Goal: Task Accomplishment & Management: Manage account settings

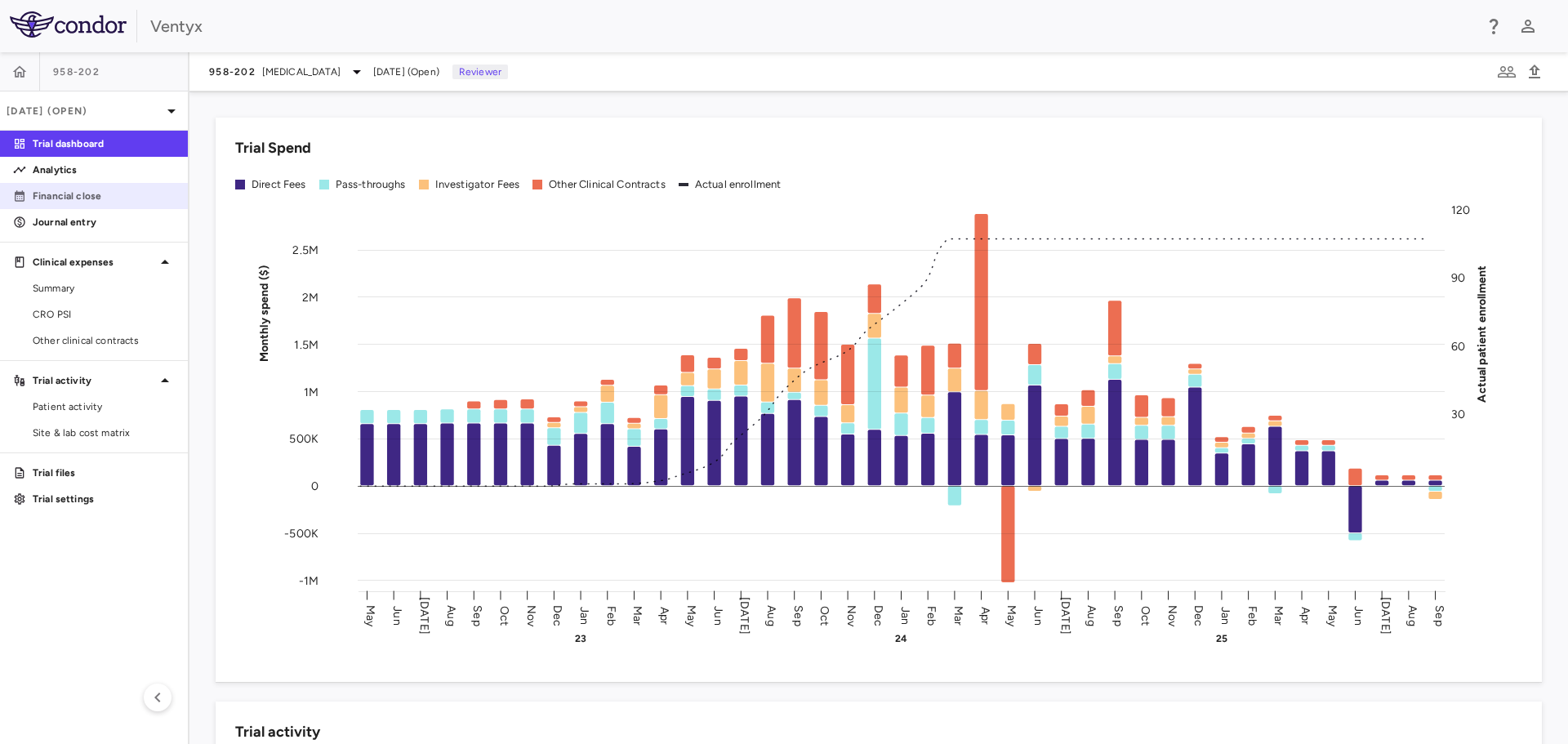
click at [54, 192] on p "Financial close" at bounding box center [104, 195] width 142 height 14
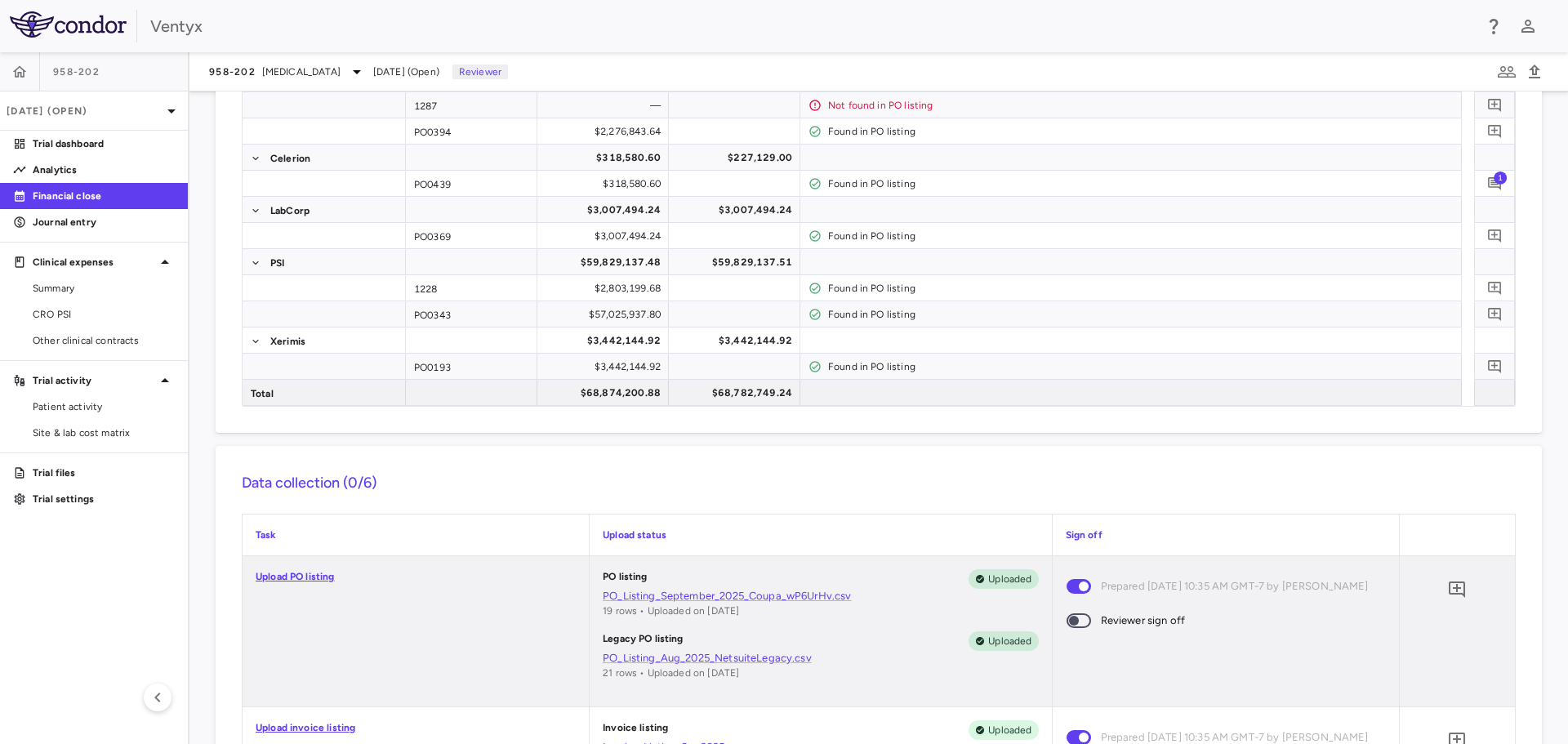
scroll to position [245, 0]
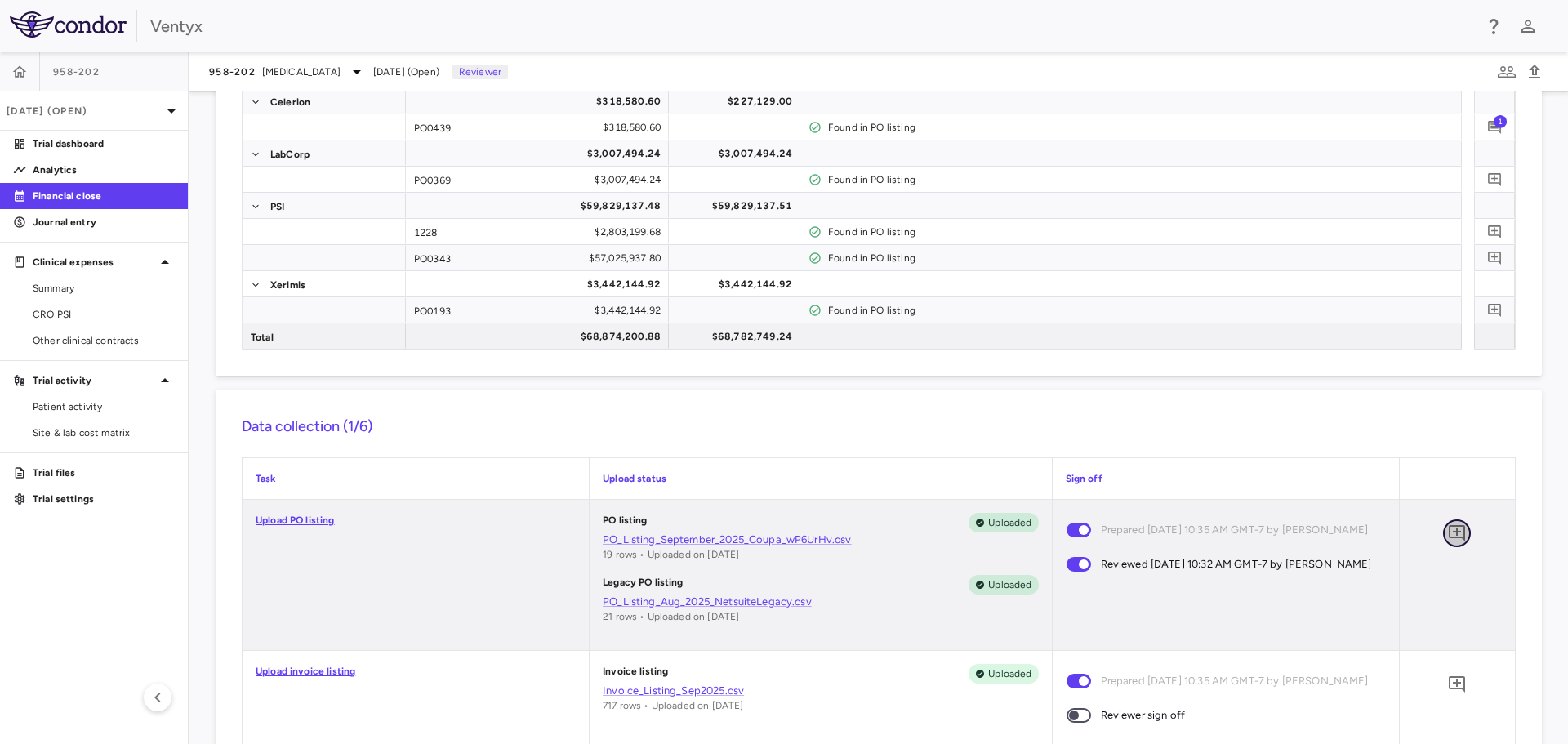
click at [1449, 530] on icon "Add comment" at bounding box center [1456, 533] width 19 height 19
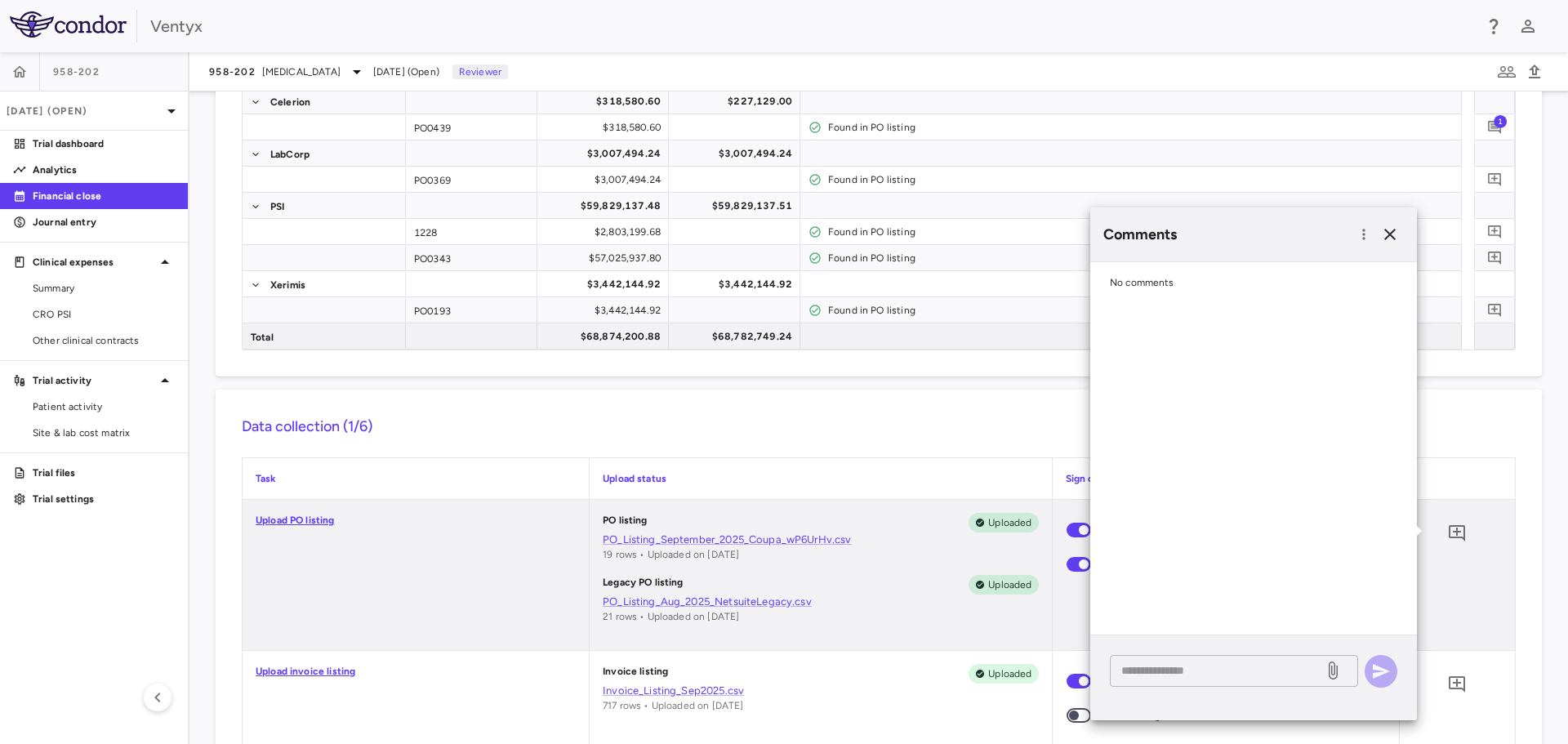
click at [1159, 660] on div "* ​" at bounding box center [1234, 671] width 249 height 32
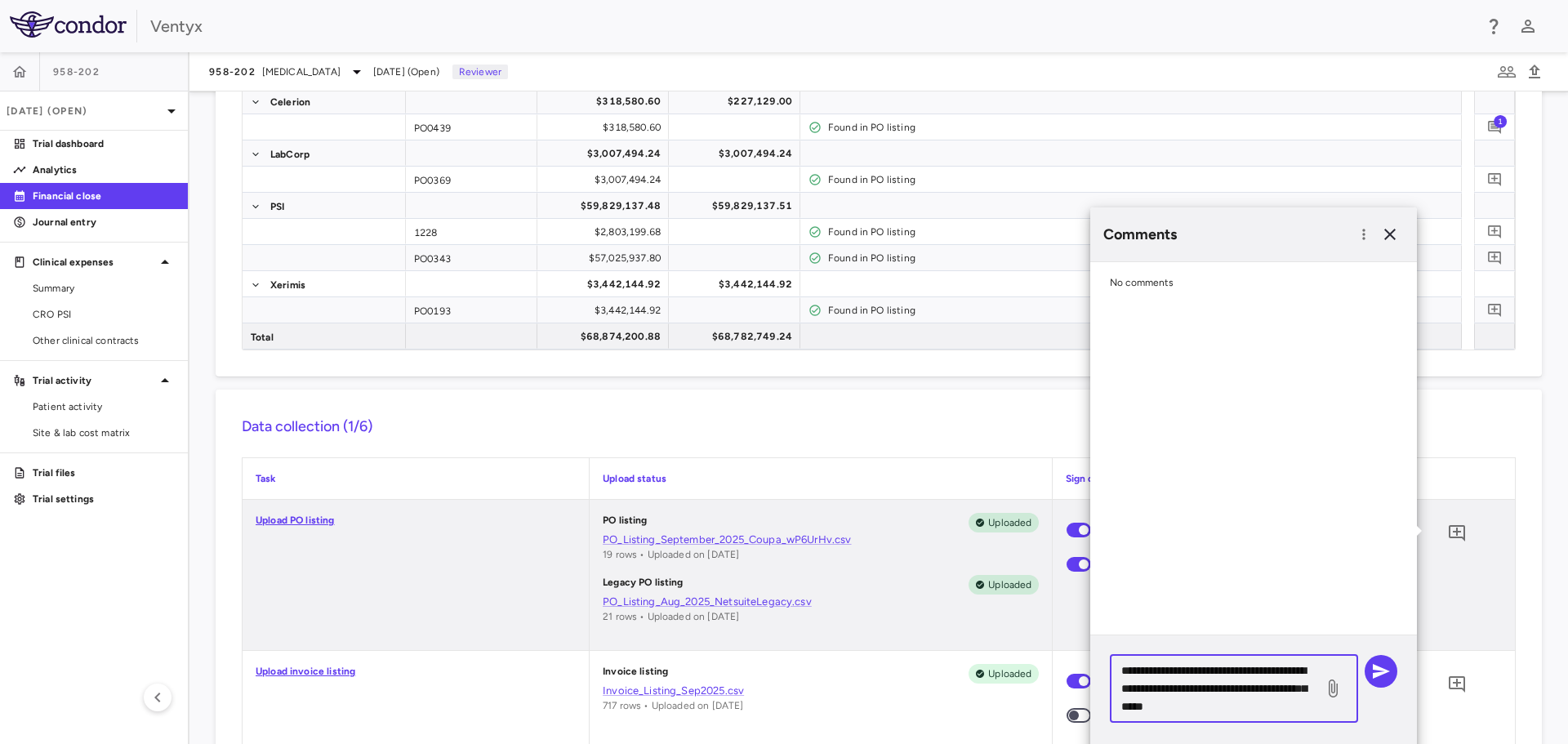
type textarea "**********"
click at [1382, 665] on icon "button" at bounding box center [1380, 671] width 19 height 19
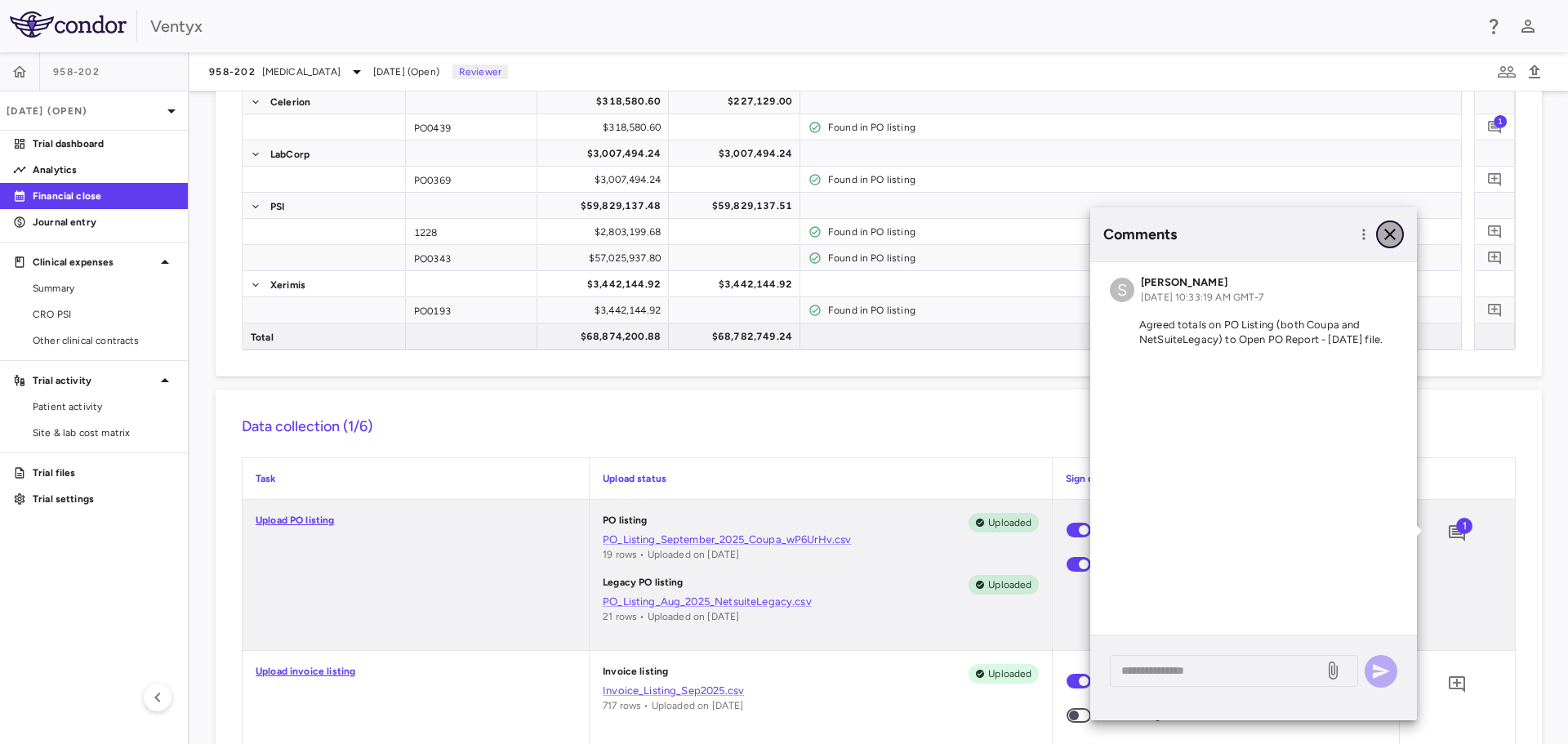
click at [1389, 230] on icon "button" at bounding box center [1390, 234] width 19 height 19
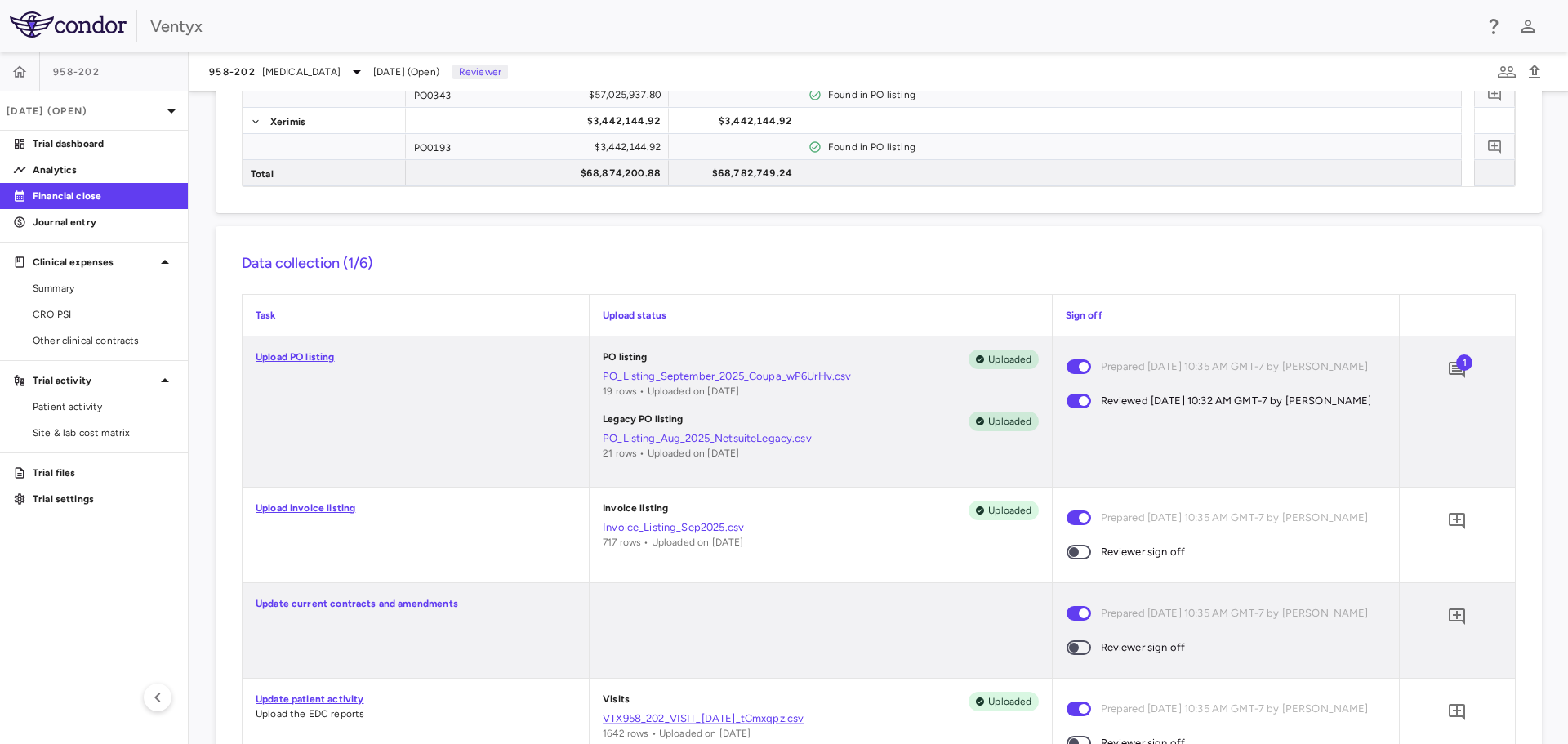
scroll to position [490, 0]
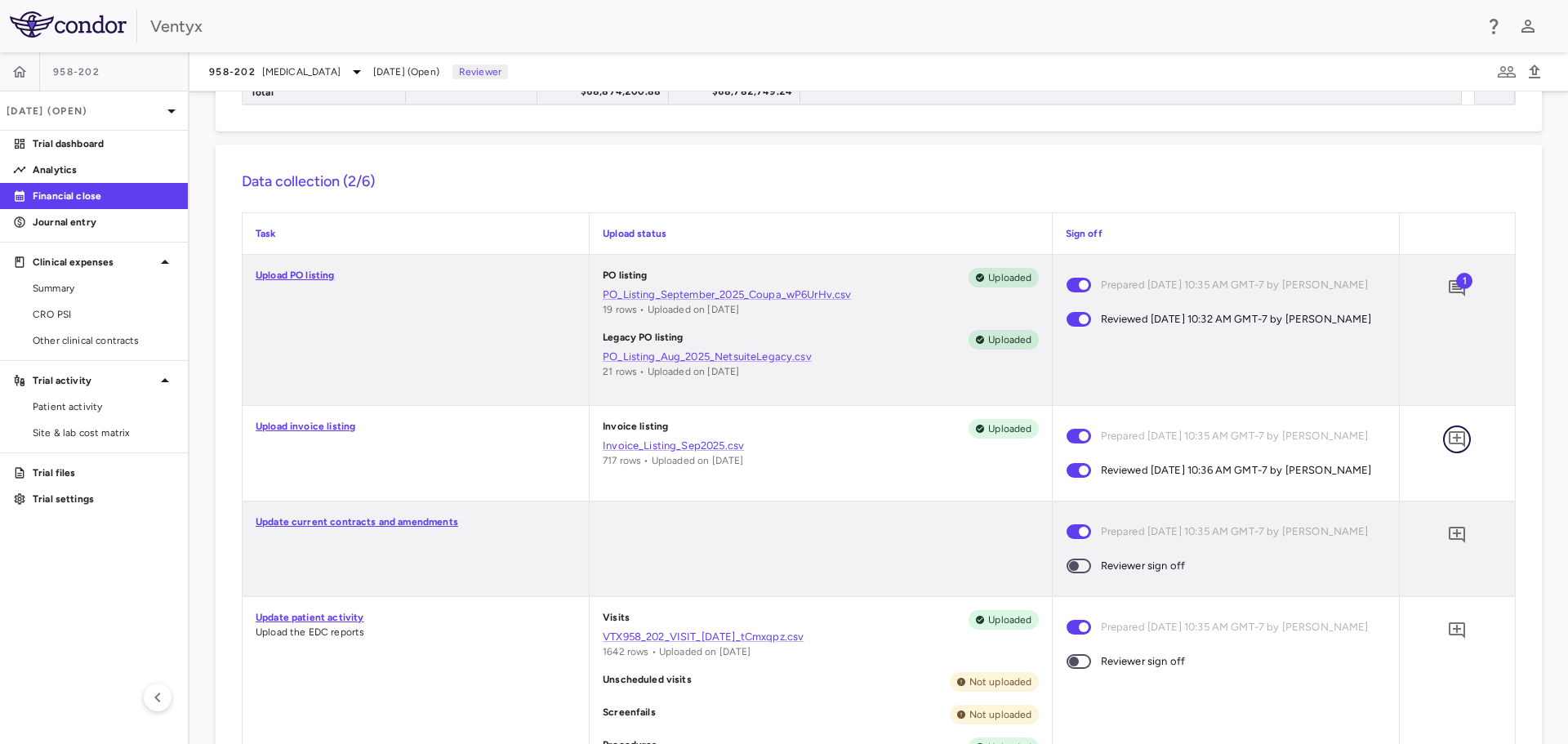
click at [1450, 439] on icon "Add comment" at bounding box center [1456, 439] width 16 height 16
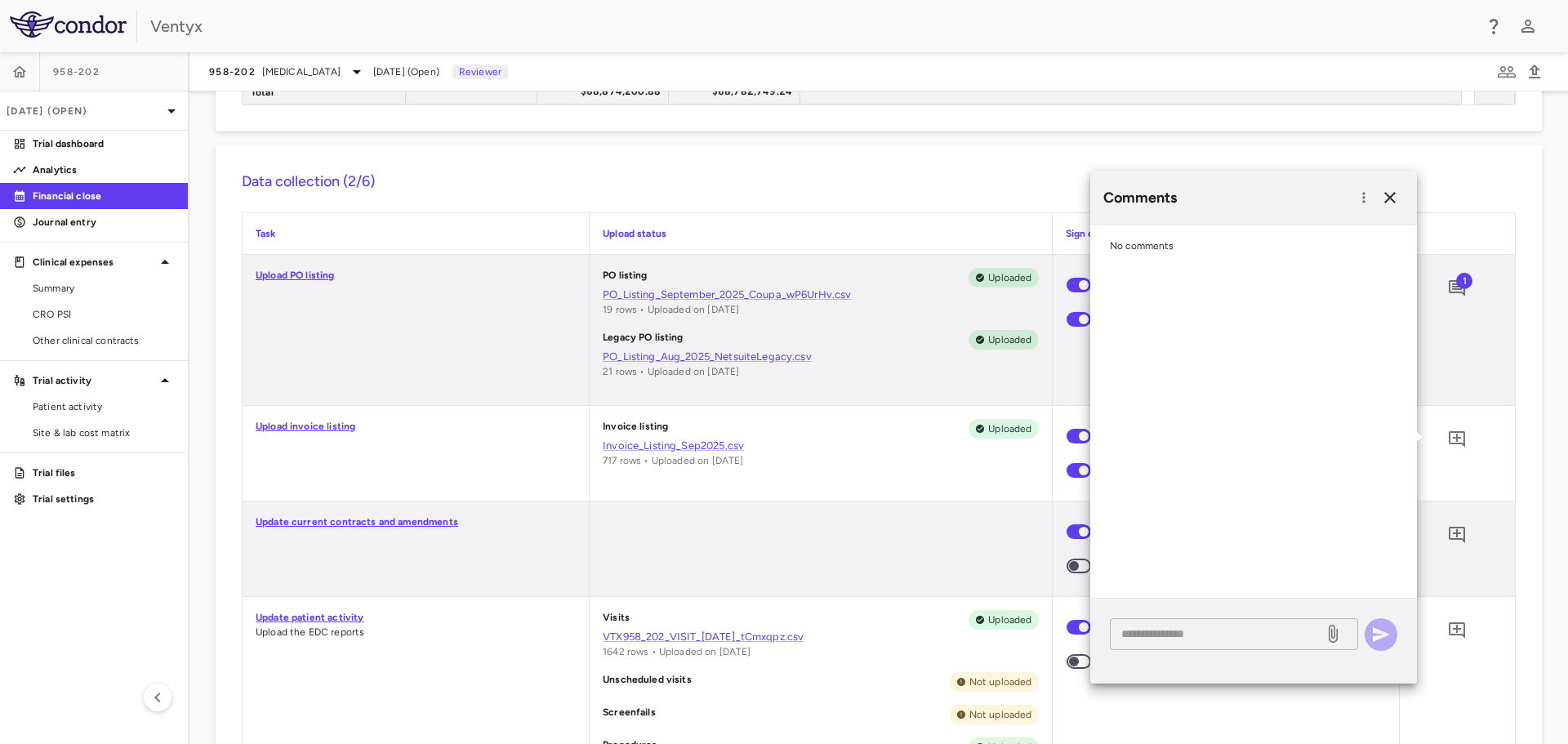
click at [1188, 643] on div "* ​" at bounding box center [1234, 634] width 249 height 32
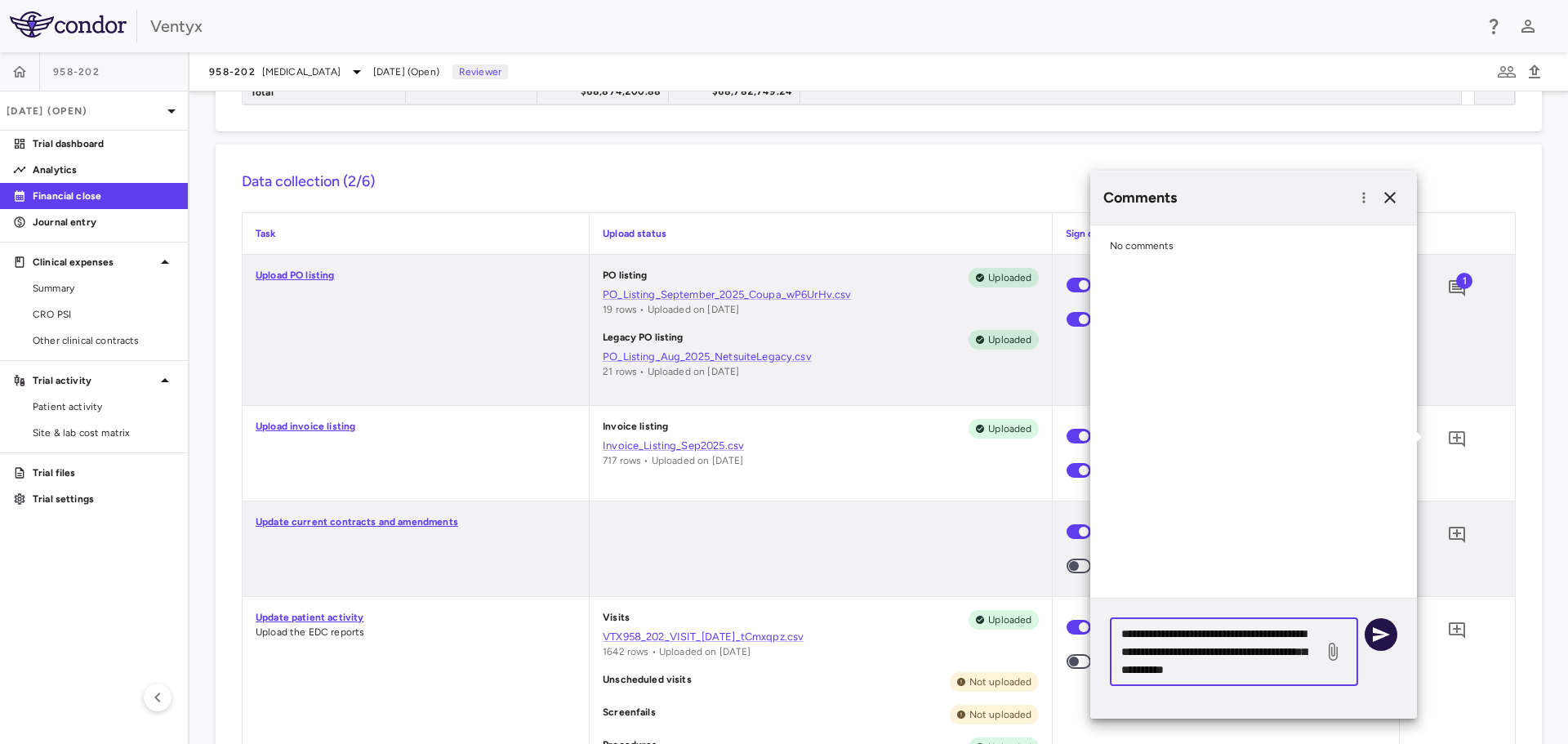
type textarea "**********"
click at [1380, 637] on icon "button" at bounding box center [1381, 634] width 17 height 14
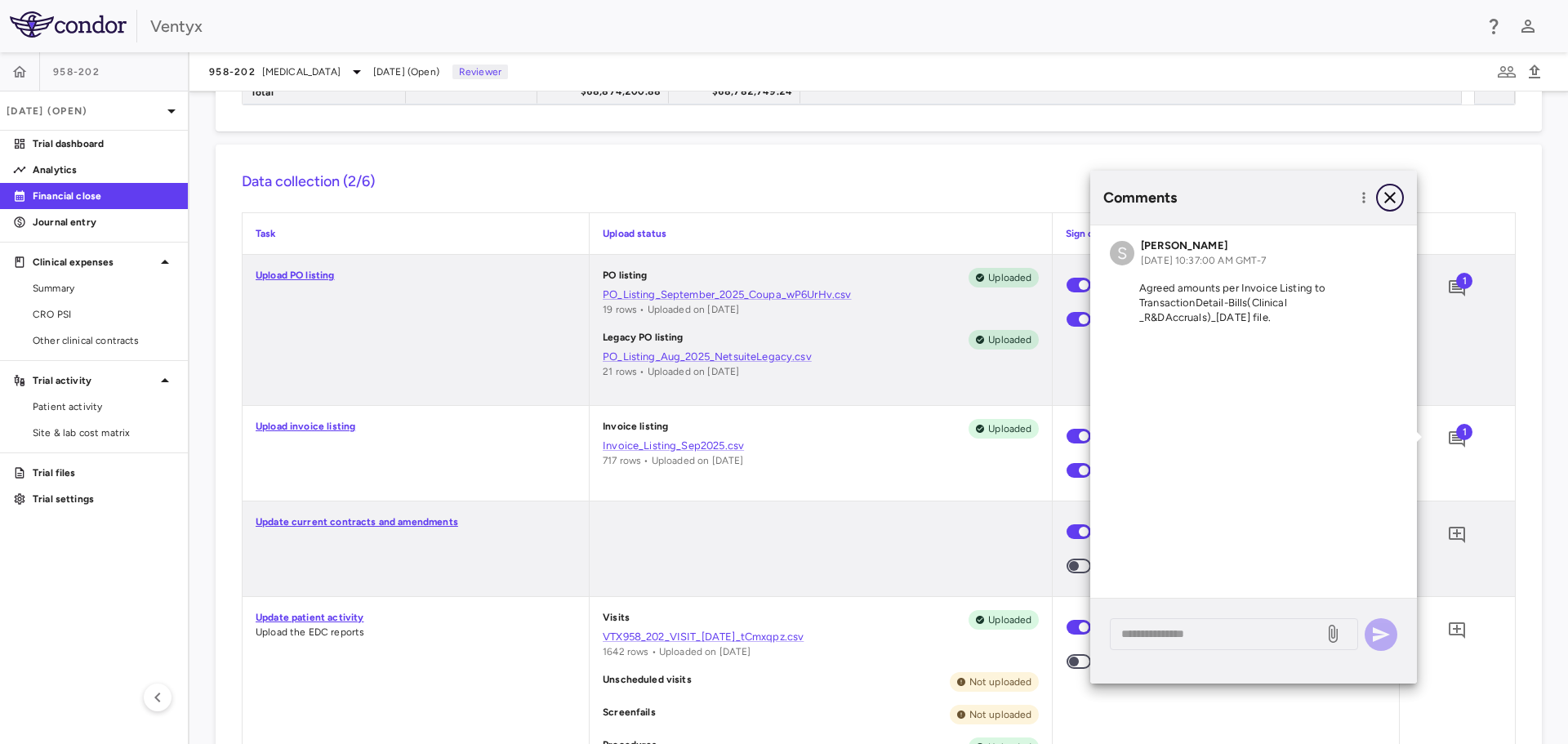
click at [1386, 192] on icon "button" at bounding box center [1390, 197] width 19 height 19
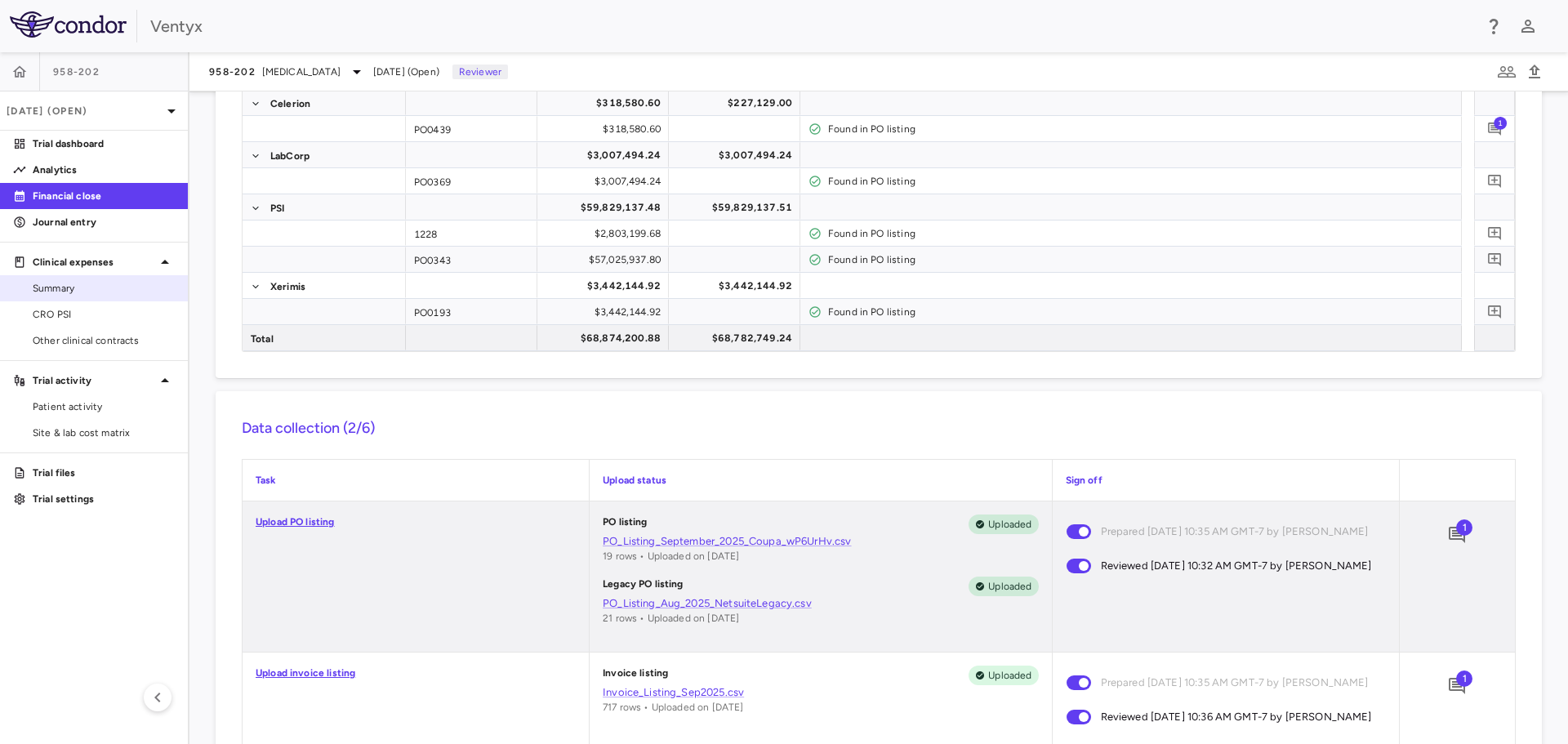
scroll to position [245, 0]
click at [63, 342] on span "Other clinical contracts" at bounding box center [104, 340] width 142 height 14
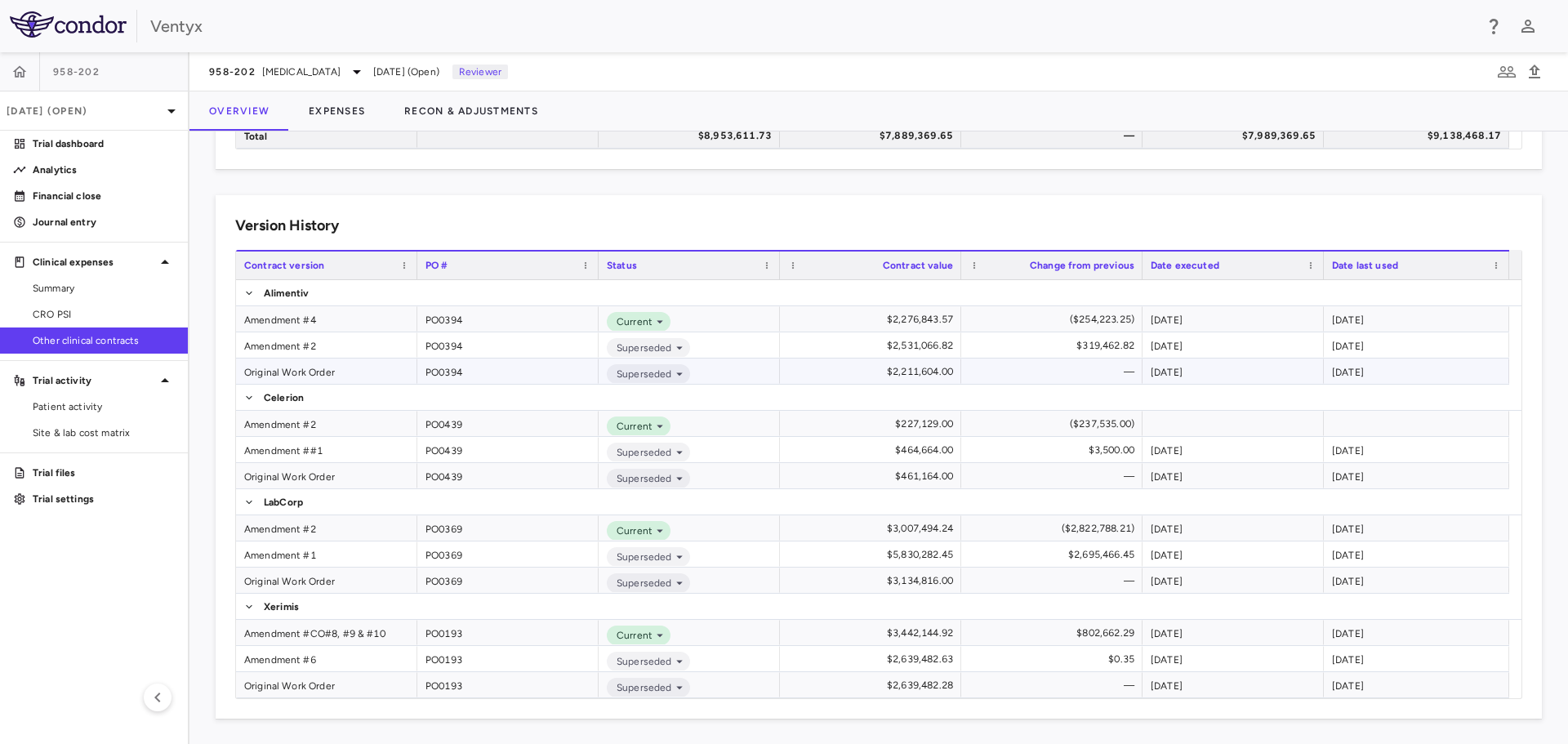
scroll to position [231, 0]
click at [65, 202] on p "Financial close" at bounding box center [104, 195] width 142 height 14
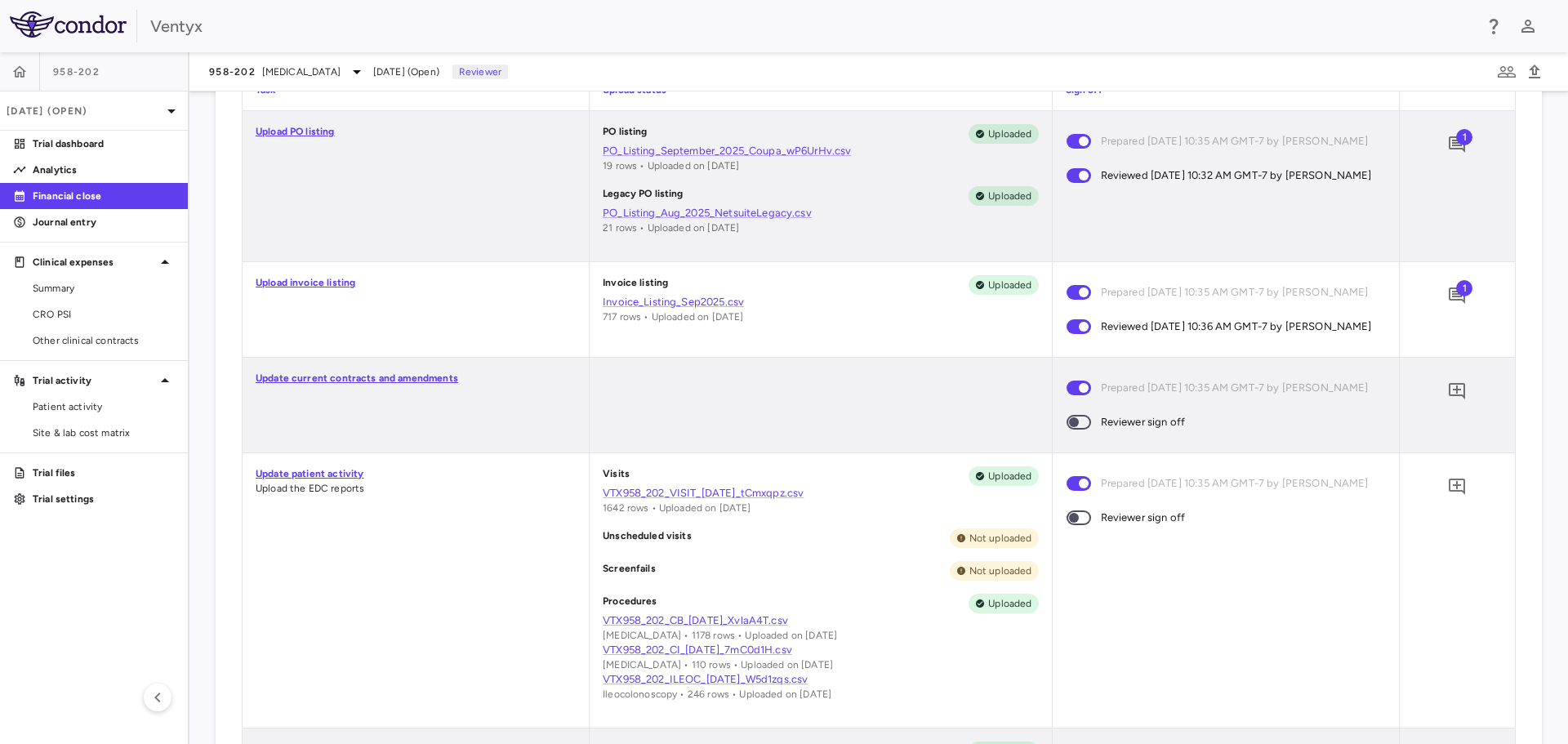
scroll to position [654, 0]
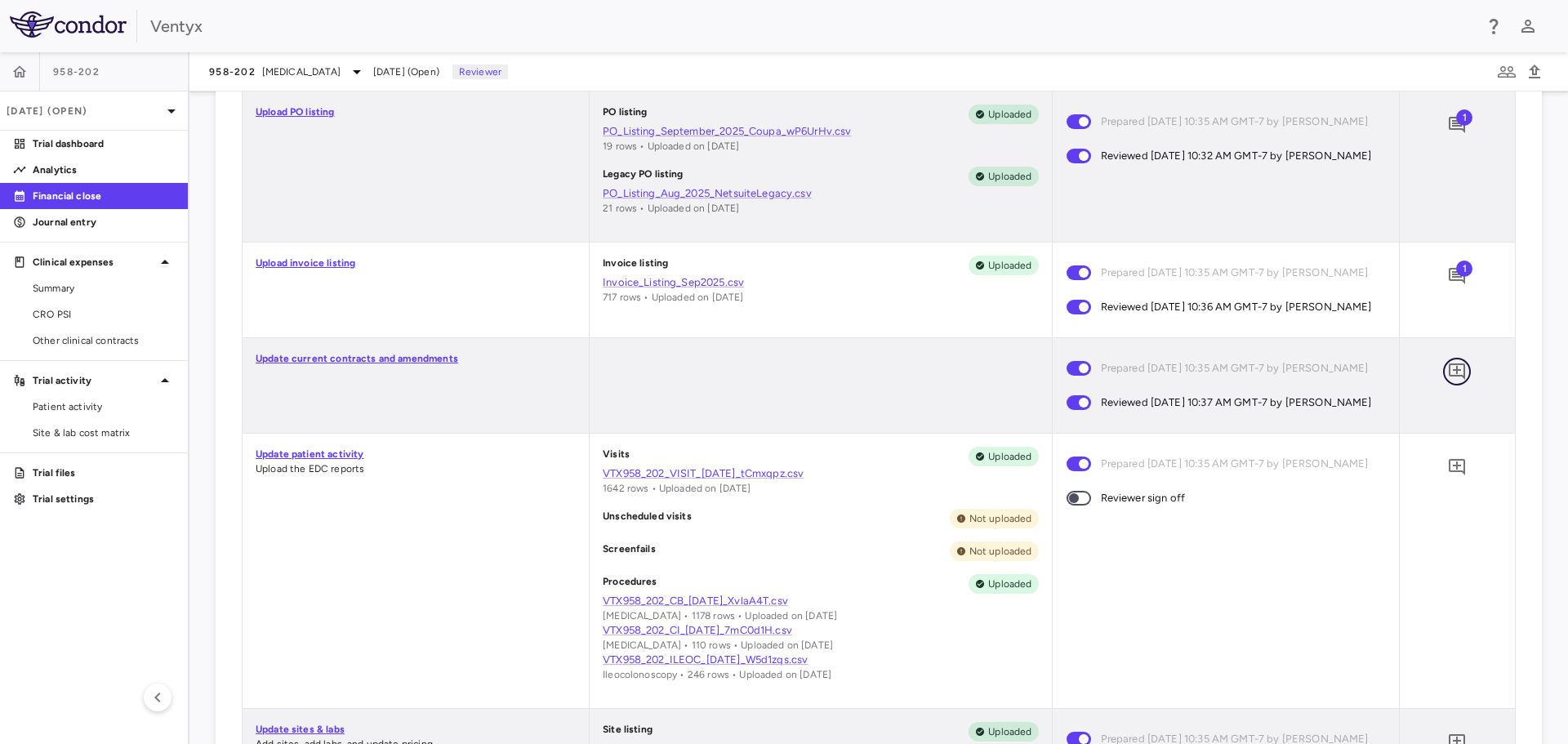
click at [1448, 381] on icon "Add comment" at bounding box center [1456, 371] width 19 height 19
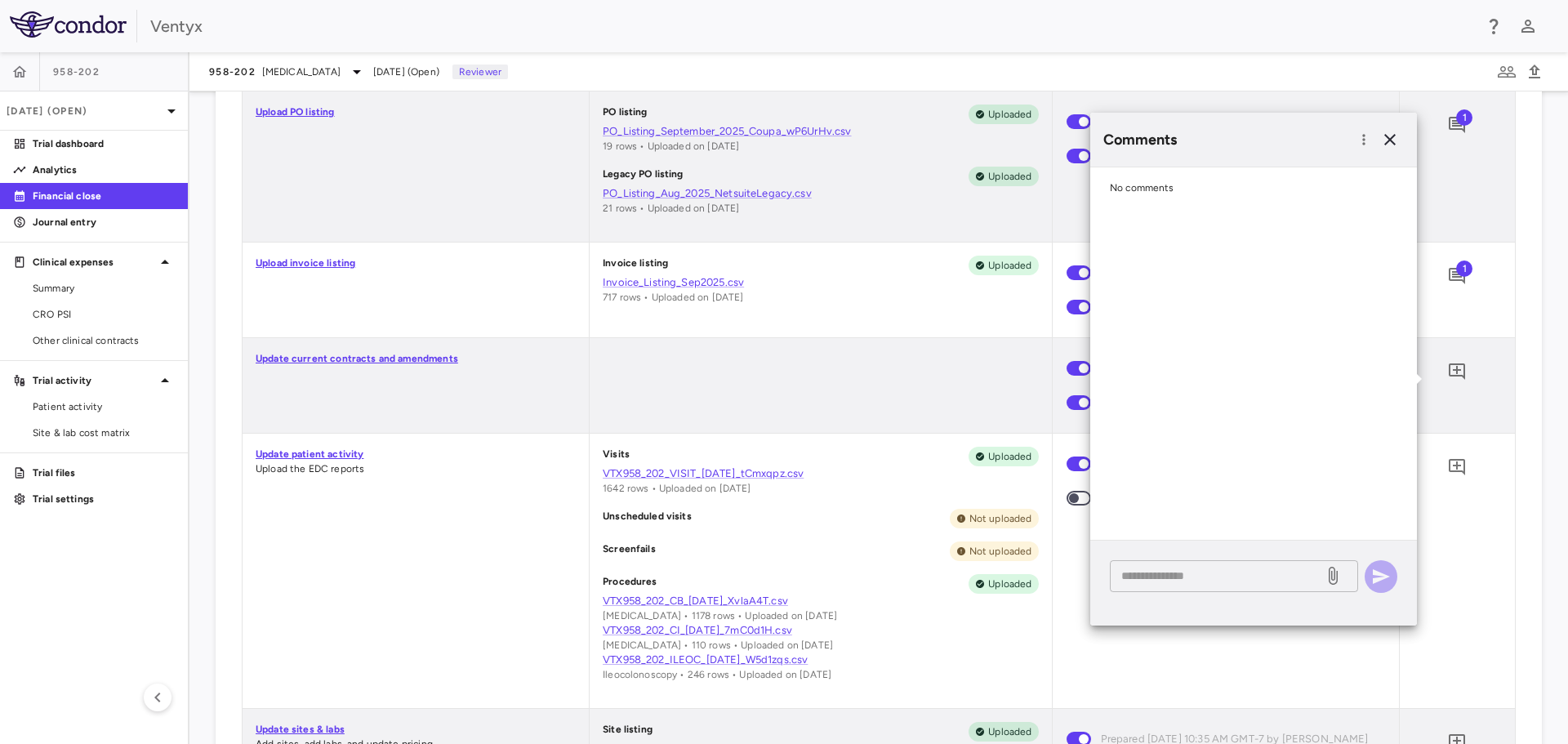
click at [1163, 571] on textarea at bounding box center [1217, 576] width 191 height 18
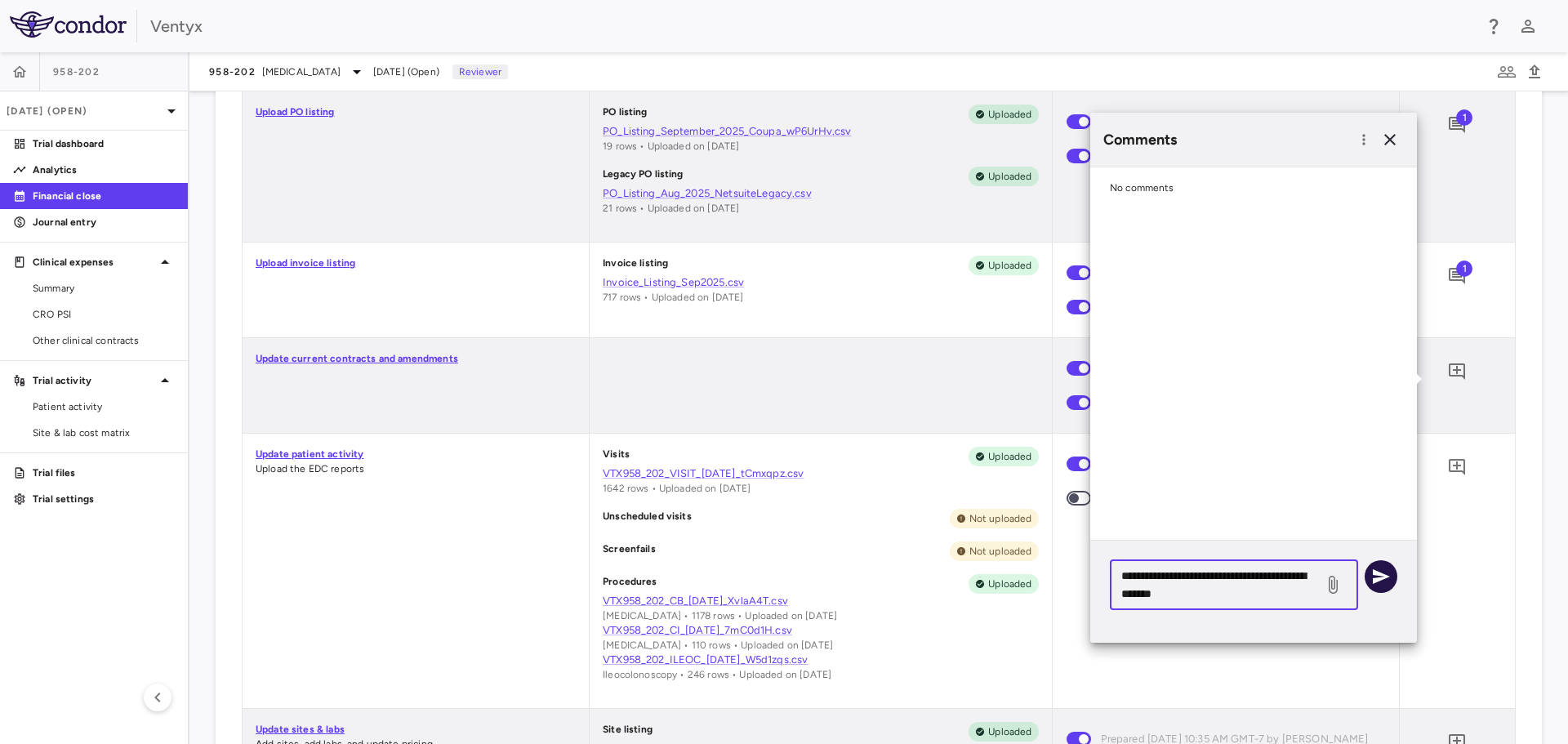
type textarea "**********"
click at [1385, 571] on icon "button" at bounding box center [1380, 577] width 19 height 19
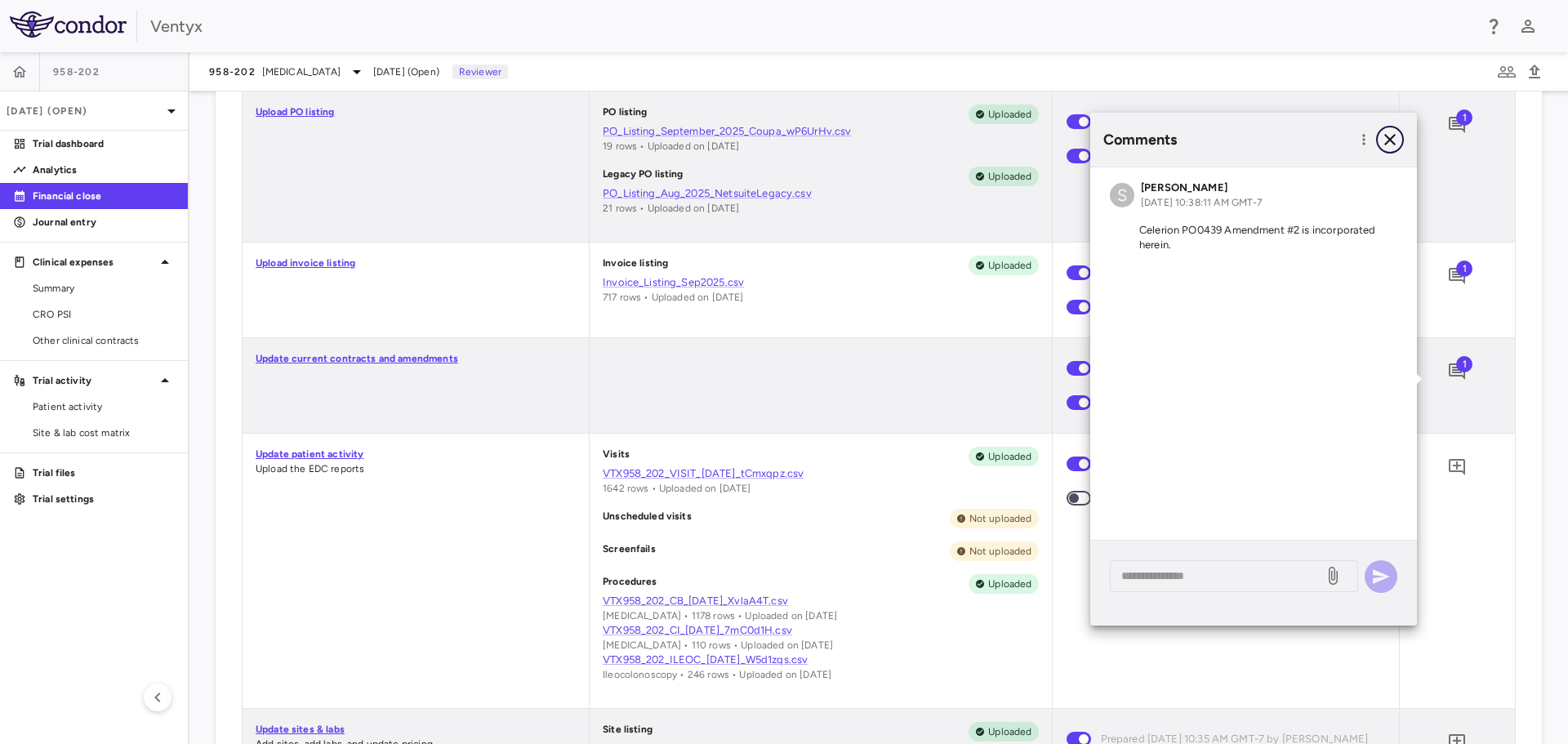
click at [1396, 145] on icon "button" at bounding box center [1390, 140] width 19 height 19
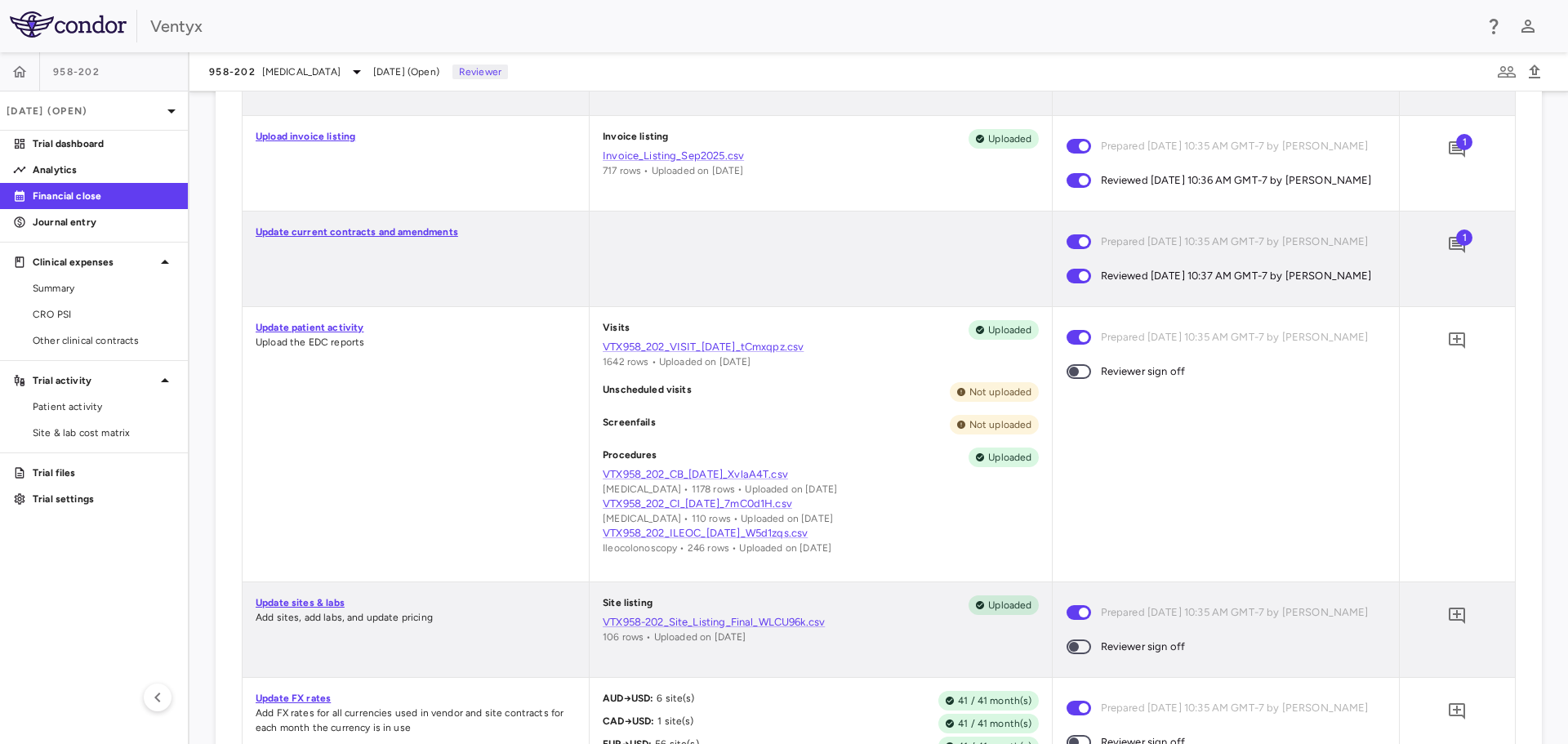
scroll to position [817, 0]
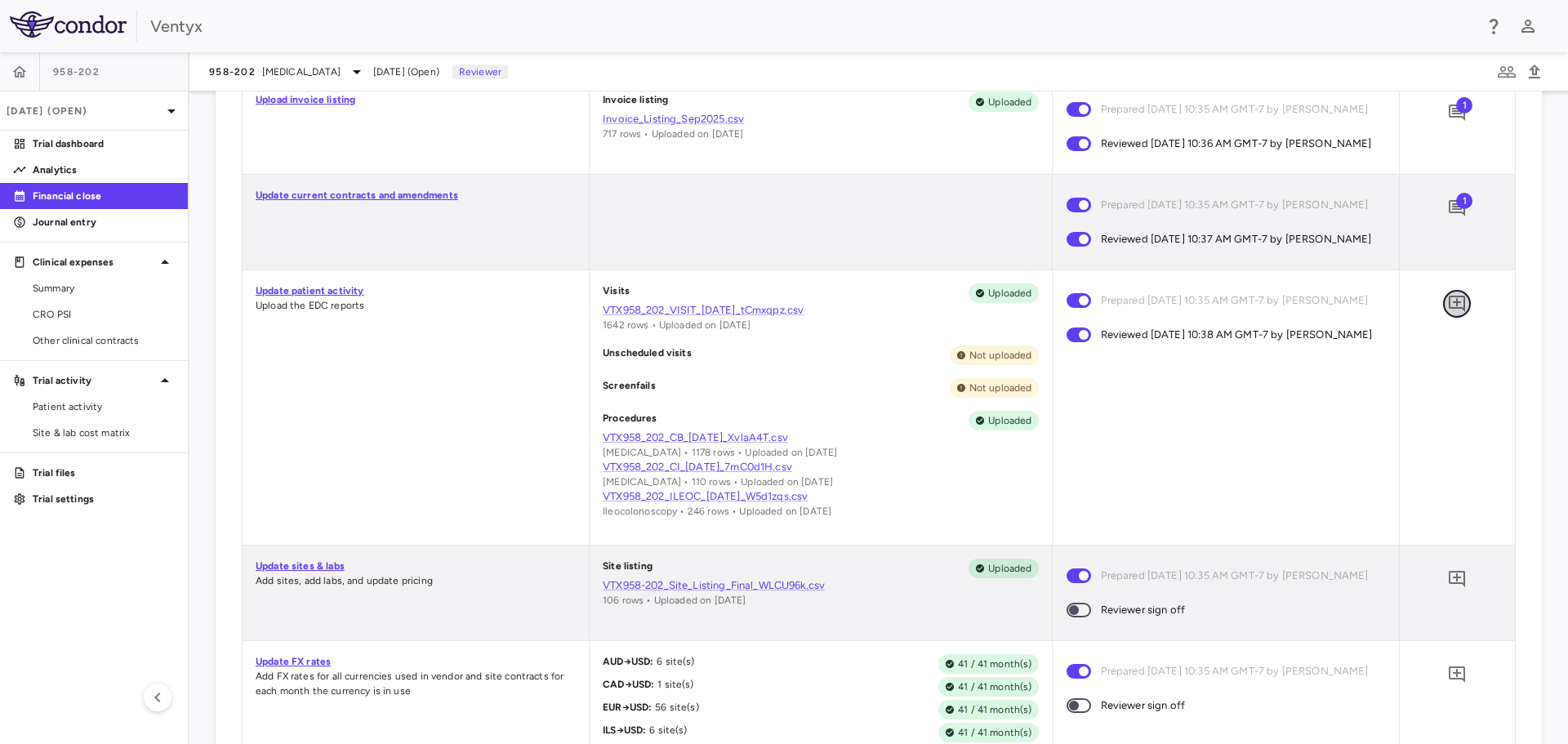
click at [1449, 312] on icon "Add comment" at bounding box center [1456, 304] width 16 height 16
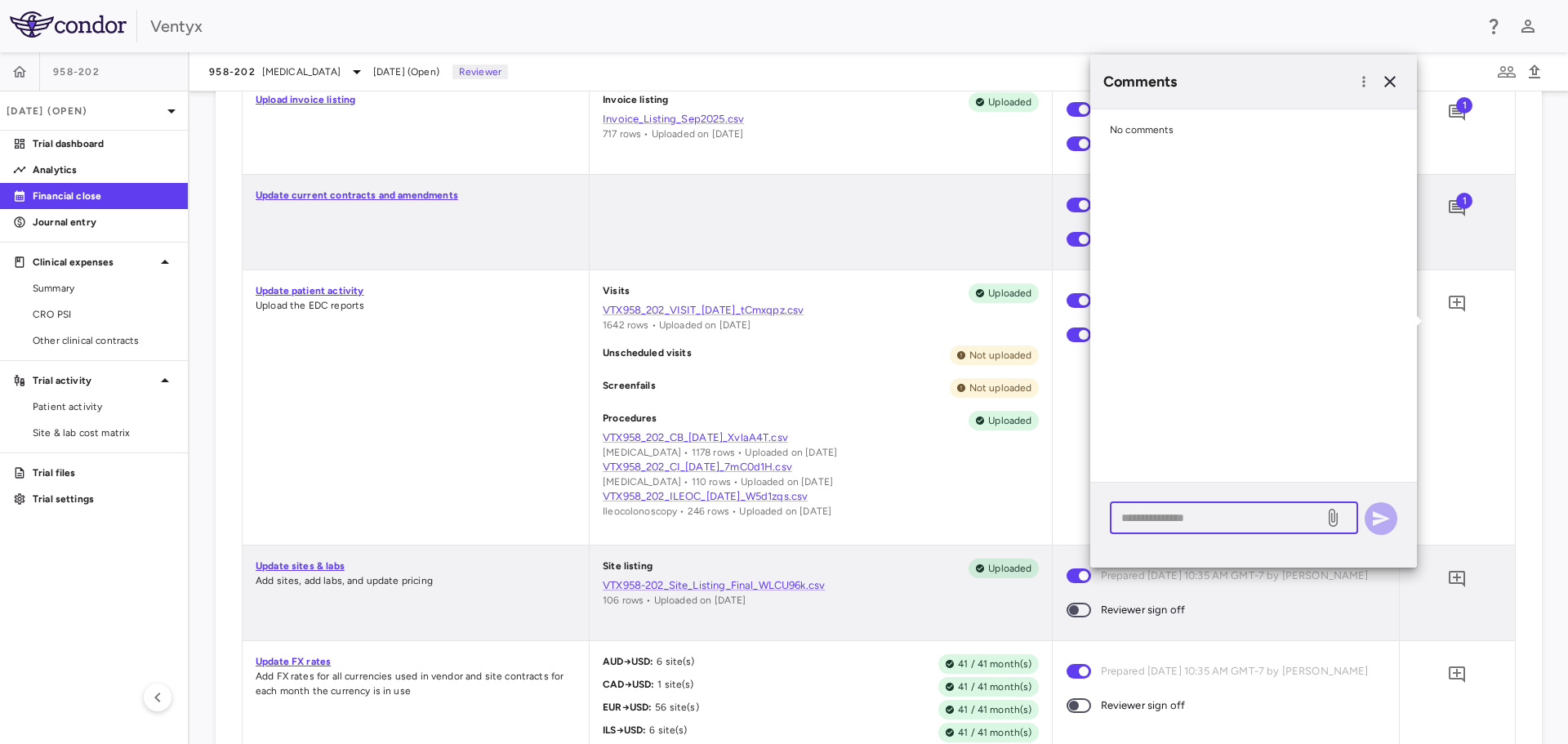
click at [1172, 517] on textarea at bounding box center [1217, 517] width 191 height 18
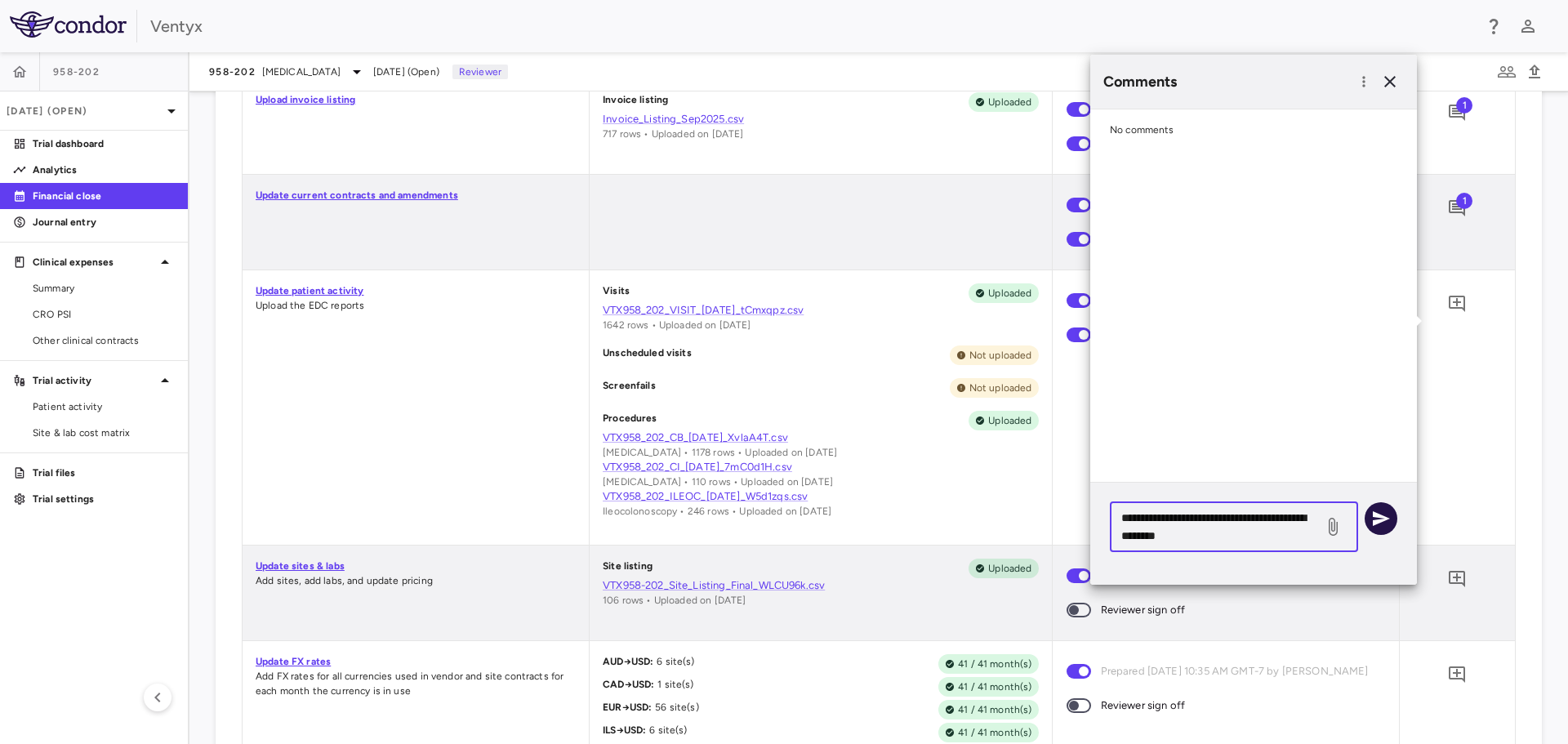
type textarea "**********"
click at [1385, 518] on icon "button" at bounding box center [1381, 518] width 17 height 14
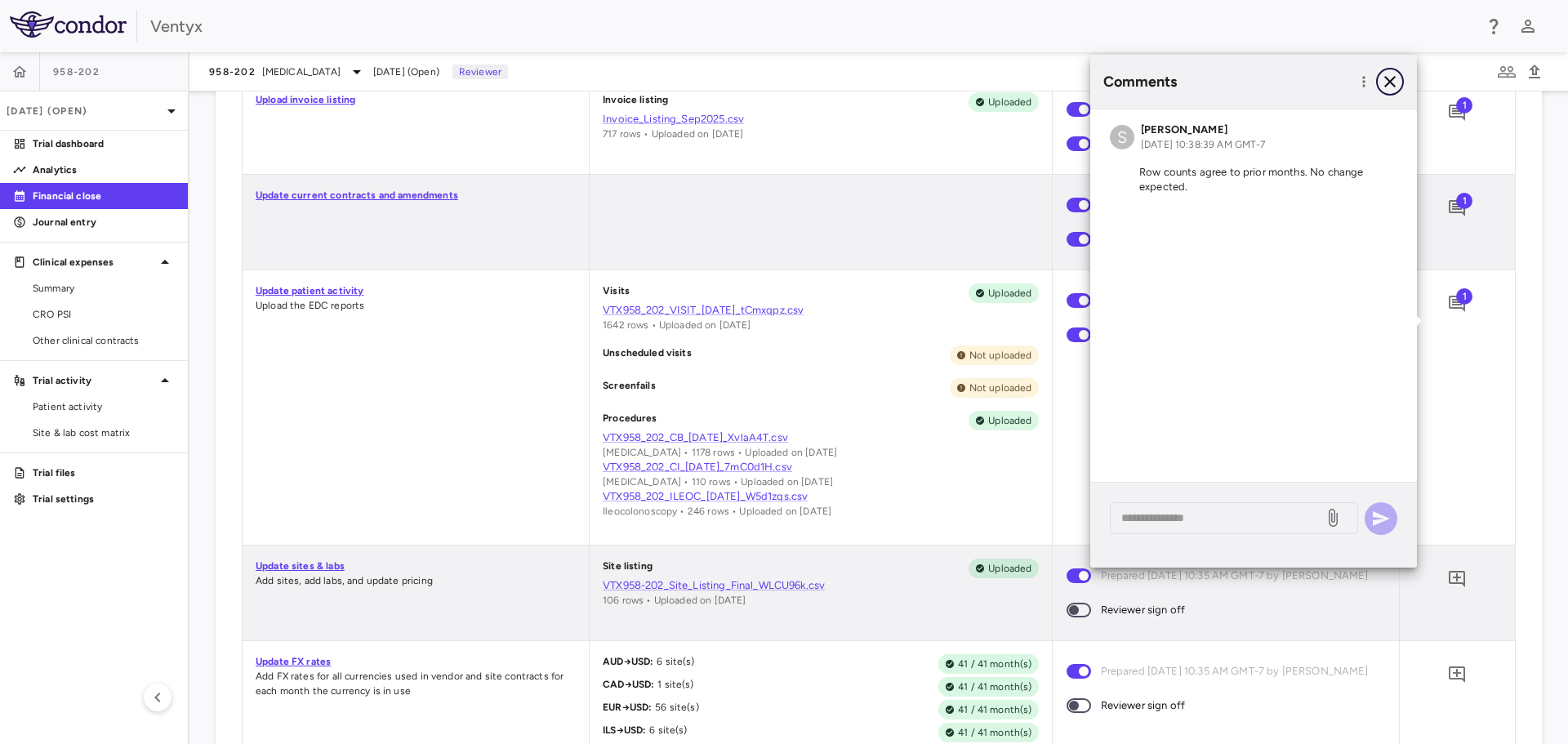
click at [1390, 85] on icon "button" at bounding box center [1390, 81] width 19 height 19
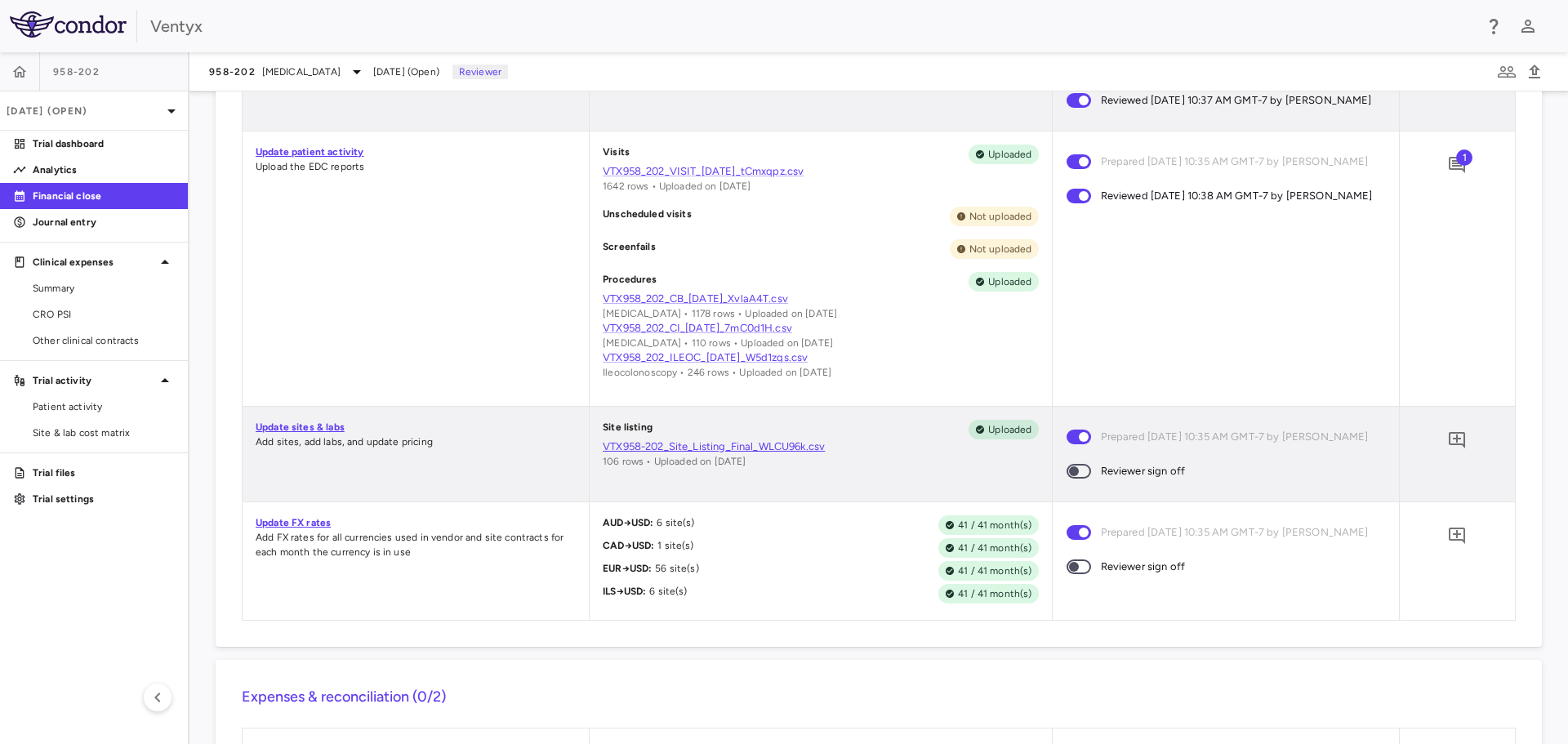
scroll to position [980, 0]
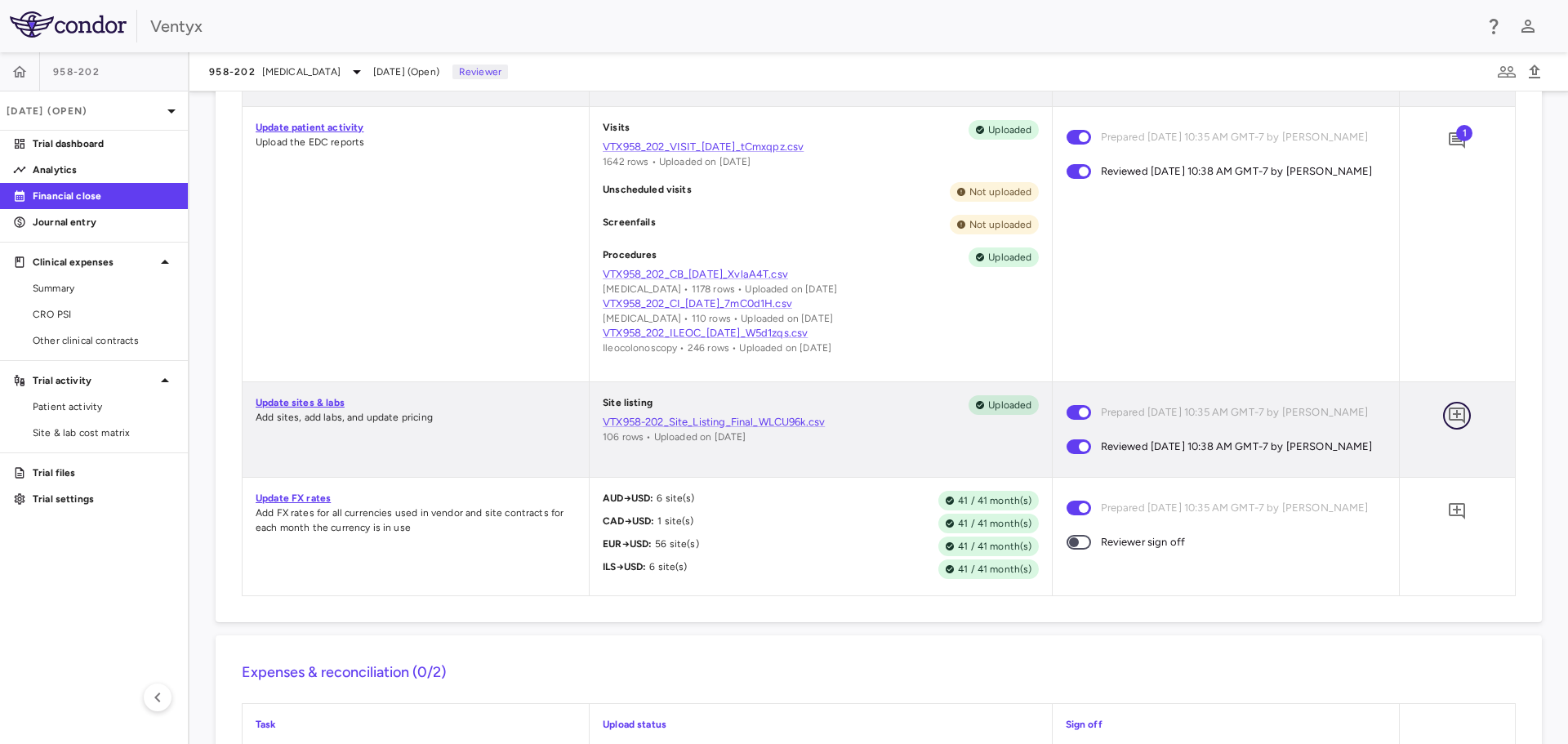
click at [1450, 425] on icon "Add comment" at bounding box center [1456, 415] width 19 height 19
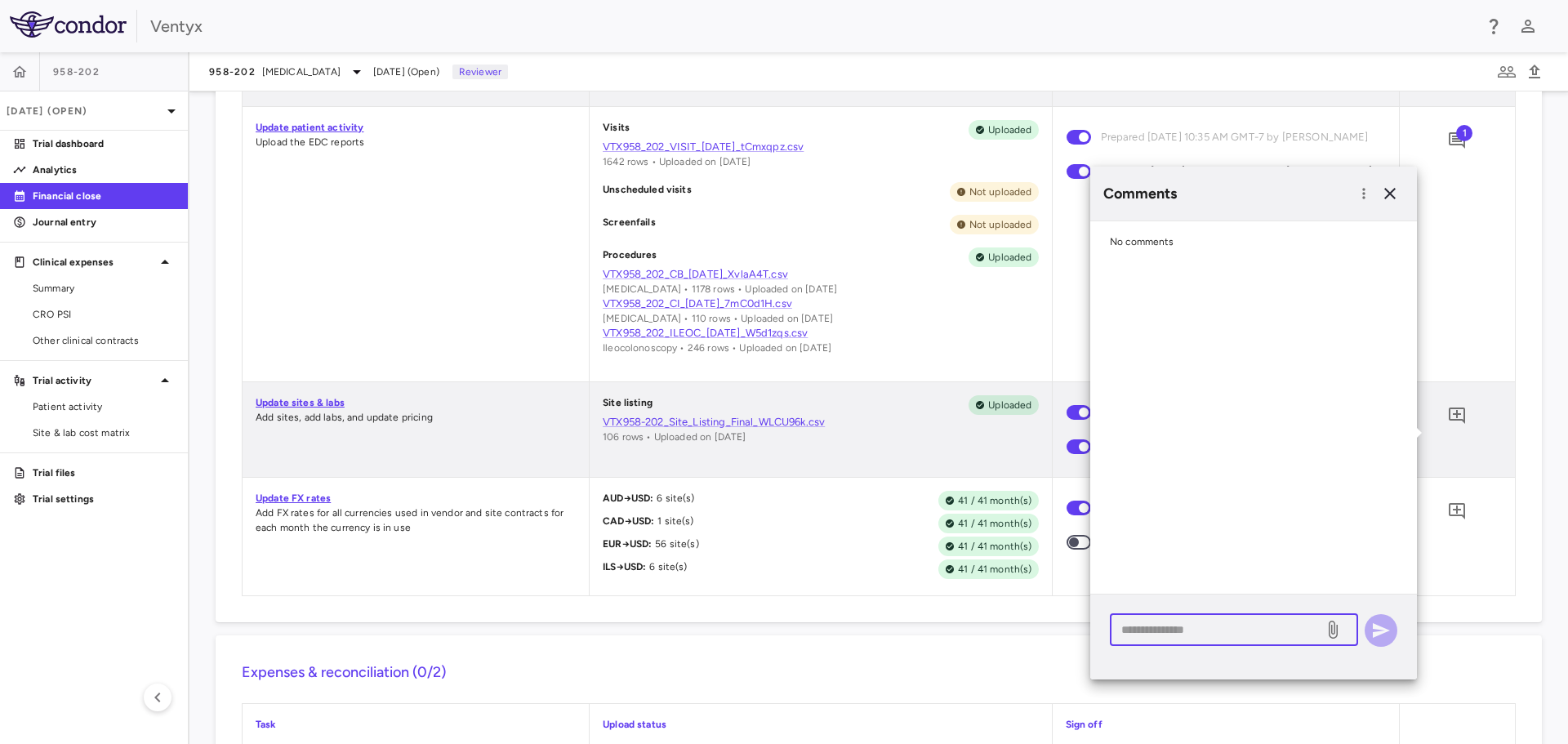
click at [1145, 632] on textarea at bounding box center [1217, 629] width 191 height 18
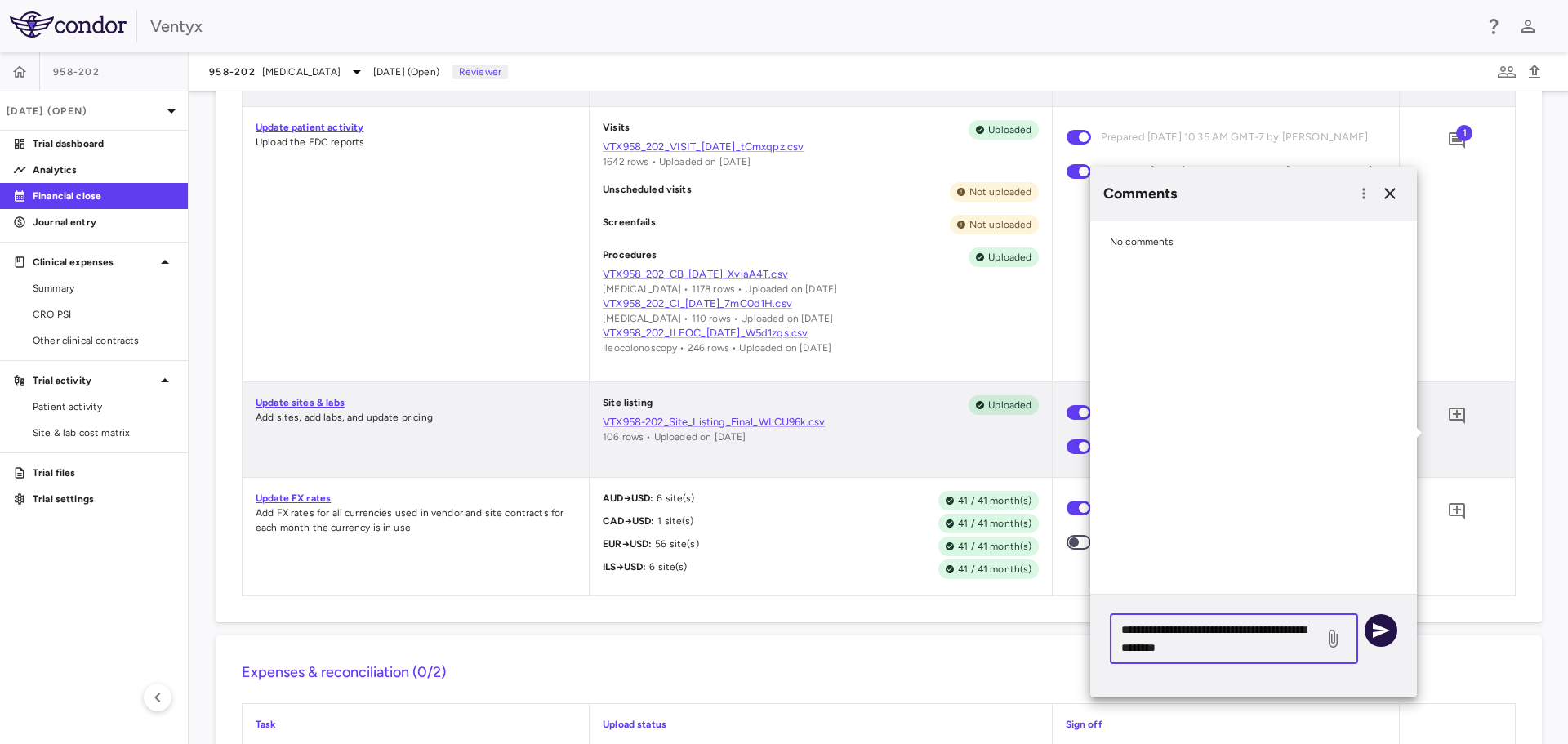
type textarea "**********"
click at [1384, 628] on icon "button" at bounding box center [1381, 630] width 17 height 14
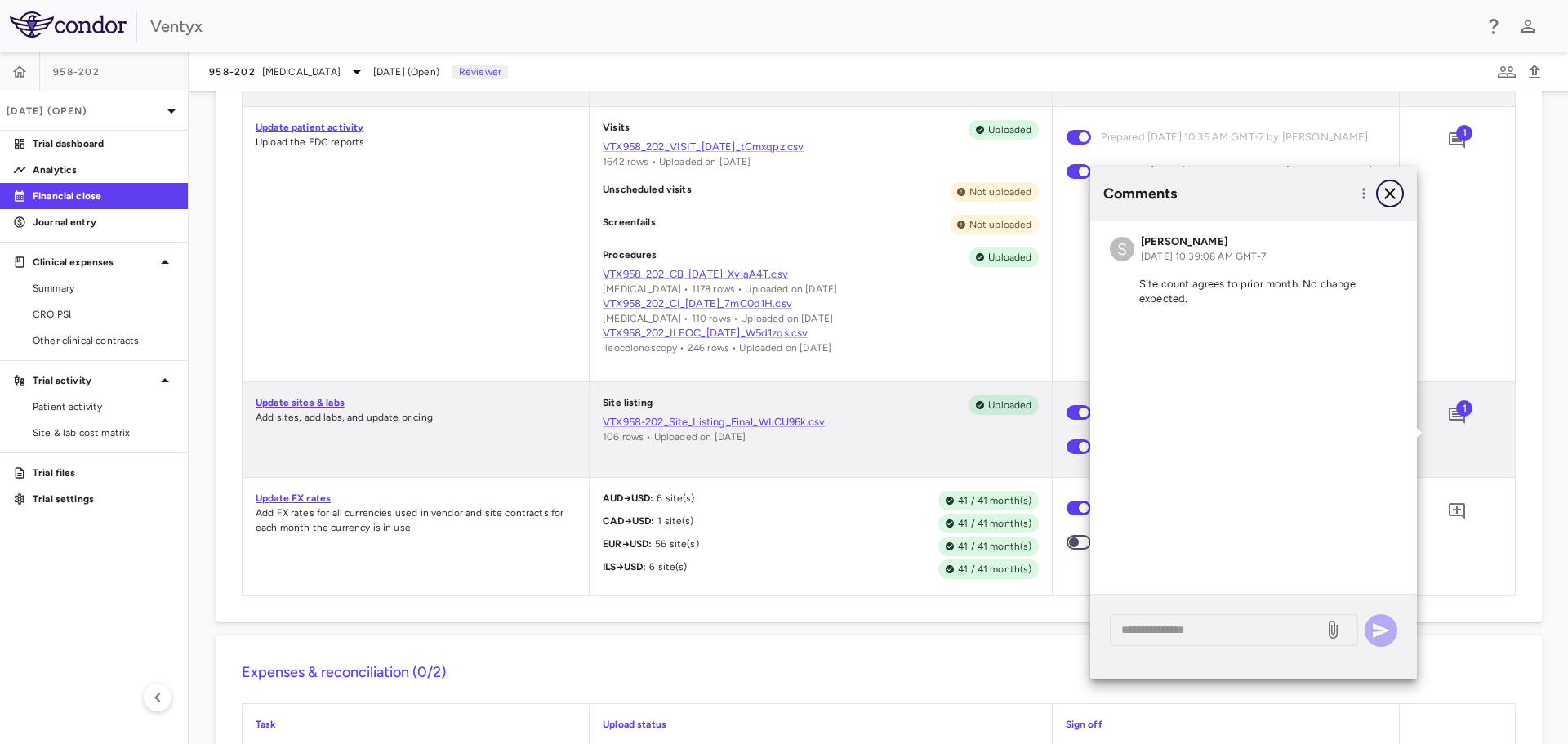
click at [1393, 194] on icon "button" at bounding box center [1390, 193] width 19 height 19
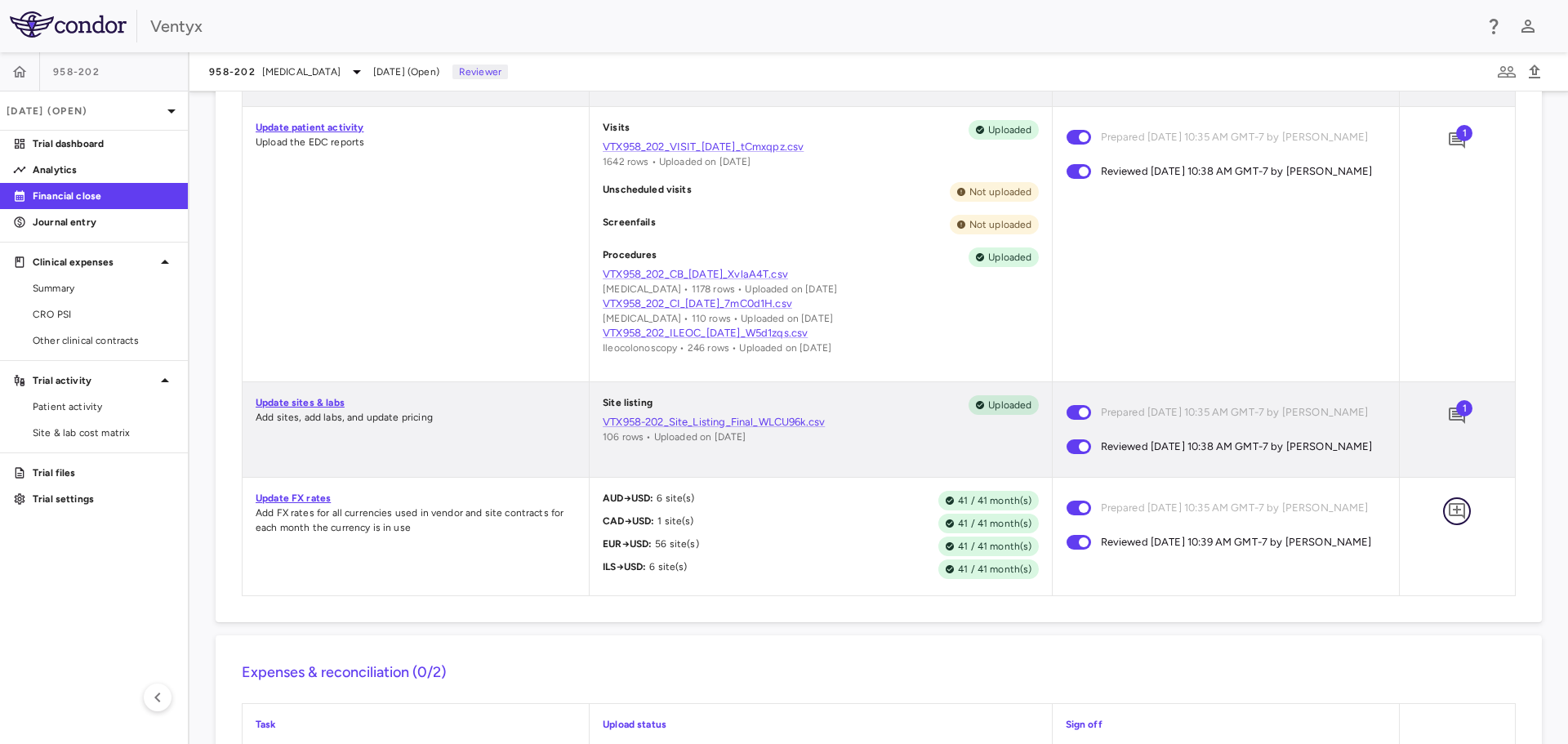
click at [1449, 520] on icon "Add comment" at bounding box center [1456, 511] width 16 height 16
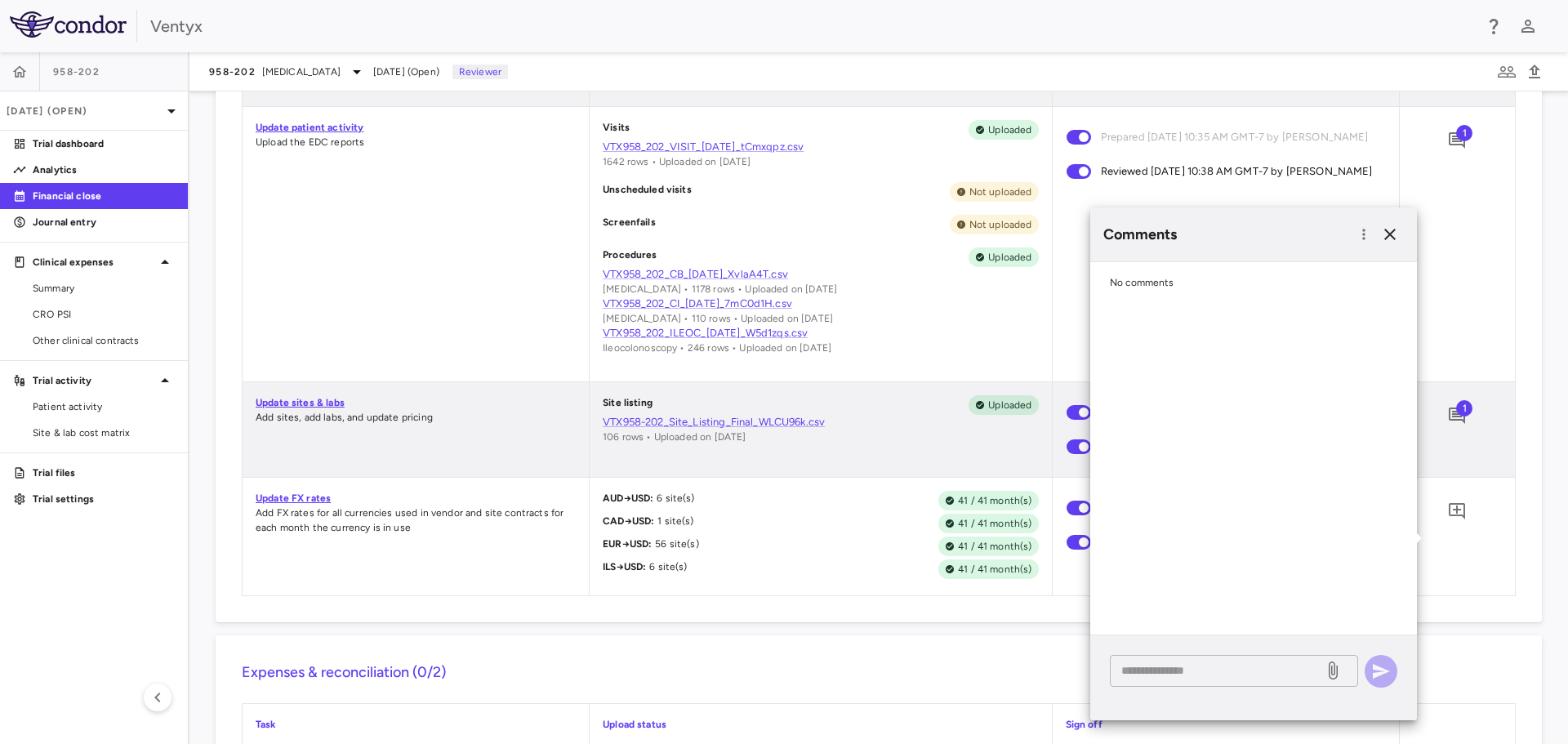
click at [1177, 676] on textarea at bounding box center [1217, 670] width 191 height 18
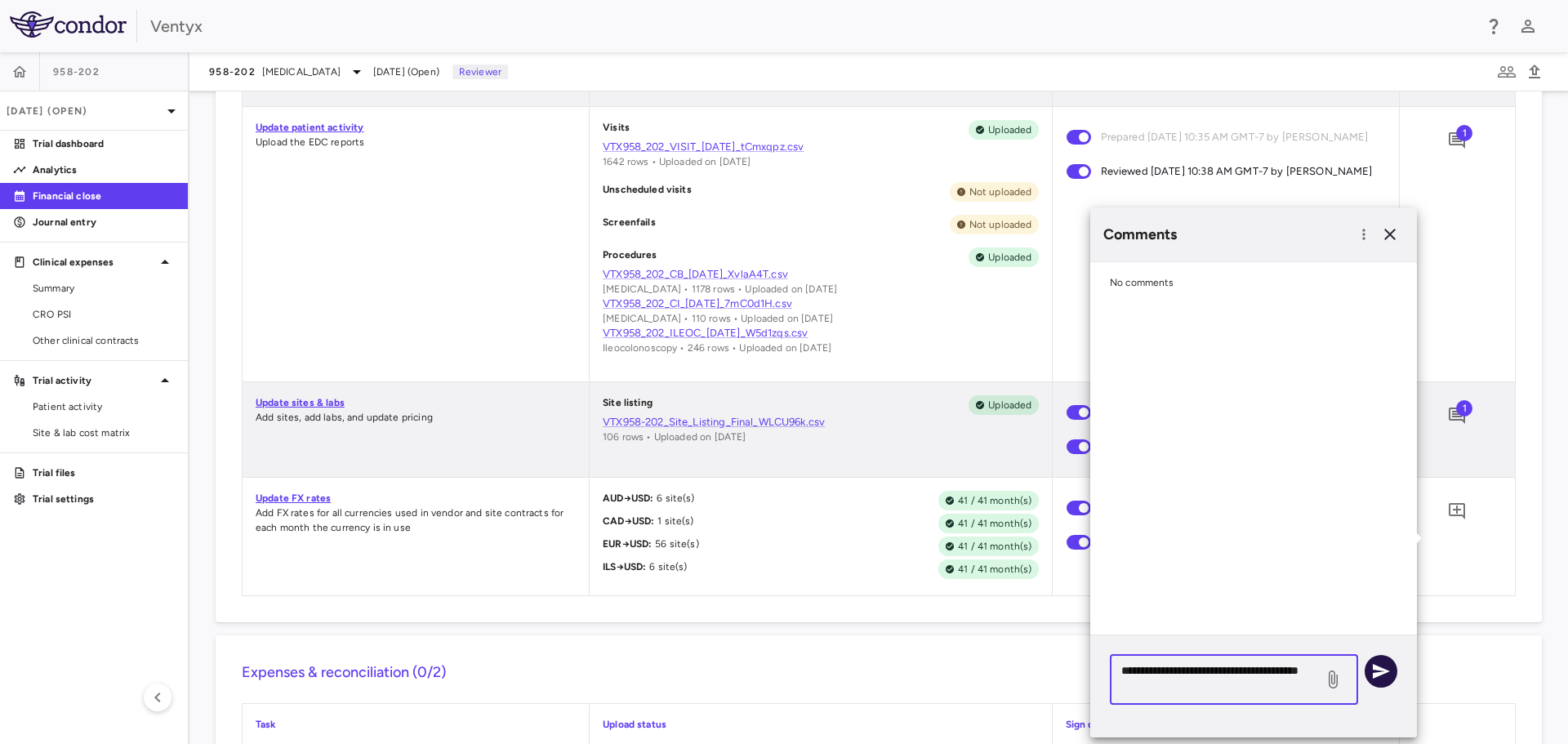
type textarea "**********"
drag, startPoint x: 1378, startPoint y: 665, endPoint x: 1383, endPoint y: 623, distance: 42.3
click at [1377, 665] on icon "button" at bounding box center [1380, 671] width 19 height 19
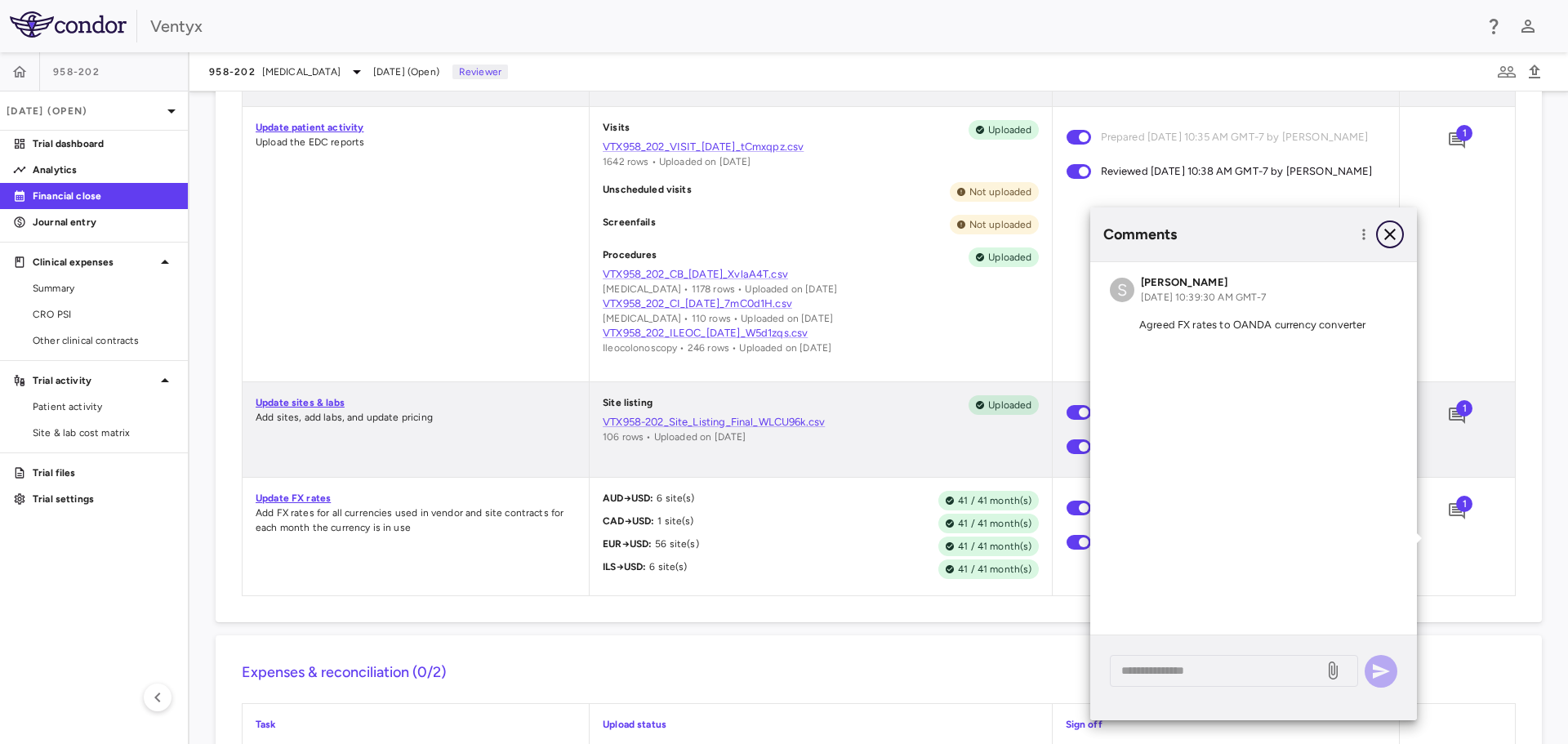
click at [1391, 233] on icon "button" at bounding box center [1390, 235] width 12 height 12
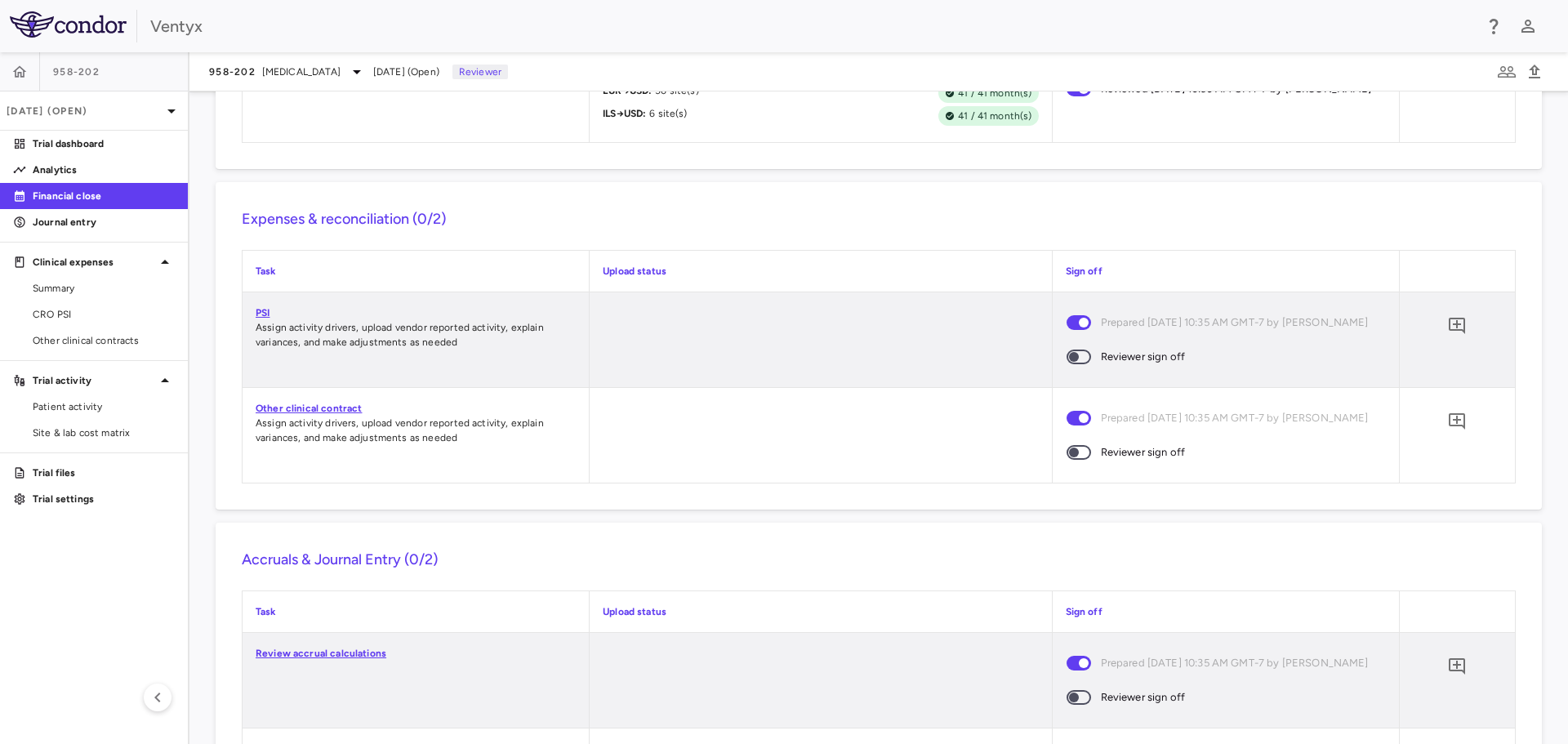
scroll to position [1432, 0]
click at [262, 320] on link "PSI" at bounding box center [262, 315] width 14 height 12
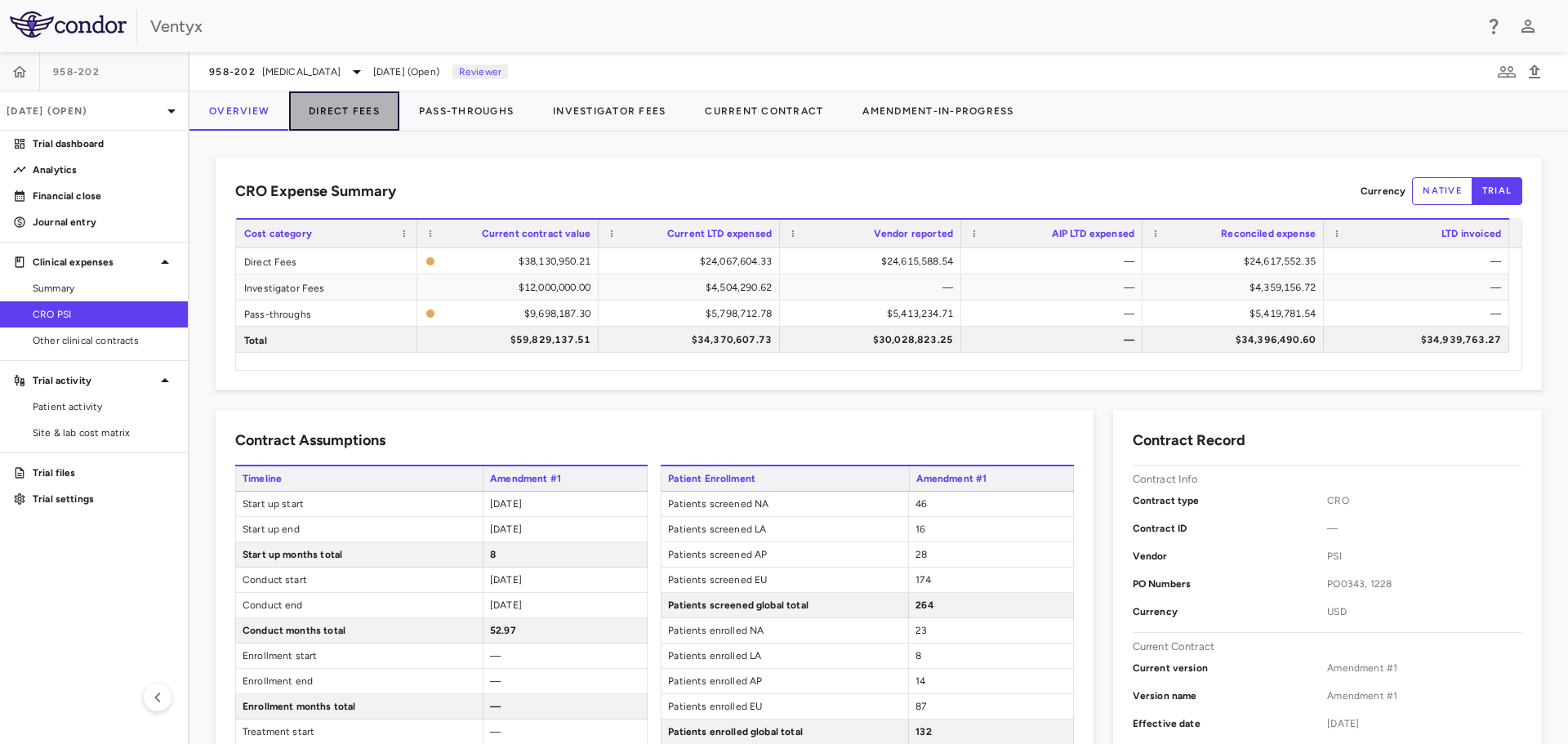
click at [361, 112] on button "Direct Fees" at bounding box center [344, 111] width 110 height 39
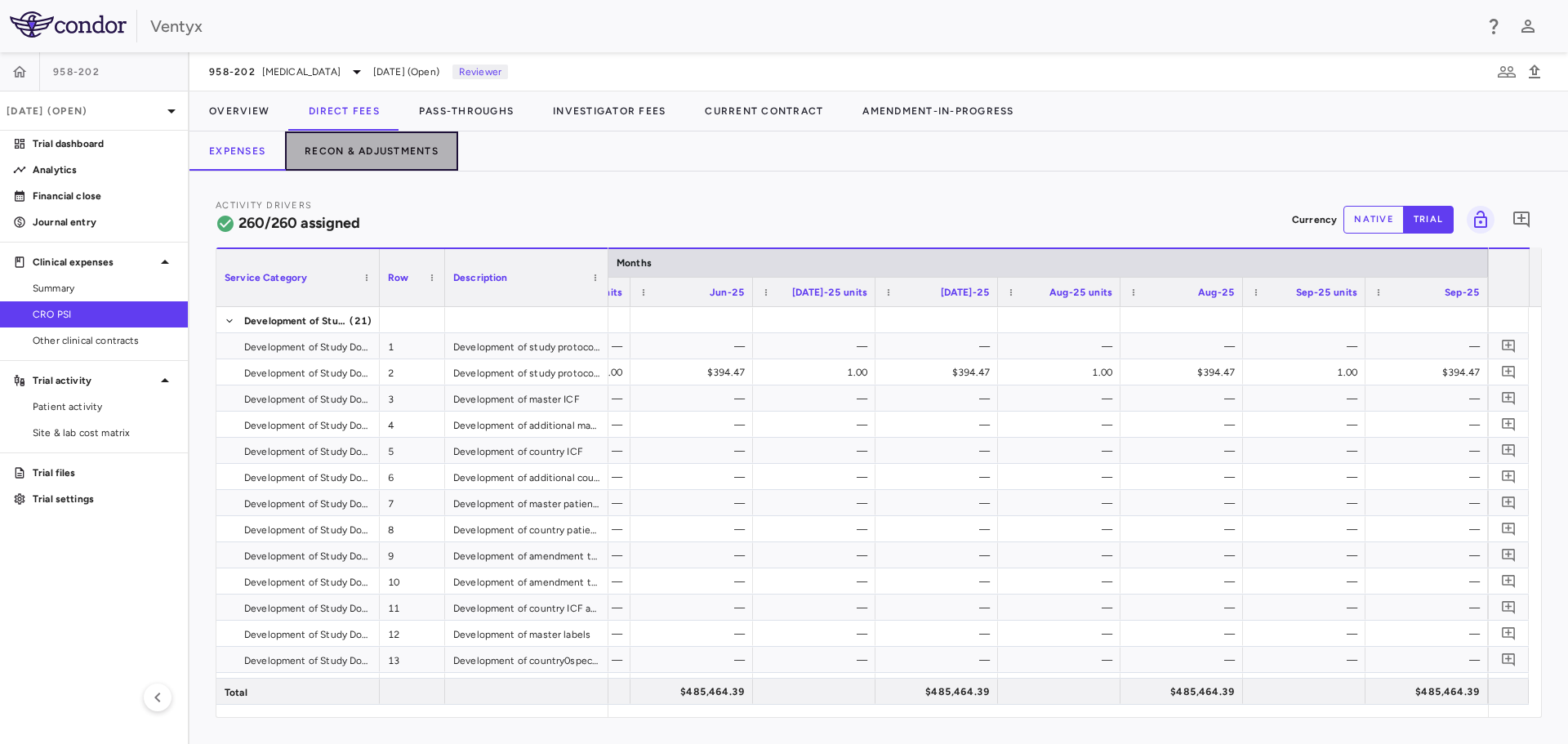
drag, startPoint x: 351, startPoint y: 144, endPoint x: 372, endPoint y: 144, distance: 21.0
click at [351, 144] on button "Recon & Adjustments" at bounding box center [371, 151] width 173 height 39
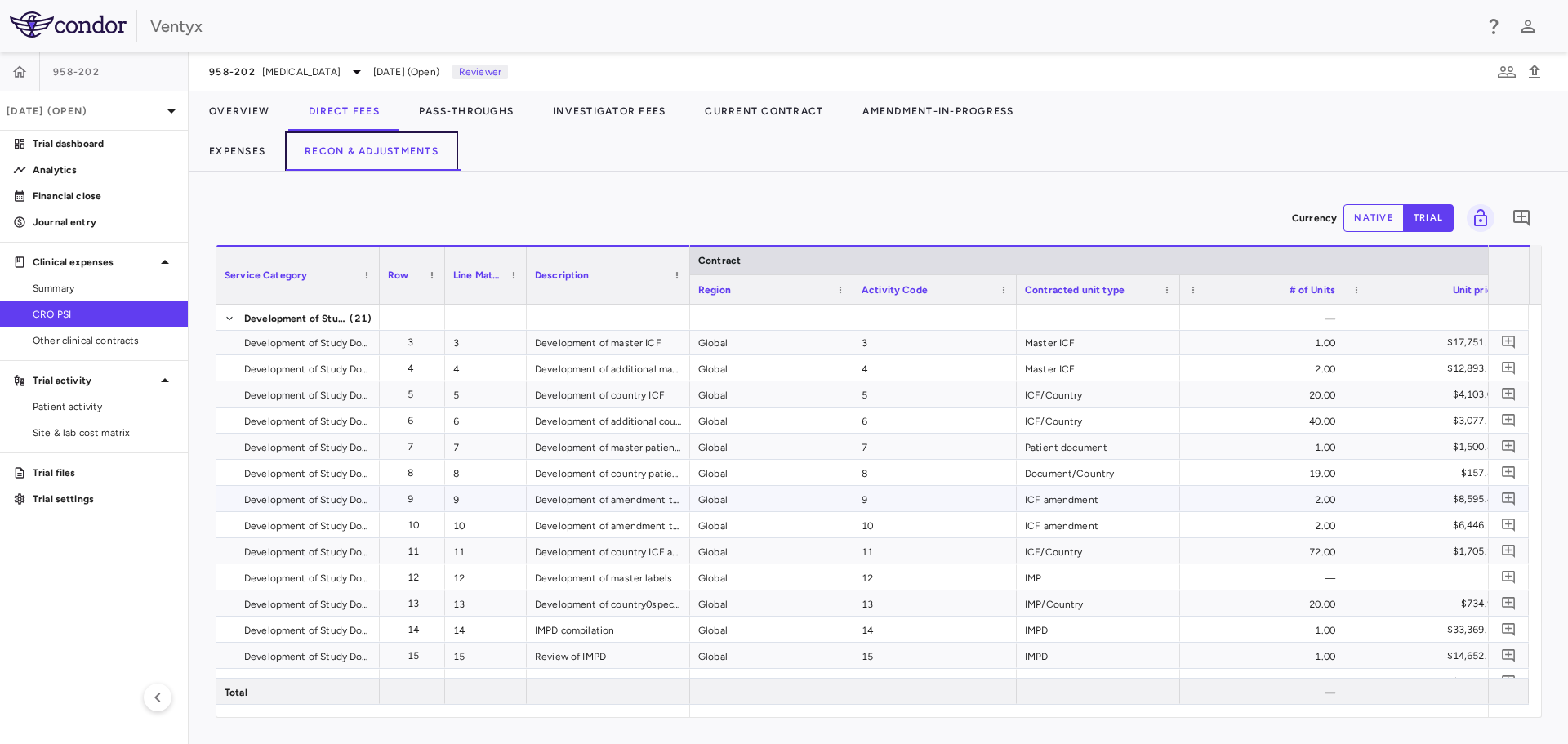
scroll to position [127, 0]
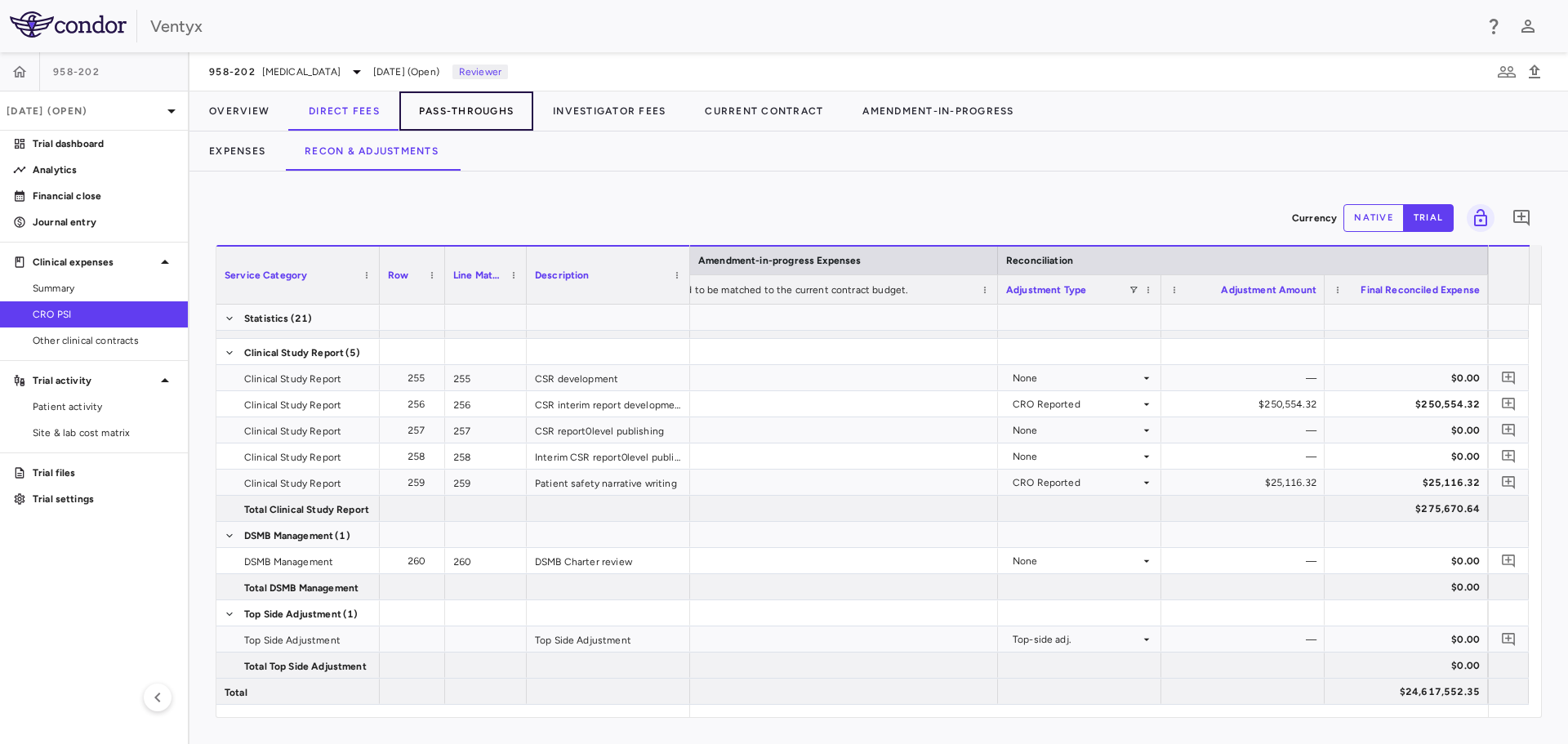
click at [462, 110] on button "Pass-Throughs" at bounding box center [466, 111] width 134 height 39
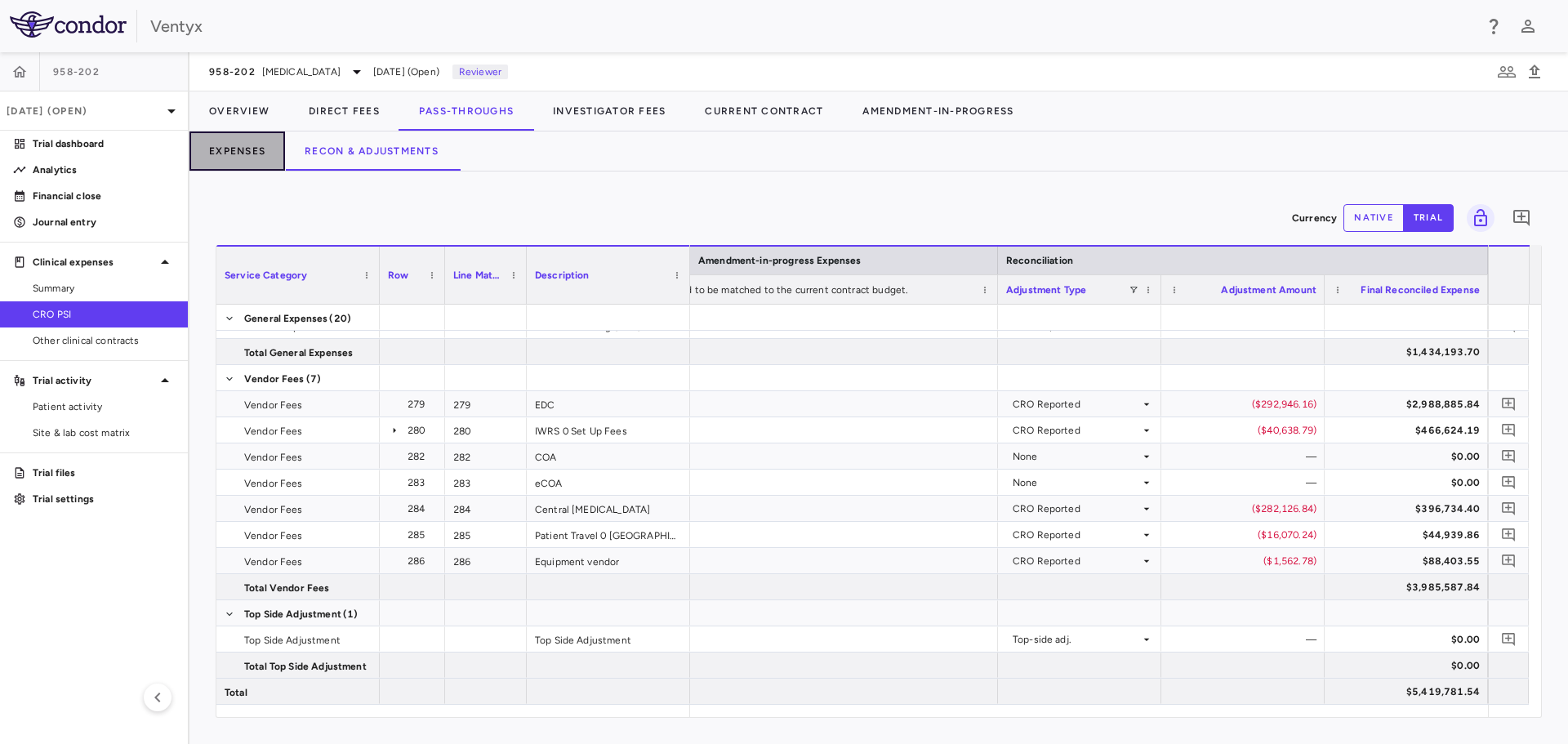
click at [238, 157] on button "Expenses" at bounding box center [237, 151] width 96 height 39
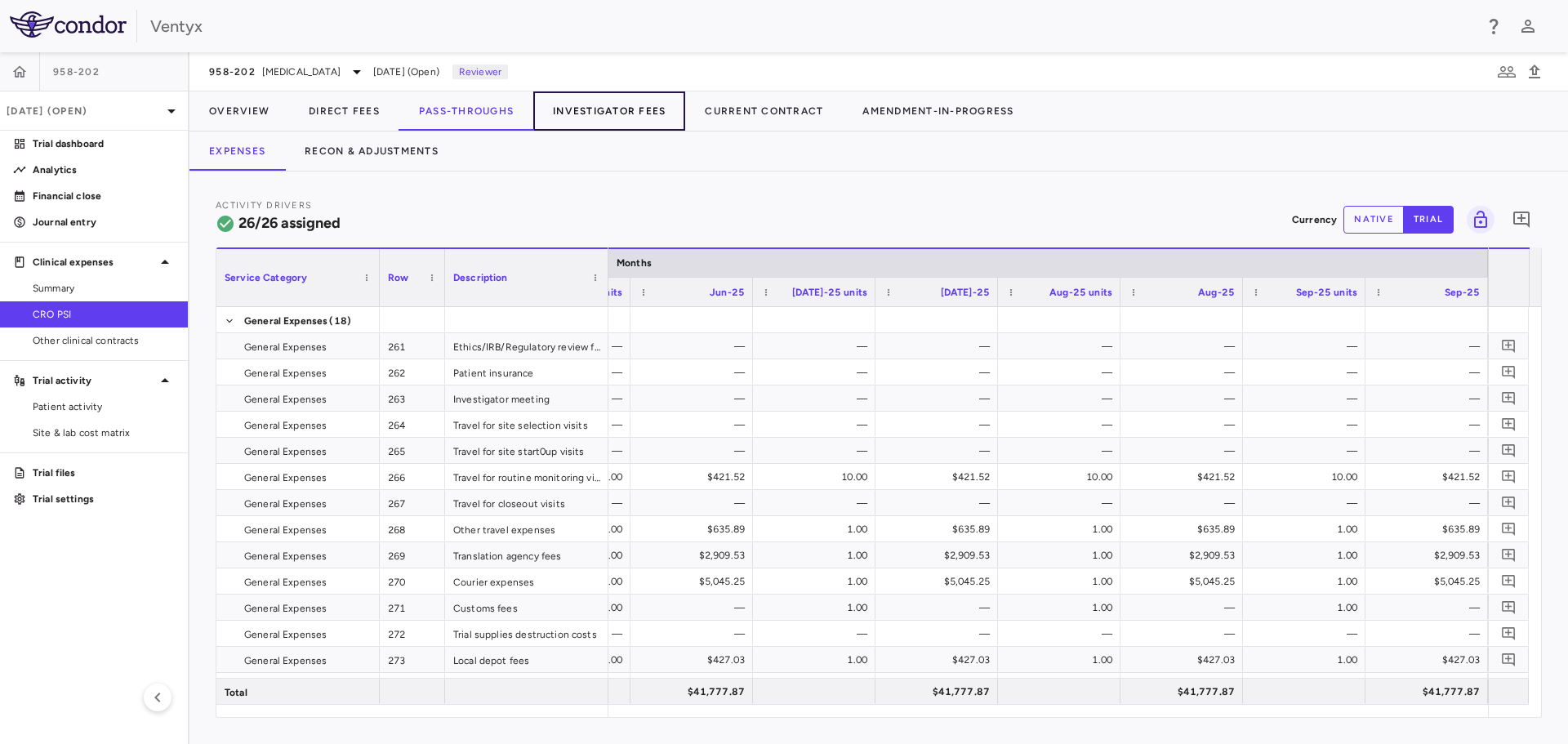
click at [581, 112] on button "Investigator Fees" at bounding box center [609, 111] width 152 height 39
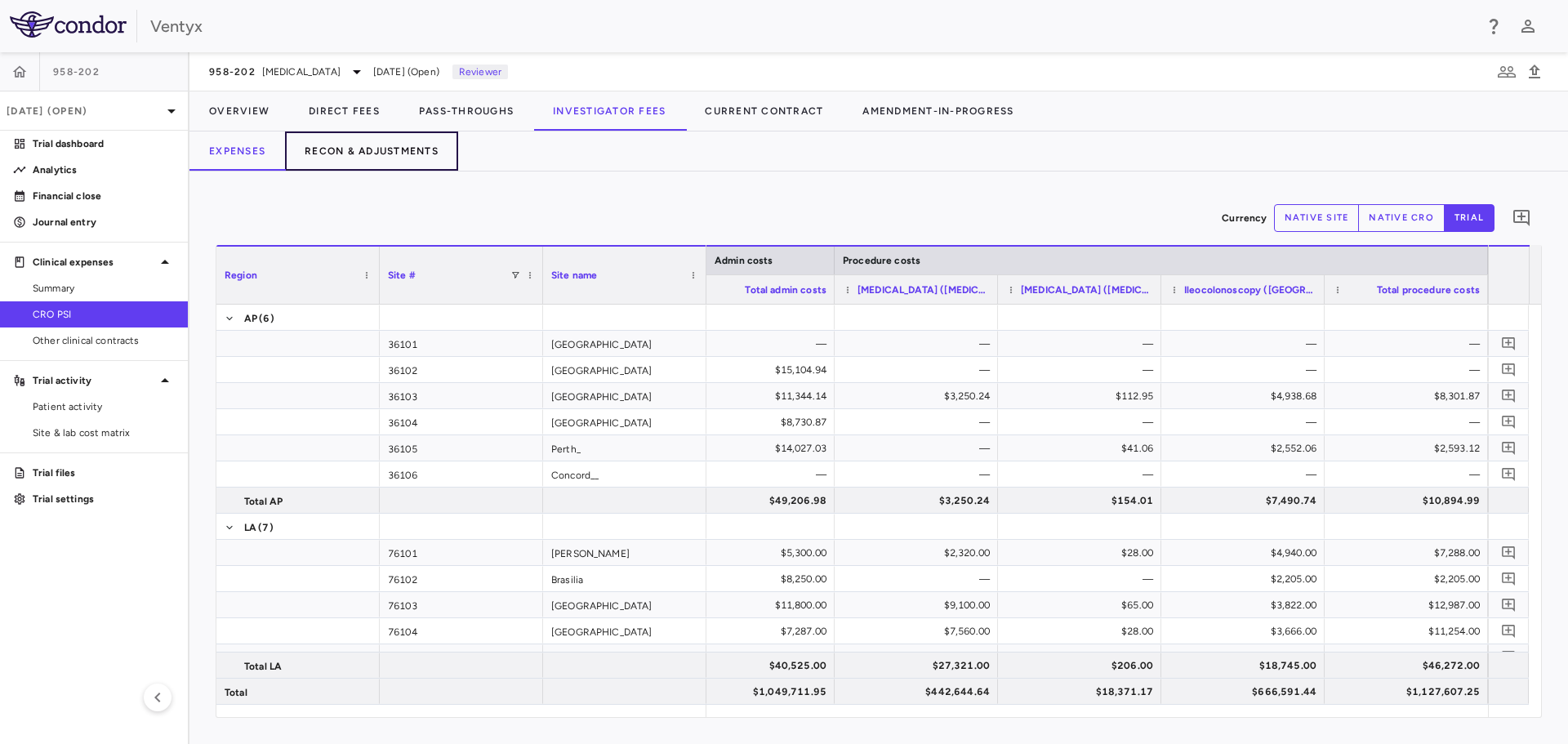
click at [352, 156] on button "Recon & Adjustments" at bounding box center [371, 151] width 173 height 39
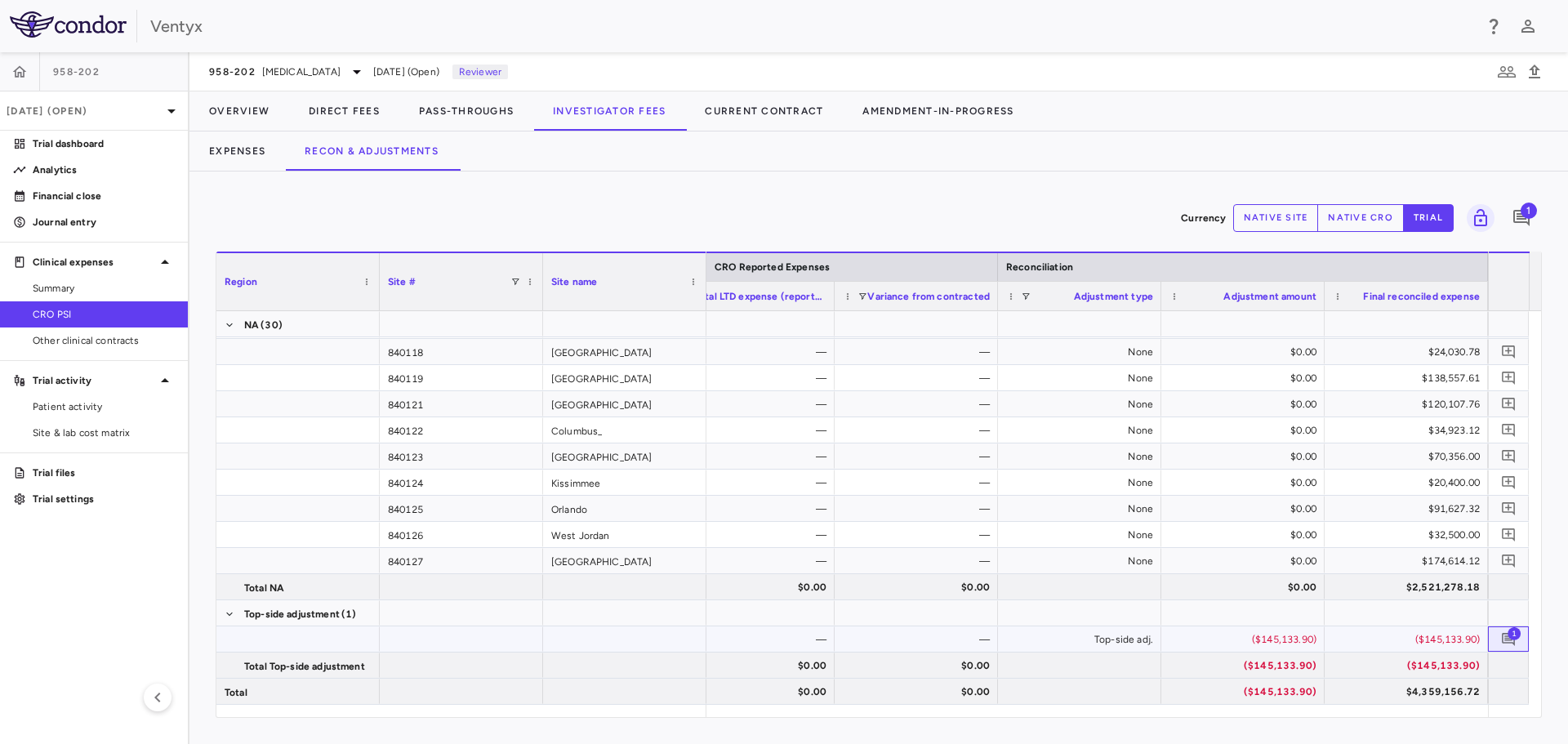
click at [1510, 633] on span "1" at bounding box center [1514, 632] width 13 height 13
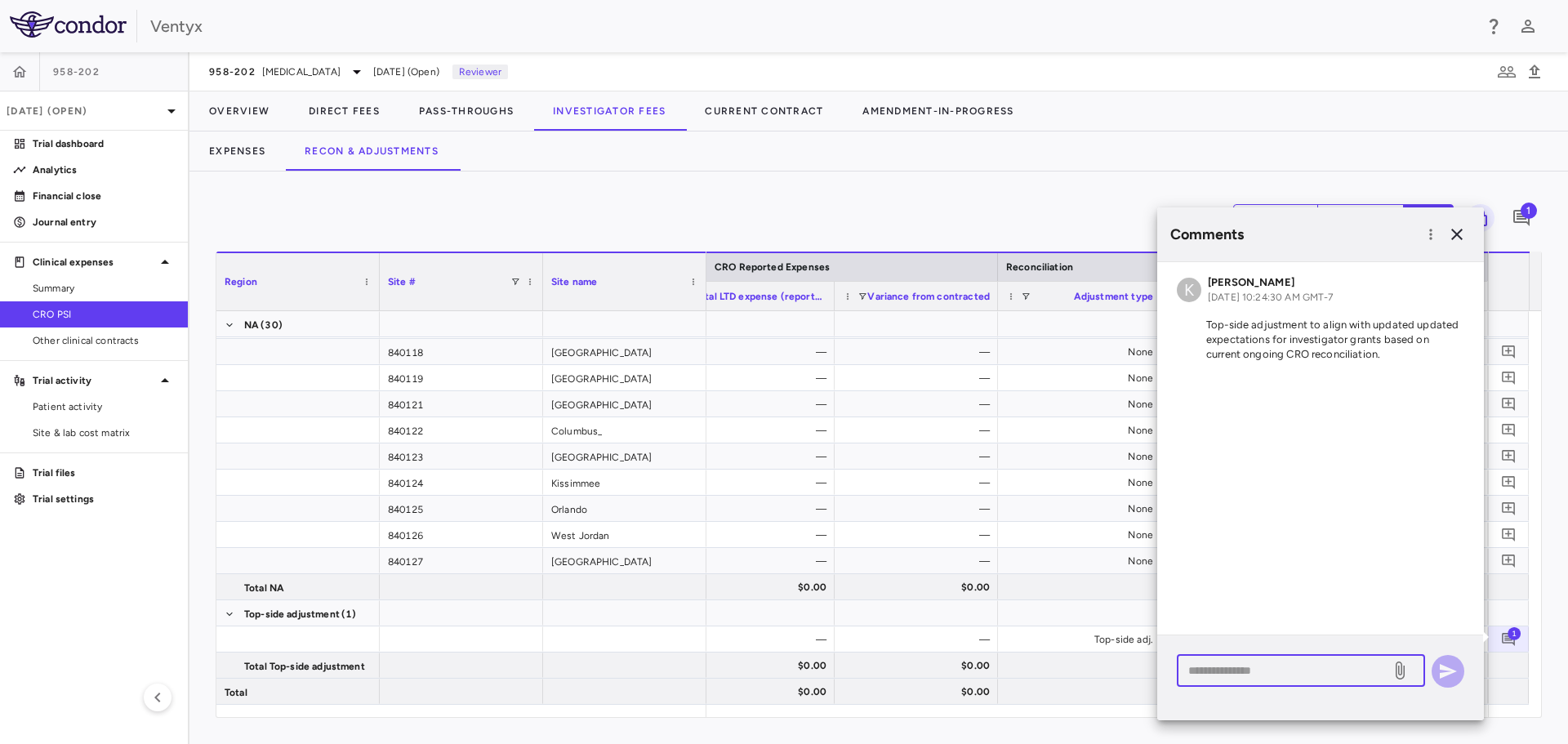
click at [1232, 670] on textarea at bounding box center [1284, 670] width 191 height 18
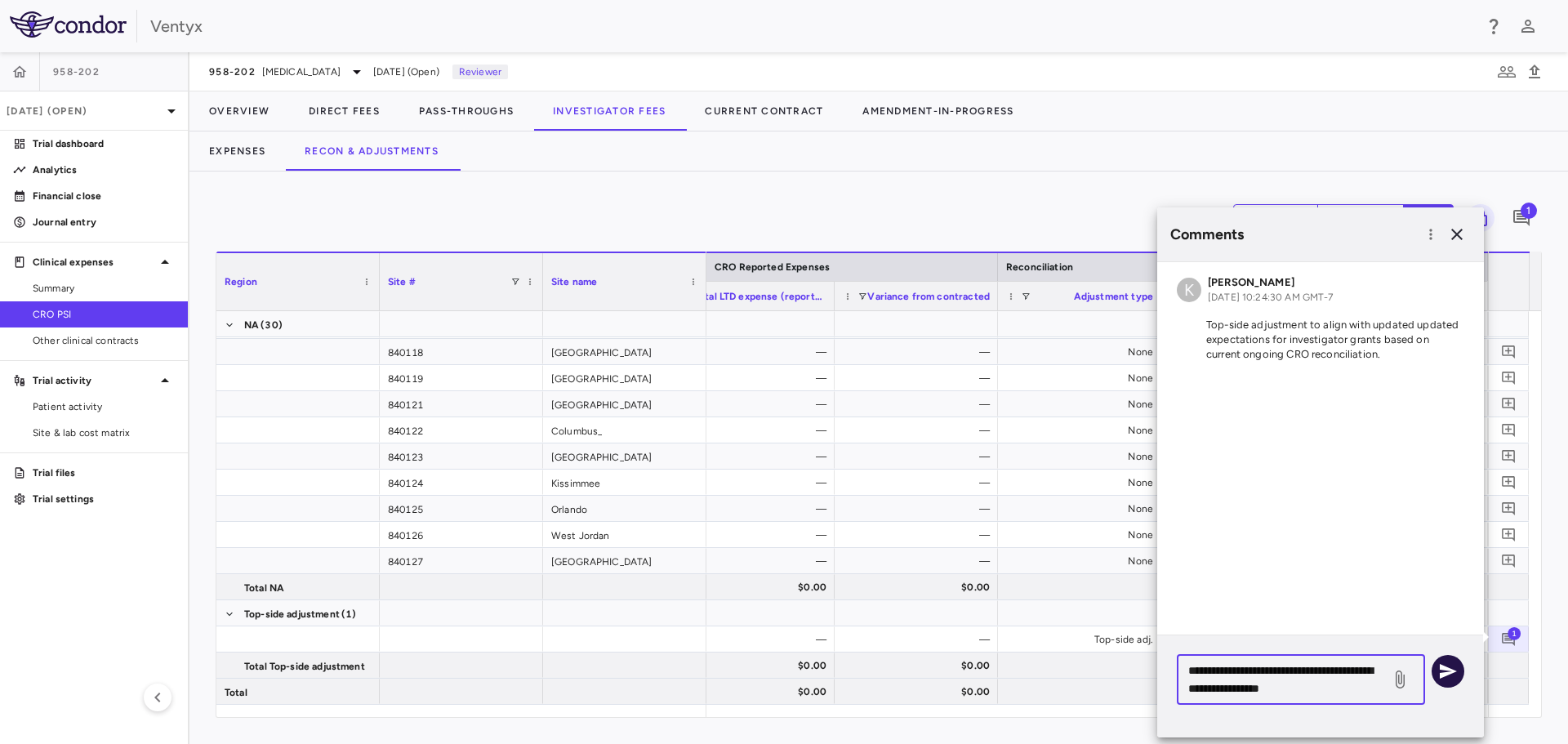
type textarea "**********"
click at [1451, 669] on icon "button" at bounding box center [1448, 671] width 17 height 14
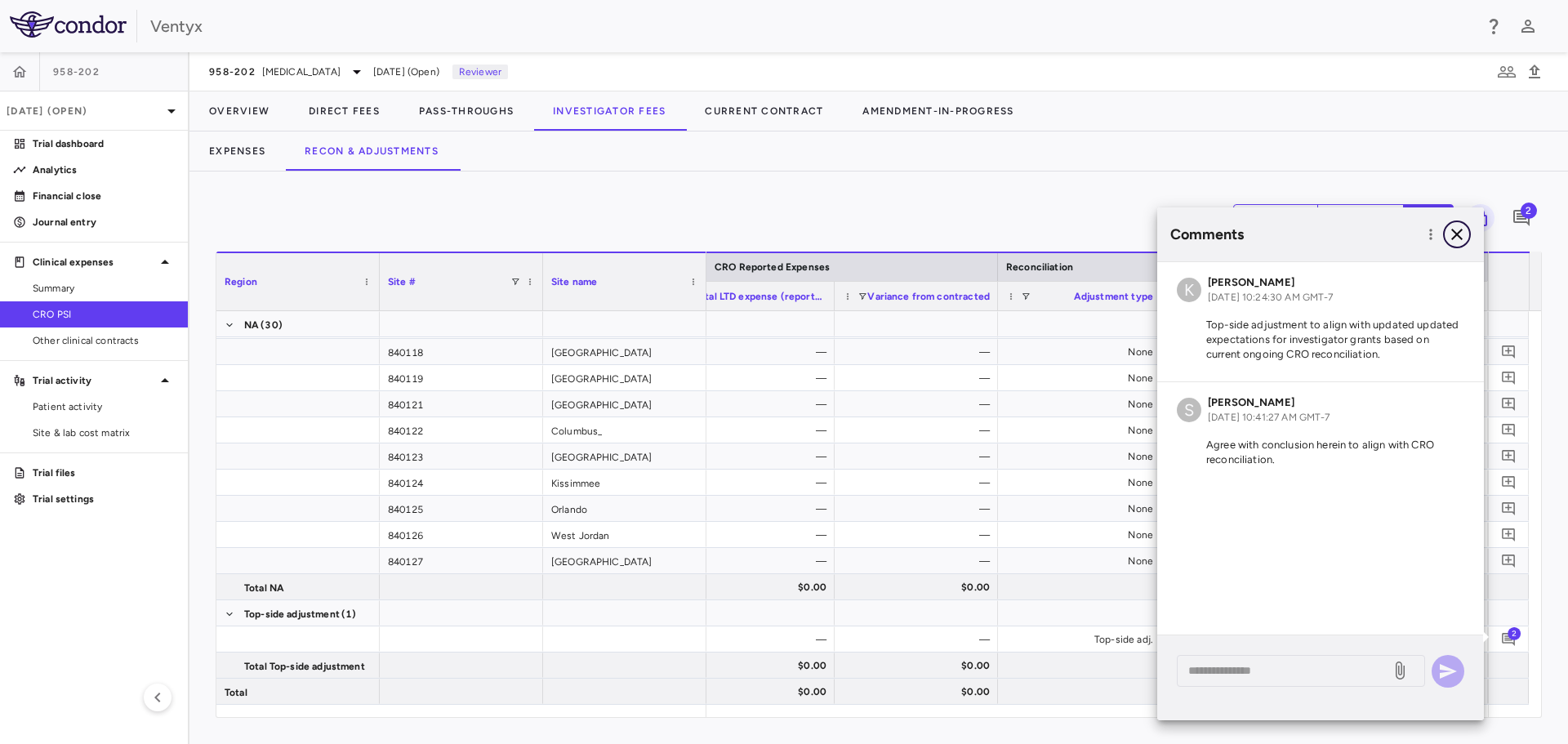
click at [1456, 238] on icon "button" at bounding box center [1456, 234] width 19 height 19
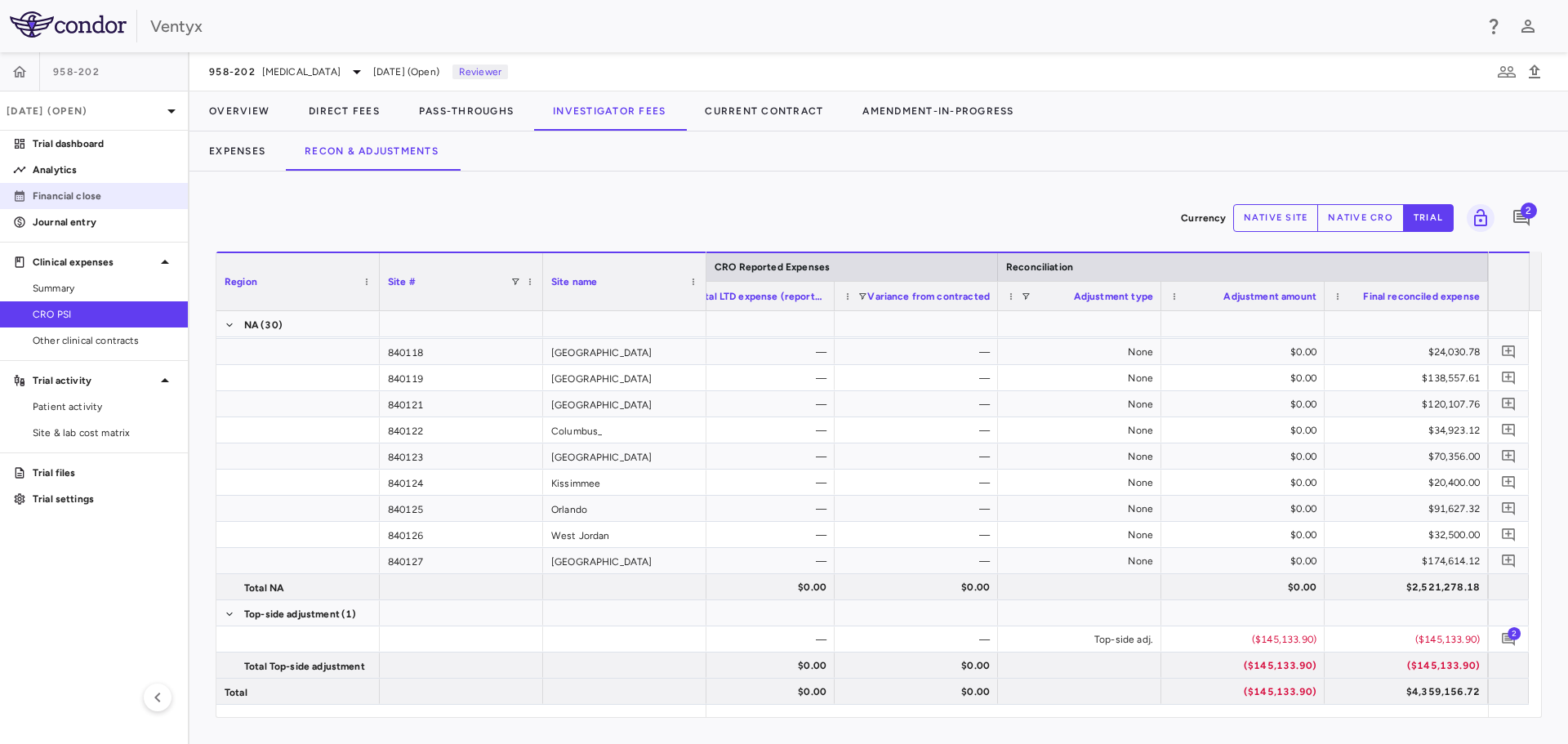
click at [79, 194] on p "Financial close" at bounding box center [104, 195] width 142 height 14
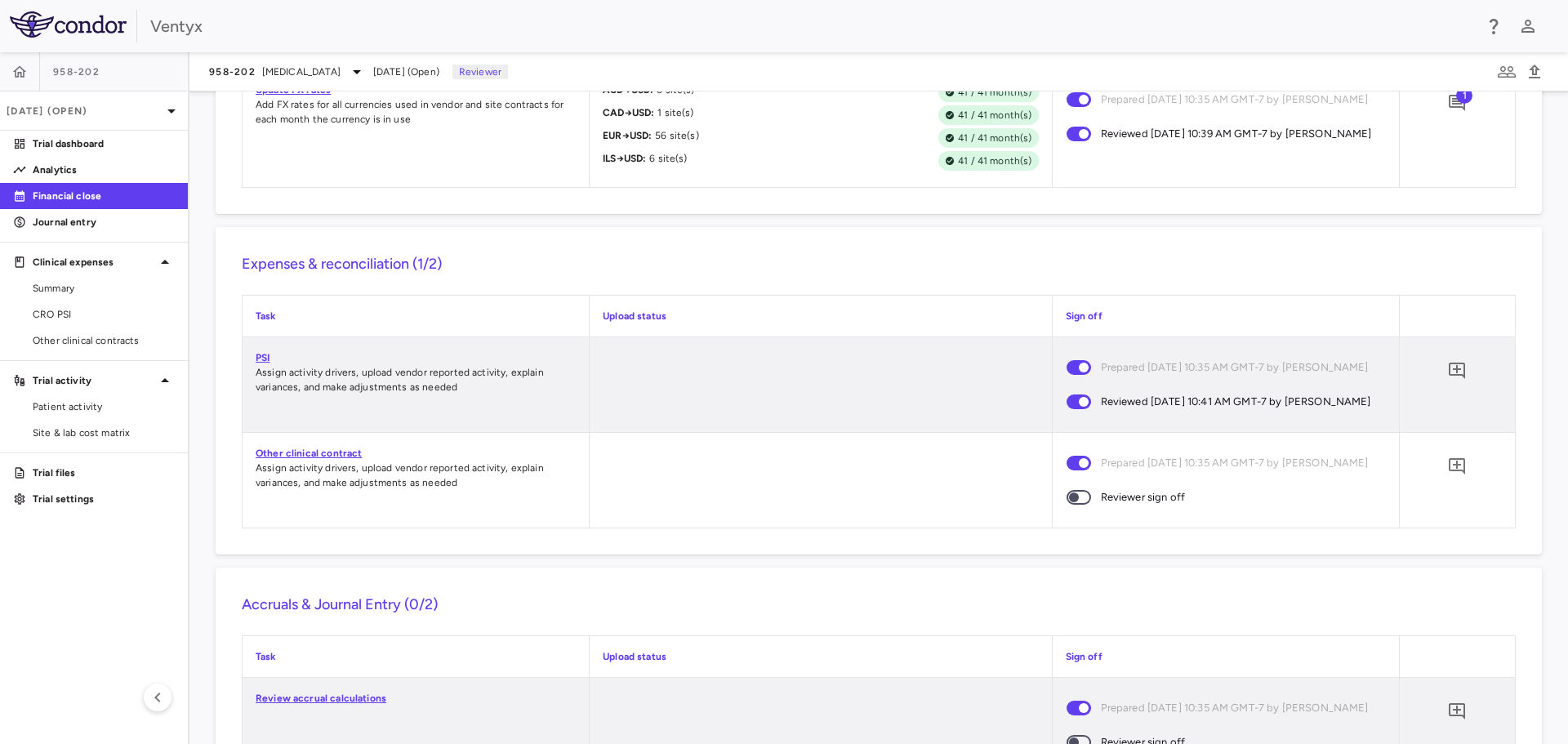
click at [313, 459] on link "Other clinical contract" at bounding box center [309, 453] width 107 height 12
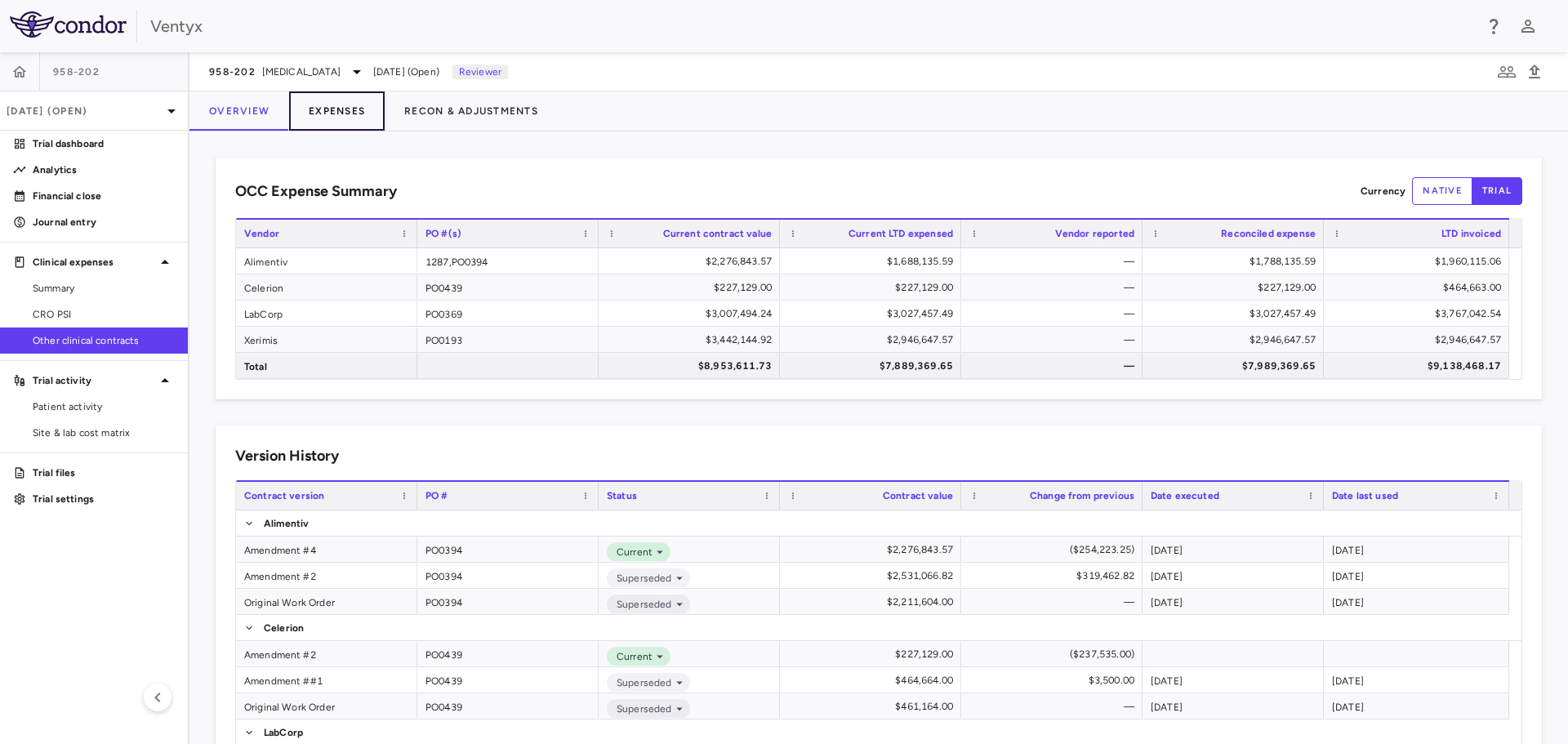
click at [346, 111] on button "Expenses" at bounding box center [336, 111] width 96 height 39
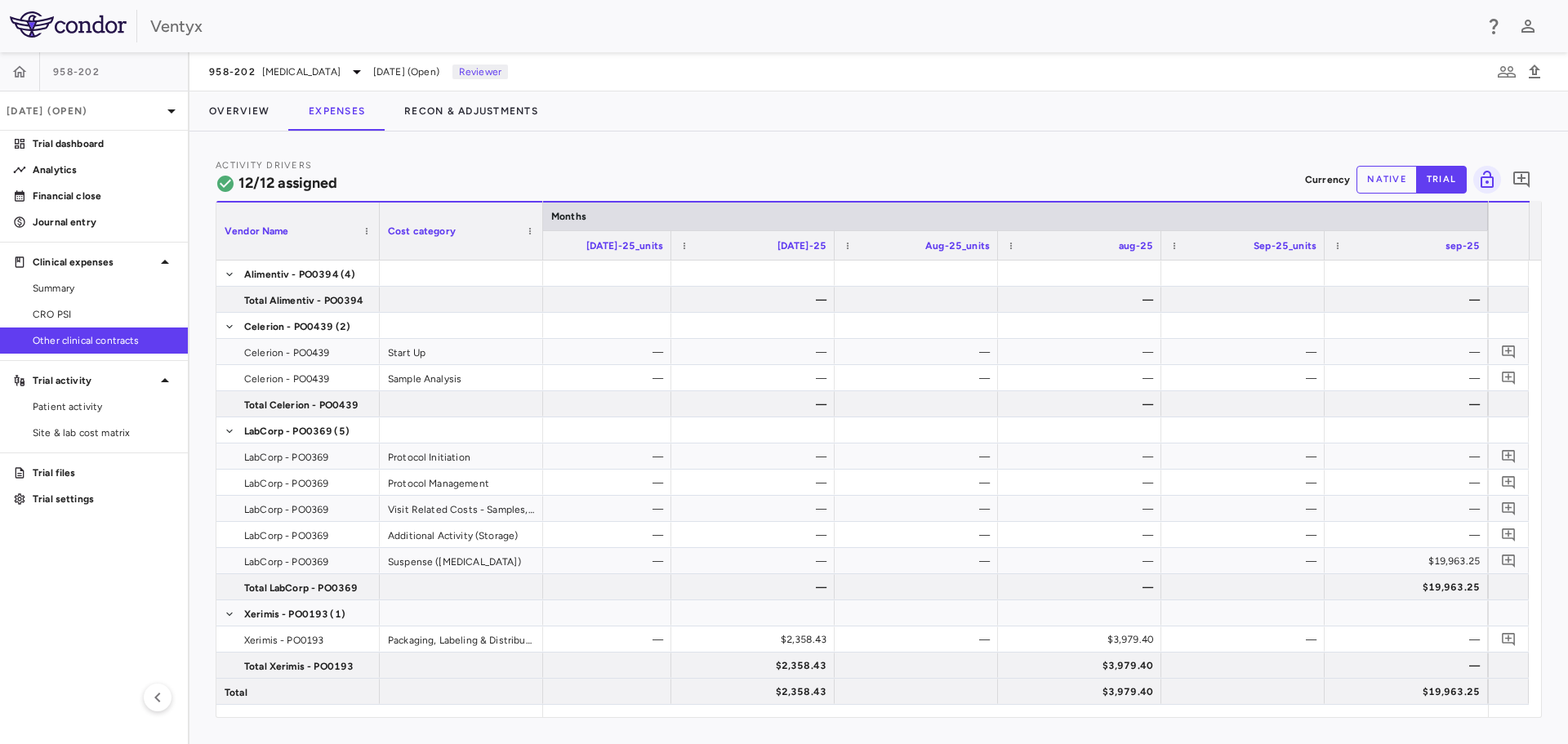
scroll to position [0, 13300]
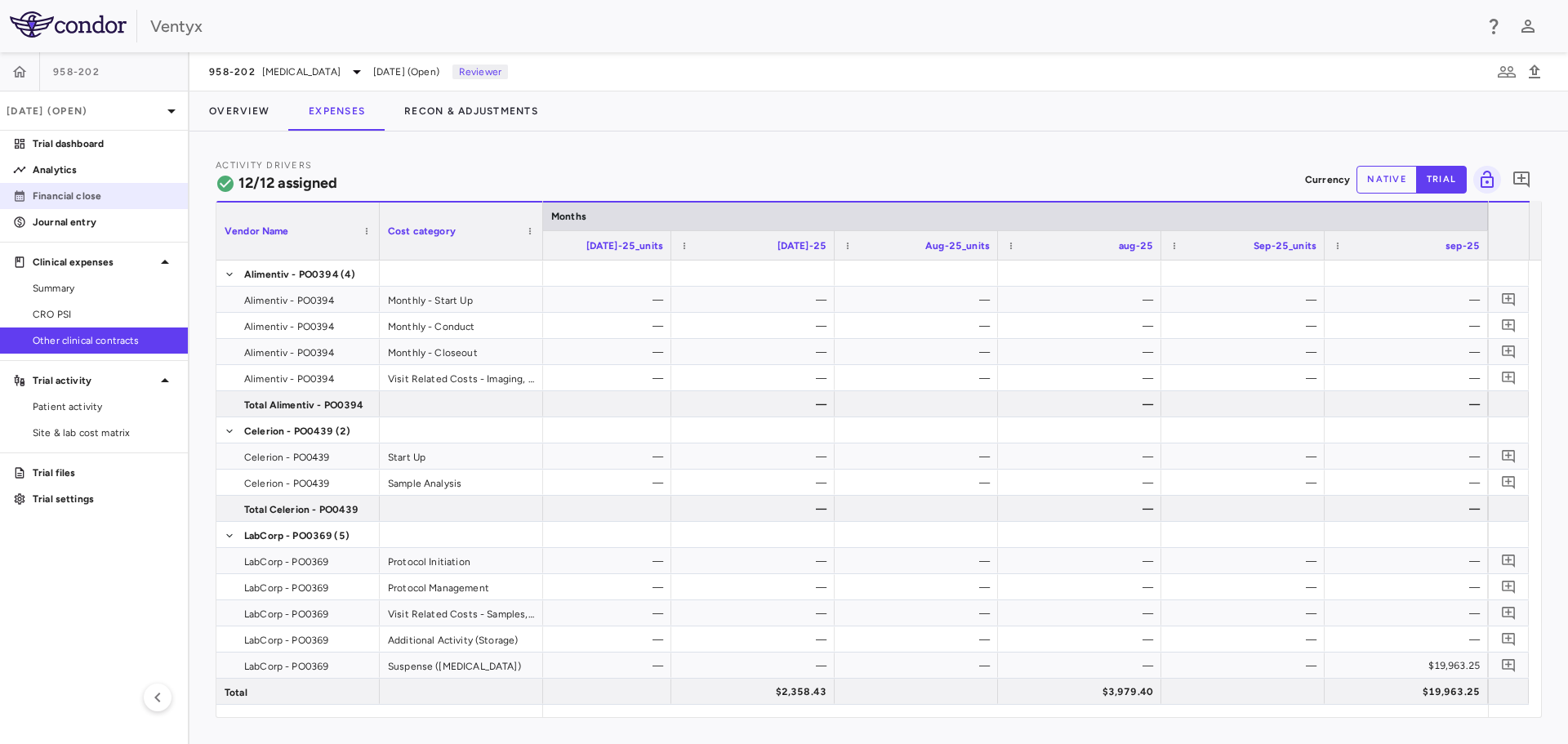
click at [67, 192] on p "Financial close" at bounding box center [104, 195] width 142 height 14
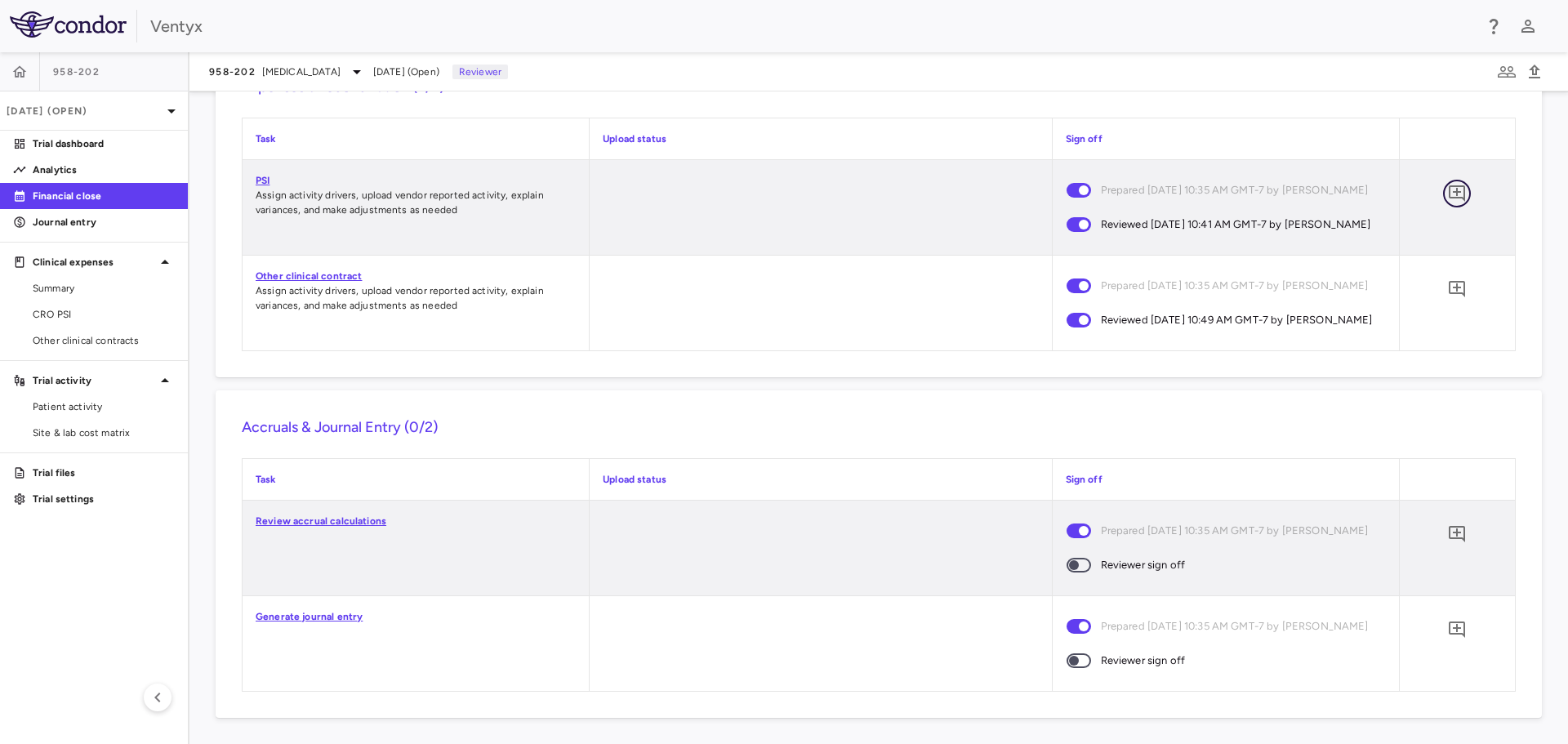
click at [1447, 183] on icon "Add comment" at bounding box center [1456, 193] width 19 height 19
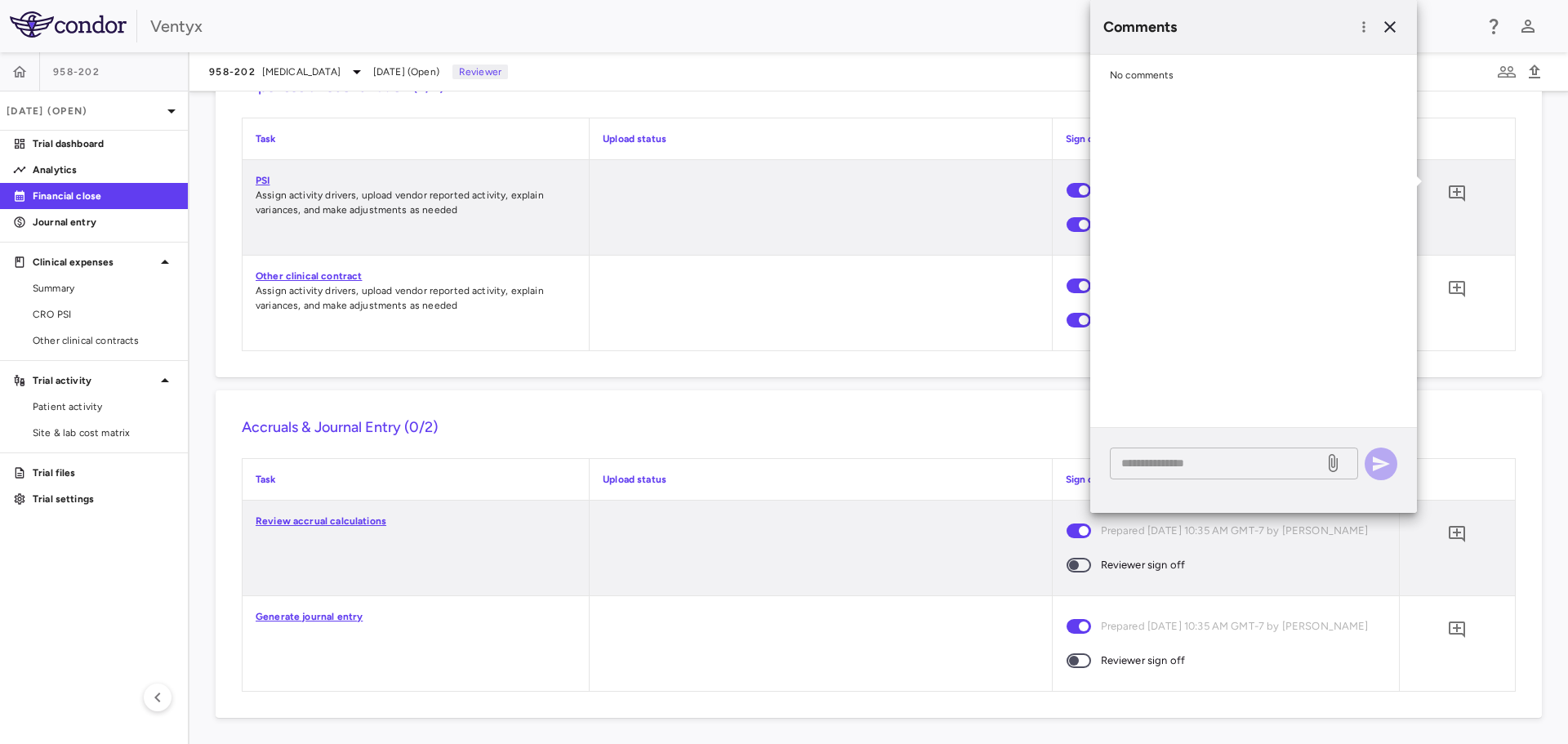
click at [1179, 471] on textarea at bounding box center [1217, 462] width 191 height 18
type textarea "**********"
drag, startPoint x: 1198, startPoint y: 468, endPoint x: 1089, endPoint y: 462, distance: 109.2
click at [1089, 462] on body "Skip to sidebar Skip to main content Ventyx 958-202 [DATE] (Open) Trial dashboa…" at bounding box center [784, 372] width 1568 height 744
click at [1384, 27] on icon "button" at bounding box center [1390, 26] width 19 height 19
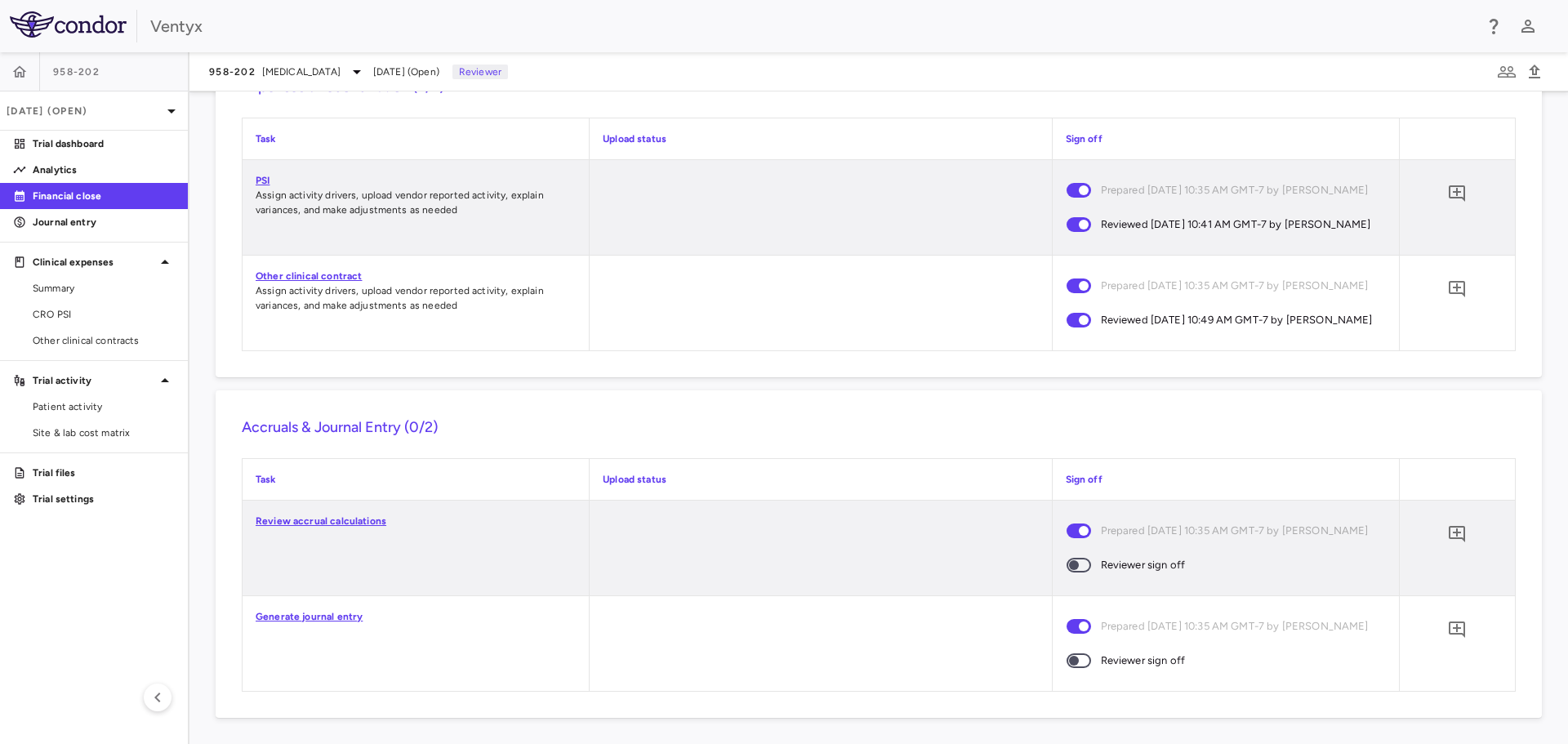
click at [267, 175] on link "PSI" at bounding box center [262, 181] width 14 height 12
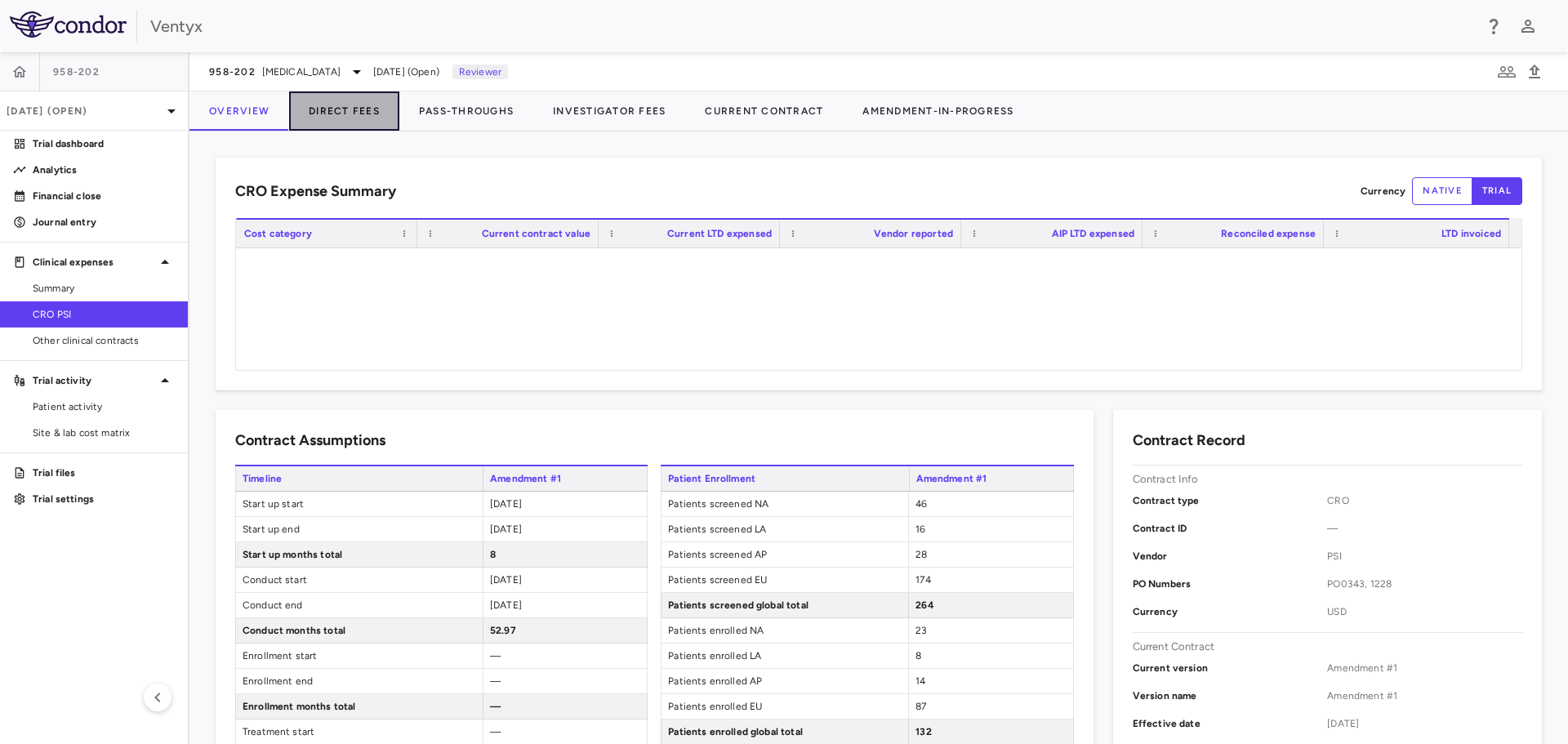
click at [355, 113] on button "Direct Fees" at bounding box center [344, 111] width 110 height 39
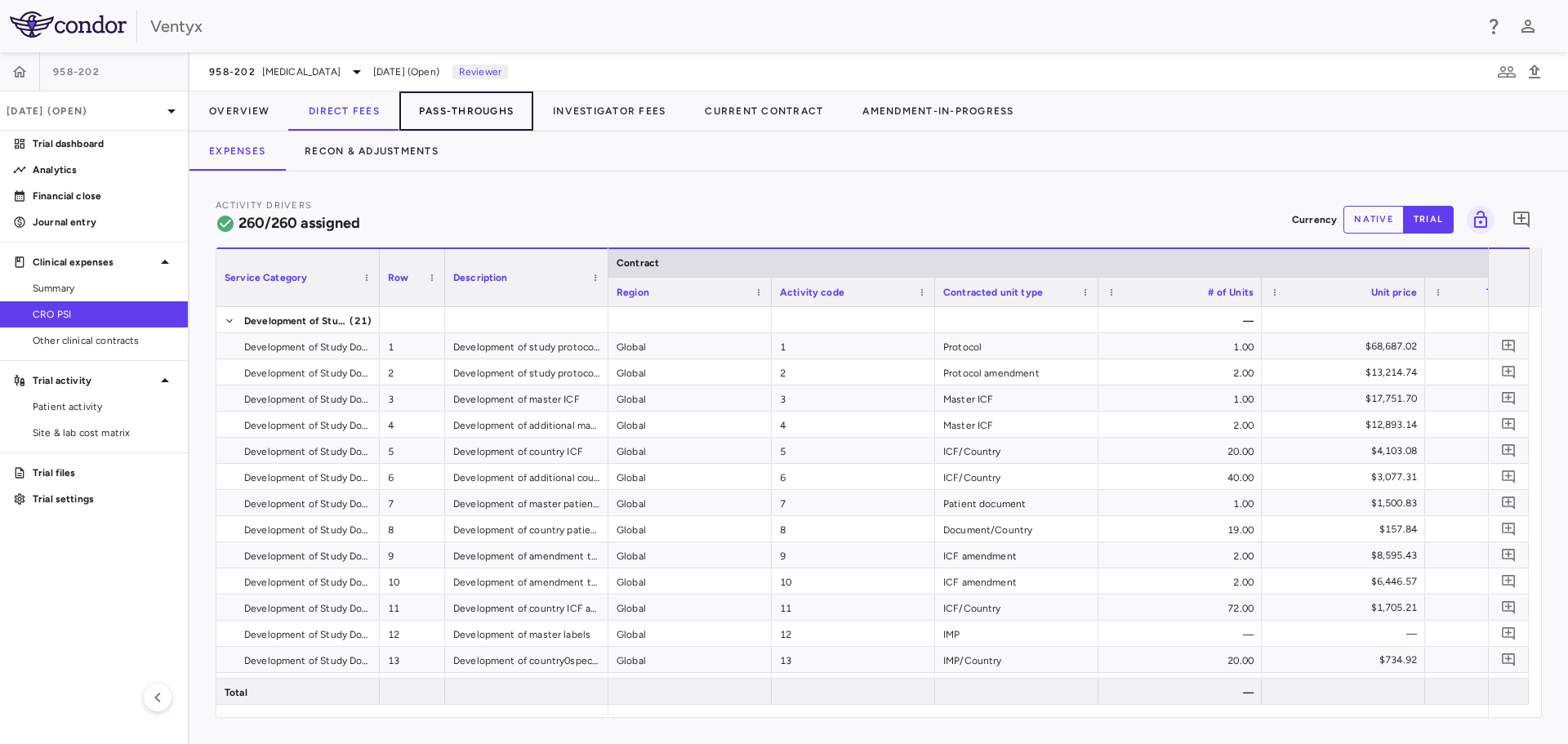
click at [462, 114] on button "Pass-Throughs" at bounding box center [466, 111] width 134 height 39
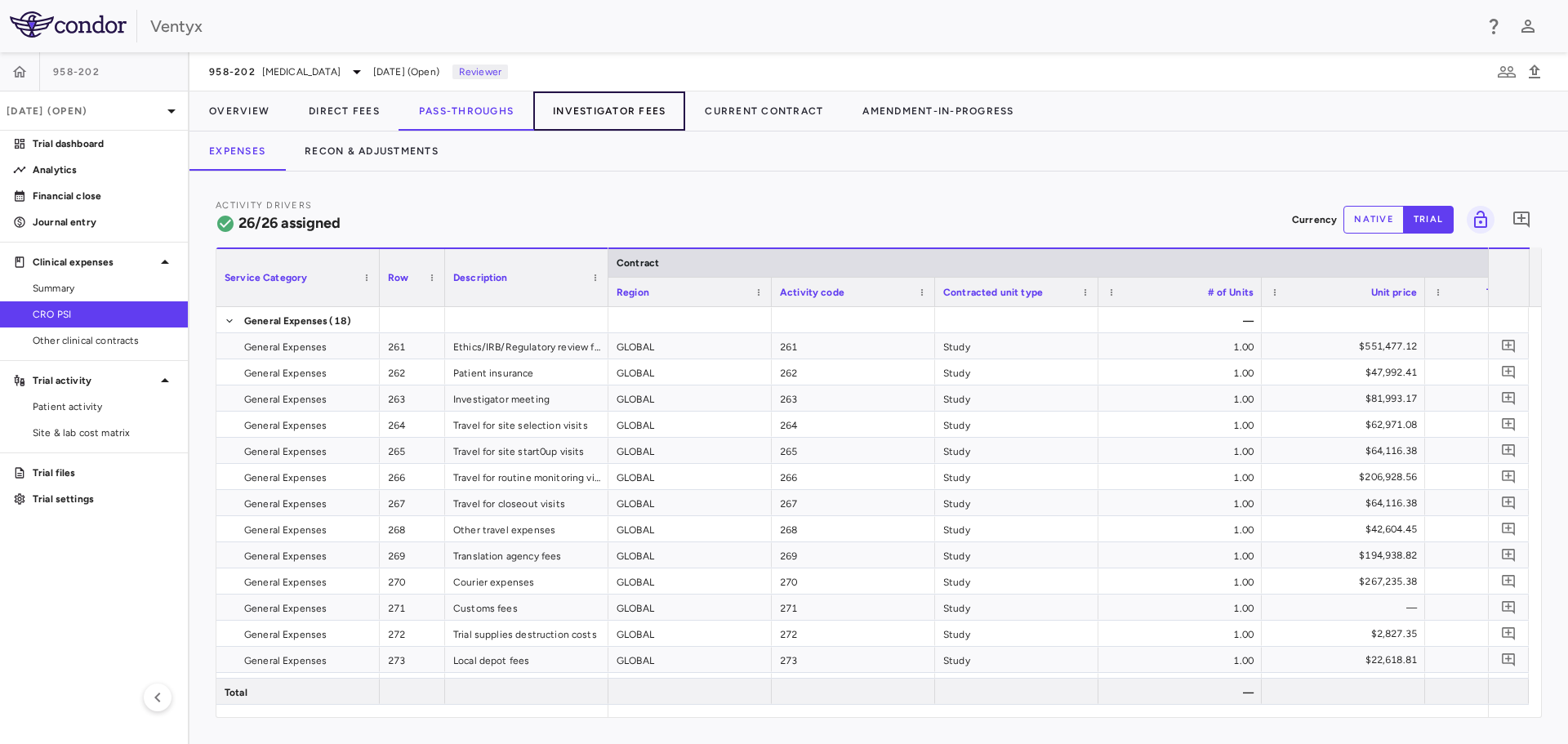
click at [622, 116] on button "Investigator Fees" at bounding box center [609, 111] width 152 height 39
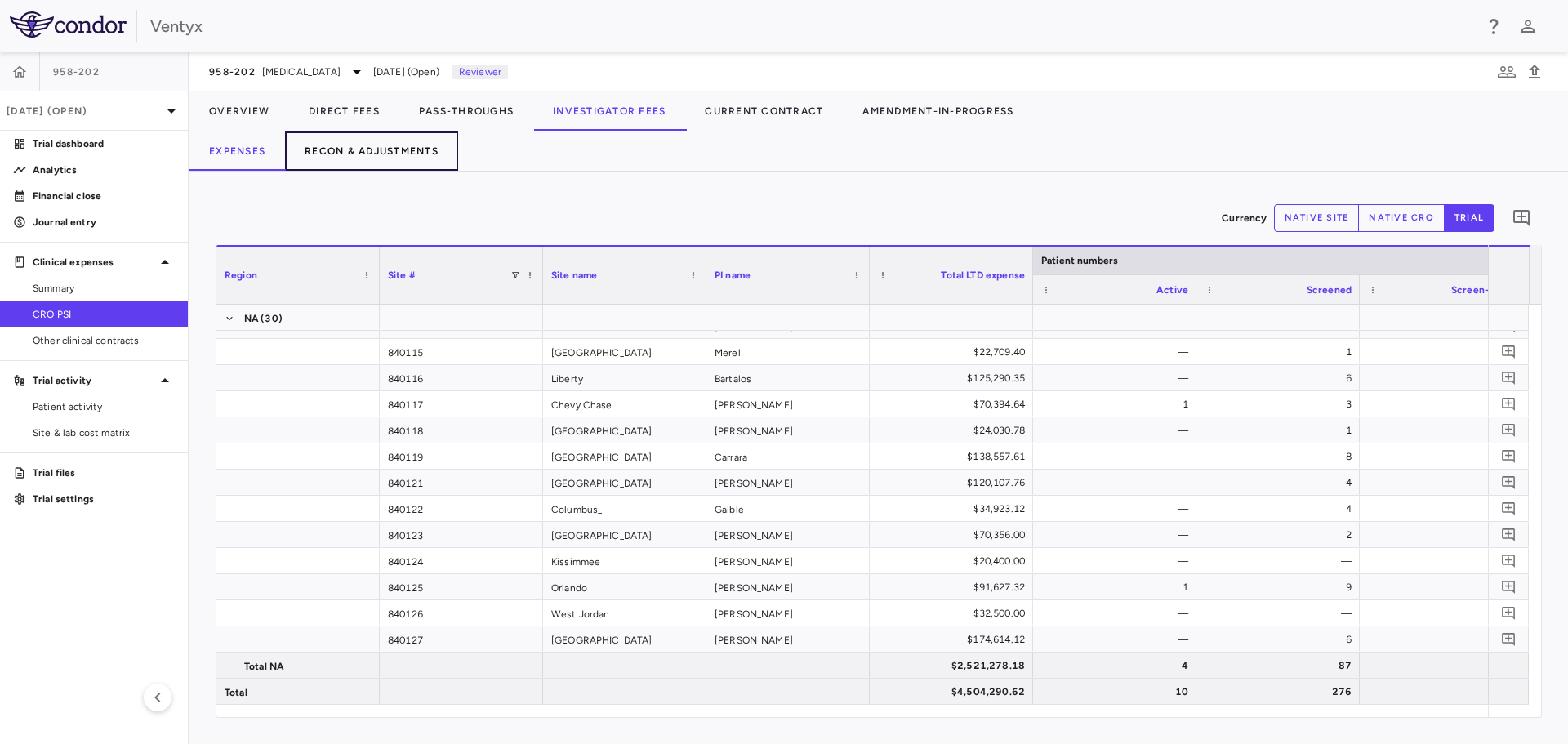
click at [370, 160] on button "Recon & Adjustments" at bounding box center [371, 151] width 173 height 39
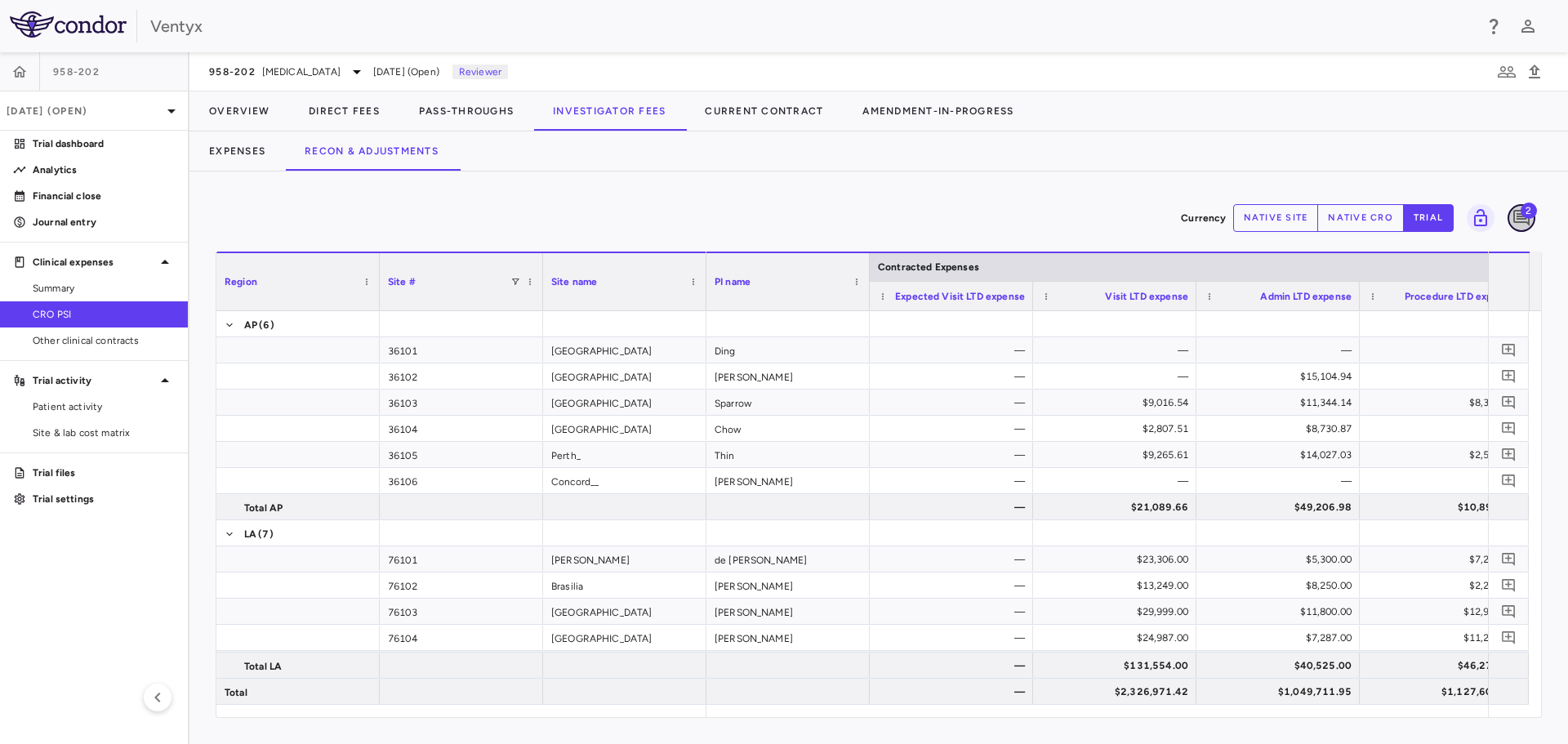
click at [1522, 218] on icon "Add comment" at bounding box center [1521, 217] width 16 height 16
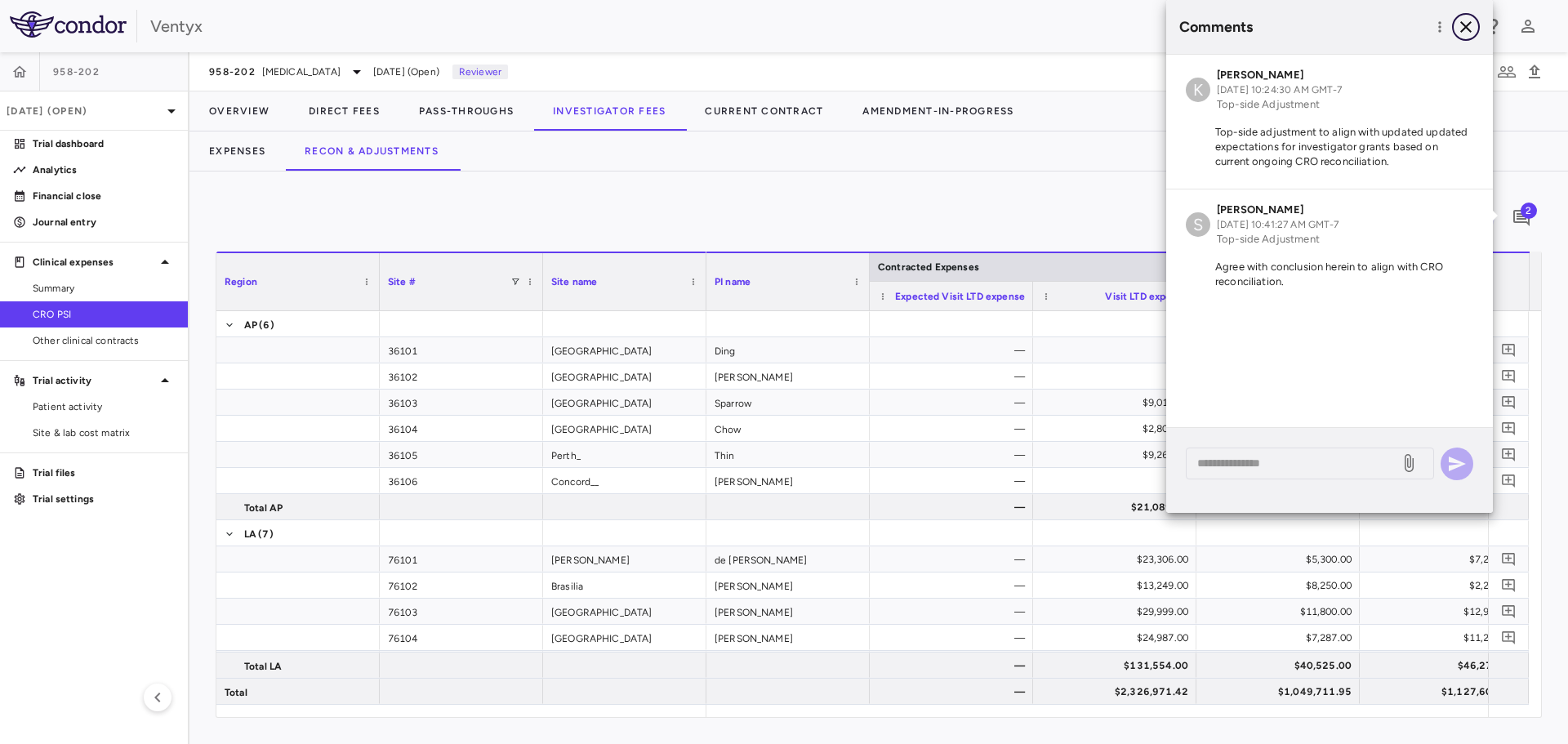
click at [1468, 24] on icon "button" at bounding box center [1467, 27] width 12 height 12
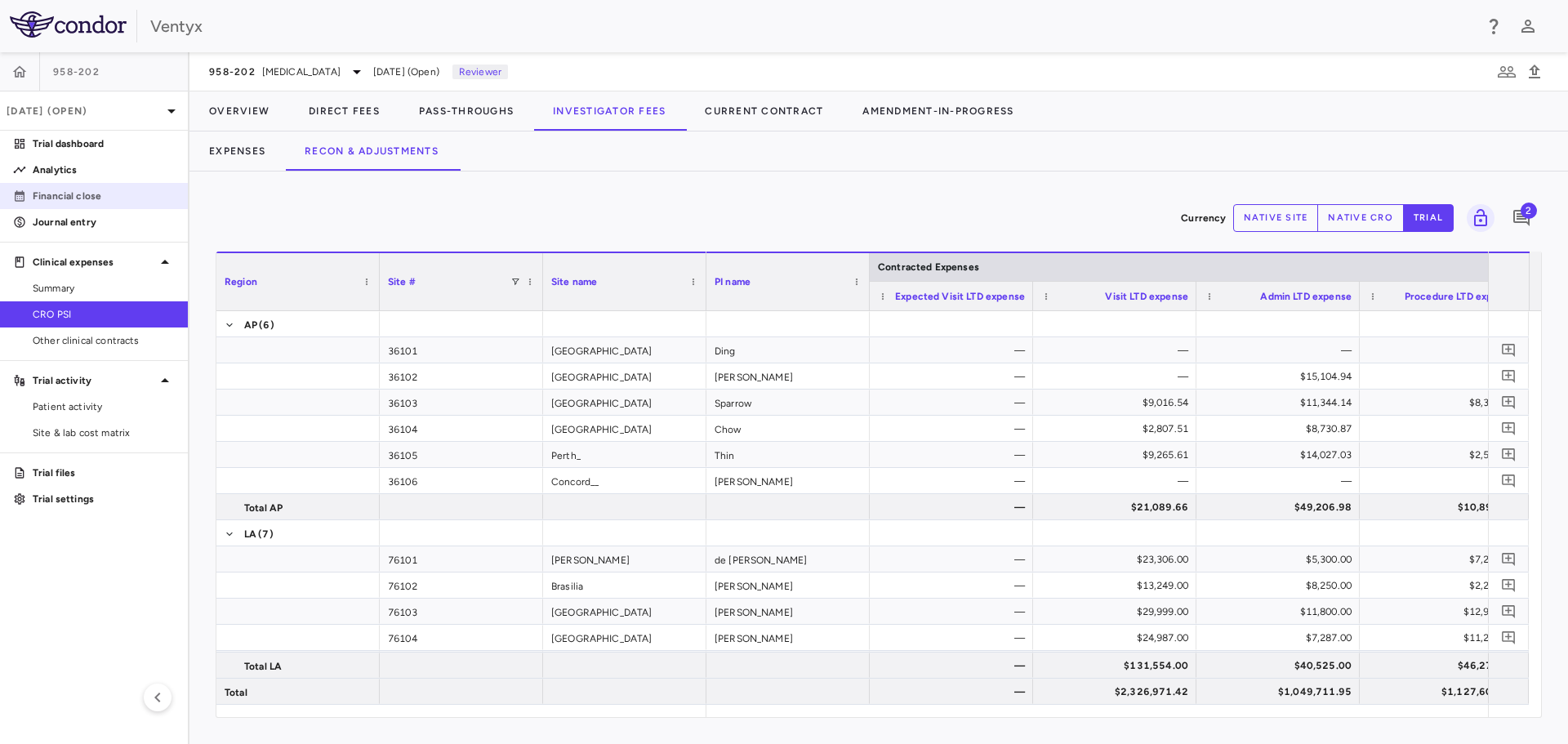
click at [59, 197] on p "Financial close" at bounding box center [104, 195] width 142 height 14
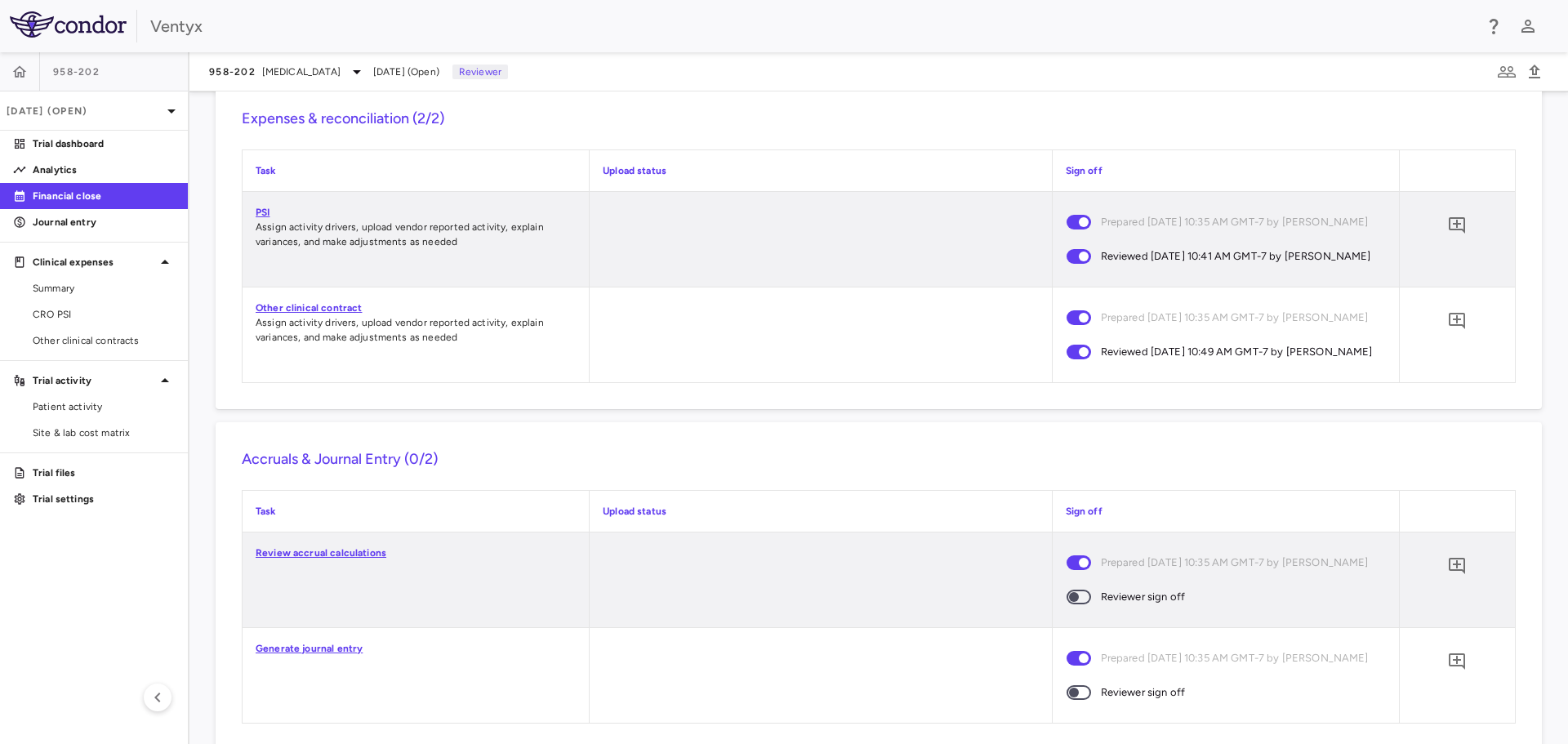
scroll to position [1534, 0]
click at [1451, 236] on icon "Add comment" at bounding box center [1456, 226] width 19 height 19
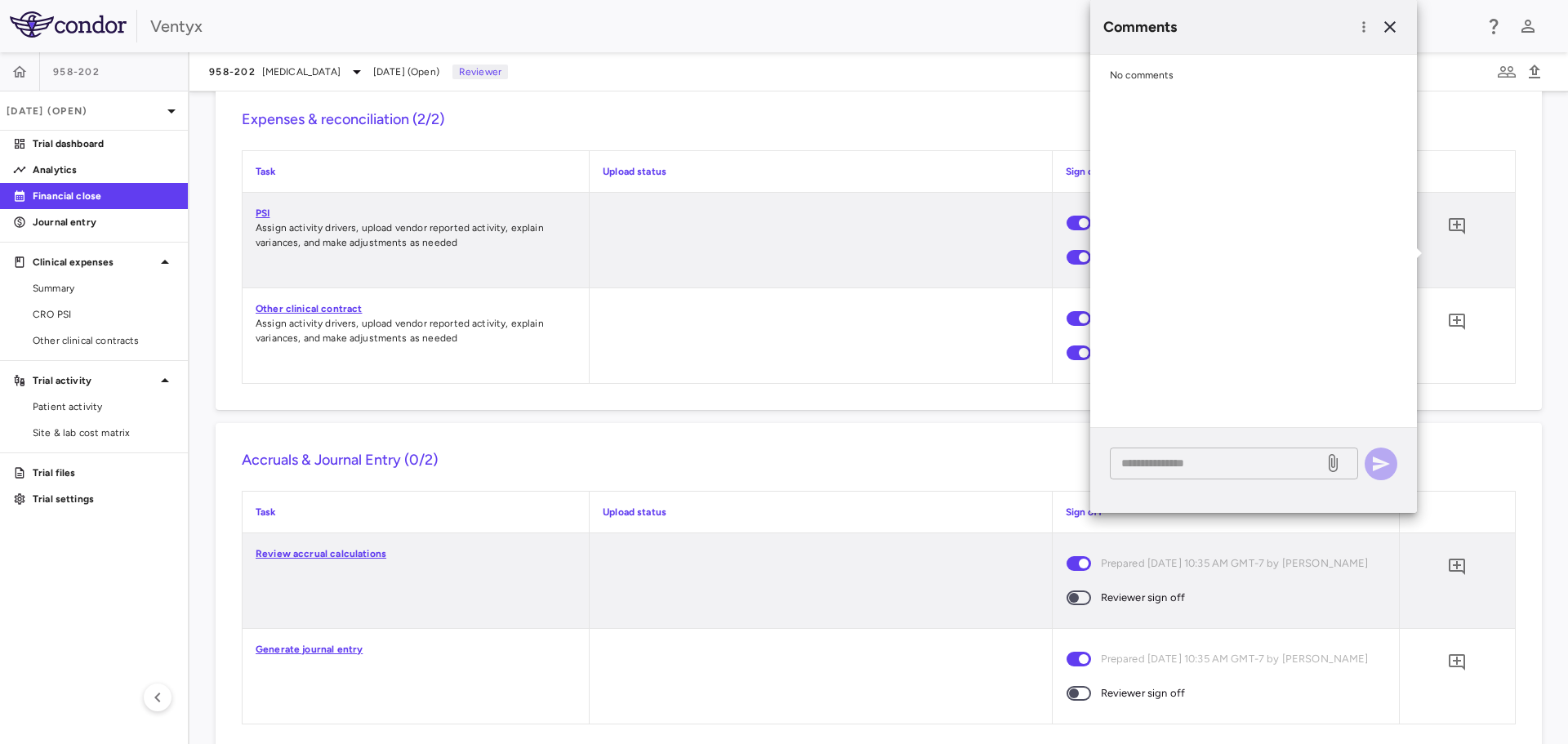
click at [1172, 468] on textarea at bounding box center [1217, 462] width 191 height 18
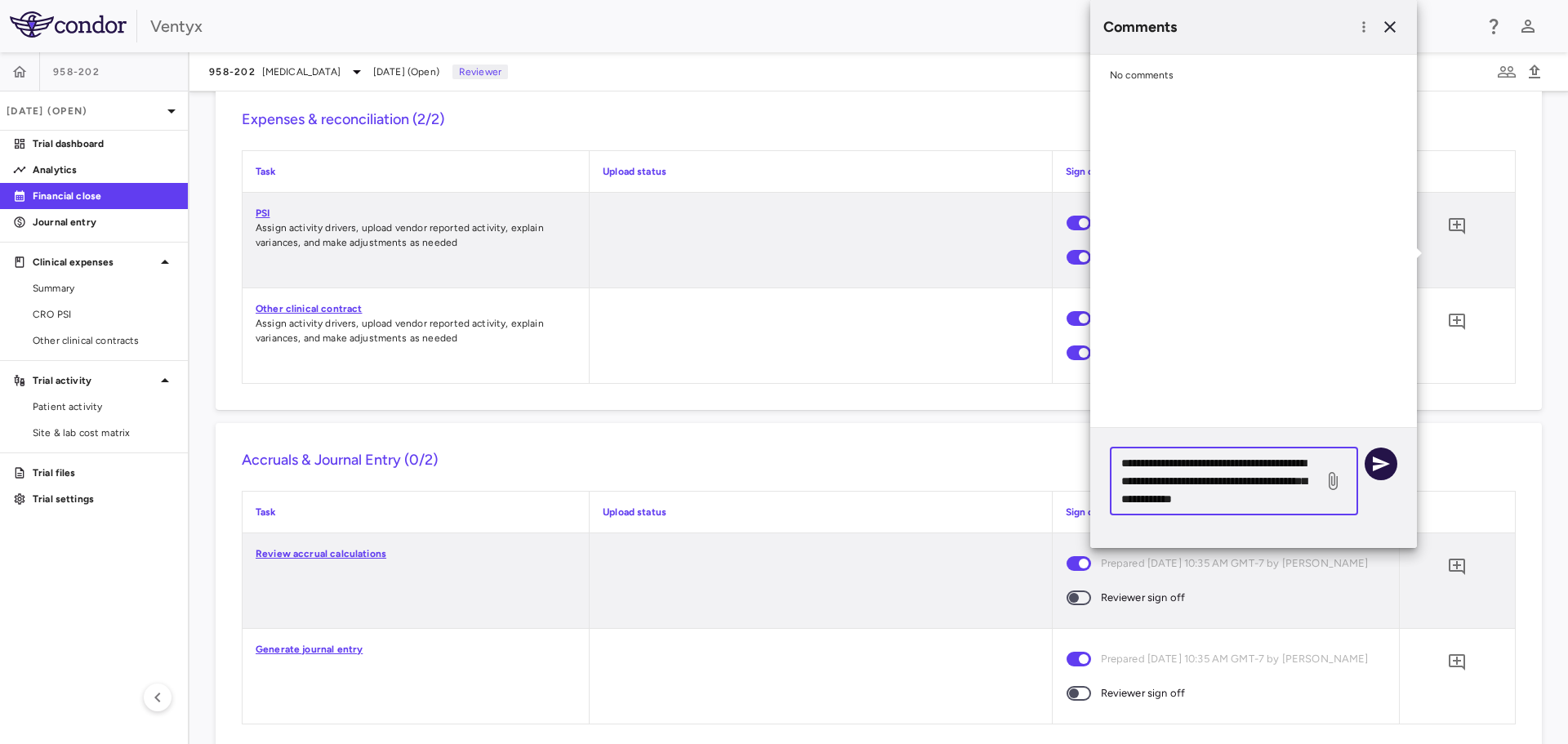
type textarea "**********"
click at [1380, 462] on icon "button" at bounding box center [1381, 463] width 17 height 14
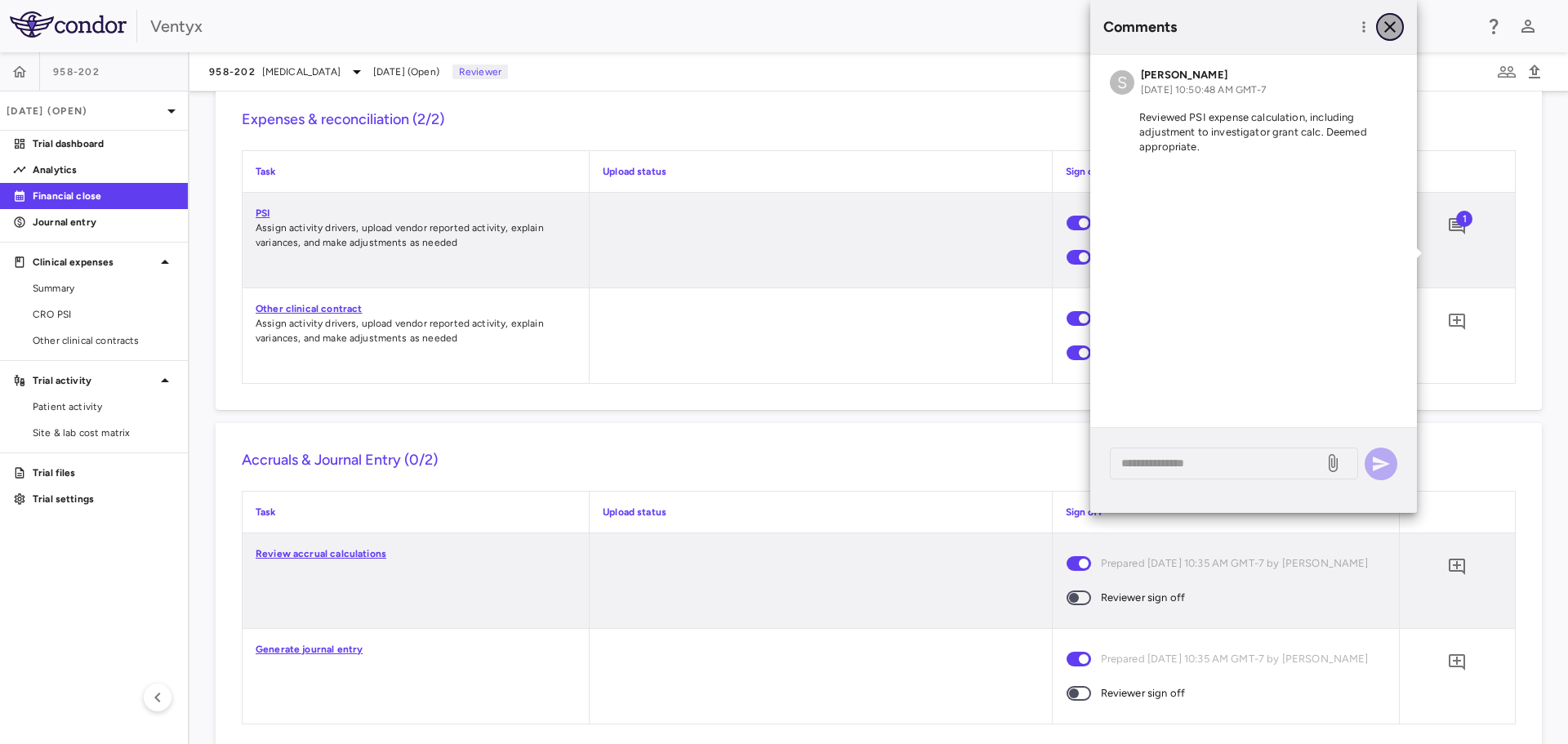
click at [1394, 21] on icon "button" at bounding box center [1390, 26] width 19 height 19
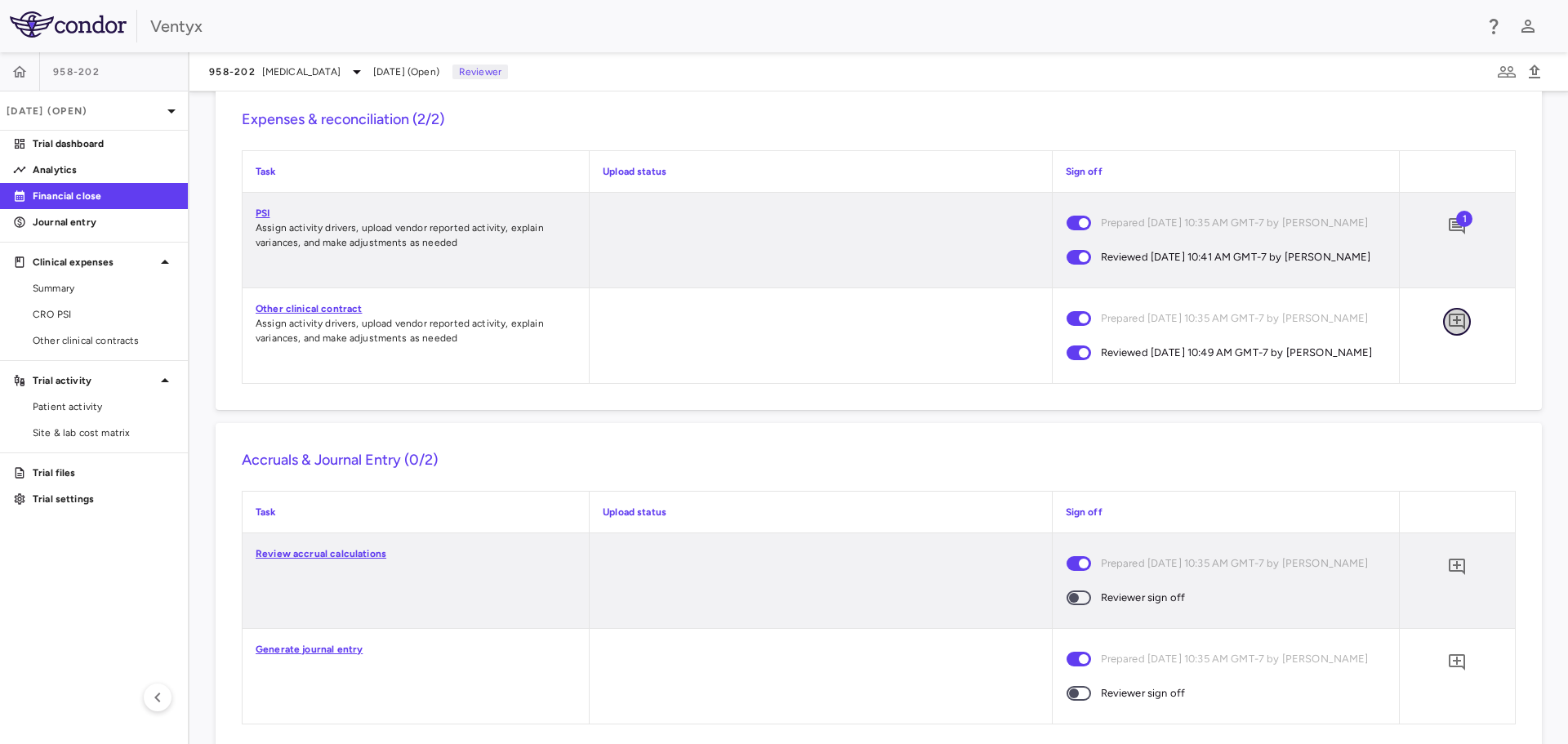
click at [1448, 331] on icon "Add comment" at bounding box center [1456, 321] width 19 height 19
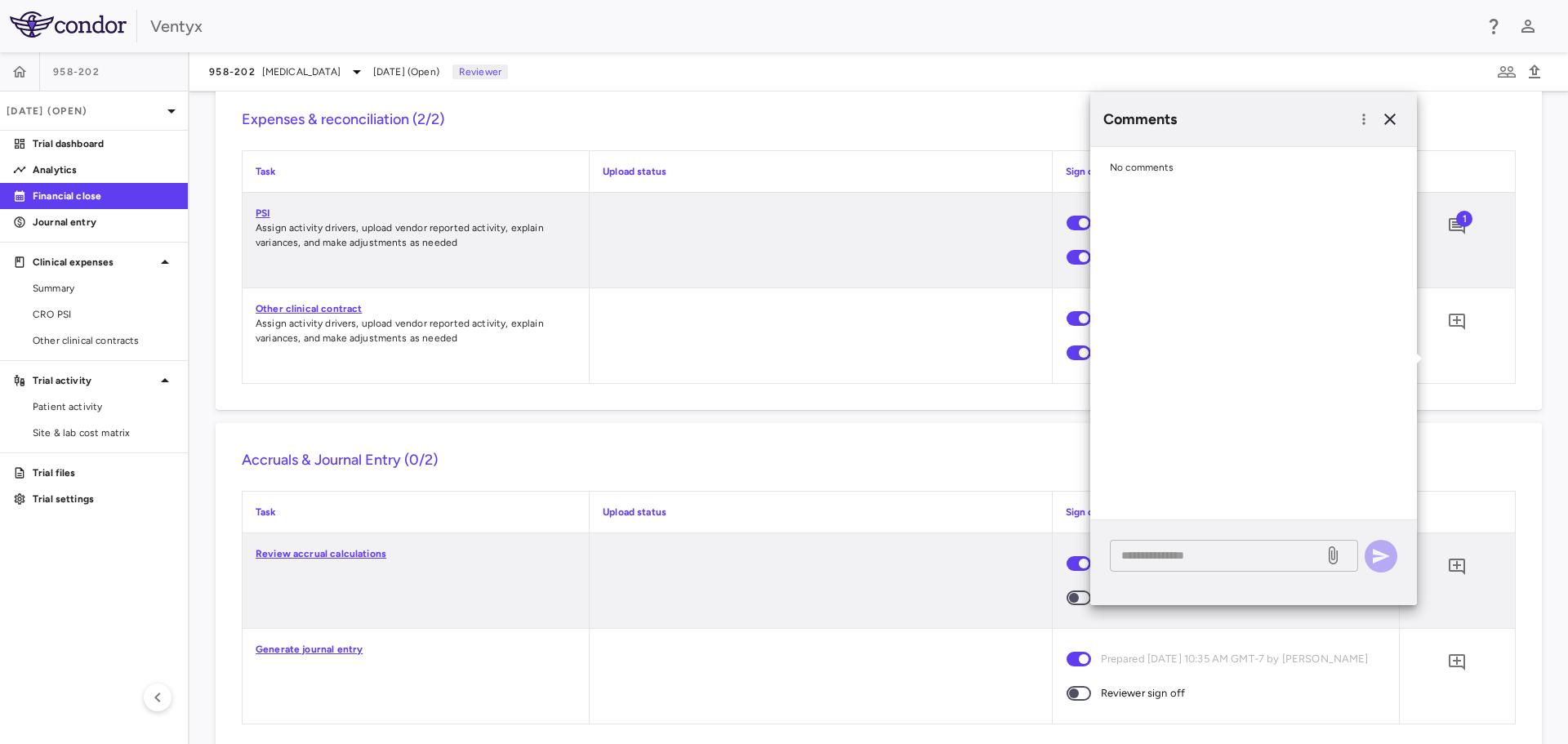
click at [1162, 559] on textarea at bounding box center [1217, 555] width 191 height 18
click at [1149, 558] on textarea at bounding box center [1217, 555] width 191 height 18
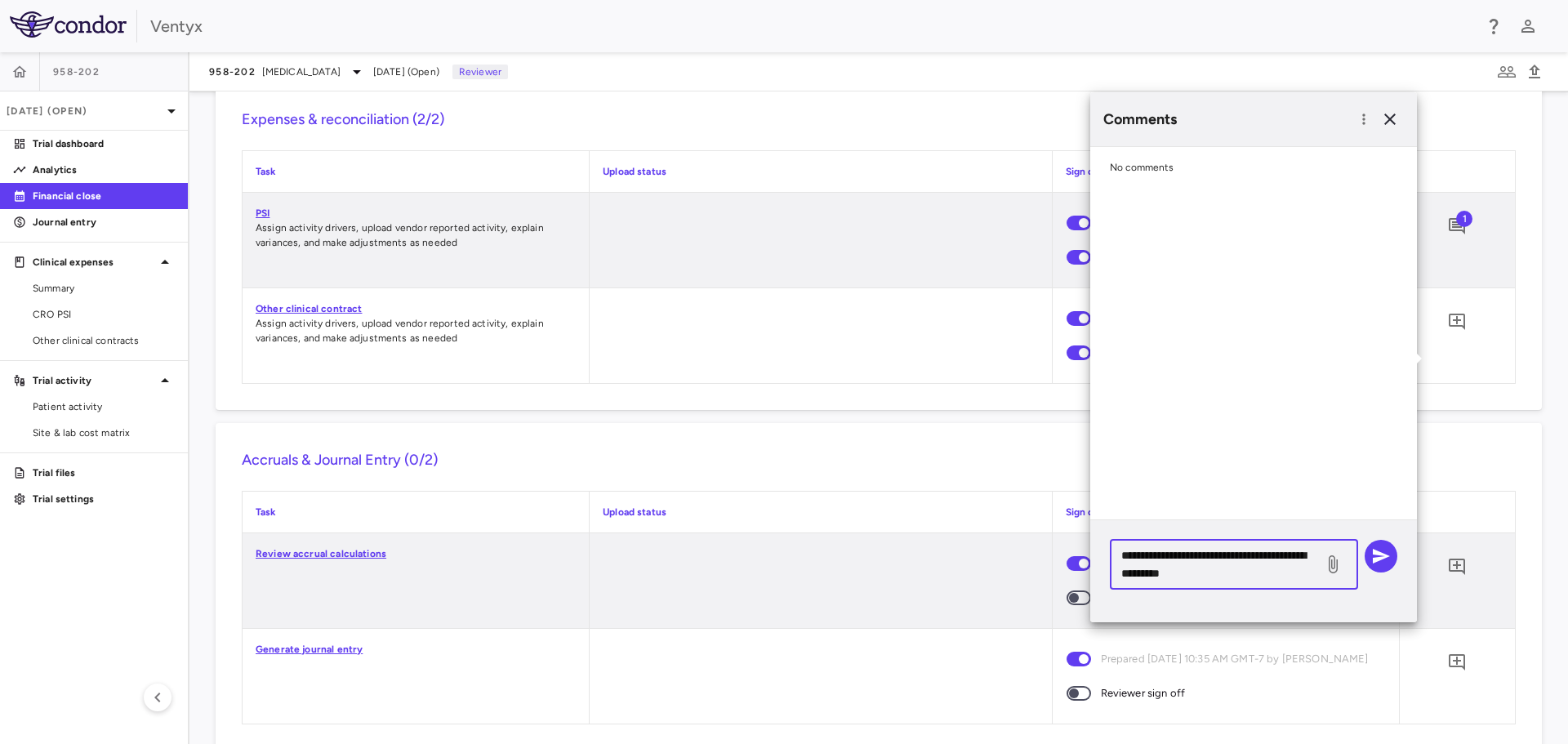
click at [1184, 571] on textarea "**********" at bounding box center [1217, 564] width 191 height 36
type textarea "**********"
click at [1386, 550] on icon "button" at bounding box center [1380, 555] width 19 height 19
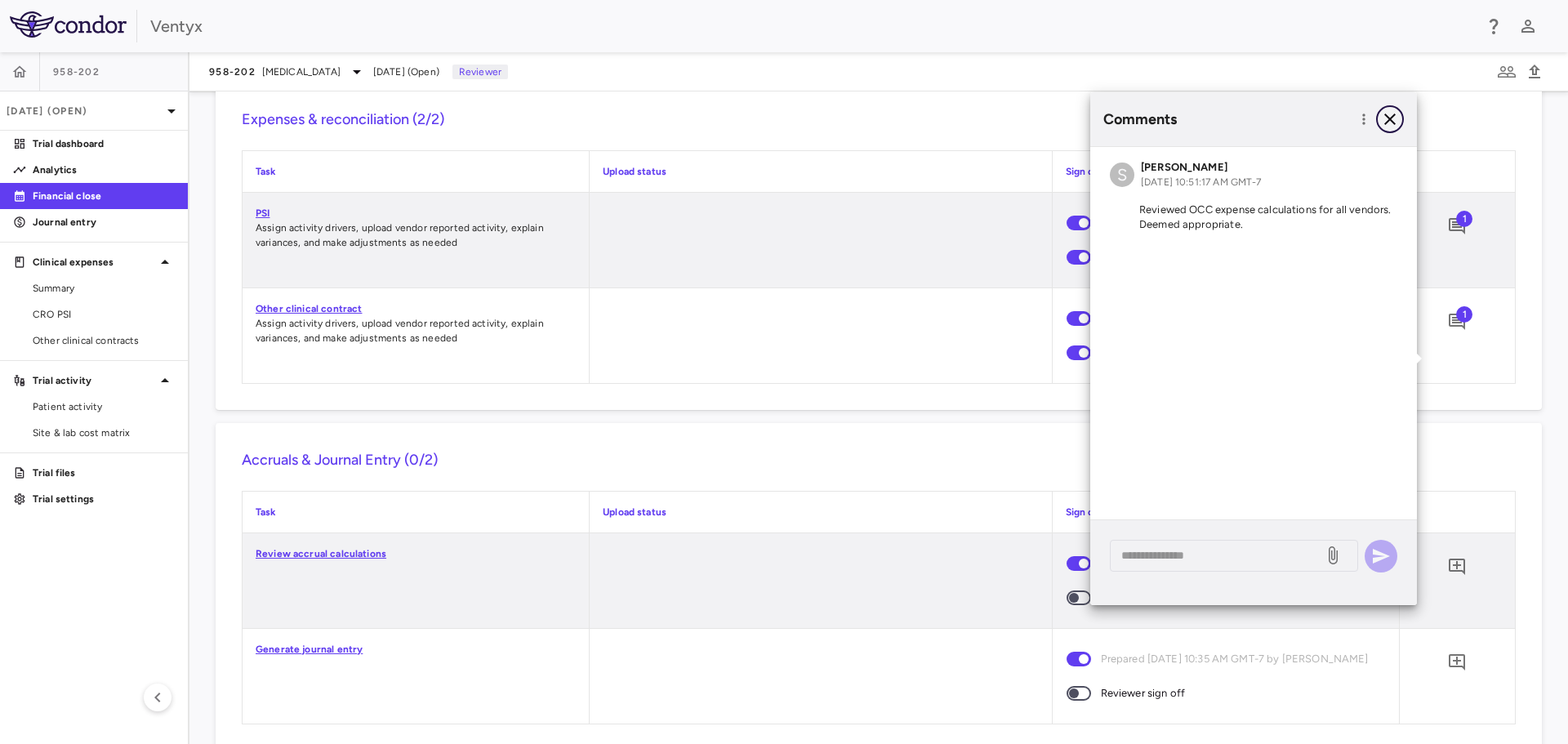
click at [1396, 118] on icon "button" at bounding box center [1390, 118] width 19 height 19
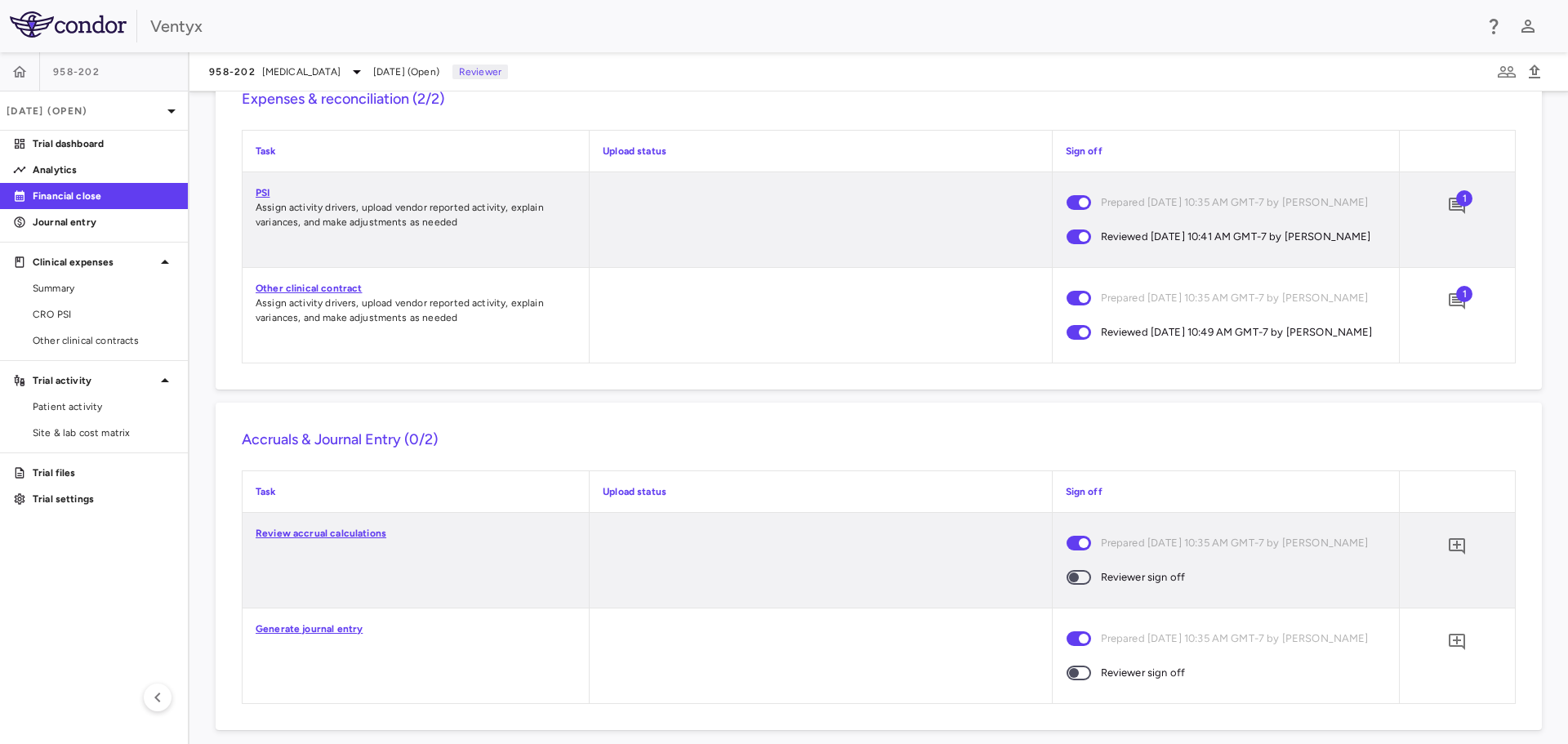
scroll to position [1615, 0]
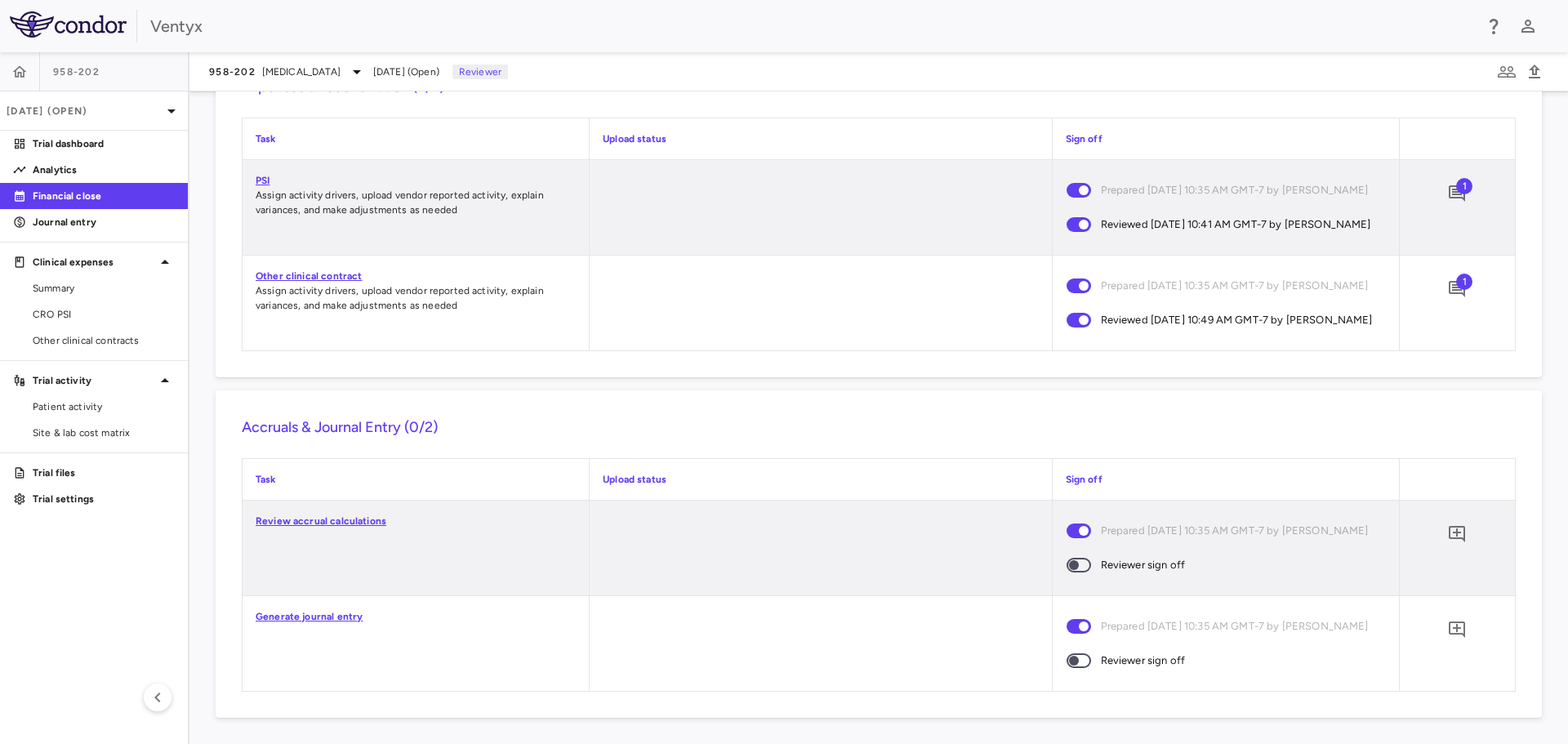
click at [305, 518] on link "Review accrual calculations" at bounding box center [320, 522] width 131 height 12
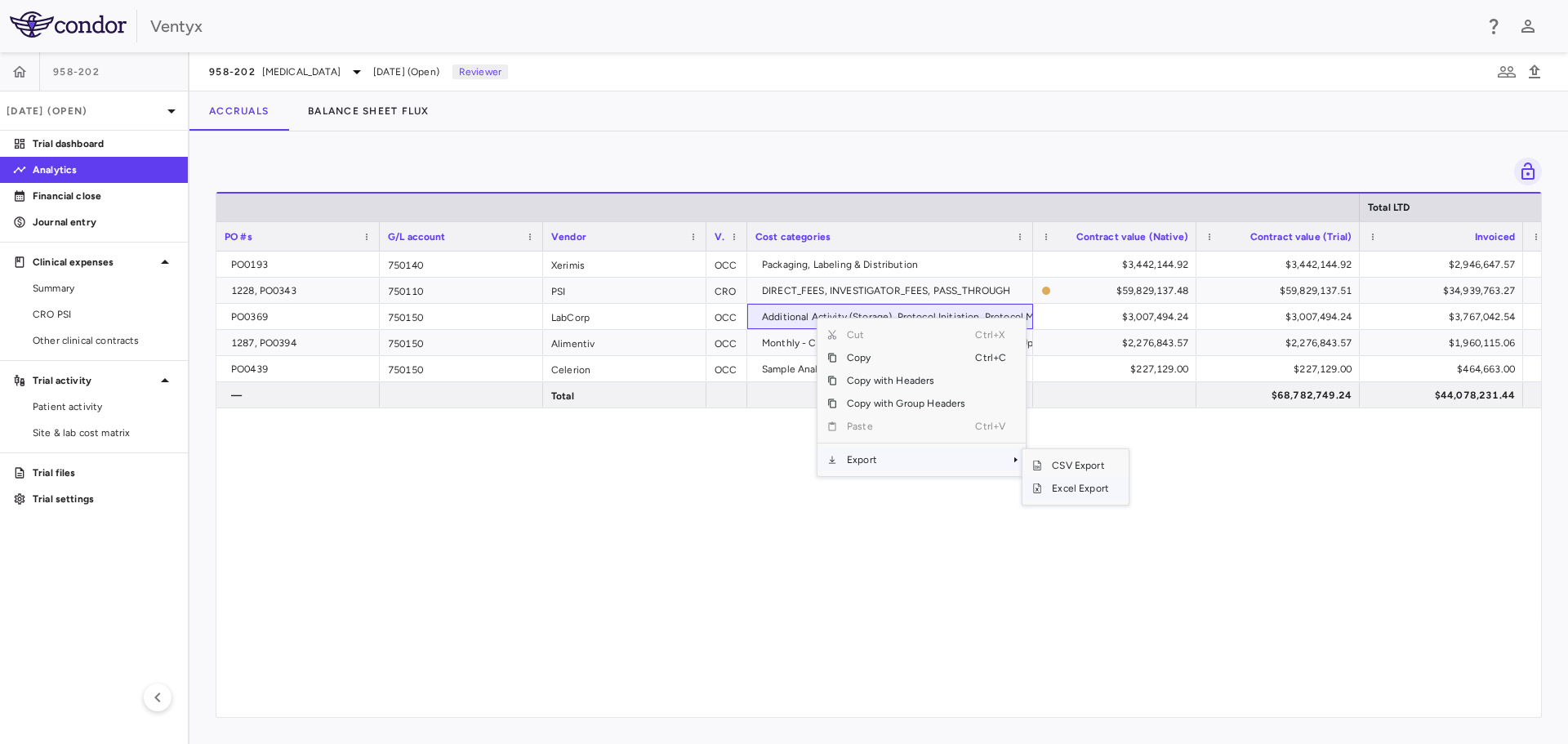
click at [1076, 490] on span "Excel Export" at bounding box center [1080, 488] width 77 height 23
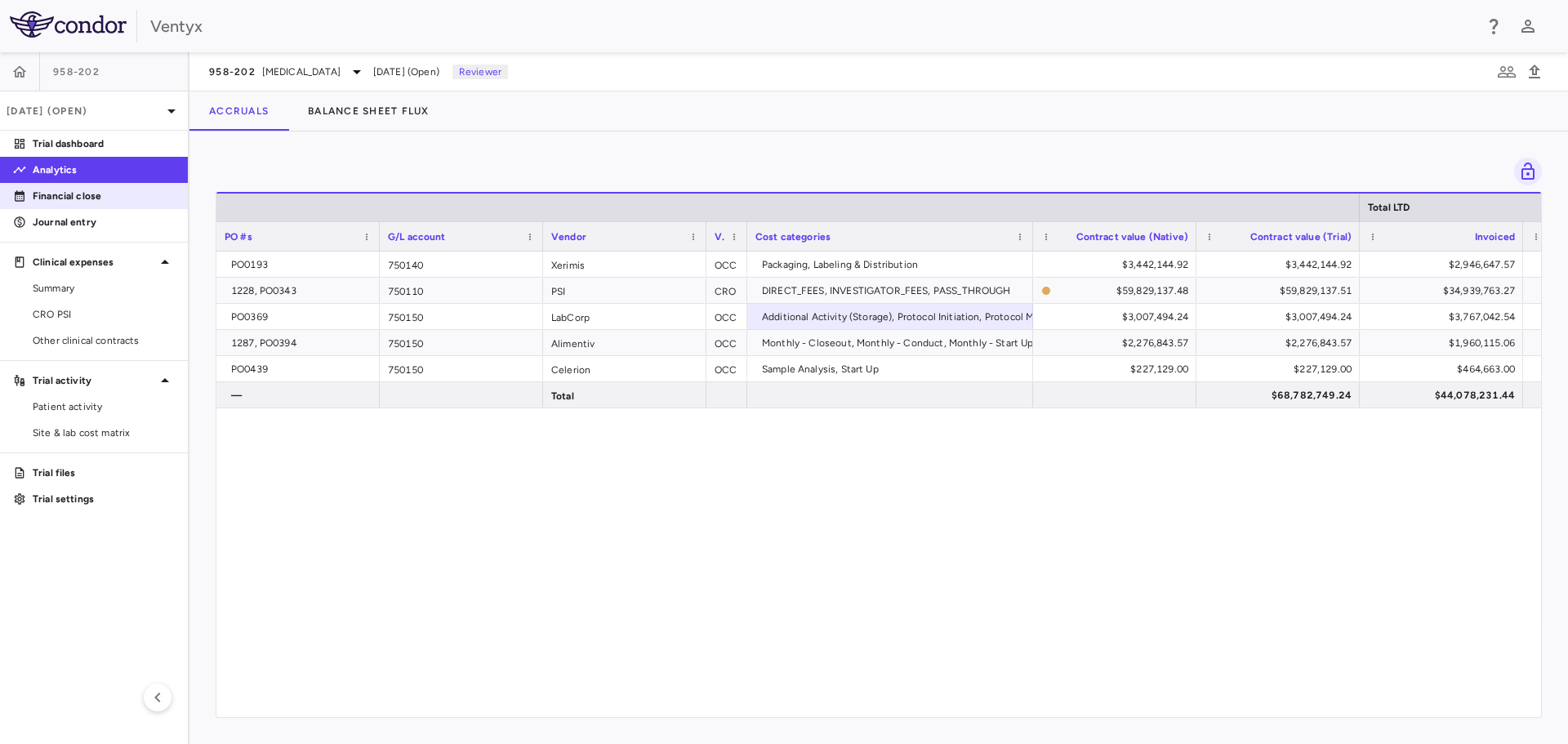
click at [57, 190] on p "Financial close" at bounding box center [104, 195] width 142 height 14
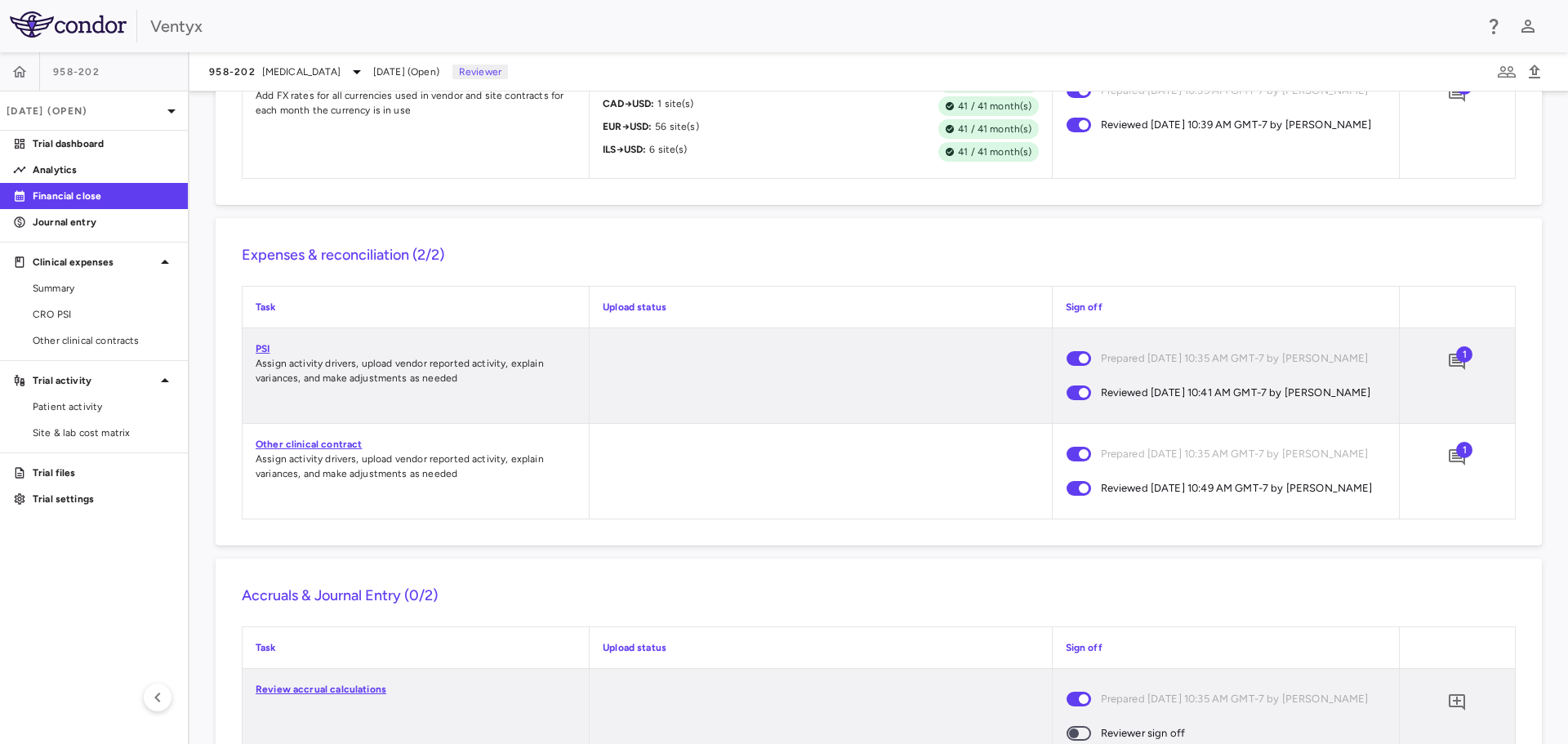
scroll to position [1615, 0]
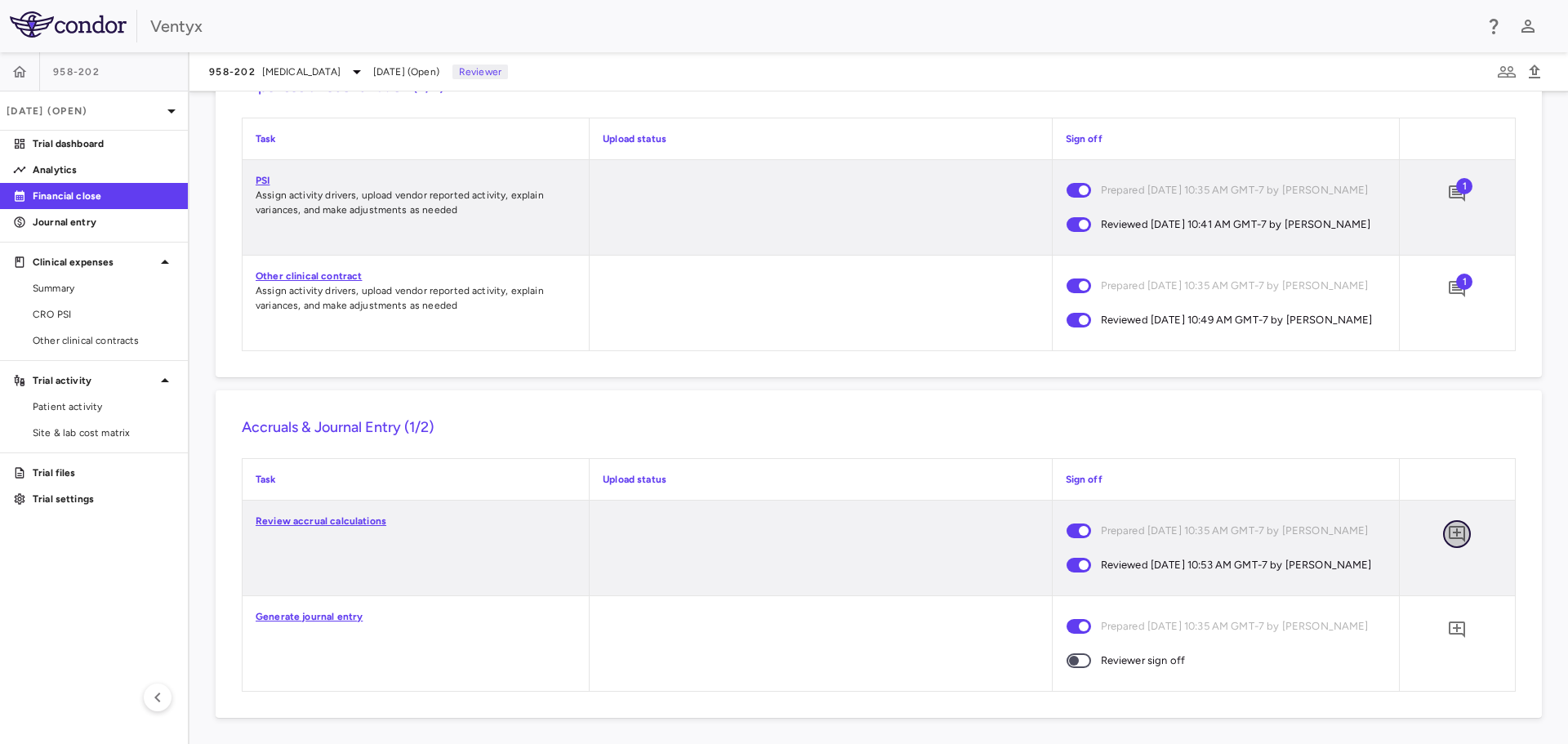
click at [1447, 531] on icon "Add comment" at bounding box center [1456, 533] width 19 height 19
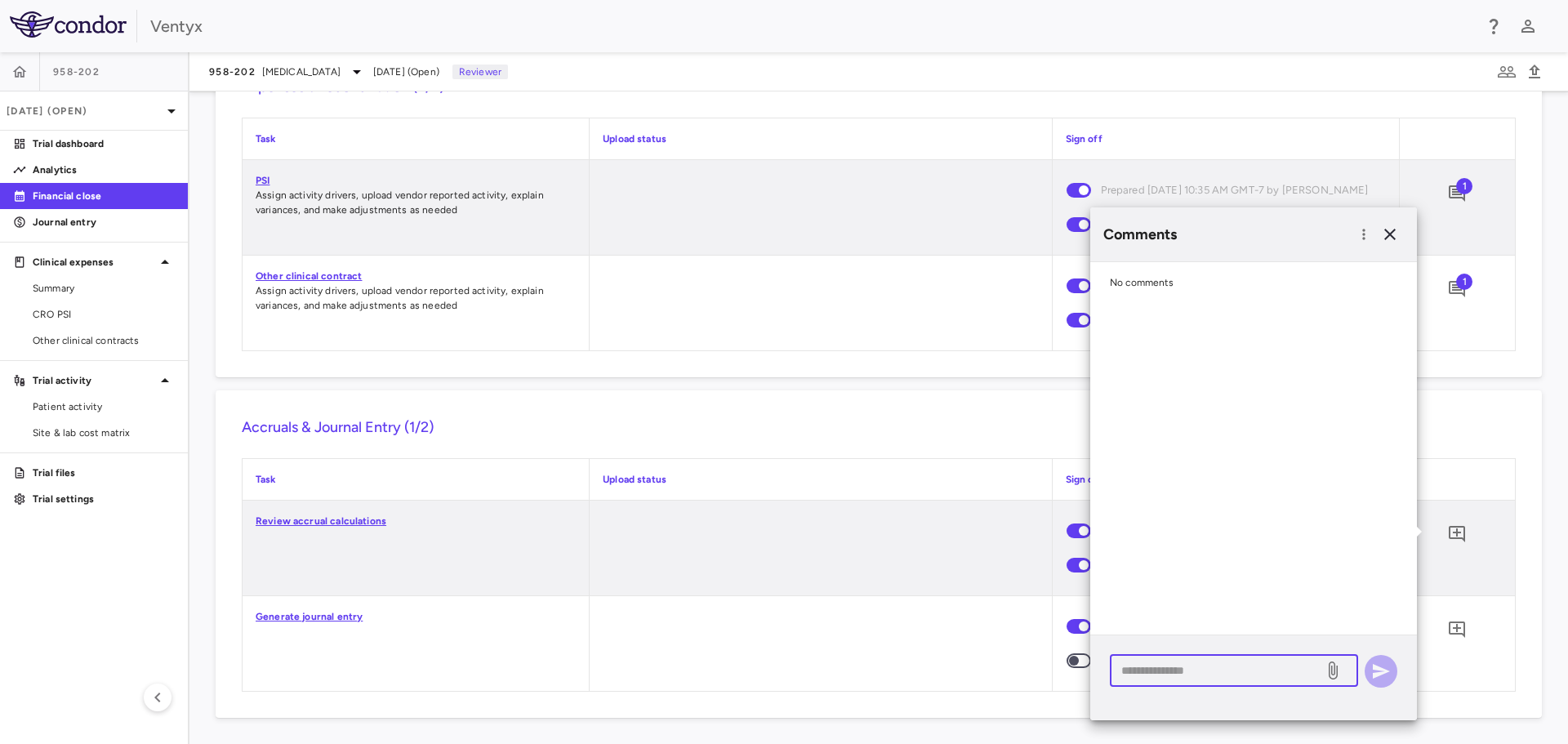
click at [1161, 665] on textarea at bounding box center [1217, 670] width 191 height 18
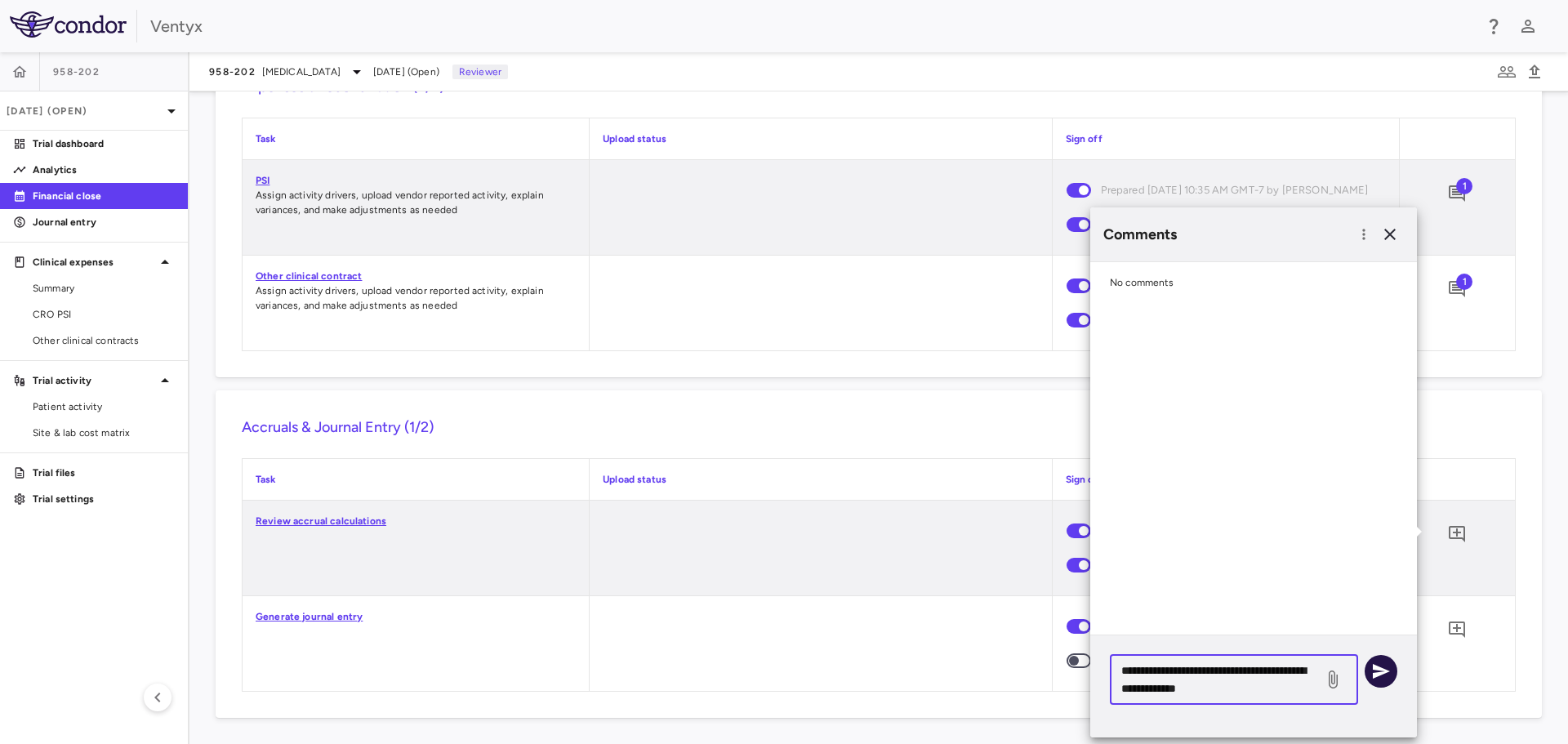
type textarea "**********"
click at [1380, 665] on icon "button" at bounding box center [1380, 671] width 19 height 19
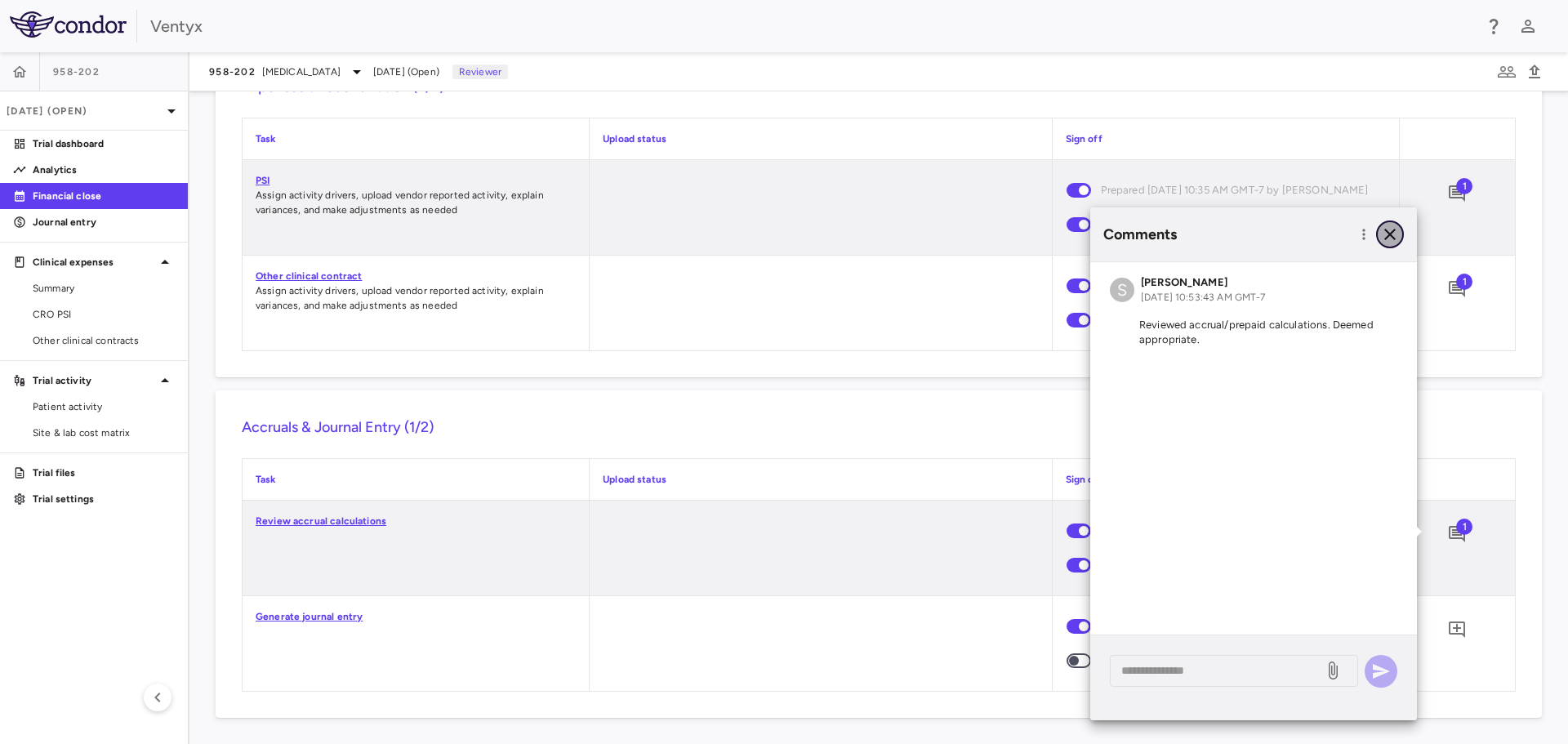
click at [1395, 231] on icon "button" at bounding box center [1390, 234] width 19 height 19
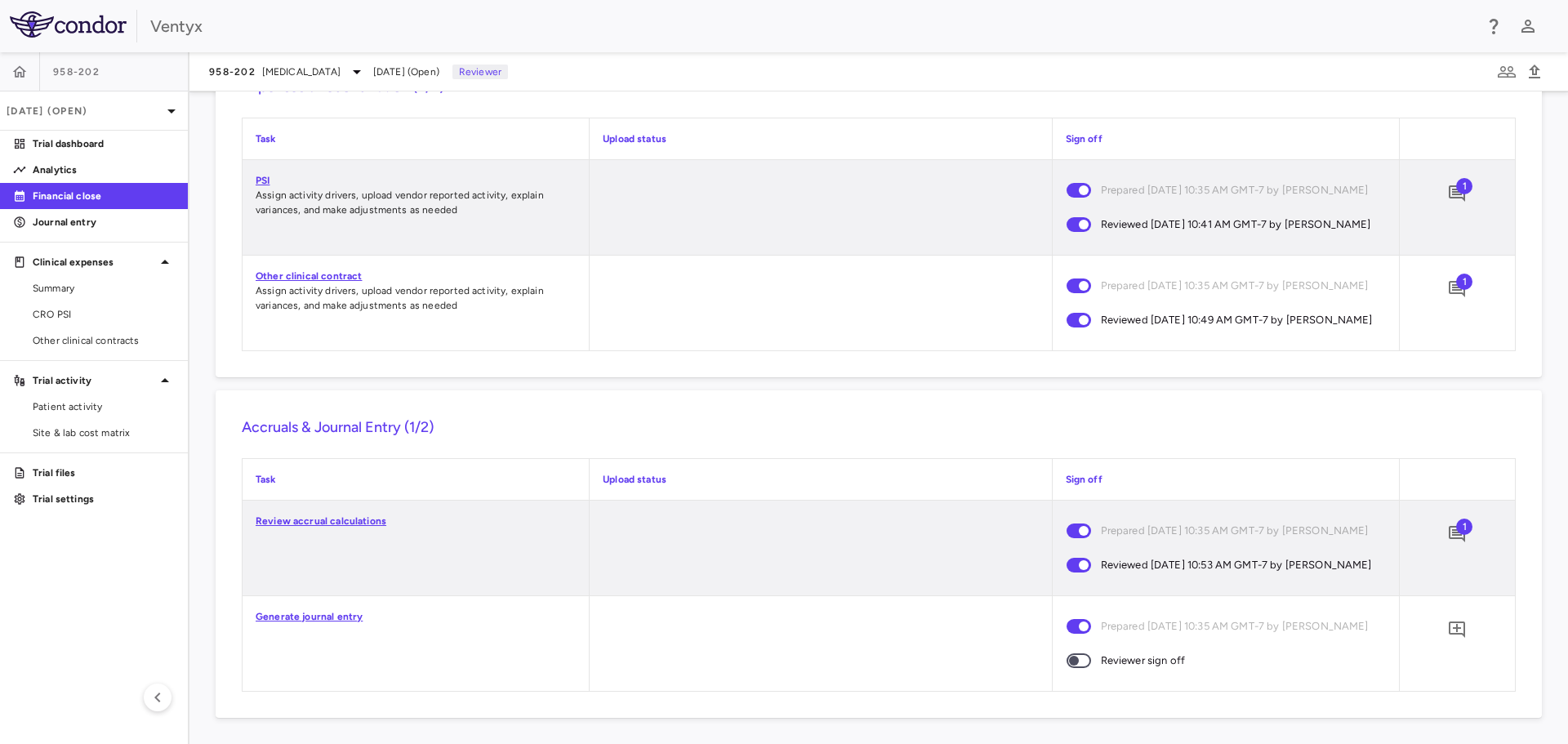
scroll to position [1625, 0]
click at [314, 616] on link "Generate journal entry" at bounding box center [309, 617] width 107 height 12
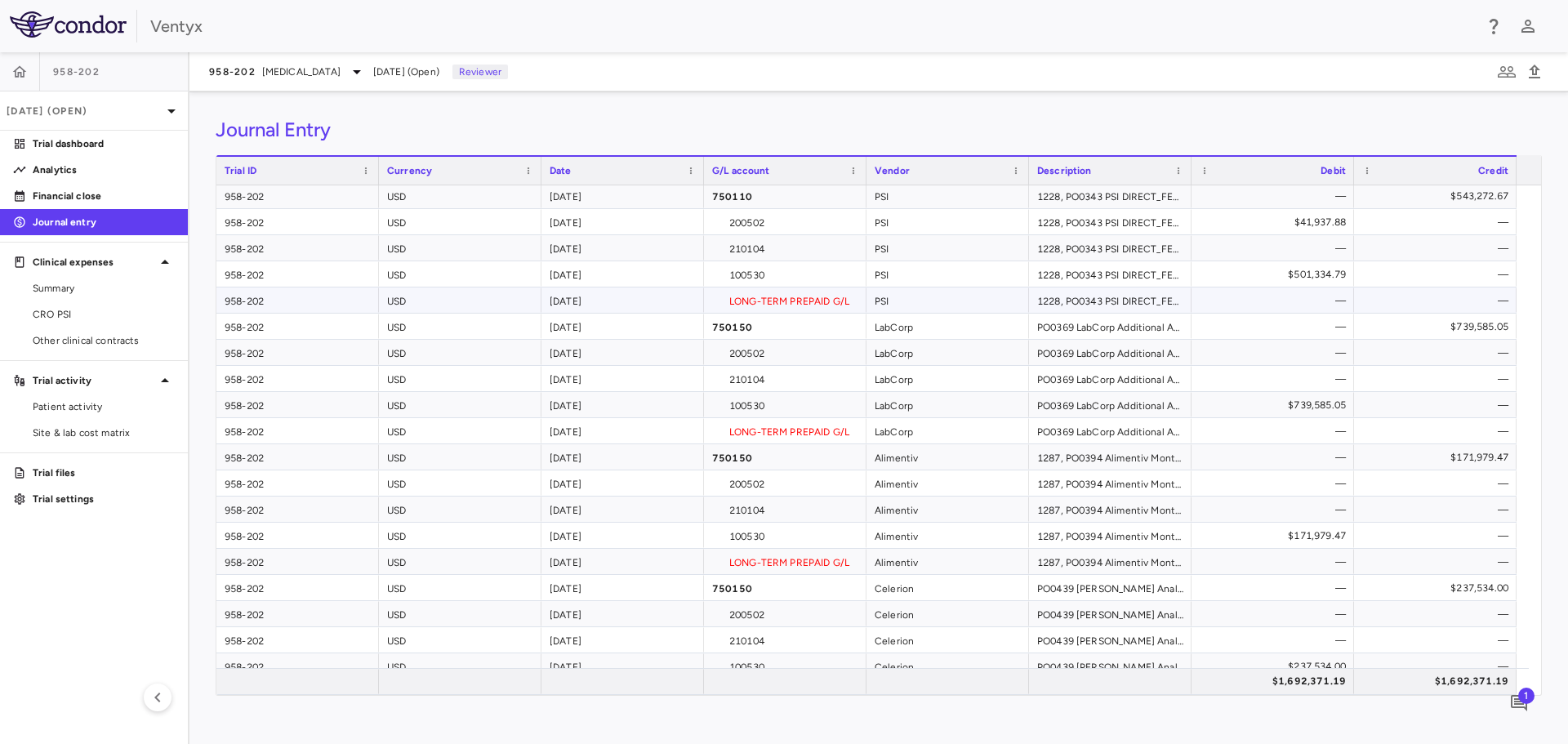
scroll to position [170, 0]
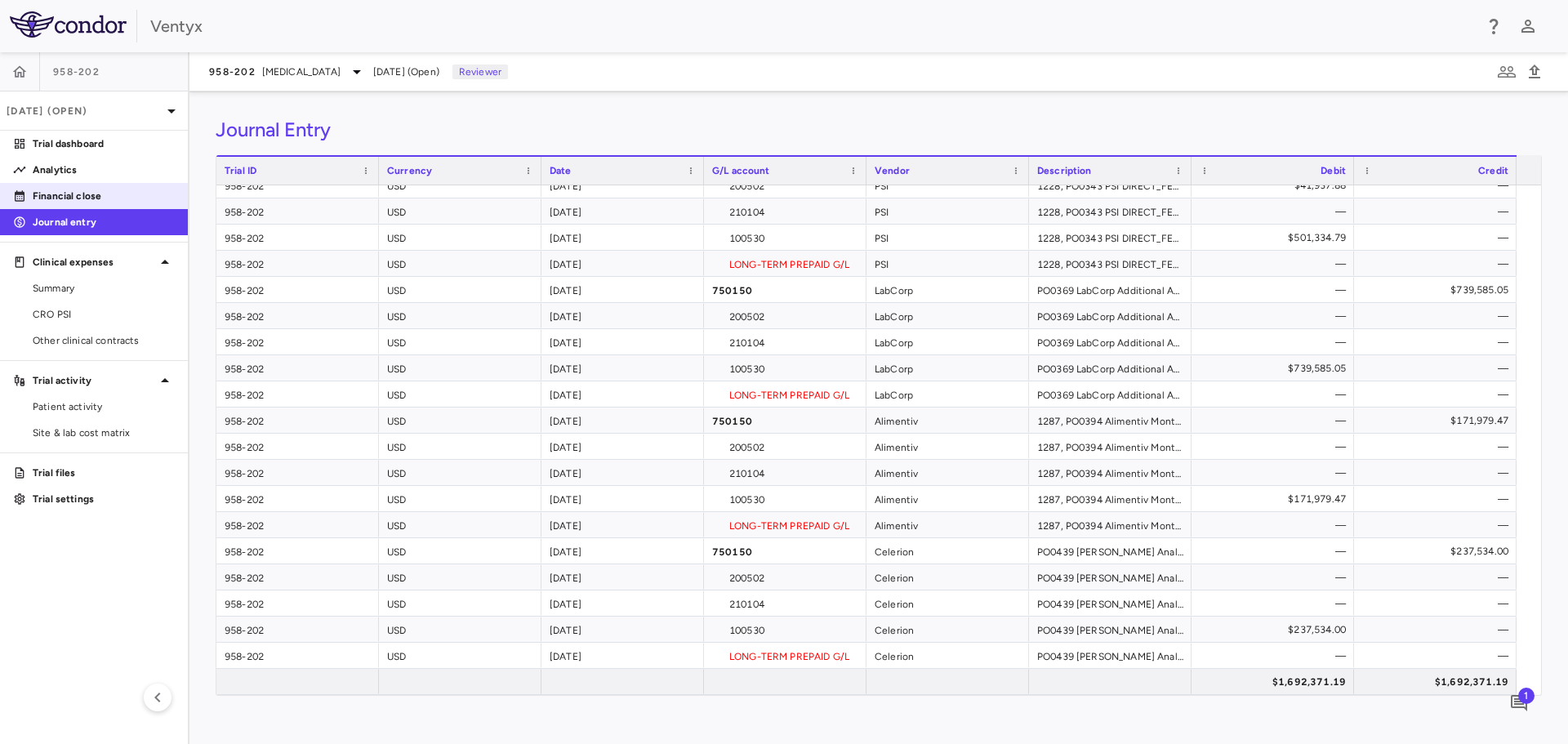
click at [44, 188] on link "Financial close" at bounding box center [94, 195] width 188 height 25
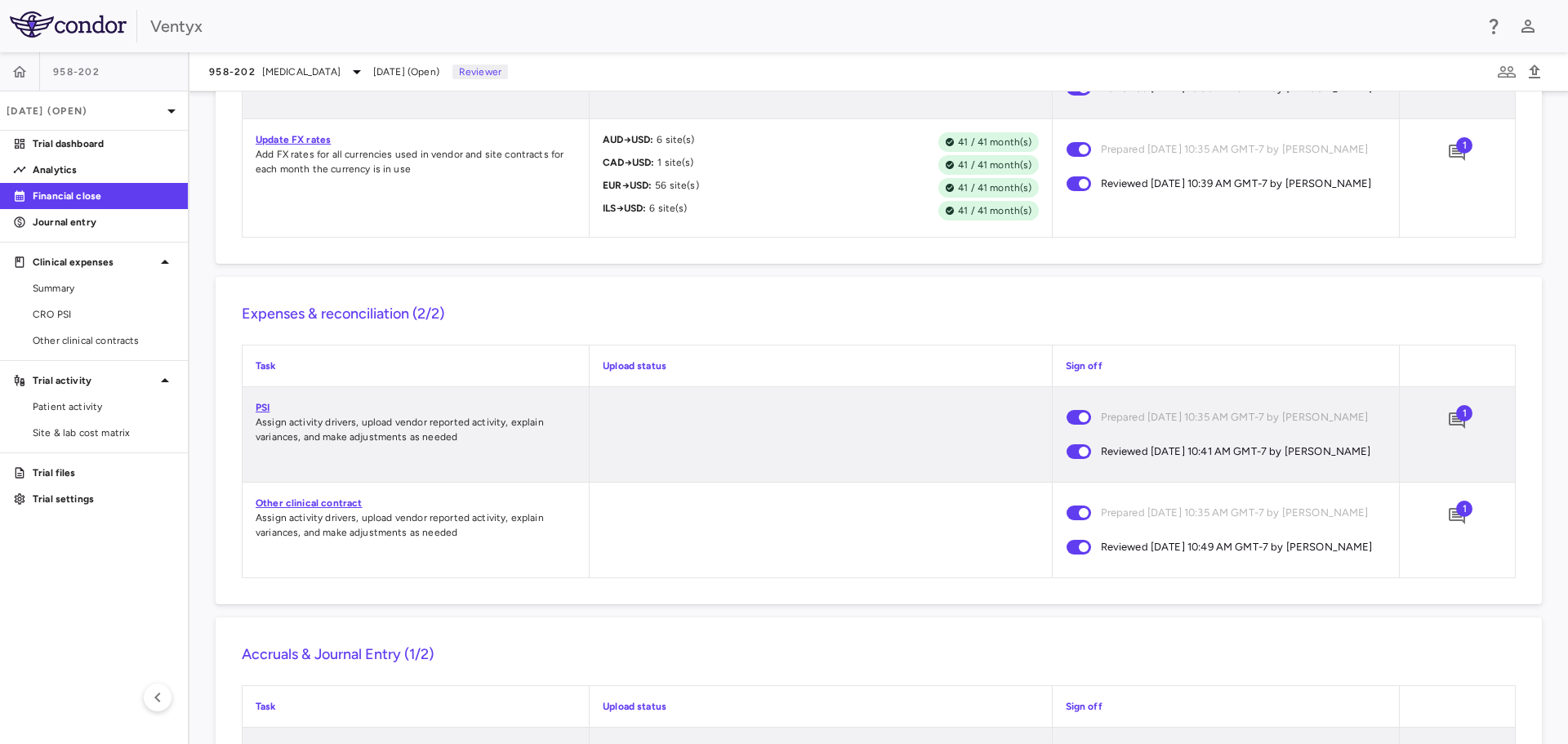
scroll to position [1625, 0]
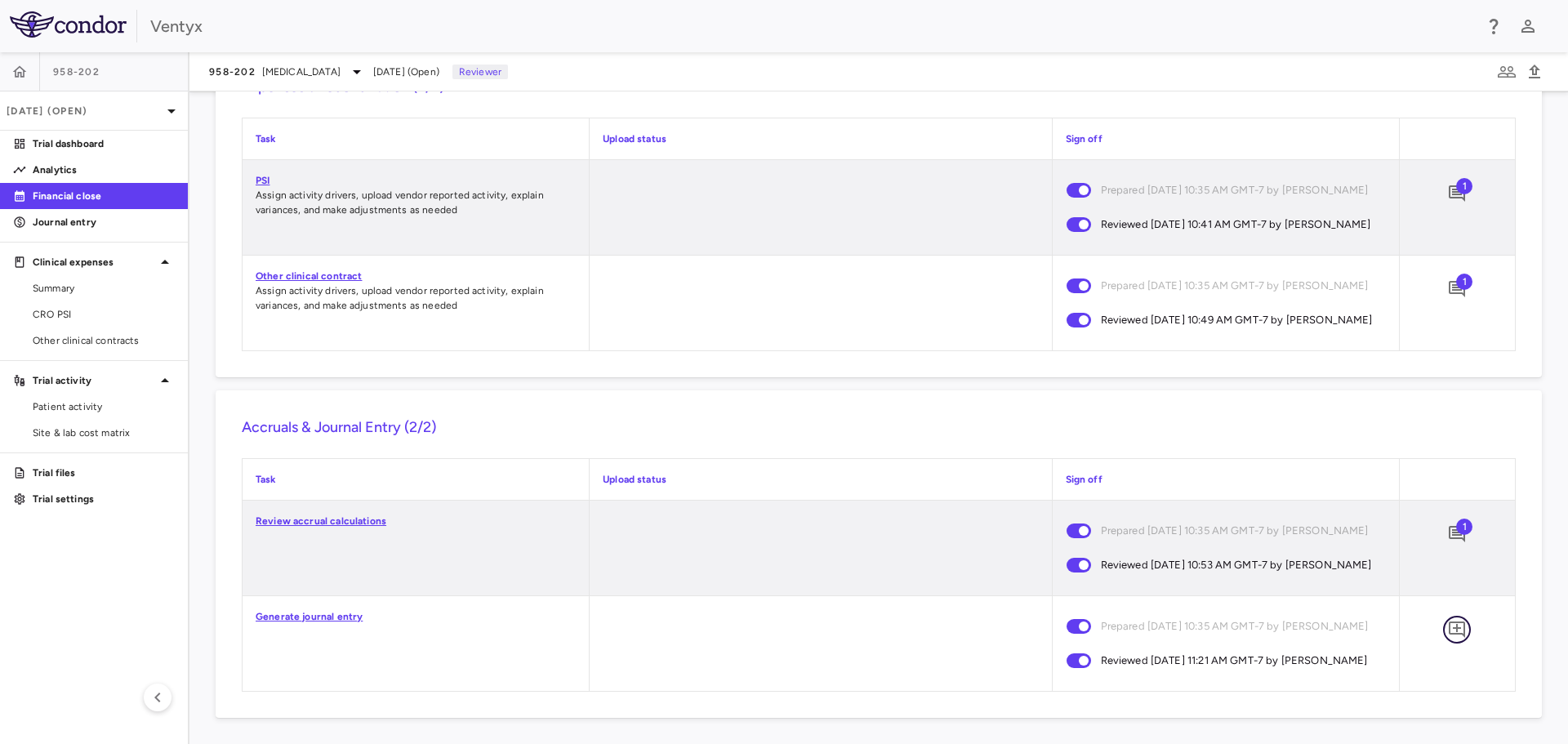
click at [1449, 628] on icon "Add comment" at bounding box center [1456, 629] width 16 height 16
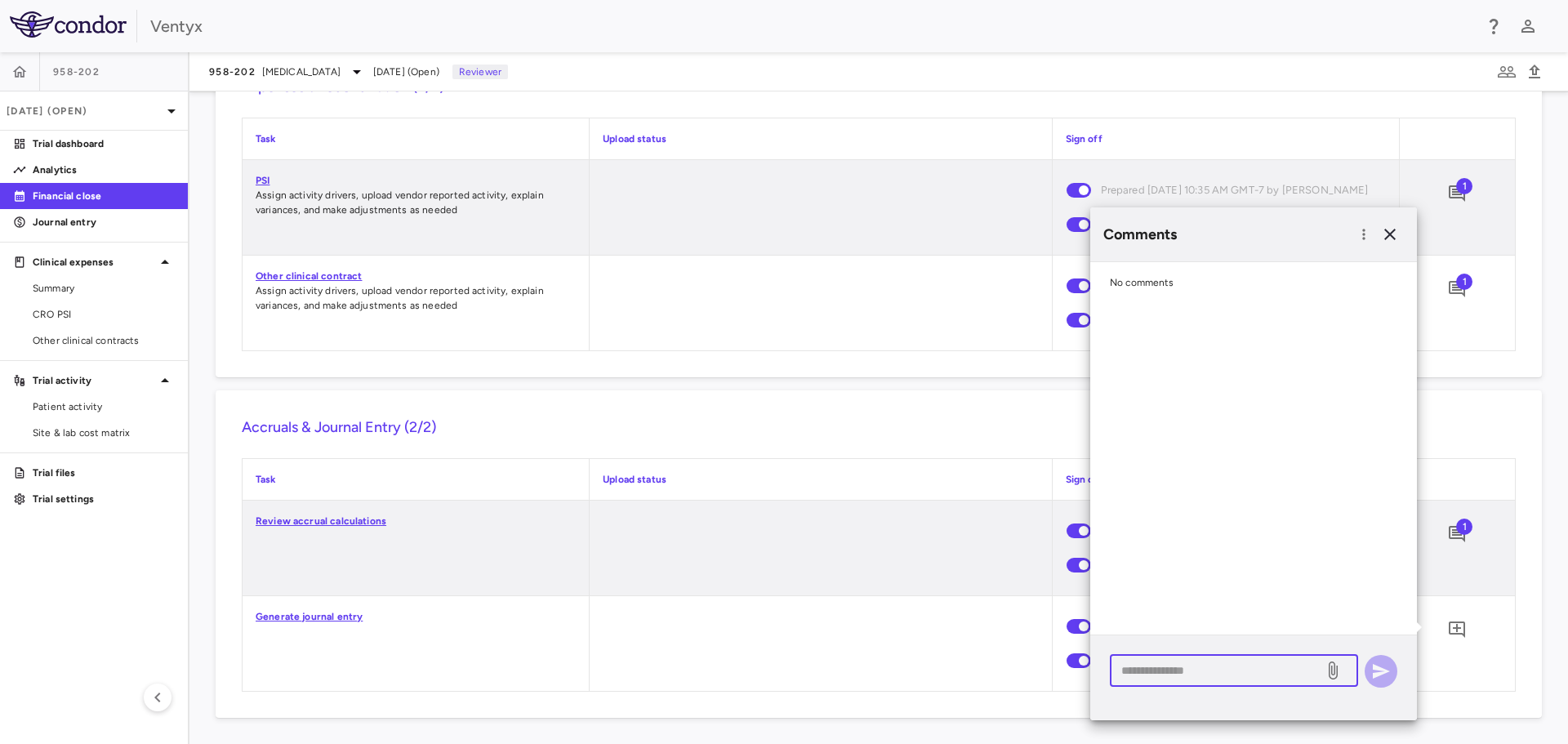
click at [1157, 670] on textarea at bounding box center [1217, 670] width 191 height 18
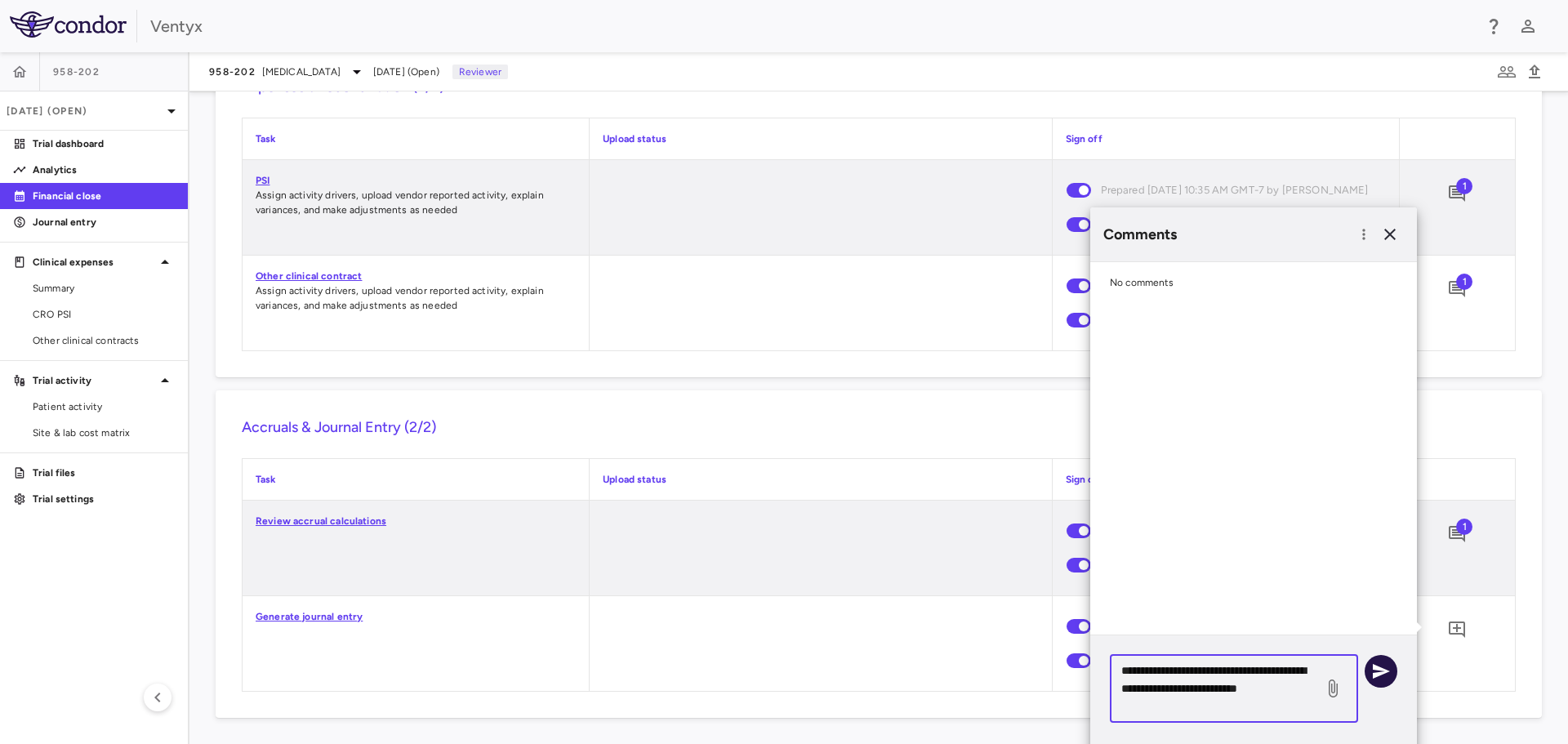
type textarea "**********"
click at [1385, 678] on icon "button" at bounding box center [1380, 671] width 19 height 19
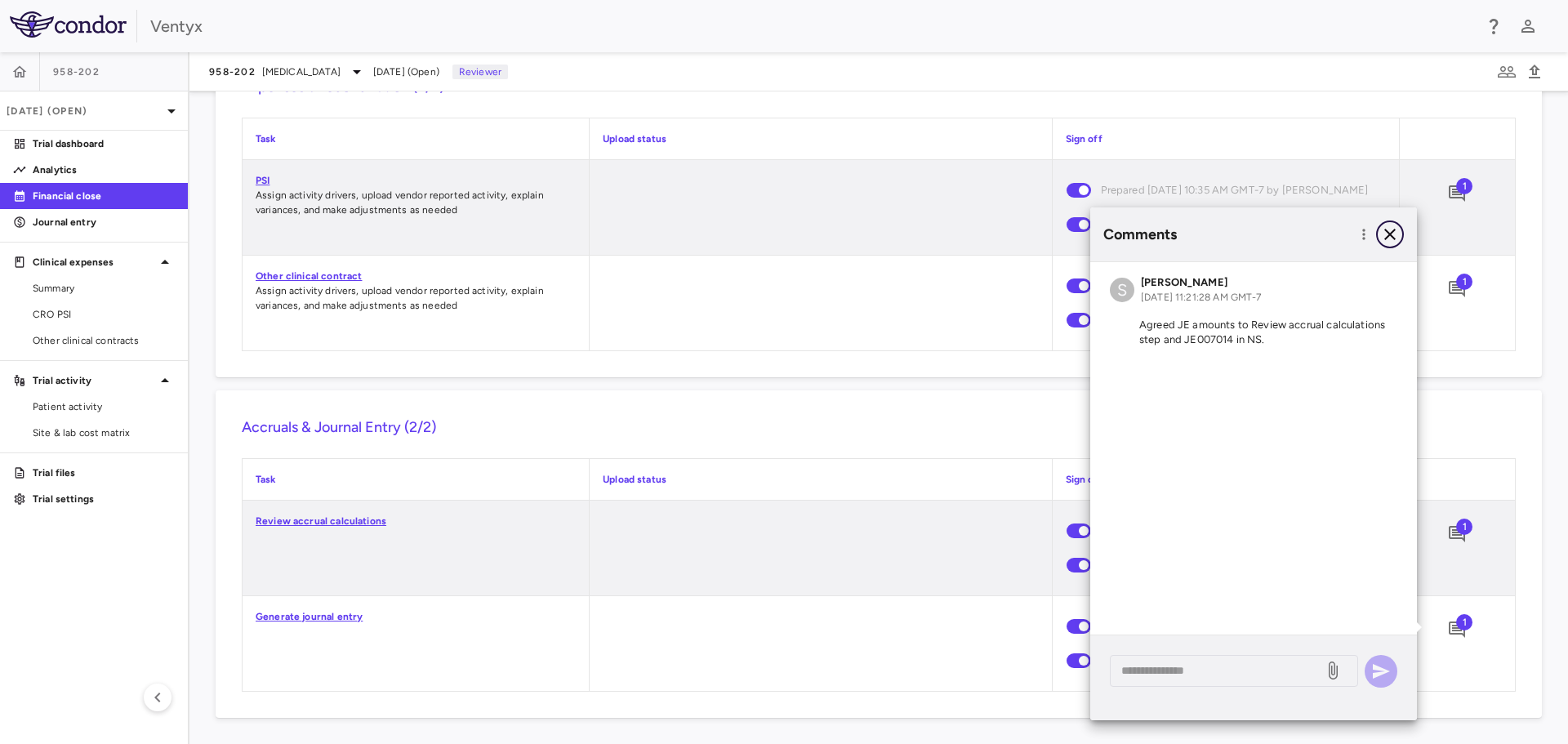
click at [1390, 234] on icon "button" at bounding box center [1390, 235] width 12 height 12
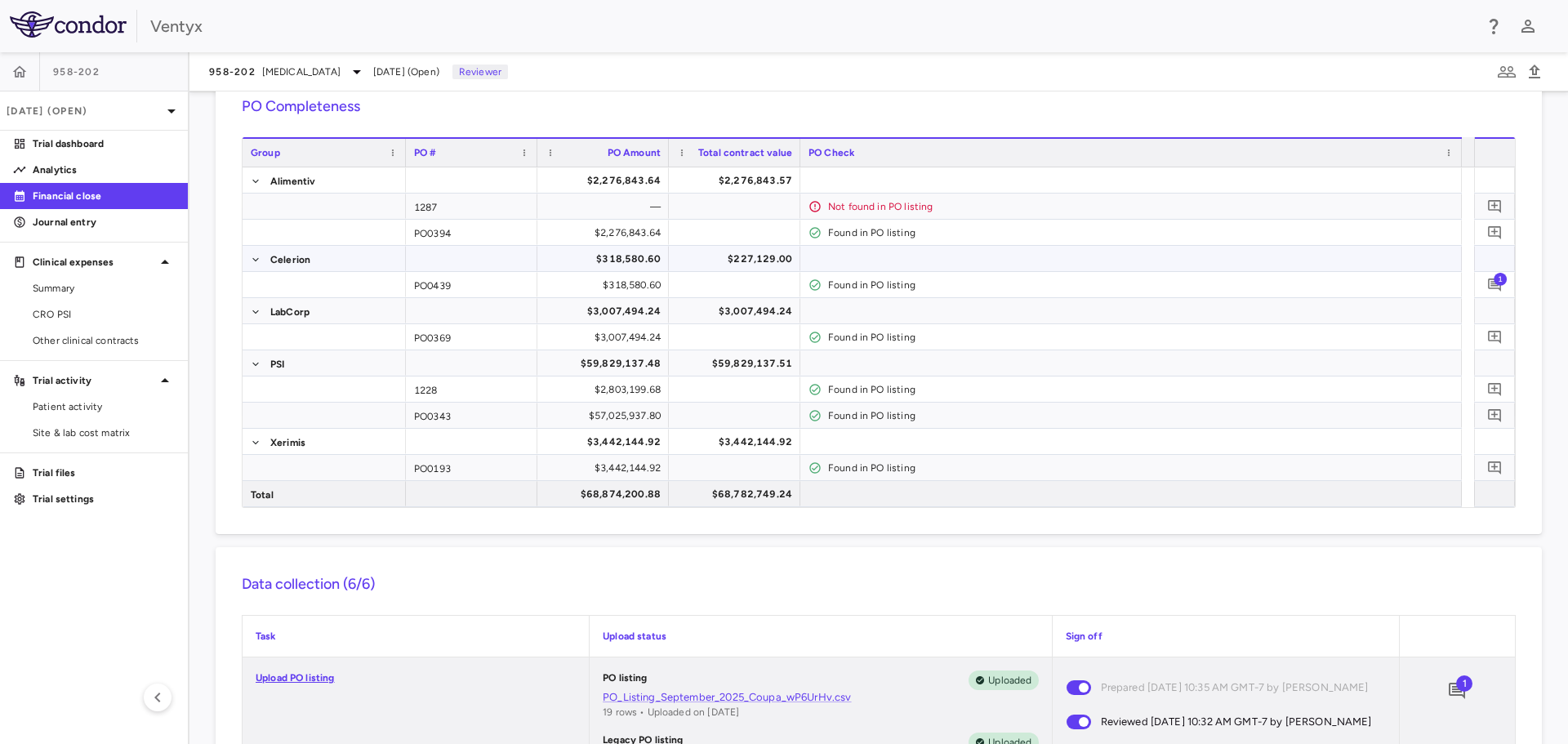
scroll to position [0, 0]
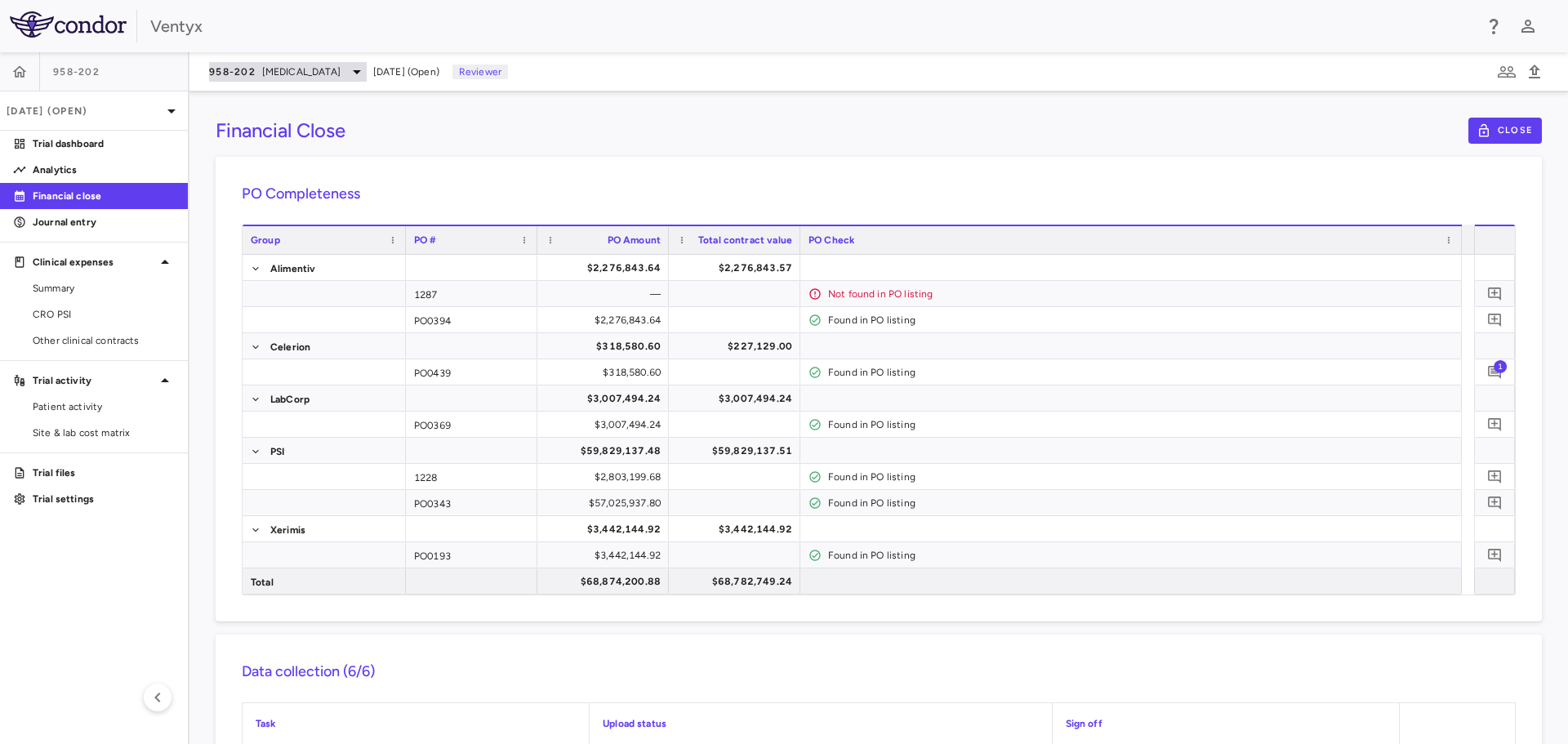
click at [347, 71] on icon at bounding box center [357, 71] width 19 height 19
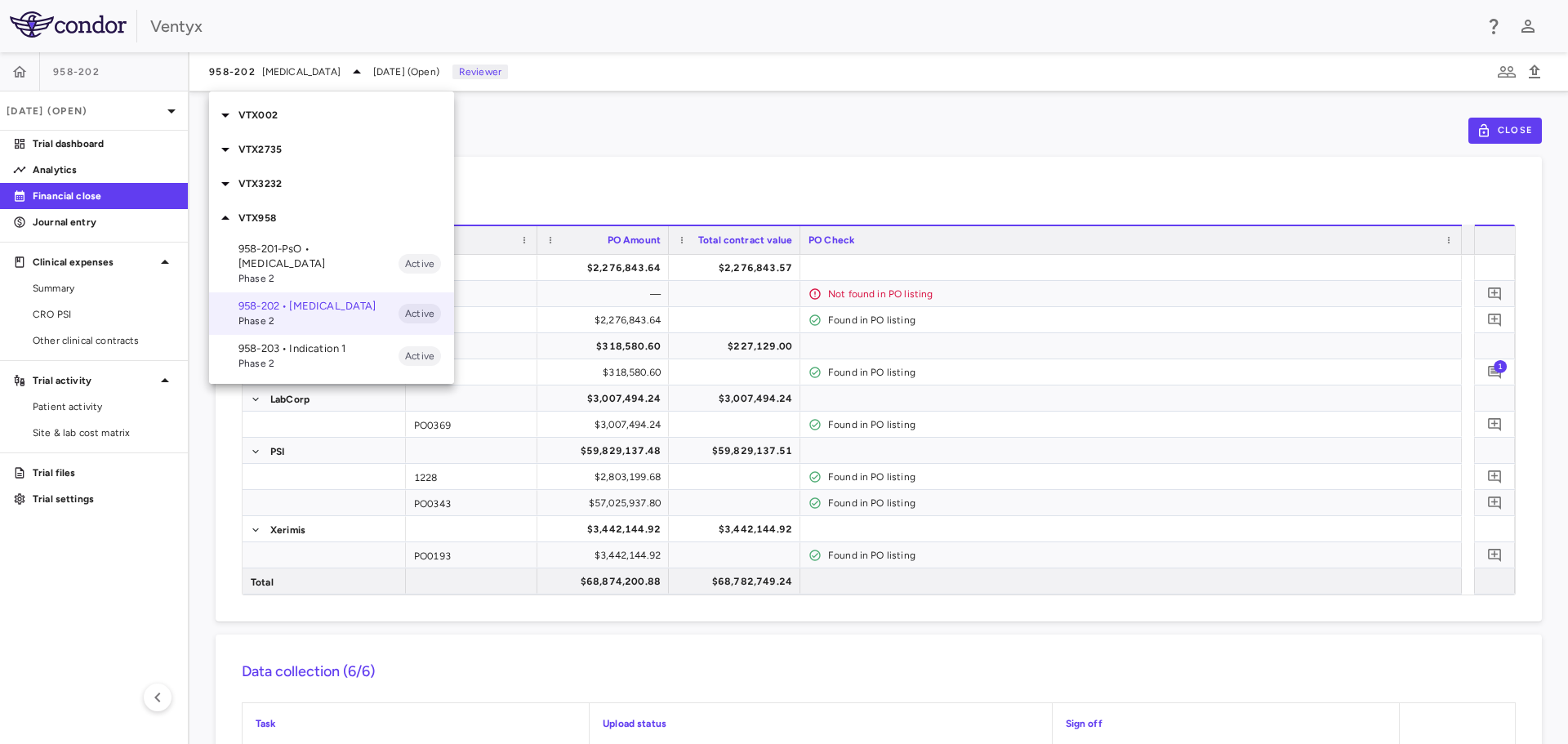
click at [224, 178] on icon at bounding box center [225, 183] width 19 height 19
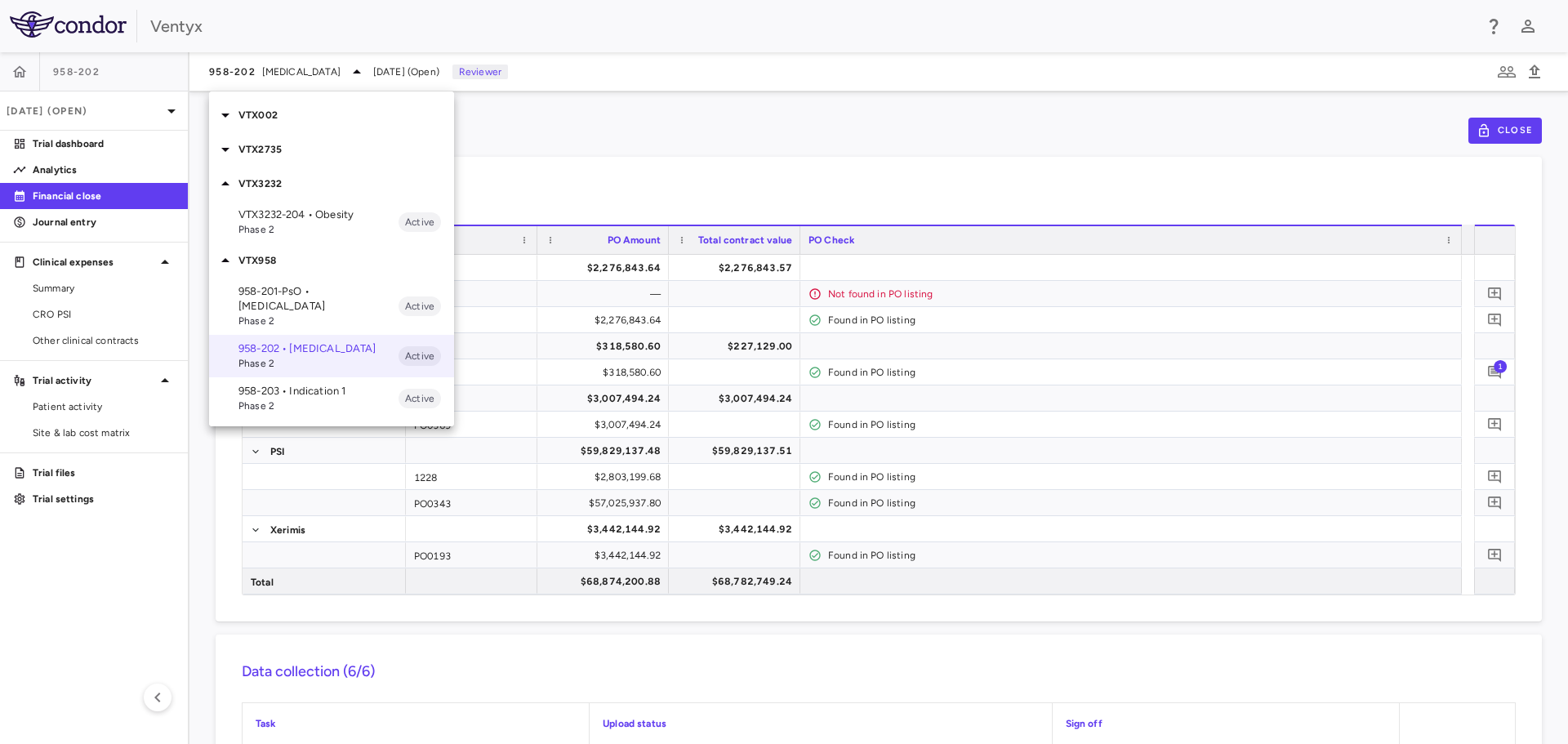
click at [292, 223] on span "Phase 2" at bounding box center [318, 229] width 160 height 14
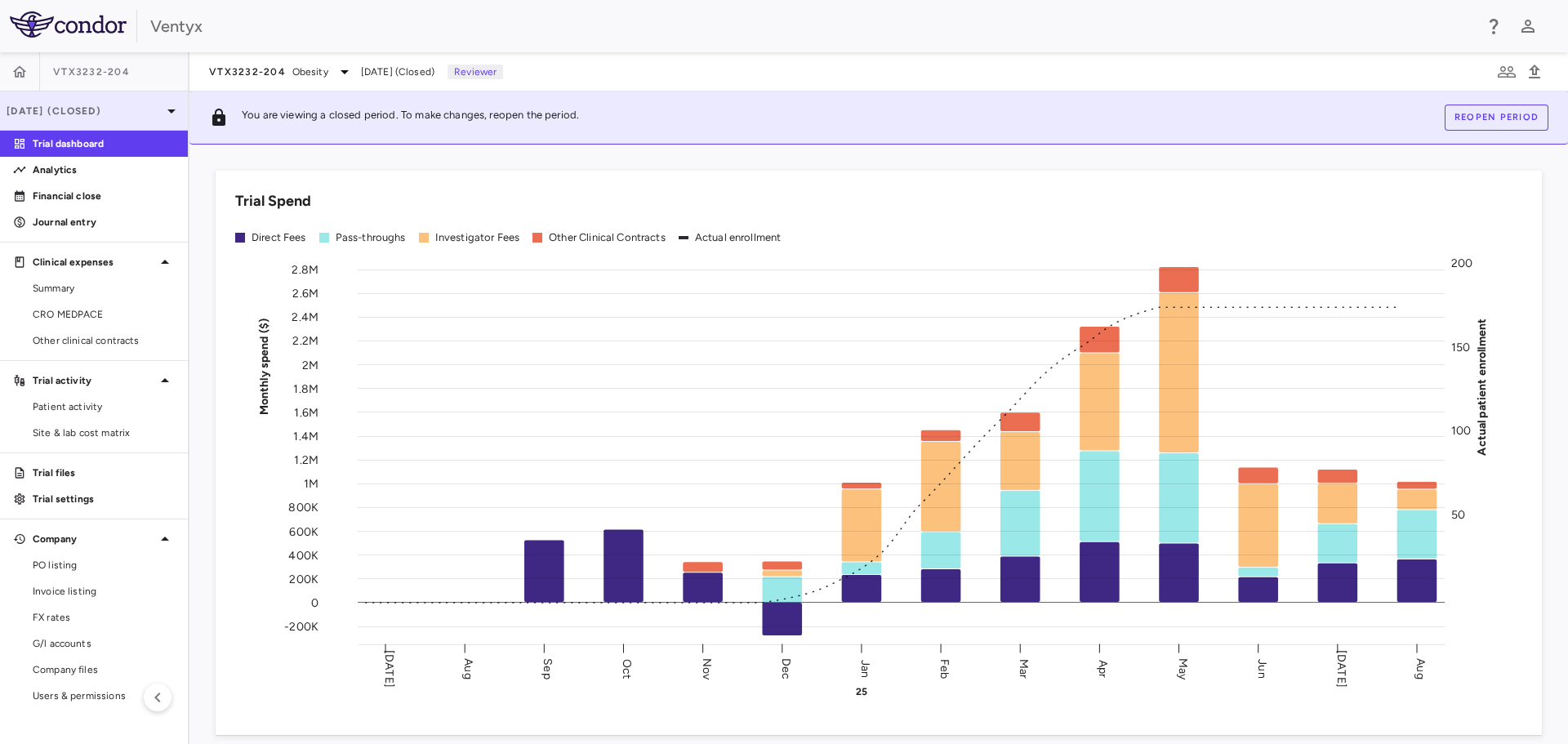
click at [167, 110] on icon at bounding box center [171, 111] width 19 height 19
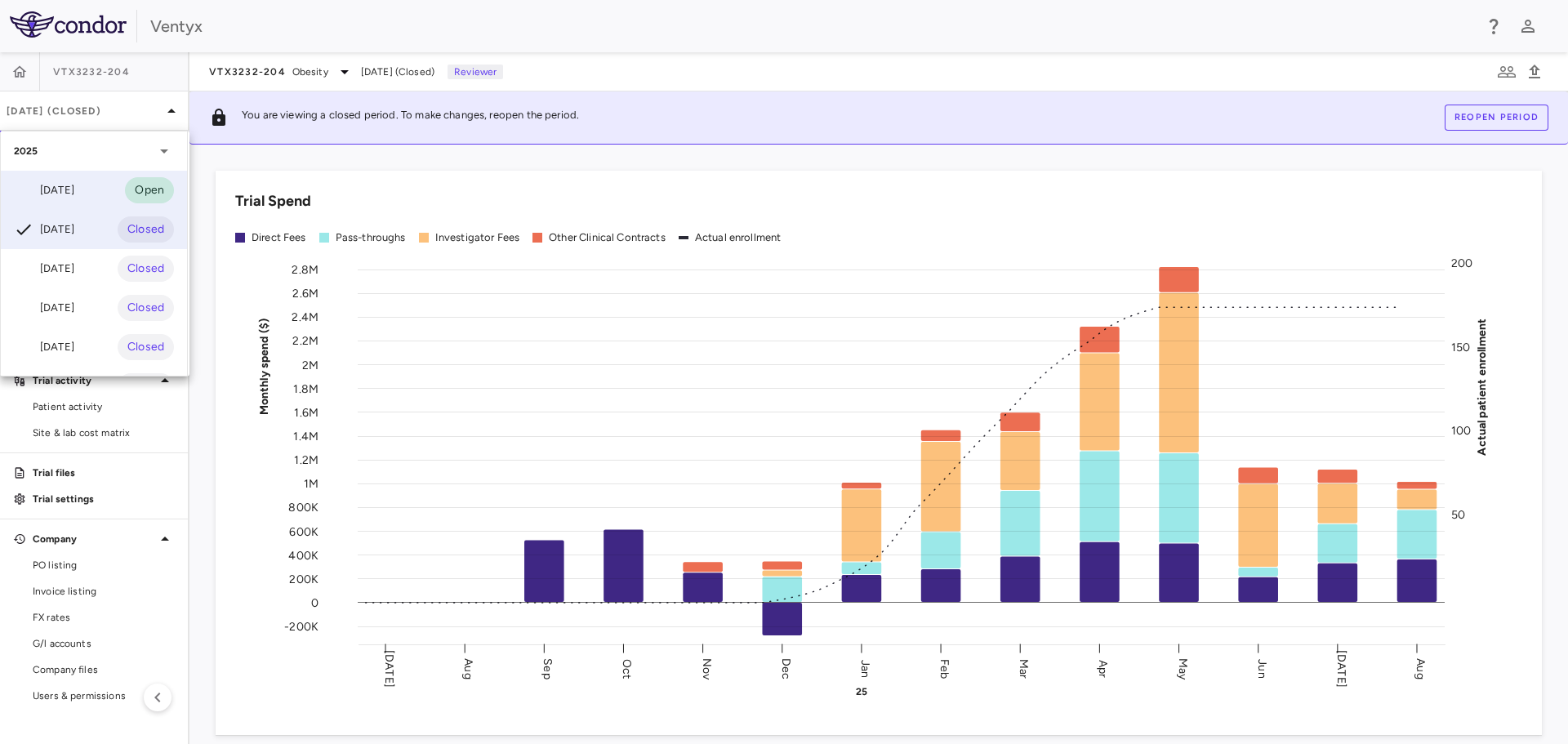
click at [56, 189] on div "[DATE]" at bounding box center [43, 190] width 60 height 19
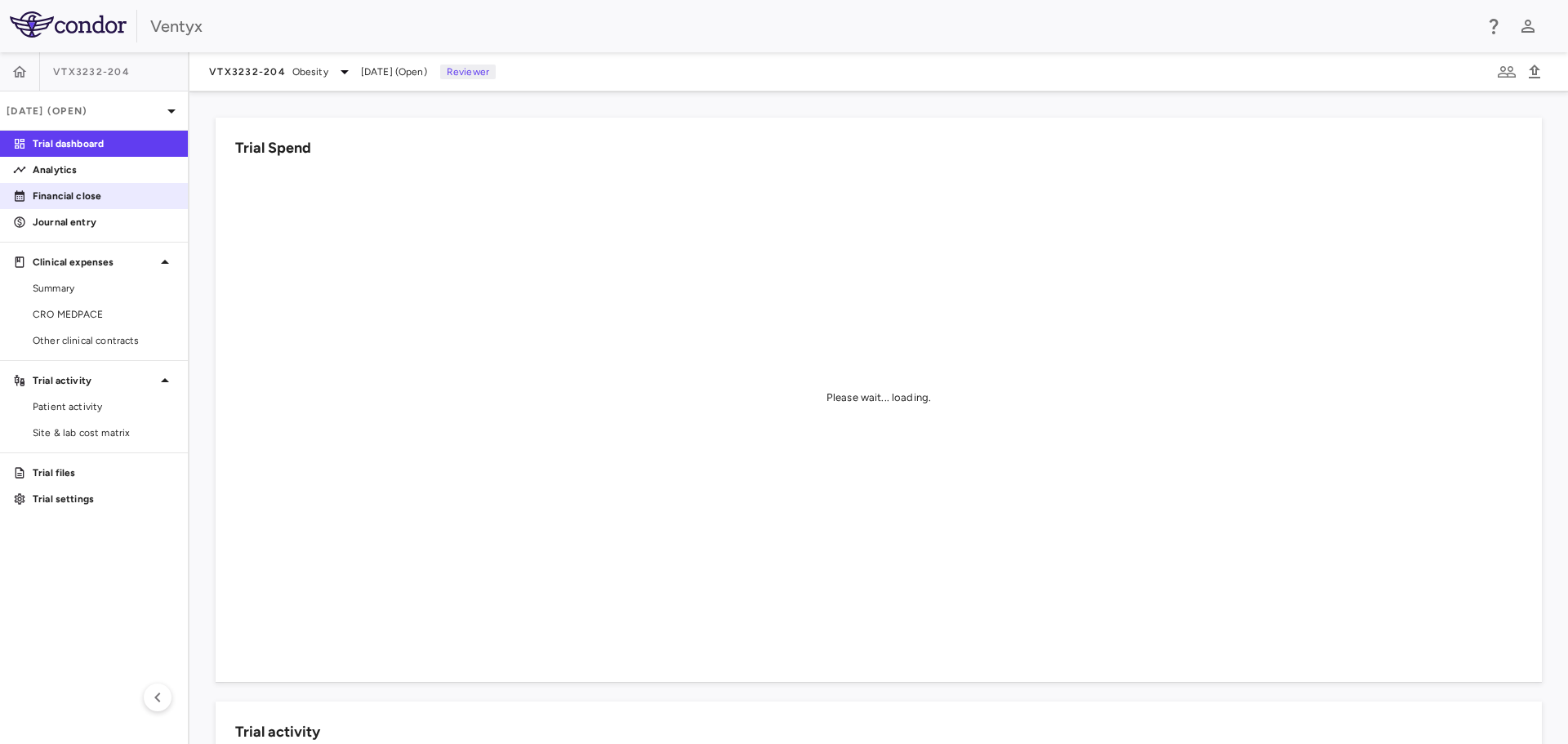
drag, startPoint x: 85, startPoint y: 192, endPoint x: 92, endPoint y: 194, distance: 7.3
click at [85, 192] on p "Financial close" at bounding box center [104, 195] width 142 height 14
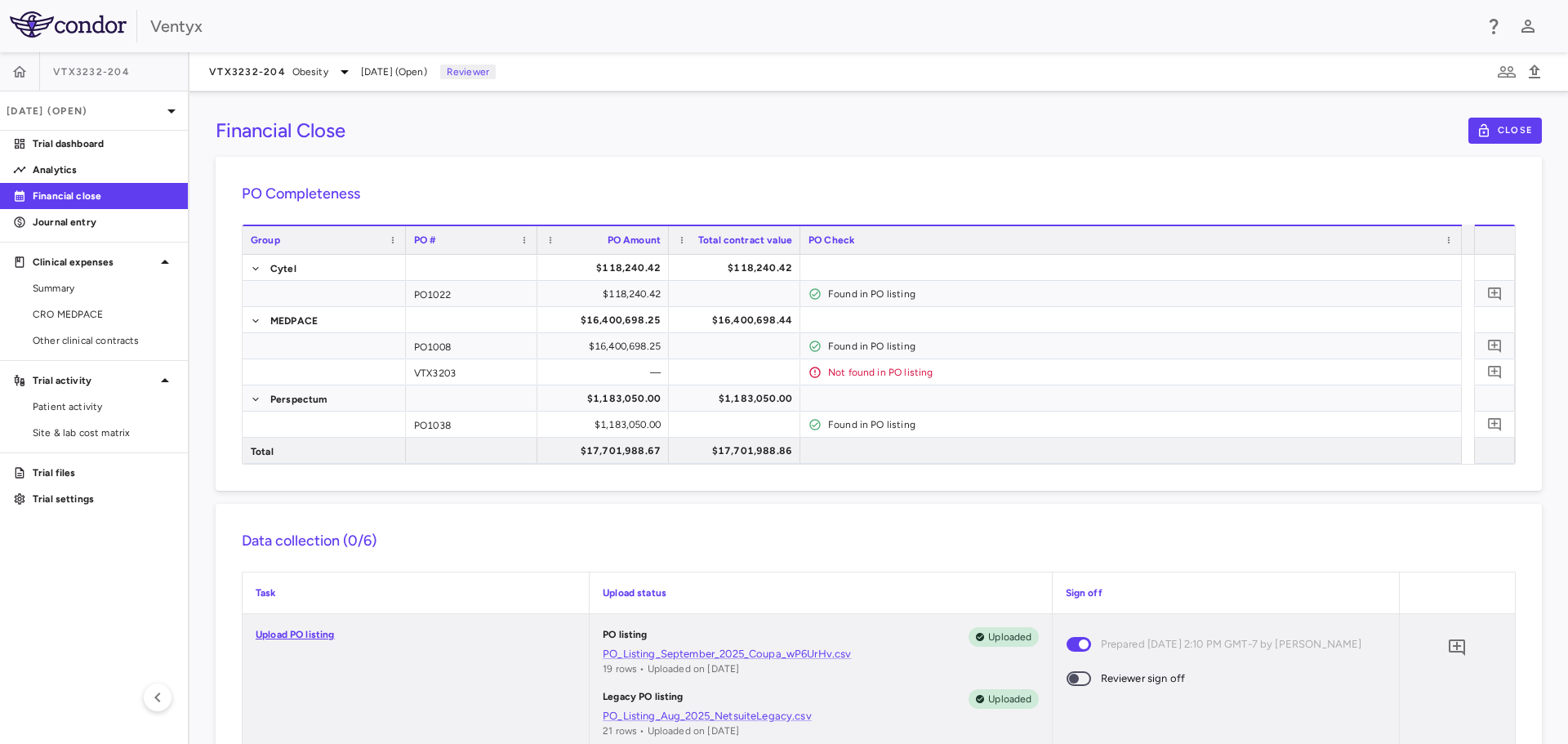
click at [334, 713] on div "Upload PO listing" at bounding box center [416, 690] width 347 height 150
click at [71, 316] on span "CRO MEDPACE" at bounding box center [104, 314] width 142 height 14
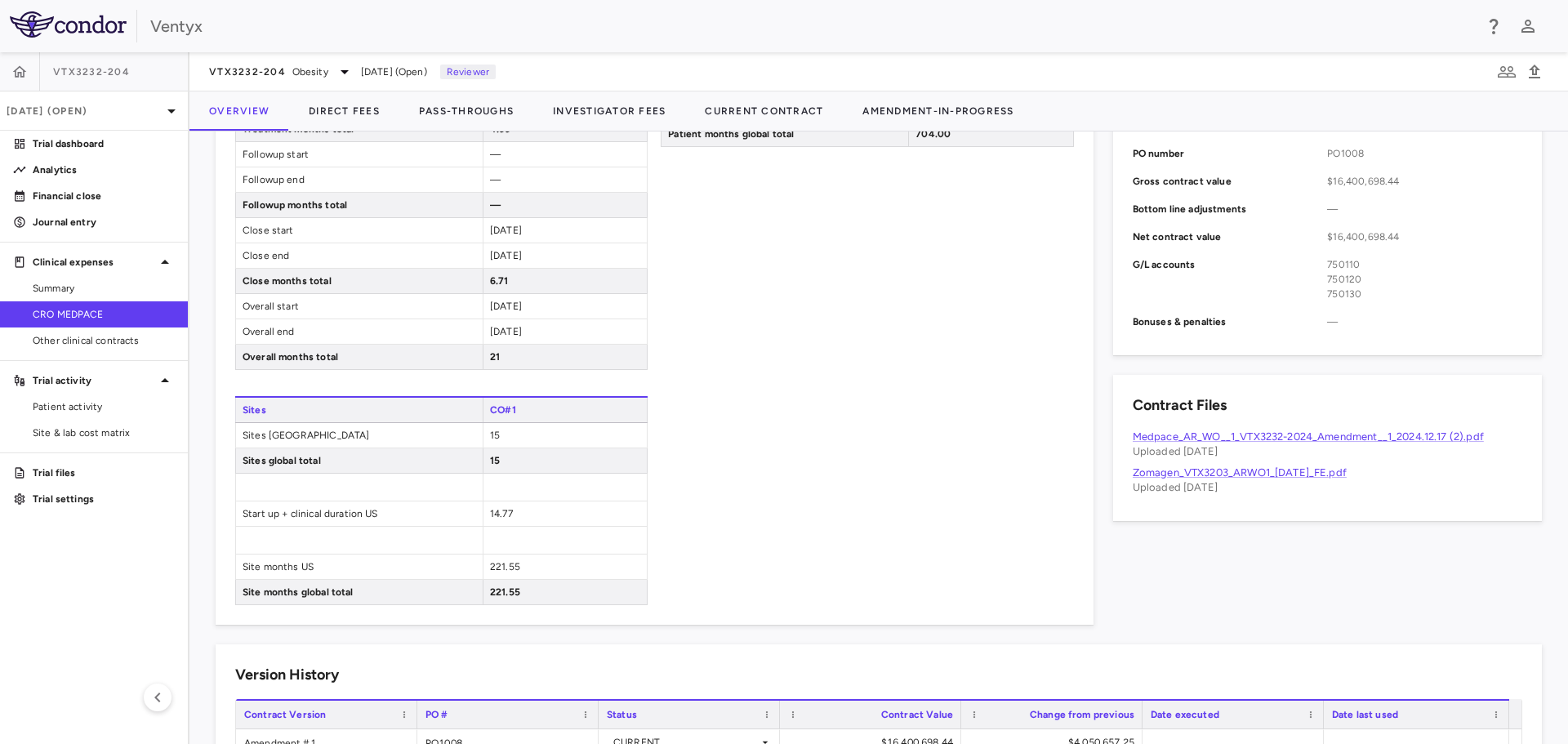
scroll to position [808, 0]
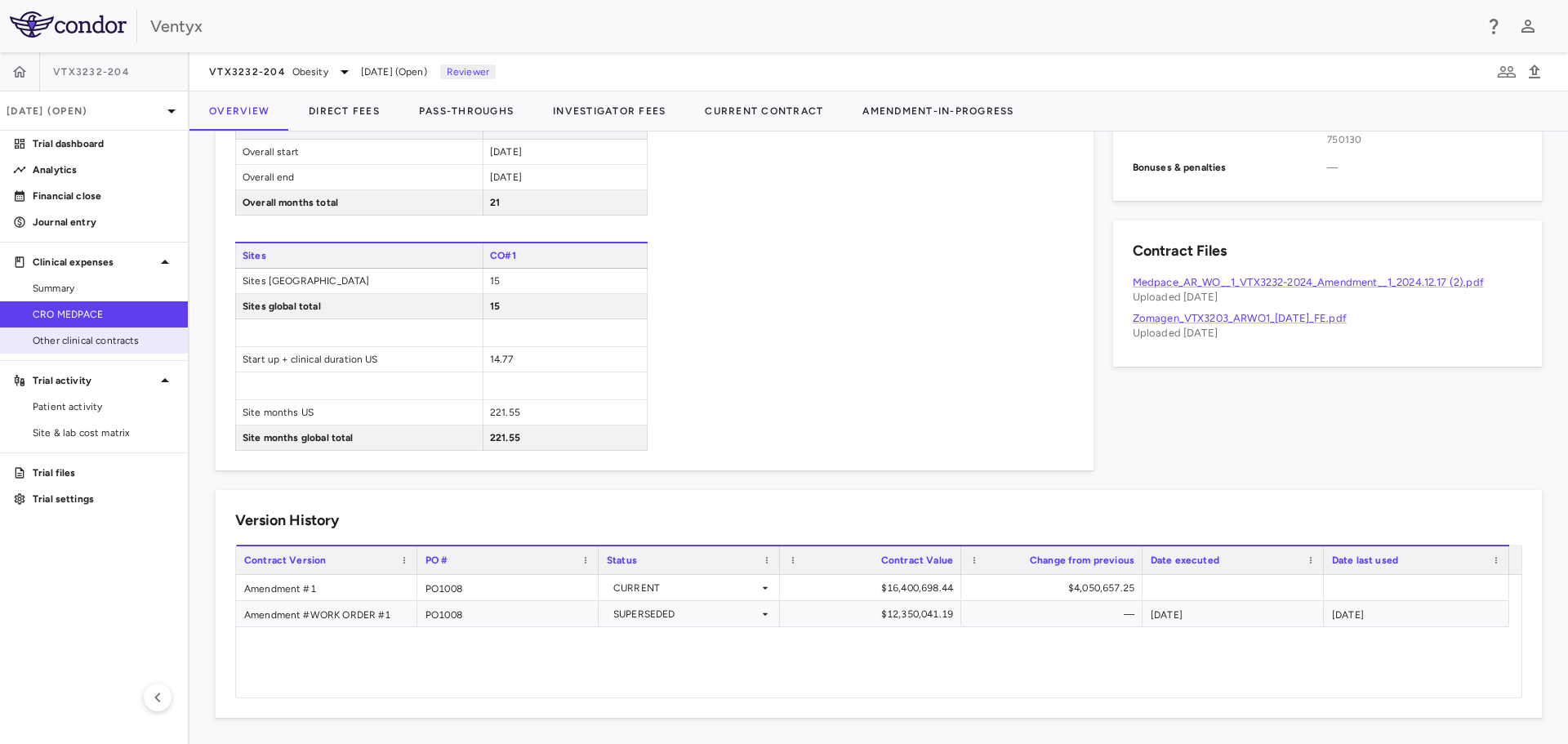
click at [81, 340] on span "Other clinical contracts" at bounding box center [104, 340] width 142 height 14
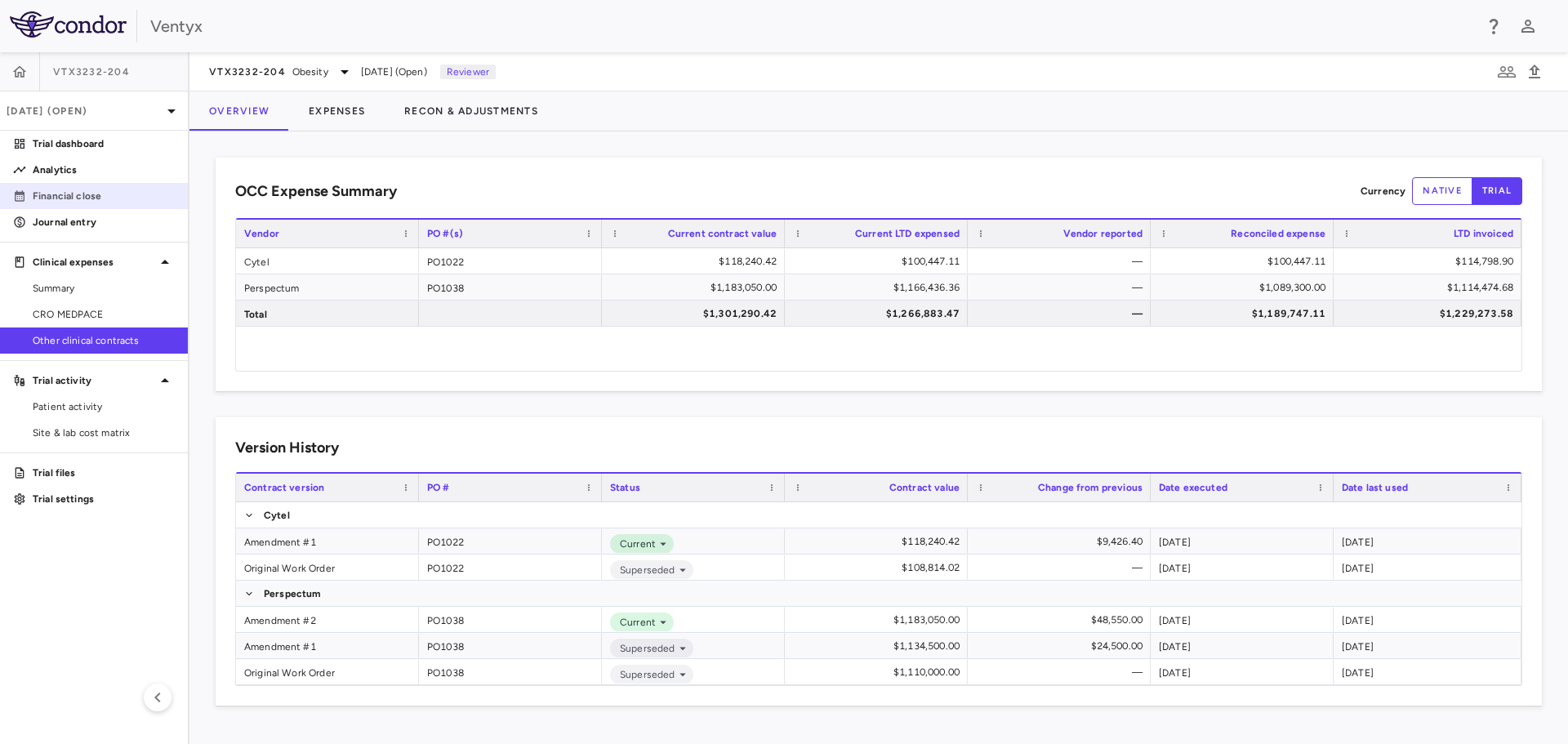
click at [93, 194] on p "Financial close" at bounding box center [104, 195] width 142 height 14
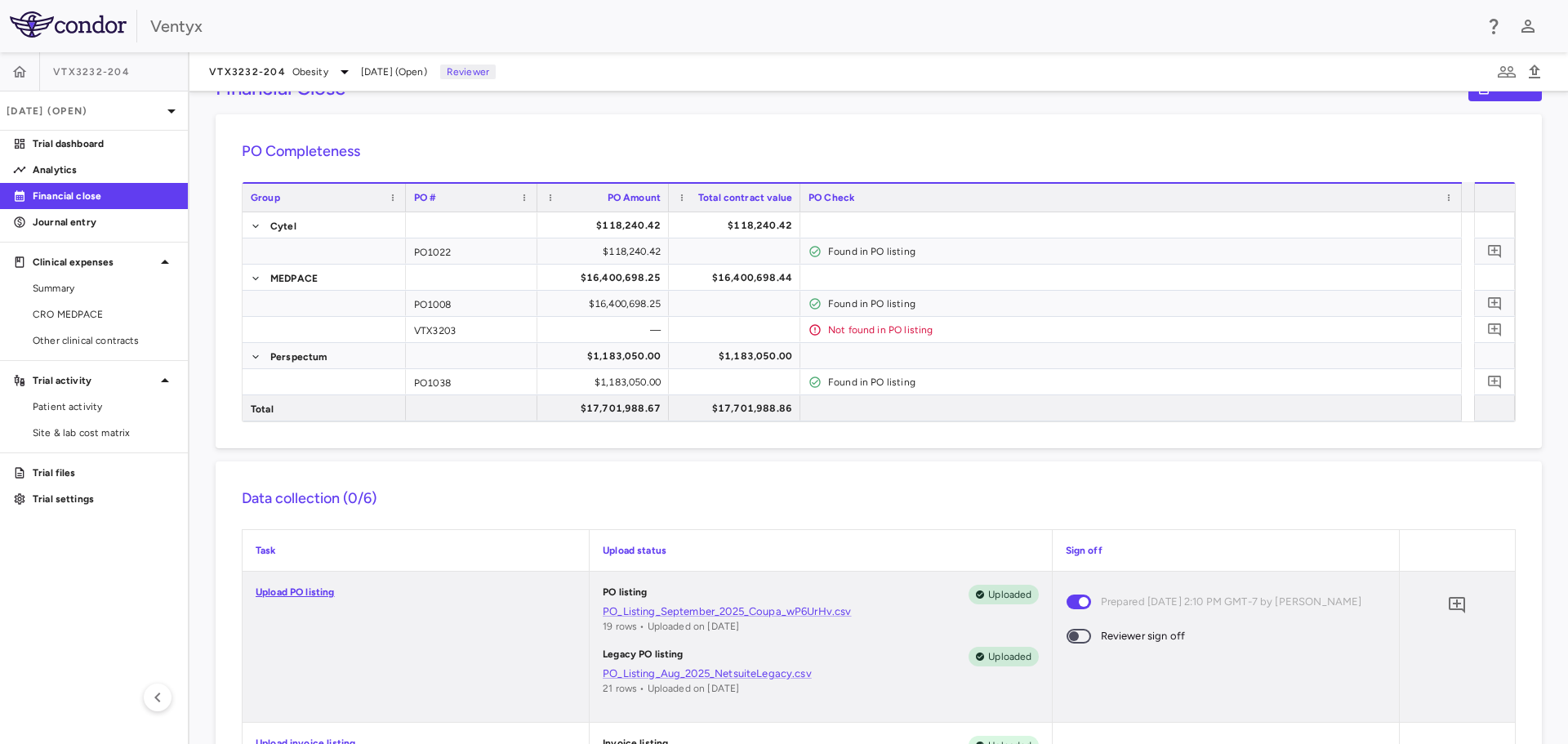
scroll to position [82, 0]
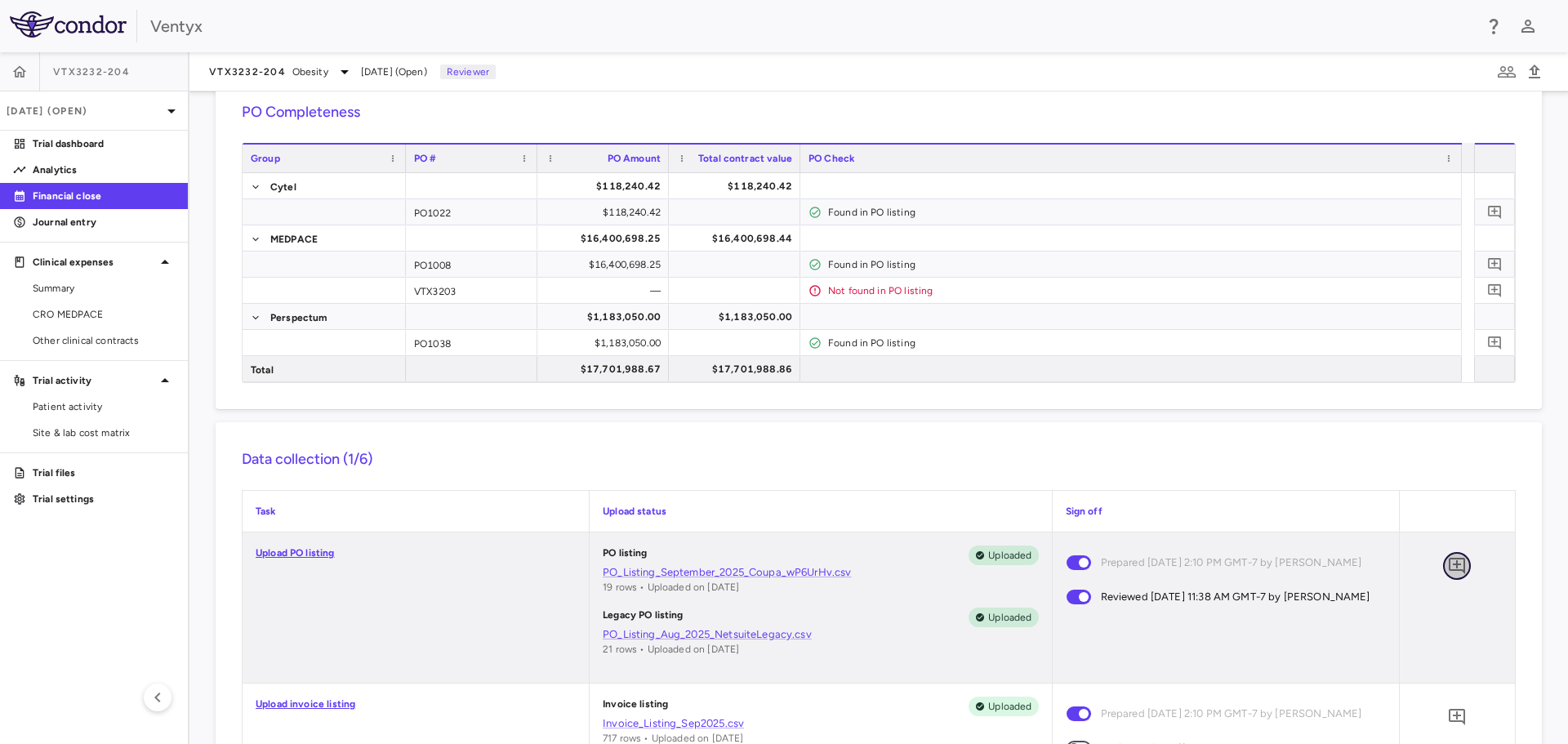
click at [1451, 566] on icon "Add comment" at bounding box center [1456, 566] width 19 height 19
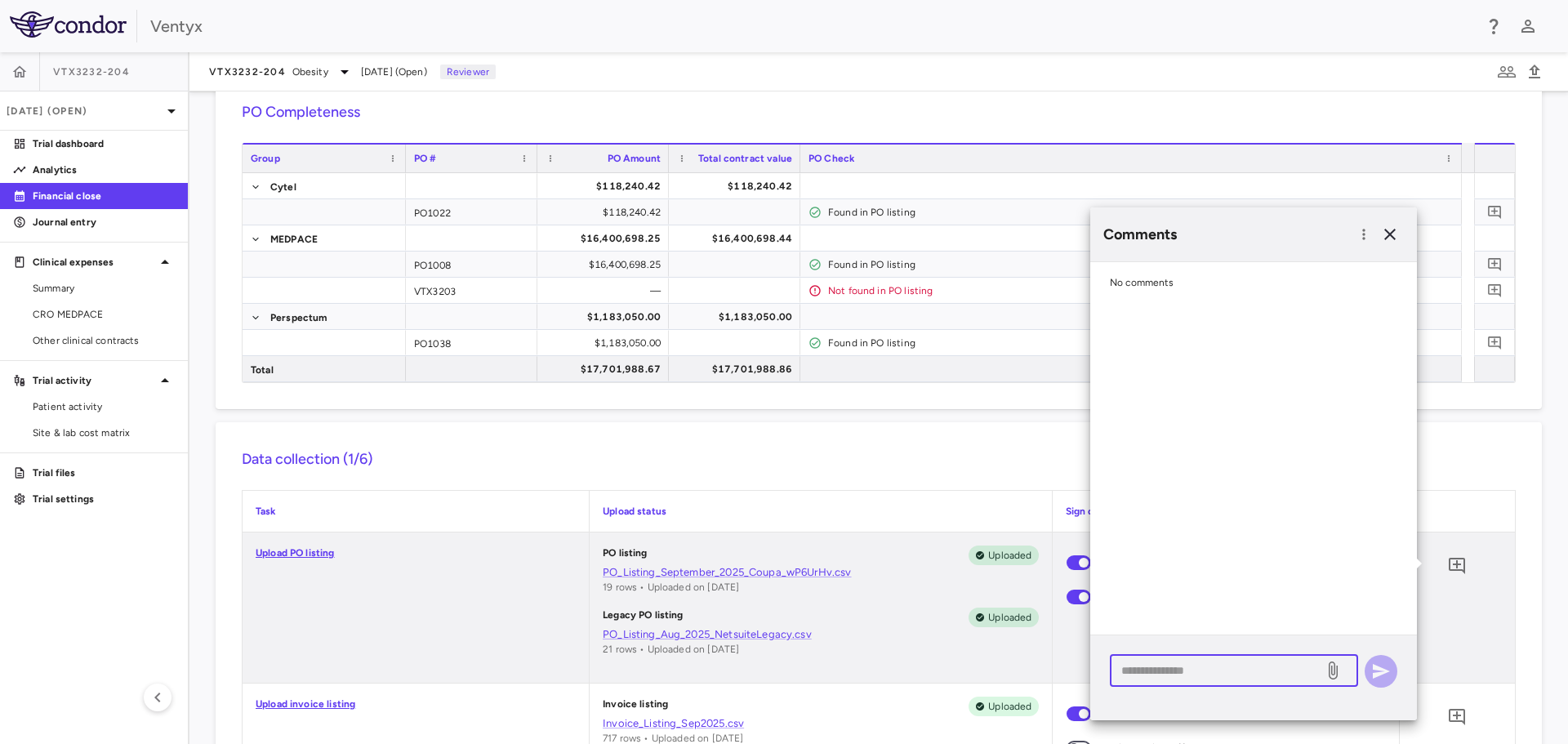
click at [1146, 670] on textarea at bounding box center [1217, 670] width 191 height 18
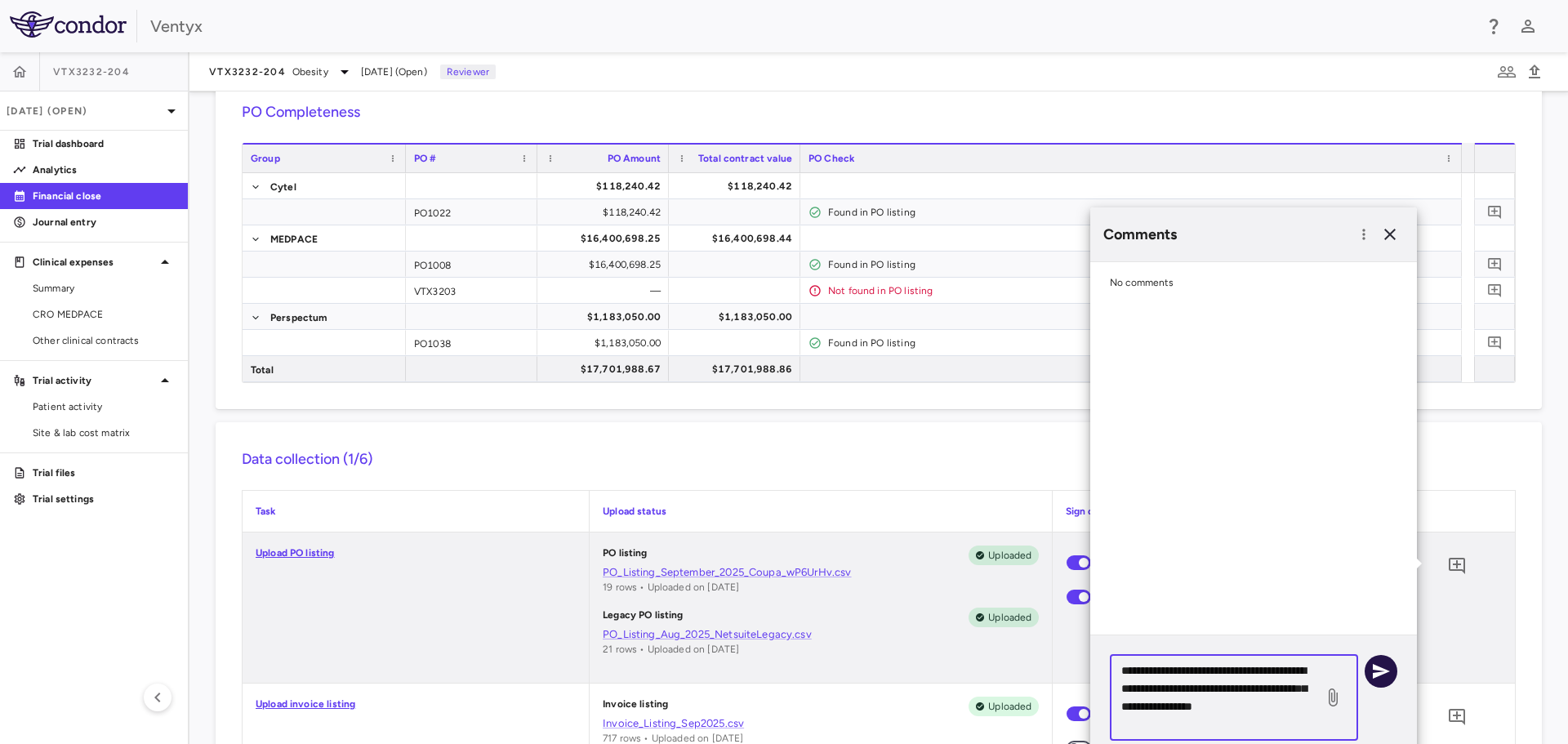
type textarea "**********"
click at [1384, 665] on icon "button" at bounding box center [1380, 671] width 19 height 19
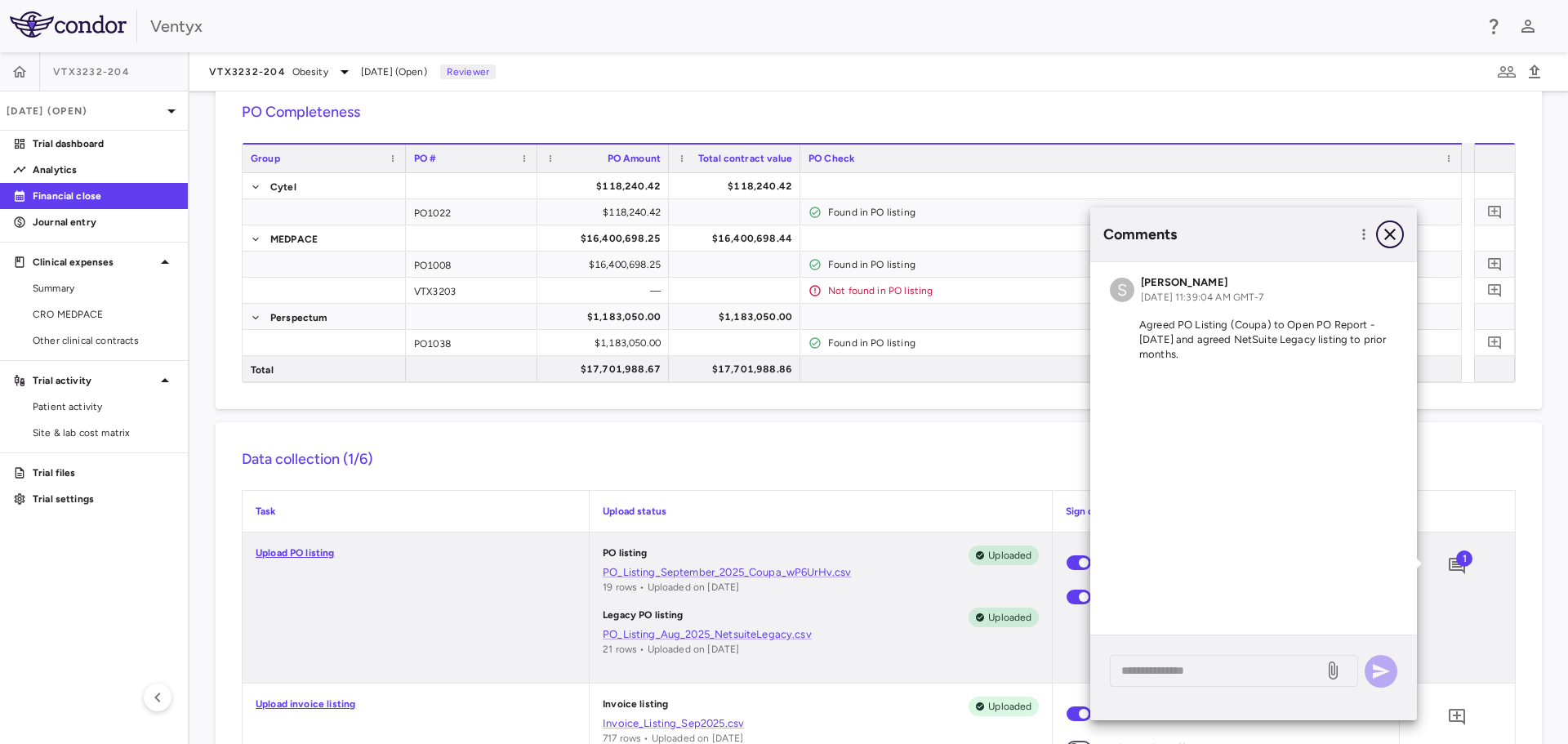
click at [1394, 230] on icon "button" at bounding box center [1390, 235] width 12 height 12
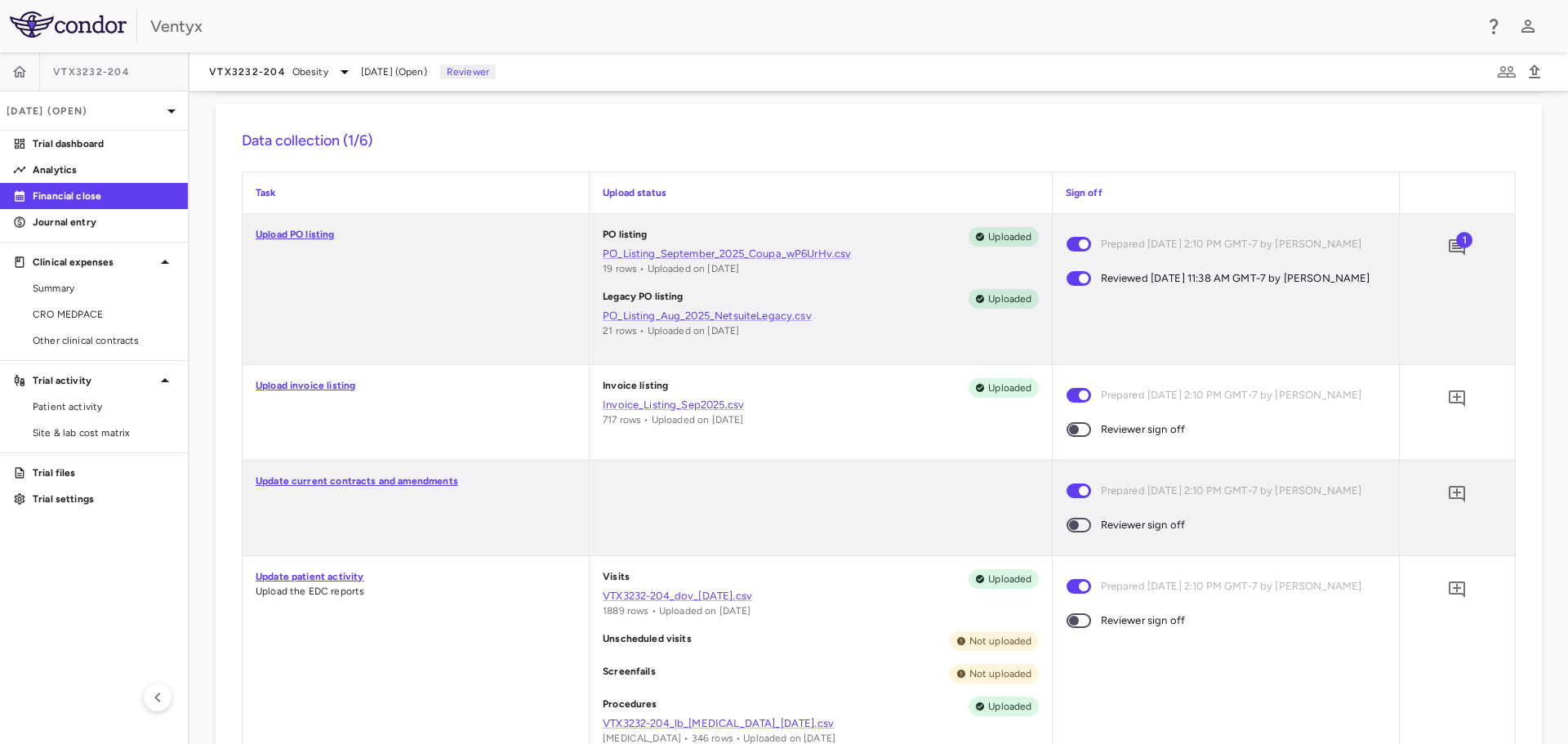
scroll to position [408, 0]
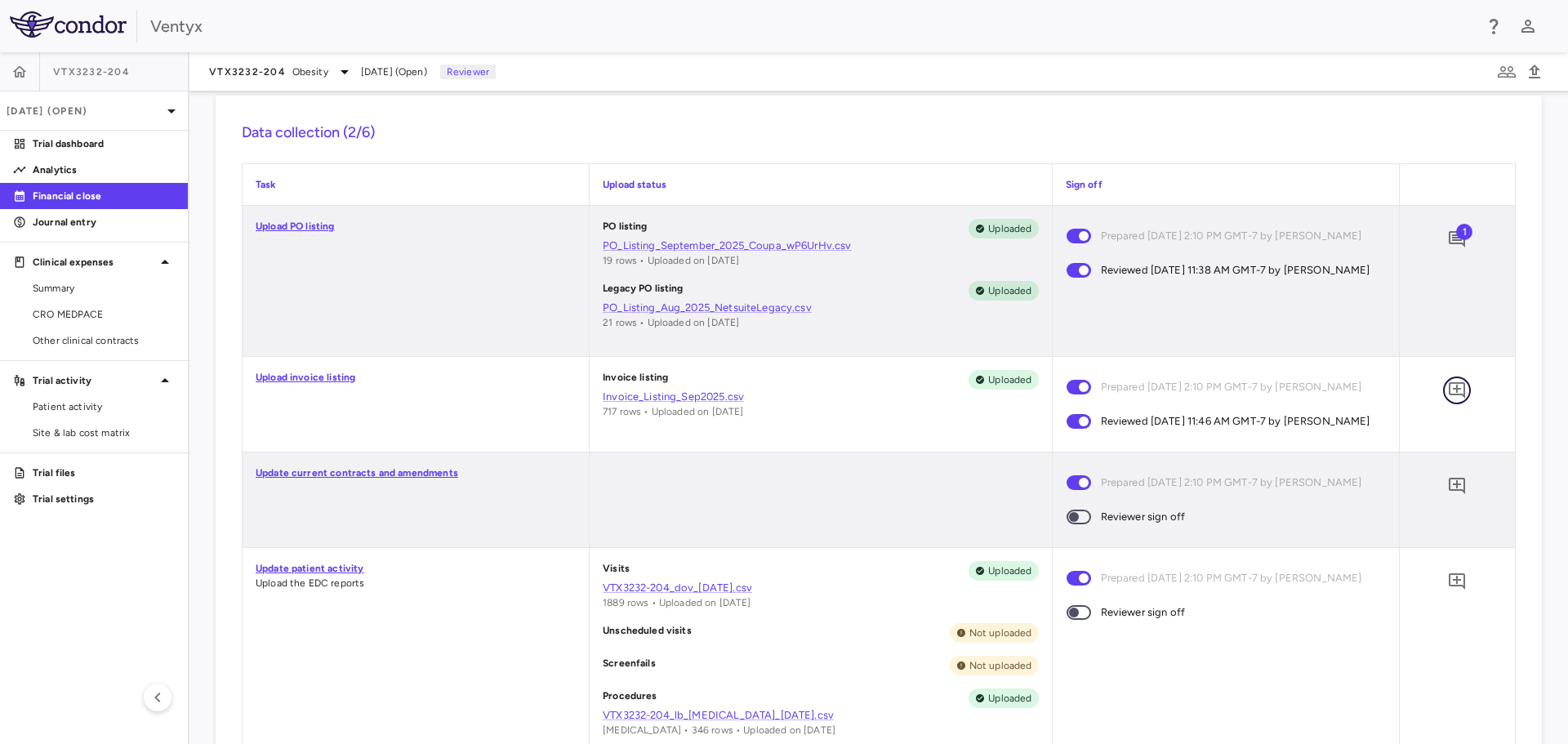
click at [1449, 384] on icon "Add comment" at bounding box center [1456, 390] width 16 height 16
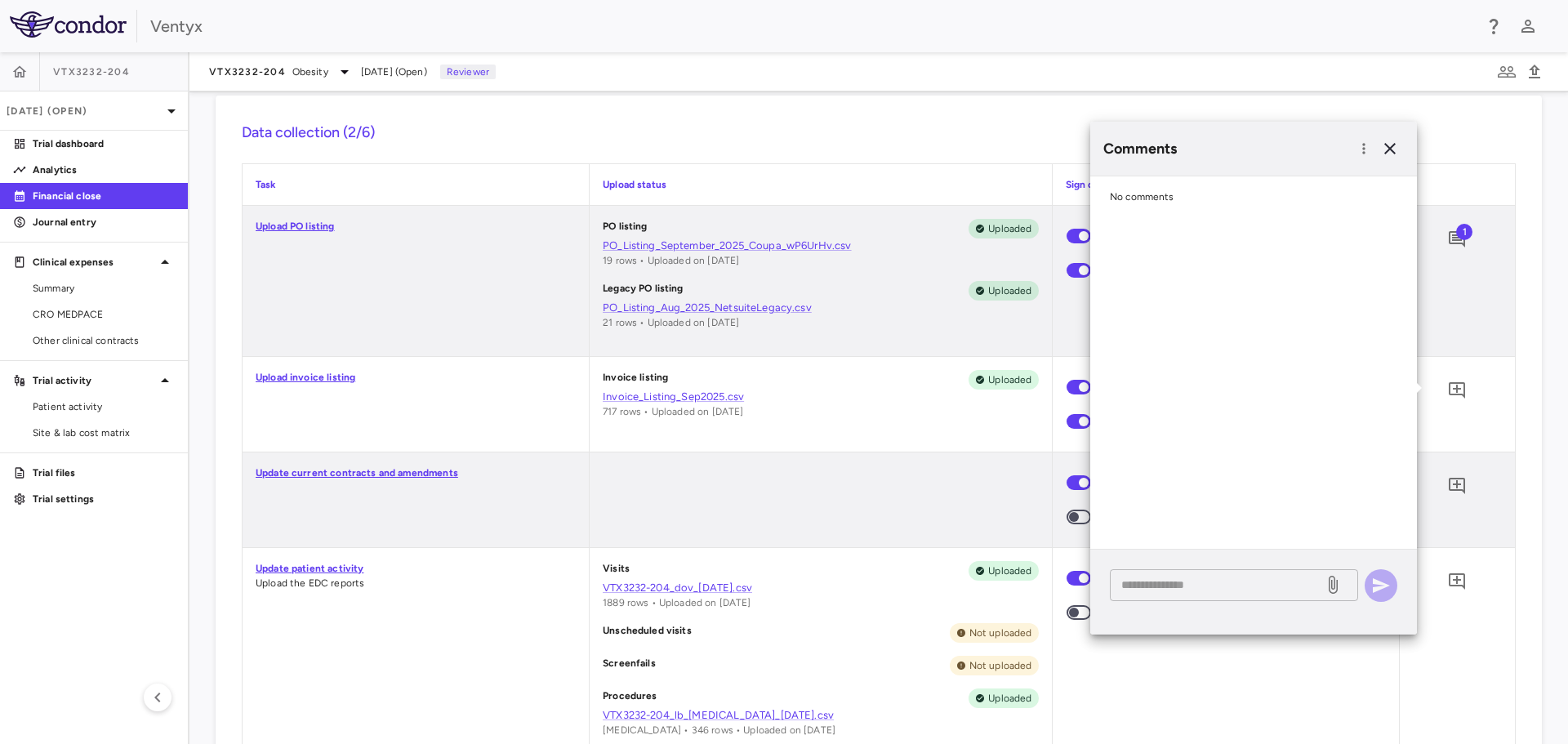
click at [1198, 586] on textarea at bounding box center [1217, 584] width 191 height 18
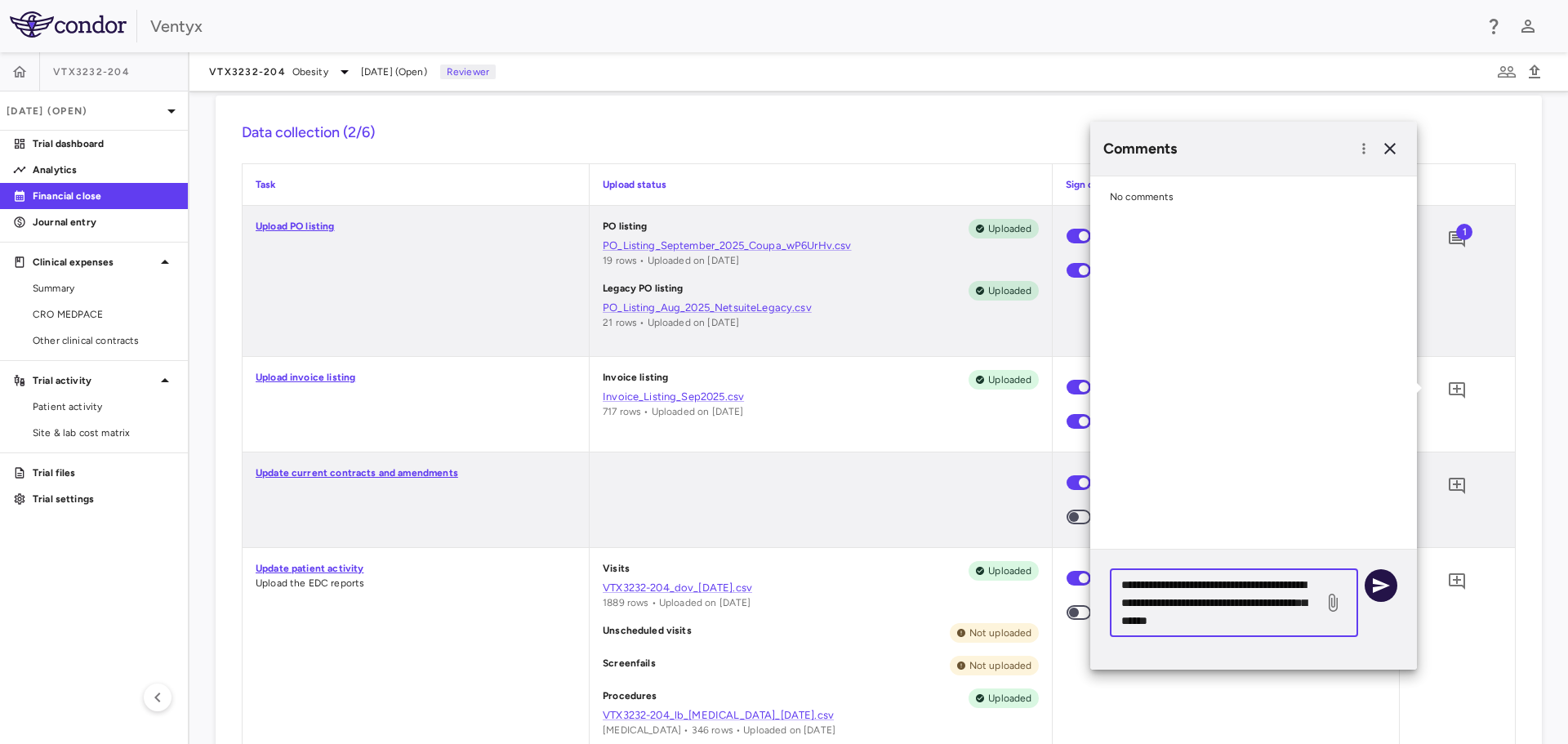
type textarea "**********"
click at [1385, 579] on icon "button" at bounding box center [1380, 585] width 19 height 19
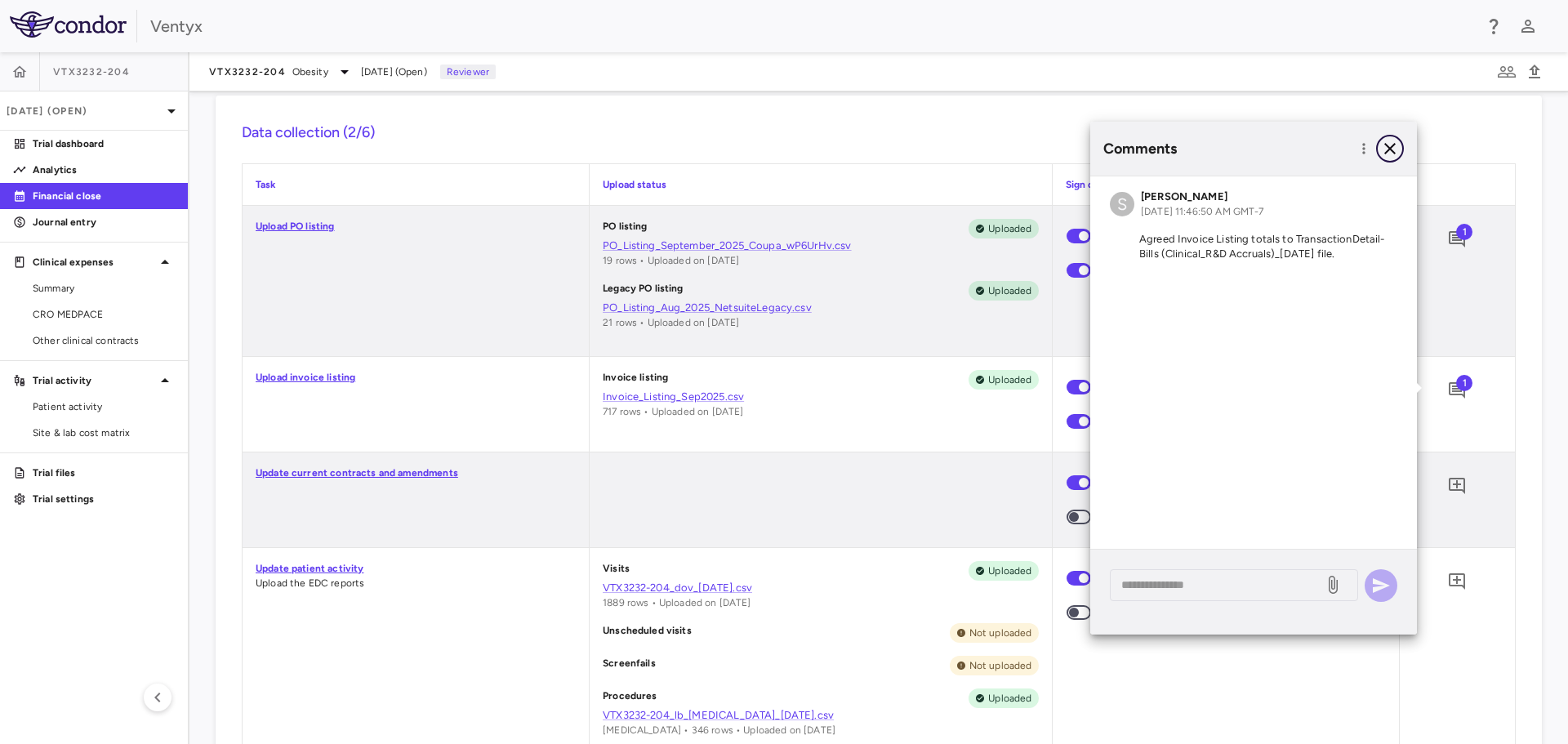
click at [1390, 146] on icon "button" at bounding box center [1390, 148] width 19 height 19
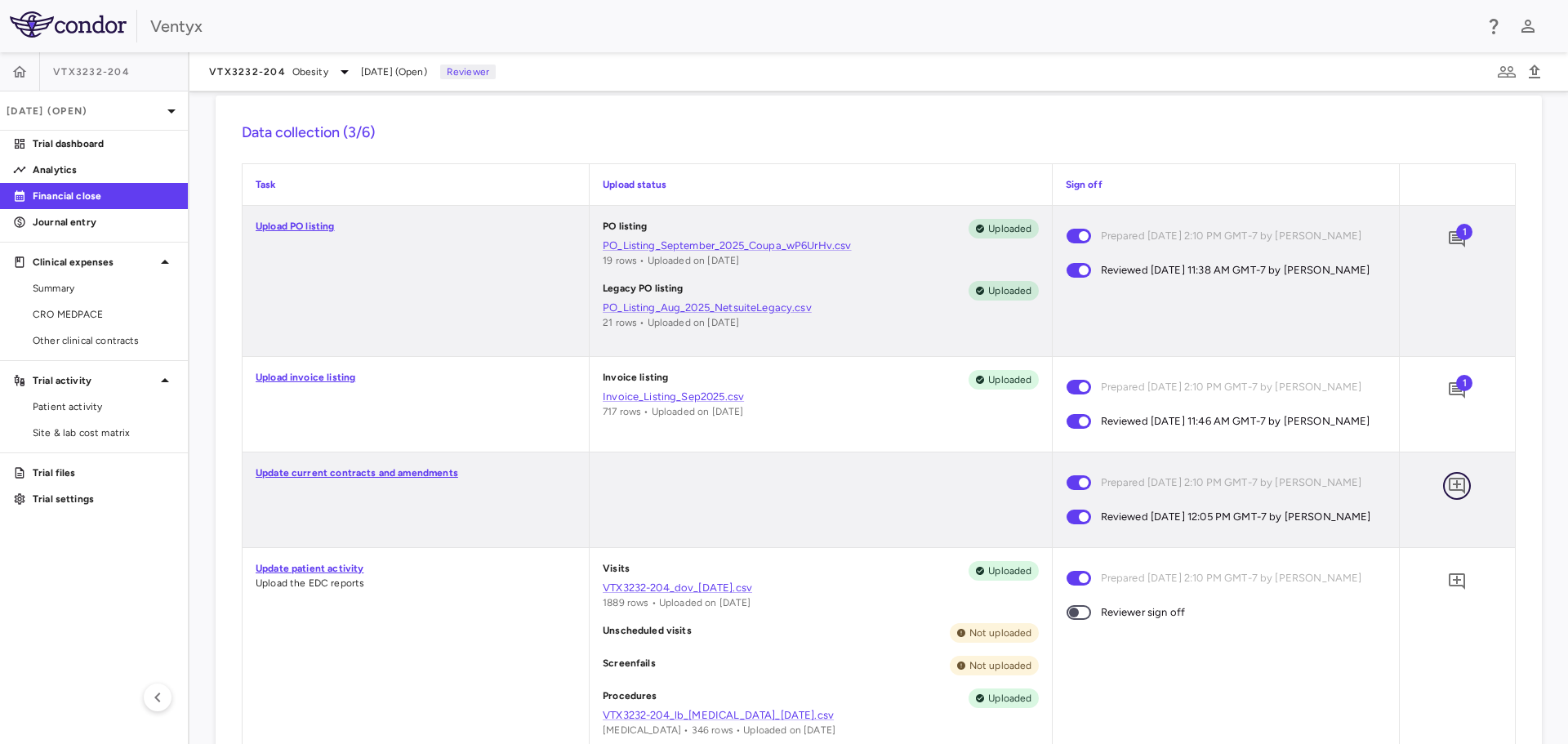
click at [1449, 494] on icon "Add comment" at bounding box center [1456, 485] width 16 height 16
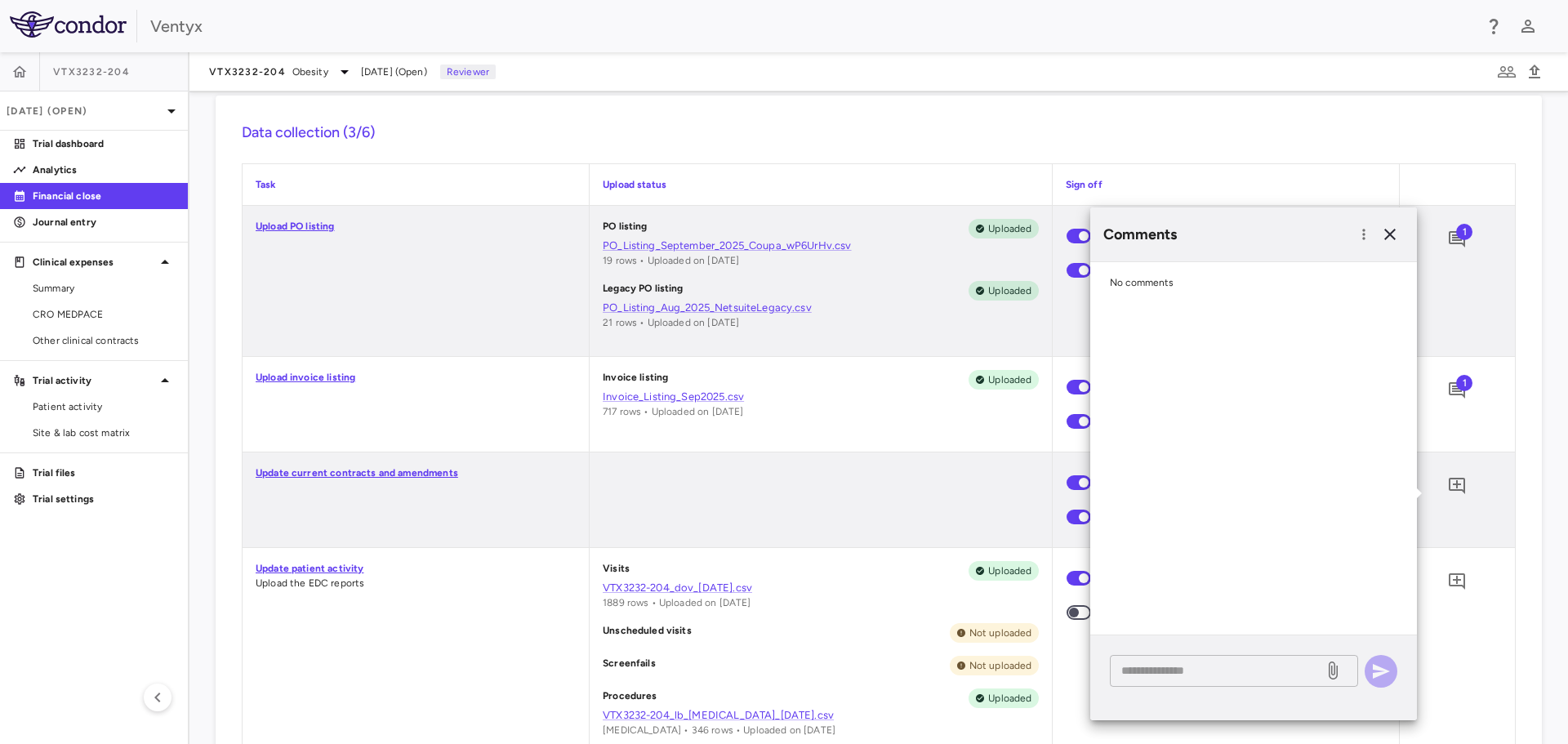
click at [1149, 668] on textarea at bounding box center [1217, 670] width 191 height 18
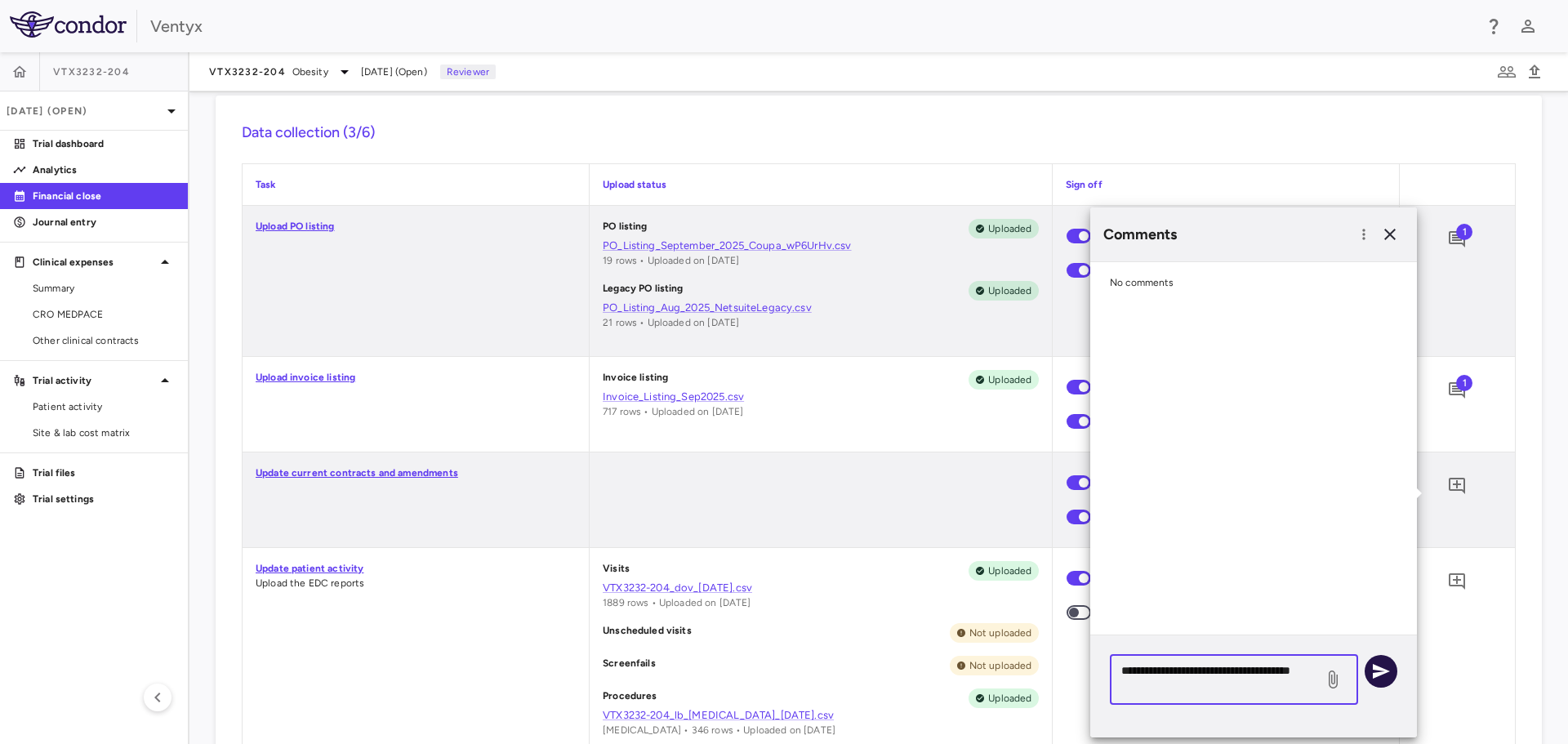
type textarea "**********"
click at [1390, 665] on icon "button" at bounding box center [1380, 671] width 19 height 19
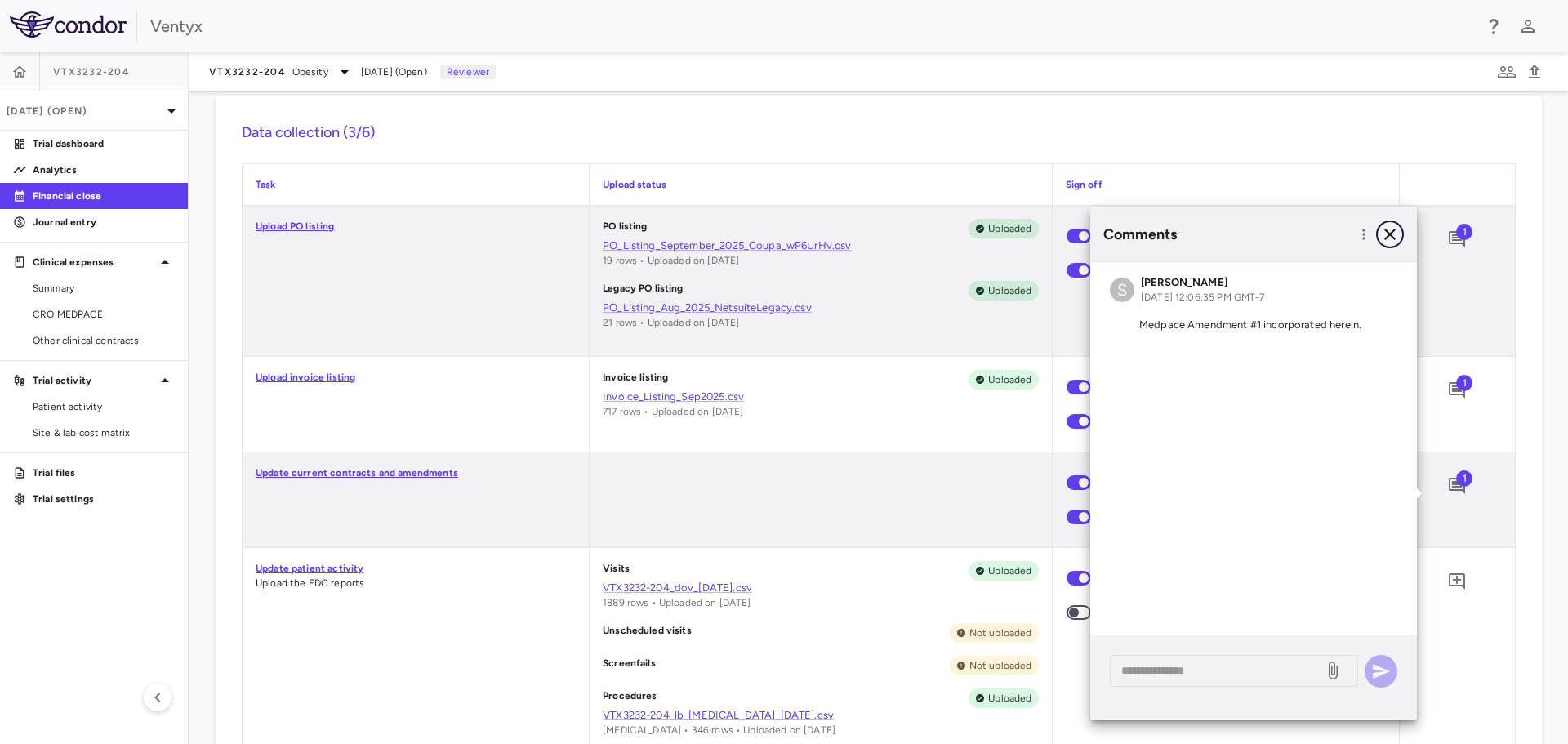
click at [1396, 238] on icon "button" at bounding box center [1390, 234] width 19 height 19
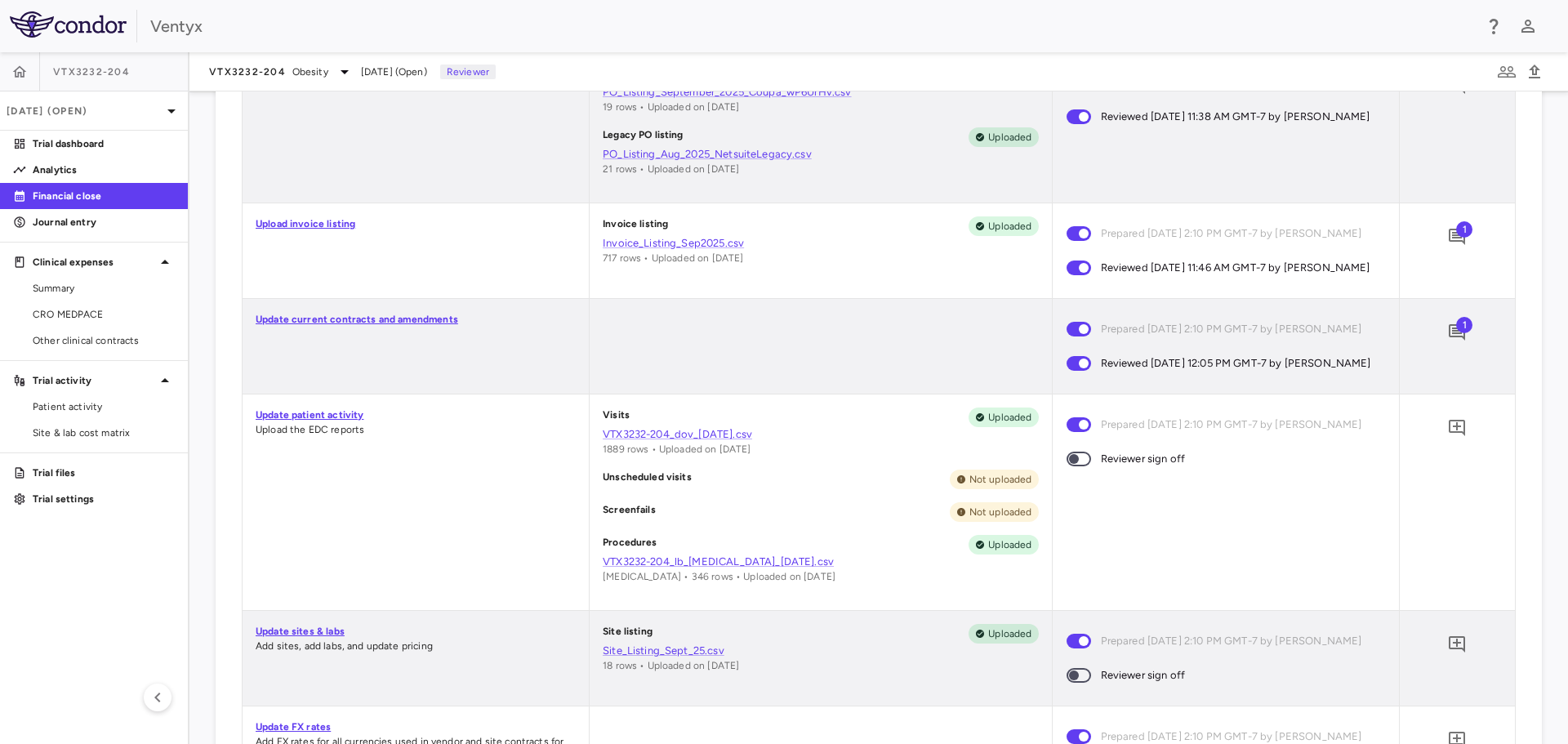
scroll to position [654, 0]
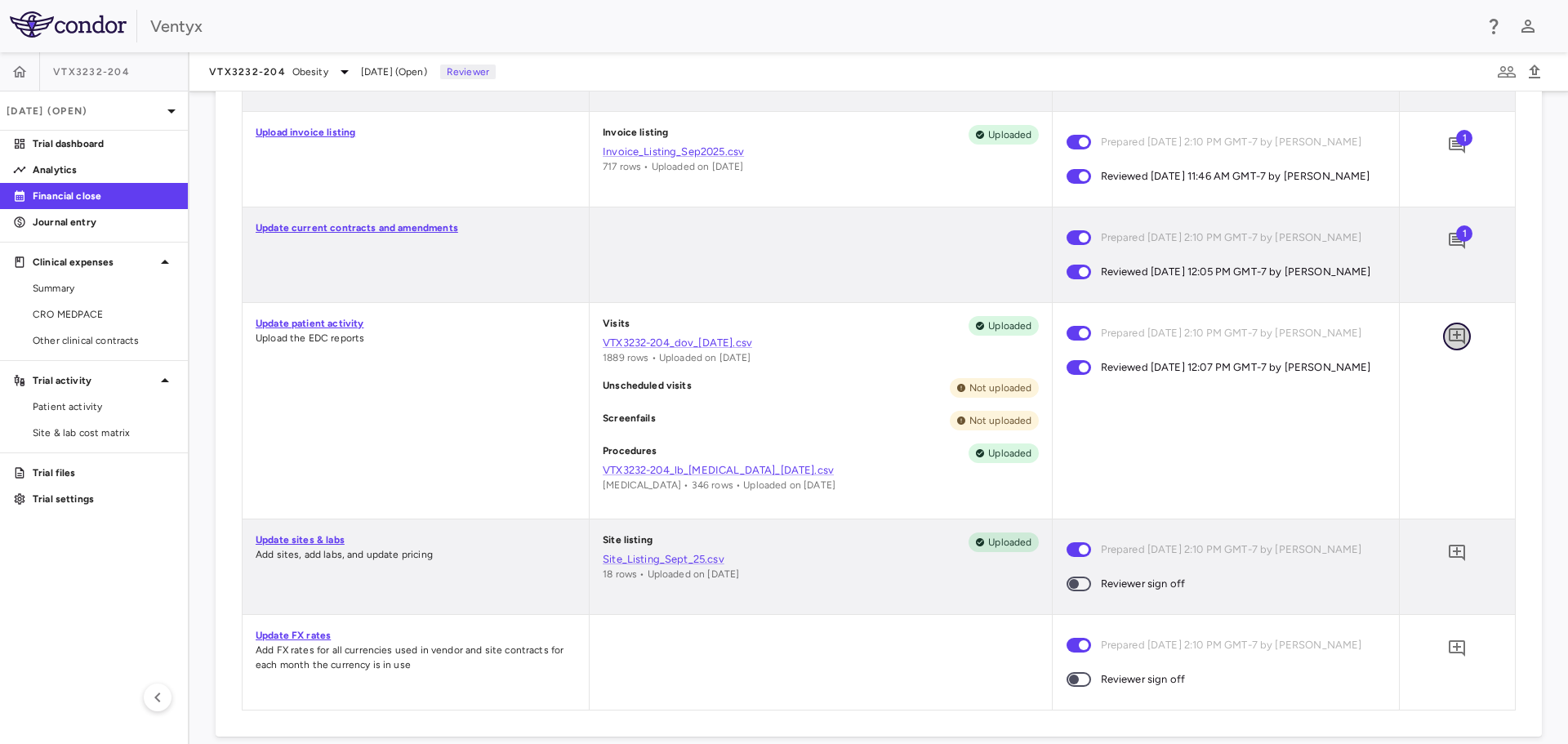
click at [1450, 345] on icon "Add comment" at bounding box center [1456, 336] width 16 height 16
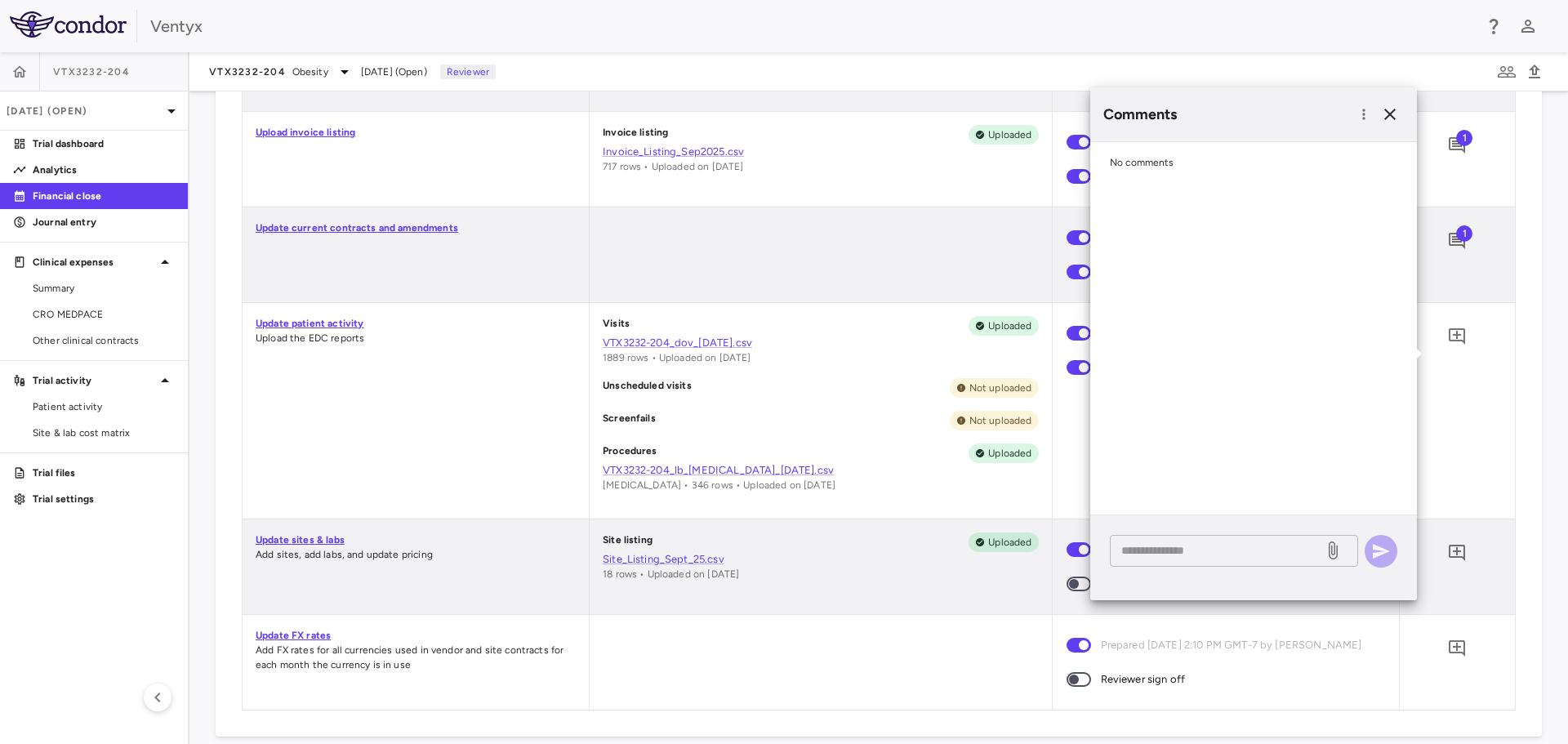
click at [1156, 544] on textarea at bounding box center [1217, 550] width 191 height 18
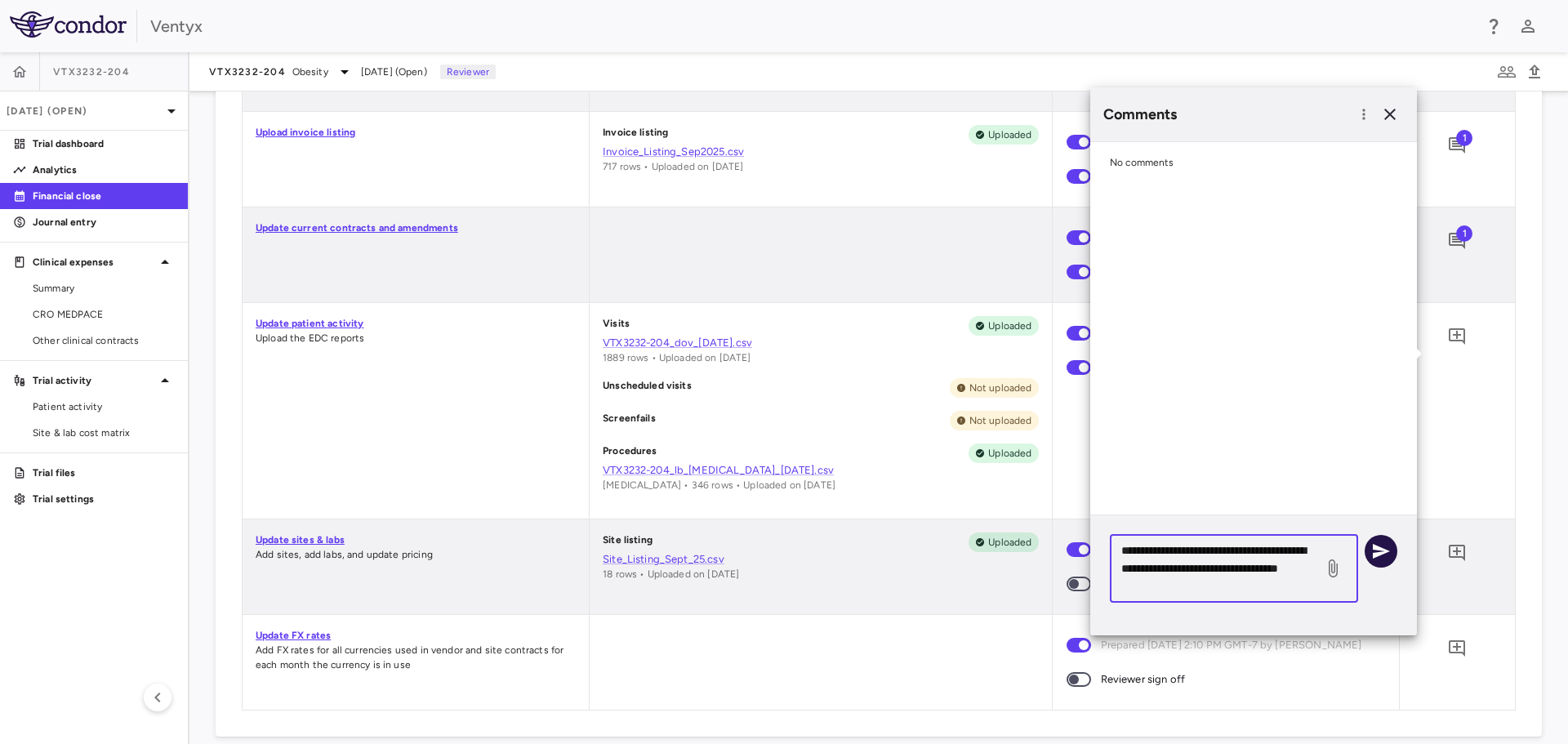
type textarea "**********"
click at [1387, 546] on icon "button" at bounding box center [1380, 551] width 19 height 19
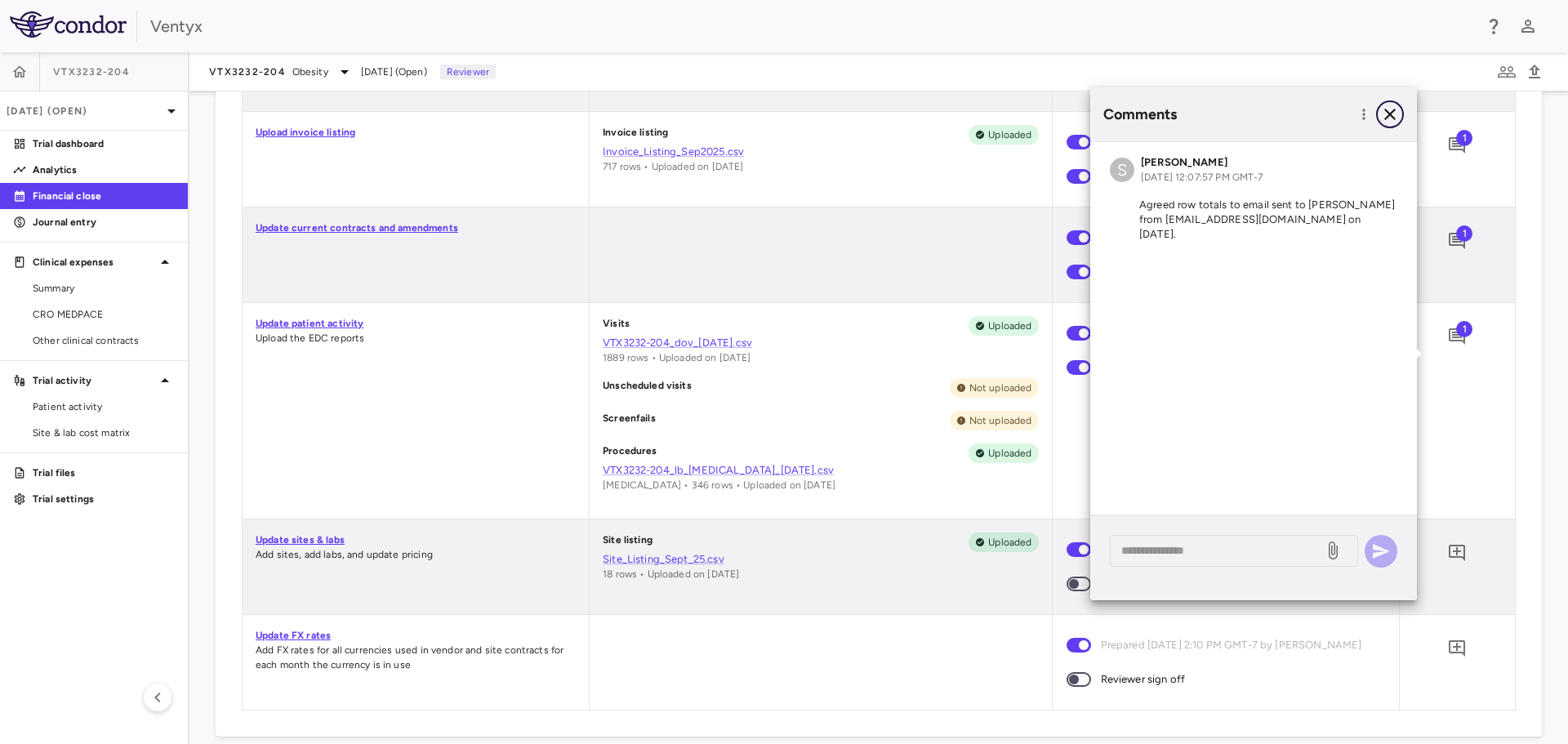
click at [1392, 112] on icon "button" at bounding box center [1390, 115] width 12 height 12
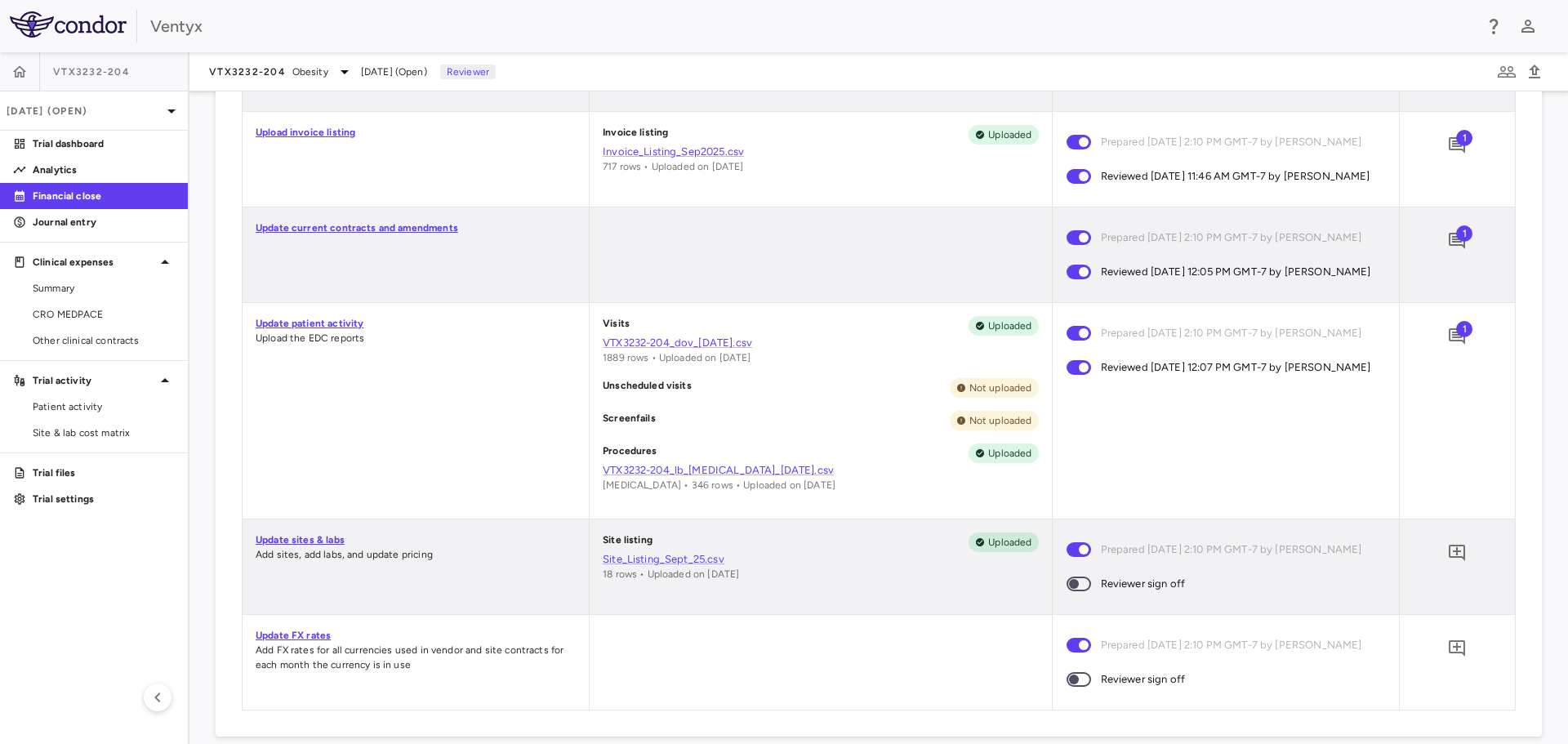
click at [1071, 592] on span at bounding box center [1079, 583] width 25 height 14
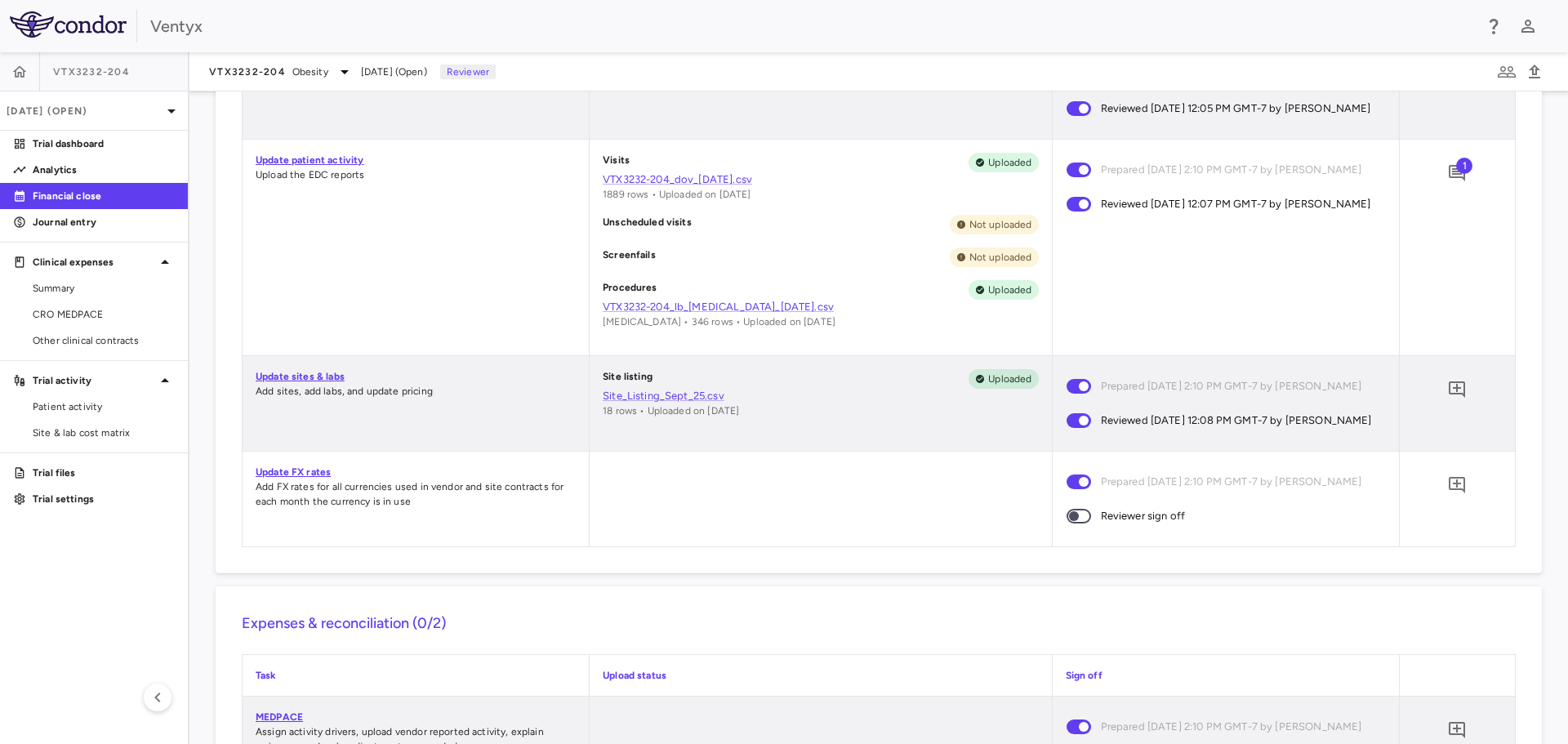
scroll to position [899, 0]
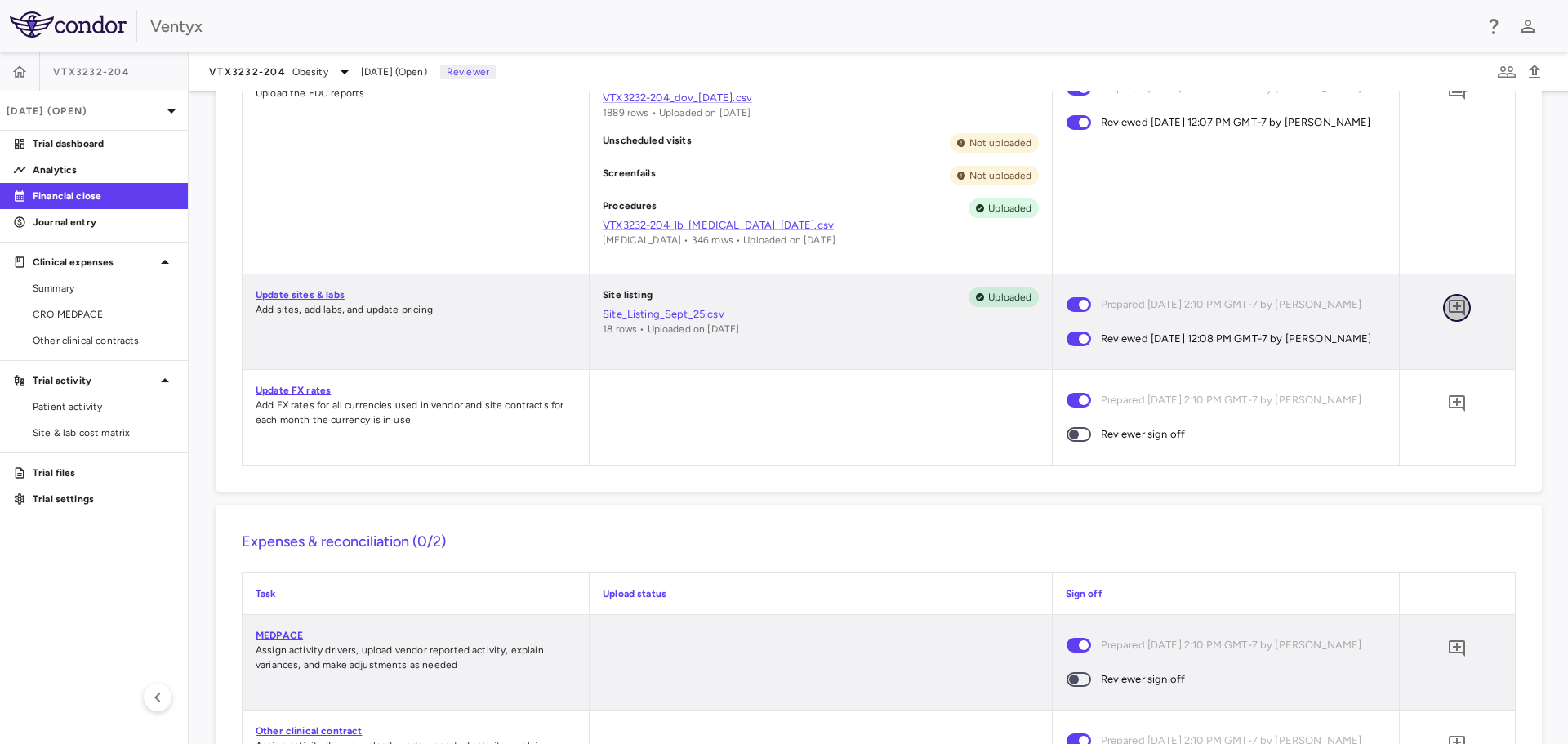
click at [1450, 316] on icon "Add comment" at bounding box center [1456, 308] width 16 height 16
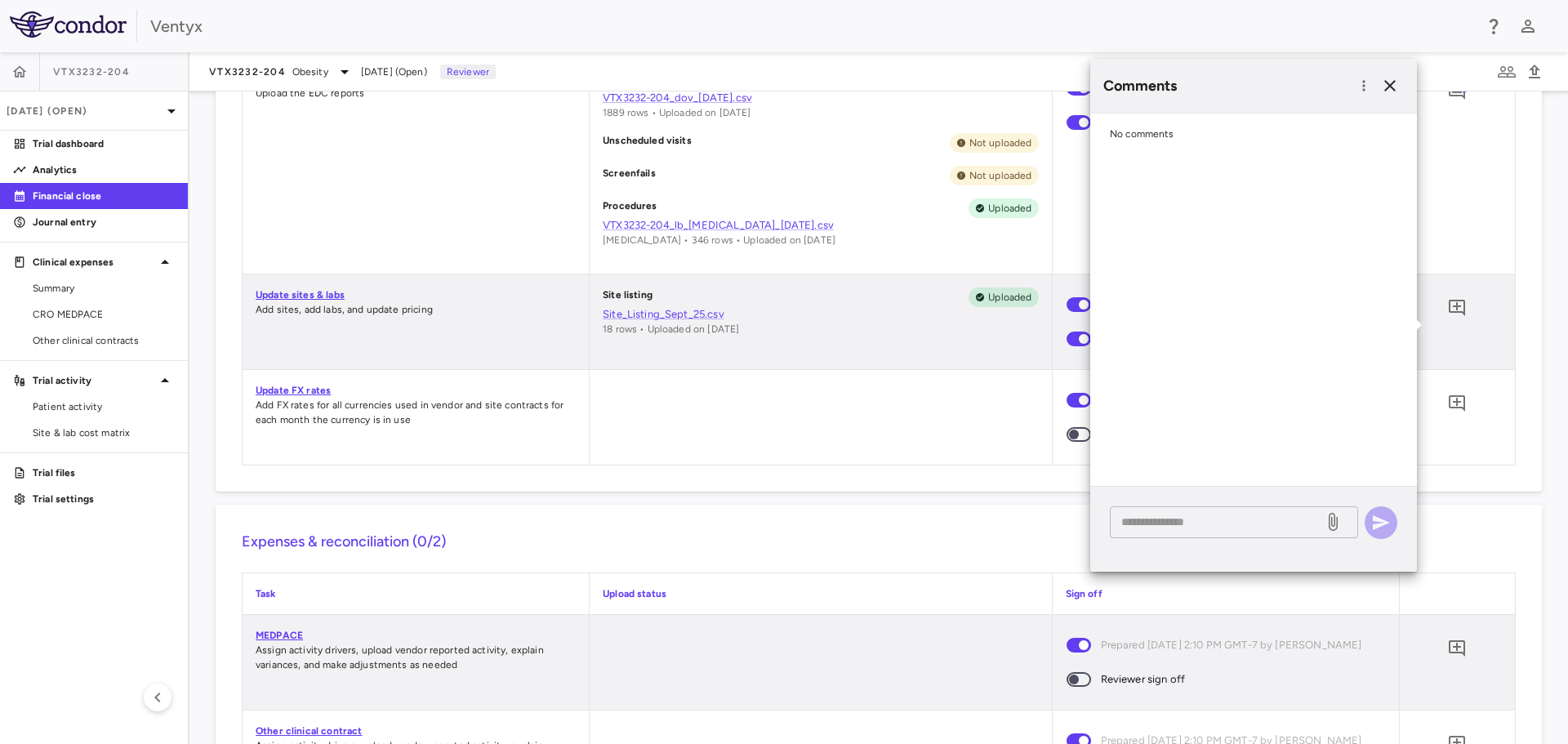
click at [1176, 527] on textarea at bounding box center [1217, 522] width 191 height 18
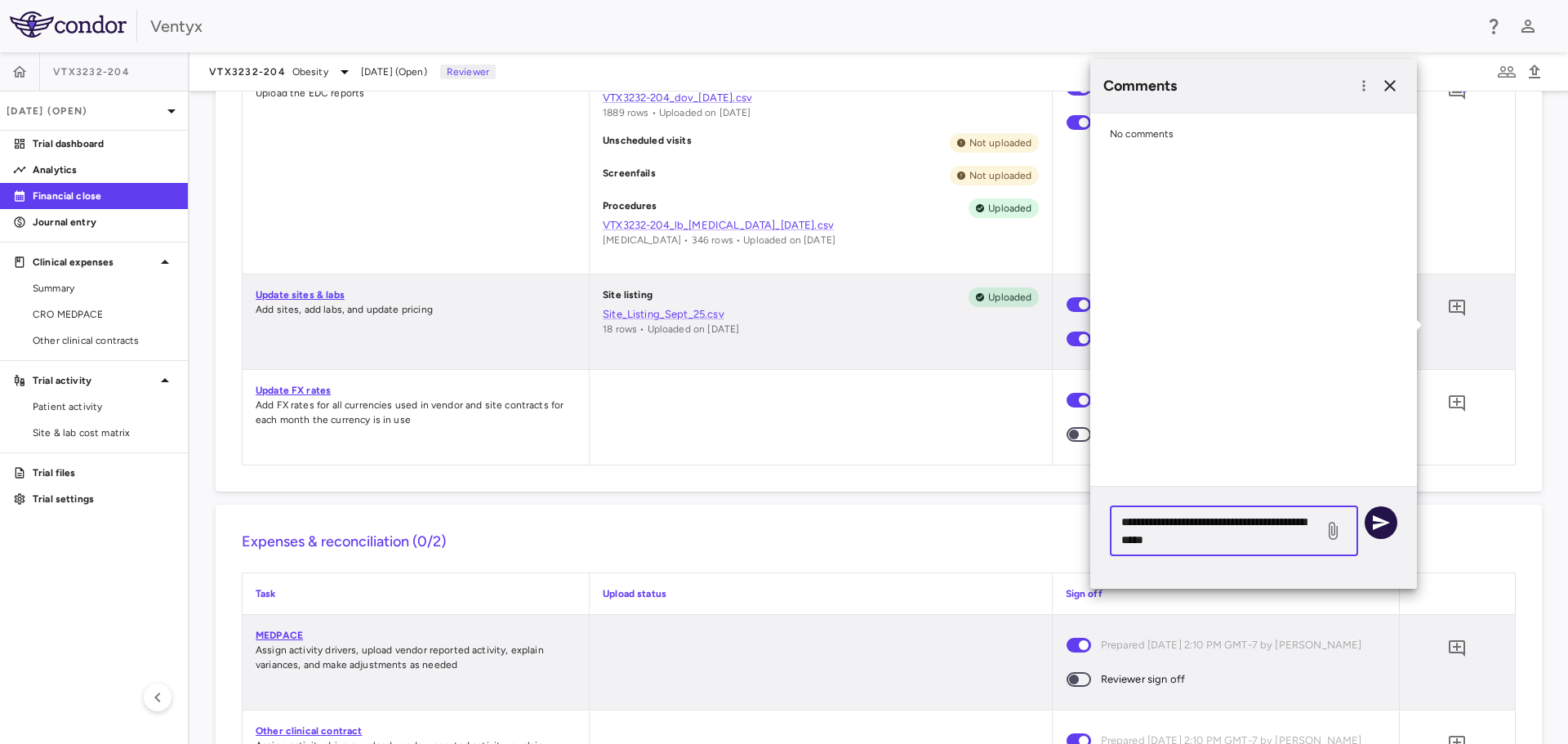
type textarea "**********"
click at [1377, 523] on icon "button" at bounding box center [1381, 522] width 17 height 14
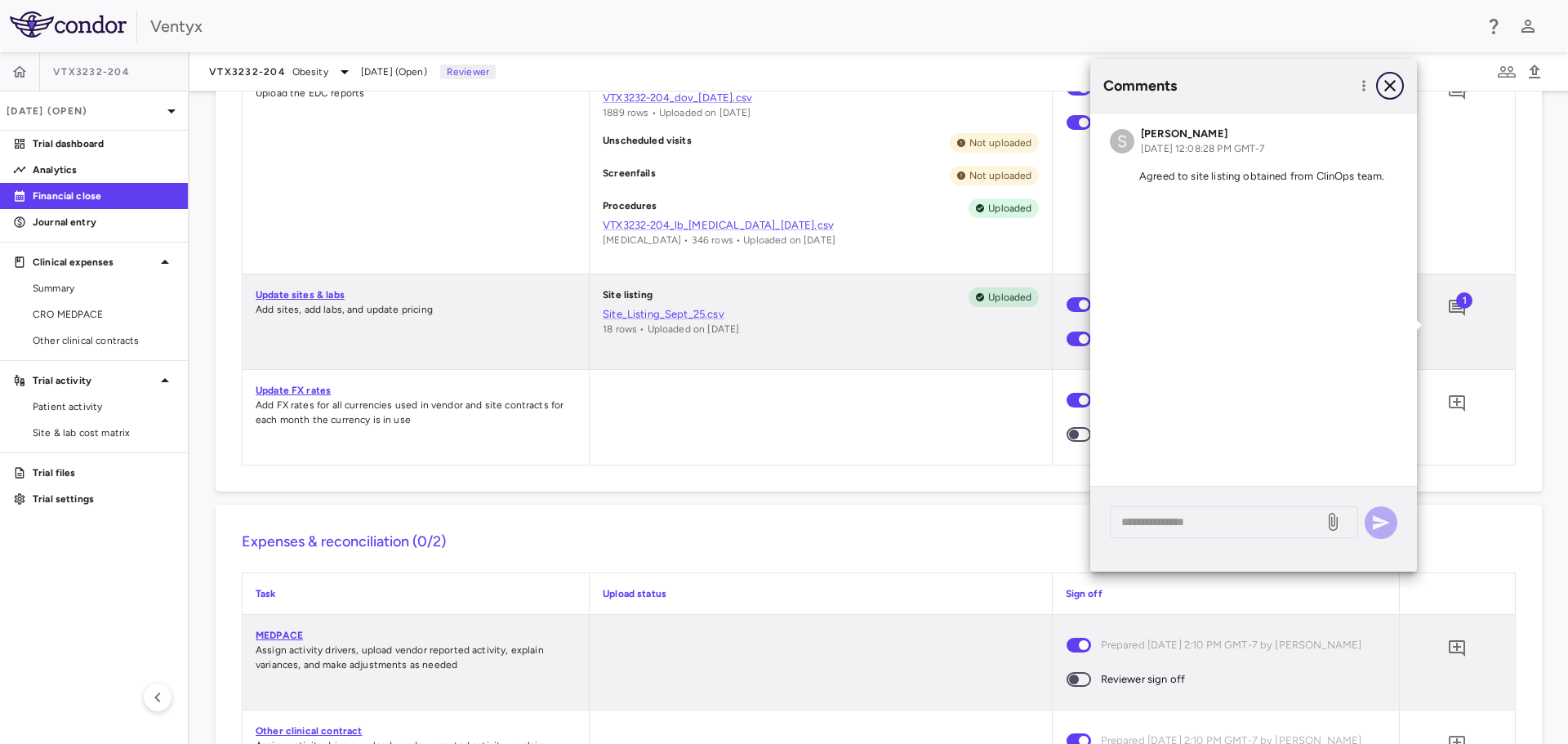
click at [1395, 83] on icon "button" at bounding box center [1390, 85] width 19 height 19
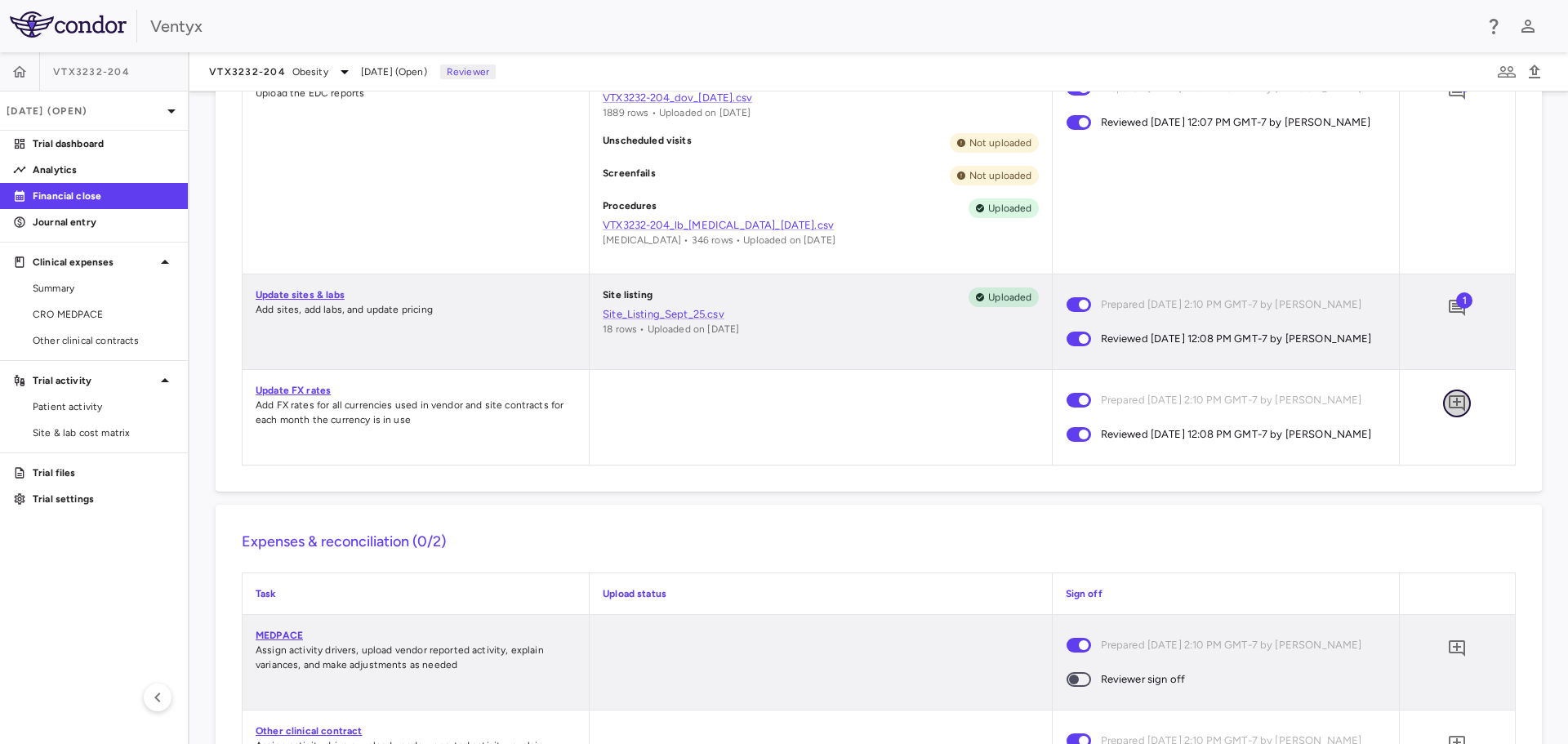
click at [1449, 412] on icon "Add comment" at bounding box center [1456, 403] width 16 height 16
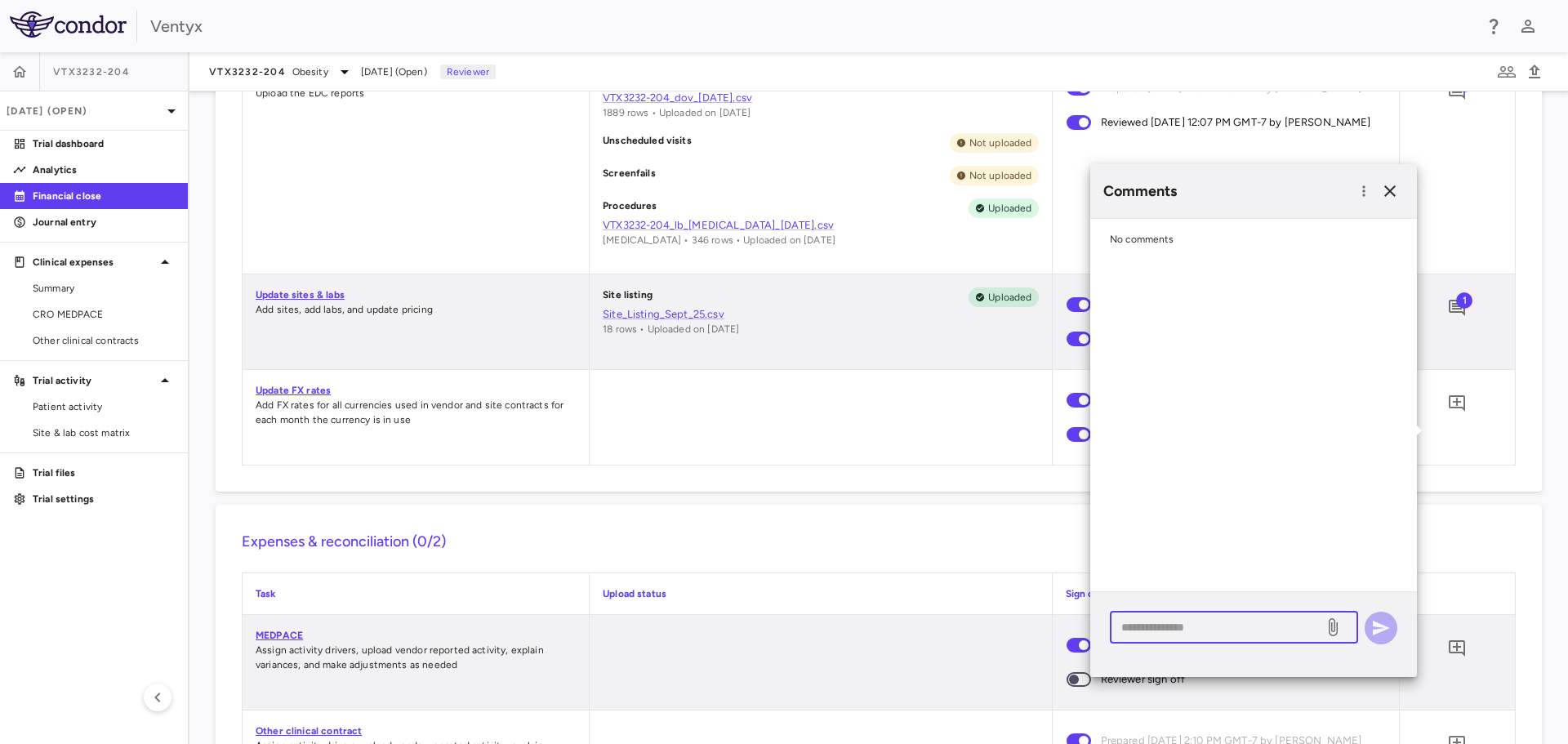
click at [1152, 621] on textarea at bounding box center [1217, 626] width 191 height 18
type textarea "**********"
click at [1387, 623] on icon "button" at bounding box center [1380, 627] width 19 height 19
click at [1390, 197] on icon "button" at bounding box center [1390, 190] width 19 height 19
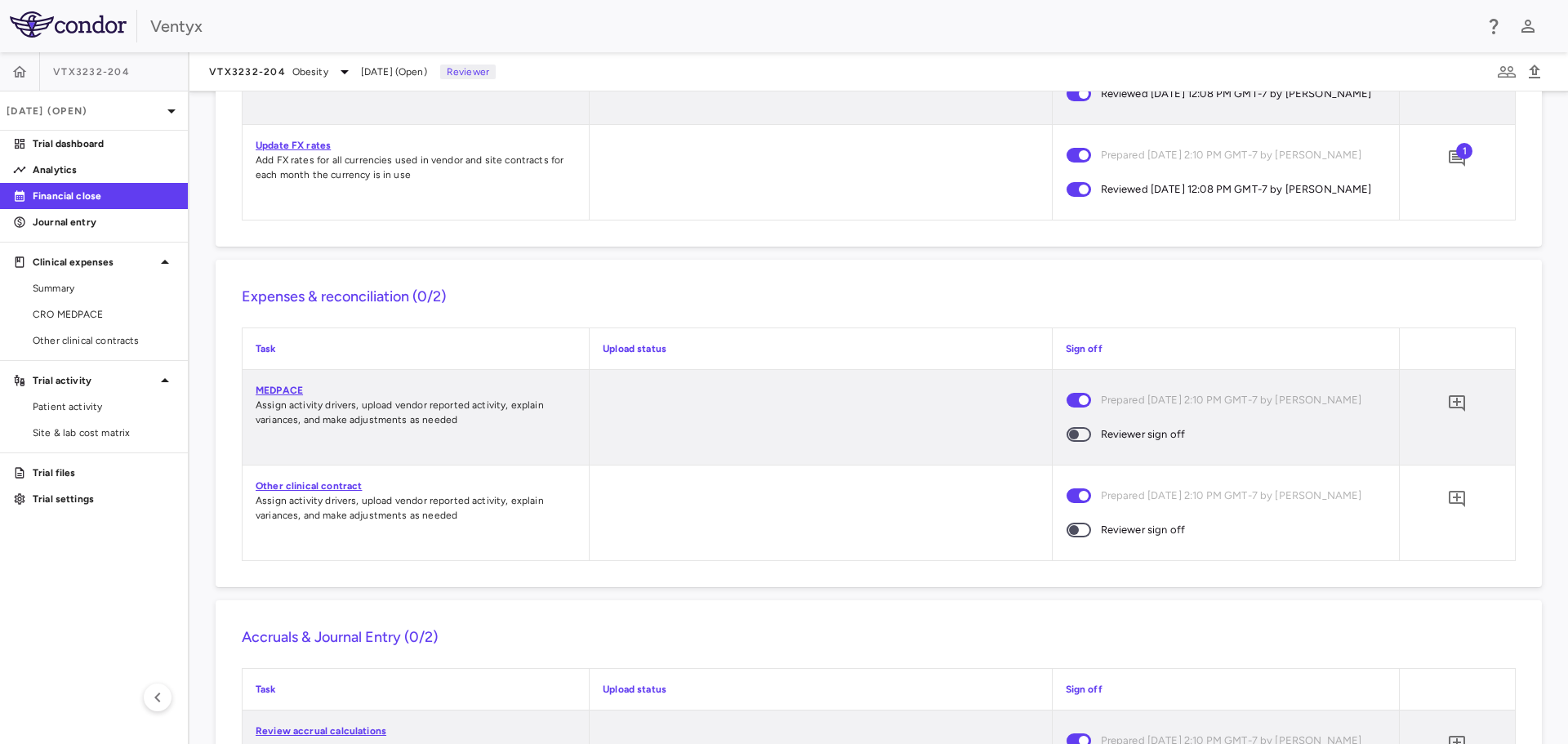
scroll to position [1225, 0]
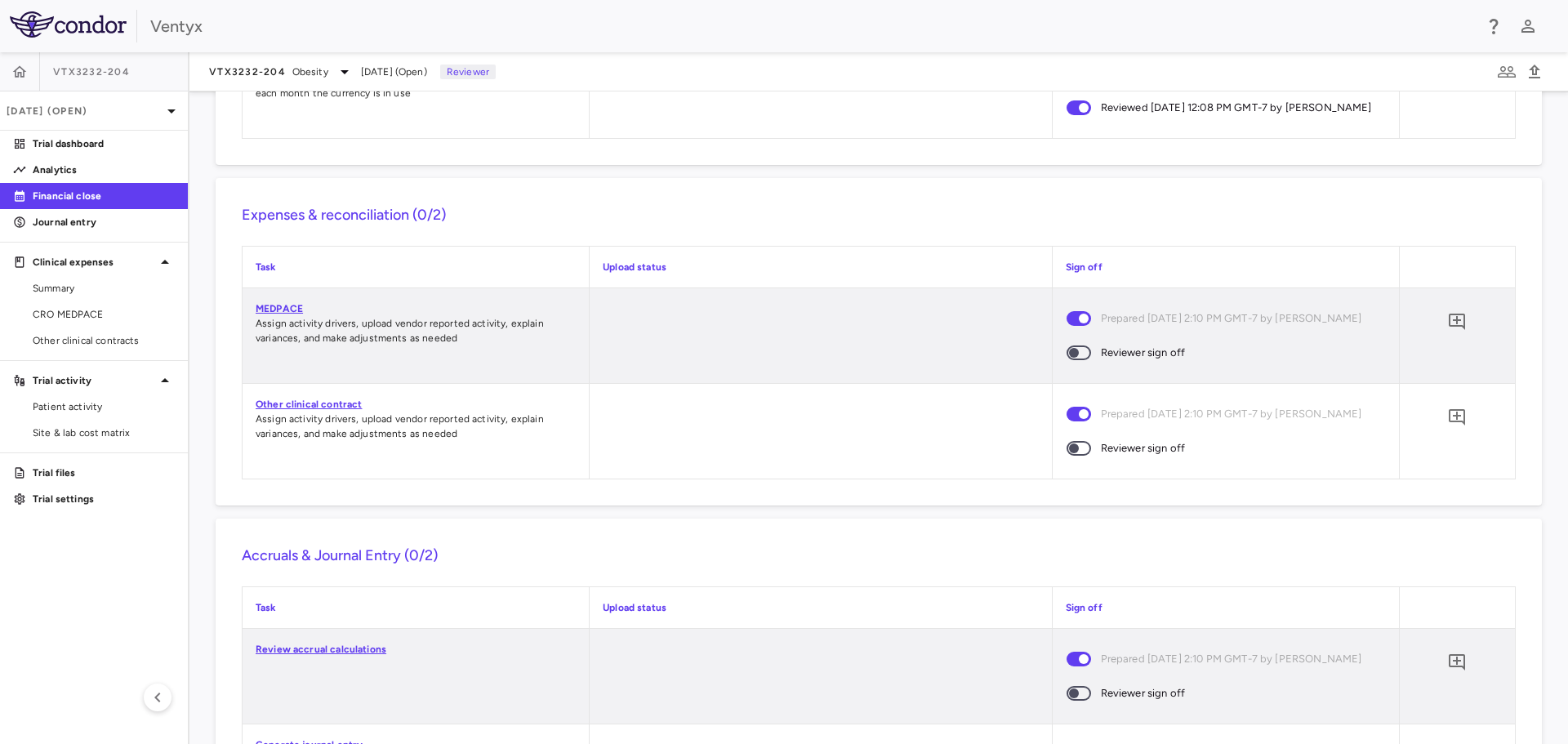
click at [287, 315] on link "MEDPACE" at bounding box center [279, 309] width 47 height 12
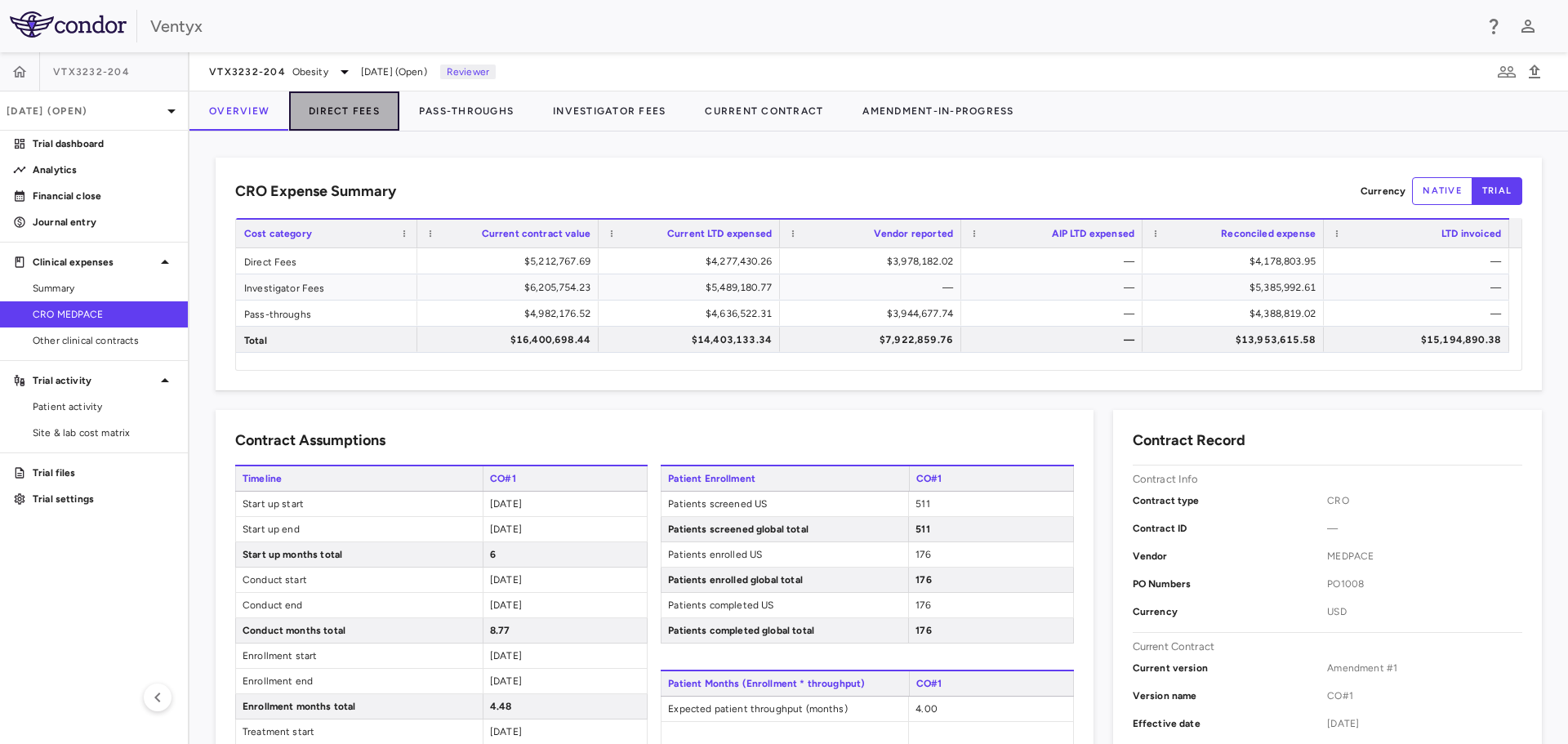
click at [351, 112] on button "Direct Fees" at bounding box center [344, 111] width 110 height 39
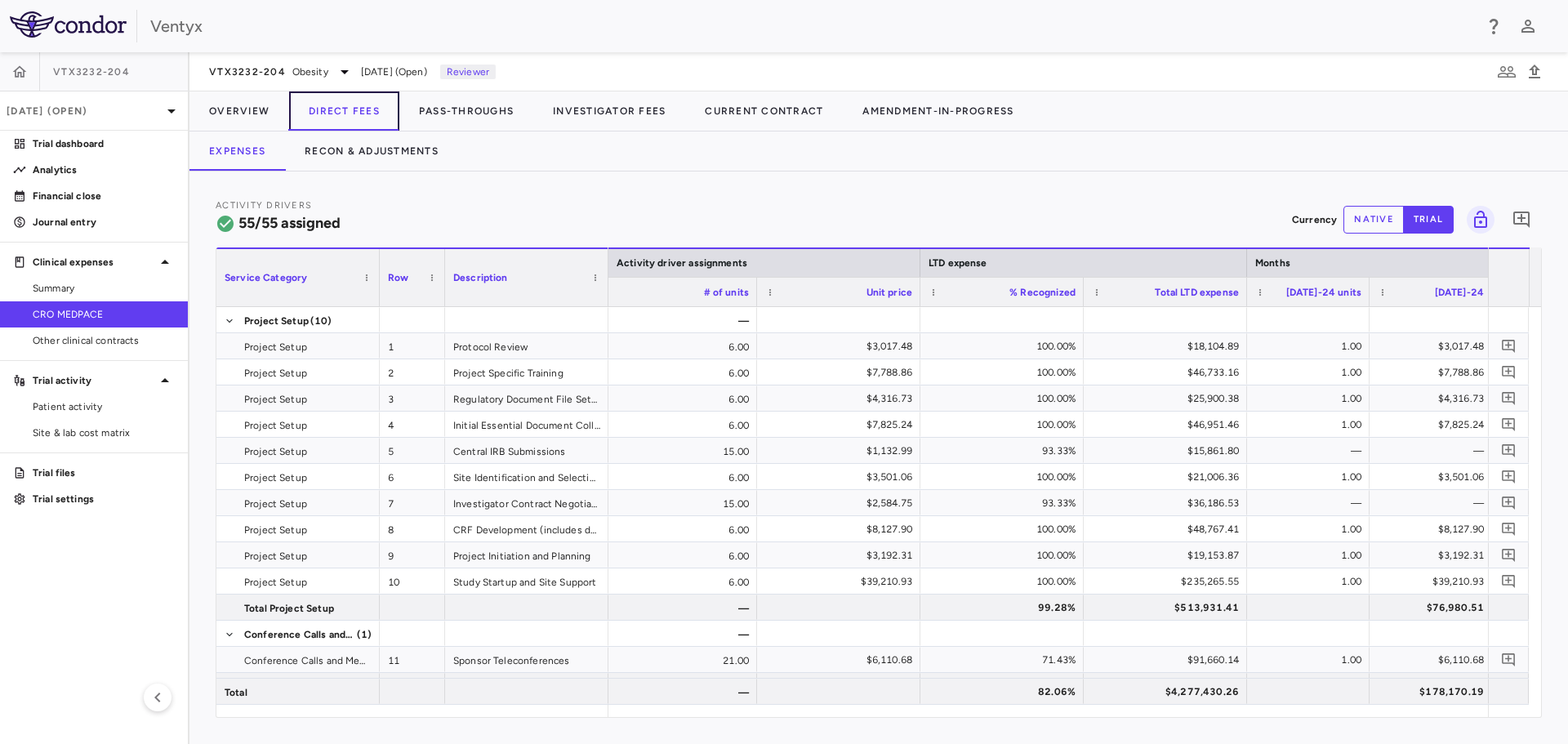
scroll to position [0, 2880]
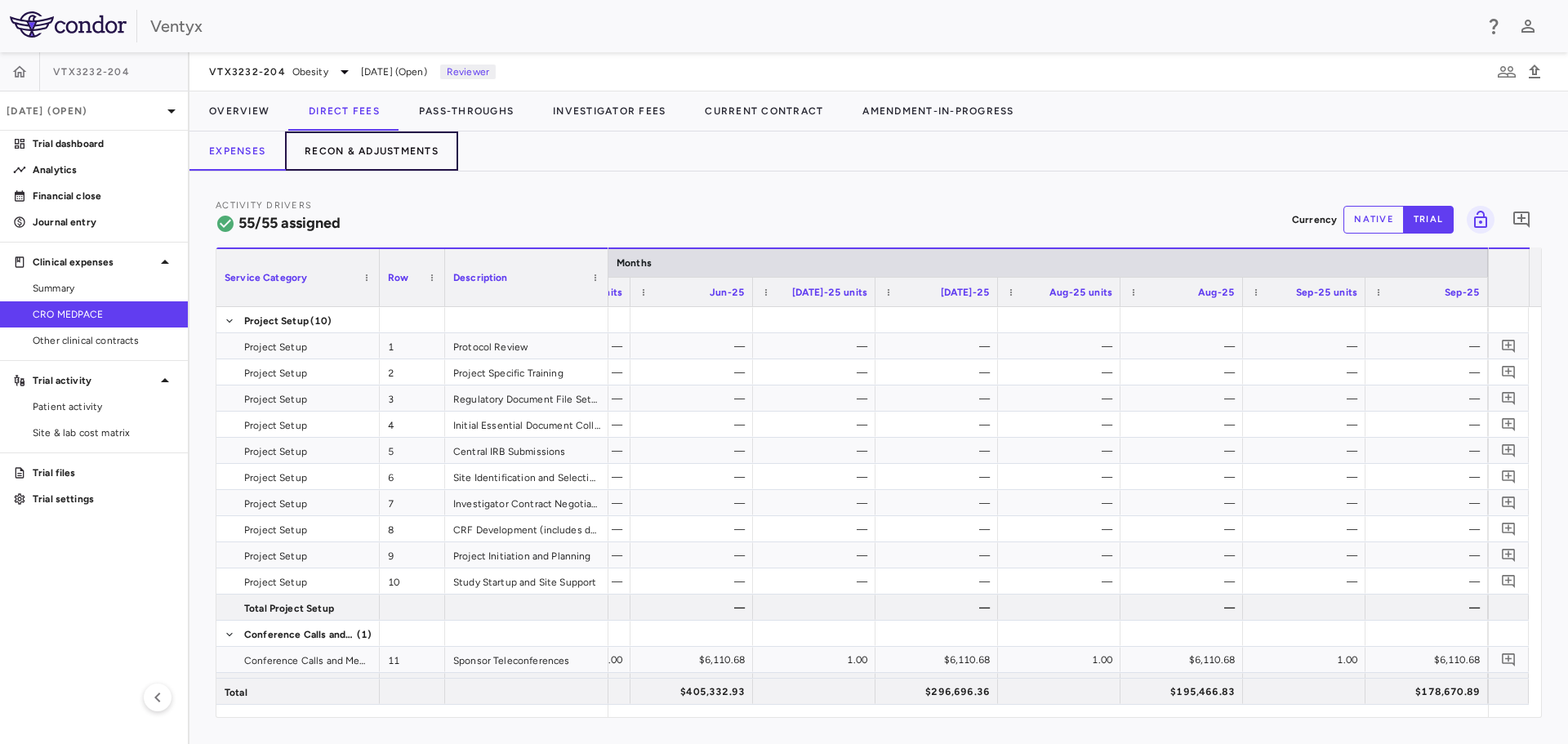
click at [390, 156] on button "Recon & Adjustments" at bounding box center [371, 151] width 173 height 39
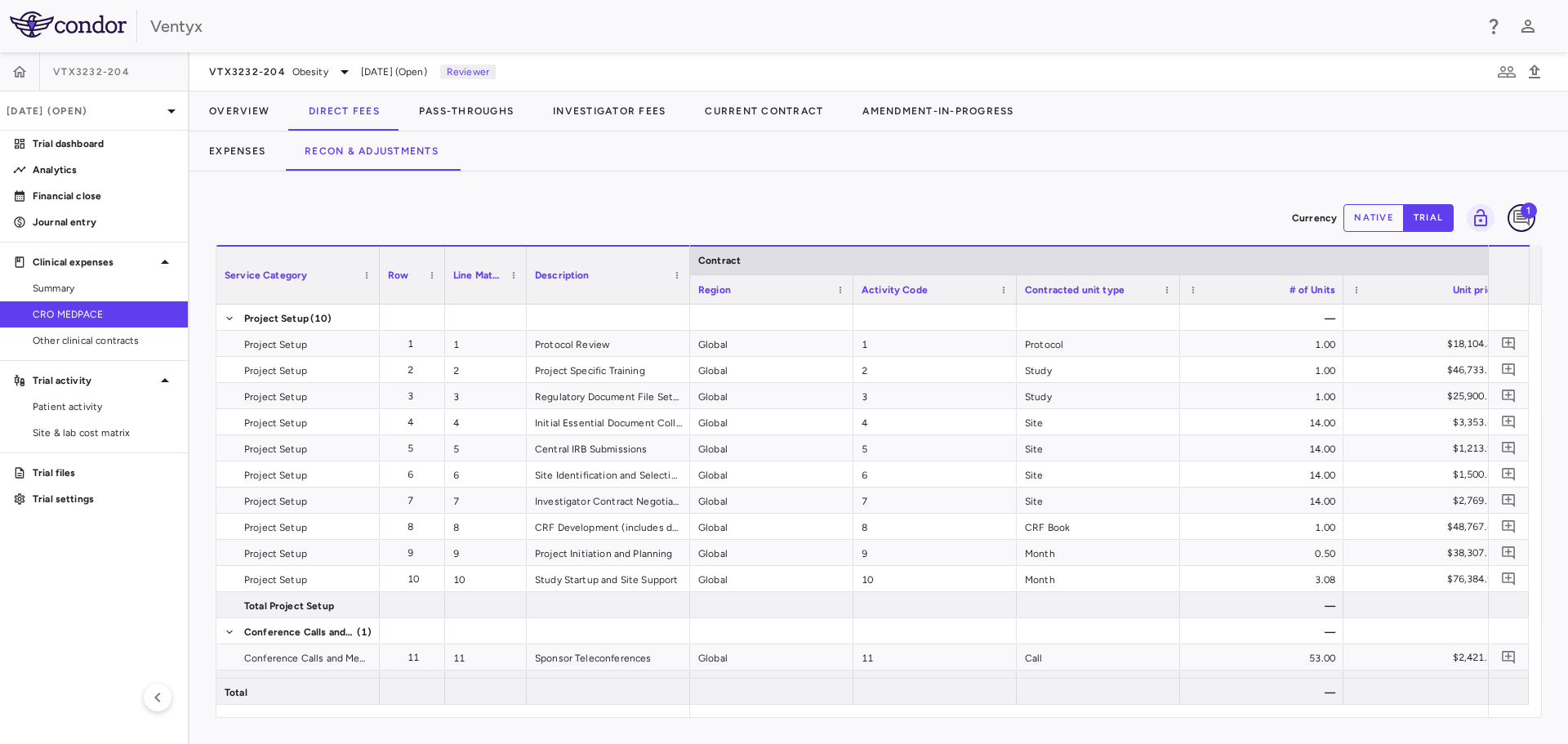
click at [1520, 218] on icon "Add comment" at bounding box center [1521, 217] width 16 height 16
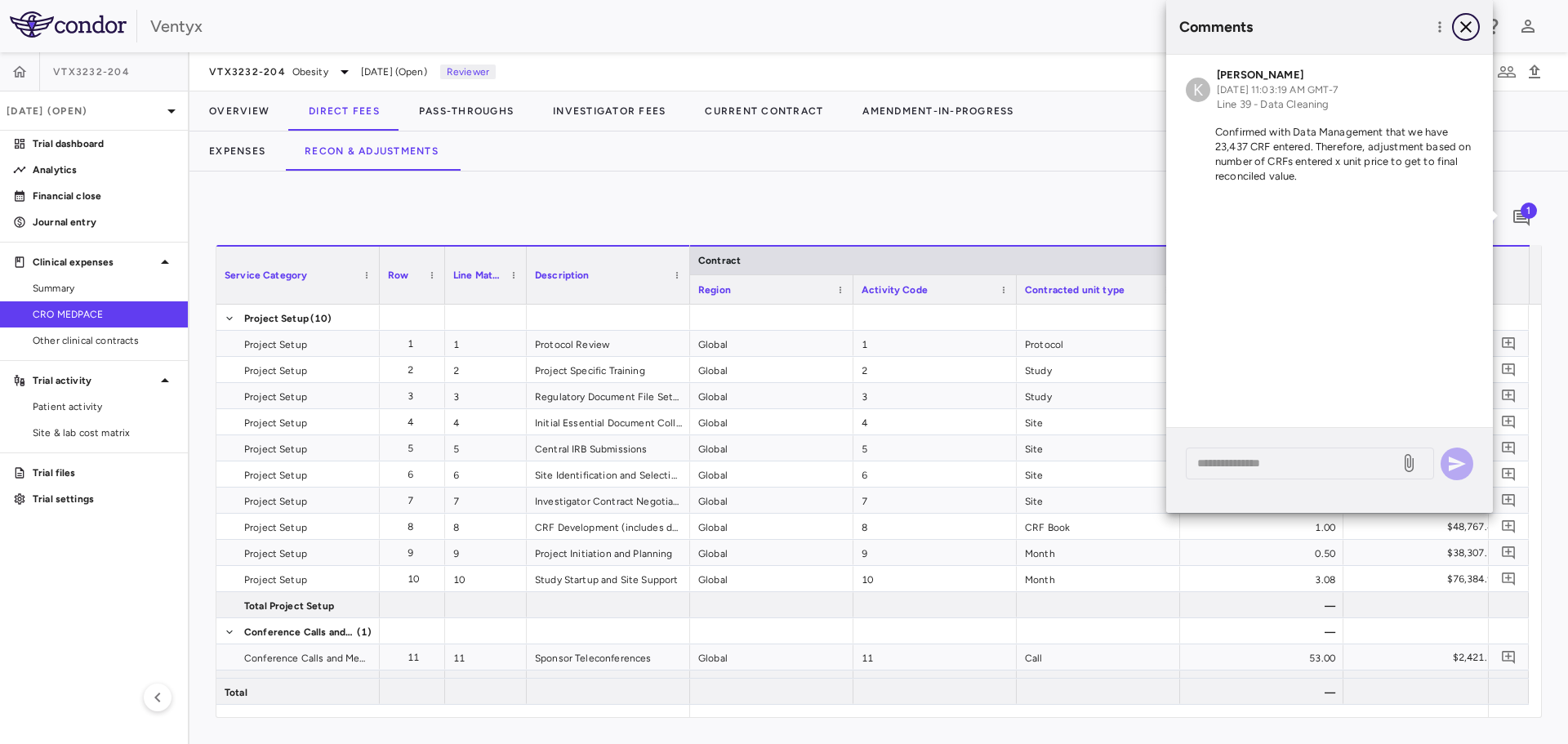
click at [1467, 28] on icon "button" at bounding box center [1467, 27] width 12 height 12
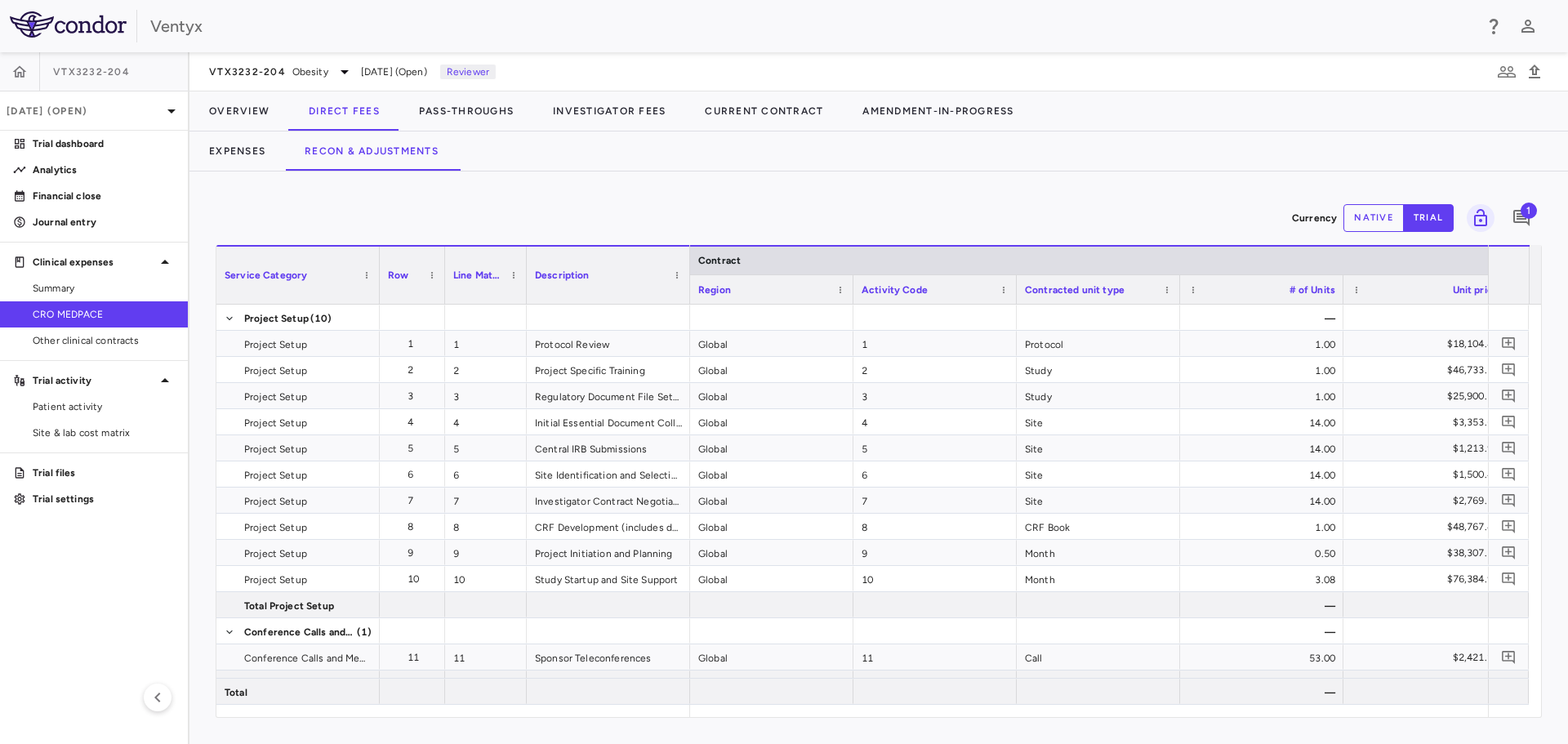
scroll to position [0, 786]
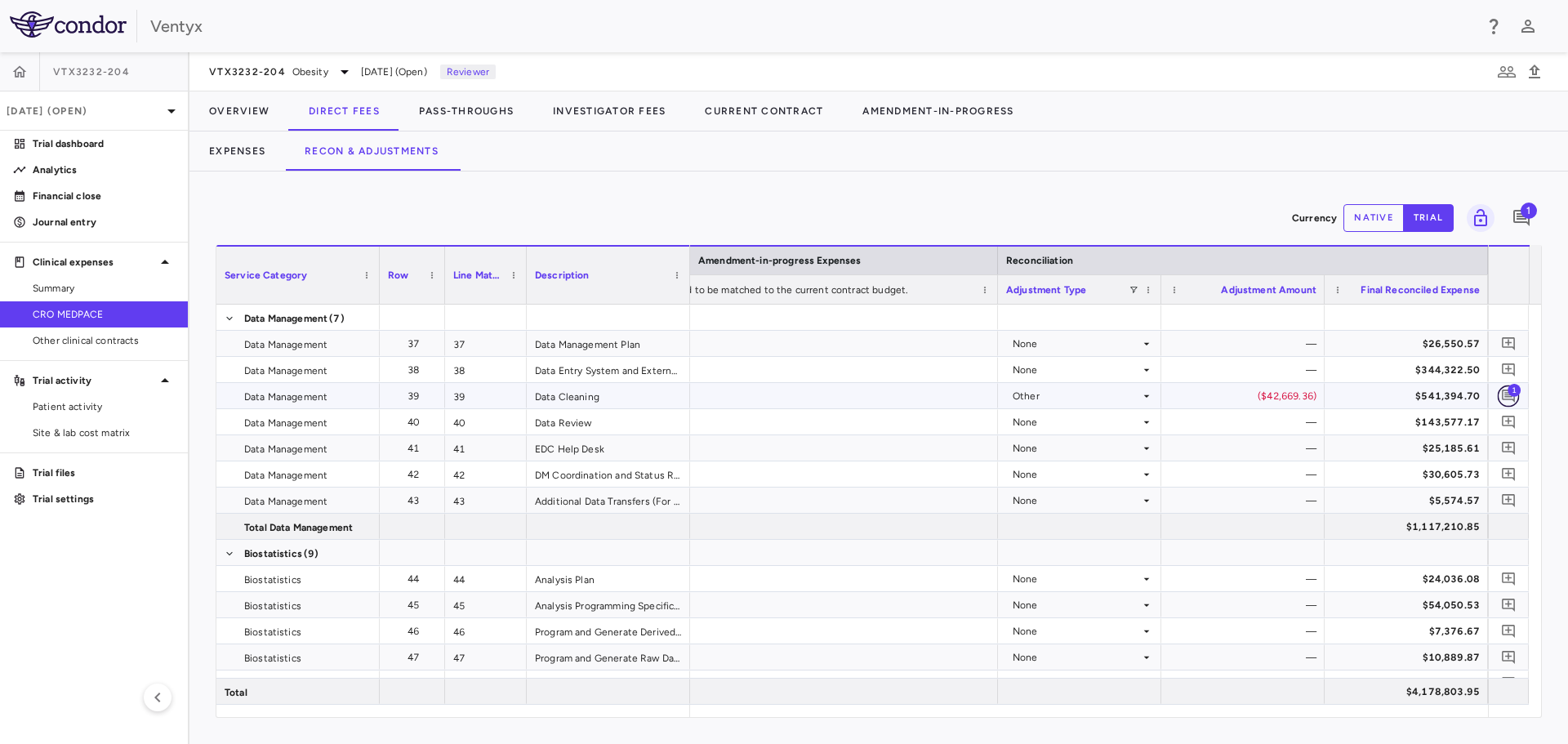
click at [1511, 397] on icon "Add comment" at bounding box center [1508, 396] width 13 height 13
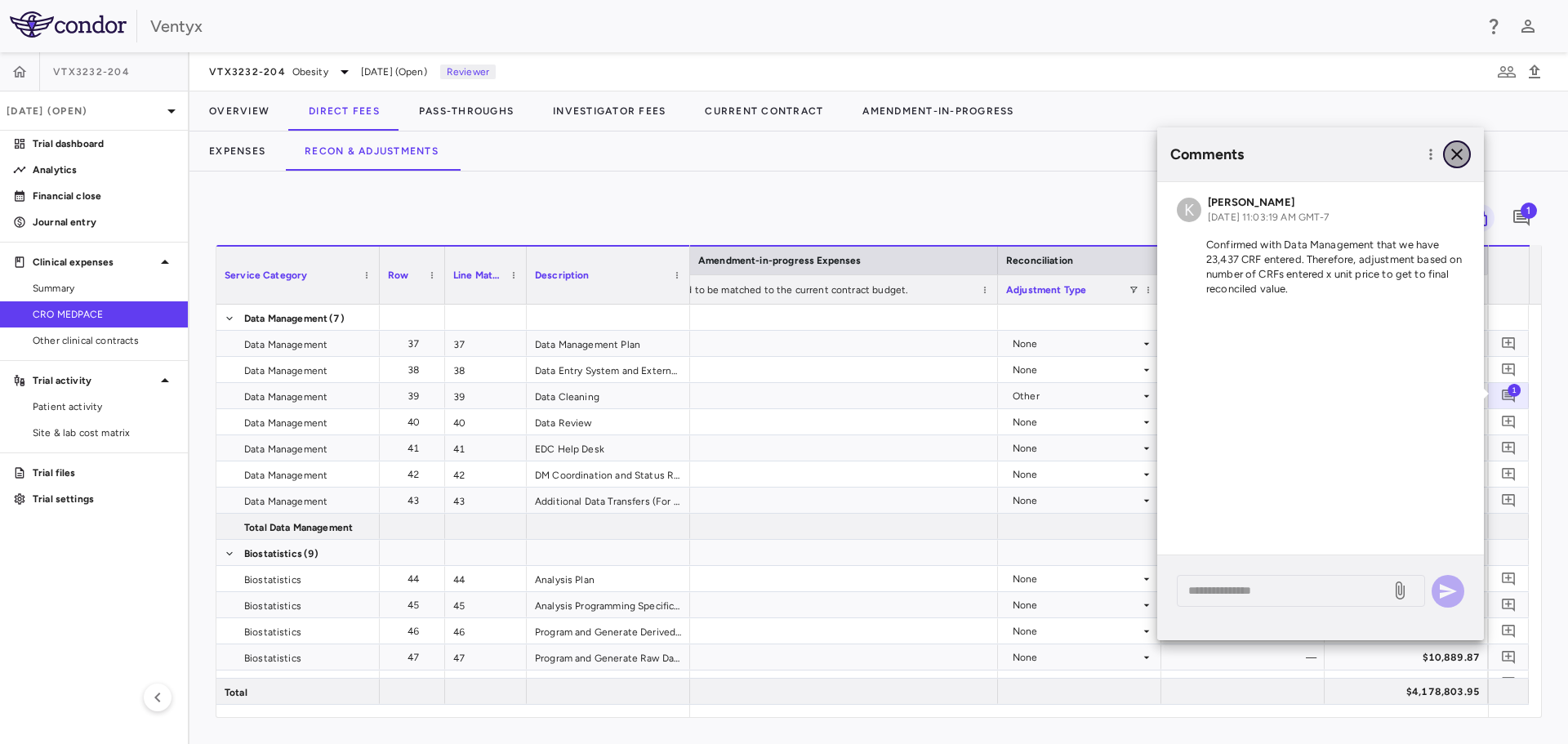
click at [1457, 153] on icon "button" at bounding box center [1456, 154] width 19 height 19
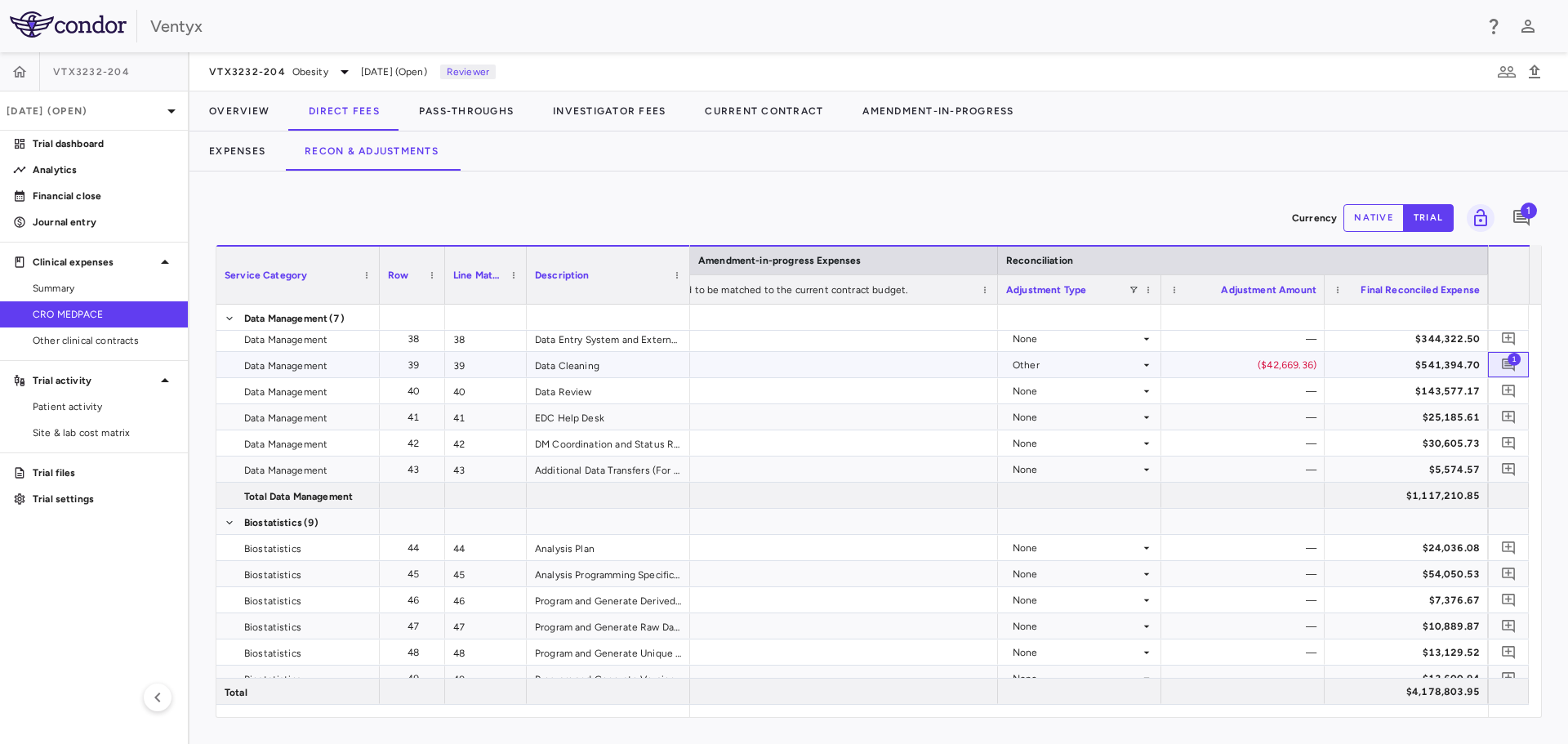
click at [1511, 361] on span "1" at bounding box center [1514, 358] width 13 height 13
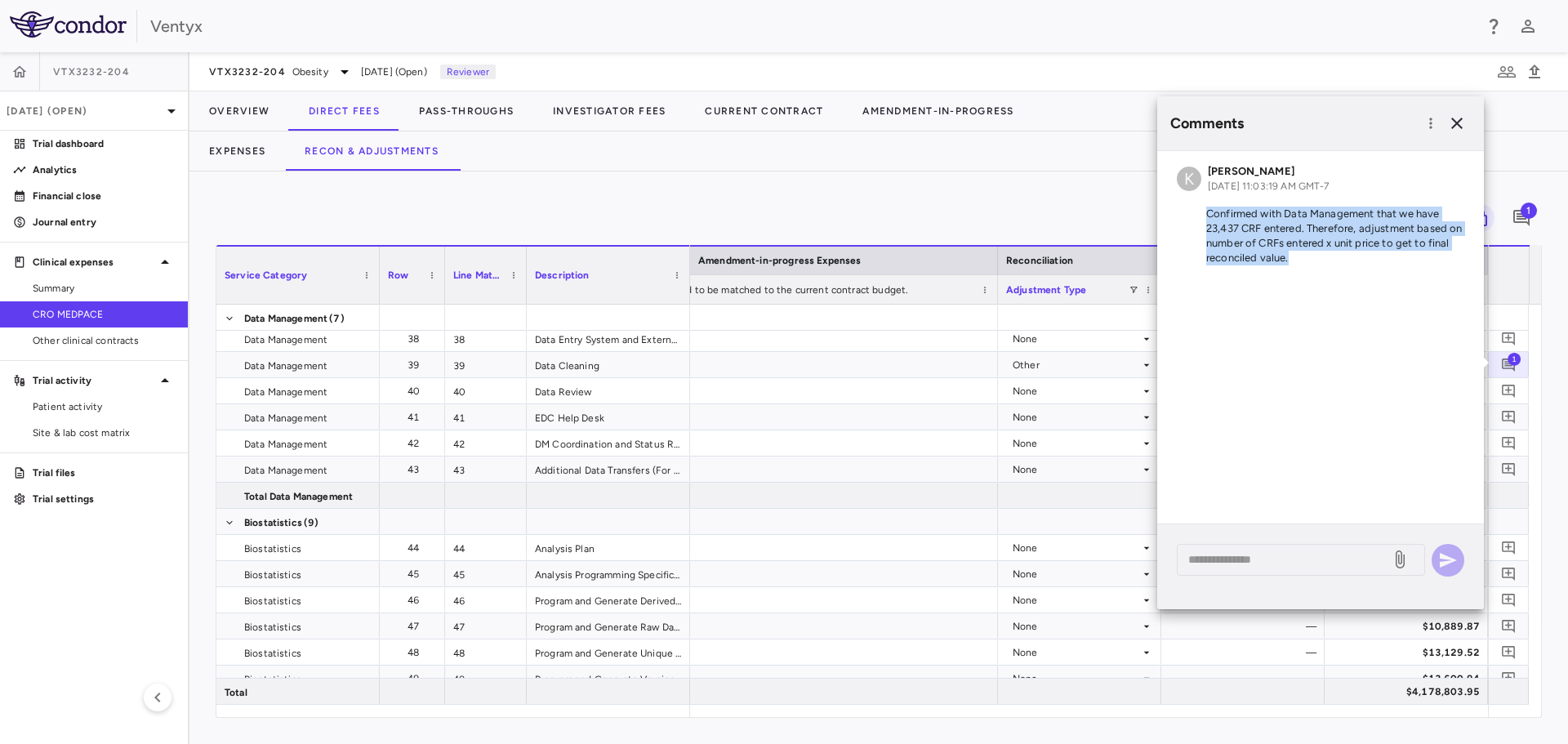
drag, startPoint x: 1207, startPoint y: 215, endPoint x: 1301, endPoint y: 259, distance: 103.8
click at [1301, 259] on p "Confirmed with Data Management that we have 23,437 CRF entered. Therefore, adju…" at bounding box center [1320, 236] width 287 height 59
click at [1456, 126] on icon "button" at bounding box center [1456, 123] width 19 height 19
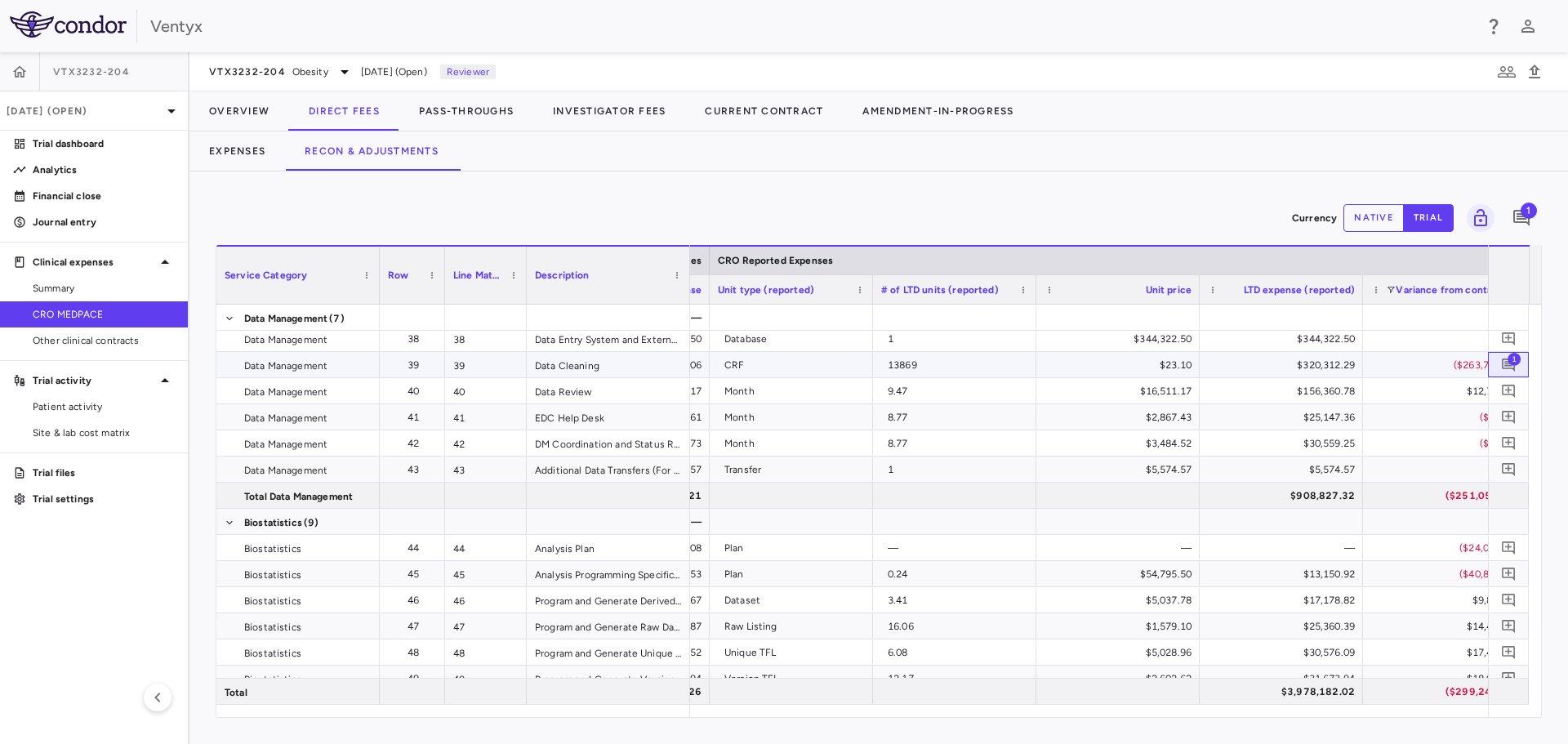
click at [1512, 363] on span "1" at bounding box center [1514, 358] width 13 height 13
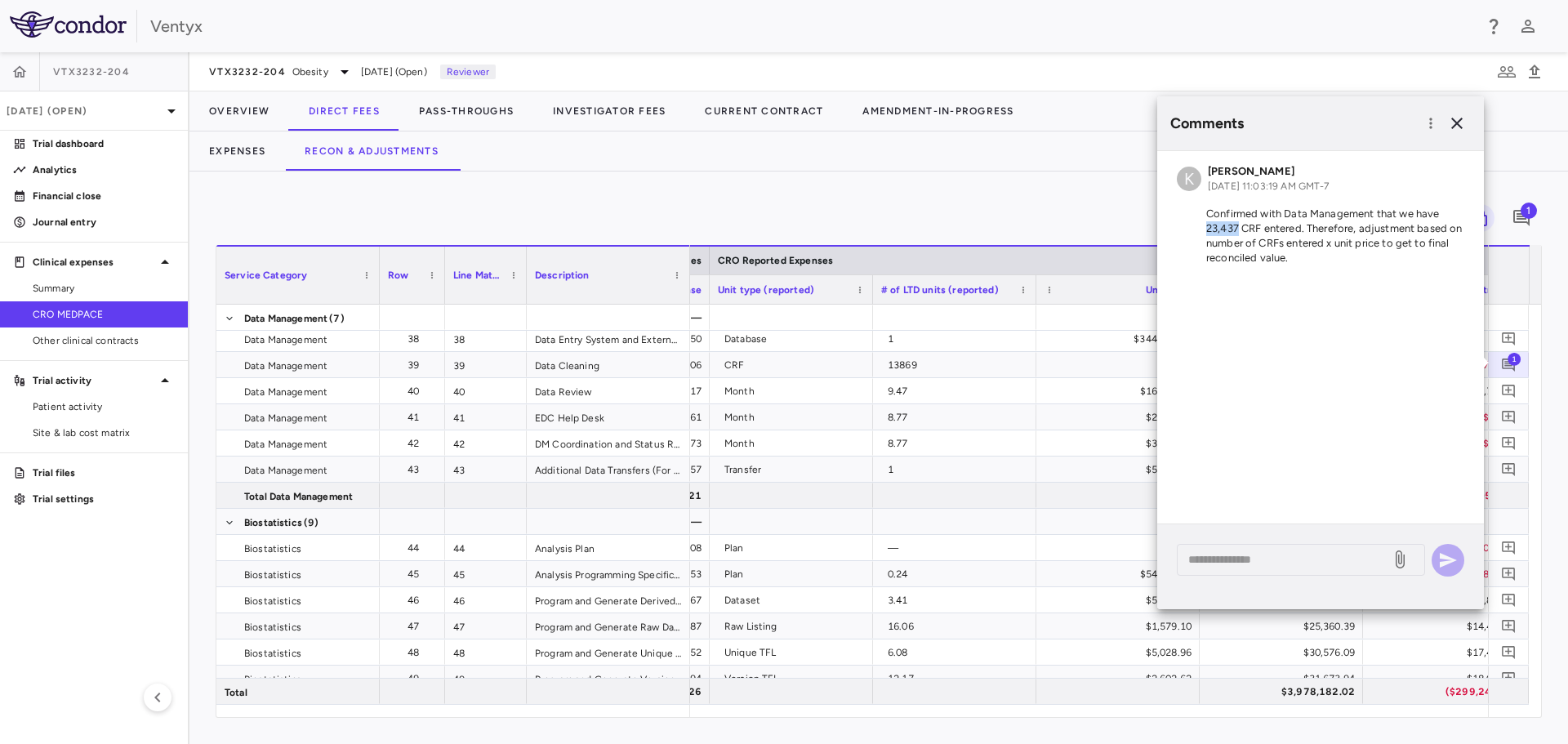
drag, startPoint x: 1207, startPoint y: 226, endPoint x: 1239, endPoint y: 224, distance: 32.1
click at [1239, 224] on p "Confirmed with Data Management that we have 23,437 CRF entered. Therefore, adju…" at bounding box center [1320, 236] width 287 height 59
click at [1456, 118] on icon "button" at bounding box center [1456, 123] width 19 height 19
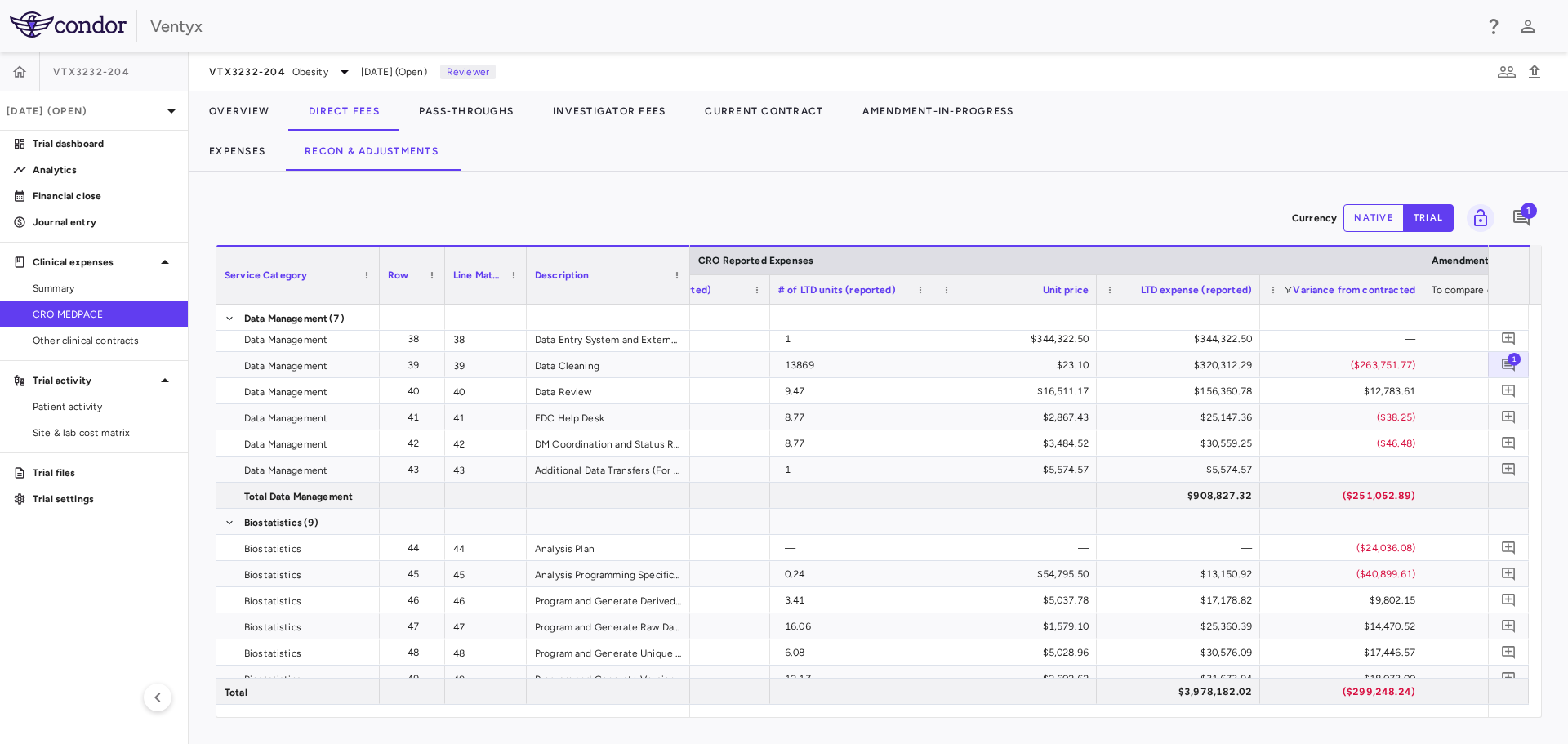
scroll to position [0, 2428]
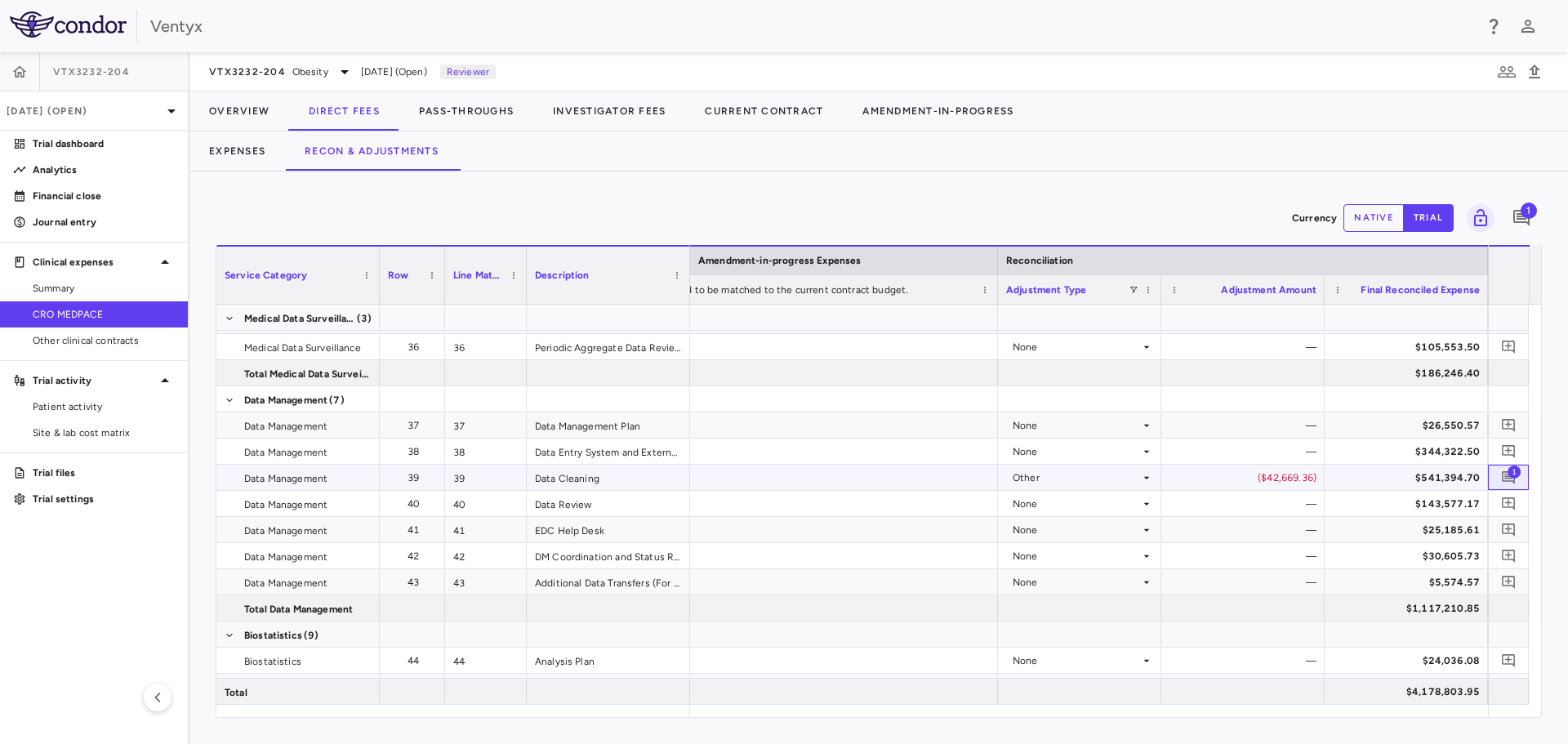
click at [1511, 475] on span "1" at bounding box center [1514, 471] width 13 height 13
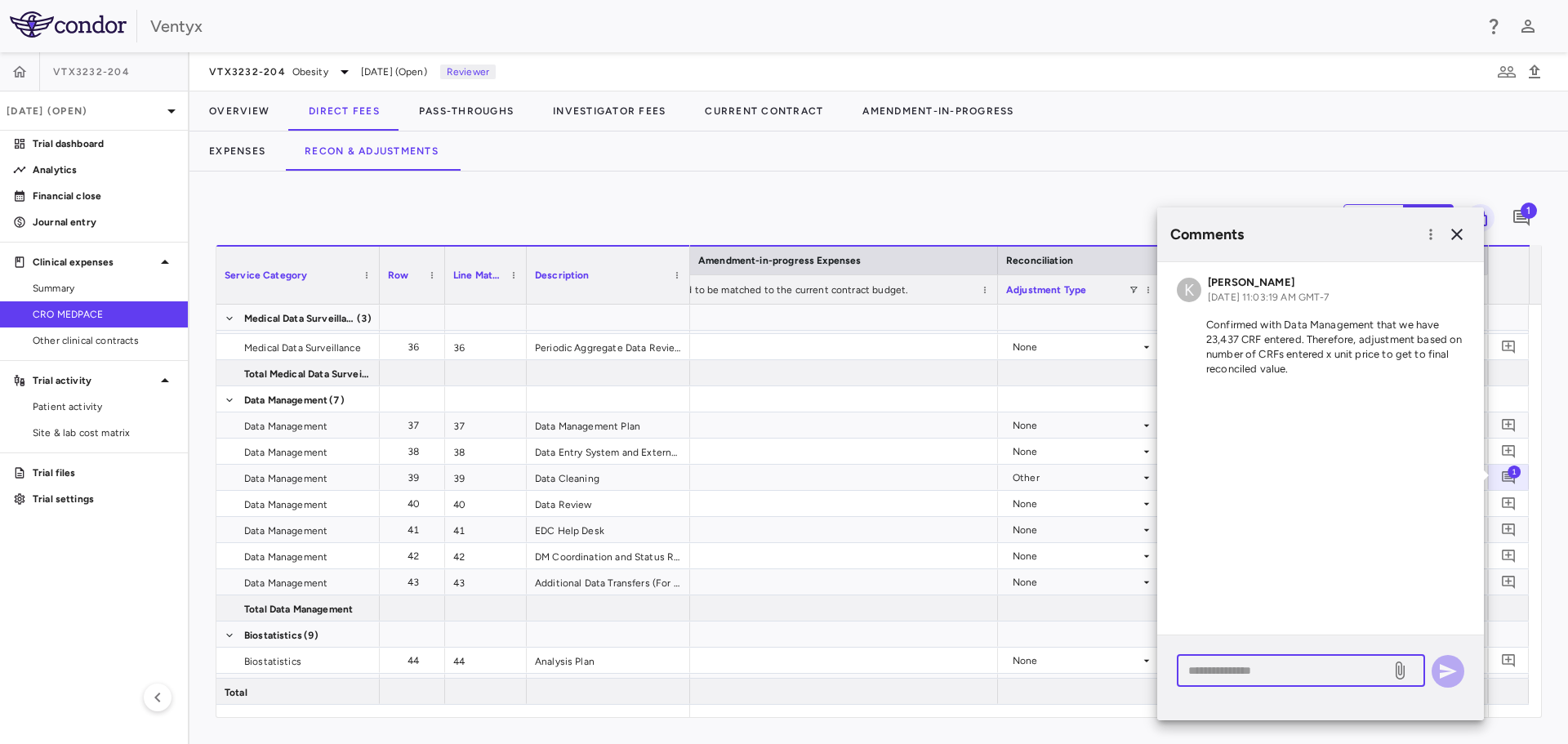
click at [1209, 667] on textarea at bounding box center [1284, 670] width 191 height 18
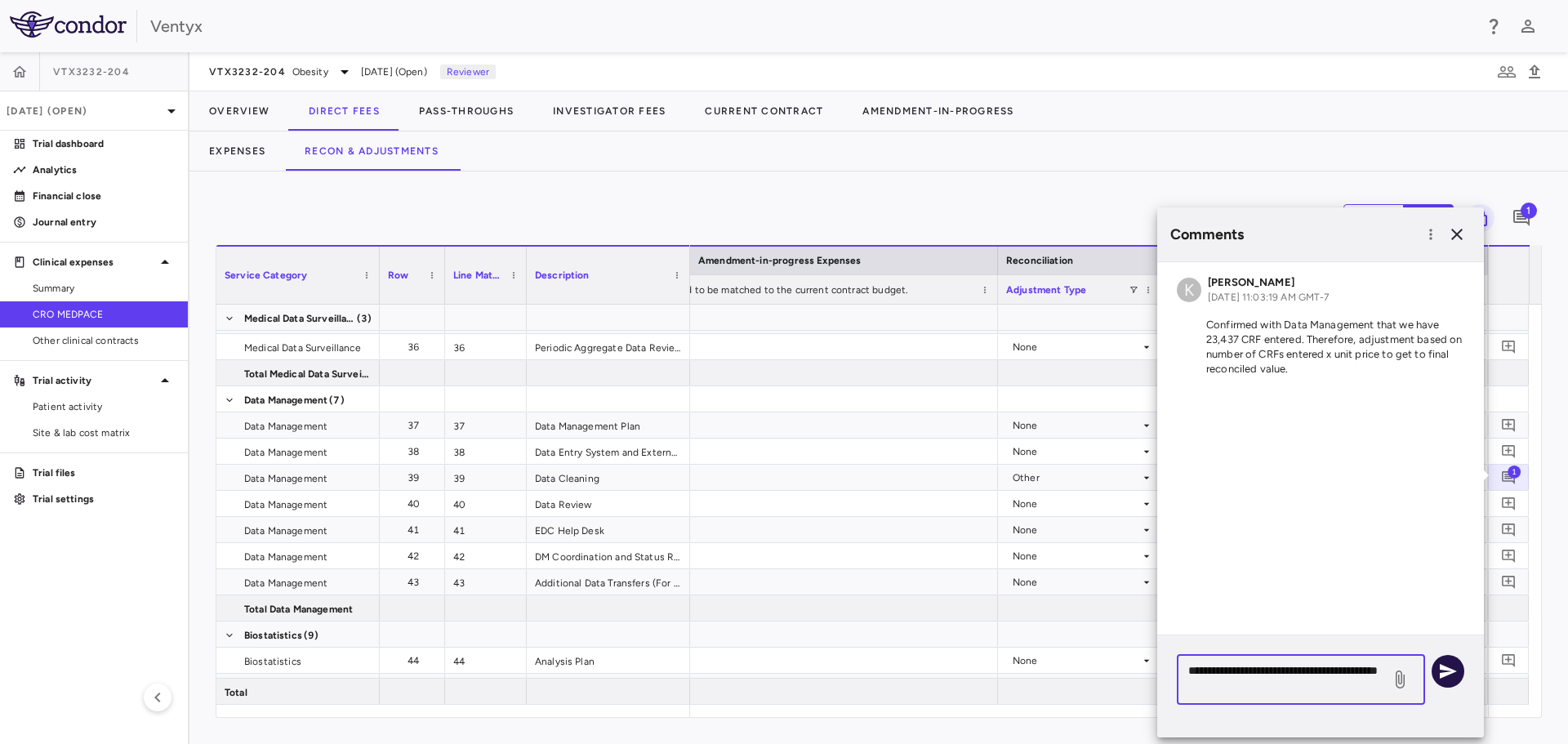
type textarea "**********"
click at [1456, 673] on icon "button" at bounding box center [1447, 671] width 19 height 19
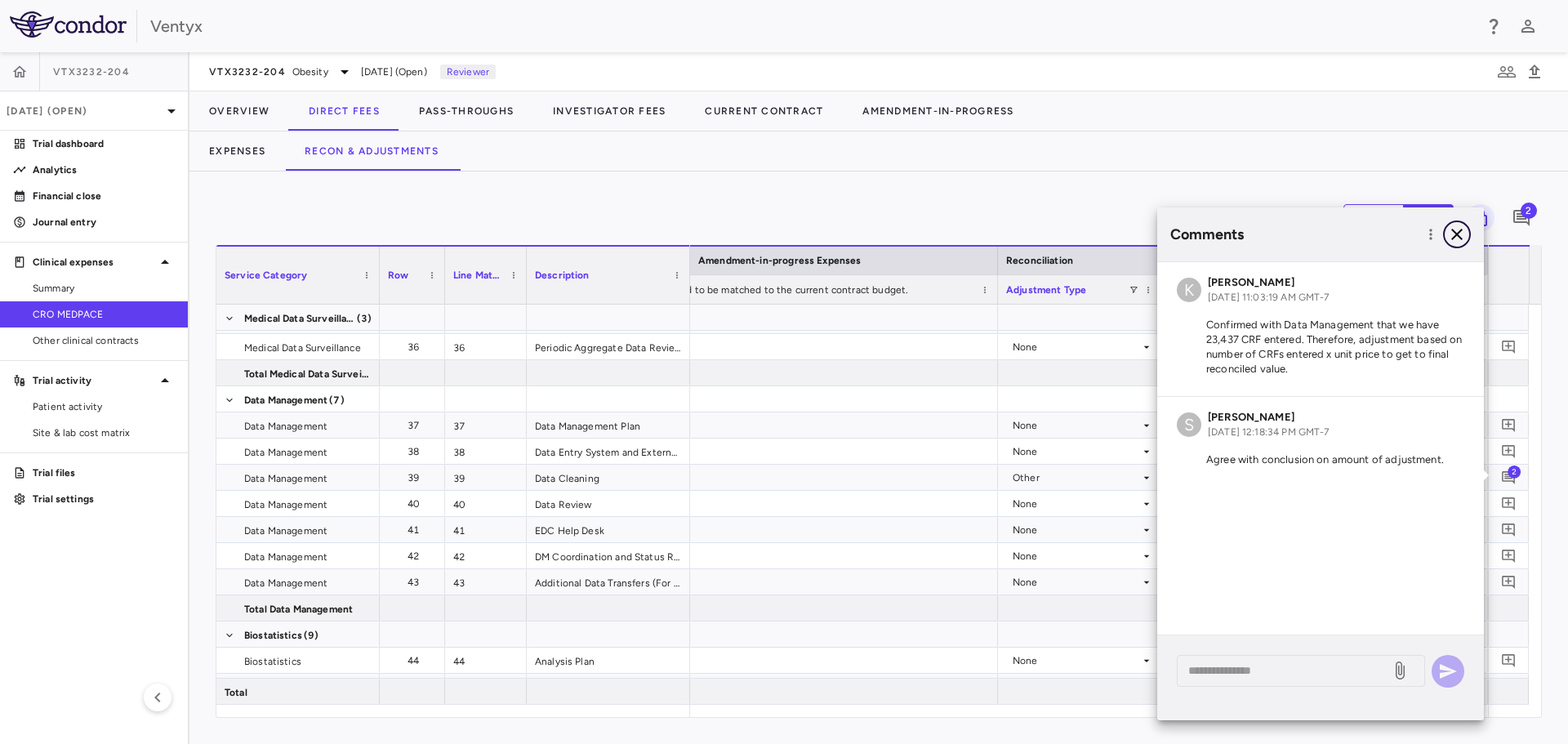
click at [1461, 230] on icon "button" at bounding box center [1457, 235] width 12 height 12
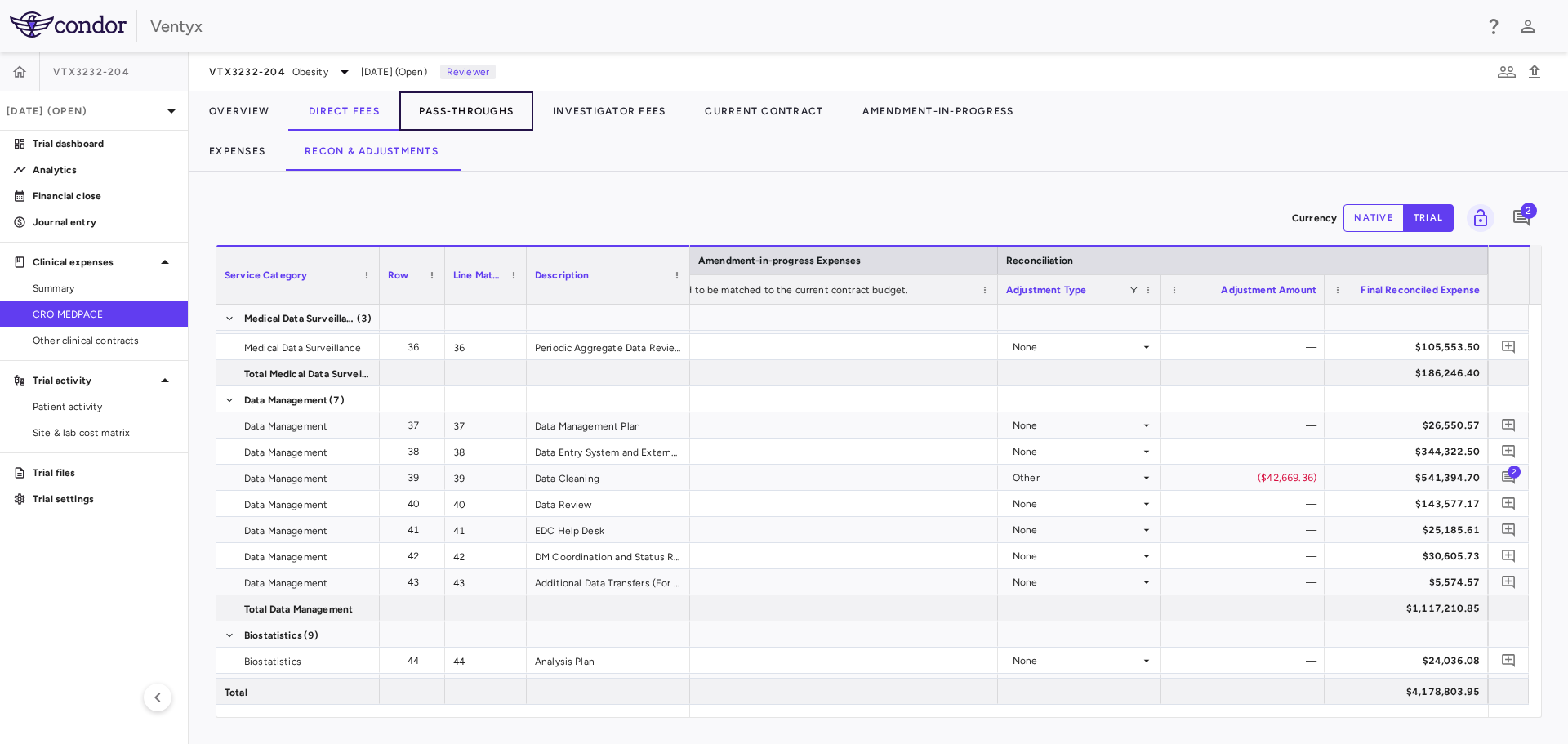
click at [472, 111] on button "Pass-Throughs" at bounding box center [466, 111] width 134 height 39
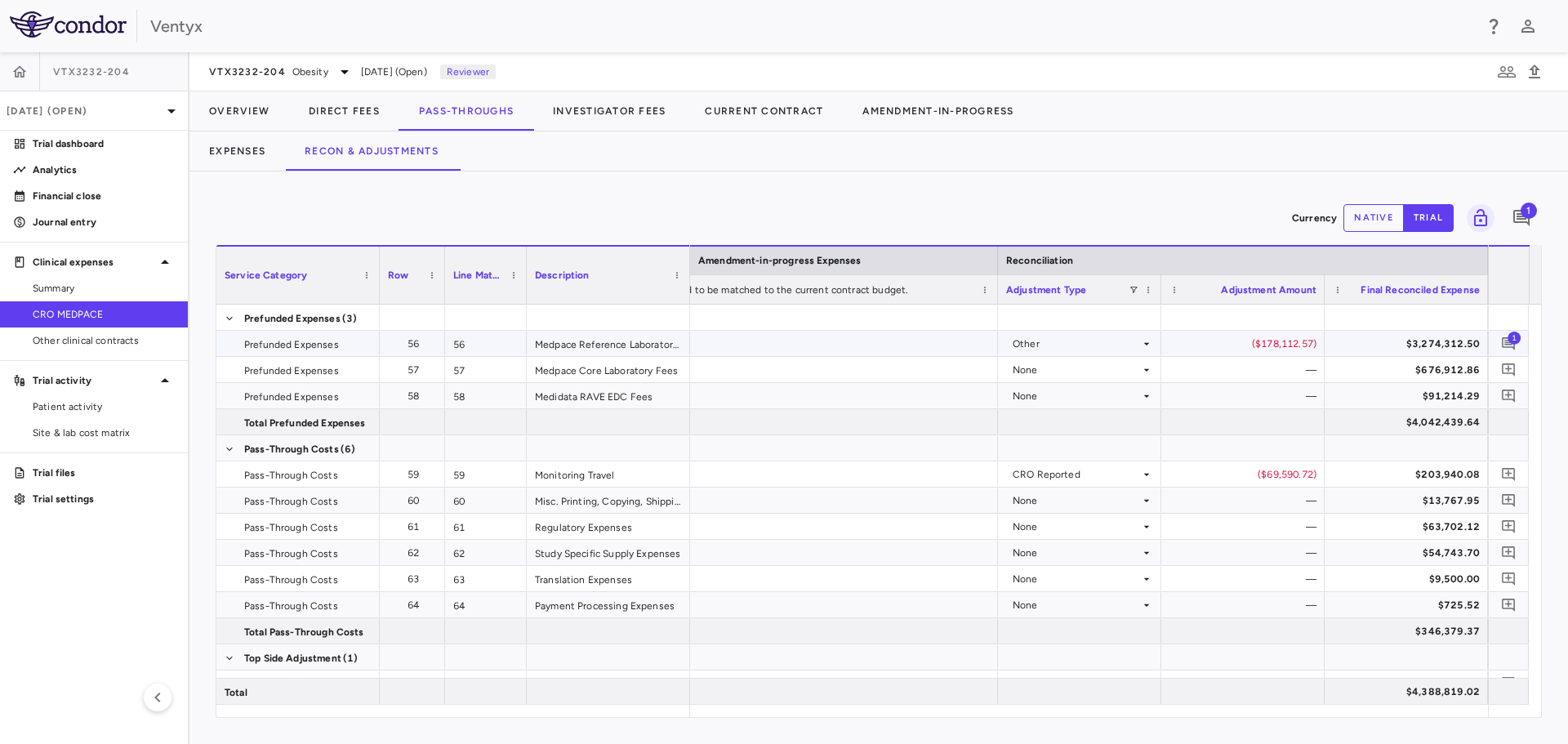
click at [1511, 339] on span "1" at bounding box center [1514, 336] width 13 height 13
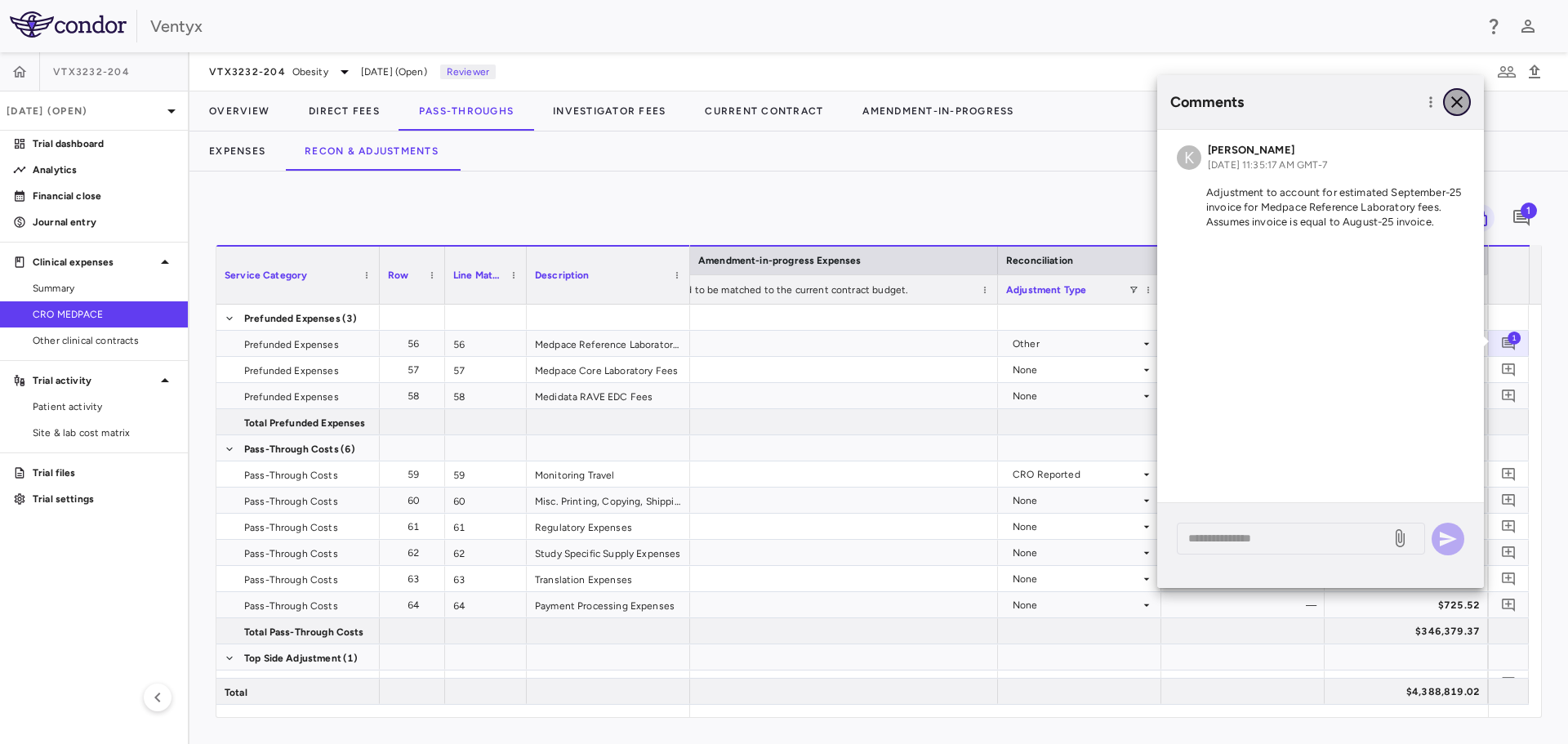
click at [1461, 101] on icon "button" at bounding box center [1456, 101] width 19 height 19
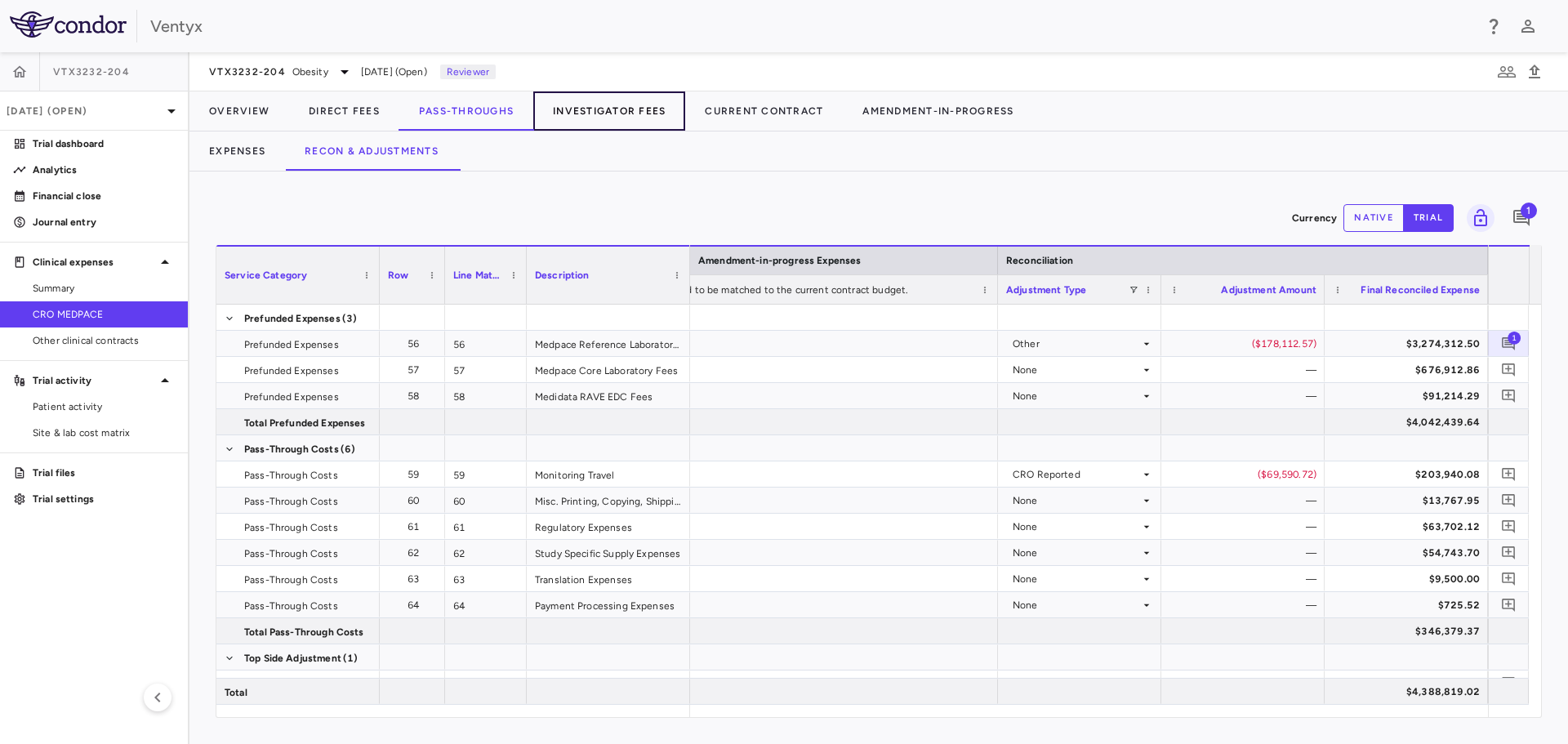
click at [630, 111] on button "Investigator Fees" at bounding box center [609, 111] width 152 height 39
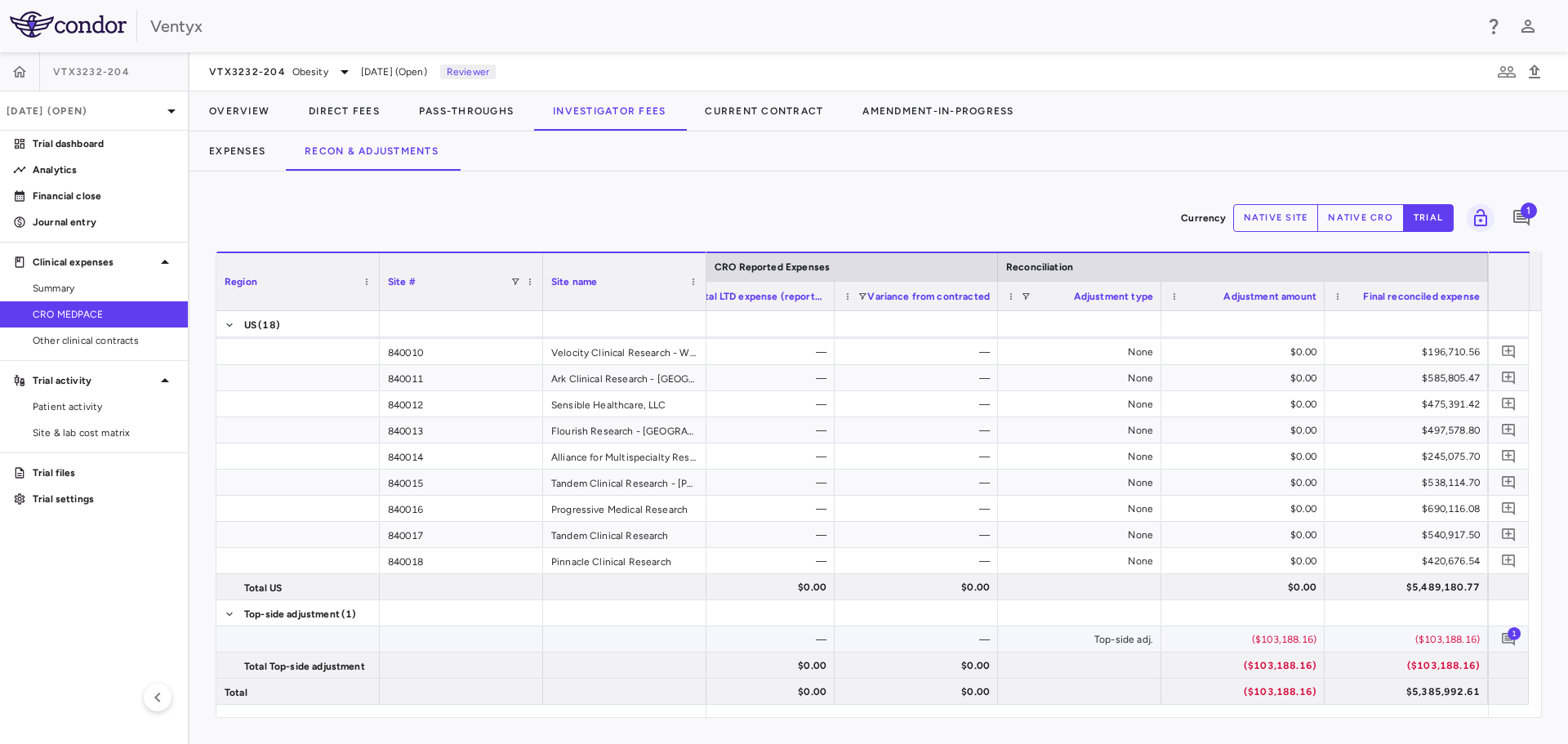
click at [1511, 636] on span "1" at bounding box center [1514, 632] width 13 height 13
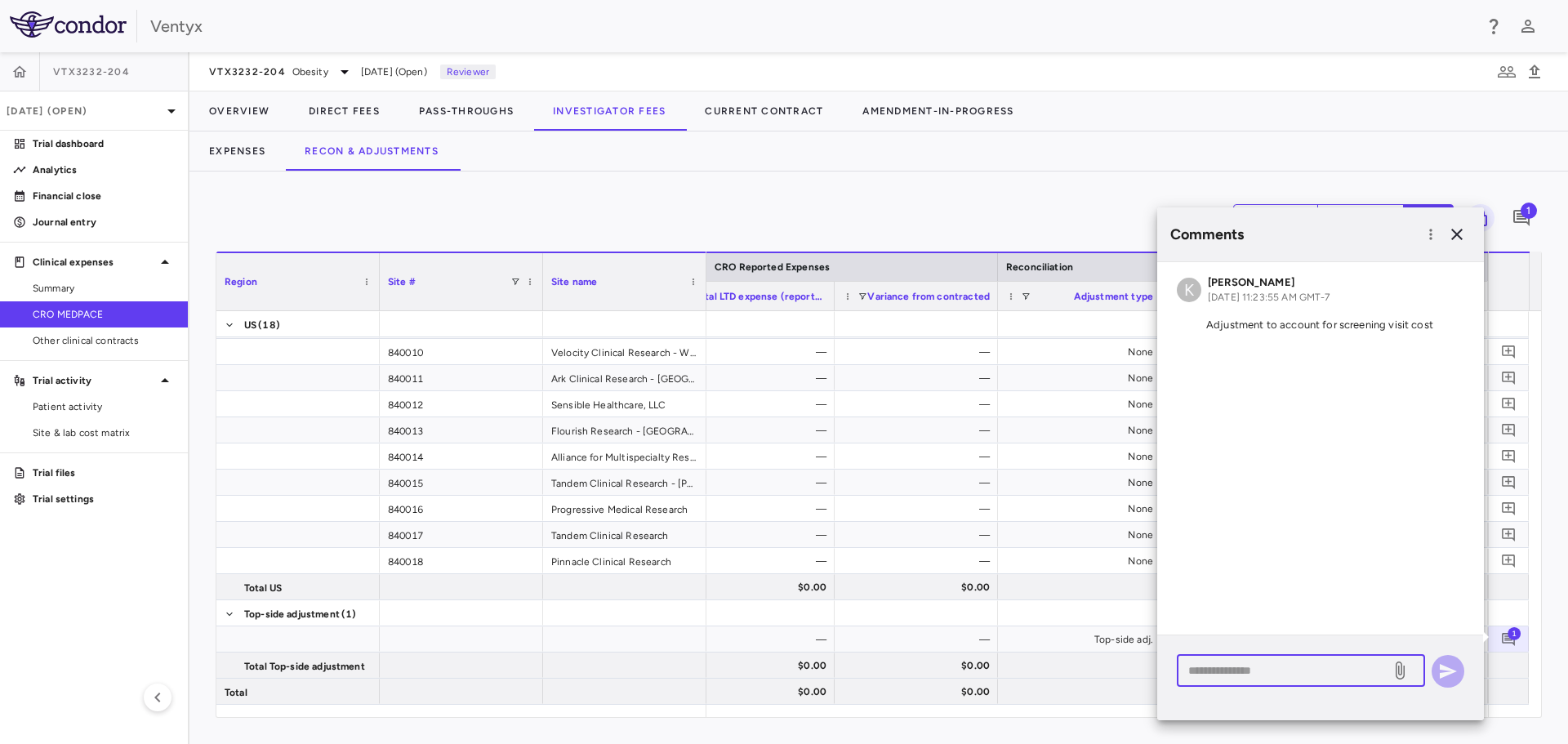
click at [1227, 671] on textarea at bounding box center [1284, 670] width 191 height 18
type textarea "**********"
click at [1453, 670] on icon "button" at bounding box center [1448, 671] width 17 height 14
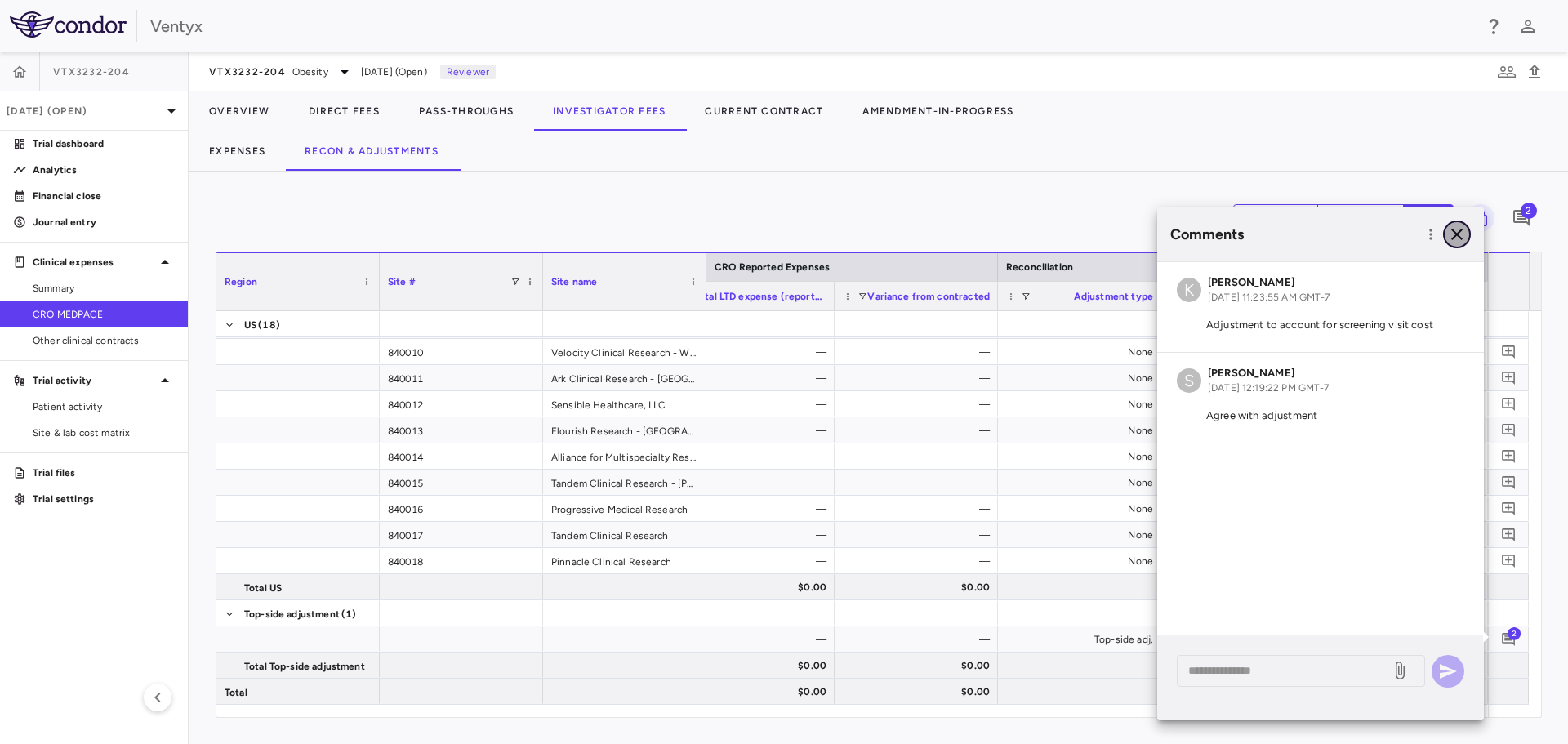
click at [1455, 230] on icon "button" at bounding box center [1456, 234] width 19 height 19
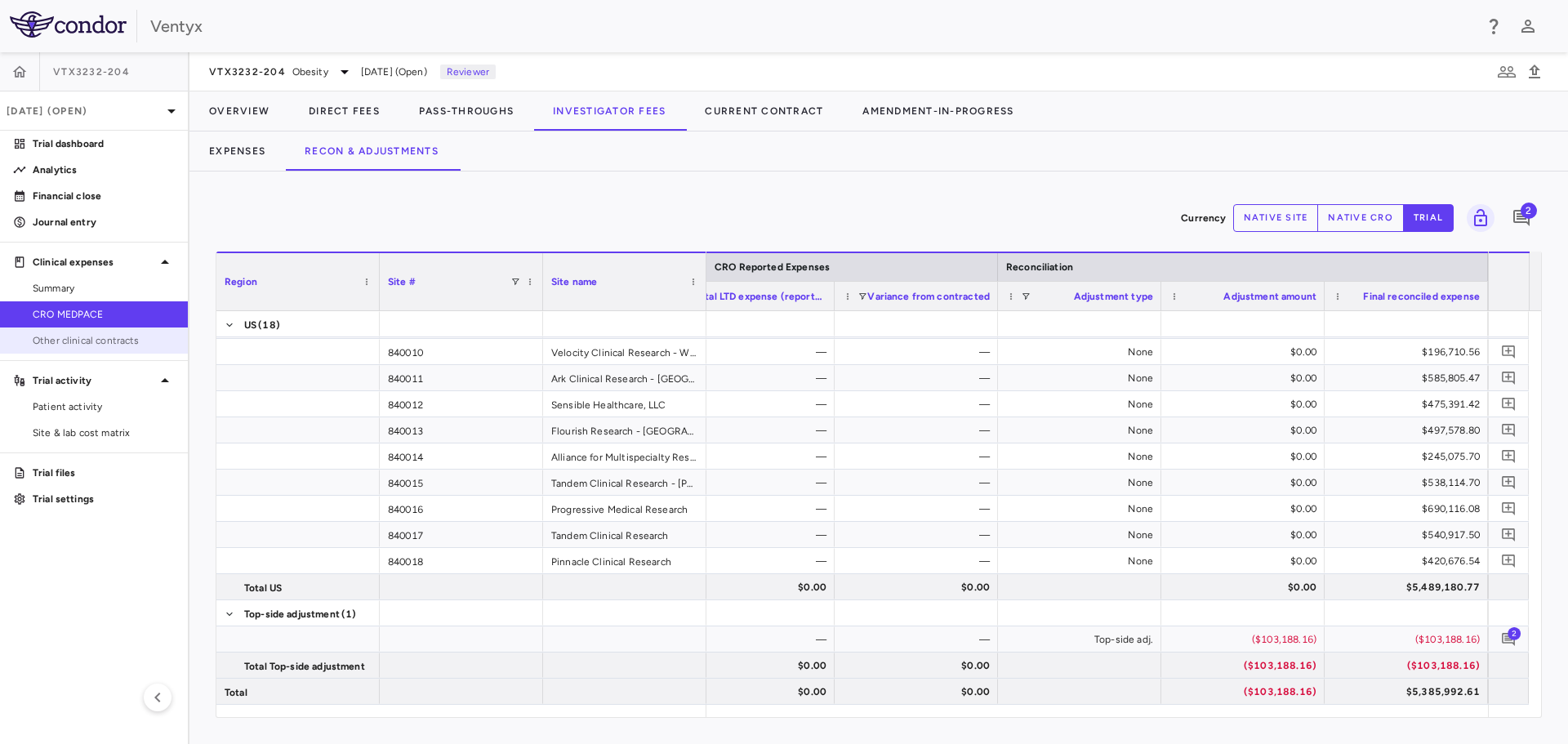
click at [69, 340] on span "Other clinical contracts" at bounding box center [104, 340] width 142 height 14
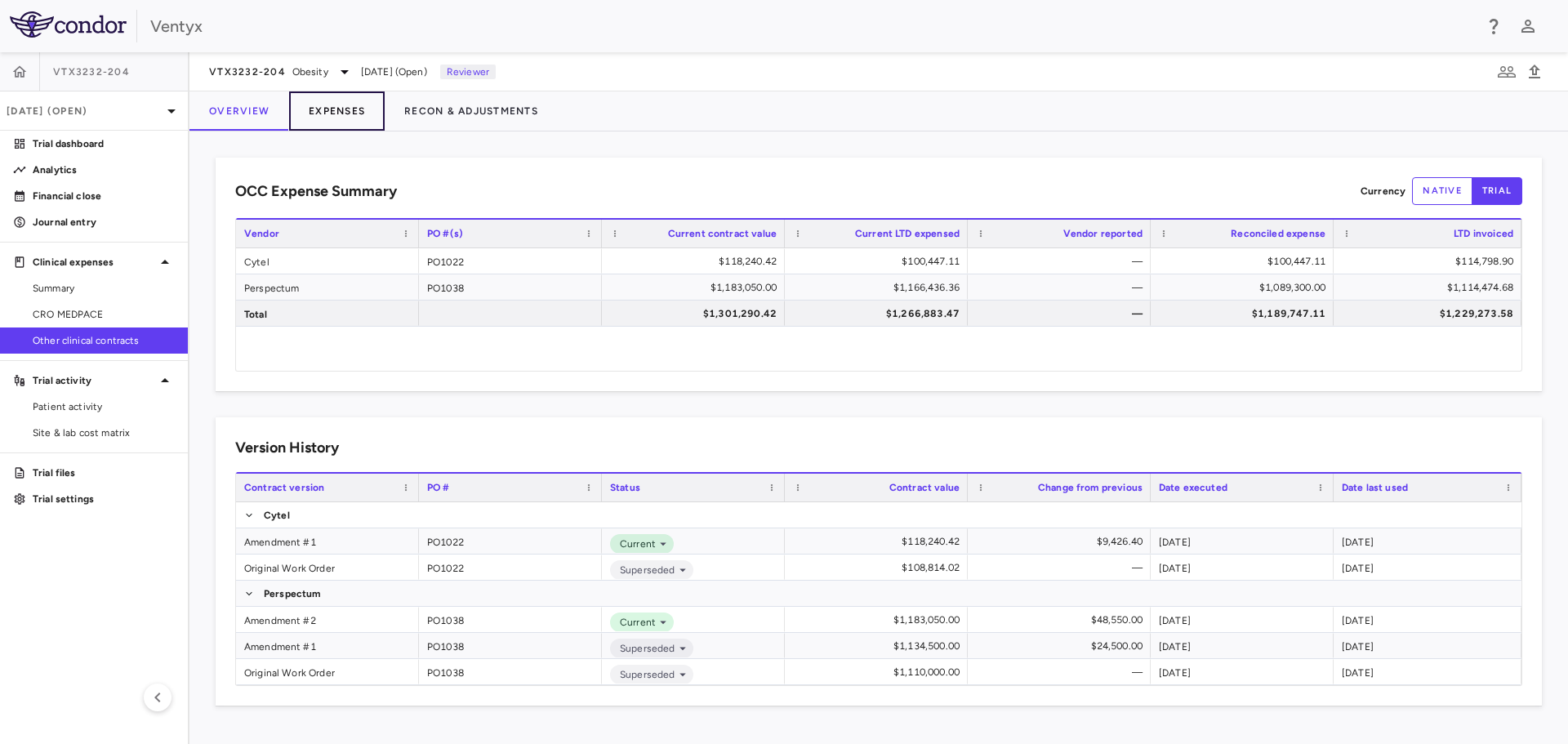
click at [344, 108] on button "Expenses" at bounding box center [336, 111] width 96 height 39
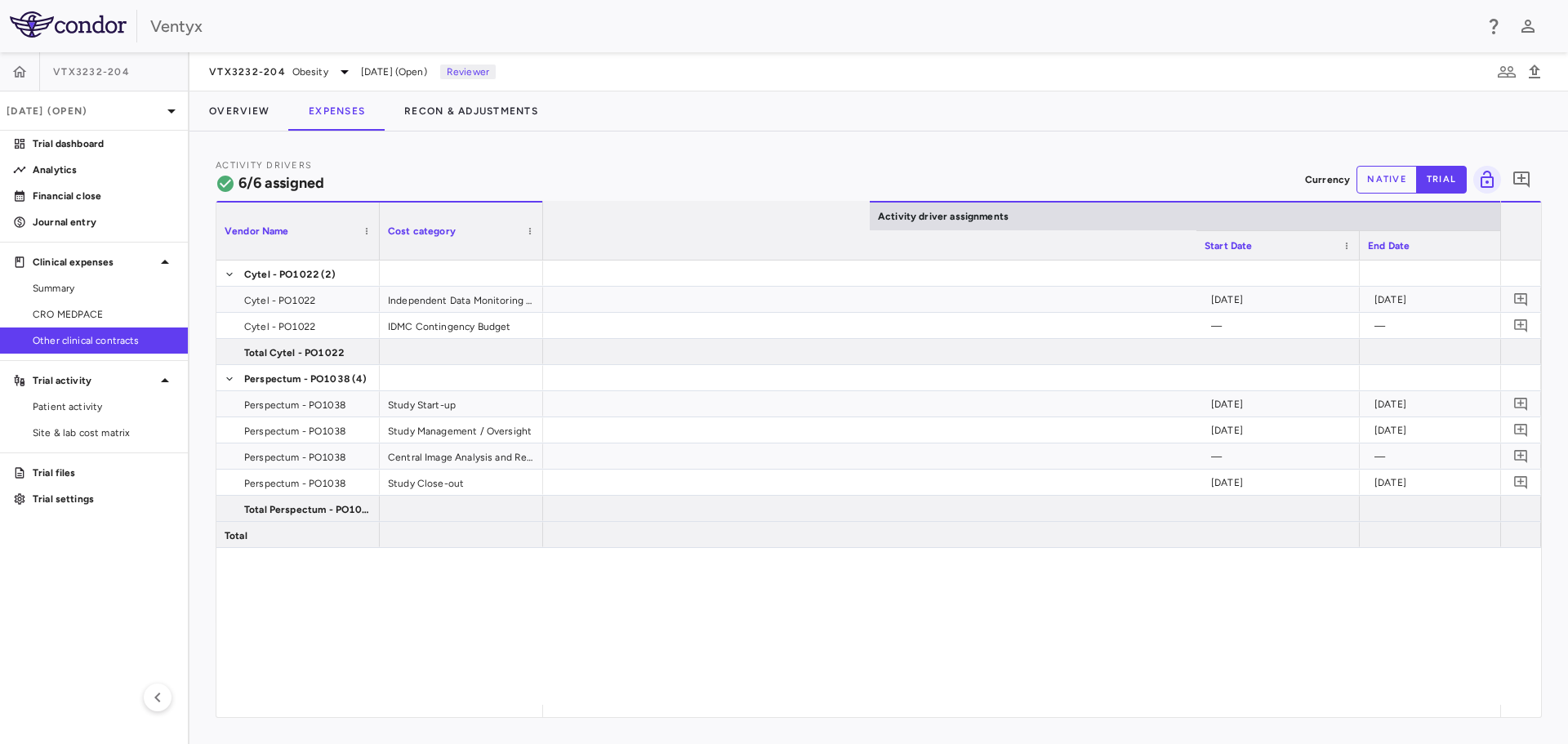
scroll to position [0, 1991]
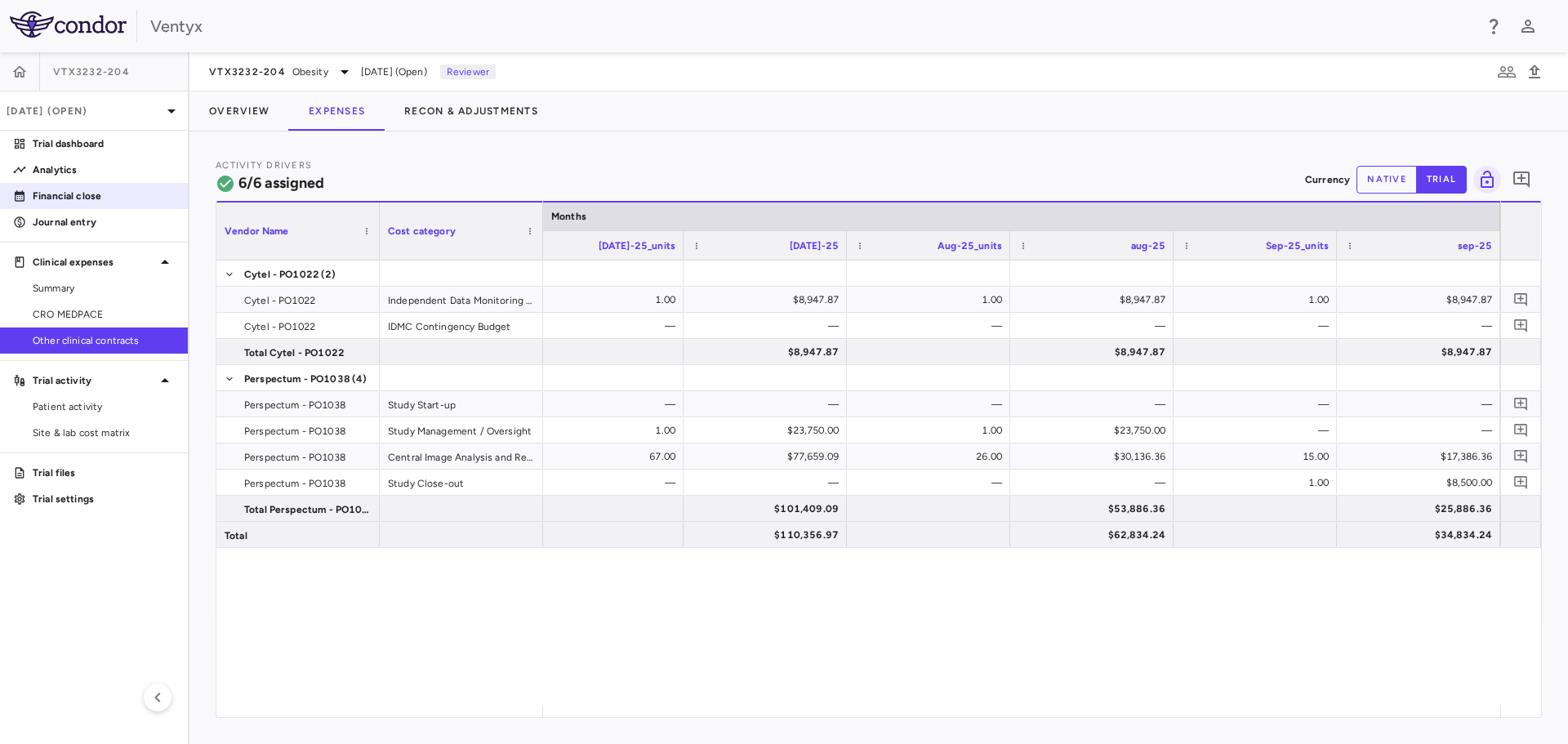
click at [97, 192] on p "Financial close" at bounding box center [104, 195] width 142 height 14
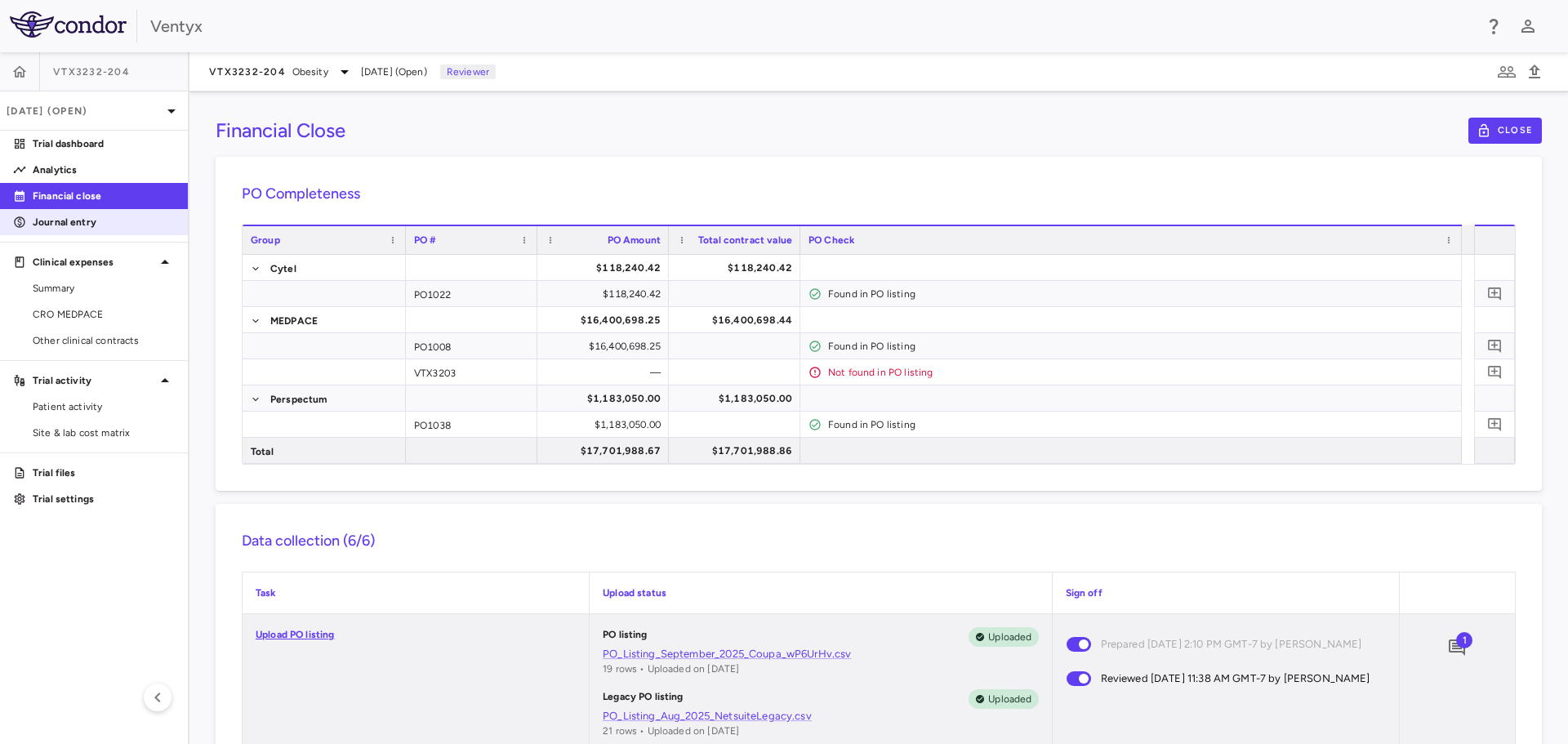
click at [74, 218] on p "Journal entry" at bounding box center [104, 222] width 142 height 14
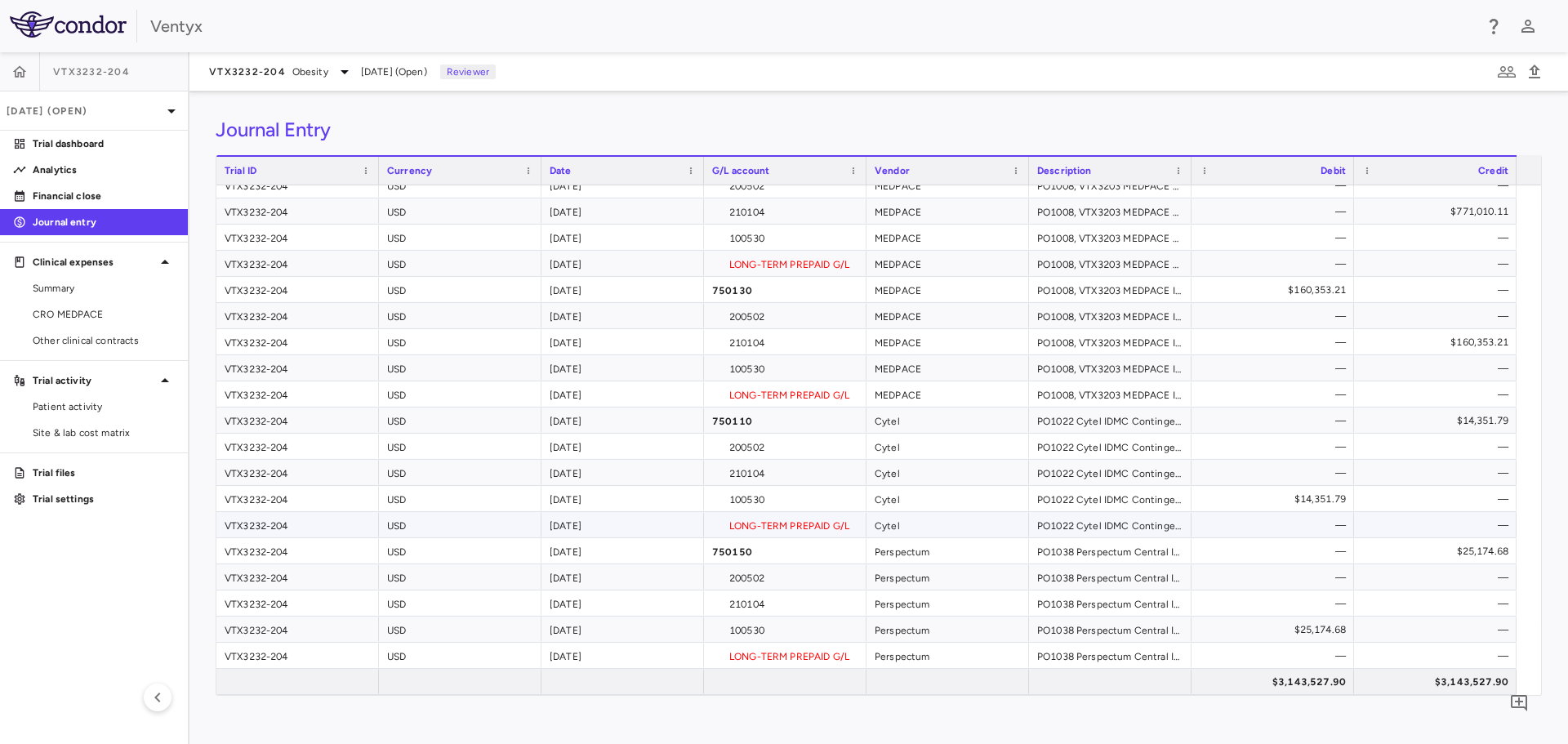
scroll to position [77, 0]
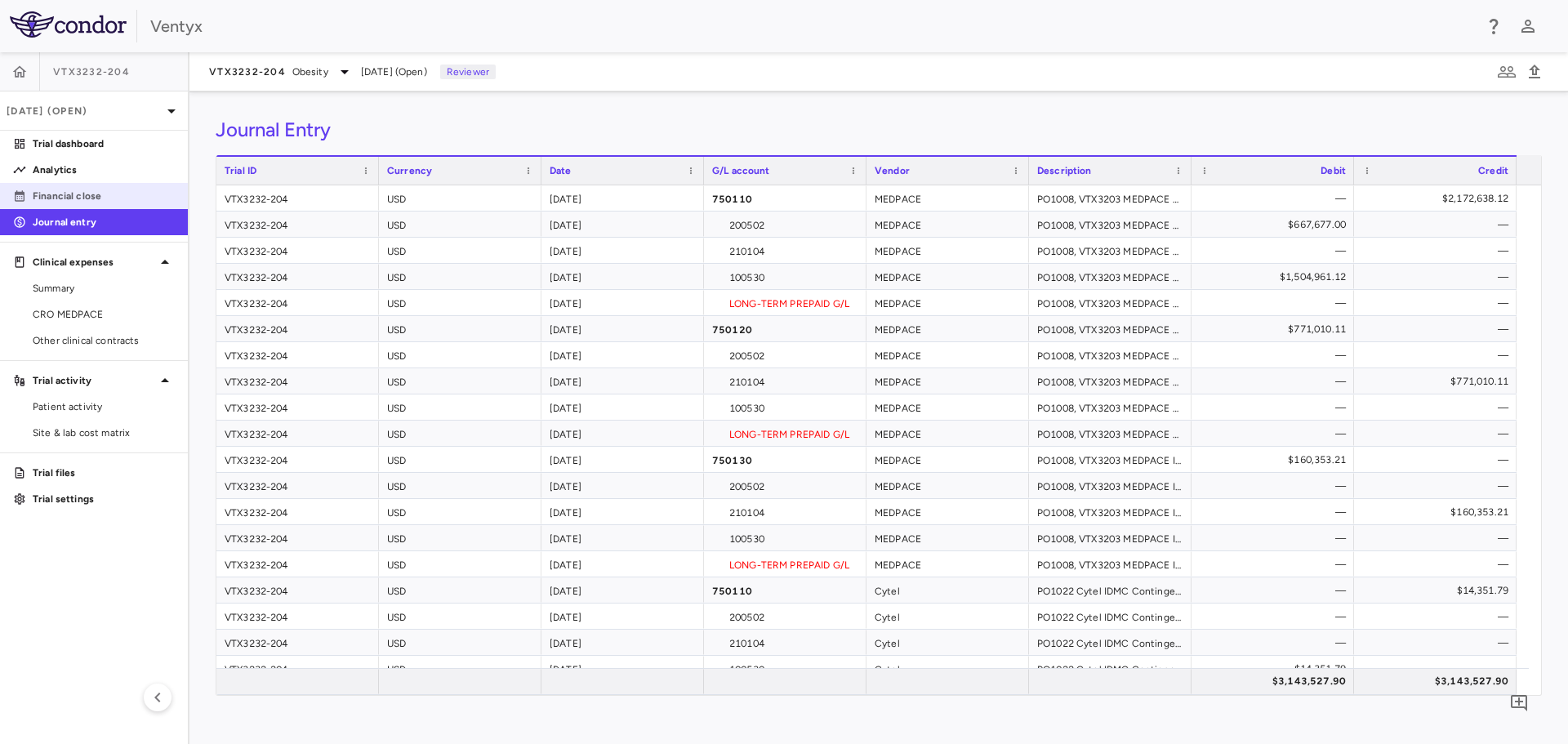
click at [70, 188] on link "Financial close" at bounding box center [94, 195] width 188 height 25
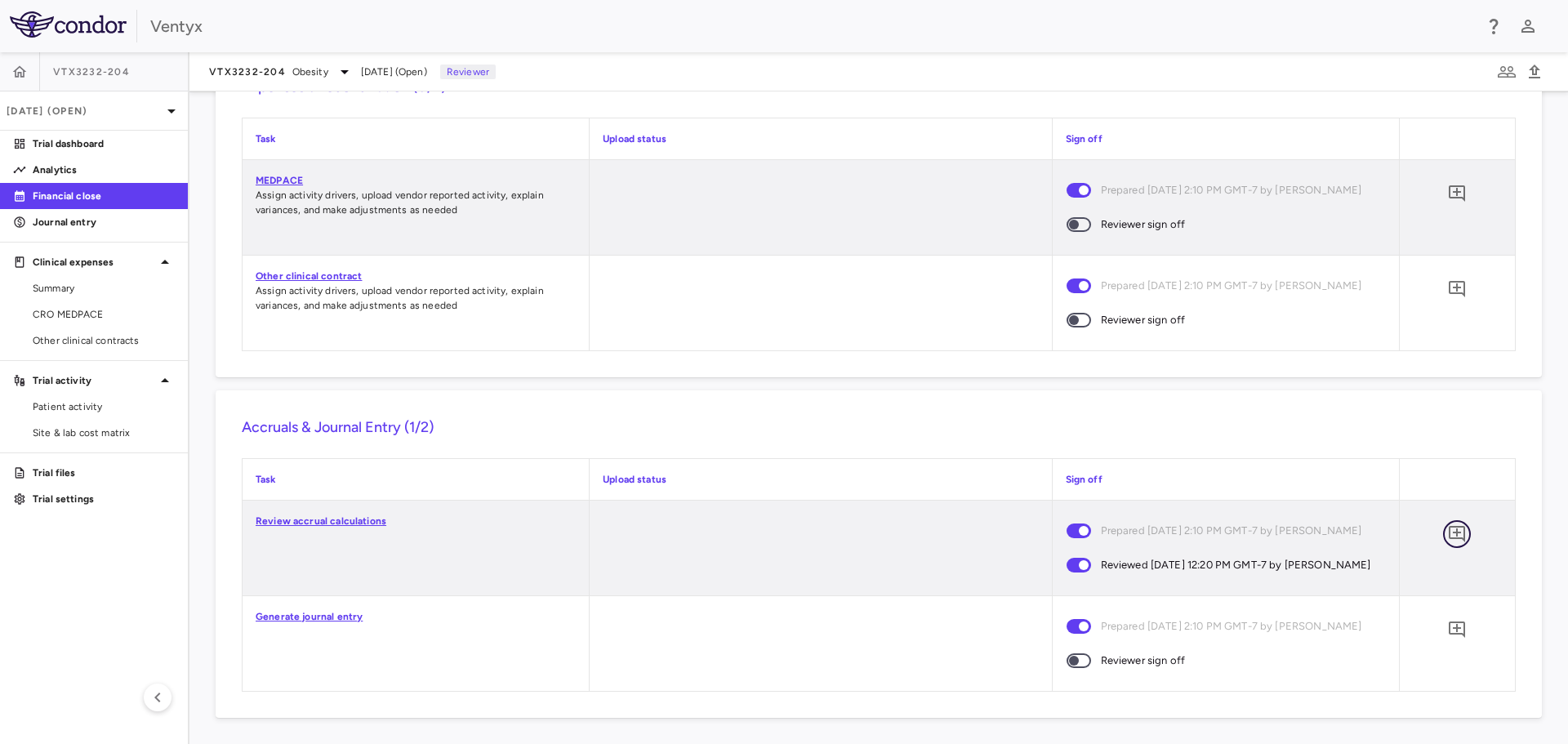
click at [1449, 535] on icon "Add comment" at bounding box center [1456, 533] width 16 height 16
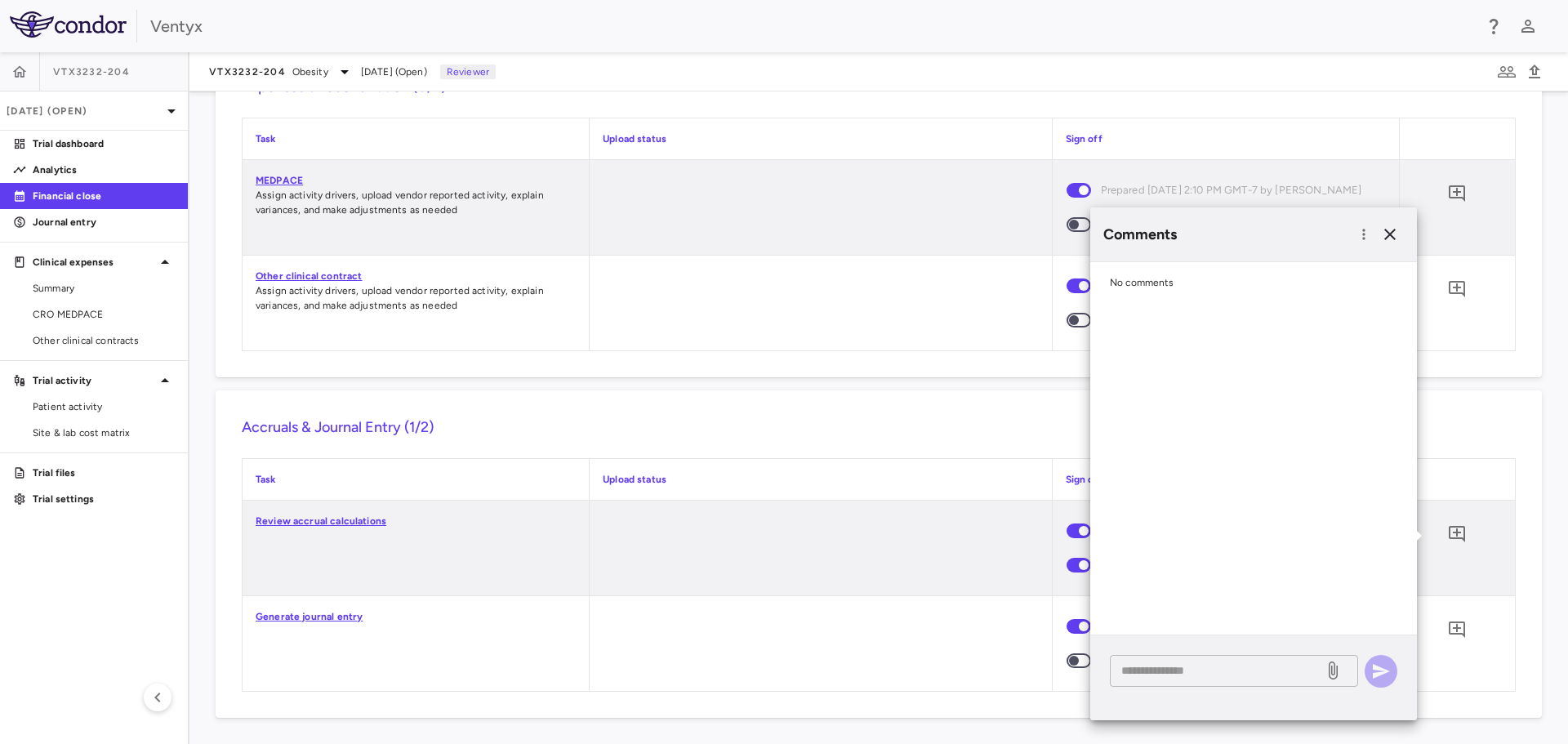
click at [1154, 680] on div "* ​" at bounding box center [1234, 671] width 249 height 32
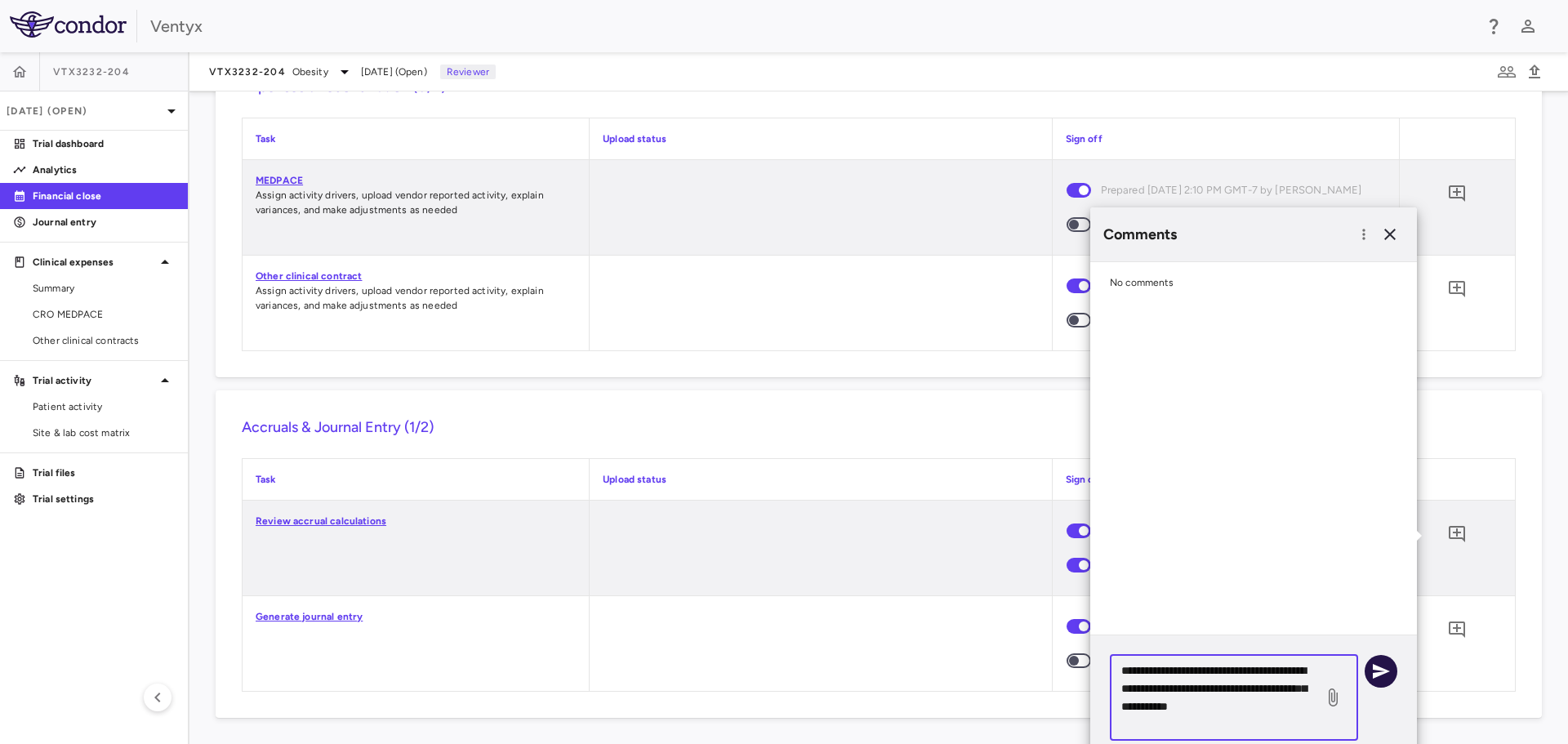
type textarea "**********"
click at [1380, 667] on icon "button" at bounding box center [1381, 671] width 17 height 14
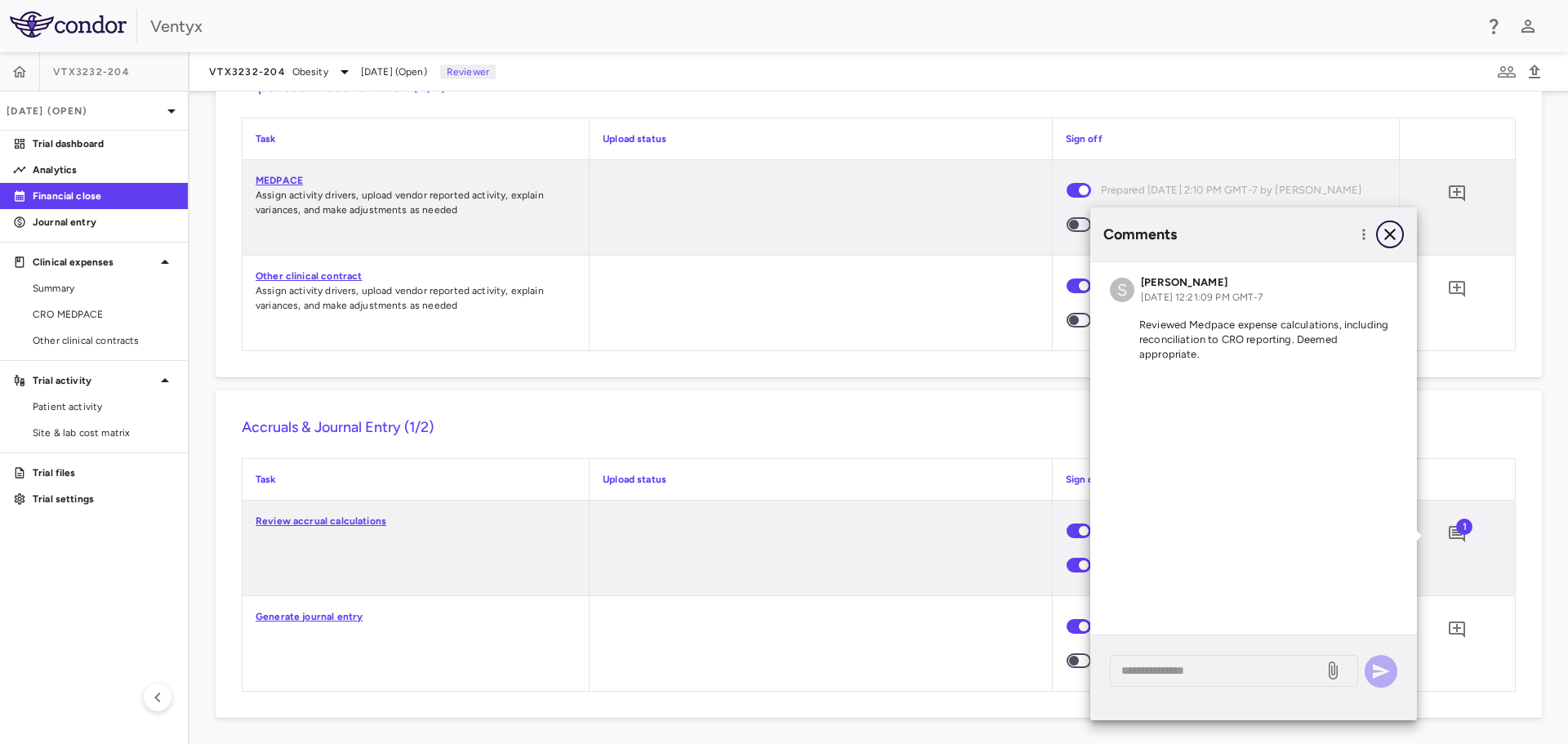
click at [1392, 235] on icon "button" at bounding box center [1390, 234] width 19 height 19
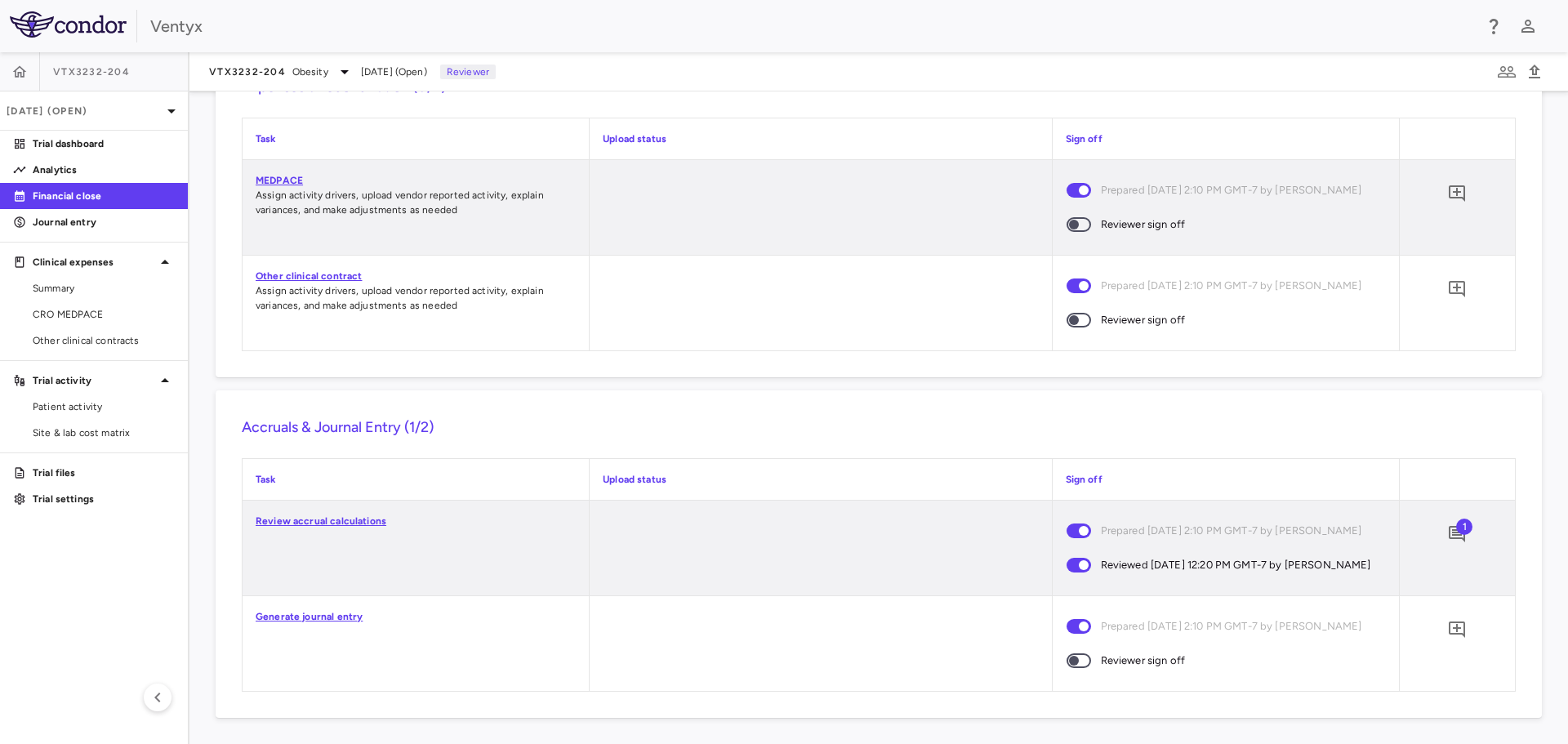
scroll to position [1403, 0]
click at [1456, 521] on span "1" at bounding box center [1464, 527] width 16 height 16
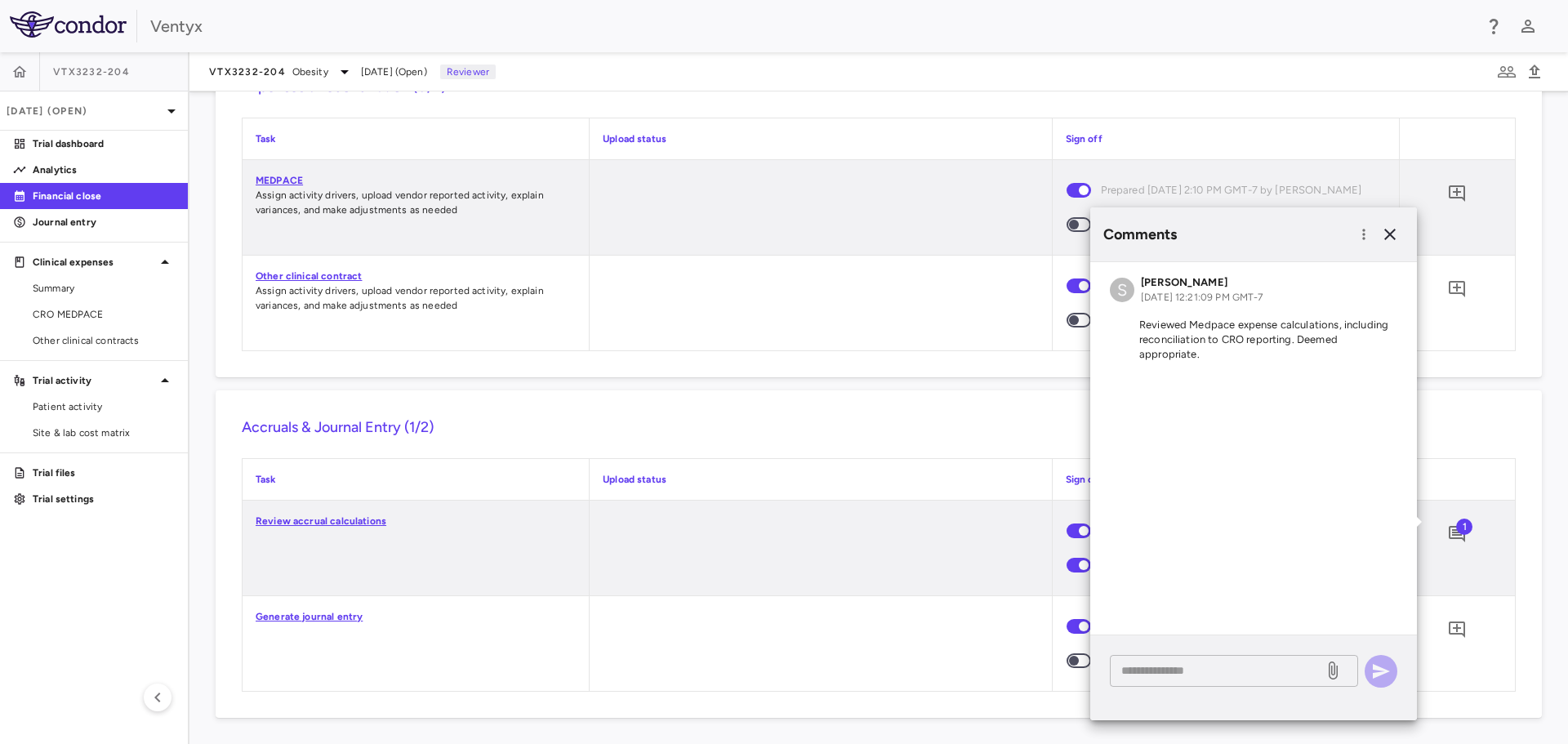
click at [1181, 676] on textarea at bounding box center [1217, 670] width 191 height 18
click at [1248, 336] on p "Reviewed Medpace expense calculations, including reconciliation to CRO reportin…" at bounding box center [1254, 340] width 287 height 44
click at [1148, 667] on textarea at bounding box center [1217, 670] width 191 height 18
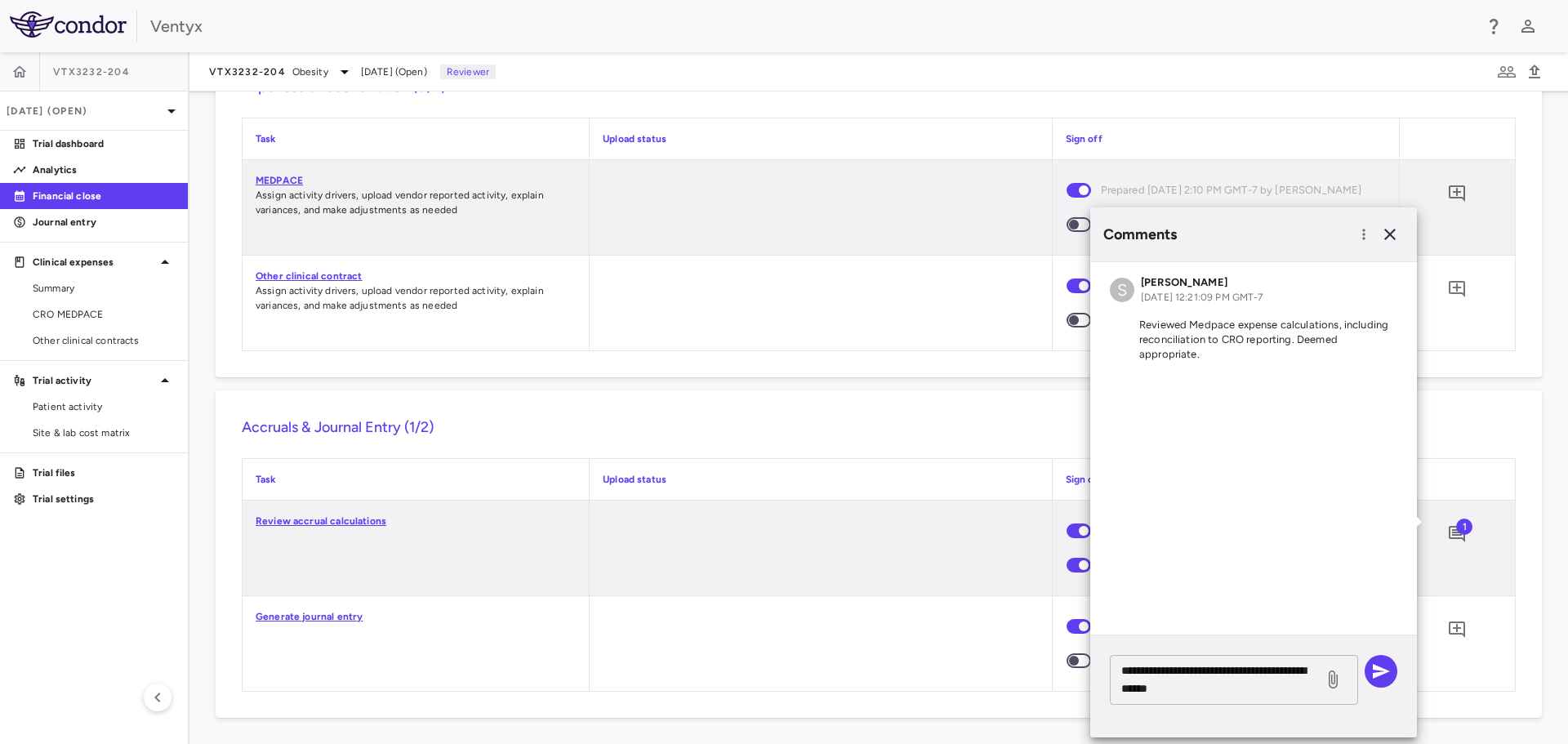
drag, startPoint x: 1227, startPoint y: 686, endPoint x: 1314, endPoint y: 684, distance: 87.0
click at [1227, 686] on textarea "**********" at bounding box center [1217, 680] width 191 height 36
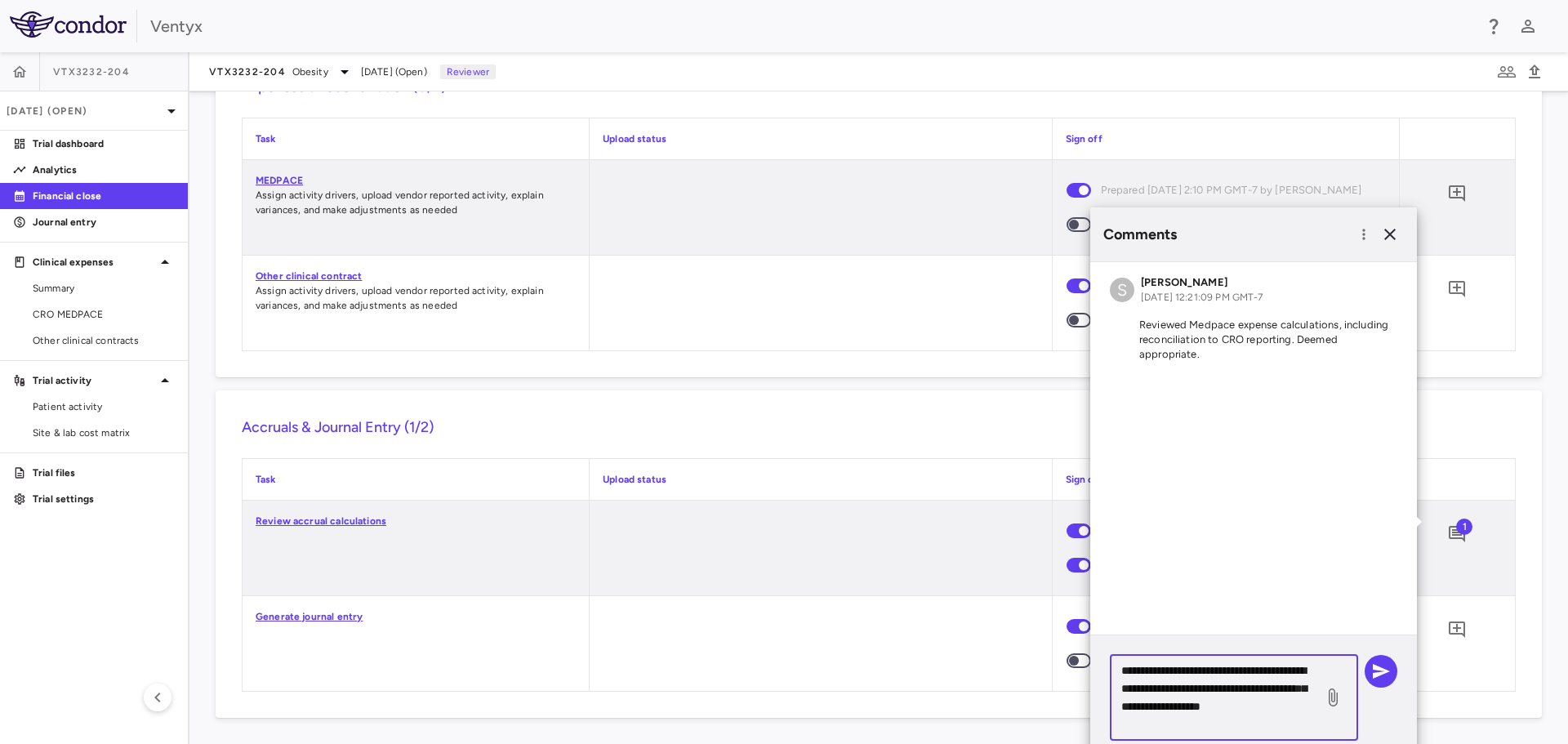
type textarea "**********"
click at [1374, 665] on icon "button" at bounding box center [1381, 671] width 17 height 14
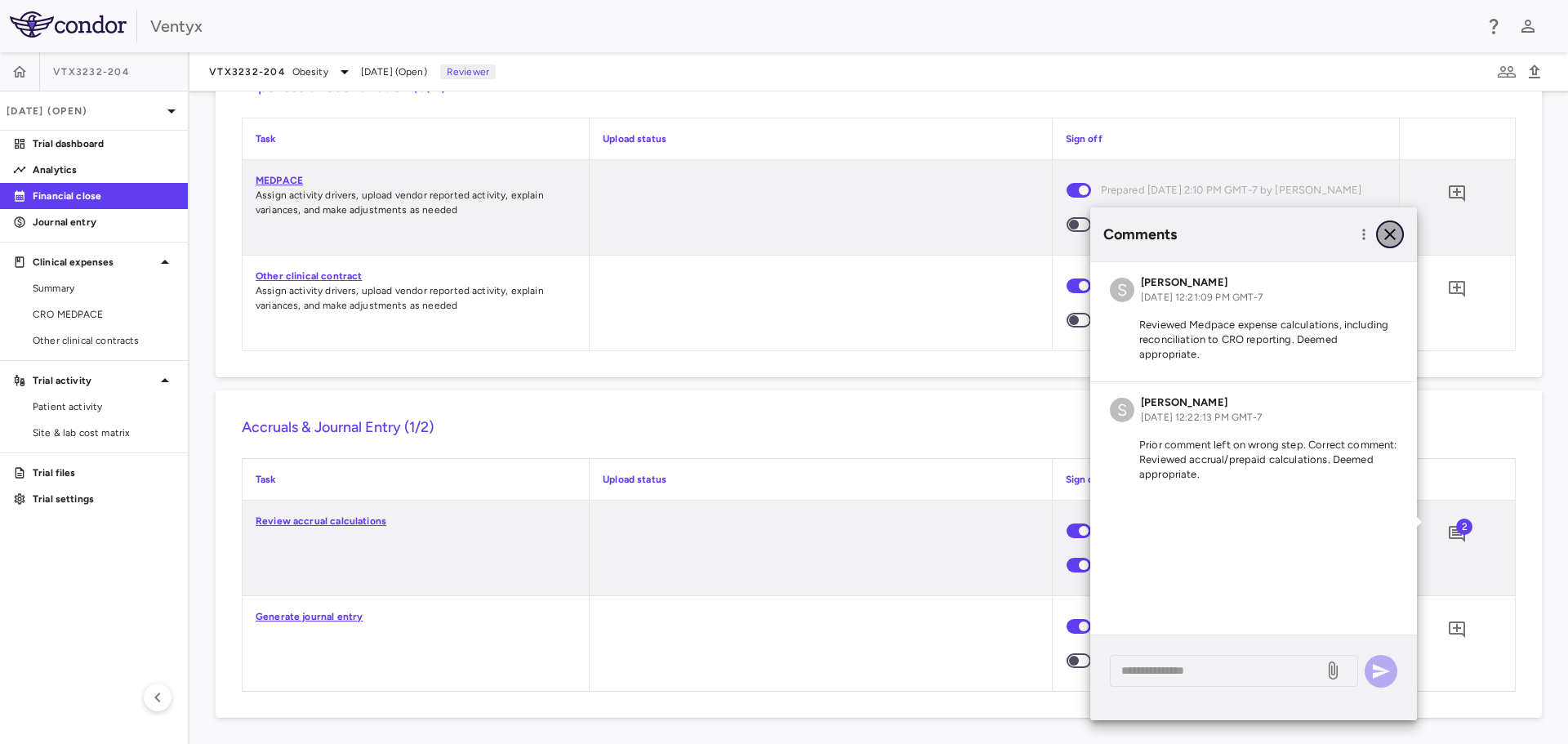
click at [1390, 227] on icon "button" at bounding box center [1390, 234] width 19 height 19
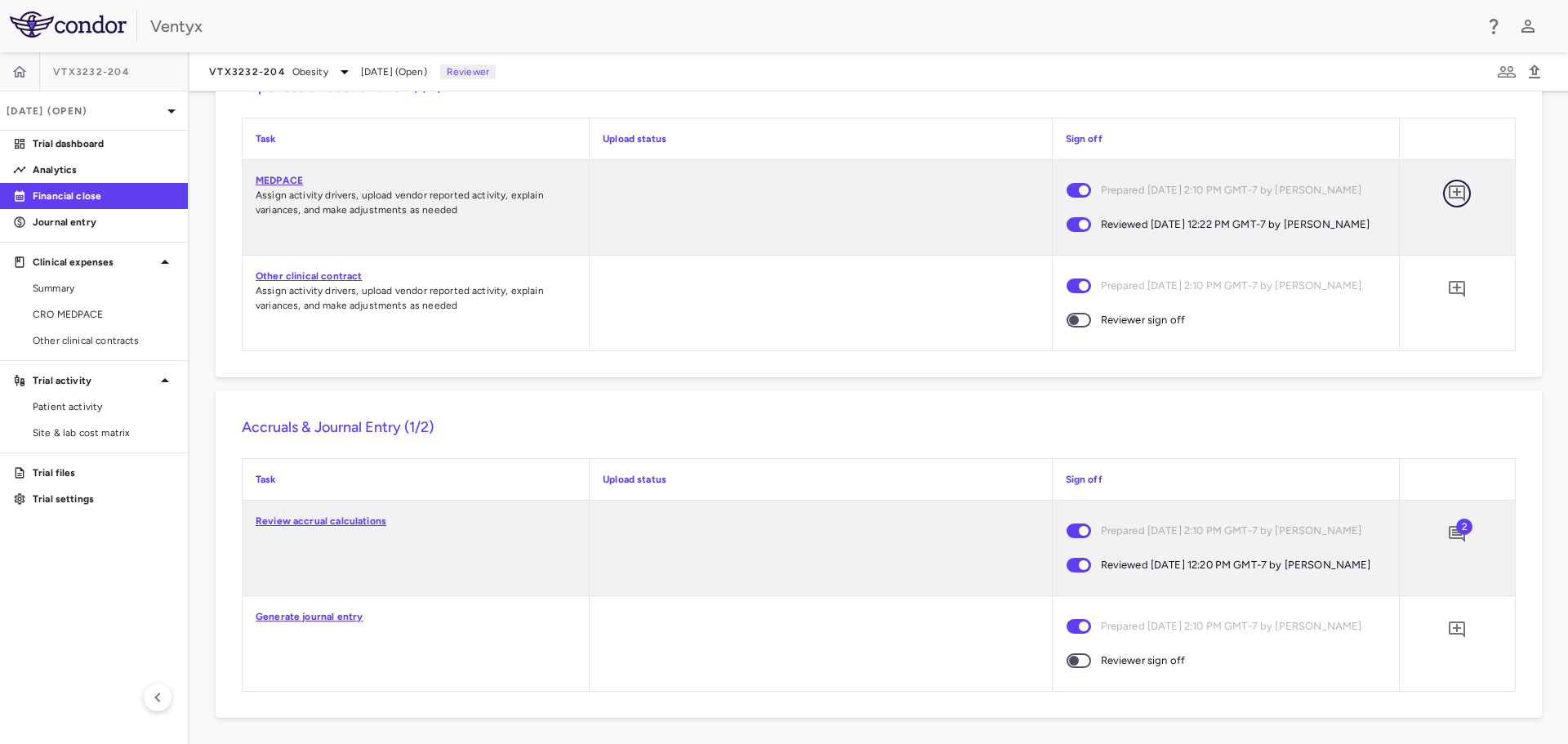
click at [1452, 185] on icon "Add comment" at bounding box center [1456, 193] width 16 height 16
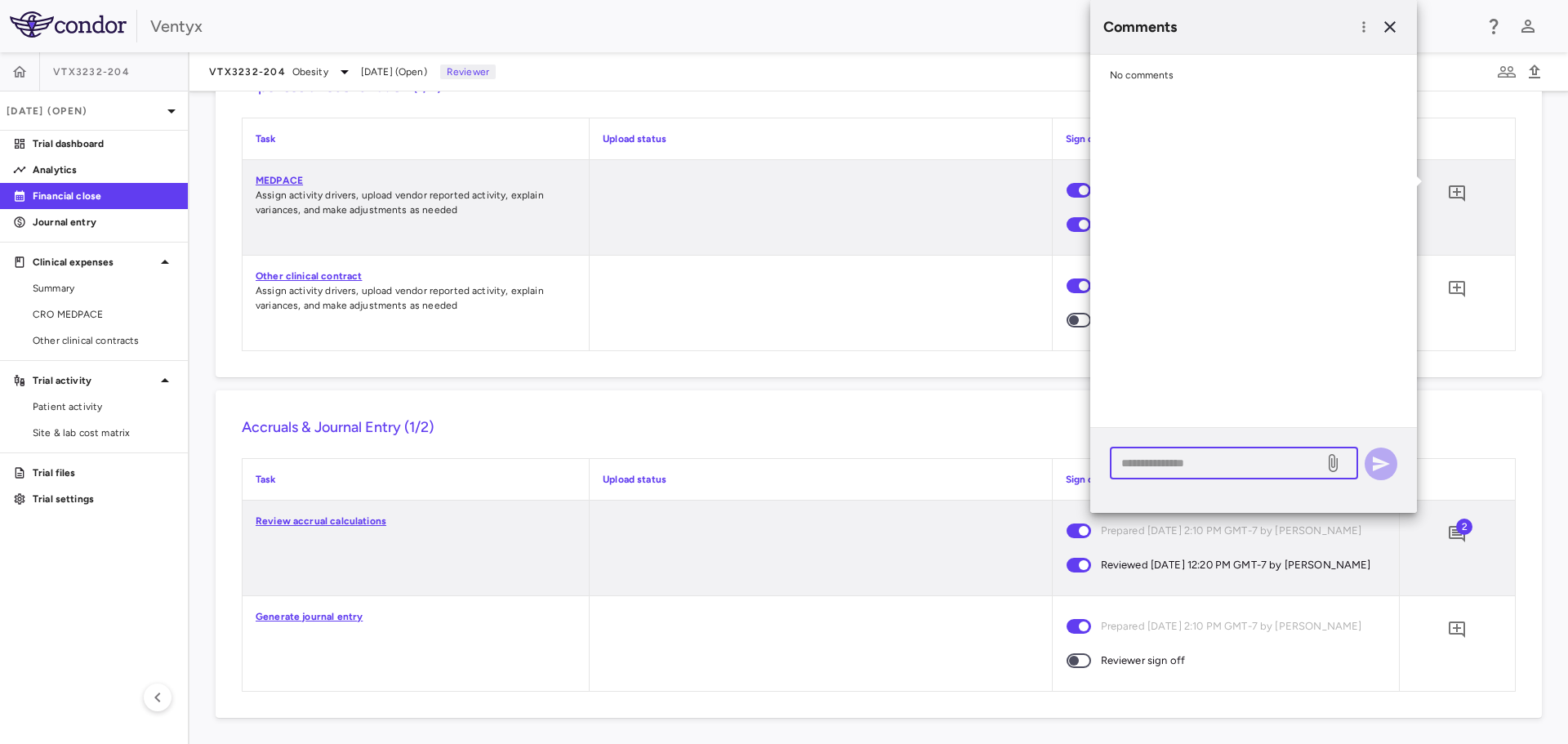
click at [1199, 467] on textarea at bounding box center [1217, 462] width 191 height 18
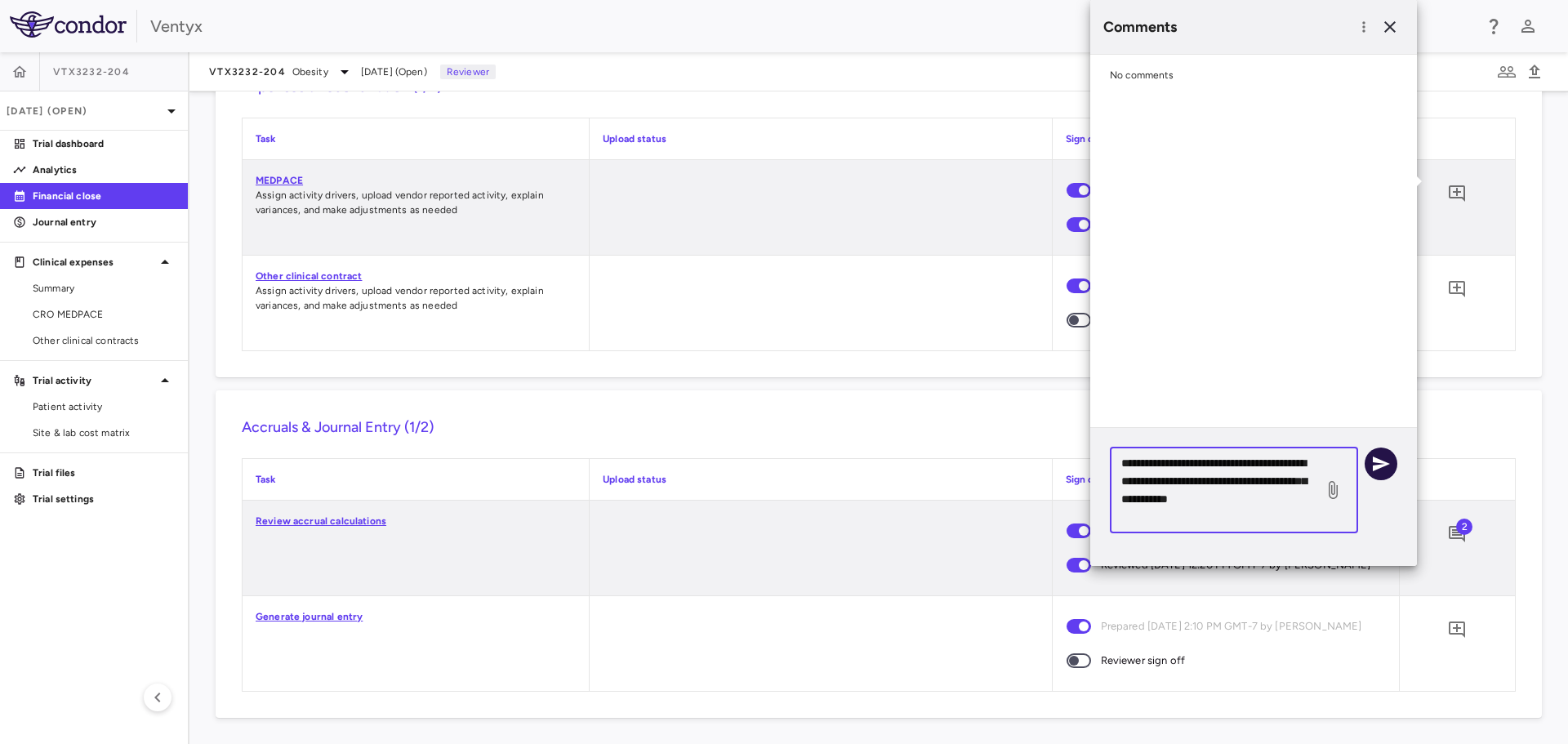
type textarea "**********"
click at [1384, 465] on icon "button" at bounding box center [1381, 463] width 17 height 14
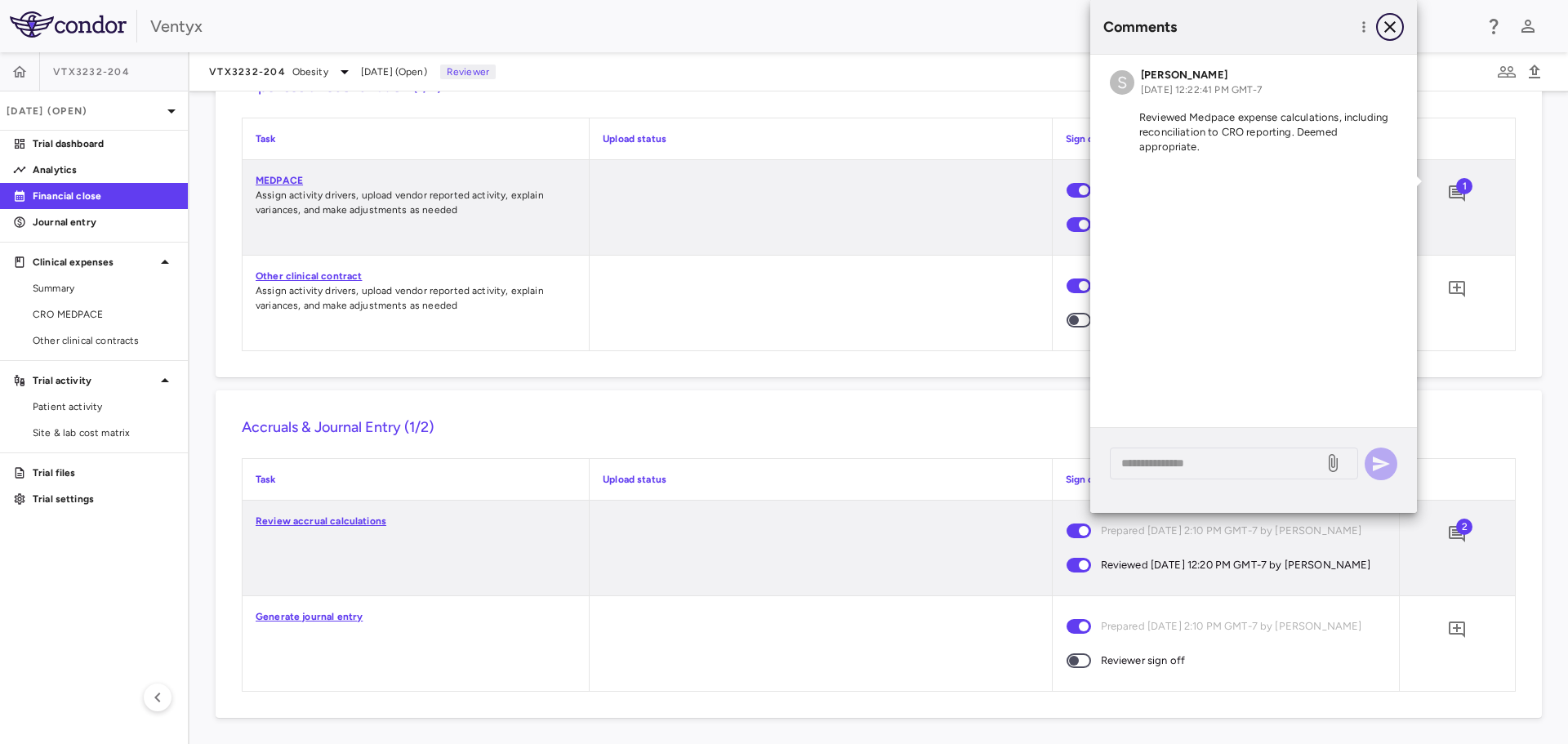
click at [1396, 23] on icon "button" at bounding box center [1390, 26] width 19 height 19
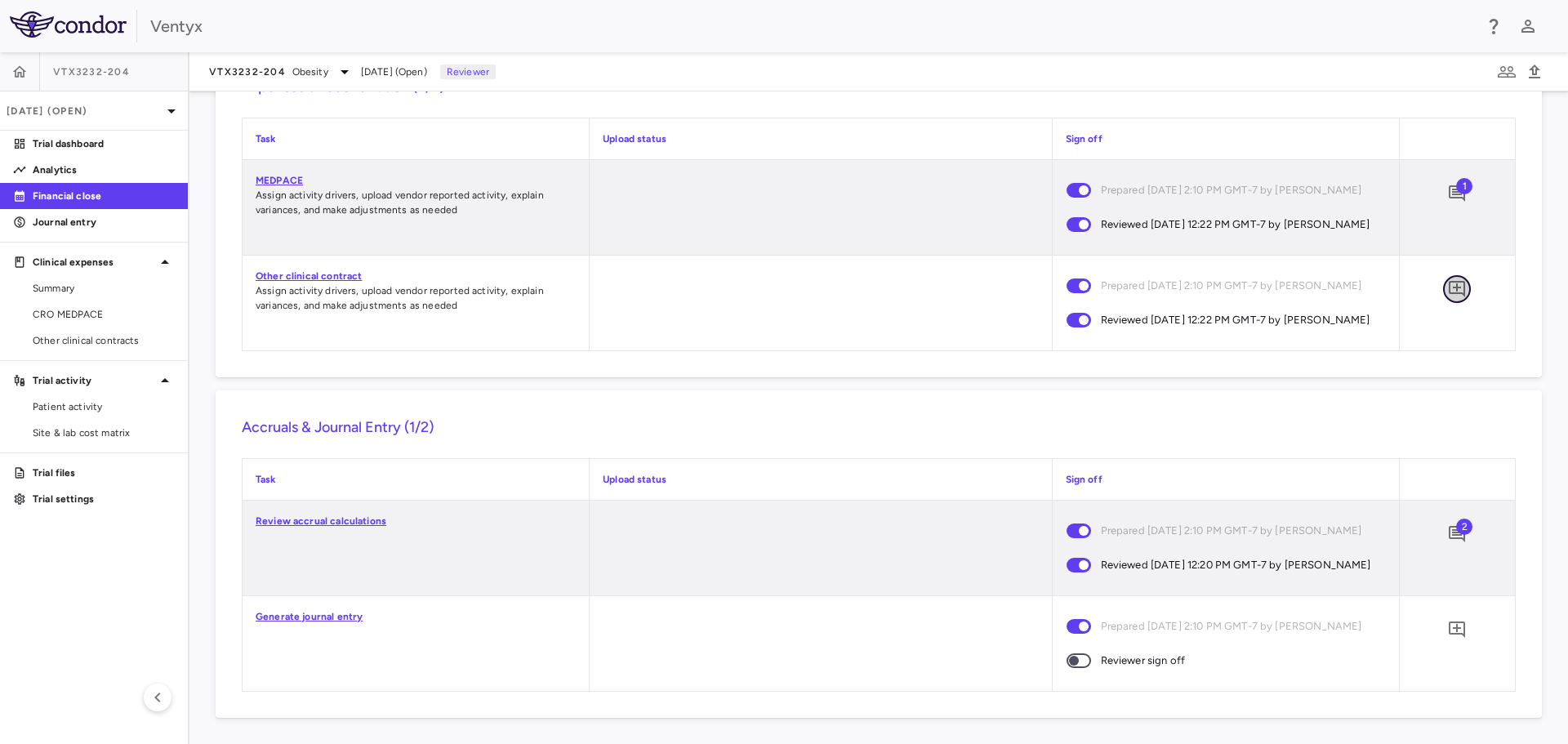
click at [1450, 285] on icon "Add comment" at bounding box center [1456, 288] width 19 height 19
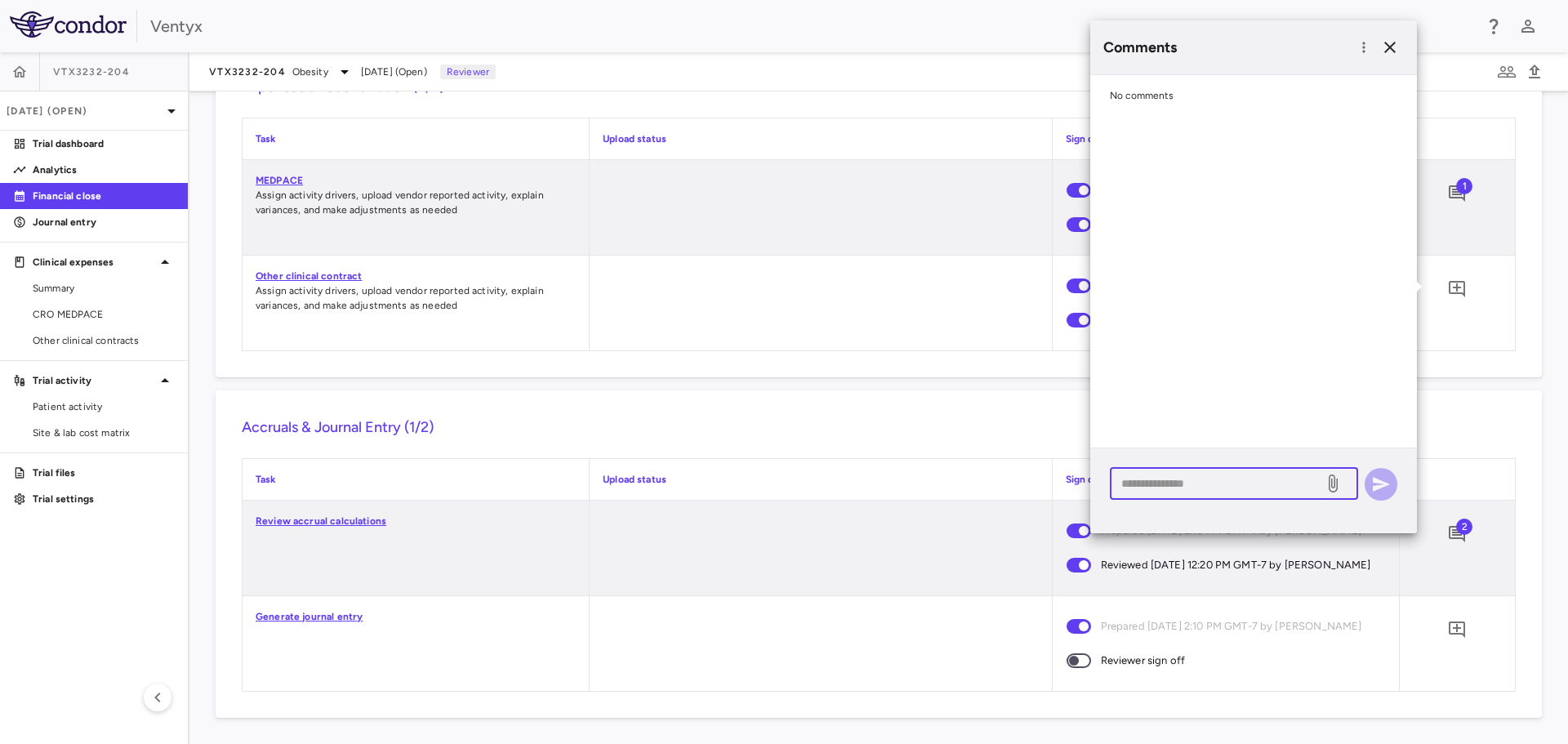
click at [1161, 483] on textarea at bounding box center [1217, 483] width 191 height 18
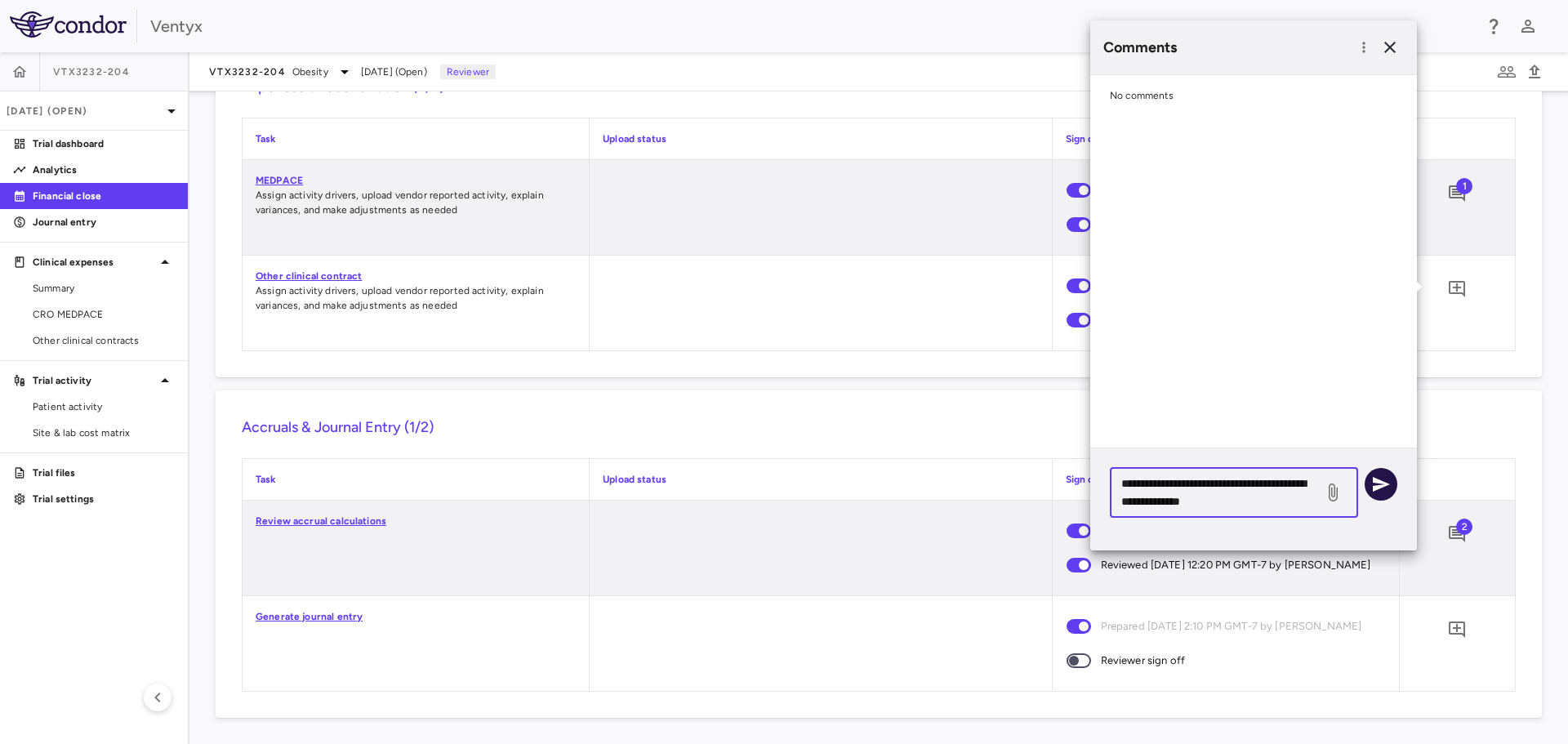
type textarea "**********"
click at [1372, 472] on button "button" at bounding box center [1381, 484] width 33 height 33
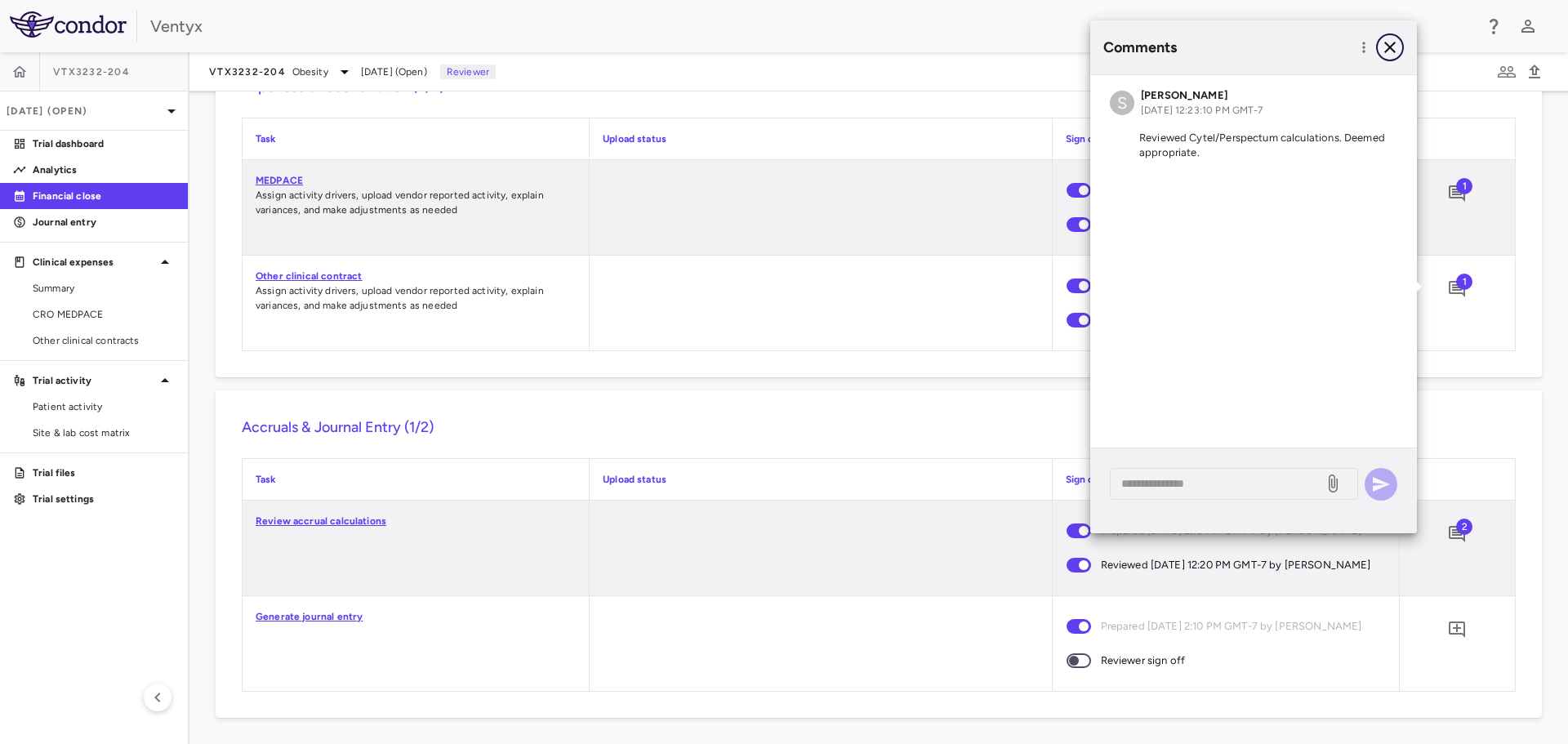
click at [1389, 46] on icon "button" at bounding box center [1390, 47] width 12 height 12
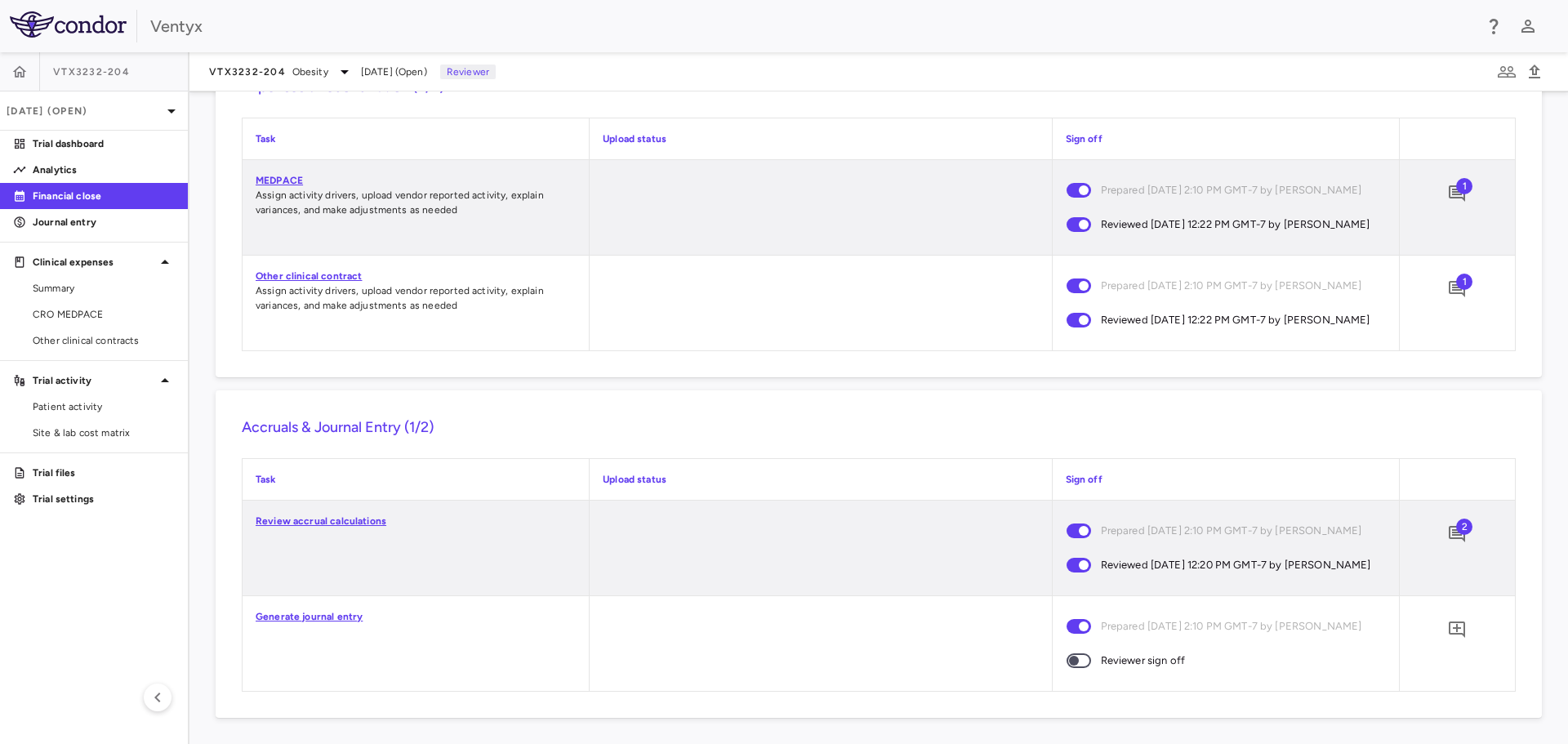
click at [323, 527] on link "Review accrual calculations" at bounding box center [320, 522] width 131 height 12
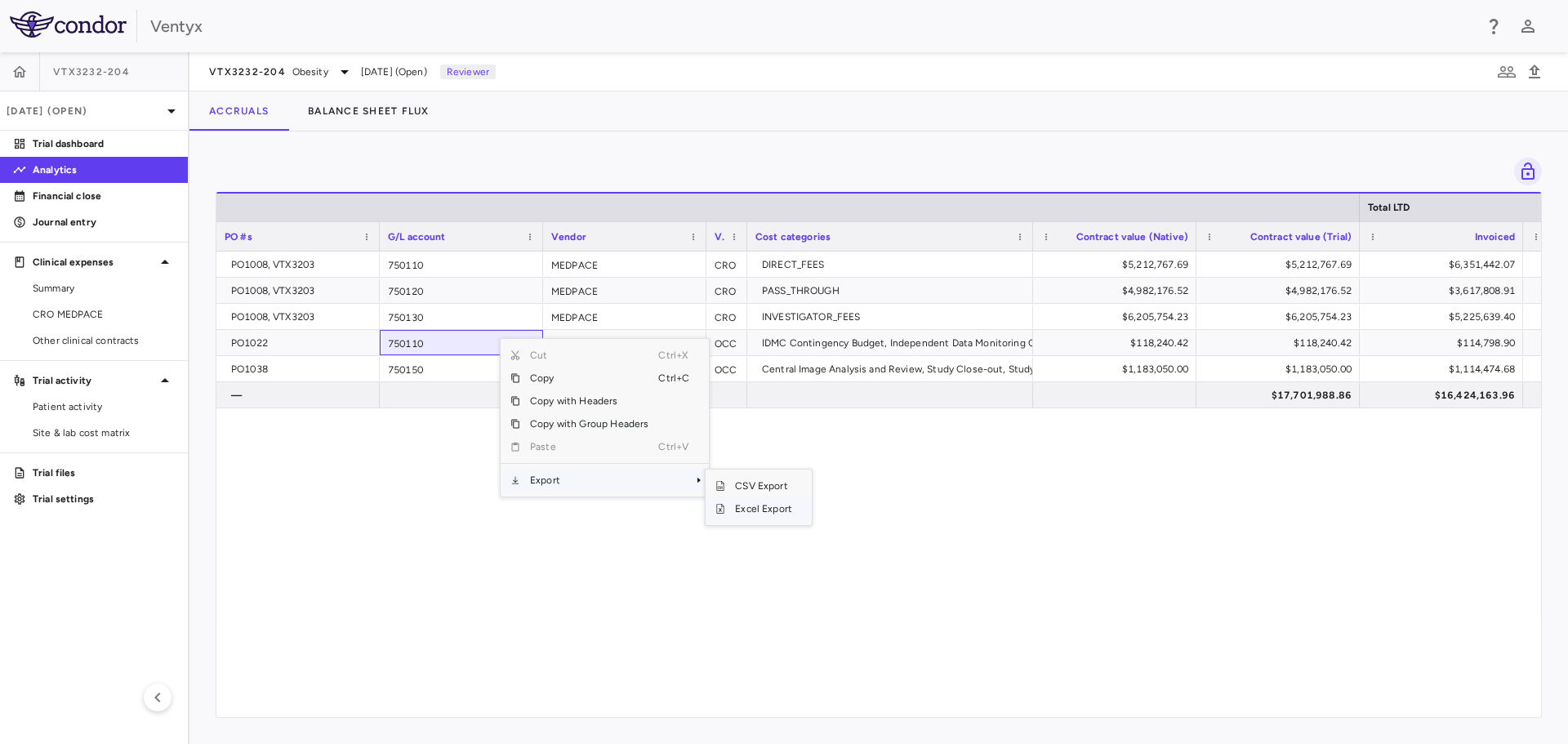
click at [751, 509] on span "Excel Export" at bounding box center [763, 508] width 77 height 23
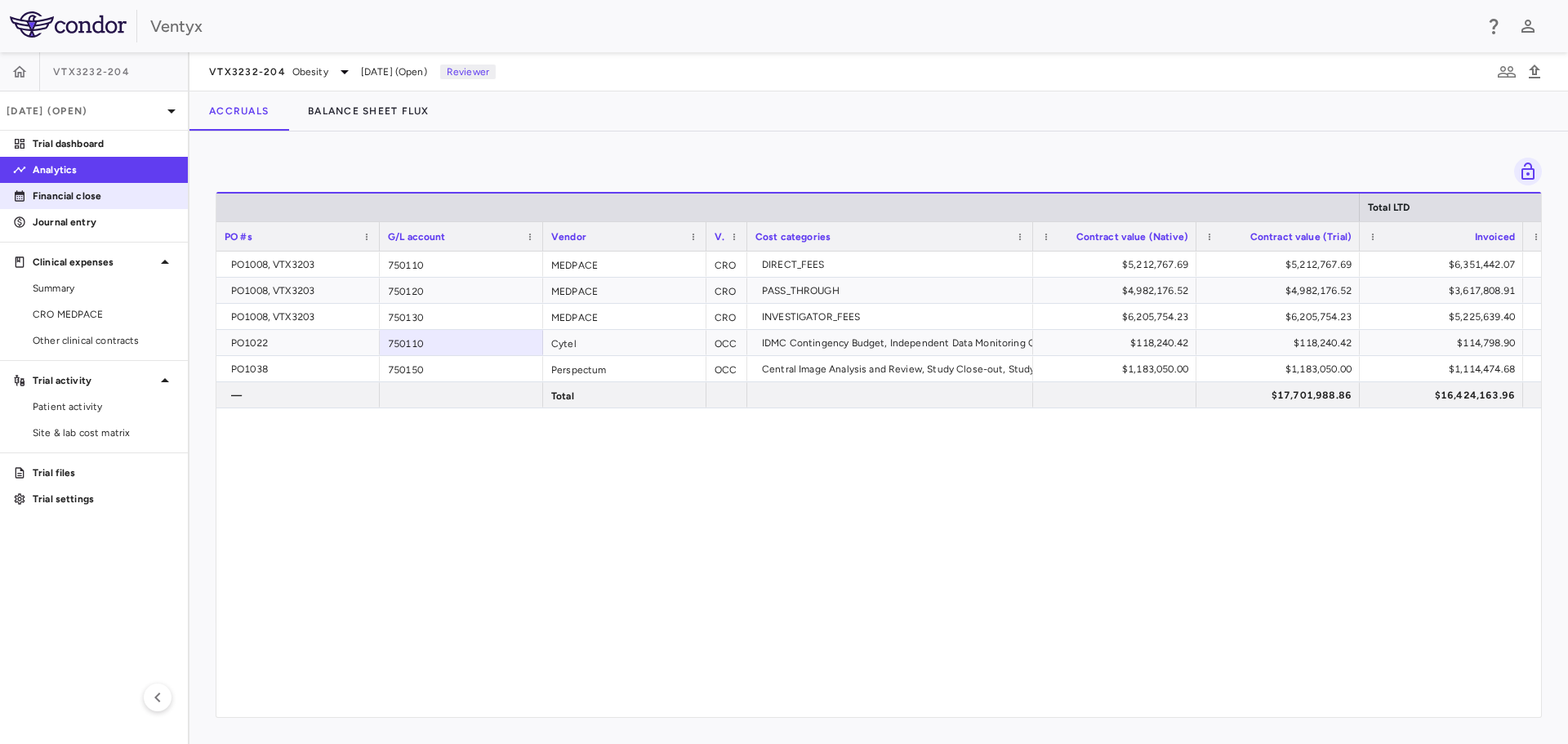
click at [76, 197] on p "Financial close" at bounding box center [104, 195] width 142 height 14
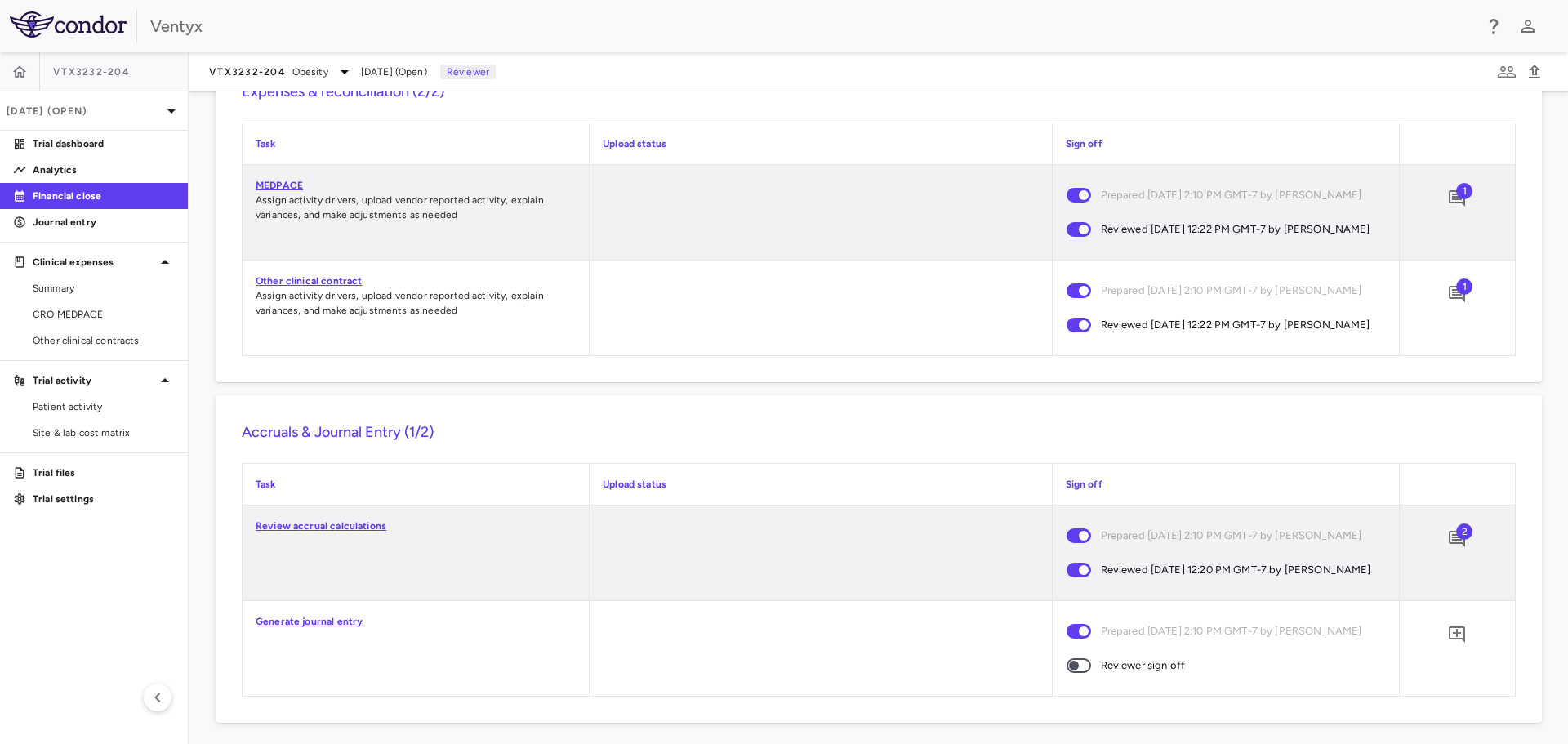
scroll to position [1422, 0]
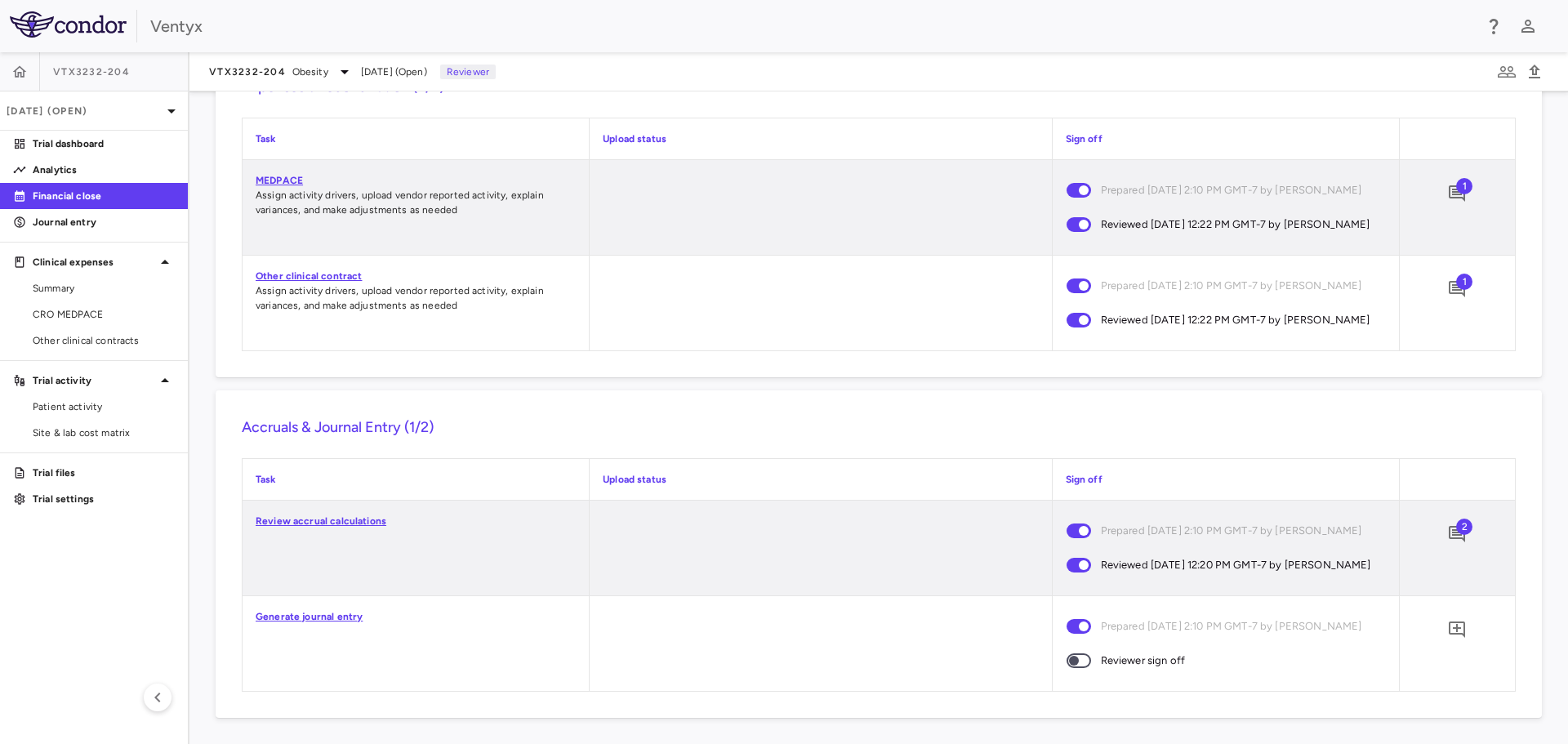
click at [283, 616] on link "Generate journal entry" at bounding box center [309, 617] width 107 height 12
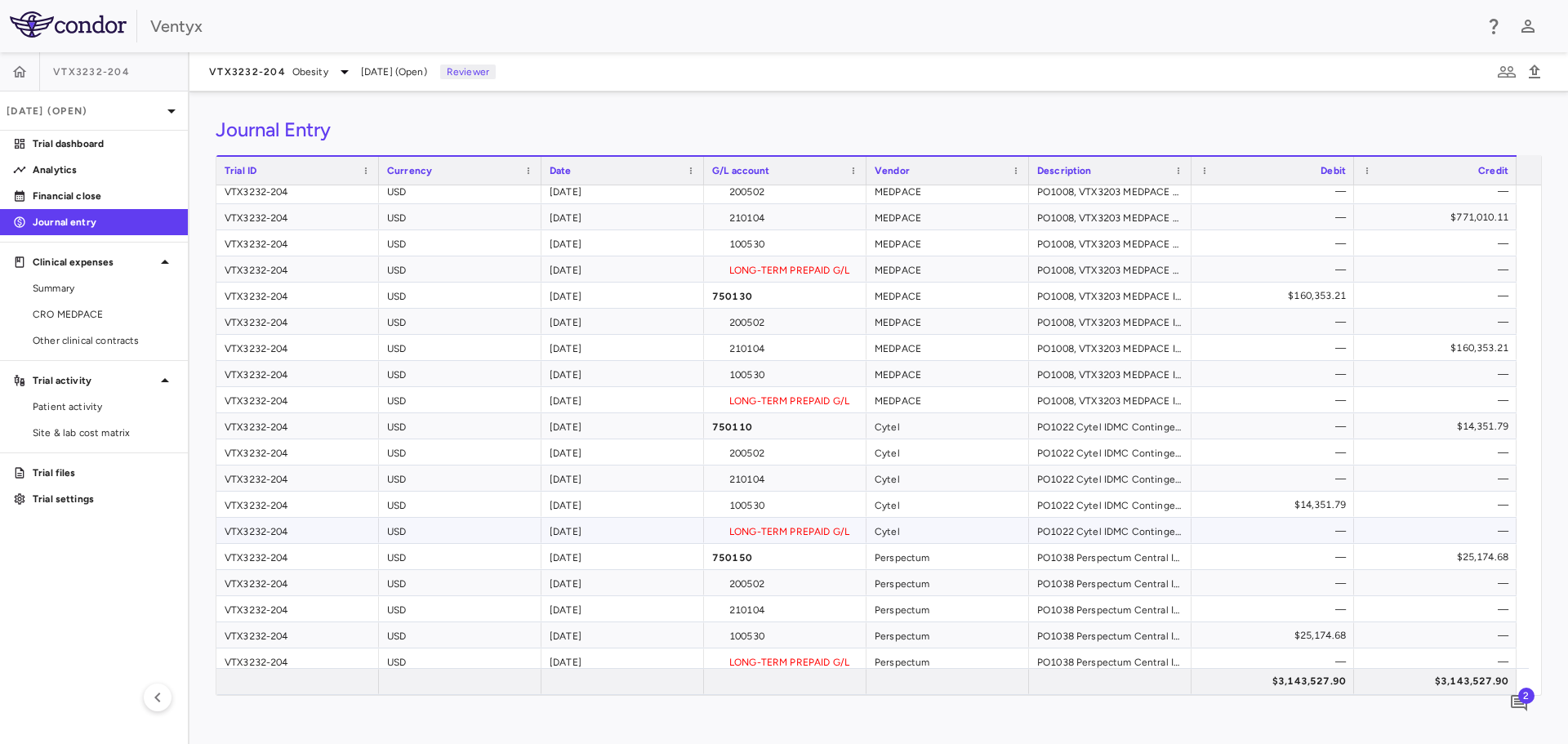
scroll to position [170, 0]
click at [1521, 707] on icon "Add comment" at bounding box center [1518, 703] width 16 height 16
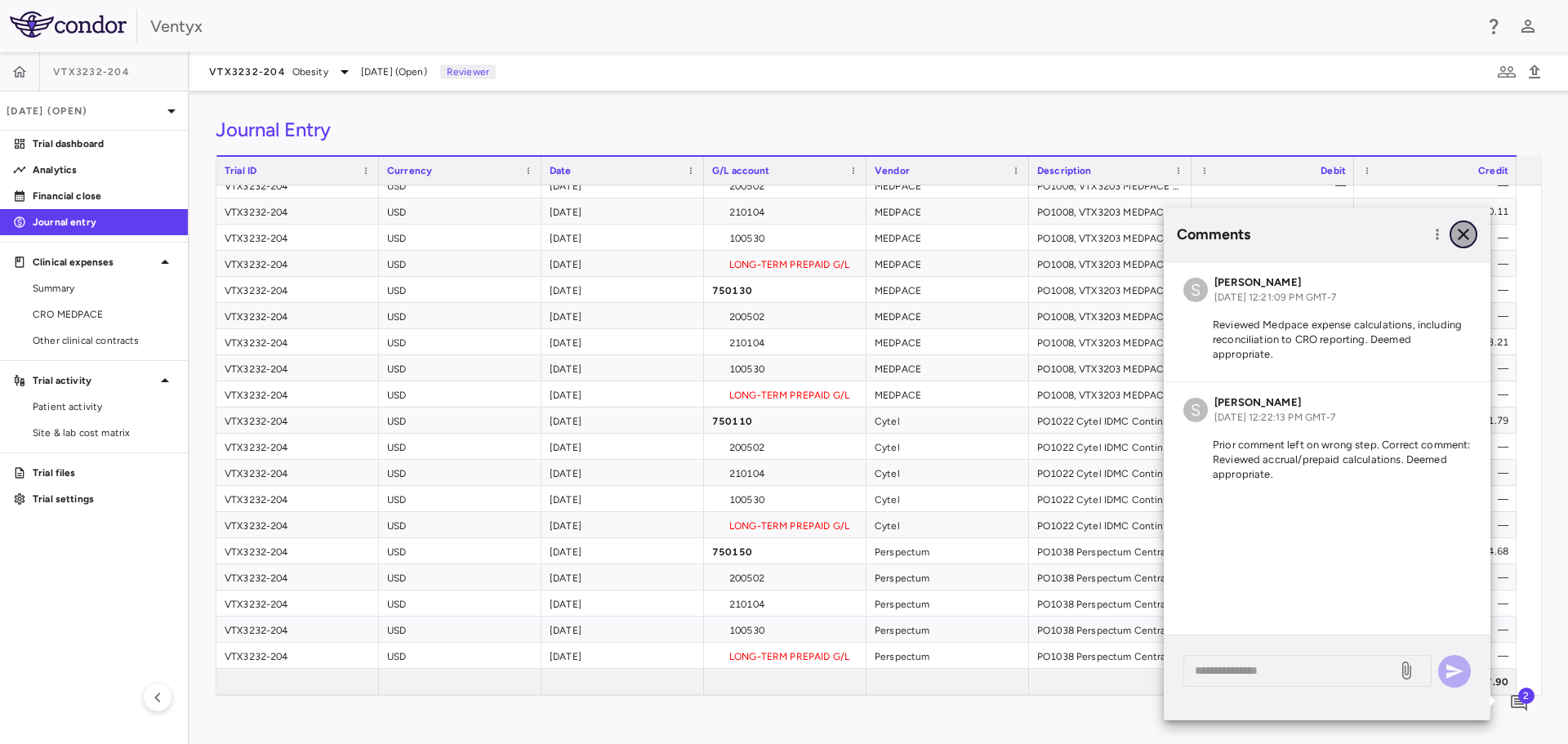
click at [1462, 230] on icon "button" at bounding box center [1463, 234] width 19 height 19
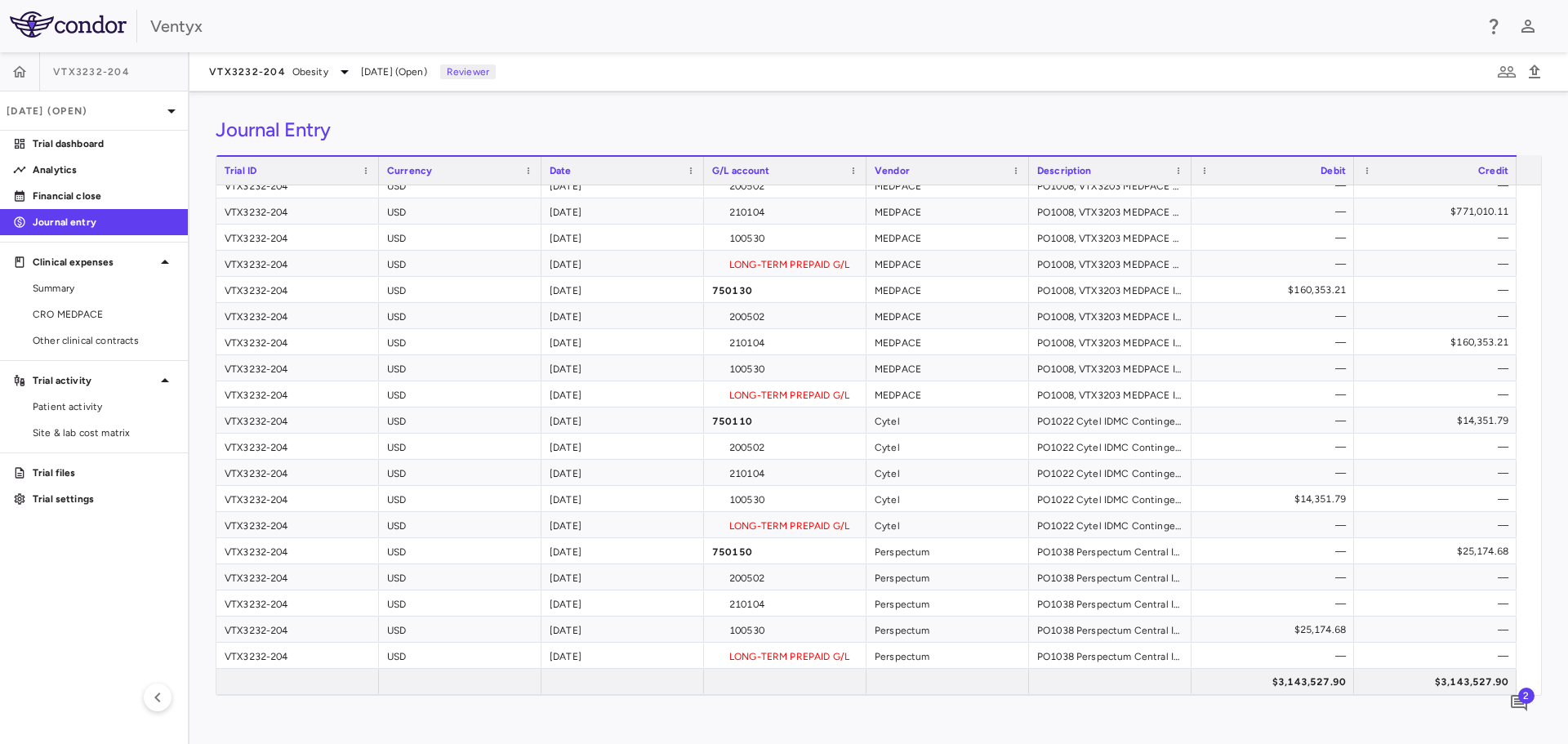
drag, startPoint x: 62, startPoint y: 195, endPoint x: 112, endPoint y: 209, distance: 51.9
click at [62, 195] on p "Financial close" at bounding box center [104, 195] width 142 height 14
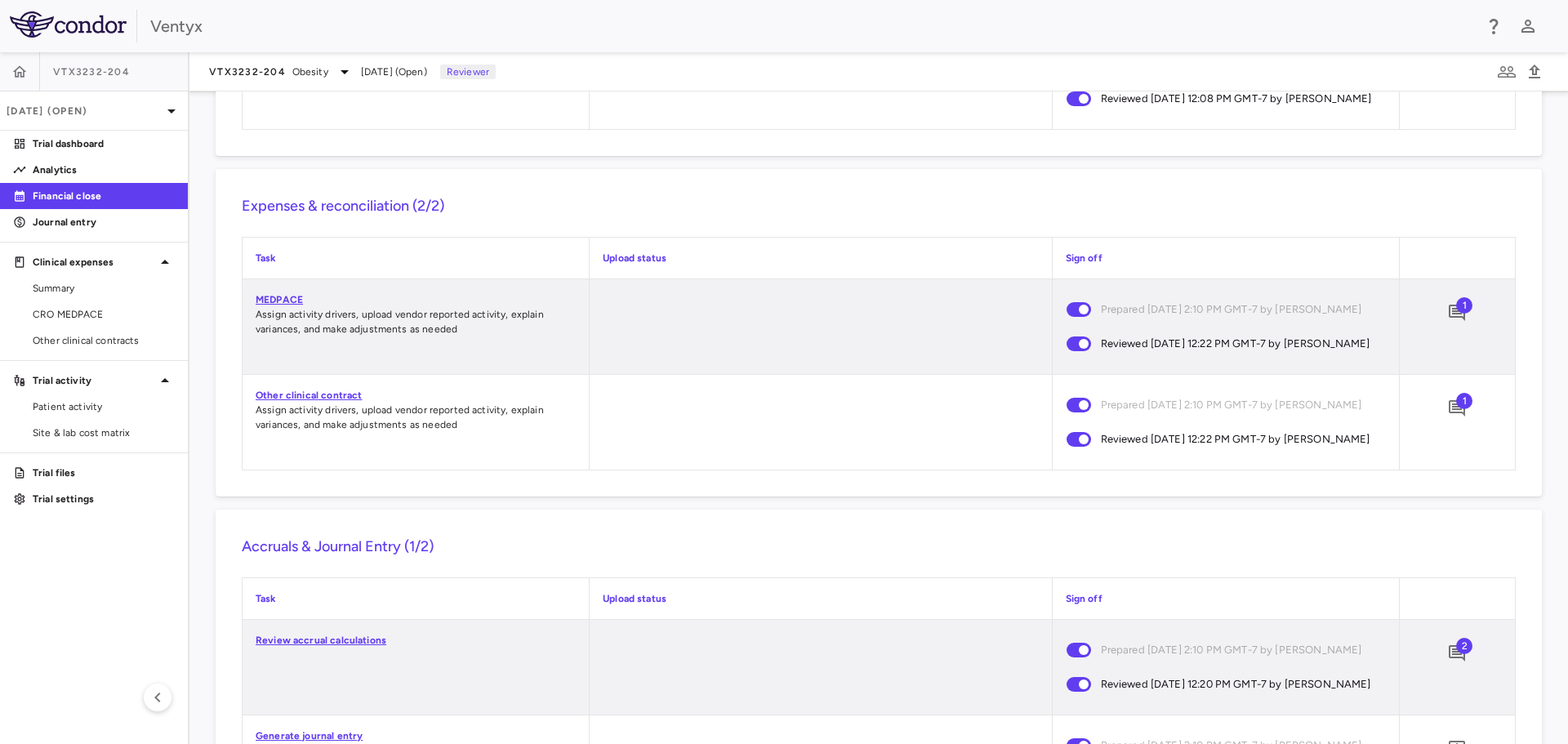
scroll to position [1422, 0]
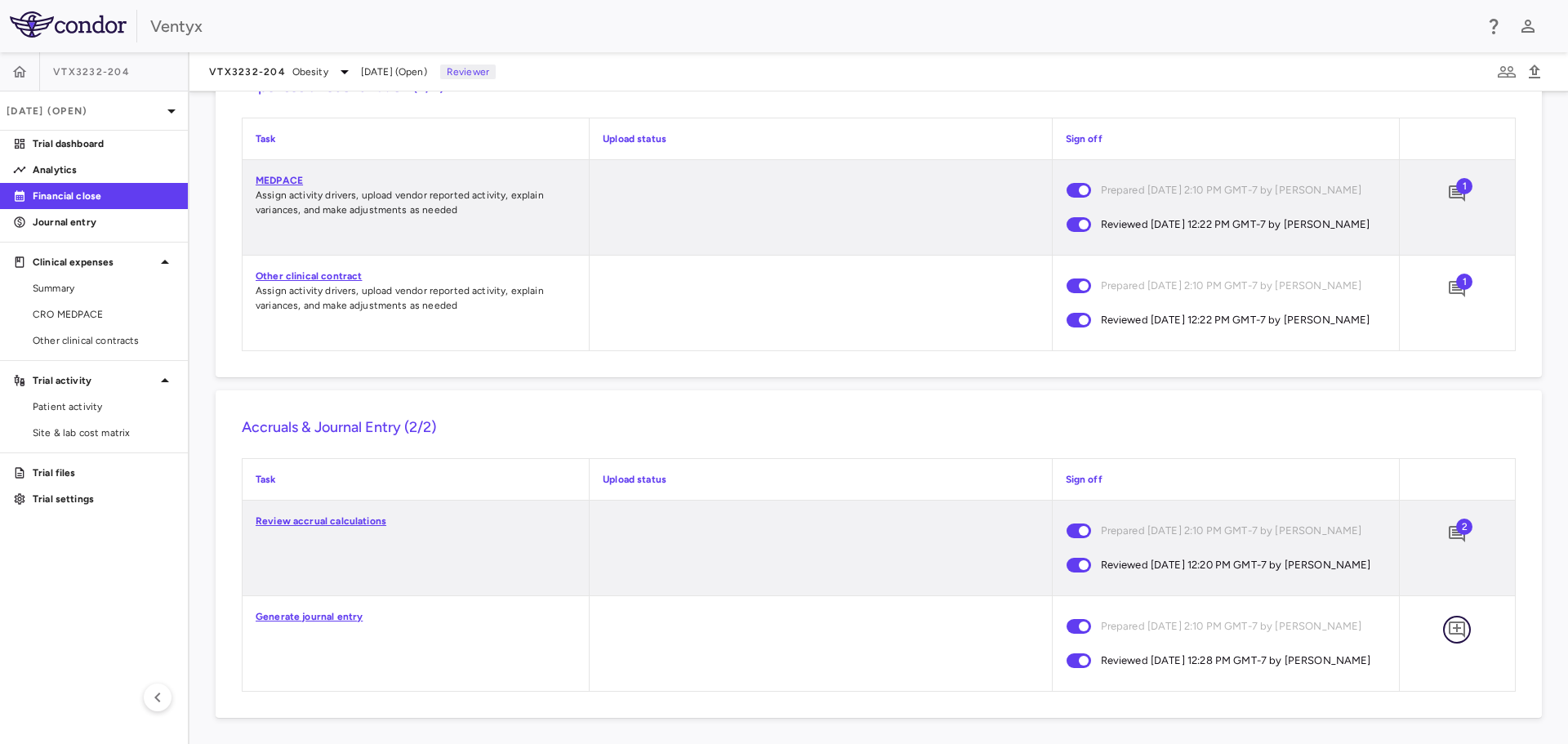
click at [1447, 624] on icon "Add comment" at bounding box center [1456, 629] width 19 height 19
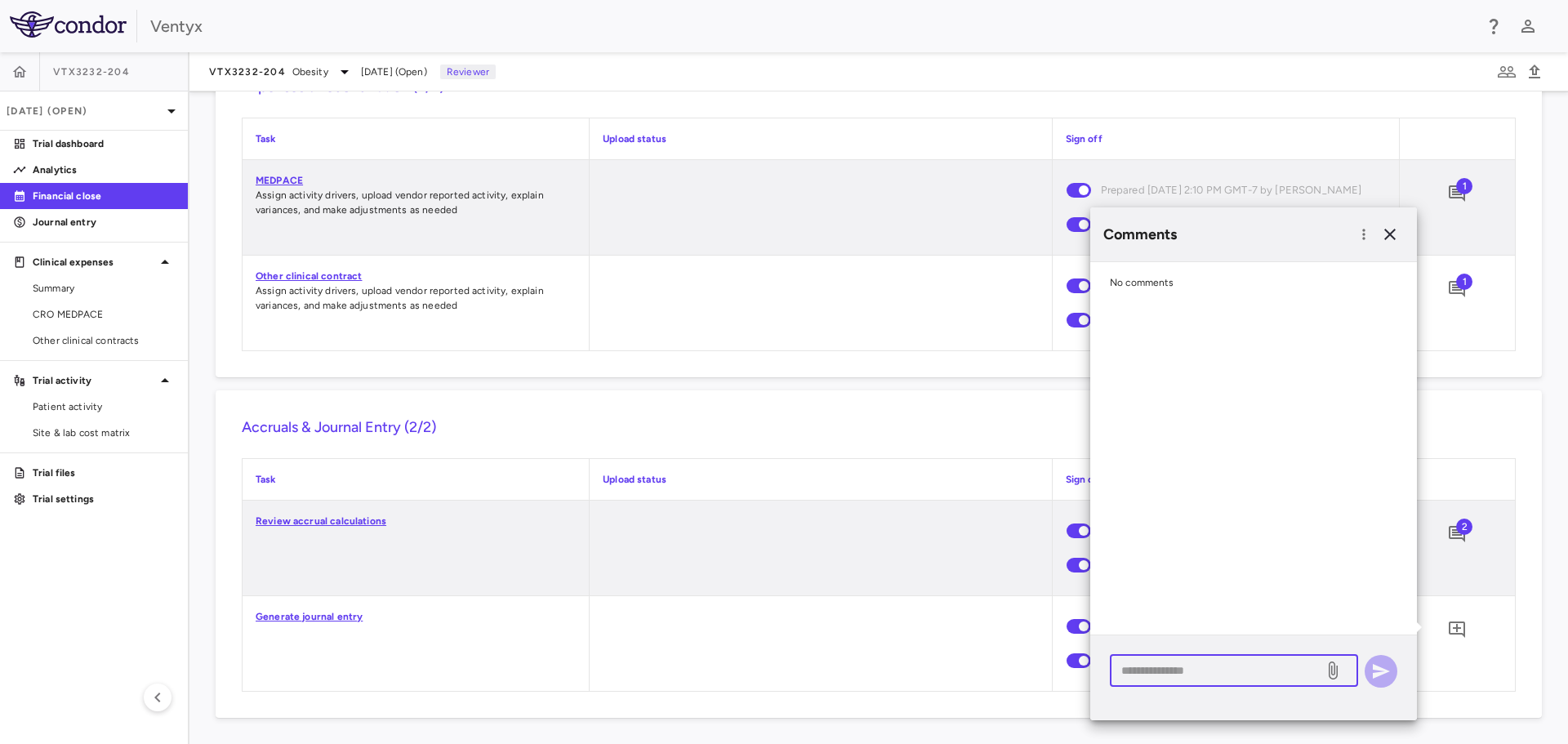
click at [1194, 673] on textarea at bounding box center [1217, 670] width 191 height 18
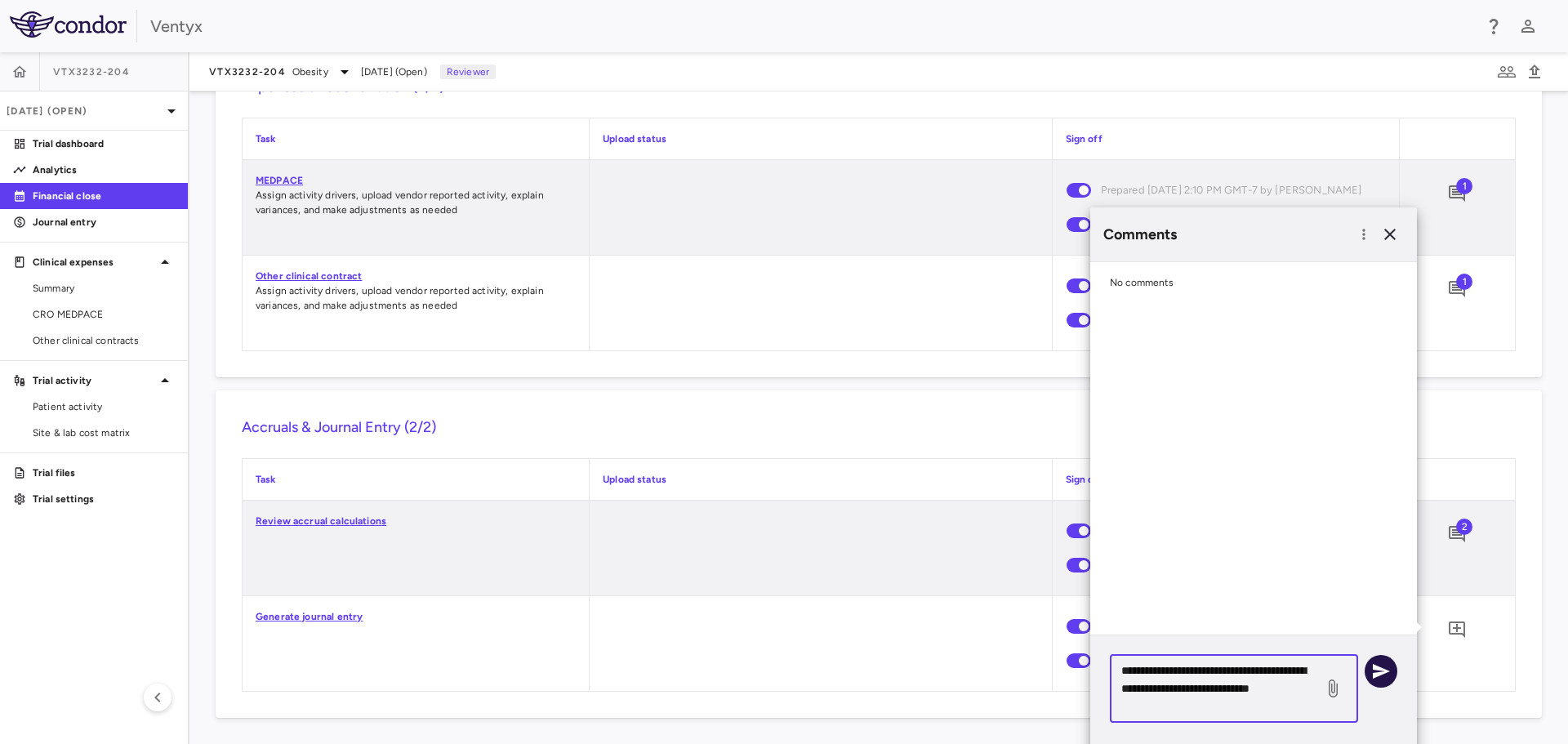
type textarea "**********"
click at [1380, 670] on icon "button" at bounding box center [1380, 671] width 19 height 19
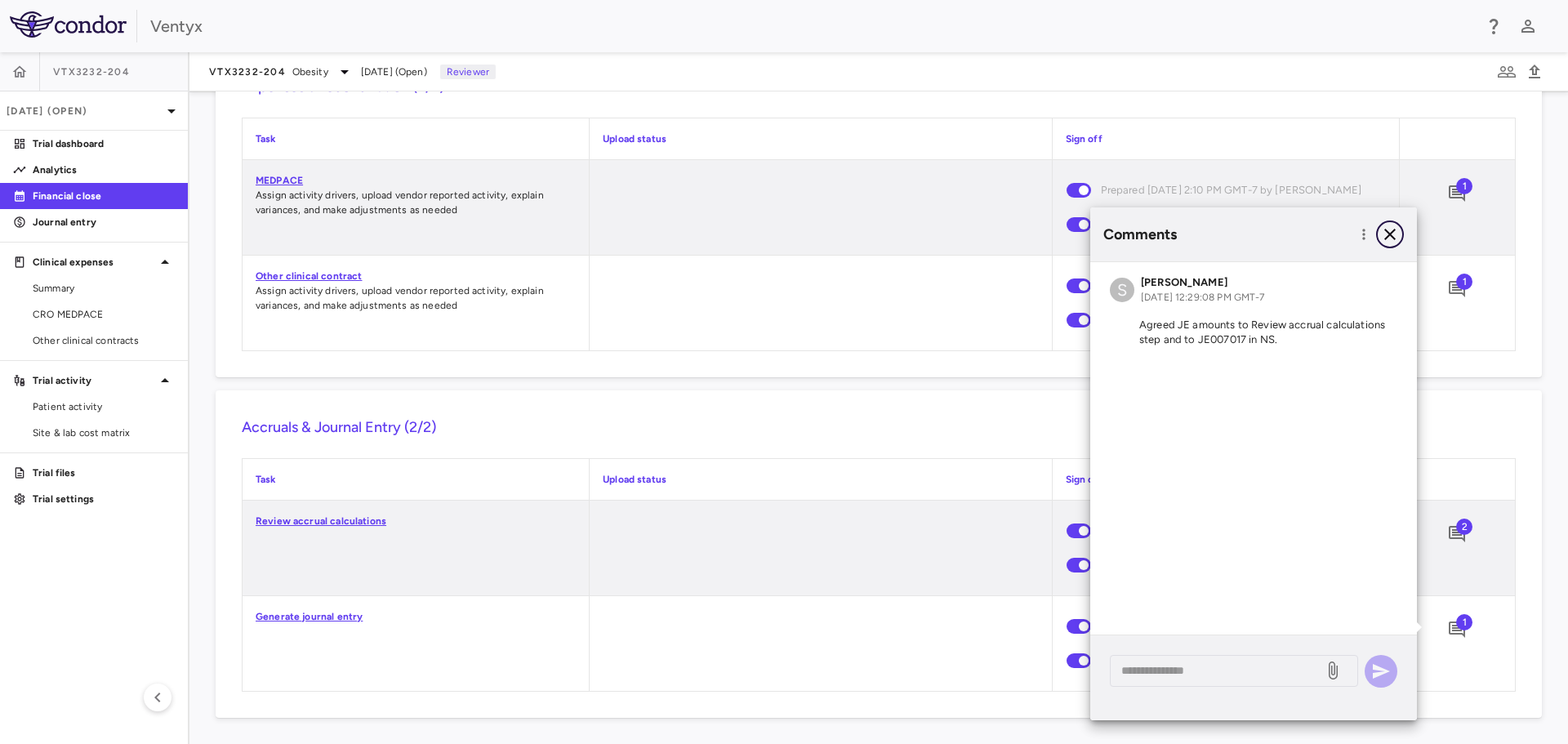
click at [1389, 231] on icon "button" at bounding box center [1390, 234] width 19 height 19
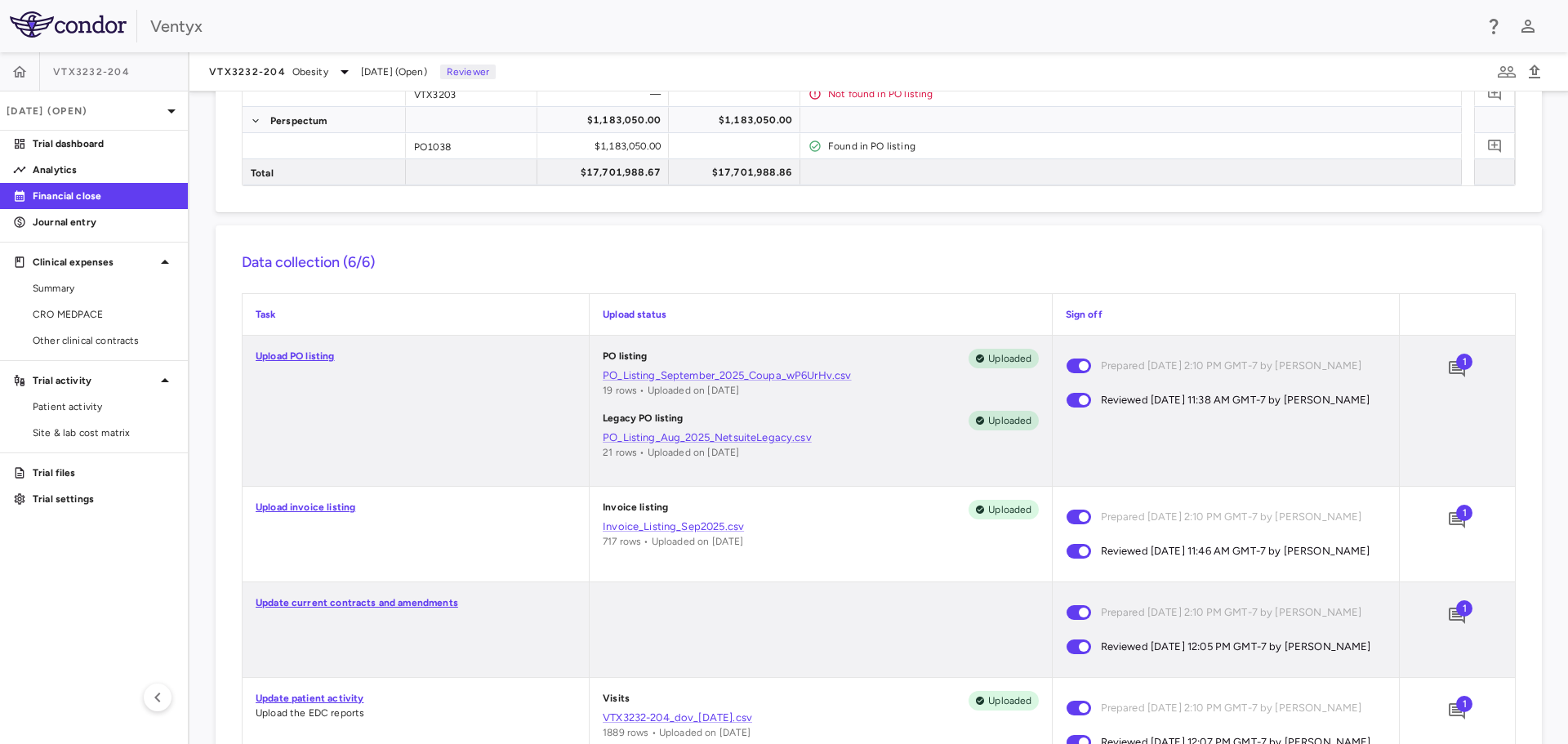
scroll to position [0, 0]
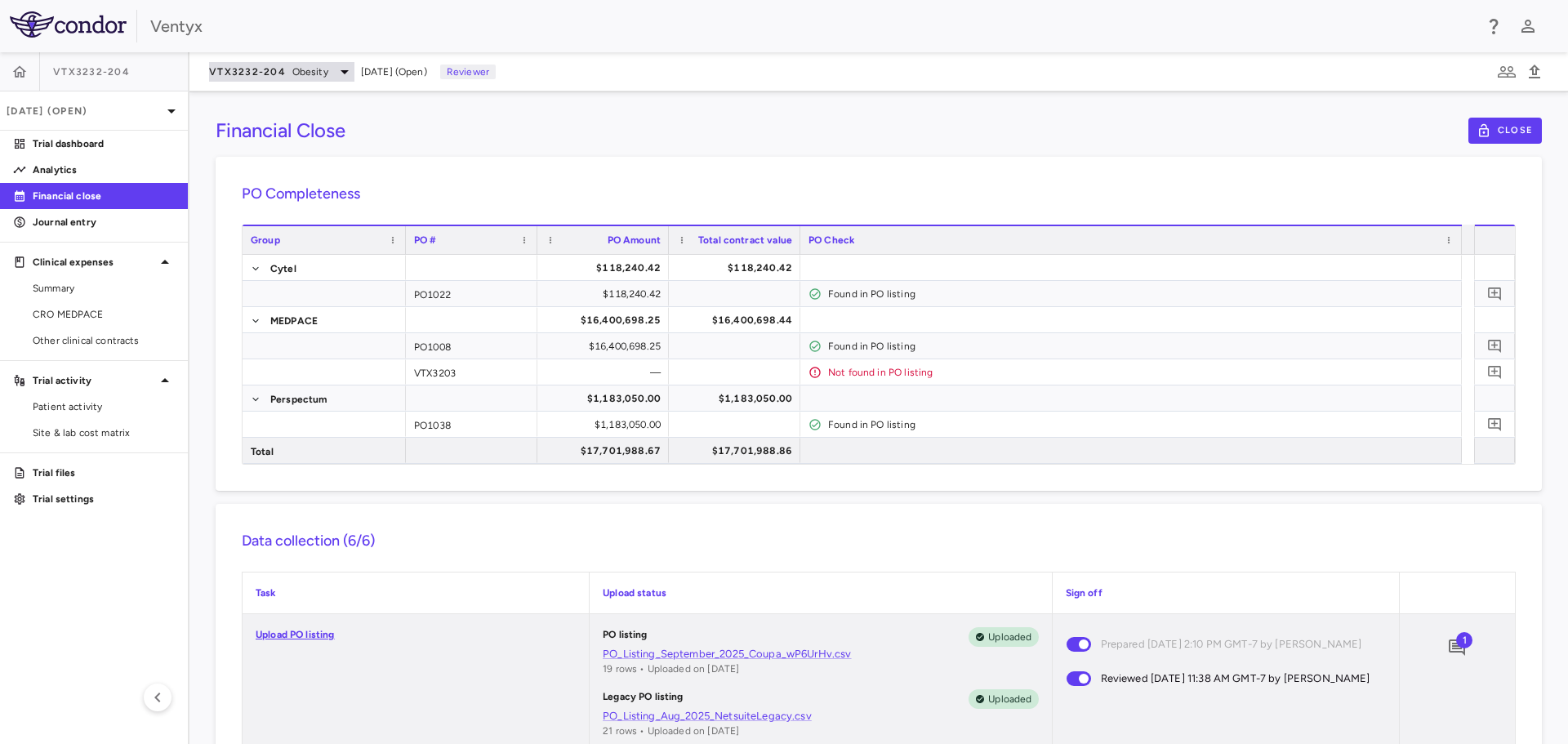
click at [325, 68] on span "Obesity" at bounding box center [310, 71] width 36 height 14
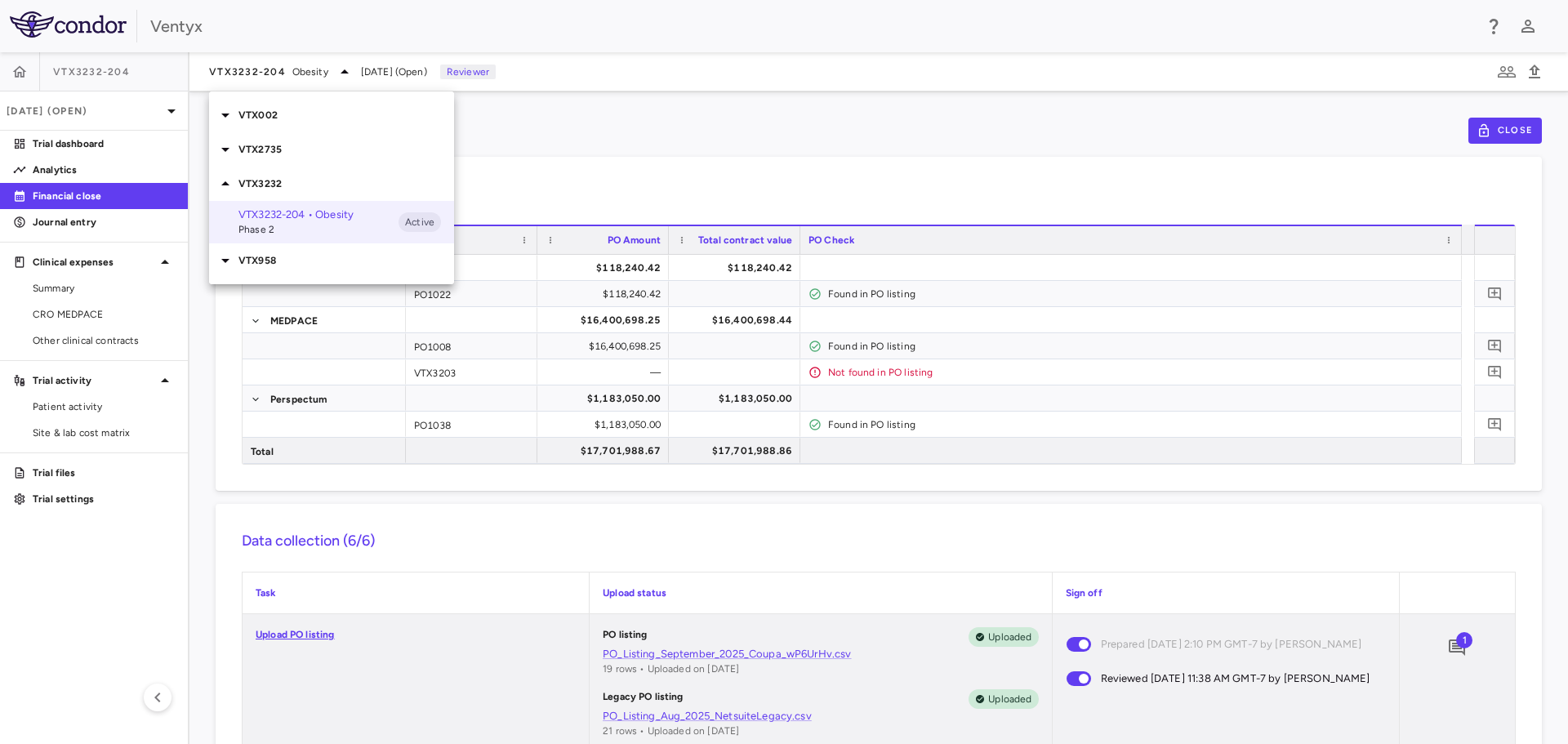
click at [228, 150] on icon at bounding box center [225, 149] width 19 height 19
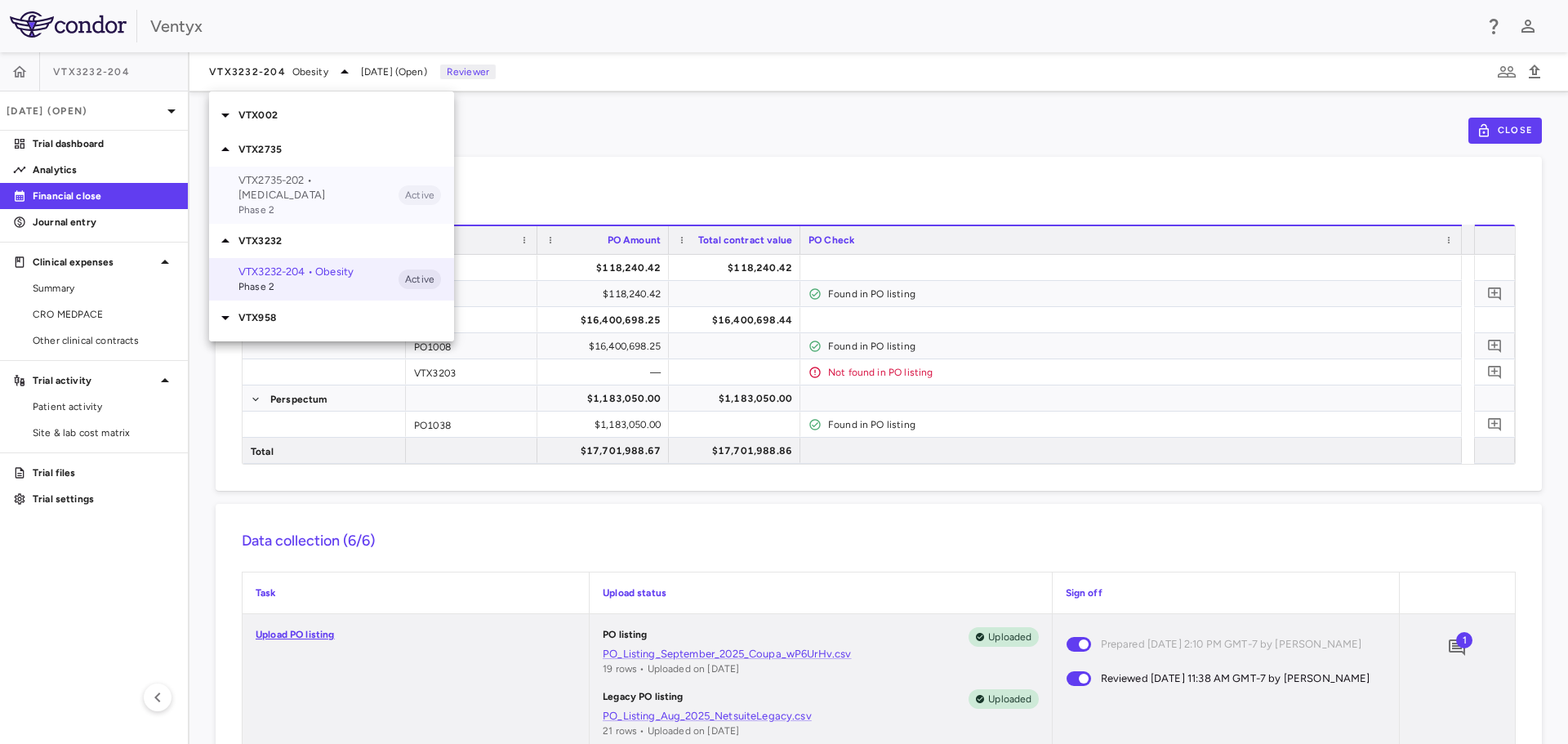
click at [282, 183] on p "VTX2735-202 • [MEDICAL_DATA]" at bounding box center [318, 188] width 160 height 30
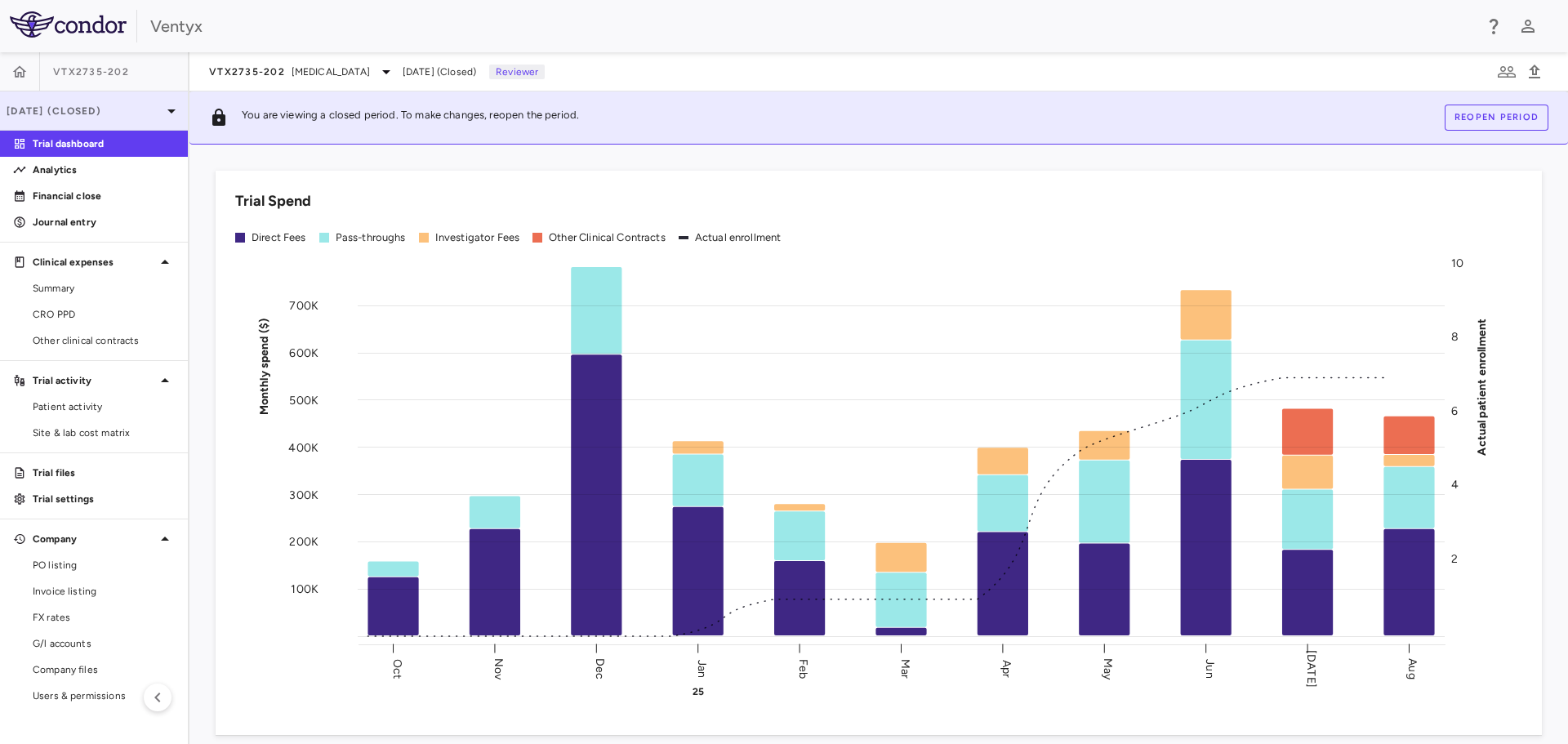
click at [168, 113] on icon at bounding box center [171, 111] width 19 height 19
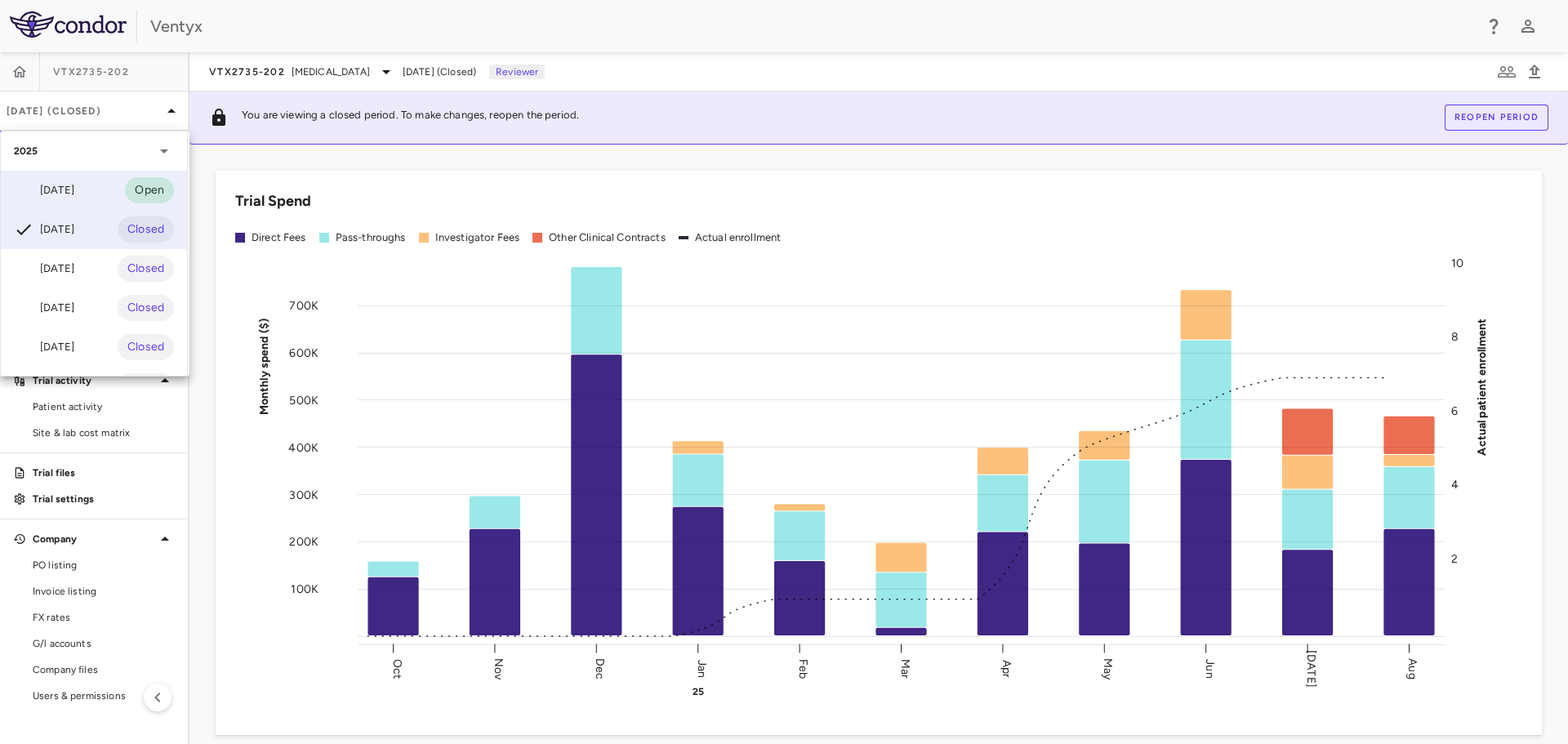
click at [70, 197] on div "[DATE]" at bounding box center [43, 190] width 60 height 19
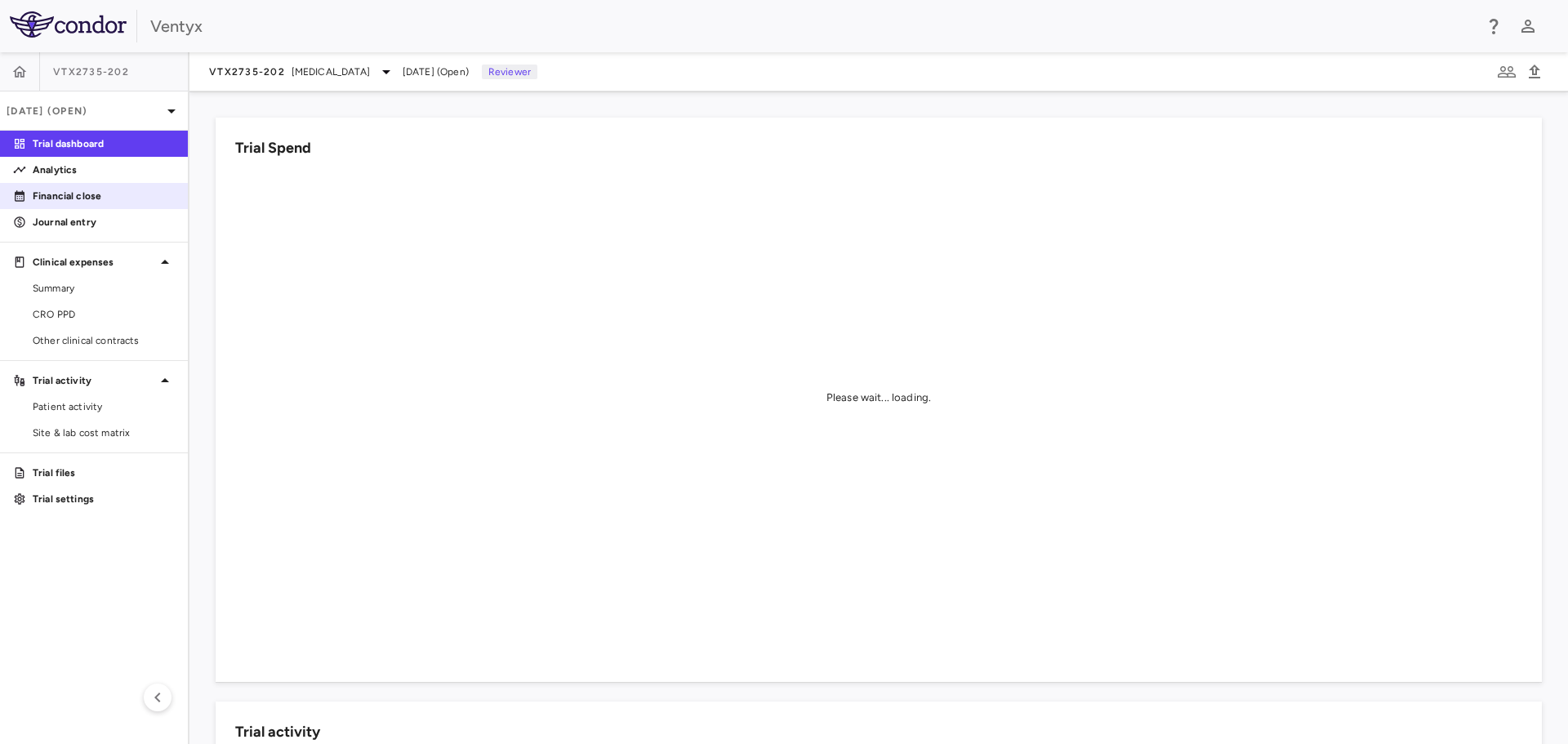
click at [63, 195] on p "Financial close" at bounding box center [104, 195] width 142 height 14
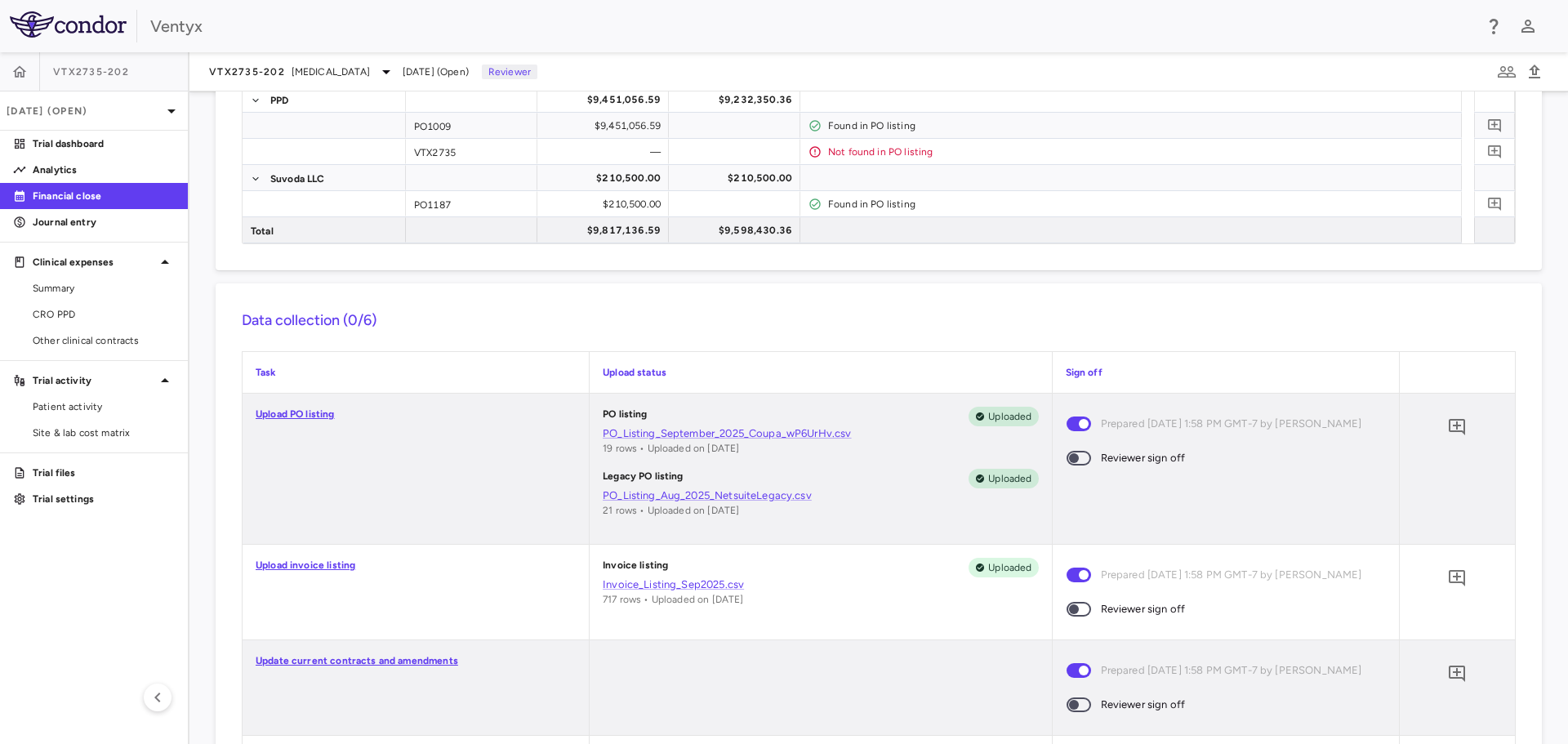
scroll to position [245, 0]
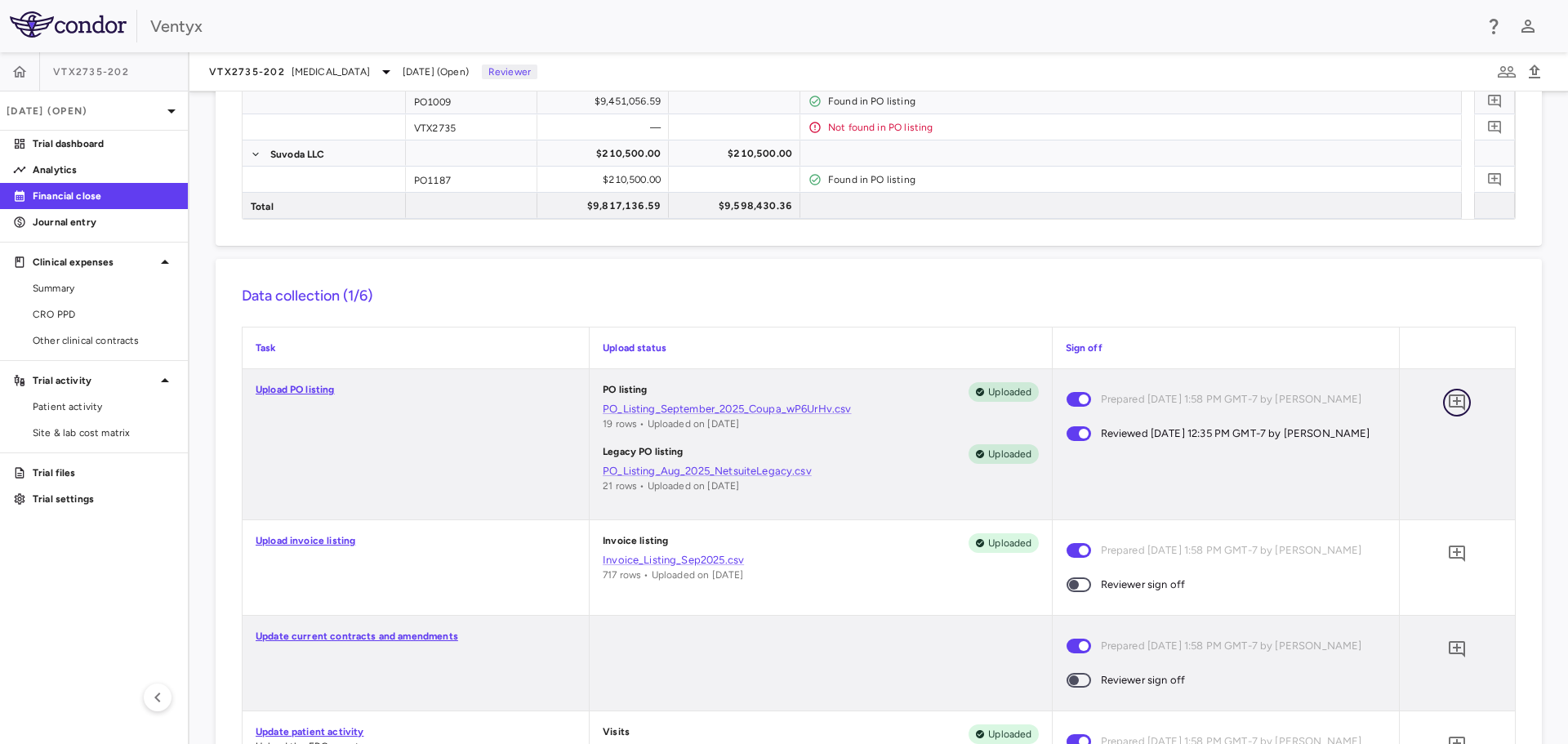
click at [1447, 399] on icon "Add comment" at bounding box center [1456, 402] width 19 height 19
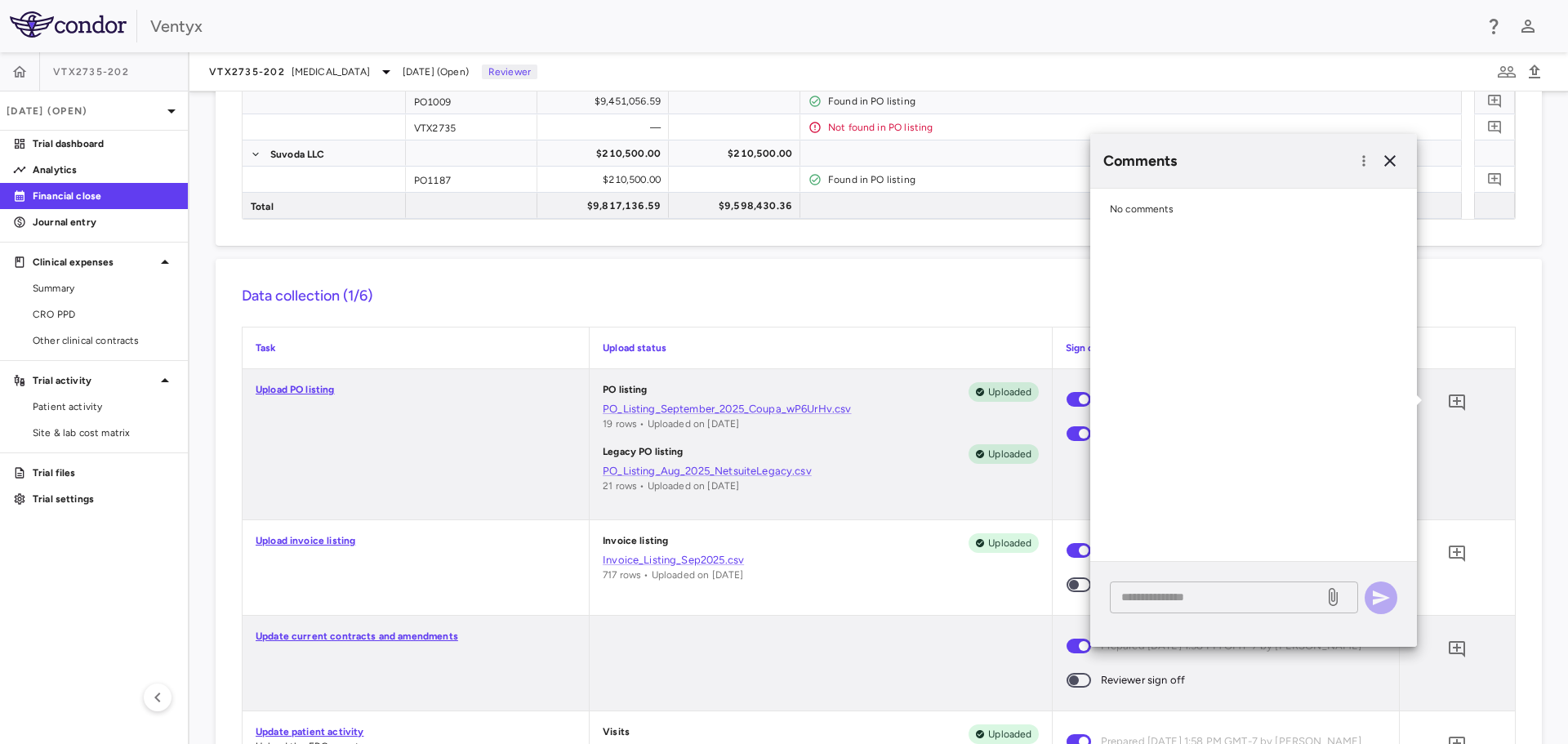
click at [1158, 590] on textarea at bounding box center [1217, 597] width 191 height 18
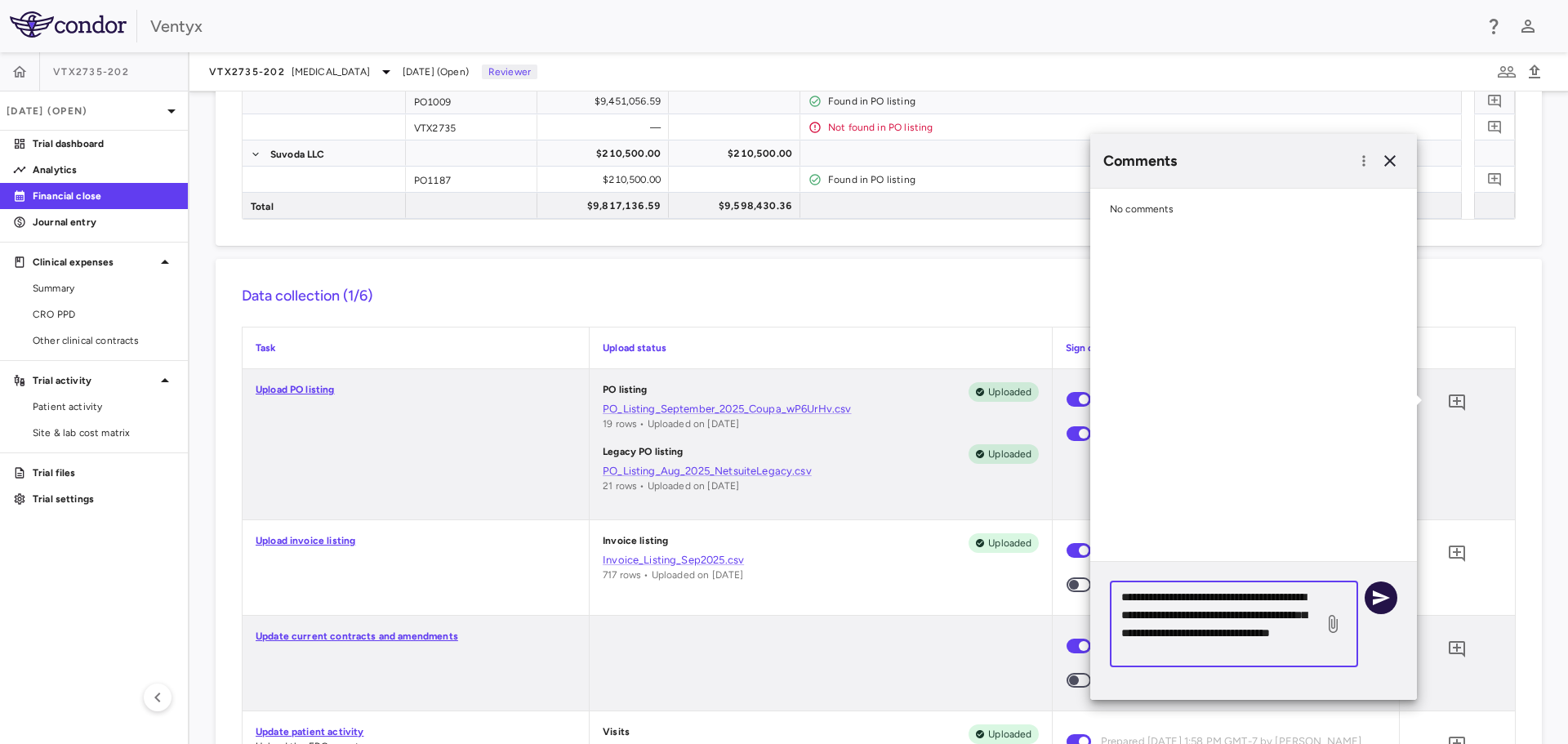
type textarea "**********"
click at [1379, 589] on icon "button" at bounding box center [1380, 598] width 19 height 19
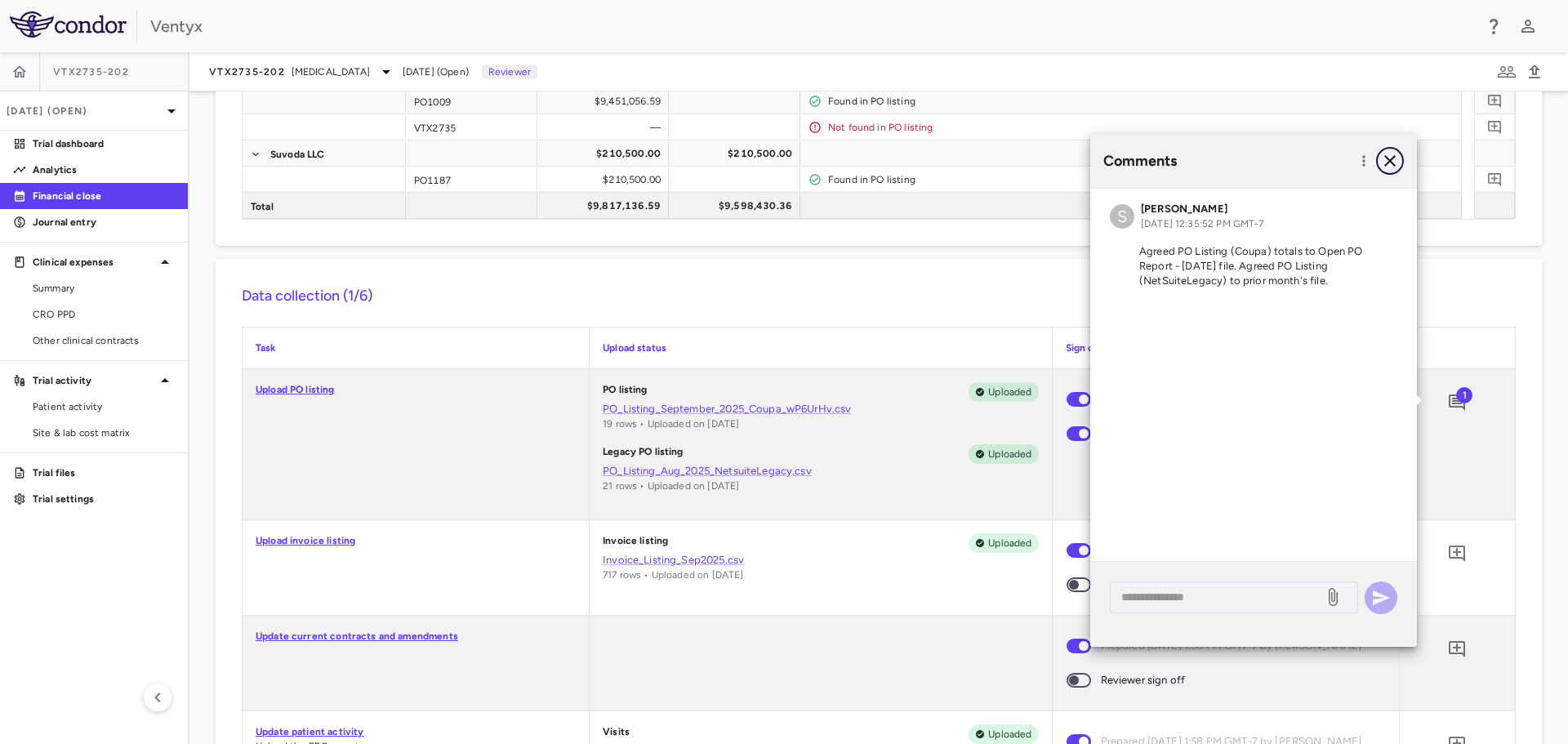
click at [1390, 161] on icon "button" at bounding box center [1390, 161] width 12 height 12
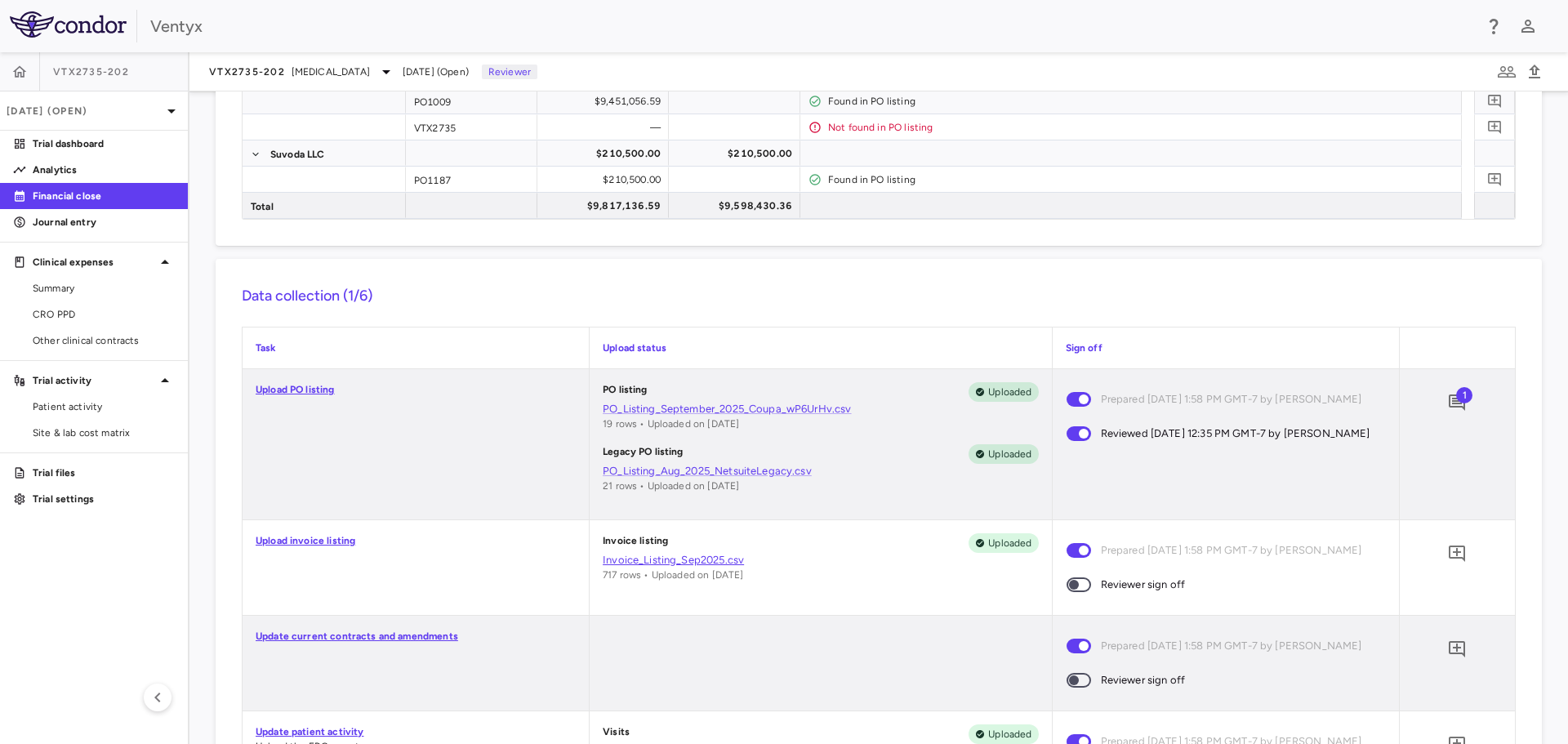
scroll to position [326, 0]
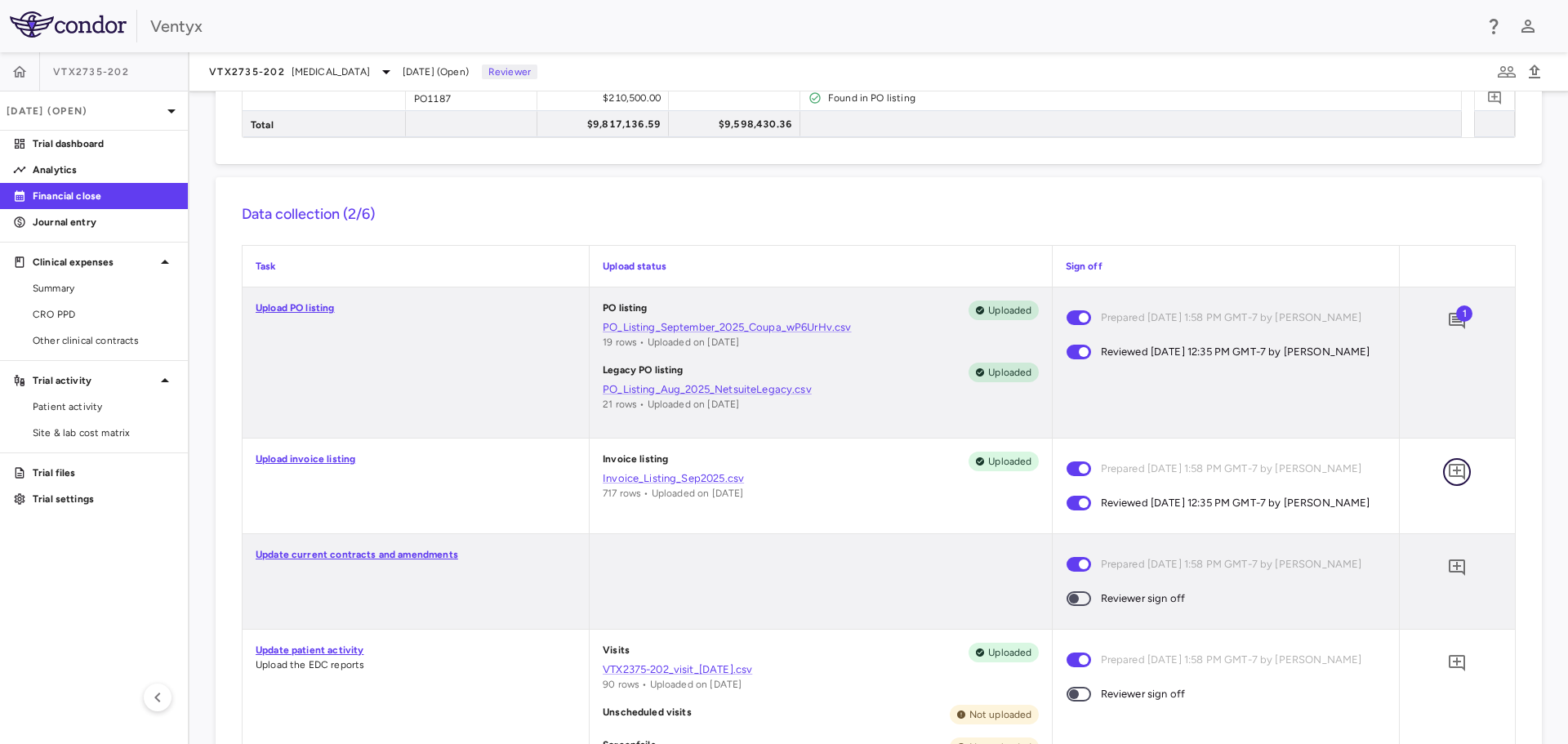
click at [1451, 468] on icon "Add comment" at bounding box center [1456, 472] width 19 height 19
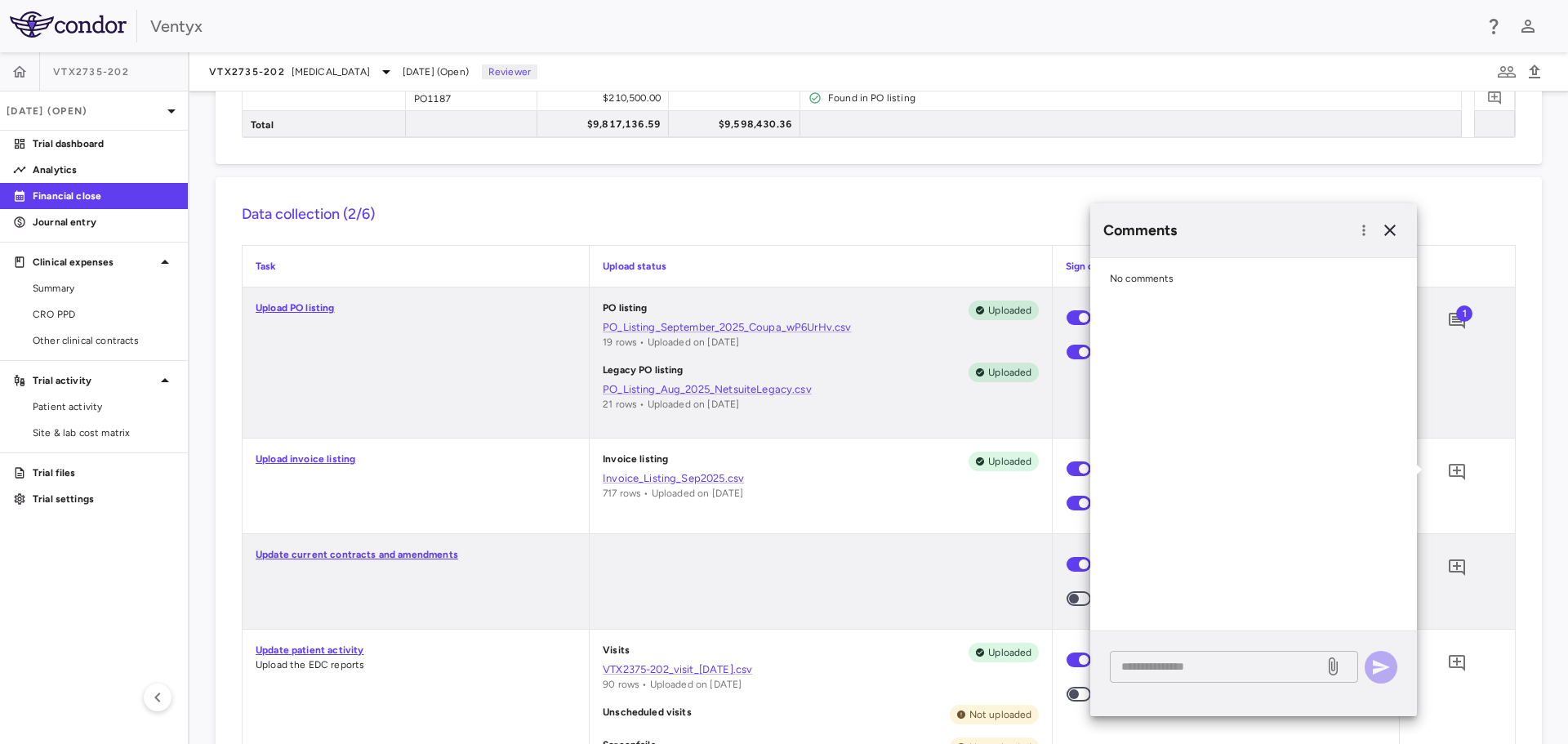
click at [1139, 670] on textarea at bounding box center [1217, 666] width 191 height 18
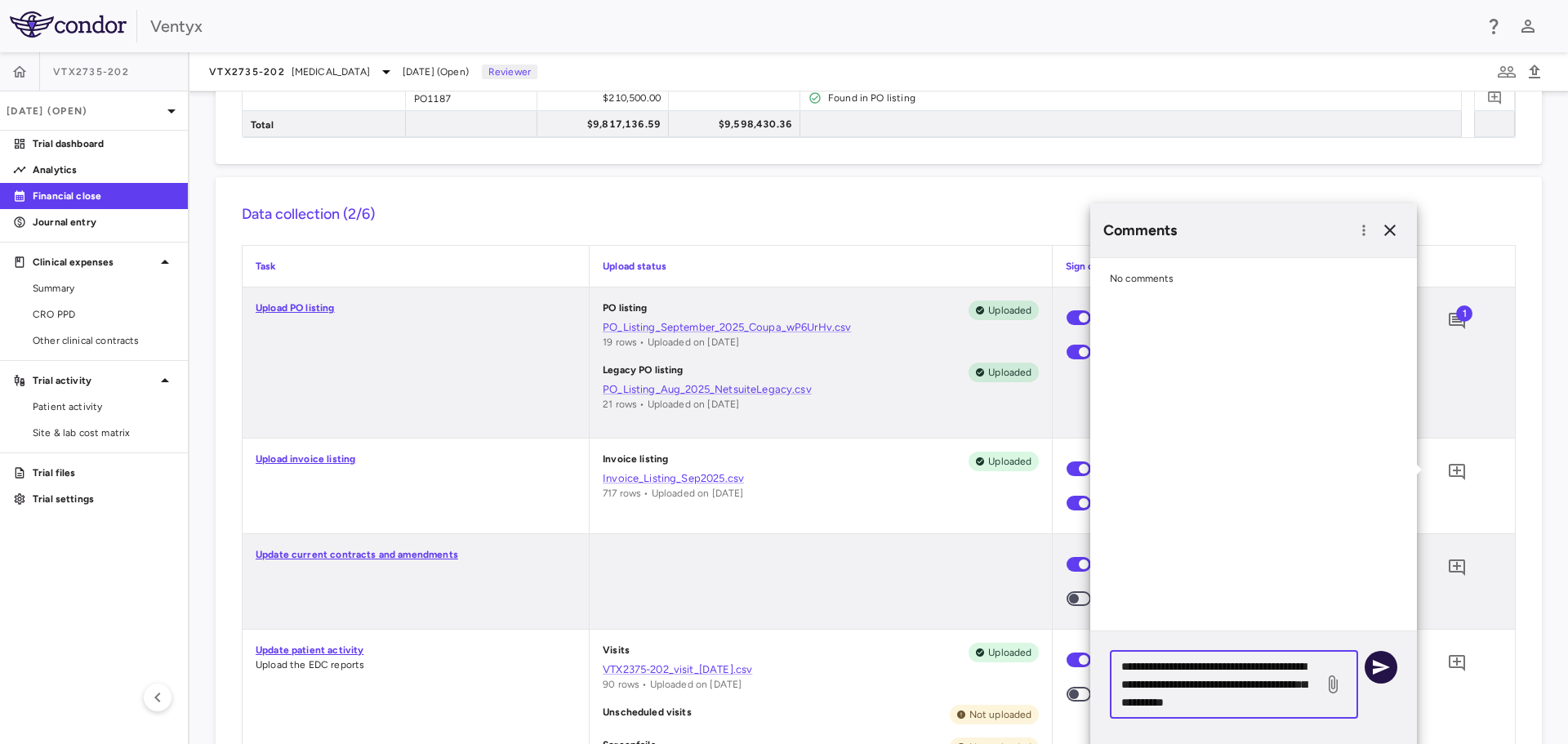
type textarea "**********"
click at [1391, 667] on button "button" at bounding box center [1381, 667] width 33 height 33
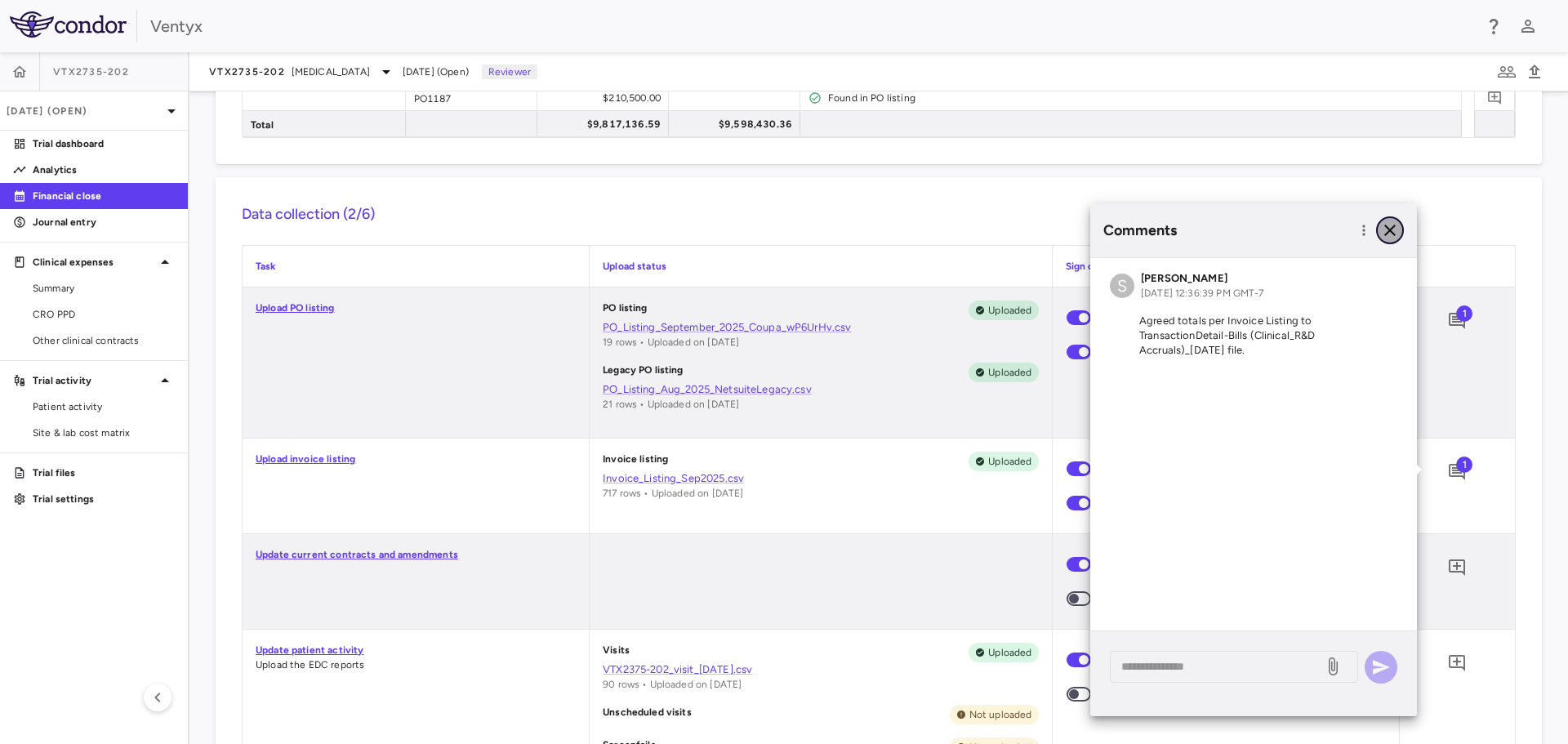
click at [1392, 227] on icon "button" at bounding box center [1390, 231] width 12 height 12
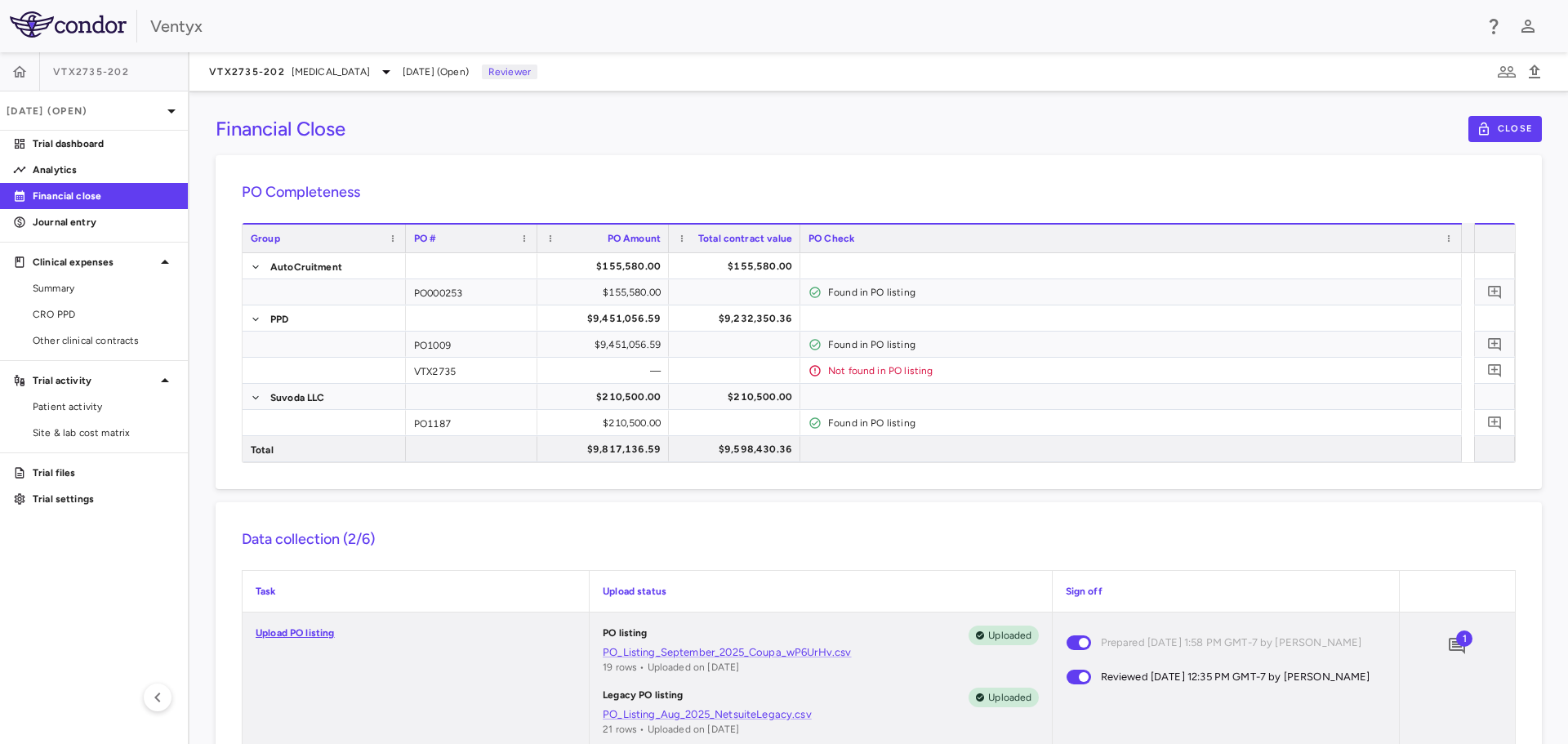
scroll to position [0, 0]
click at [68, 311] on span "CRO PPD" at bounding box center [104, 314] width 142 height 14
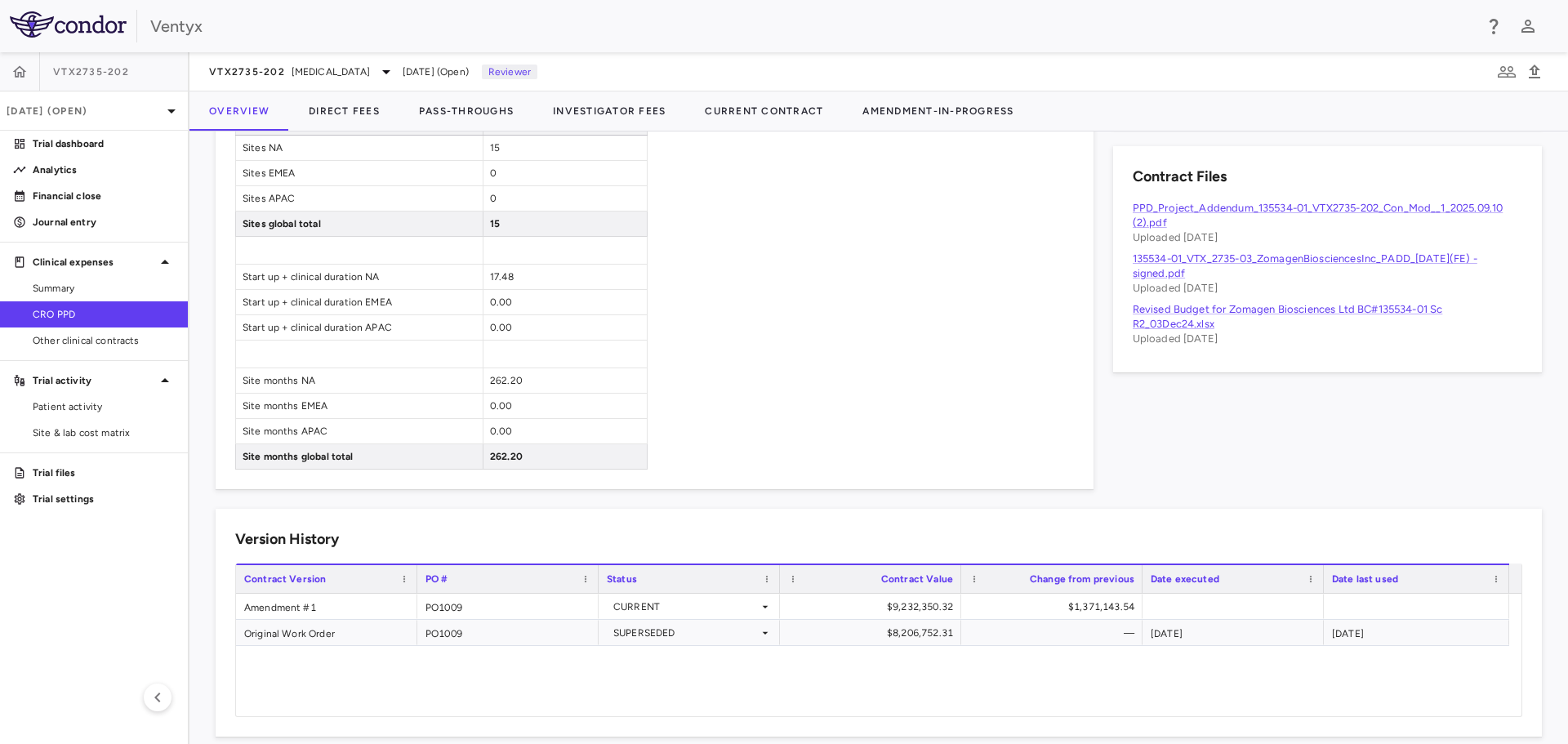
scroll to position [960, 0]
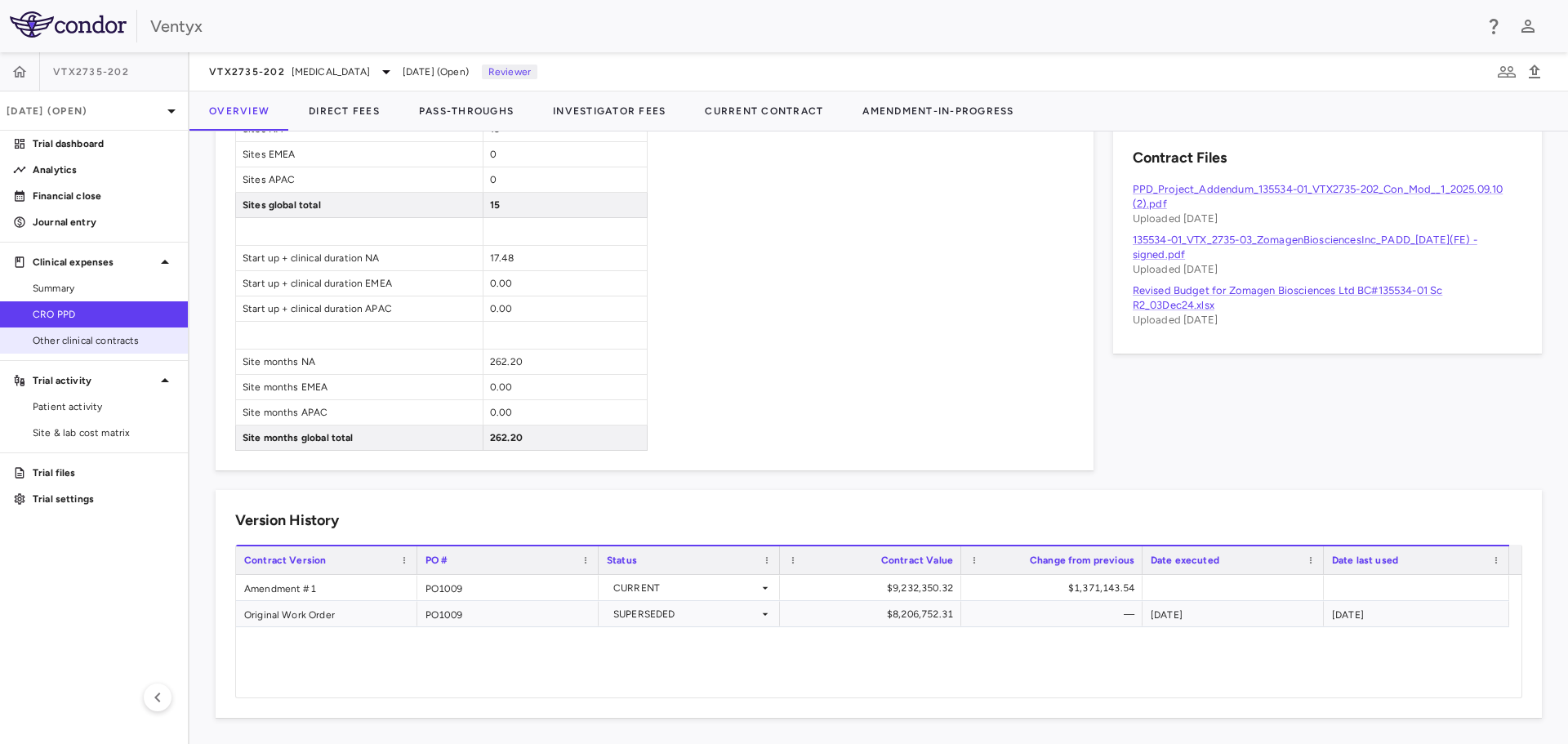
click at [74, 339] on span "Other clinical contracts" at bounding box center [104, 340] width 142 height 14
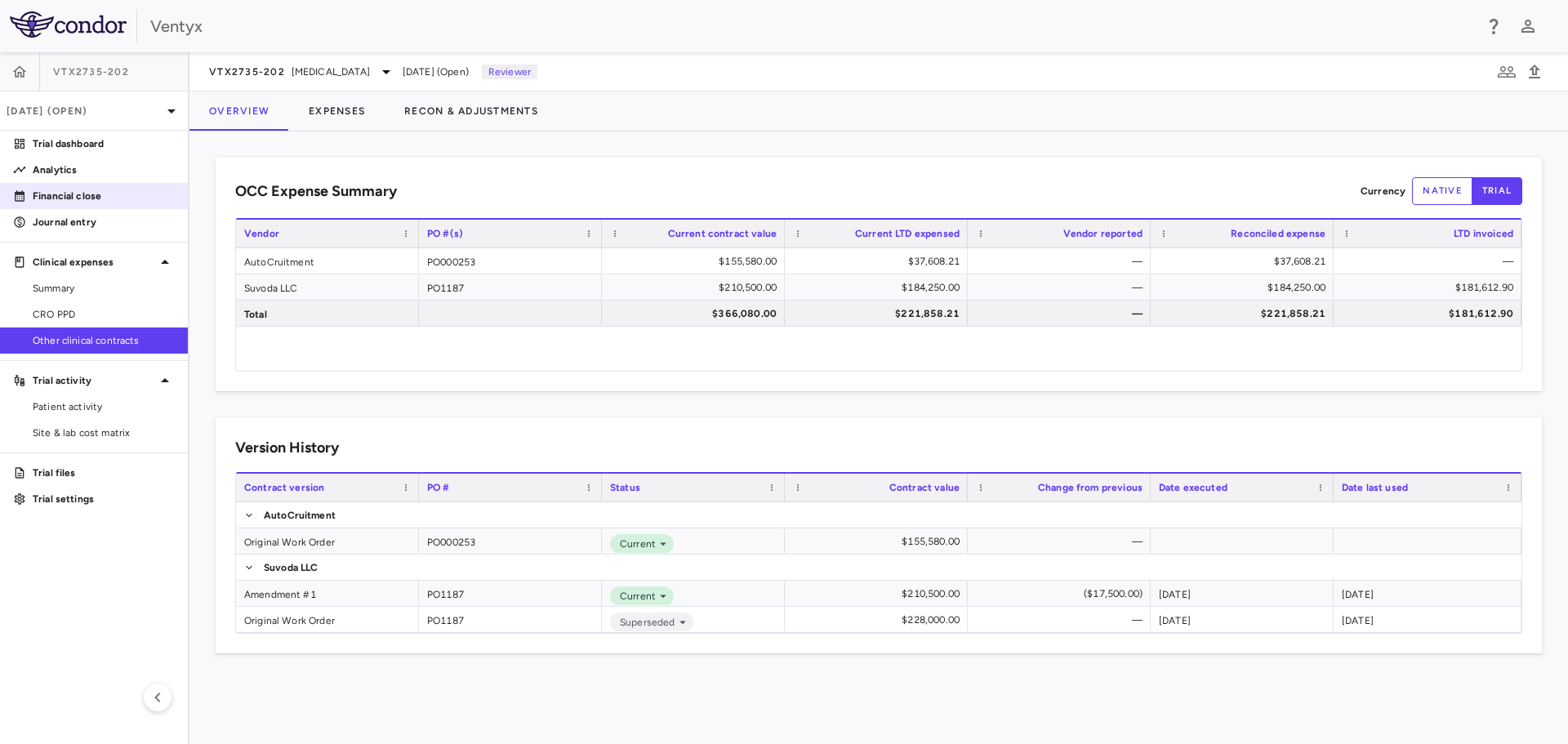
click at [81, 192] on p "Financial close" at bounding box center [104, 195] width 142 height 14
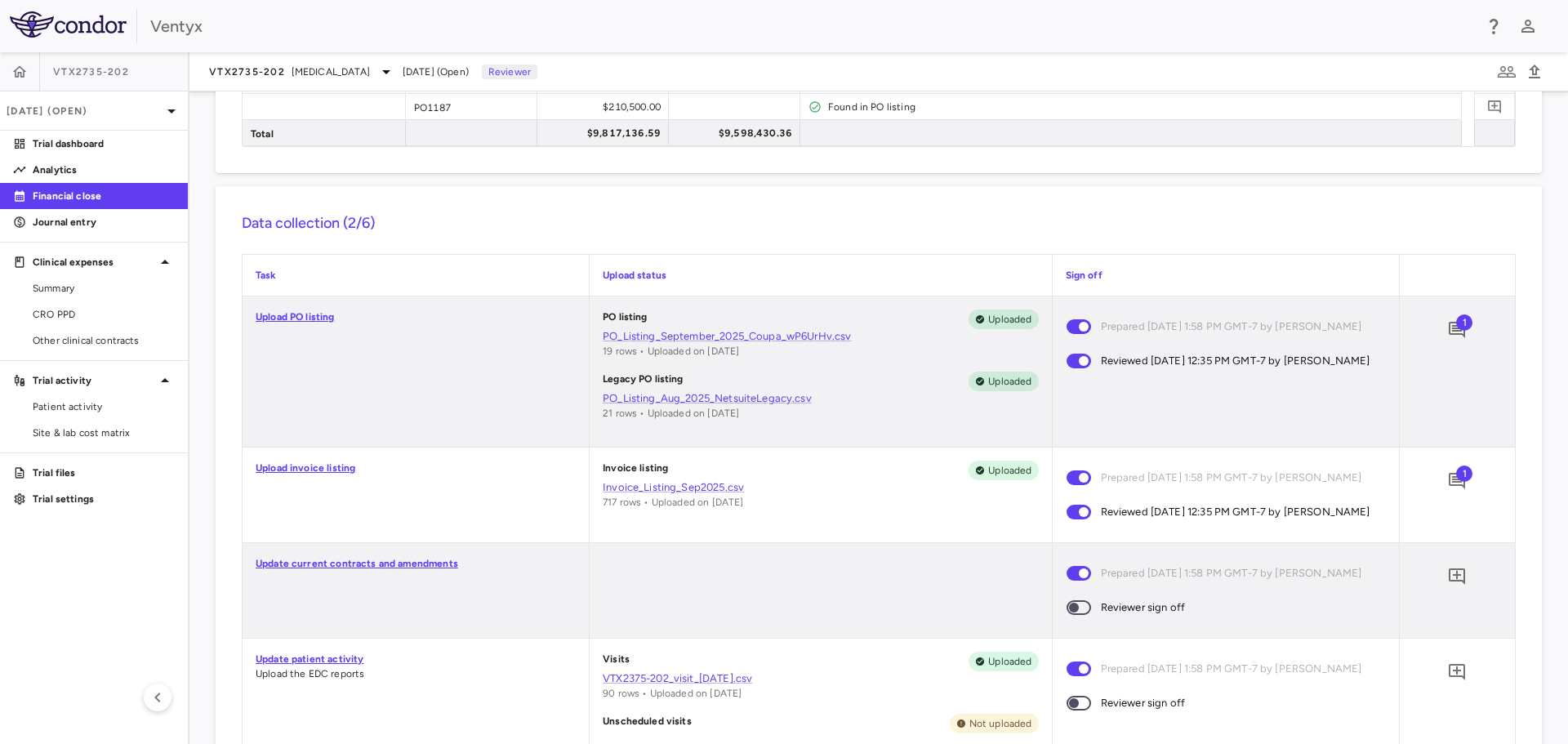
scroll to position [408, 0]
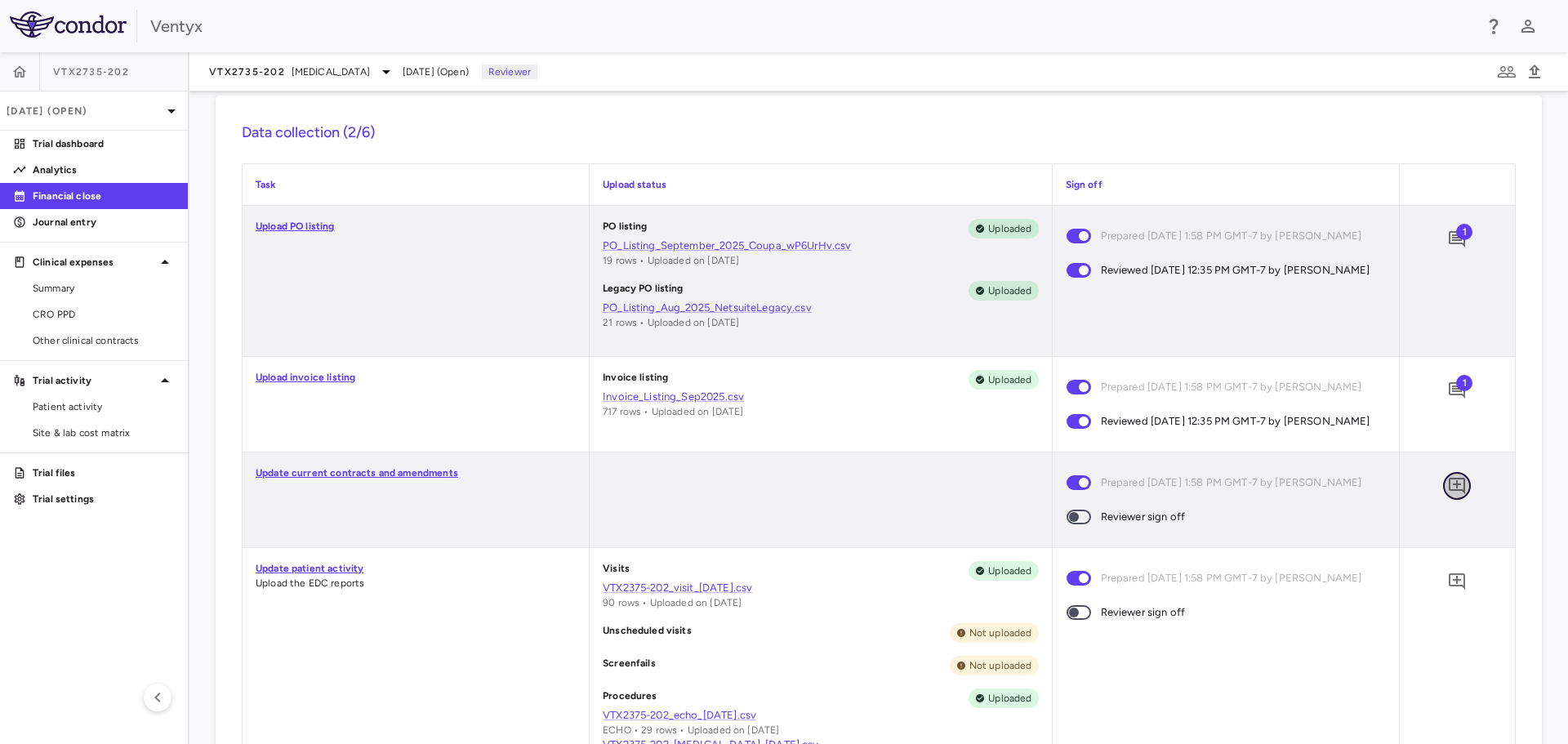
click at [1449, 494] on icon "Add comment" at bounding box center [1456, 485] width 16 height 16
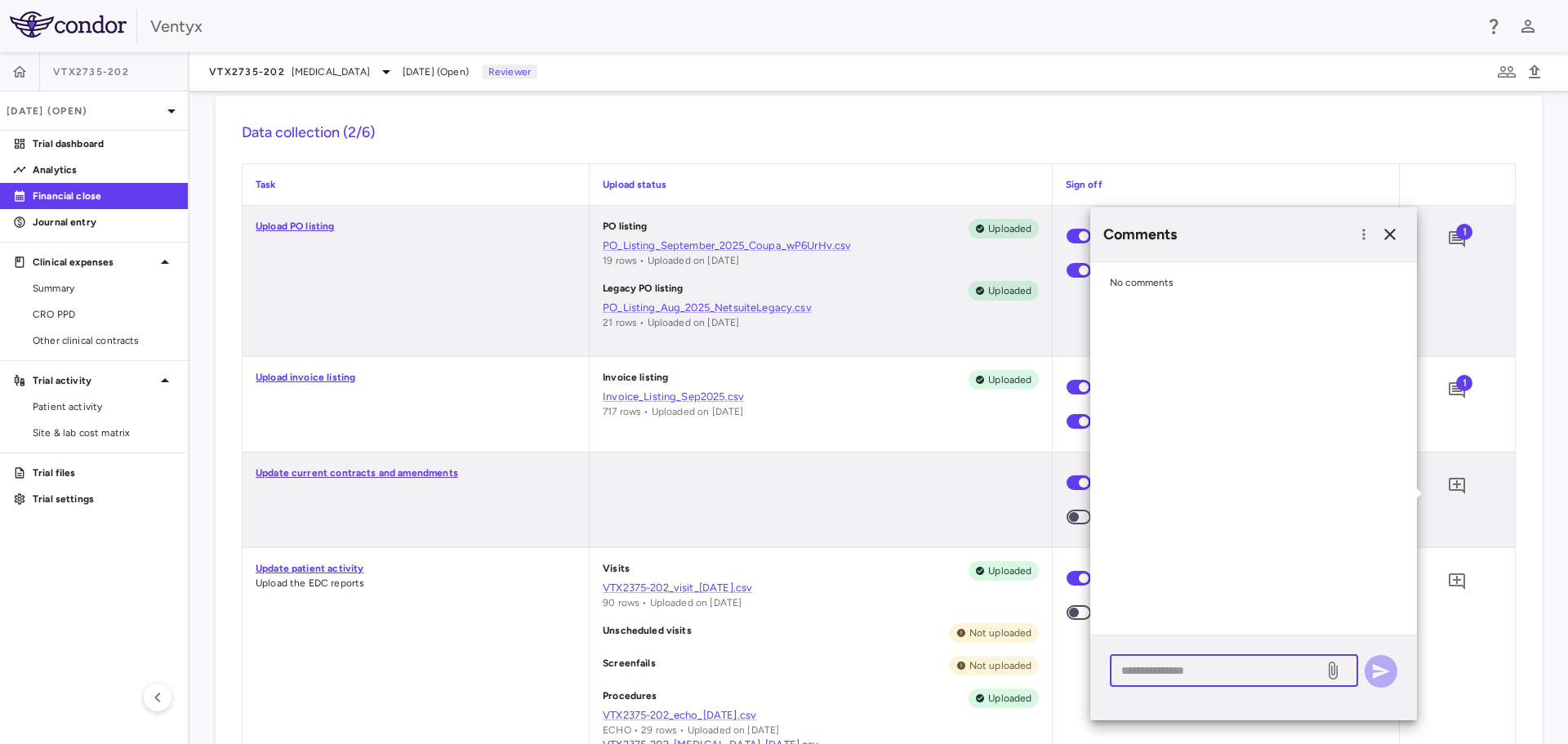
click at [1151, 671] on textarea at bounding box center [1217, 670] width 191 height 18
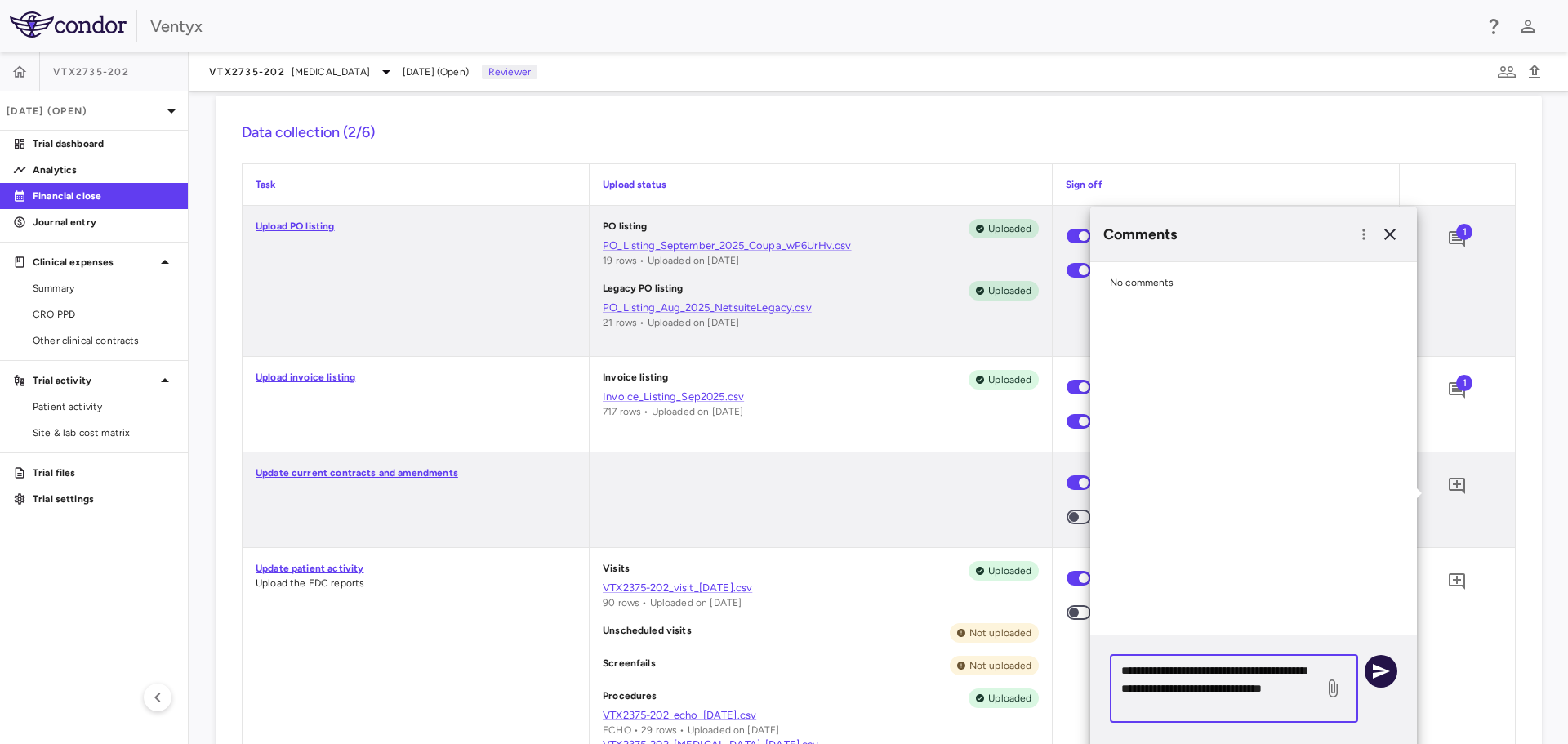
type textarea "**********"
click at [1388, 671] on icon "button" at bounding box center [1381, 671] width 17 height 14
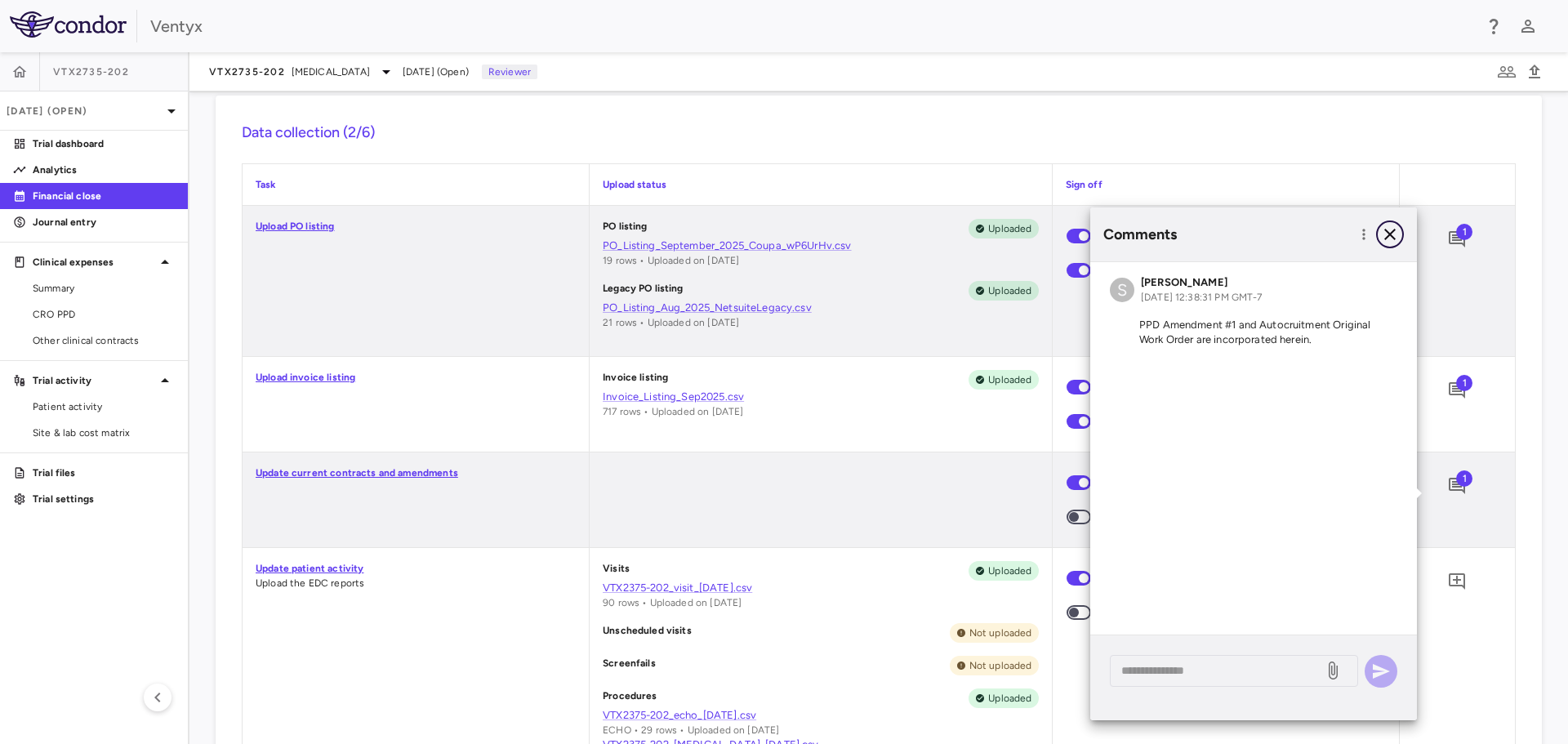
click at [1392, 228] on icon "button" at bounding box center [1390, 234] width 19 height 19
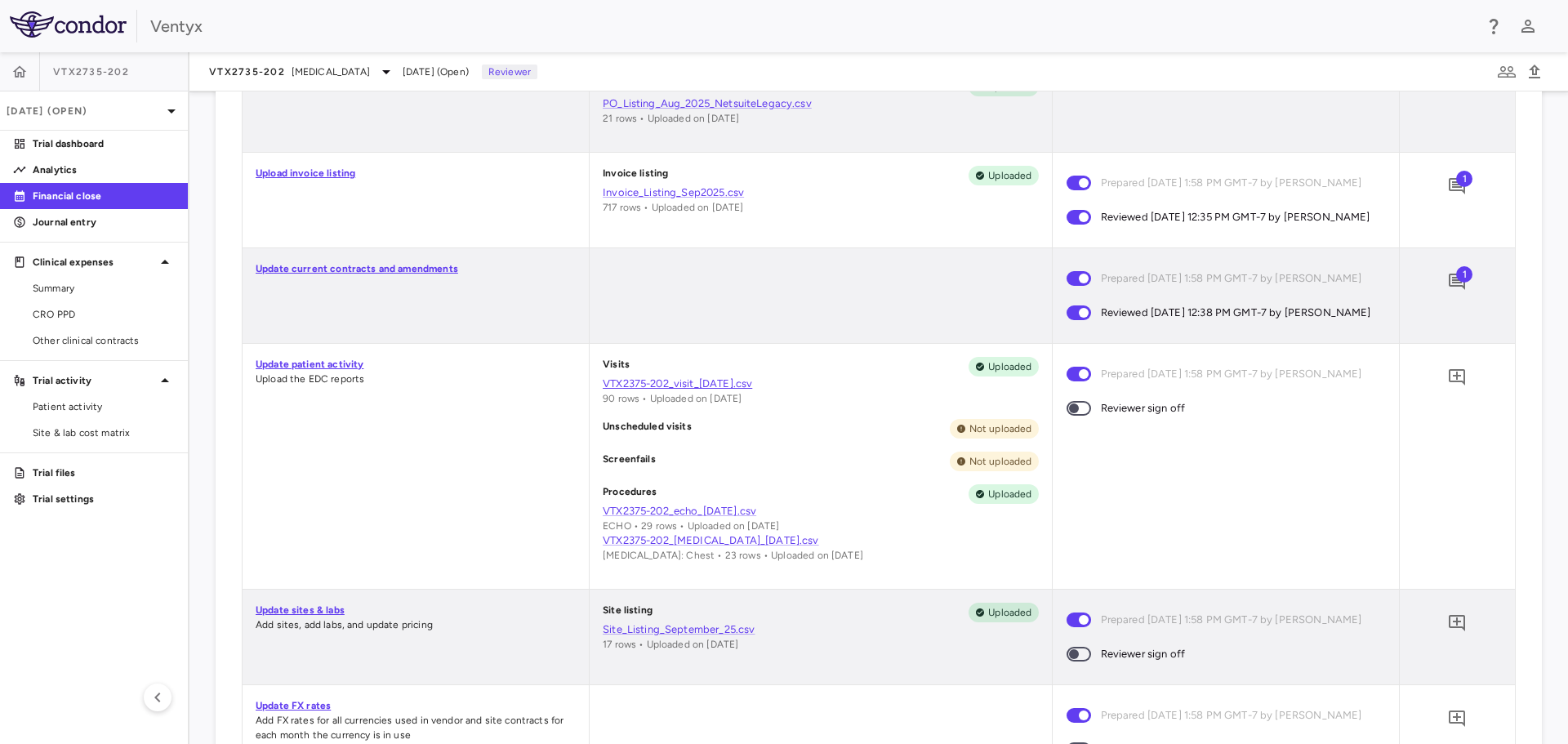
scroll to position [654, 0]
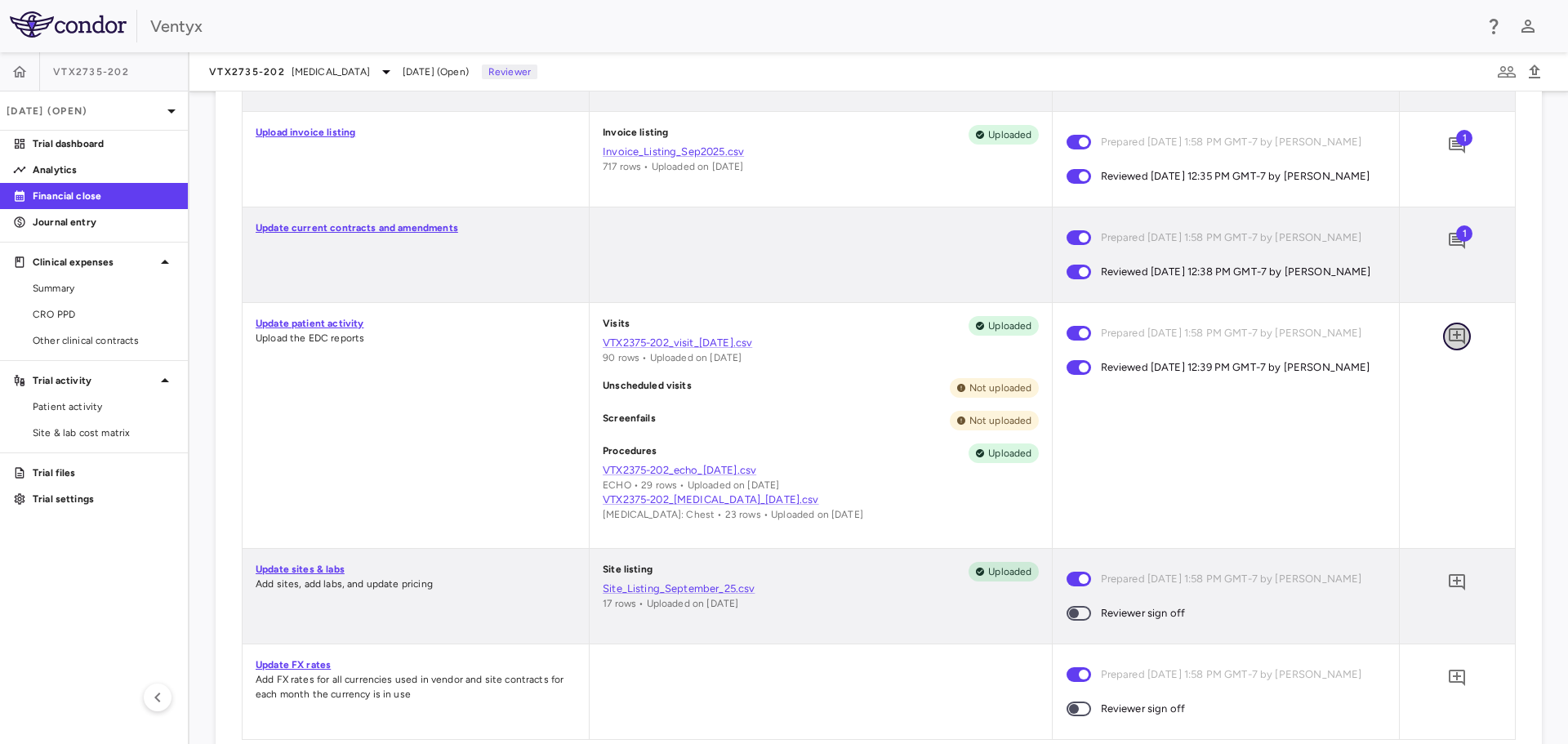
click at [1451, 347] on icon "Add comment" at bounding box center [1456, 336] width 19 height 19
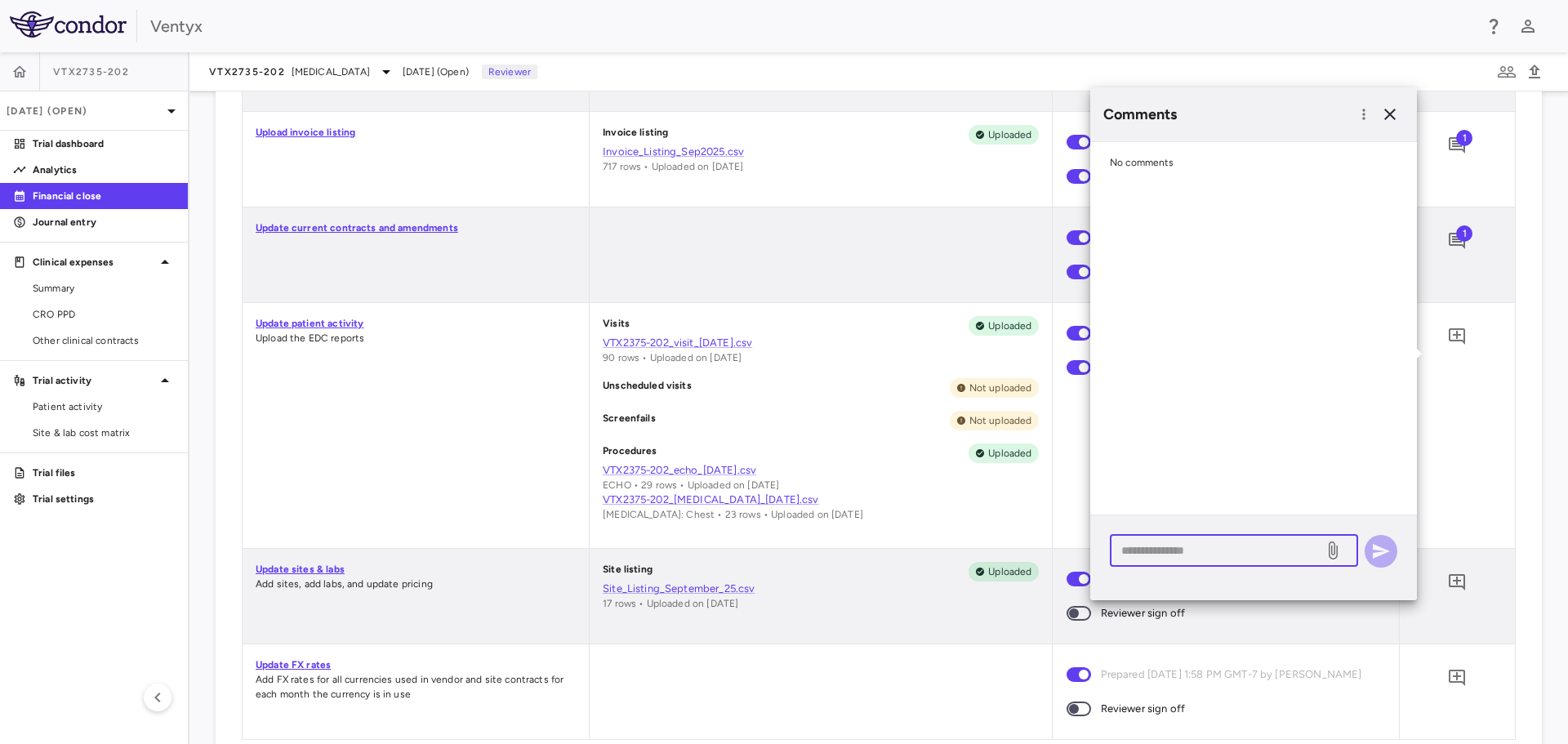
click at [1196, 544] on textarea at bounding box center [1217, 550] width 191 height 18
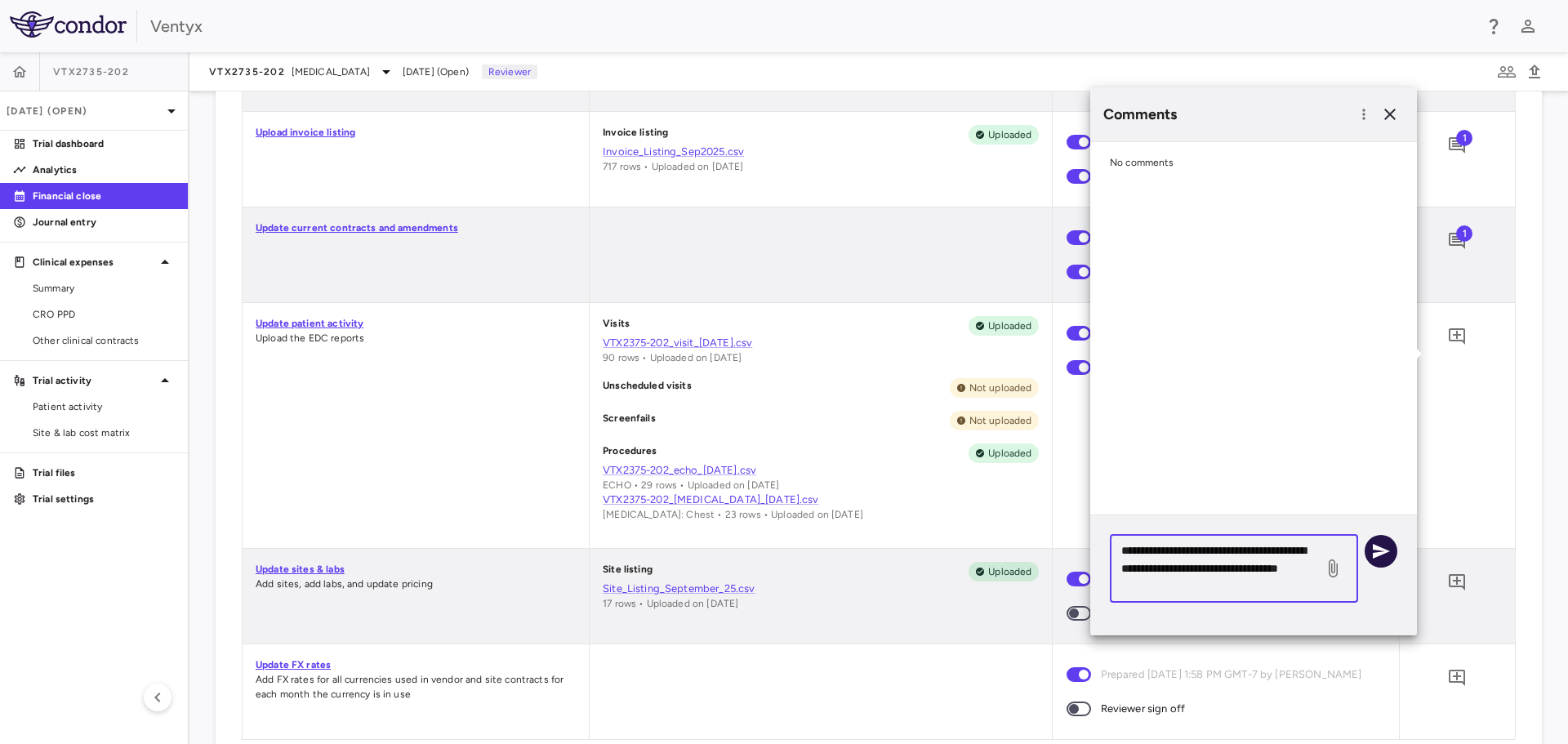
type textarea "**********"
click at [1387, 554] on icon "button" at bounding box center [1380, 551] width 19 height 19
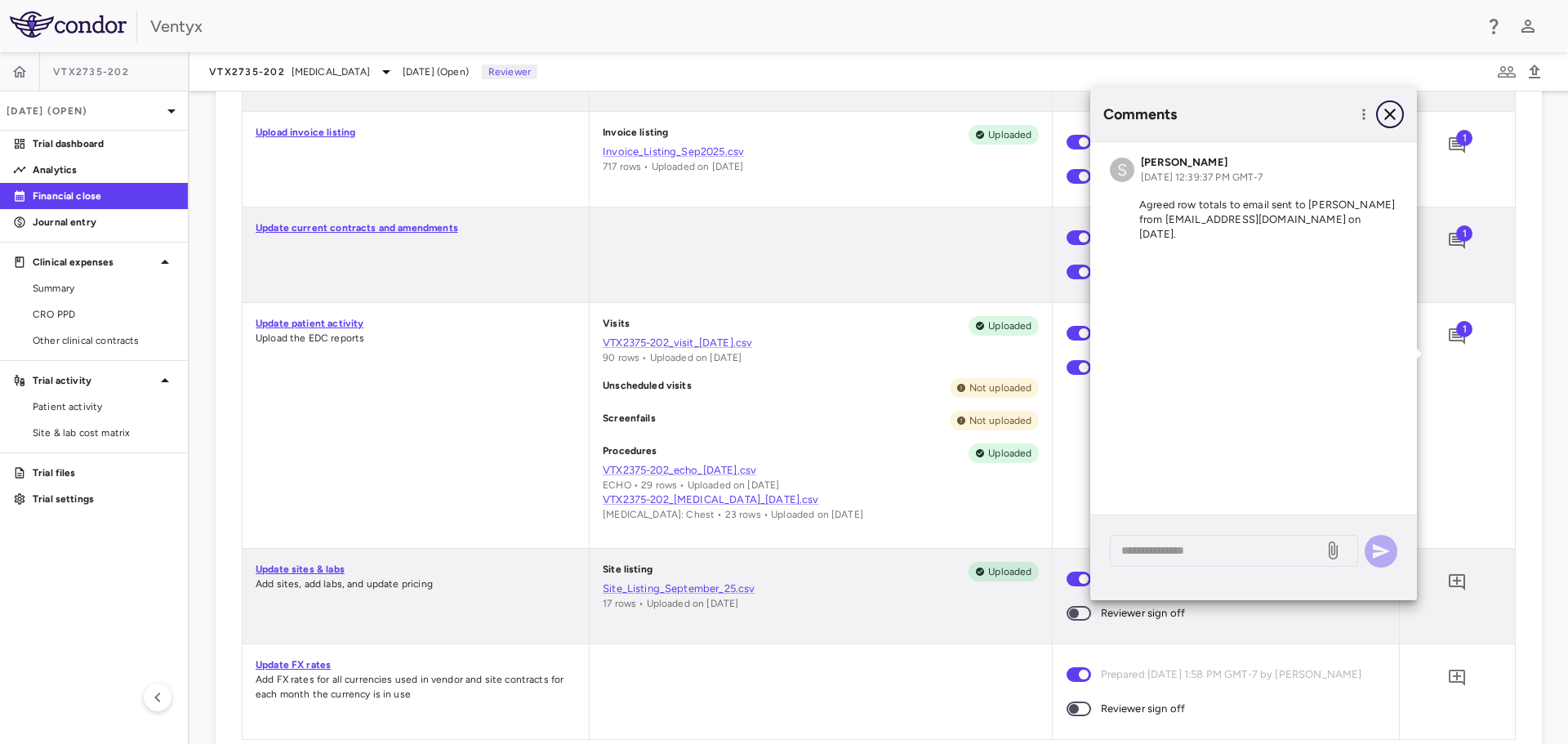
click at [1394, 111] on icon "button" at bounding box center [1390, 115] width 12 height 12
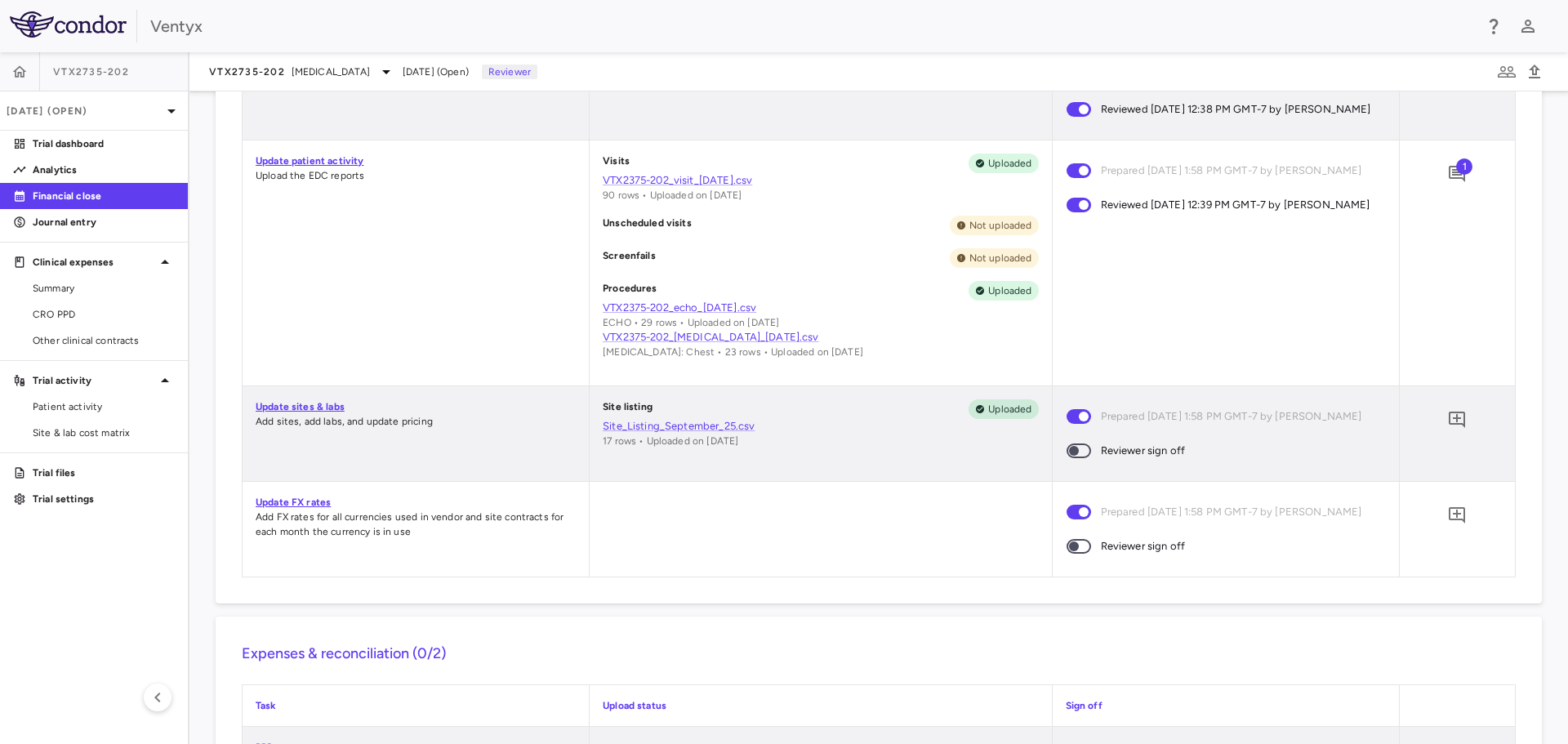
scroll to position [817, 0]
click at [1447, 429] on icon "Add comment" at bounding box center [1456, 418] width 19 height 19
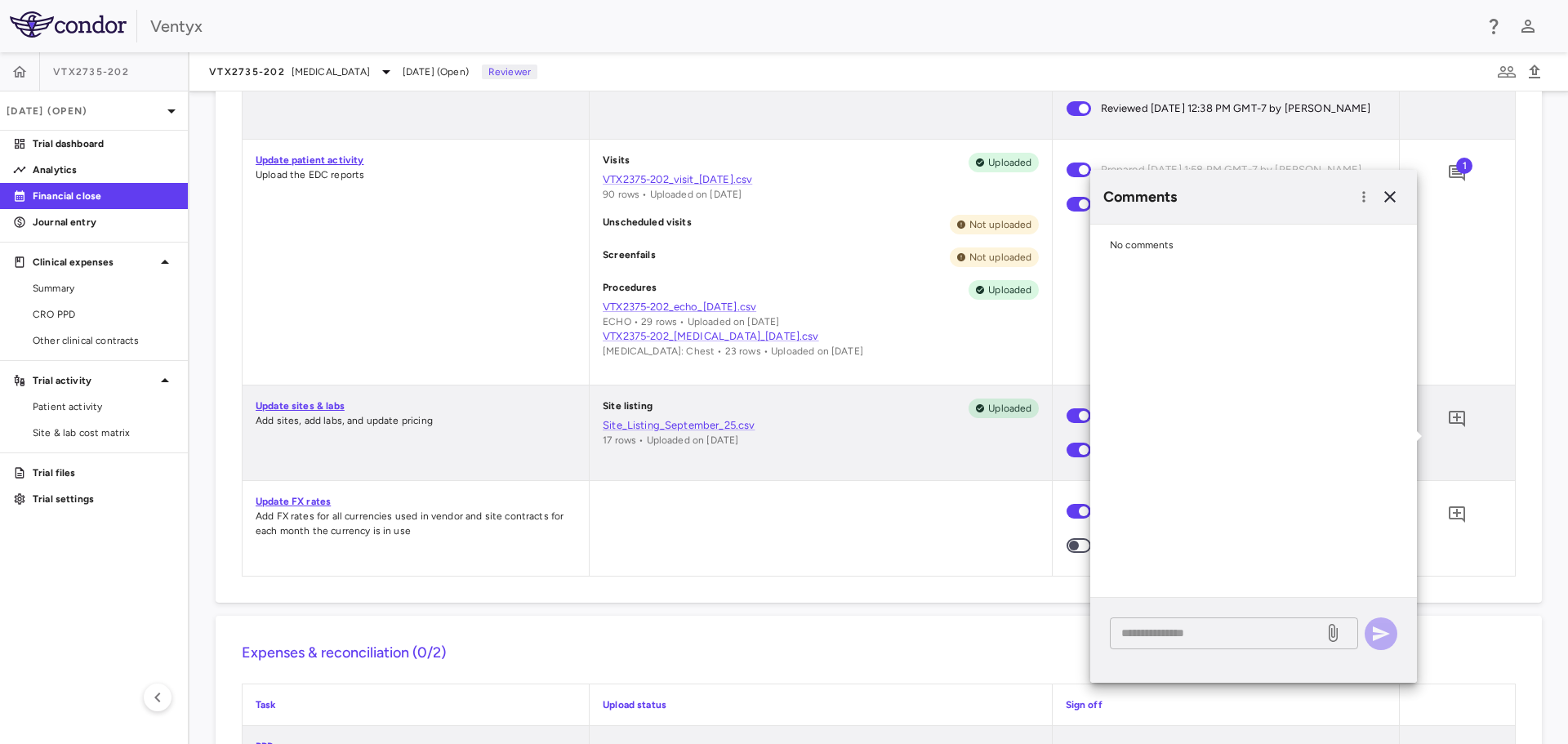
click at [1179, 626] on textarea at bounding box center [1217, 632] width 191 height 18
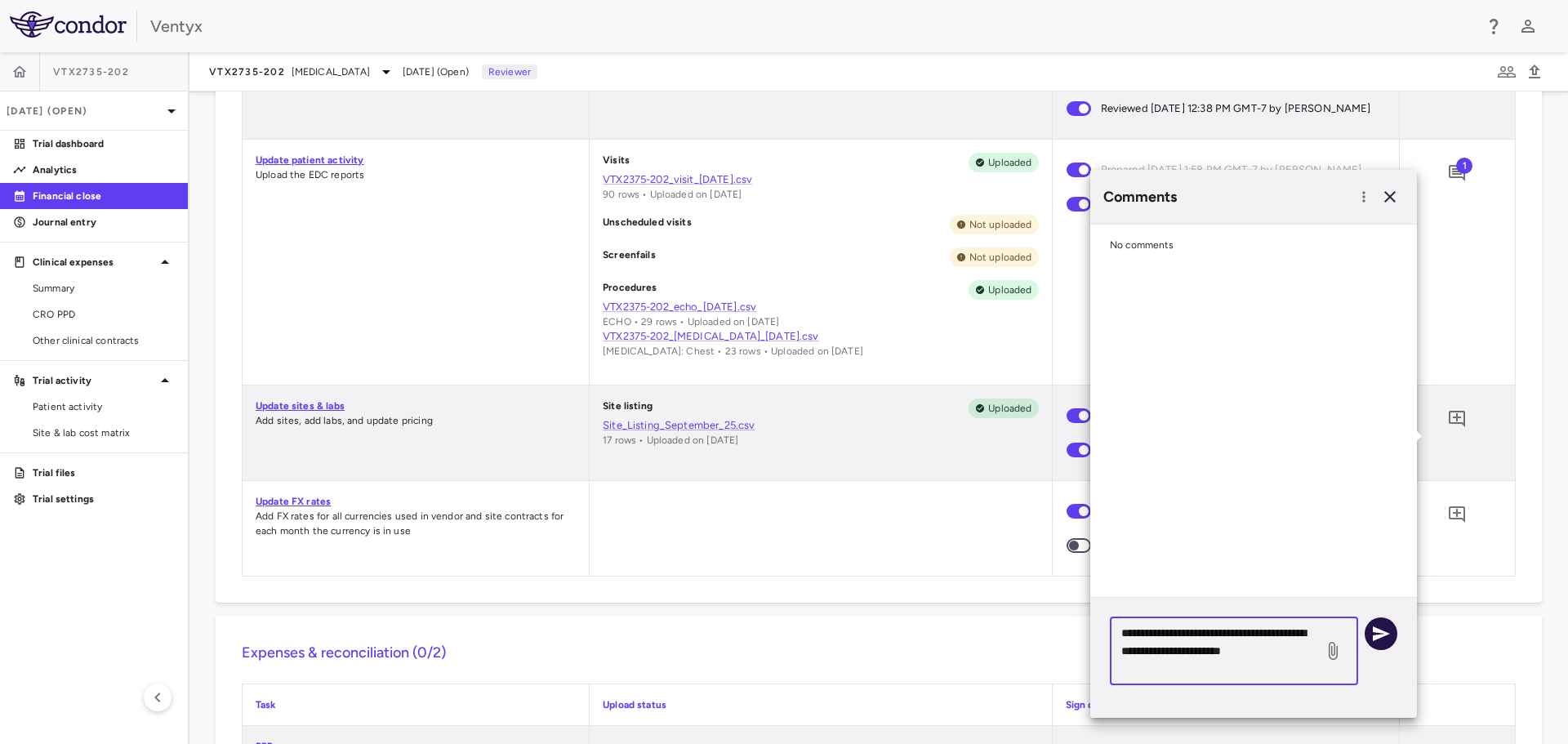
type textarea "**********"
click at [1380, 633] on icon "button" at bounding box center [1380, 633] width 19 height 19
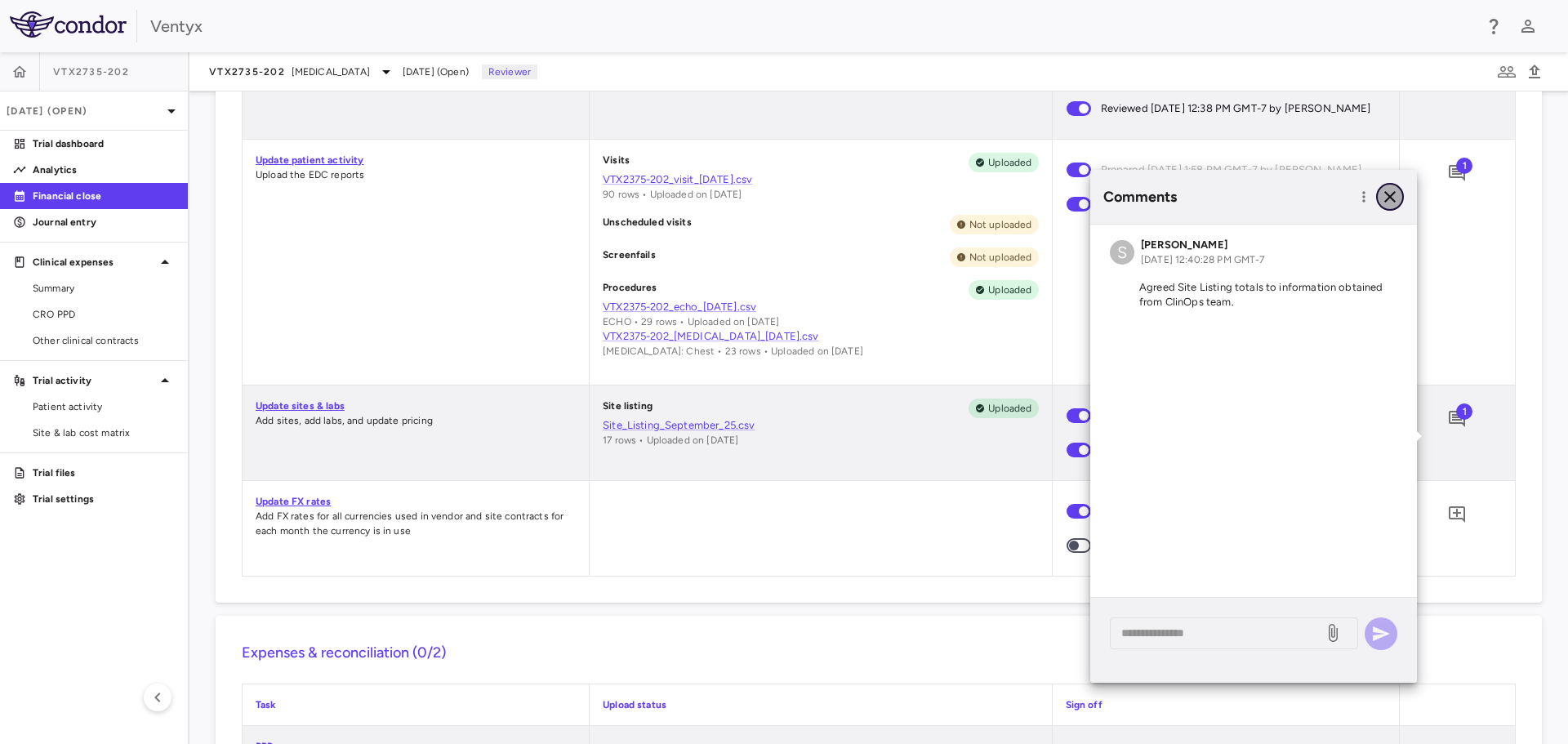
click at [1390, 189] on icon "button" at bounding box center [1390, 196] width 19 height 19
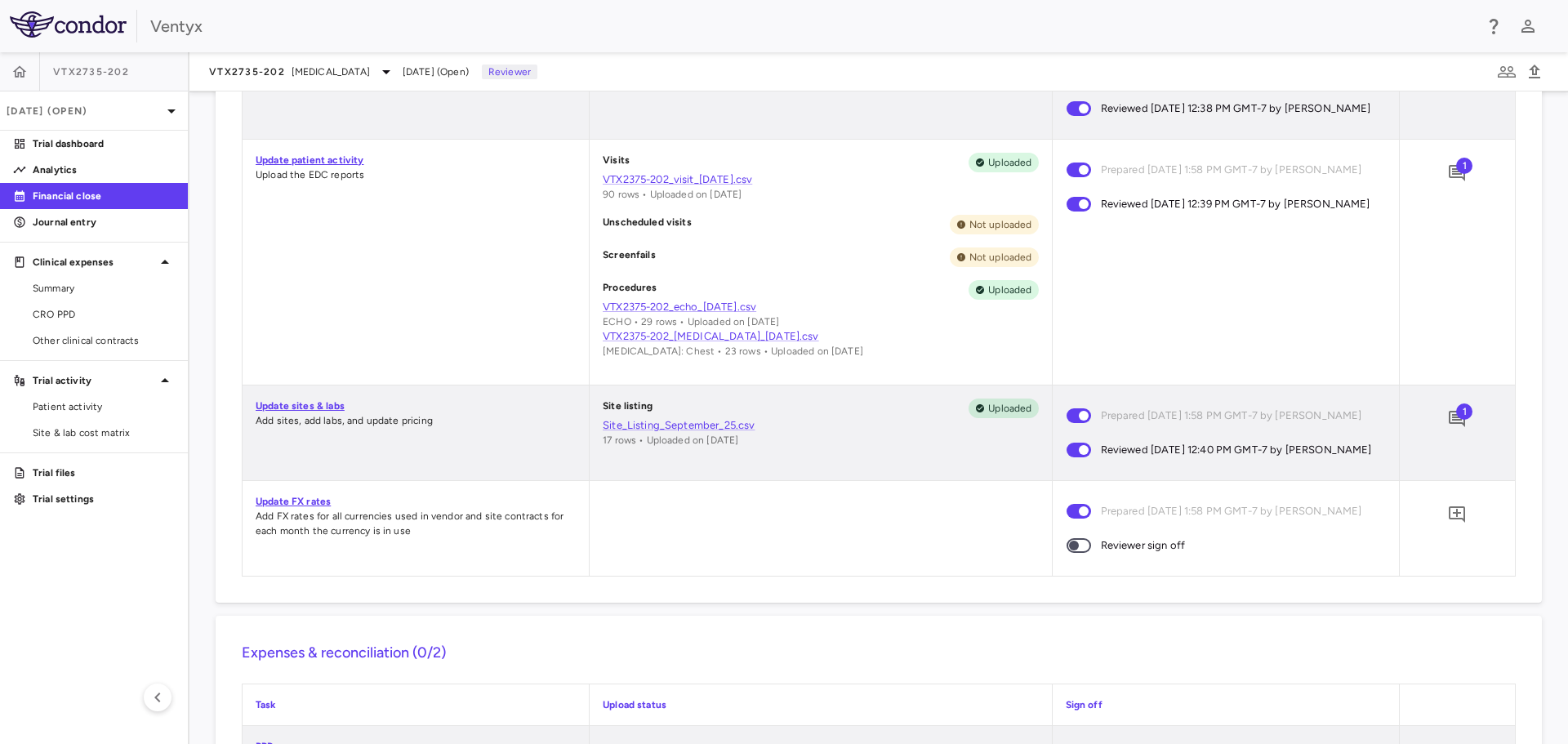
scroll to position [899, 0]
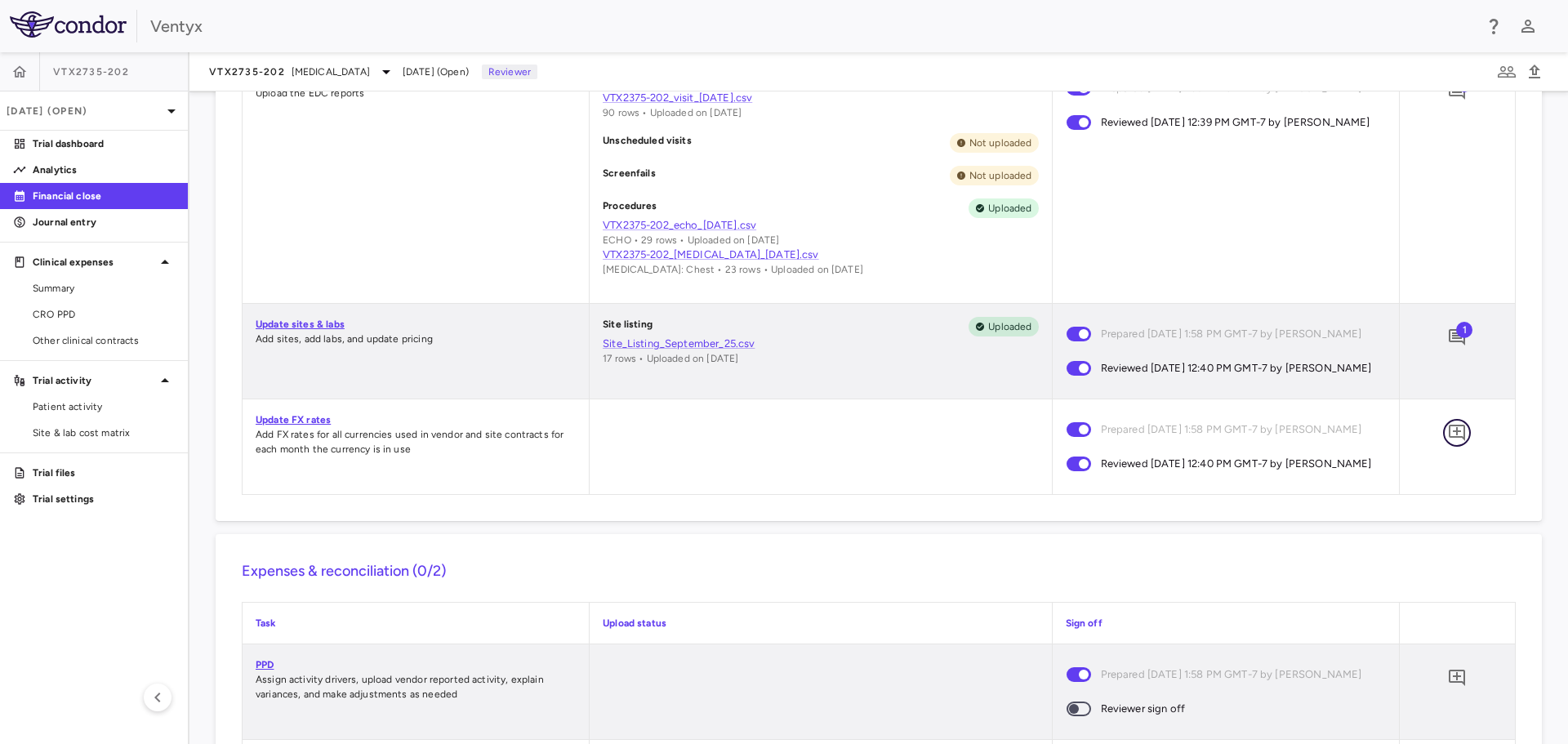
click at [1447, 443] on icon "Add comment" at bounding box center [1456, 432] width 19 height 19
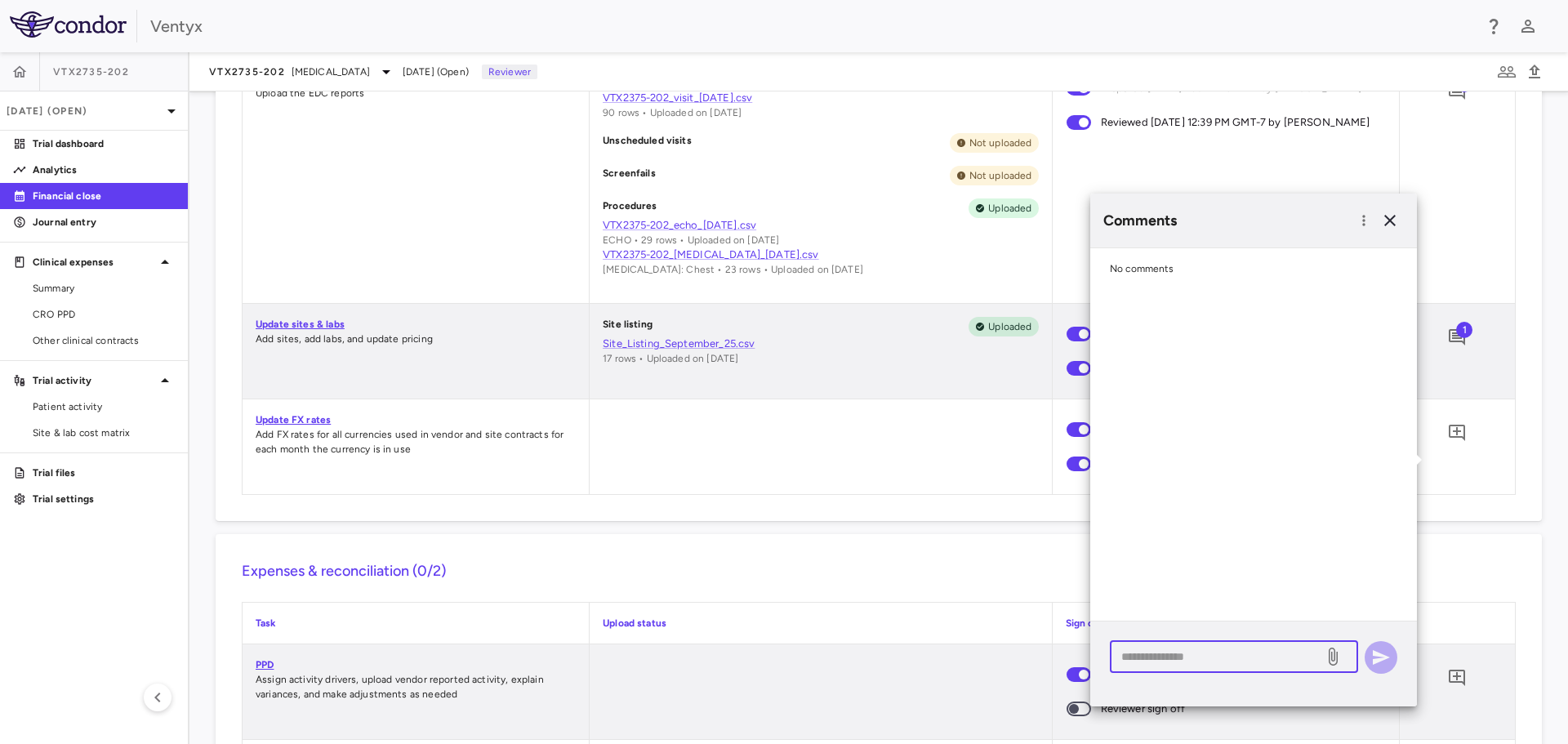
click at [1167, 654] on textarea at bounding box center [1217, 656] width 191 height 18
type textarea "**********"
click at [1380, 659] on icon "button" at bounding box center [1381, 657] width 17 height 14
click at [1387, 218] on icon "button" at bounding box center [1390, 221] width 12 height 12
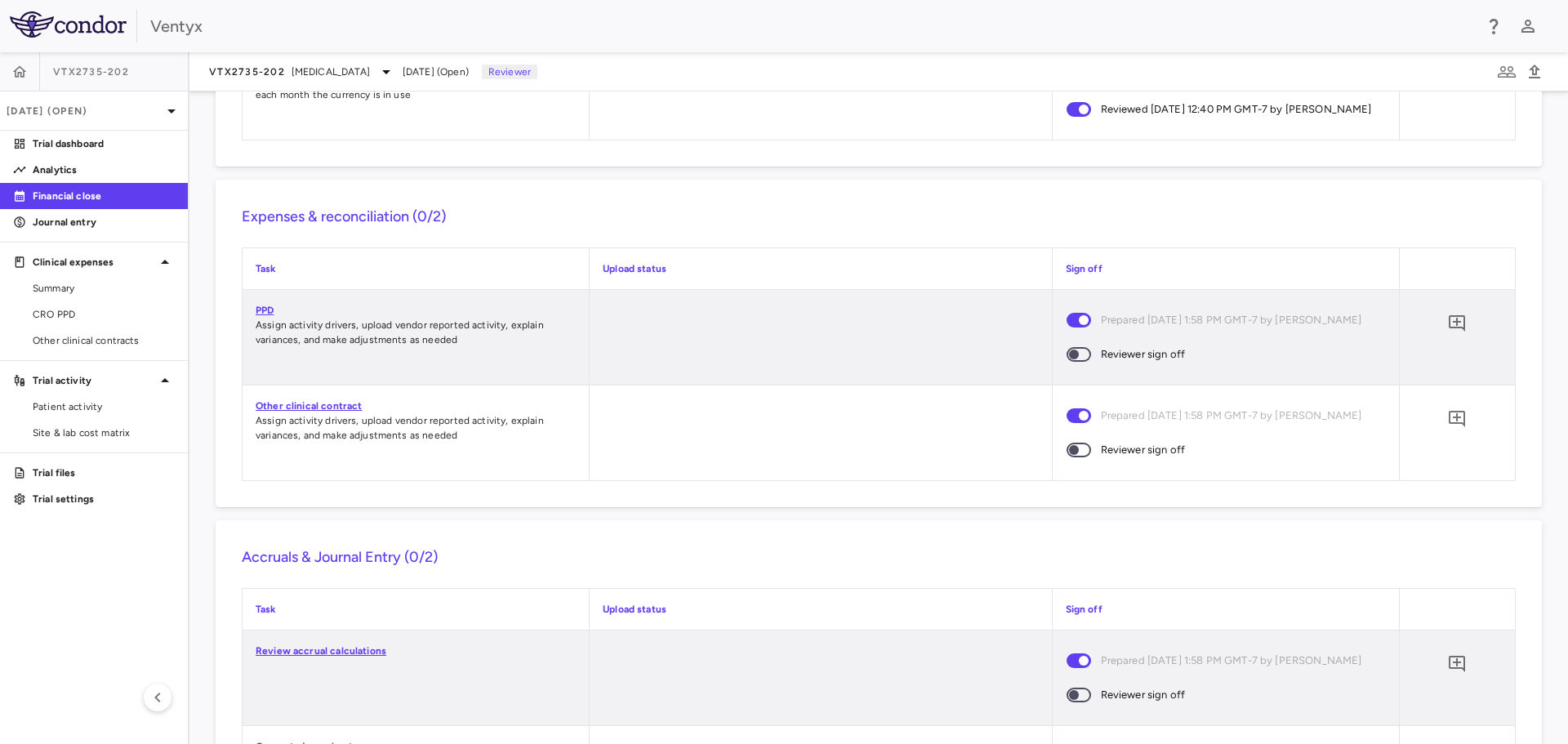
scroll to position [1225, 0]
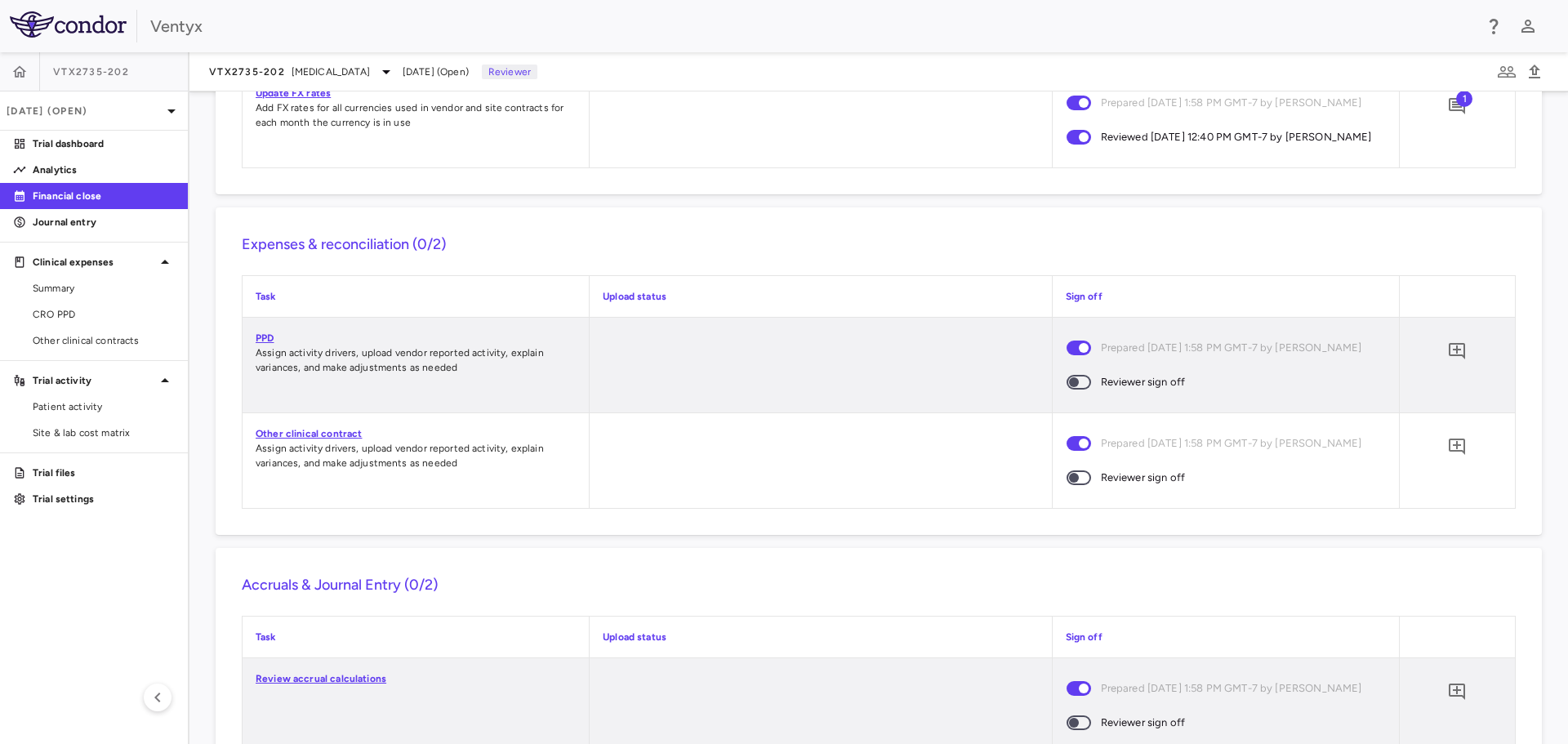
click at [264, 344] on link "PPD" at bounding box center [264, 338] width 18 height 12
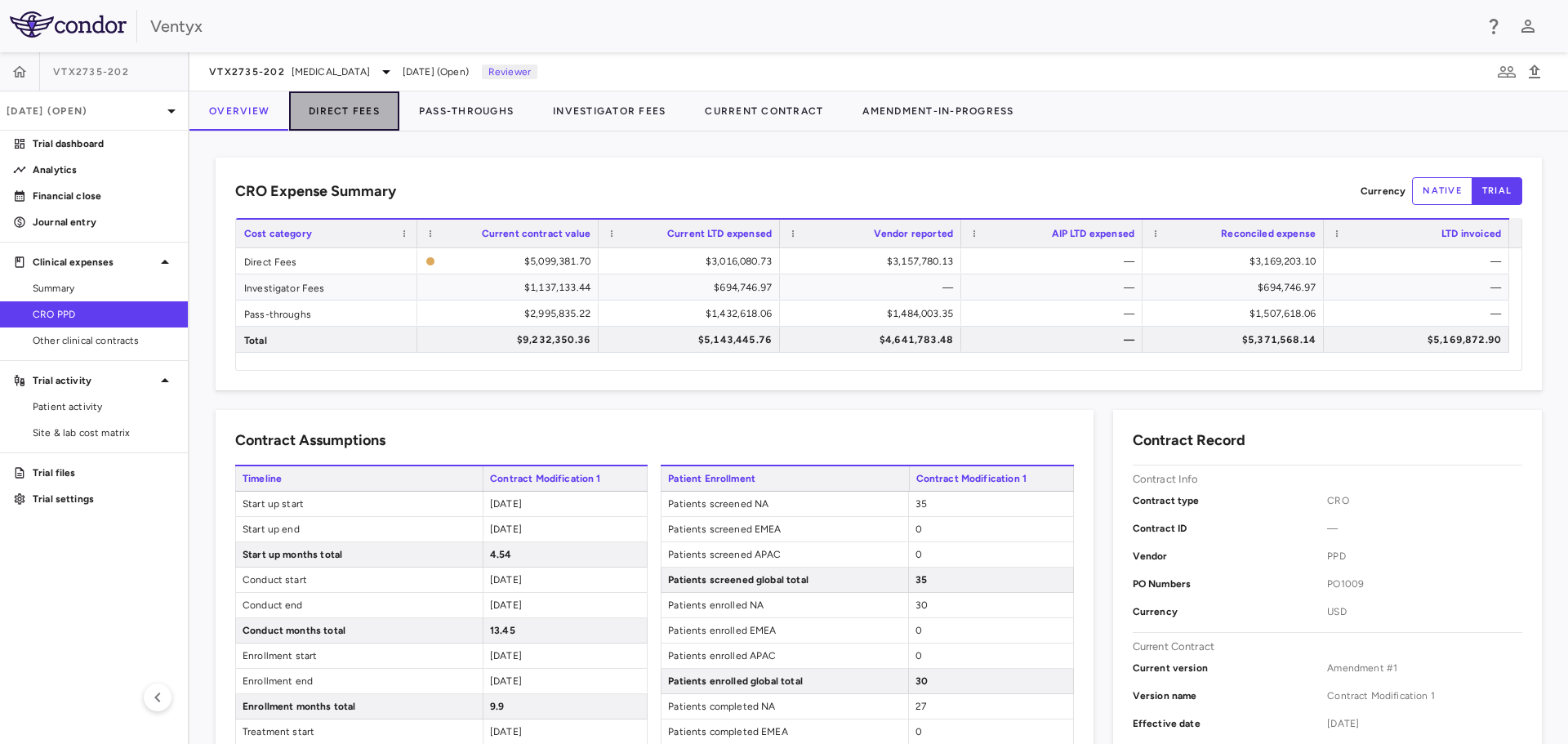
click at [344, 112] on button "Direct Fees" at bounding box center [344, 111] width 110 height 39
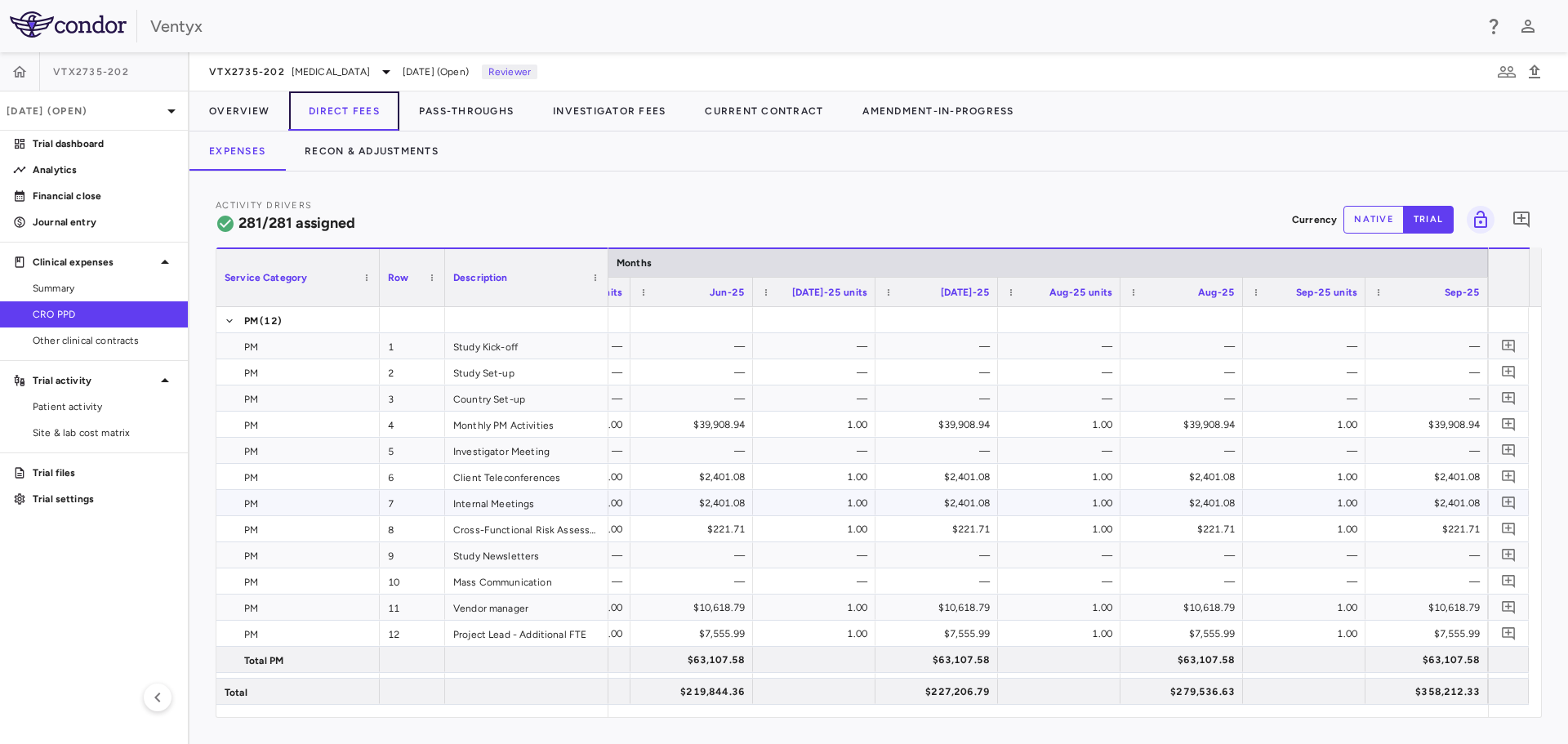
scroll to position [54, 0]
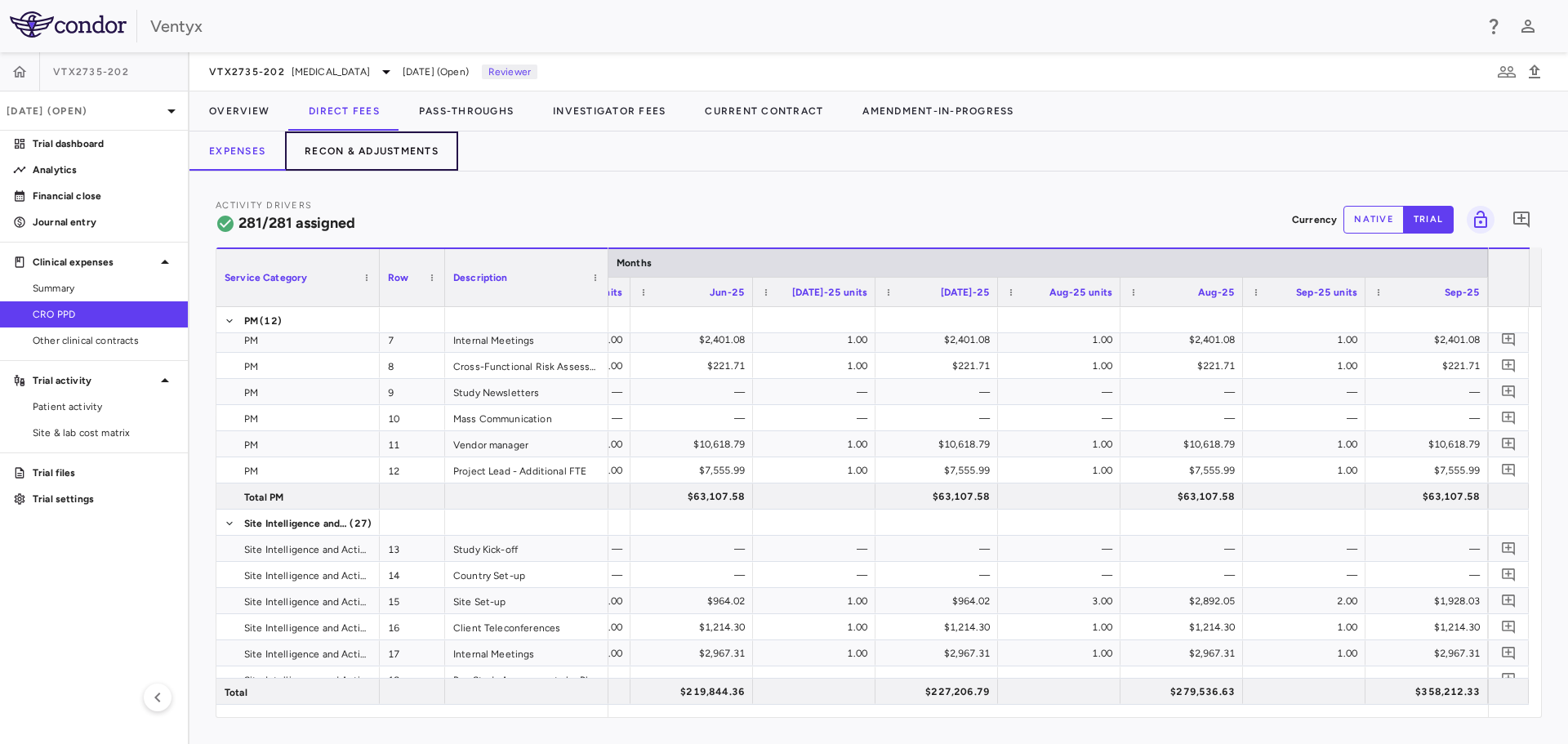
click at [348, 148] on button "Recon & Adjustments" at bounding box center [371, 151] width 173 height 39
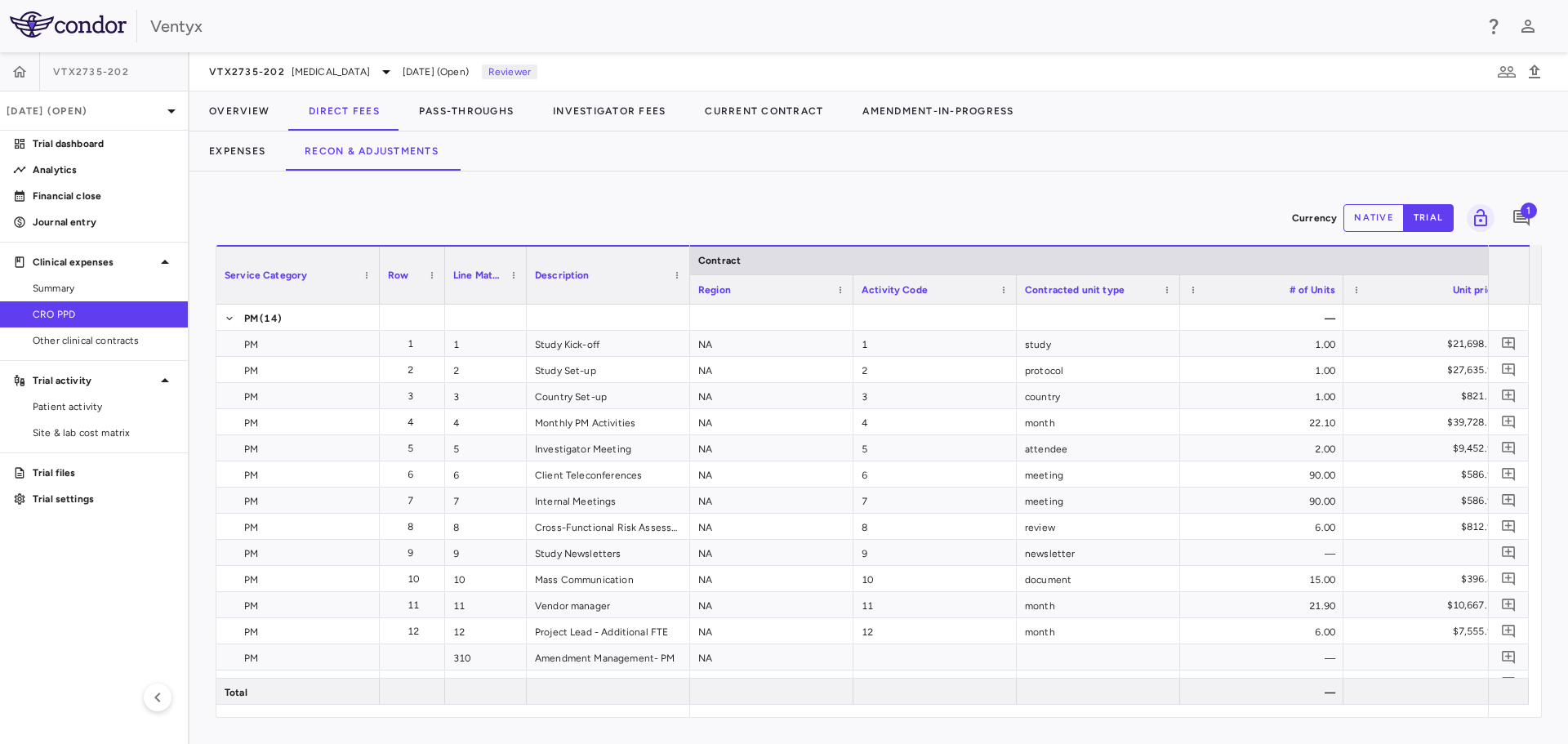
click at [1523, 215] on span "1" at bounding box center [1528, 211] width 16 height 16
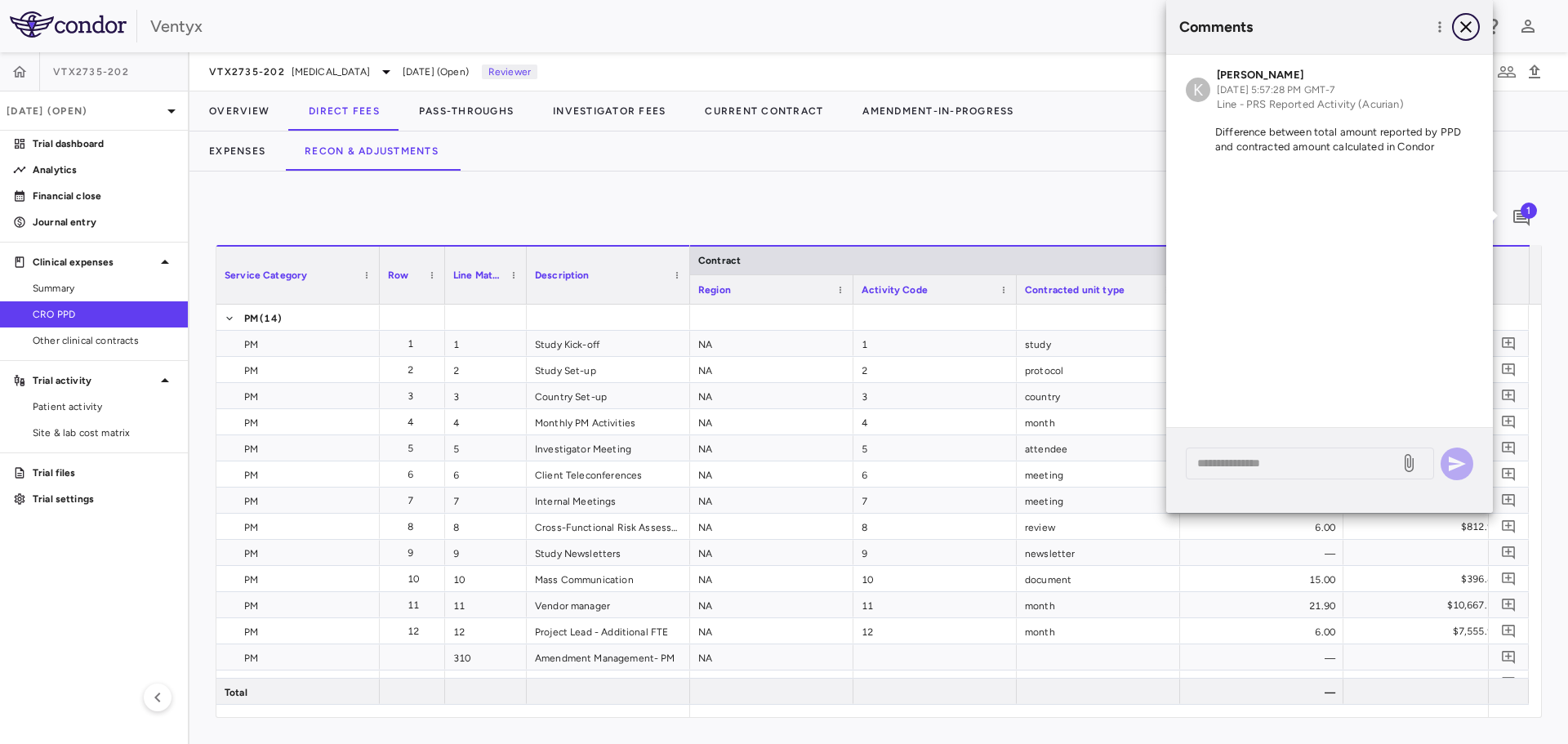
click at [1468, 25] on icon "button" at bounding box center [1467, 27] width 12 height 12
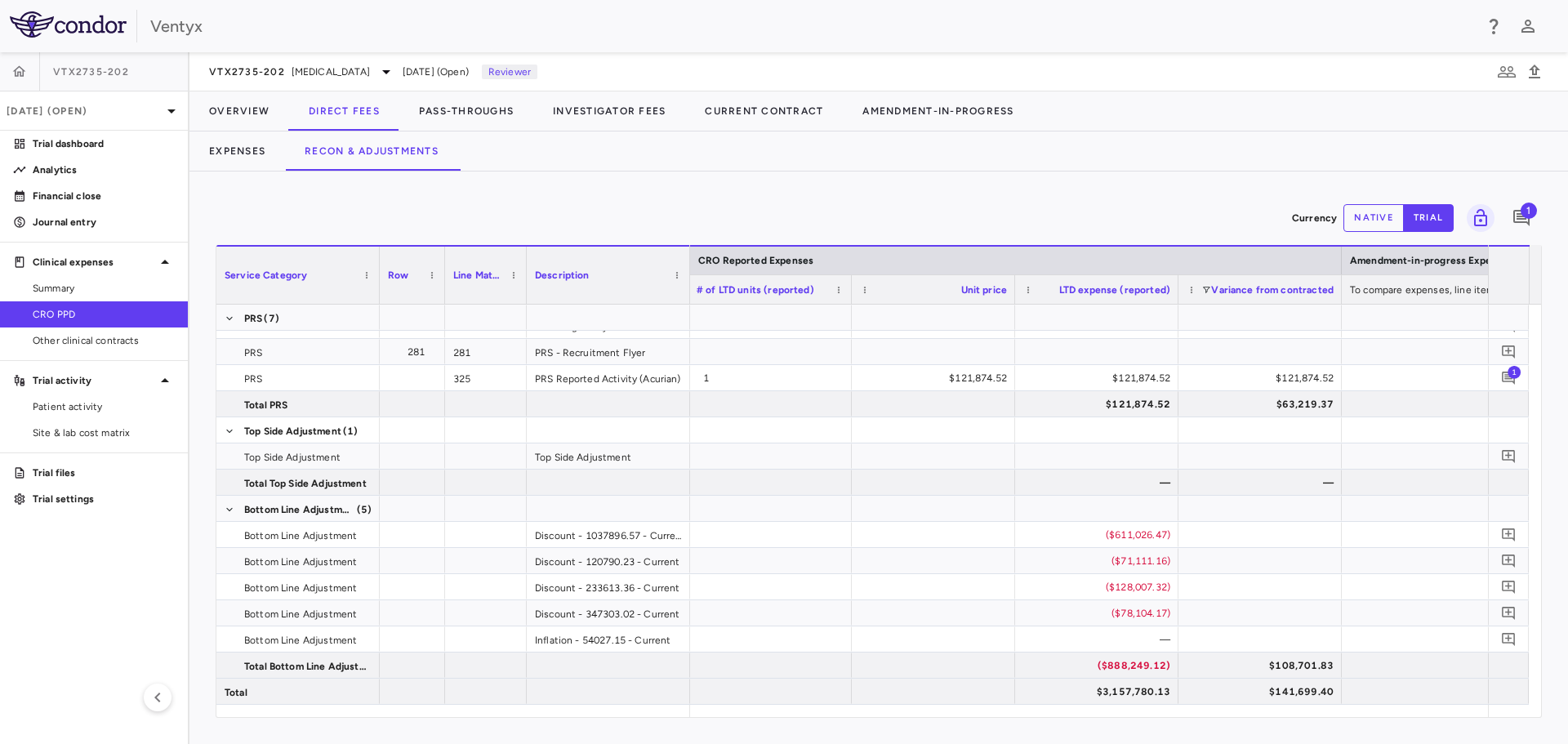
scroll to position [0, 2467]
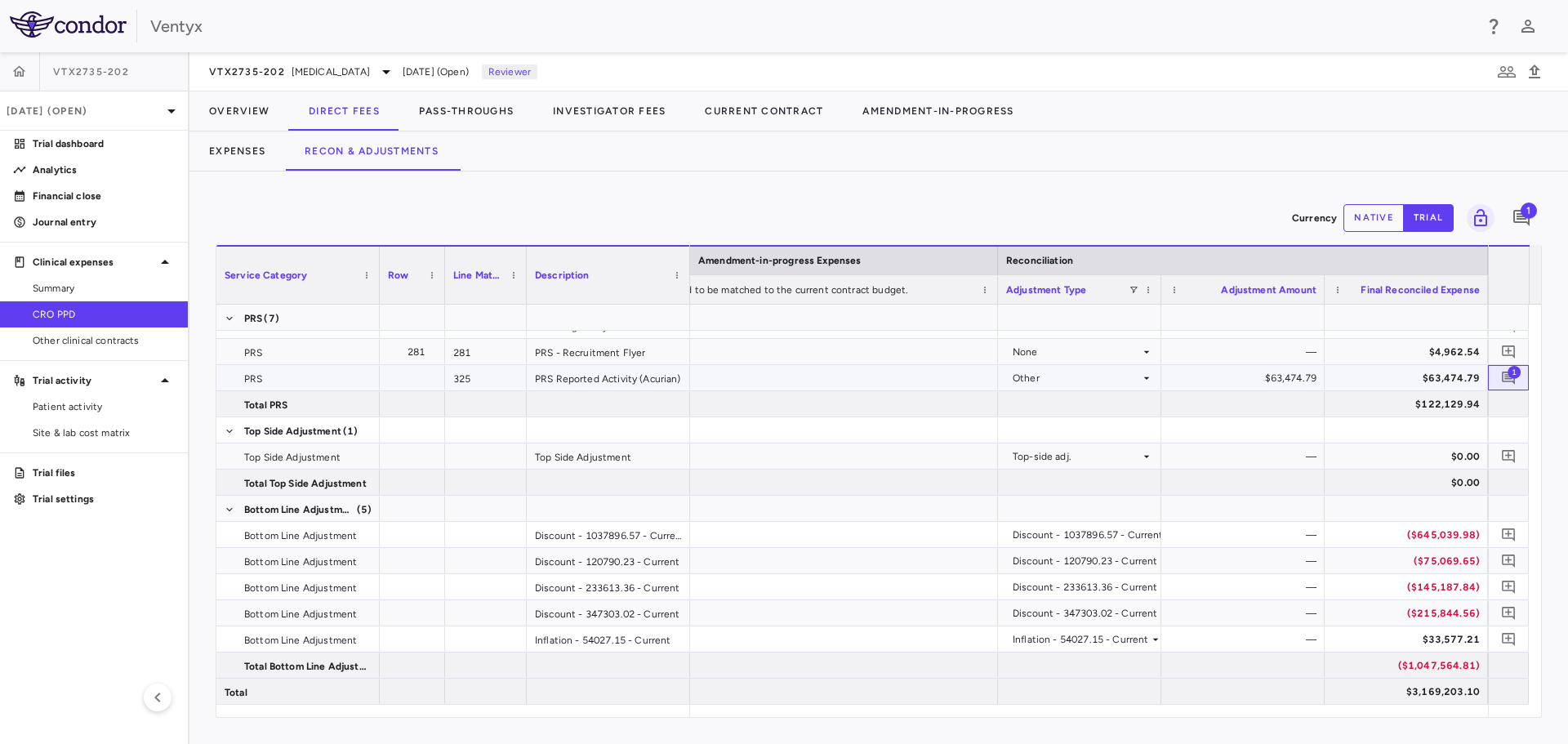
click at [1514, 377] on span "1" at bounding box center [1514, 371] width 13 height 13
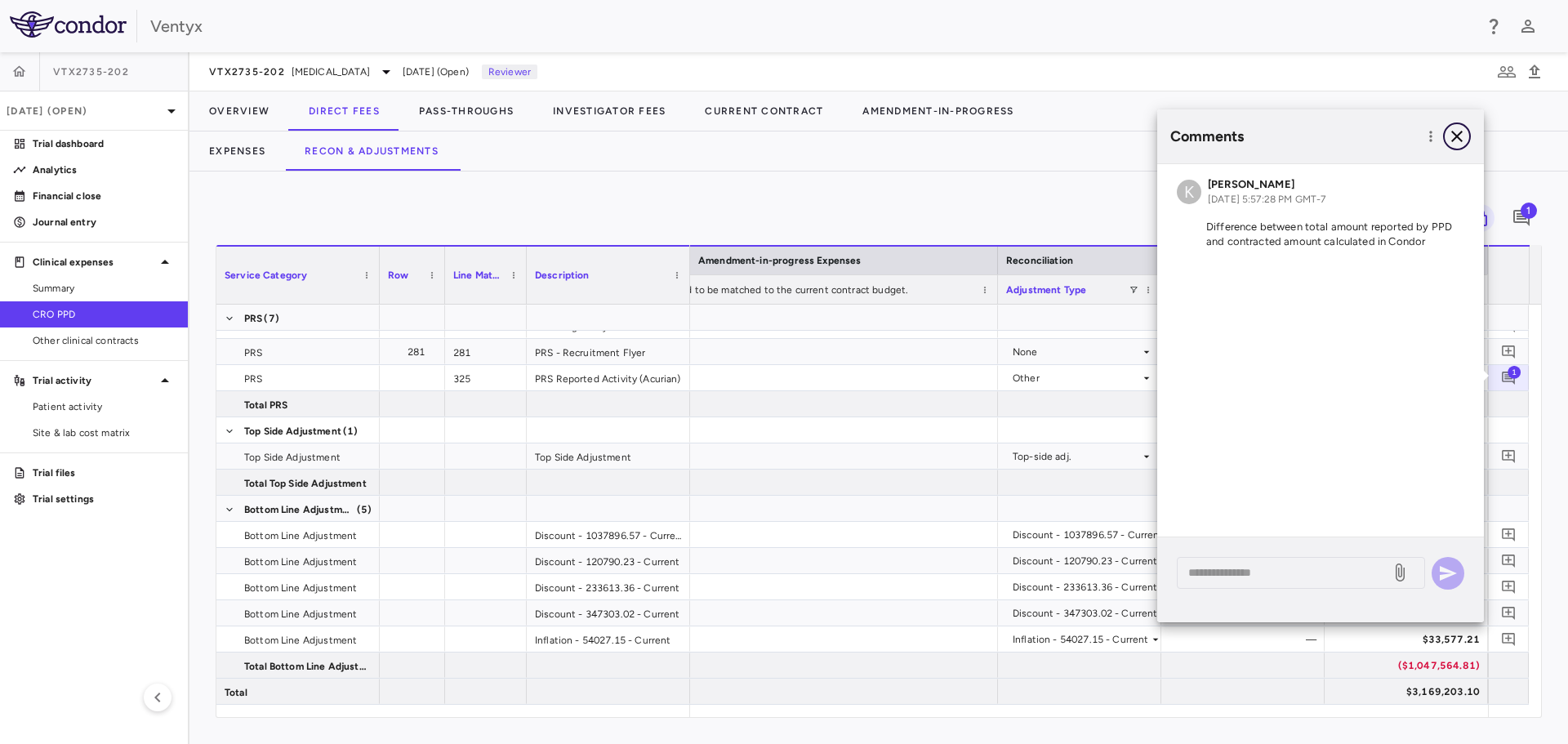
click at [1457, 134] on icon "button" at bounding box center [1456, 136] width 19 height 19
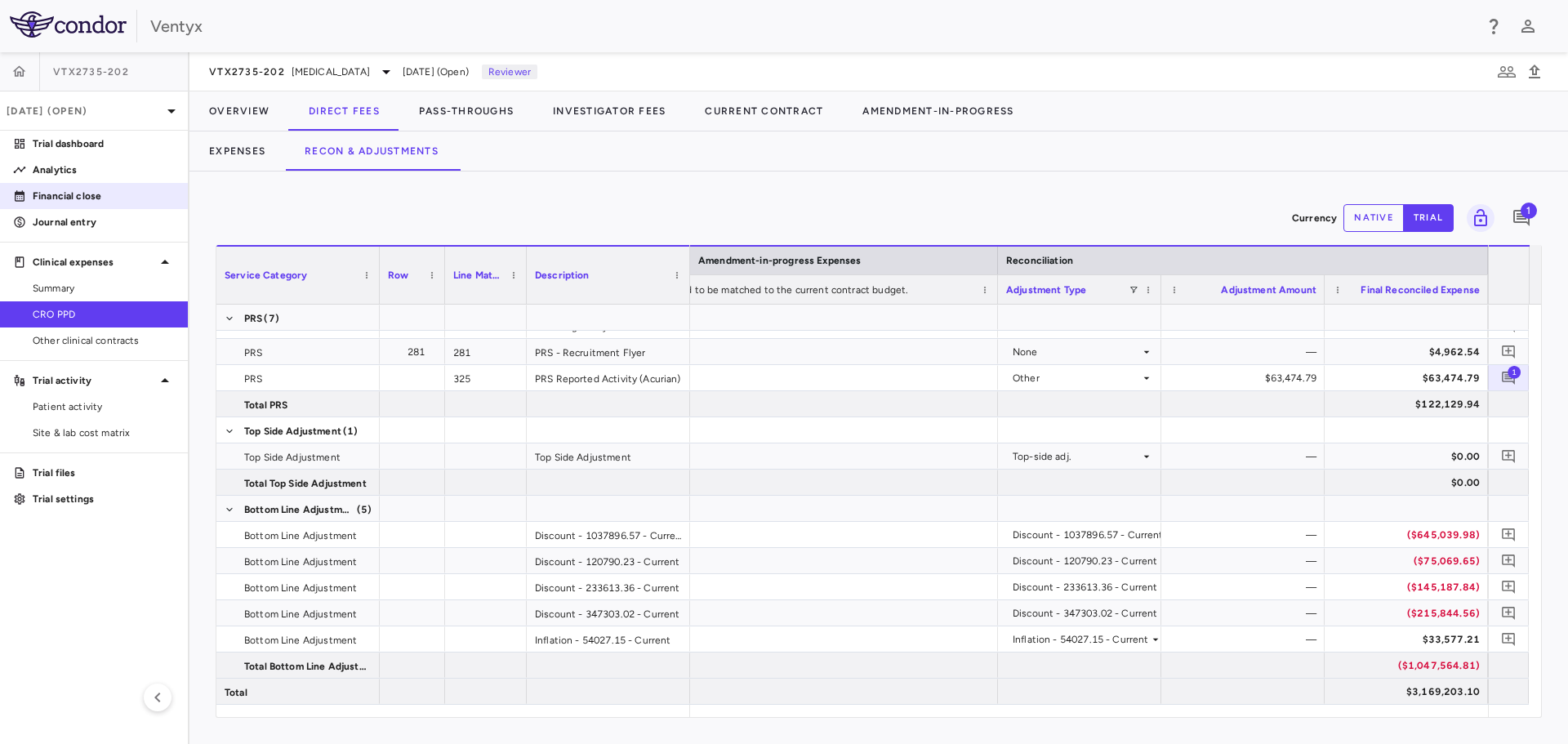
click at [62, 200] on p "Financial close" at bounding box center [104, 195] width 142 height 14
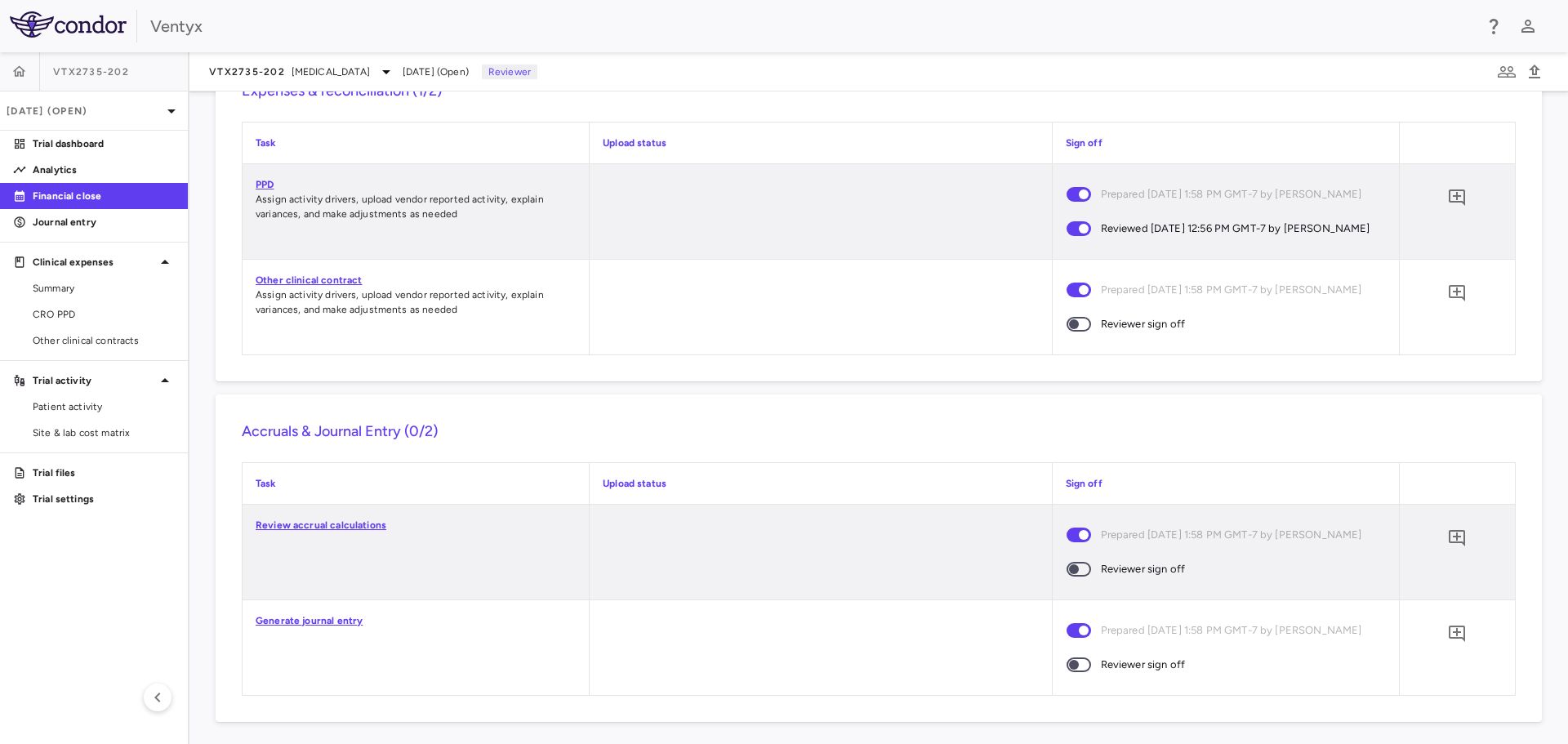
scroll to position [1350, 0]
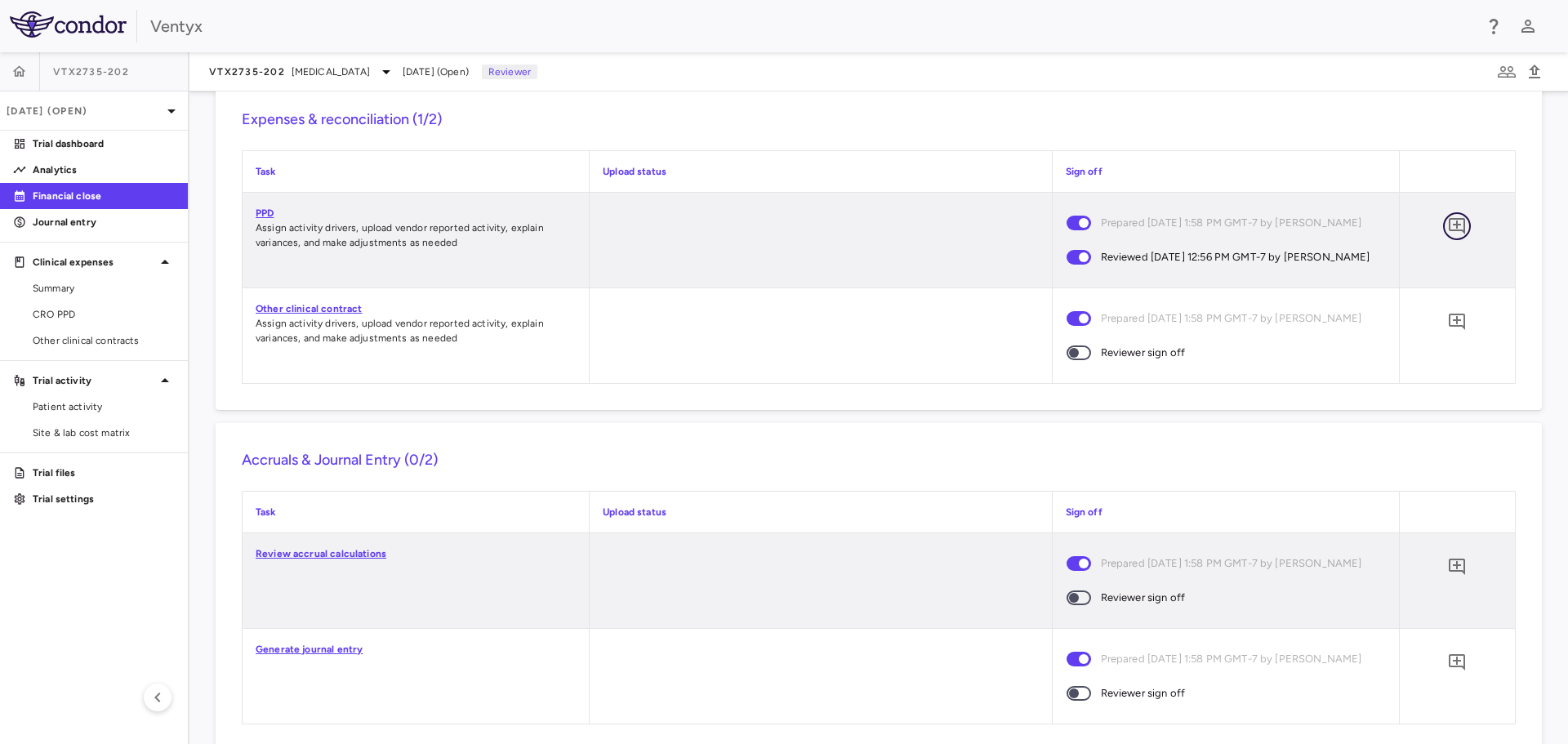
click at [1450, 236] on icon "Add comment" at bounding box center [1456, 226] width 19 height 19
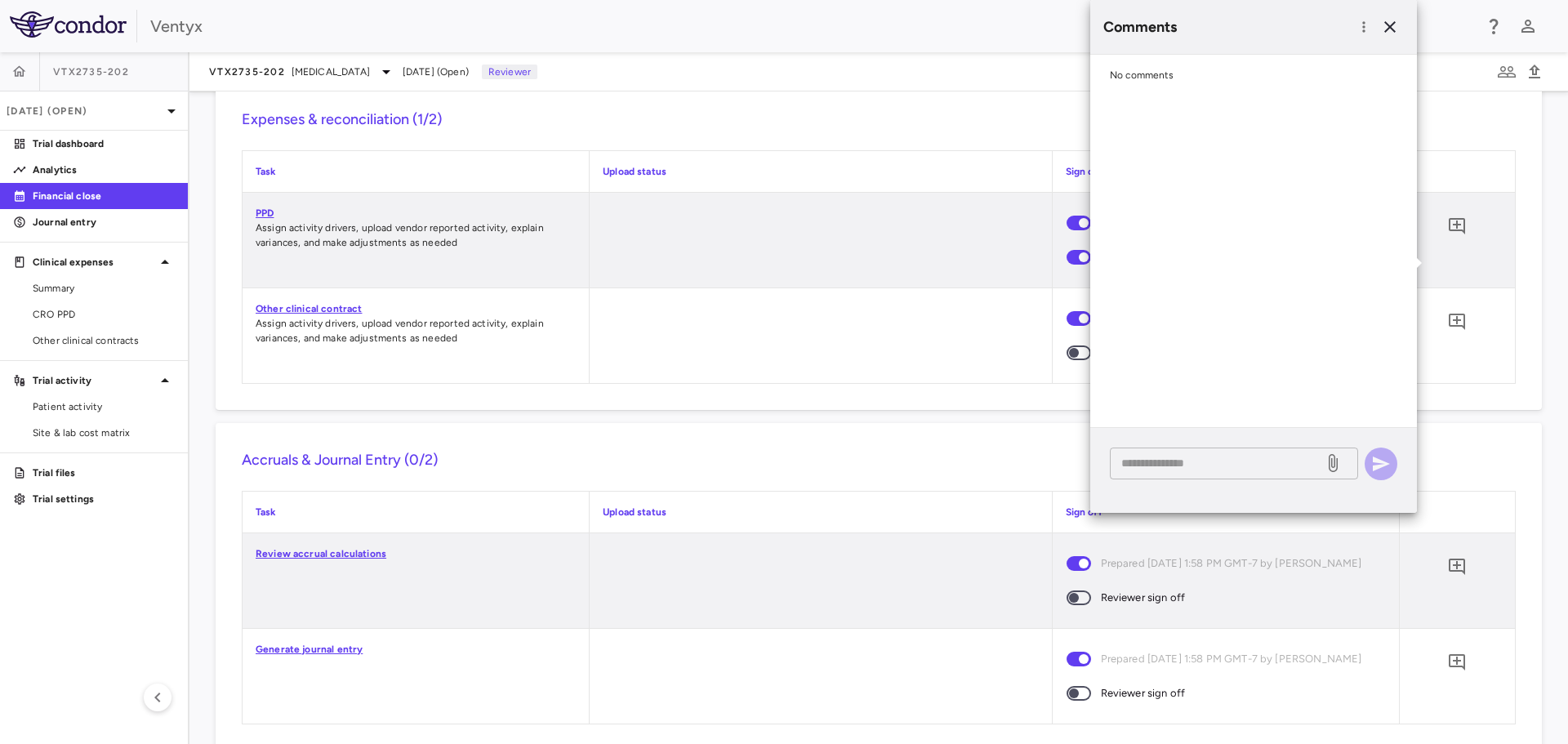
click at [1148, 468] on textarea at bounding box center [1217, 462] width 191 height 18
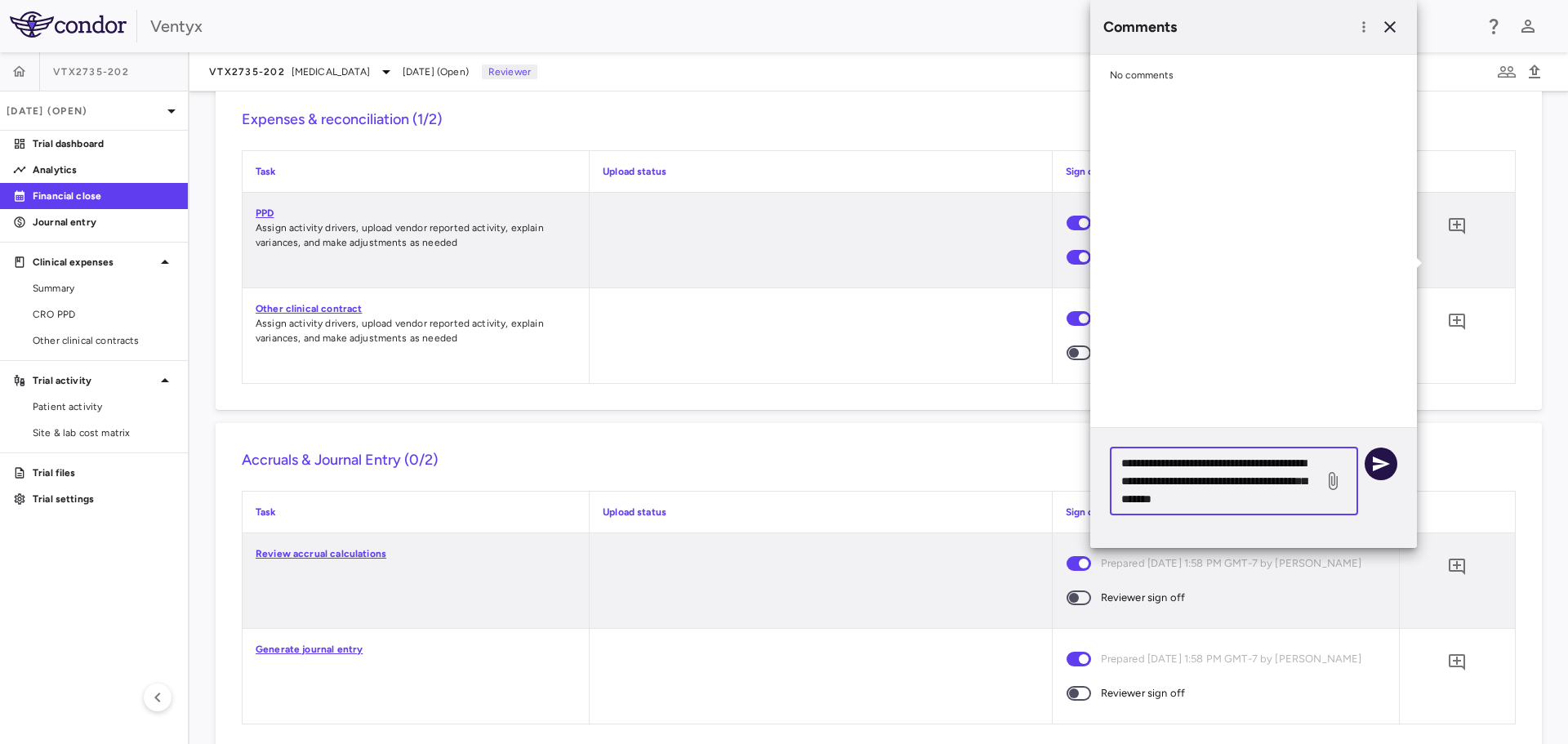
type textarea "**********"
drag, startPoint x: 1382, startPoint y: 466, endPoint x: 1431, endPoint y: 503, distance: 61.4
click at [1382, 467] on icon "button" at bounding box center [1381, 463] width 17 height 14
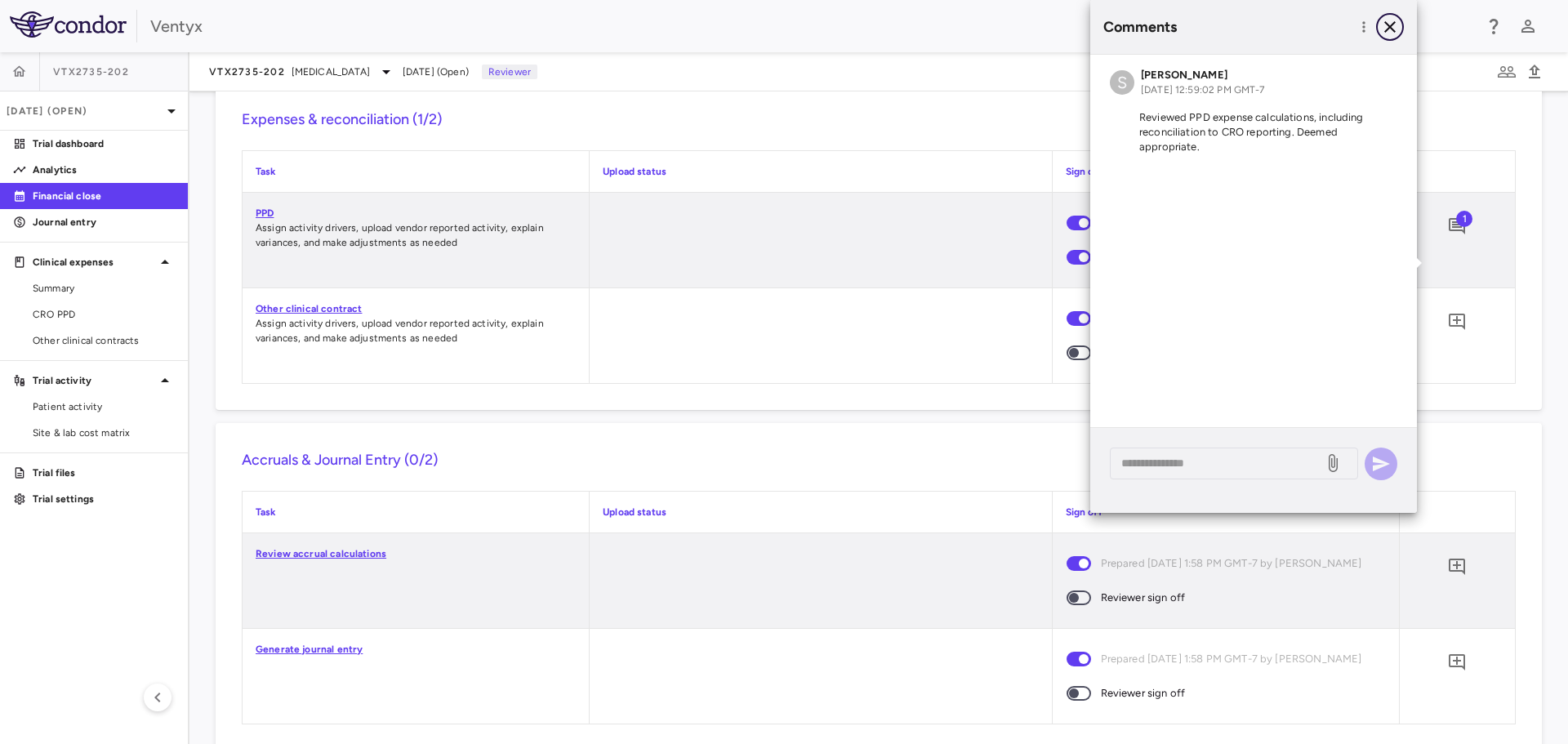
click at [1391, 28] on icon "button" at bounding box center [1390, 27] width 12 height 12
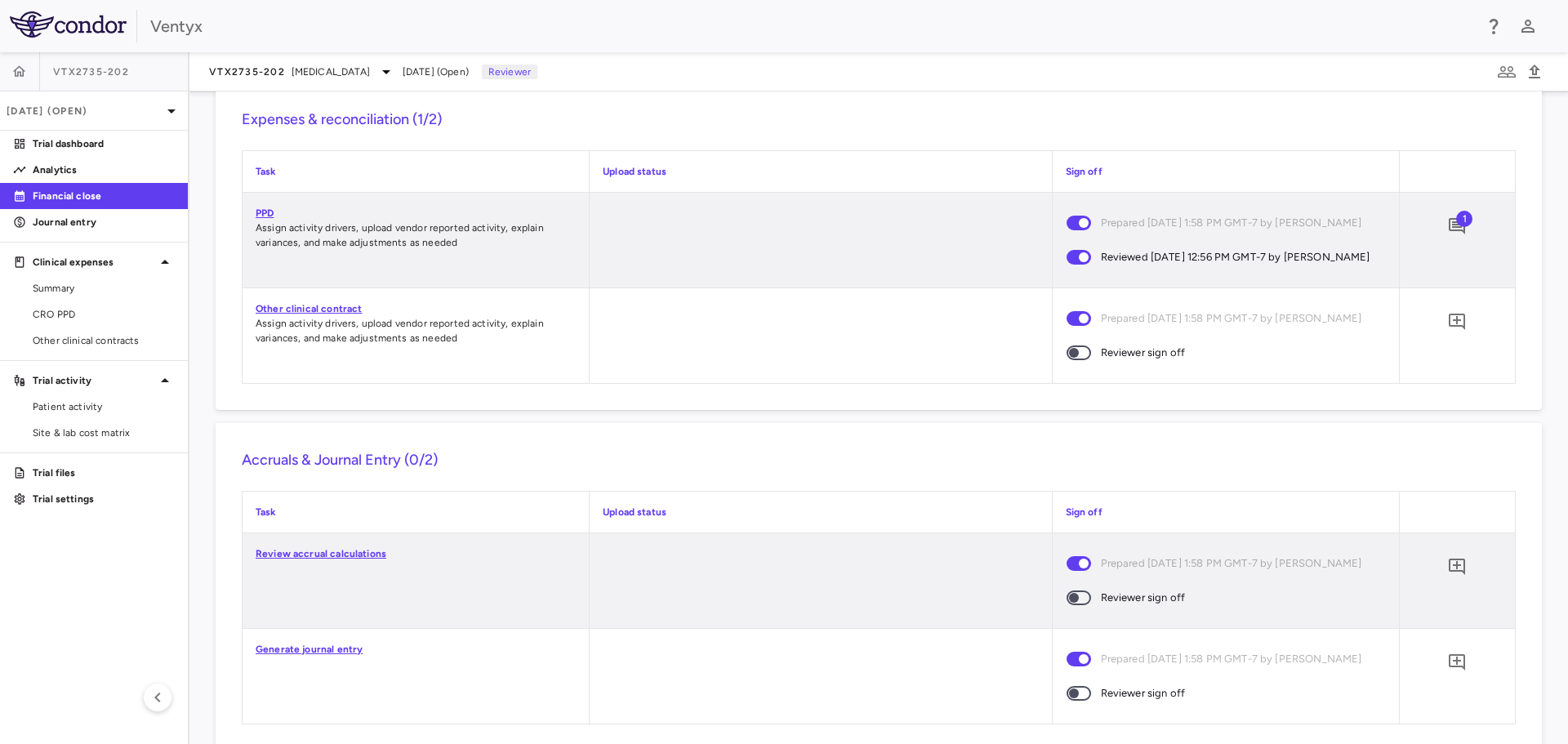
click at [293, 315] on link "Other clinical contract" at bounding box center [309, 309] width 107 height 12
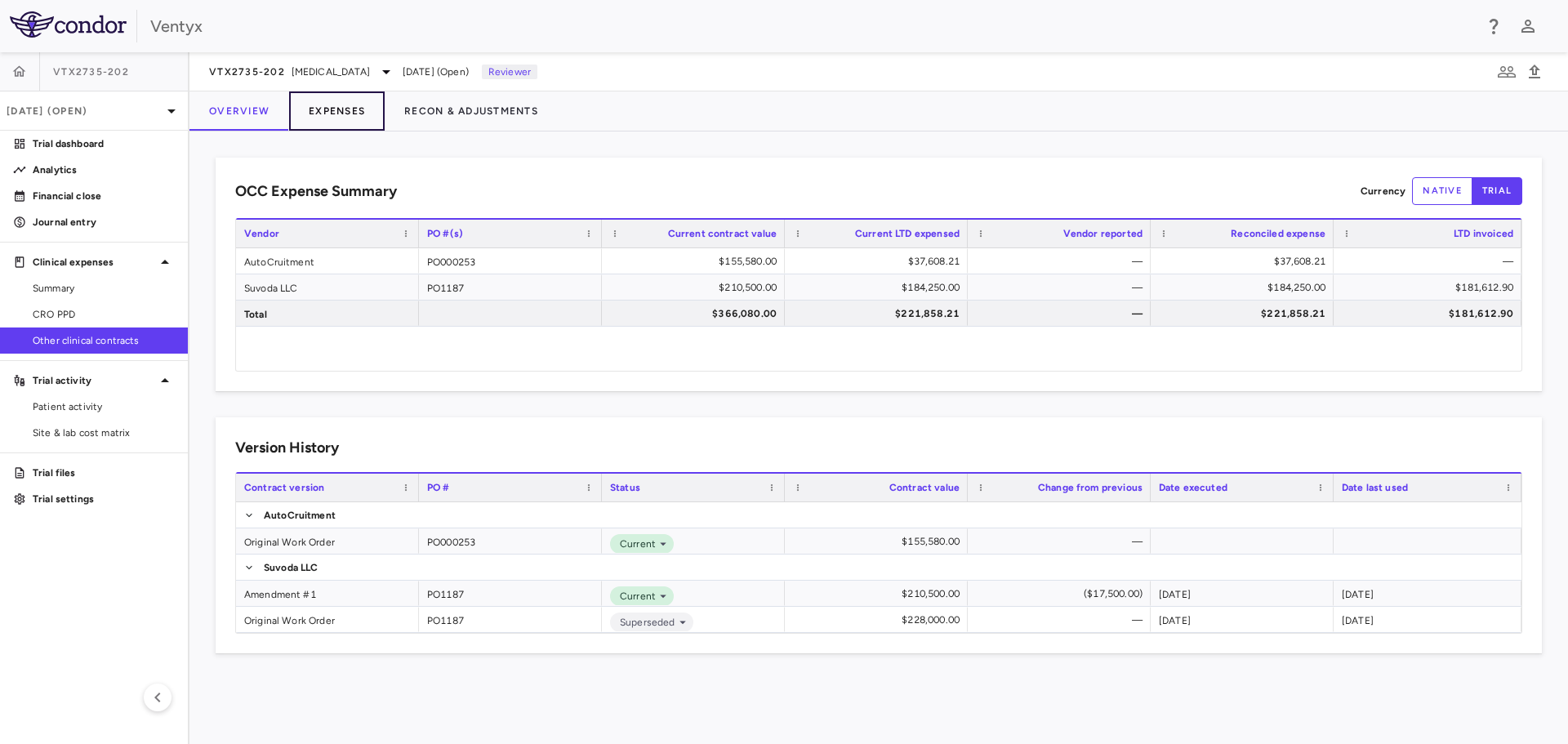
click at [347, 106] on button "Expenses" at bounding box center [336, 111] width 96 height 39
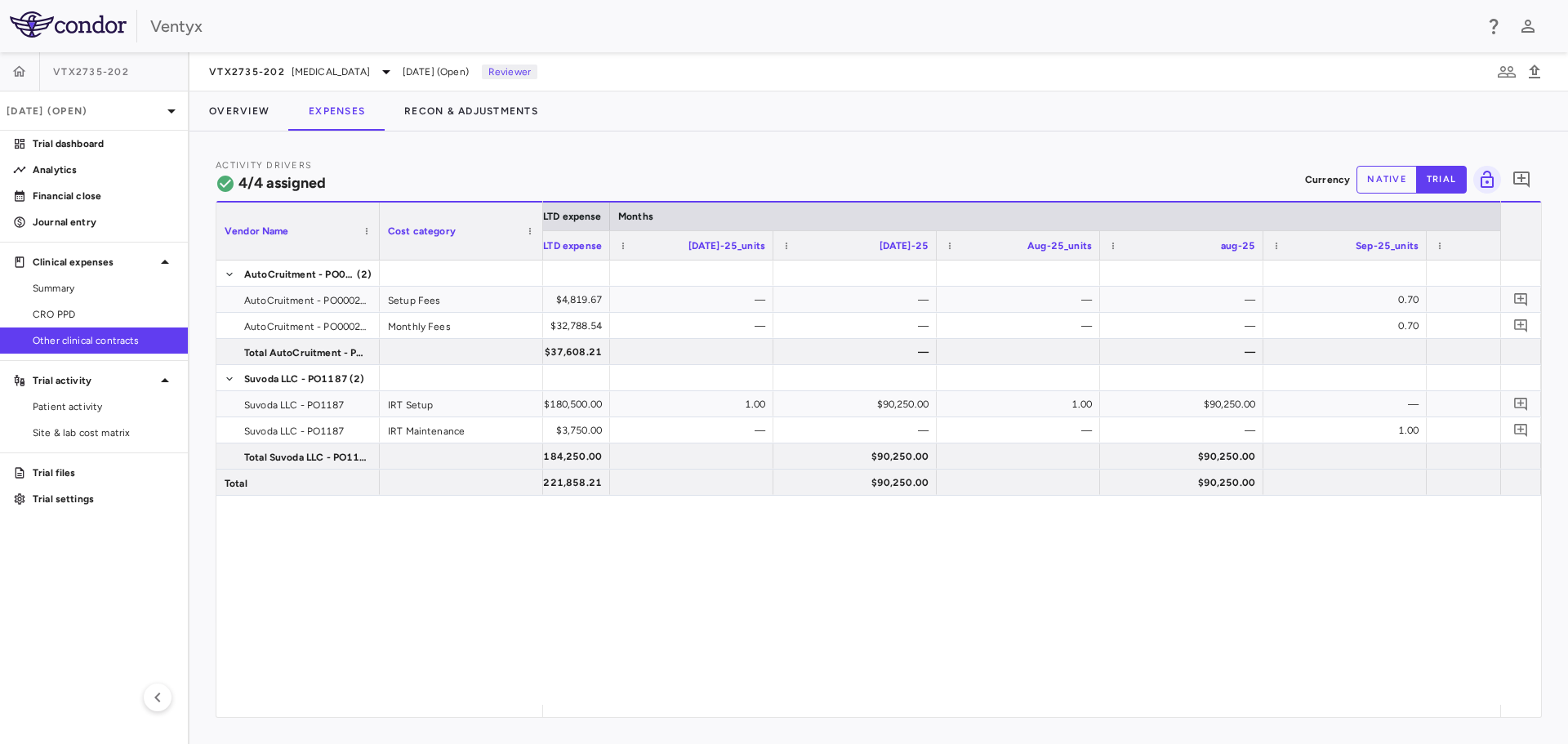
scroll to position [0, 1778]
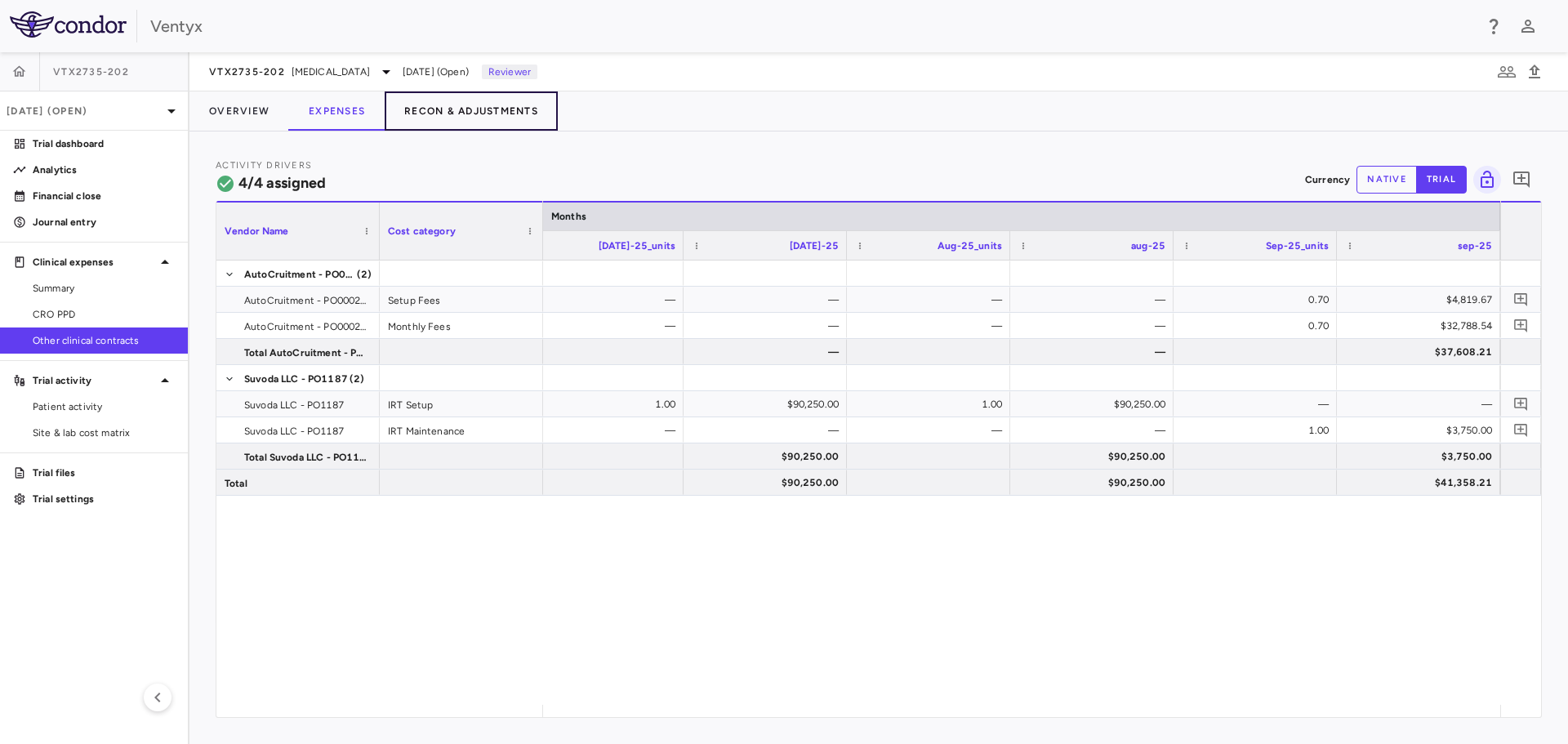
click at [477, 110] on button "Recon & Adjustments" at bounding box center [471, 111] width 173 height 39
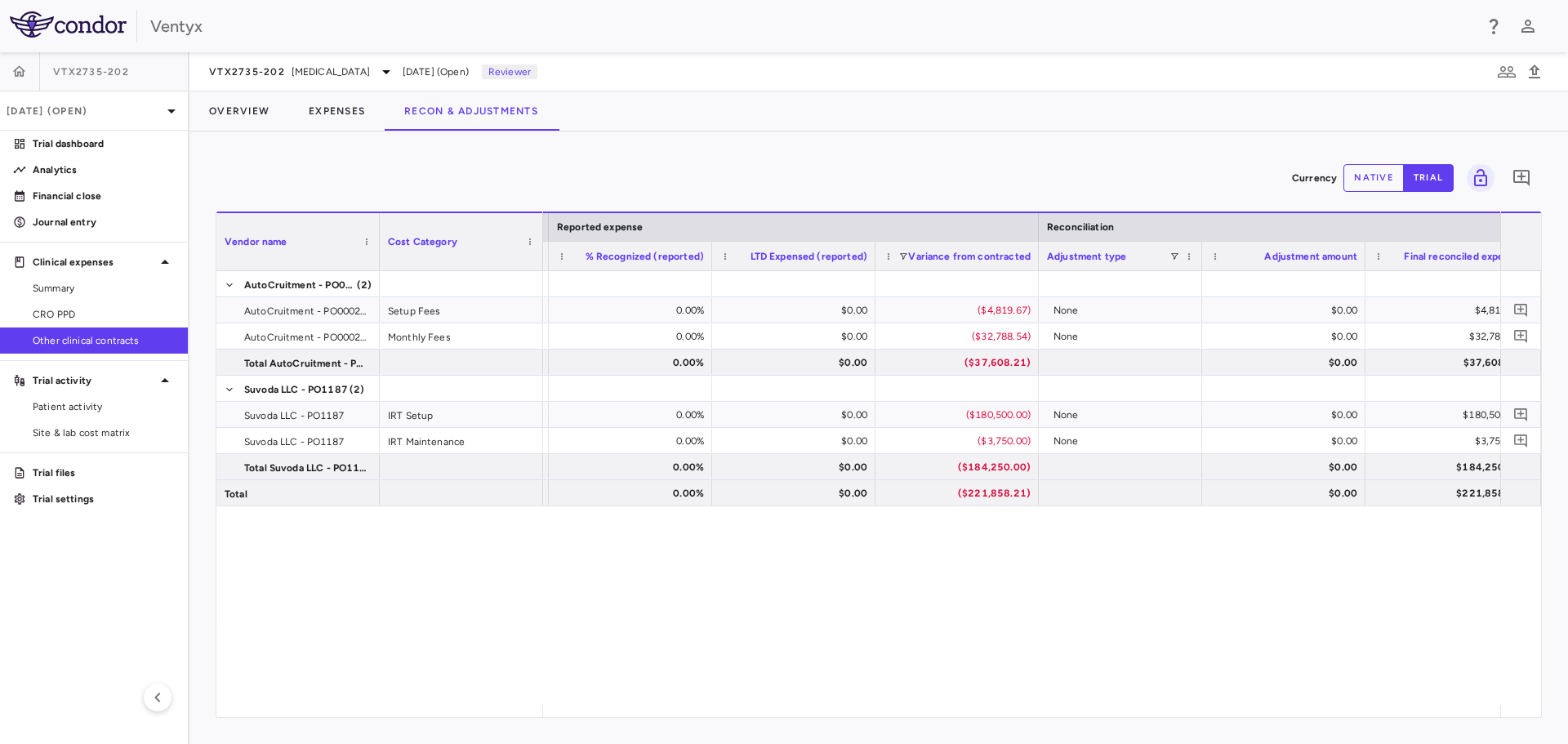
scroll to position [0, 1947]
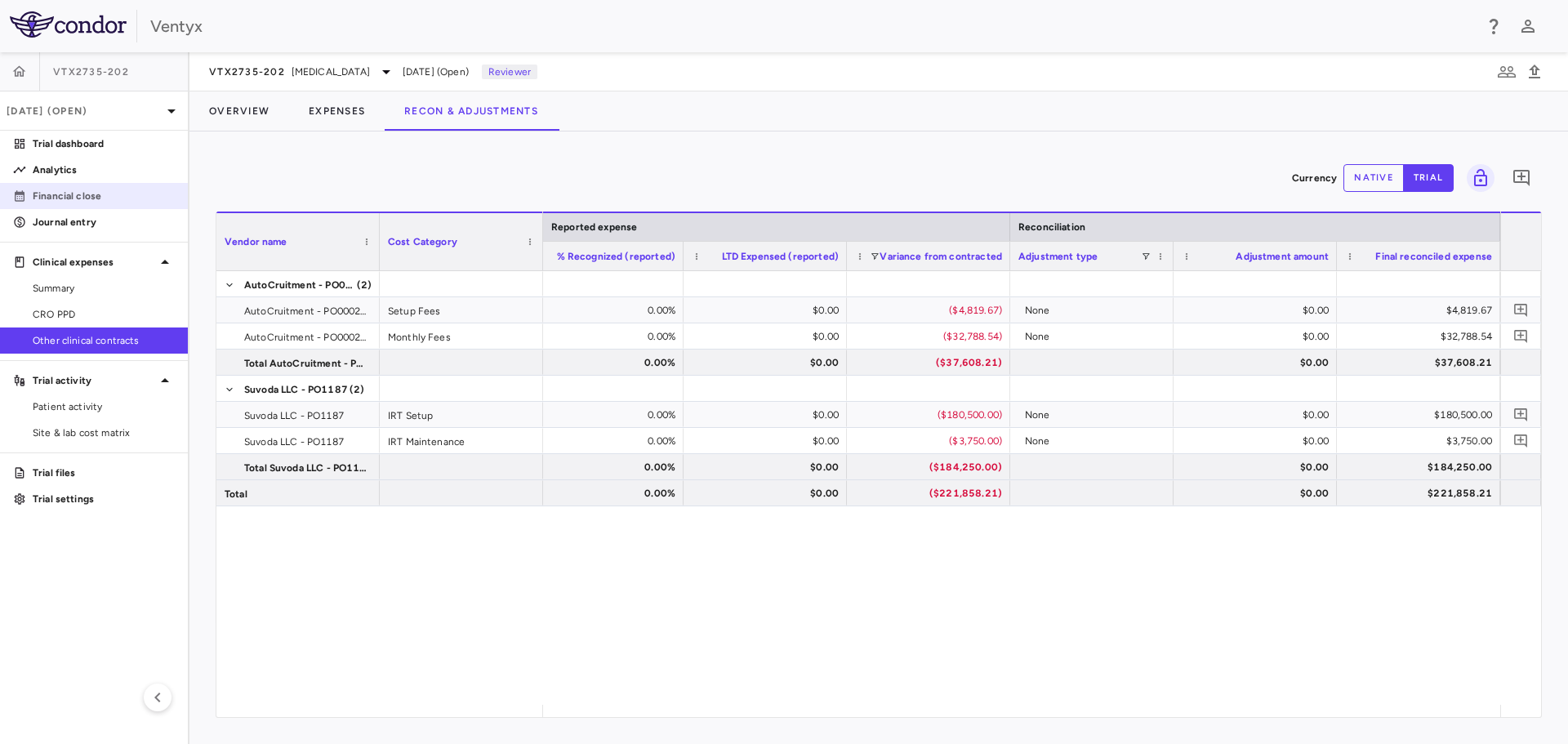
click at [66, 195] on p "Financial close" at bounding box center [104, 195] width 142 height 14
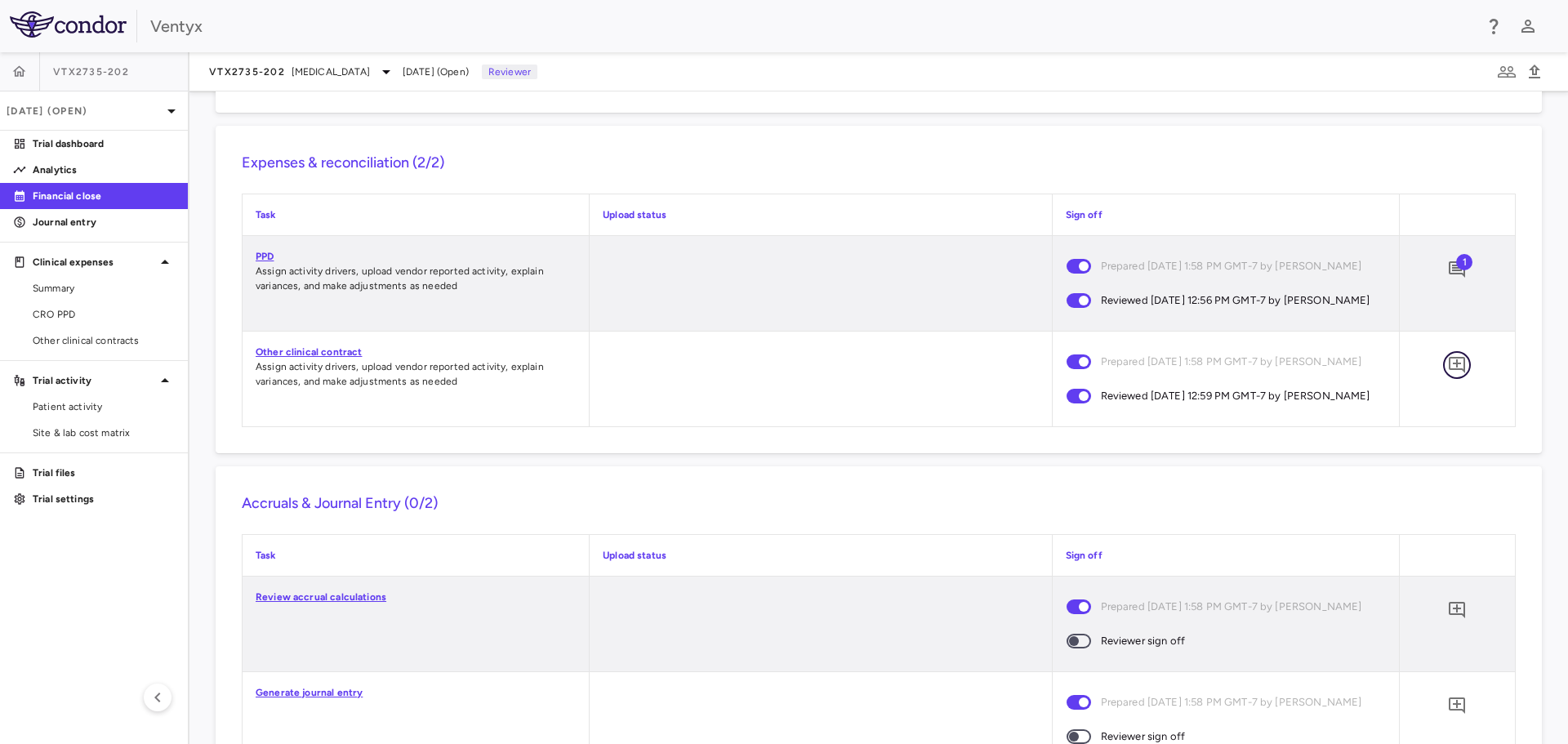
click at [1449, 375] on icon "Add comment" at bounding box center [1456, 364] width 19 height 19
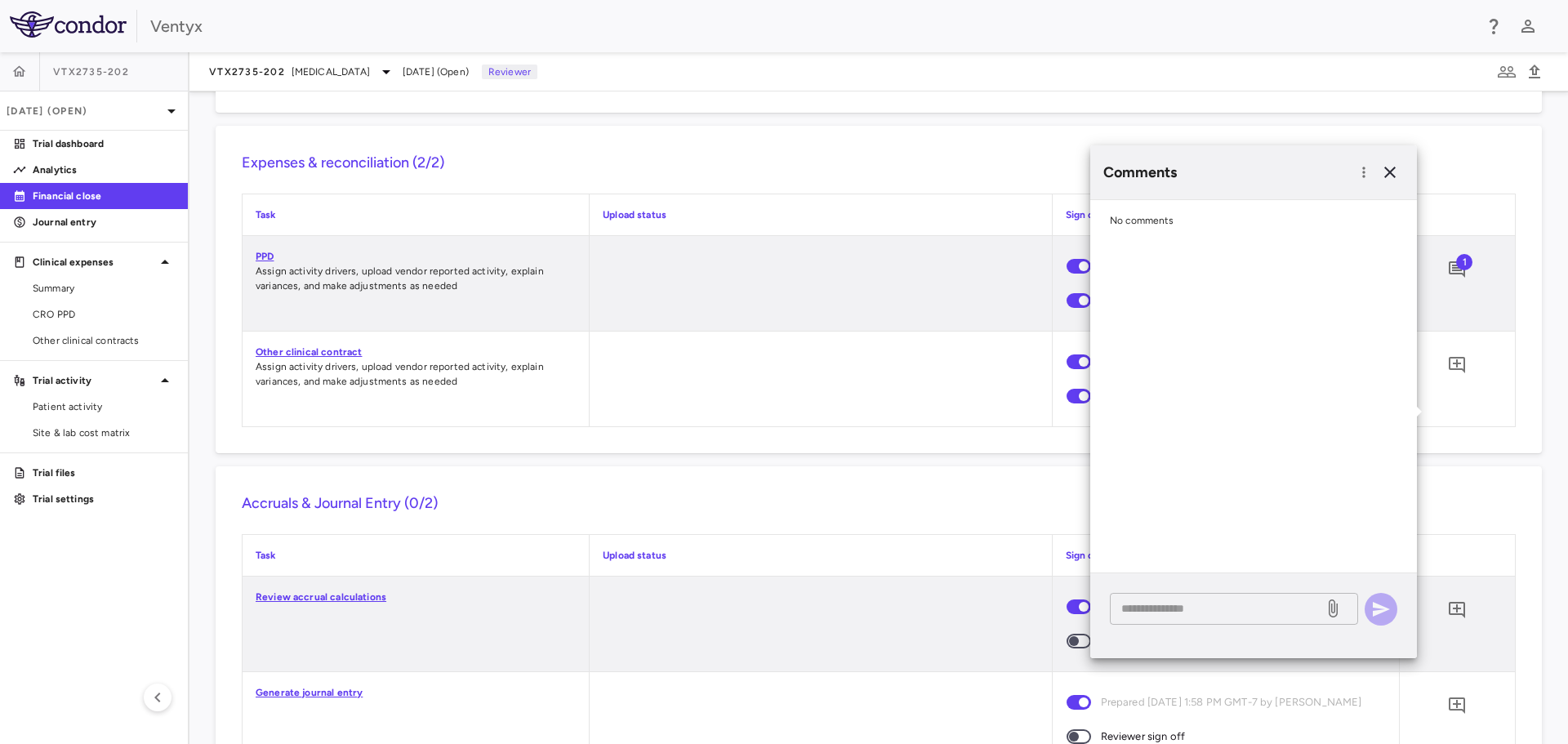
click at [1141, 605] on textarea at bounding box center [1217, 608] width 191 height 18
type textarea "********"
drag, startPoint x: 1184, startPoint y: 604, endPoint x: 1099, endPoint y: 610, distance: 85.2
click at [1099, 610] on div "******** * ​" at bounding box center [1254, 615] width 326 height 85
click at [1390, 170] on icon "button" at bounding box center [1390, 172] width 19 height 19
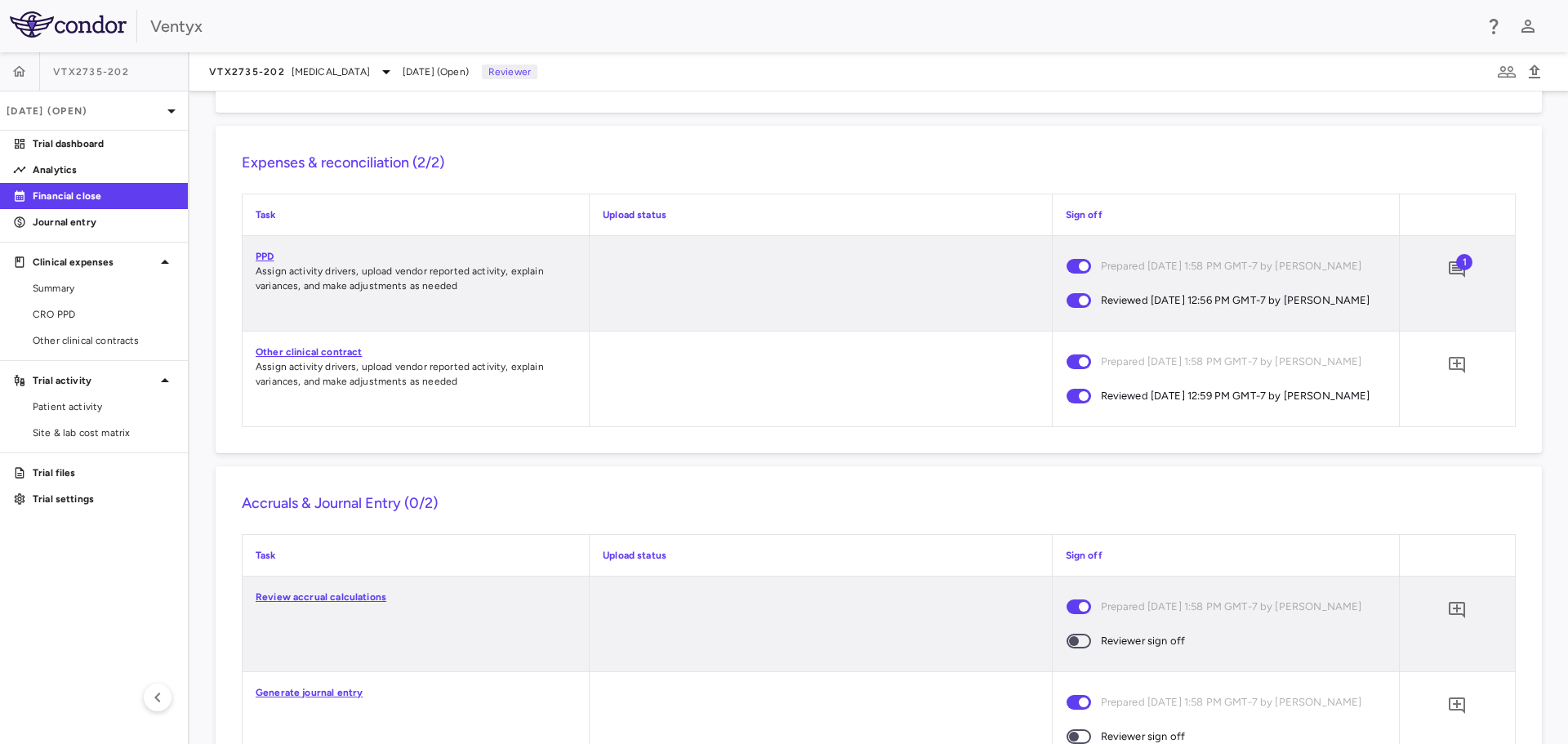
click at [297, 358] on link "Other clinical contract" at bounding box center [309, 353] width 107 height 12
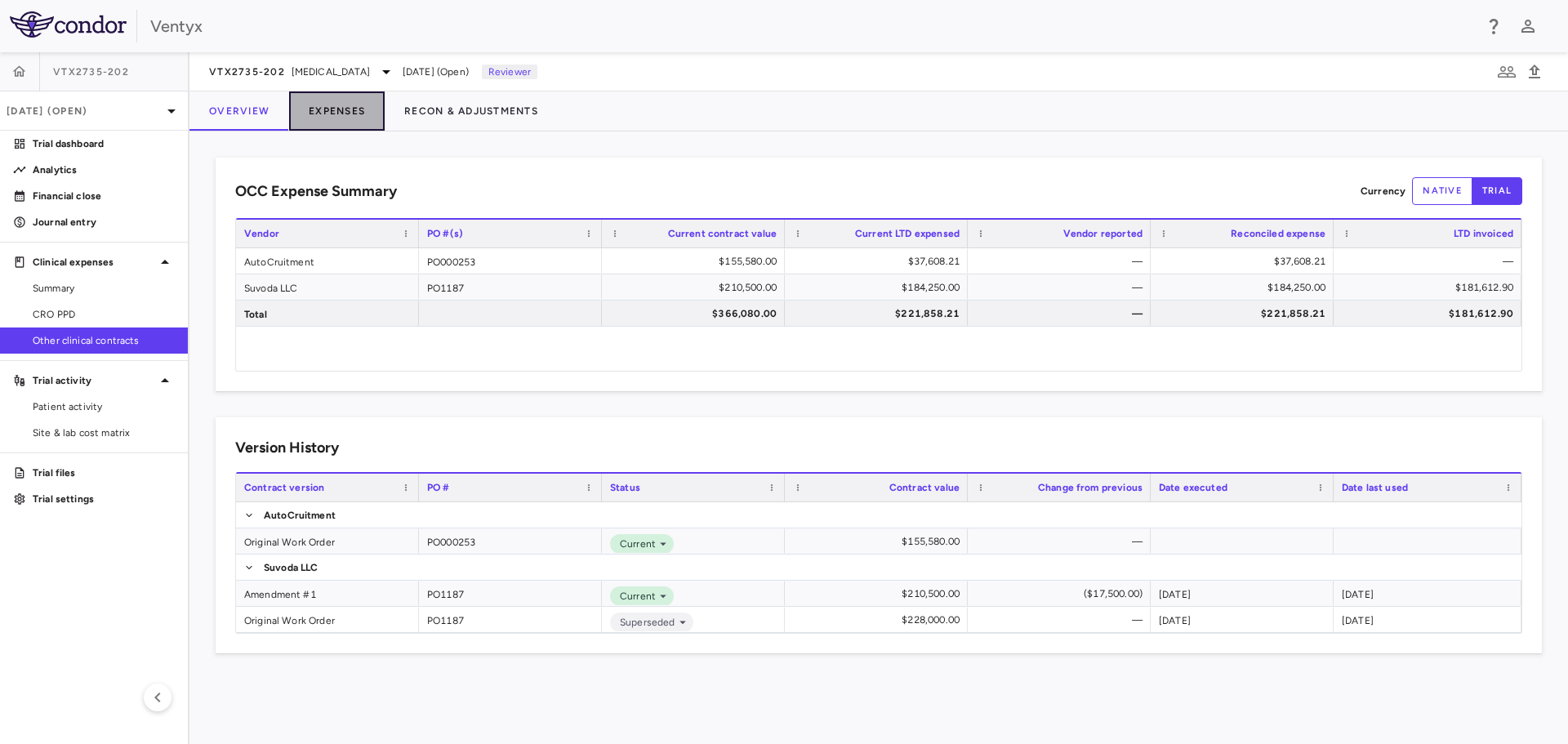
click at [339, 109] on button "Expenses" at bounding box center [336, 111] width 96 height 39
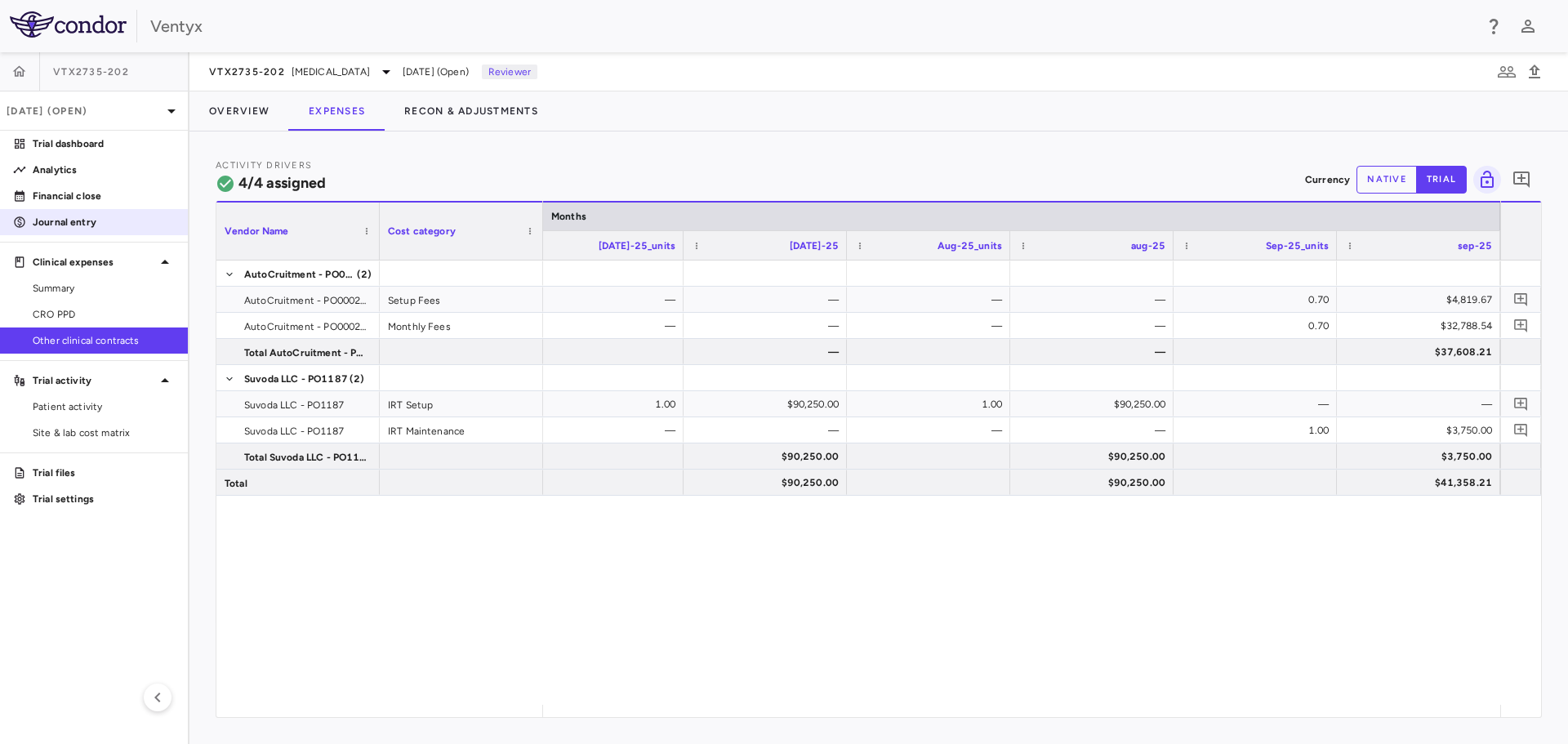
drag, startPoint x: 80, startPoint y: 203, endPoint x: 142, endPoint y: 213, distance: 62.8
click at [80, 203] on p "Financial close" at bounding box center [104, 195] width 142 height 14
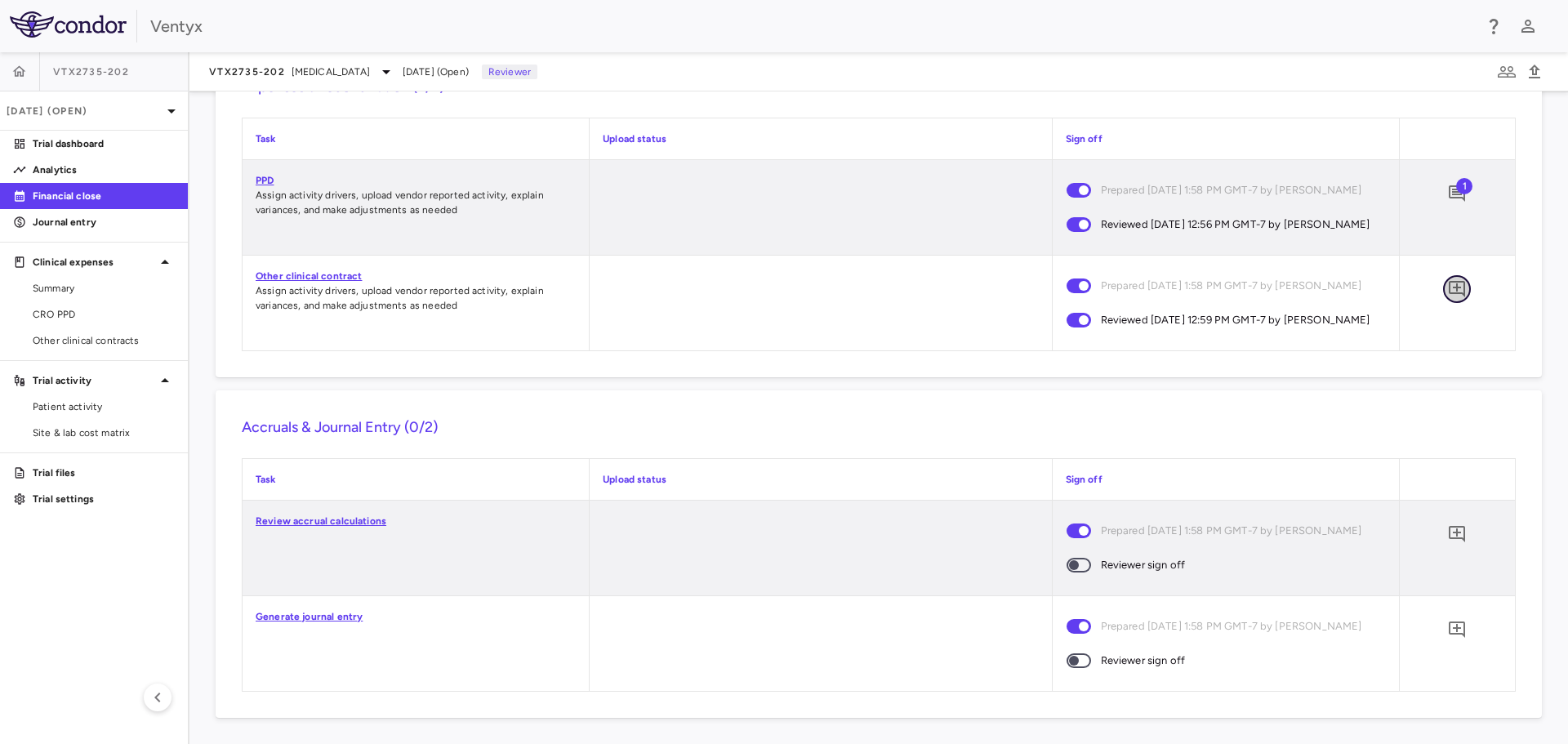
click at [1448, 279] on icon "Add comment" at bounding box center [1456, 288] width 19 height 19
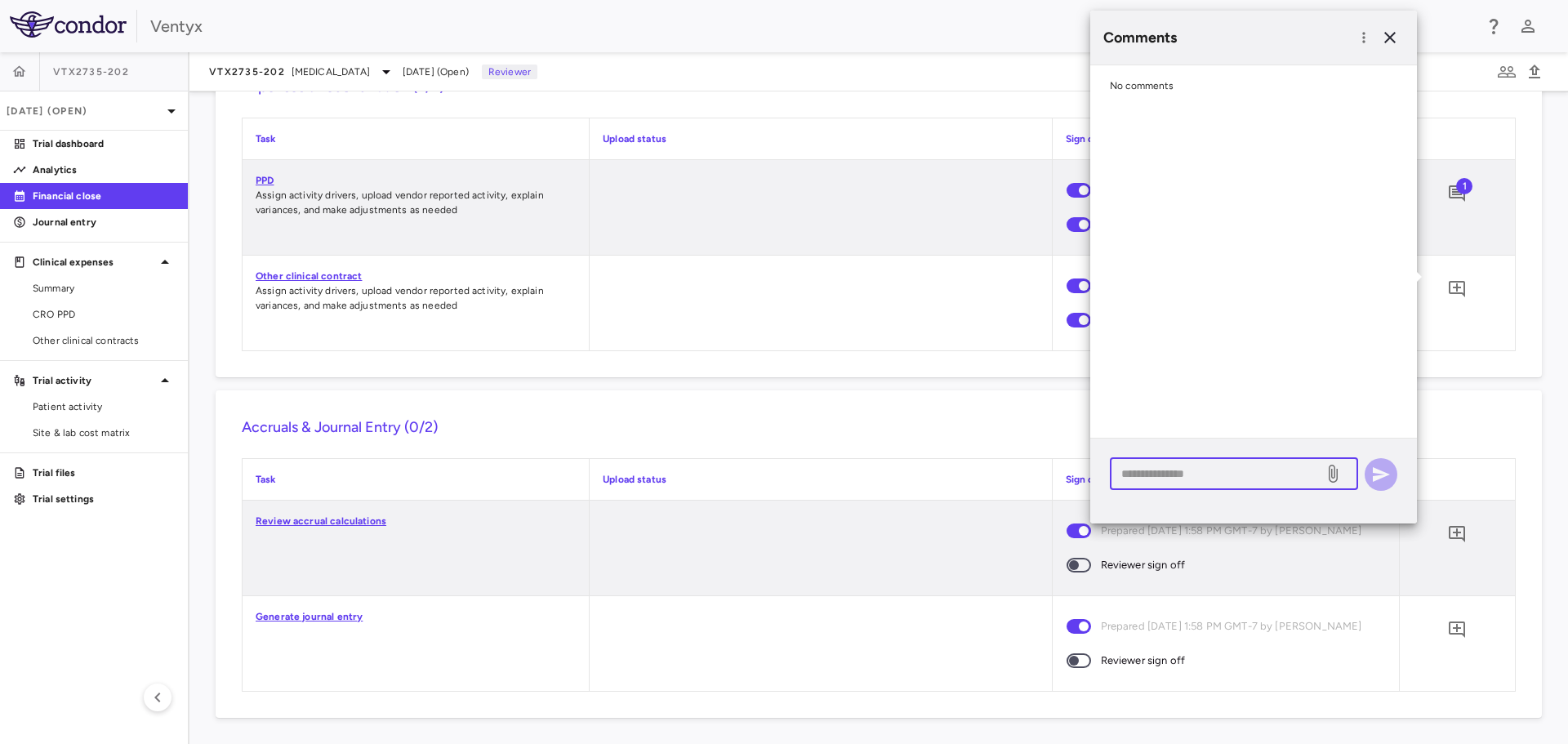
click at [1221, 480] on textarea at bounding box center [1217, 473] width 191 height 18
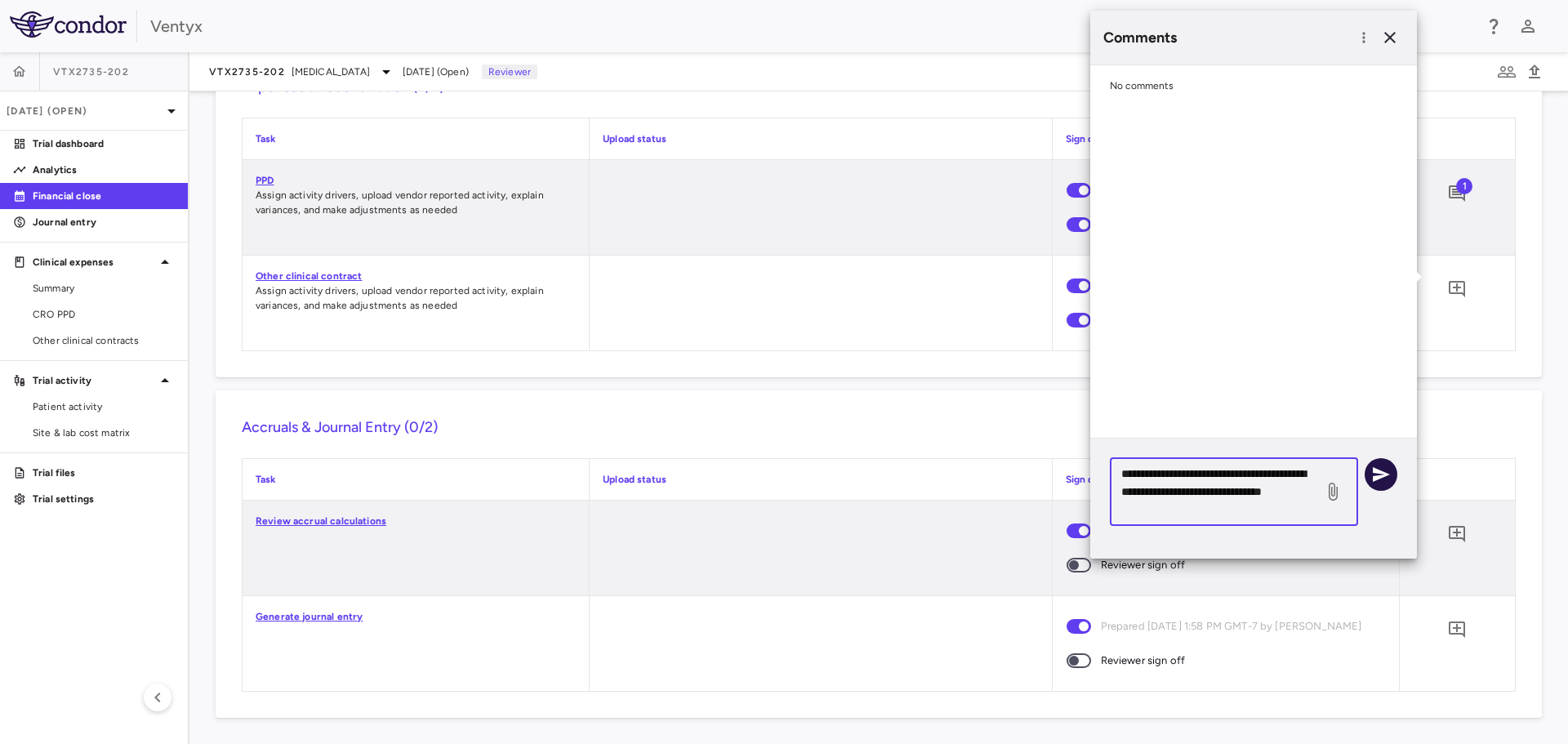
type textarea "**********"
click at [1386, 482] on icon "button" at bounding box center [1380, 474] width 19 height 19
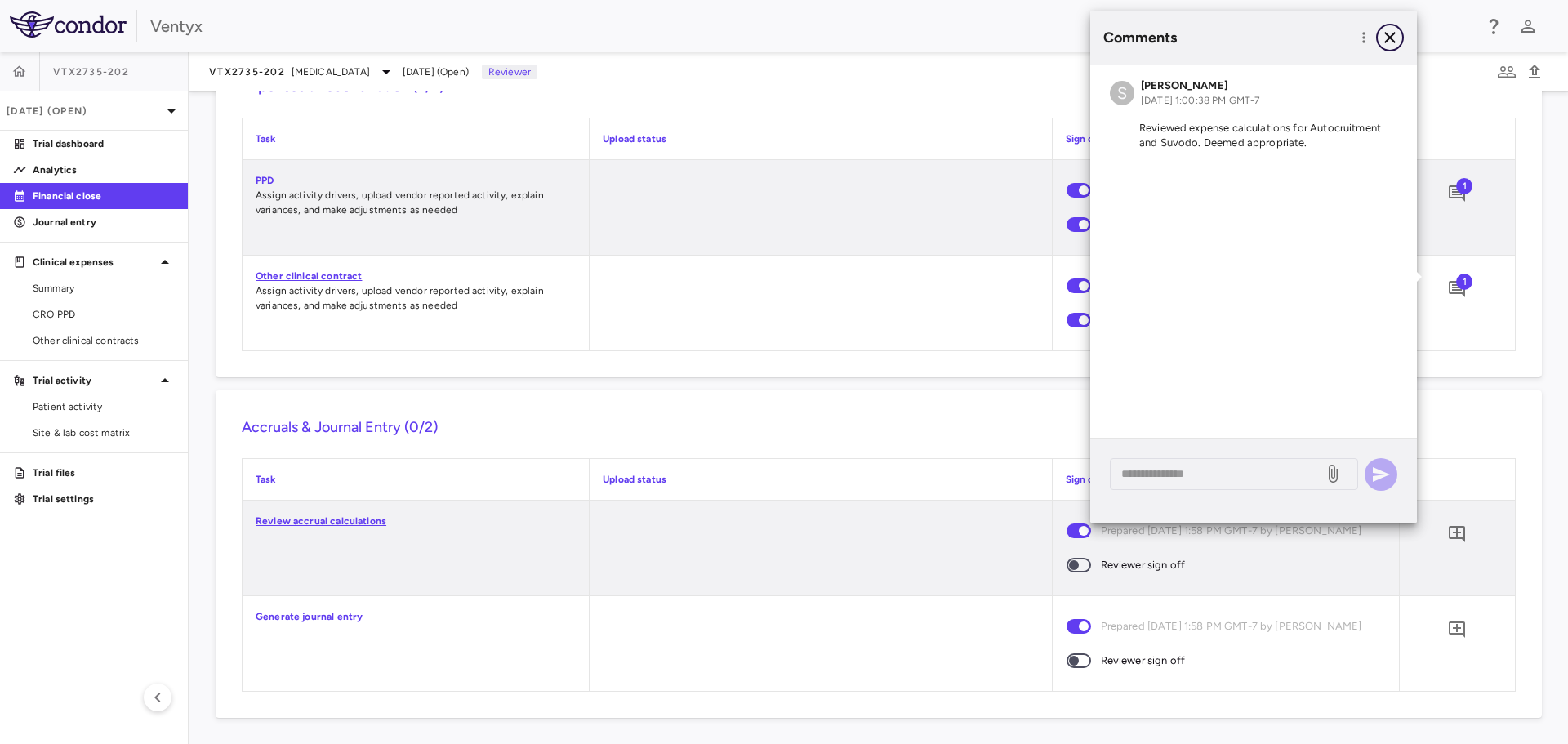
click at [1391, 39] on icon "button" at bounding box center [1390, 38] width 12 height 12
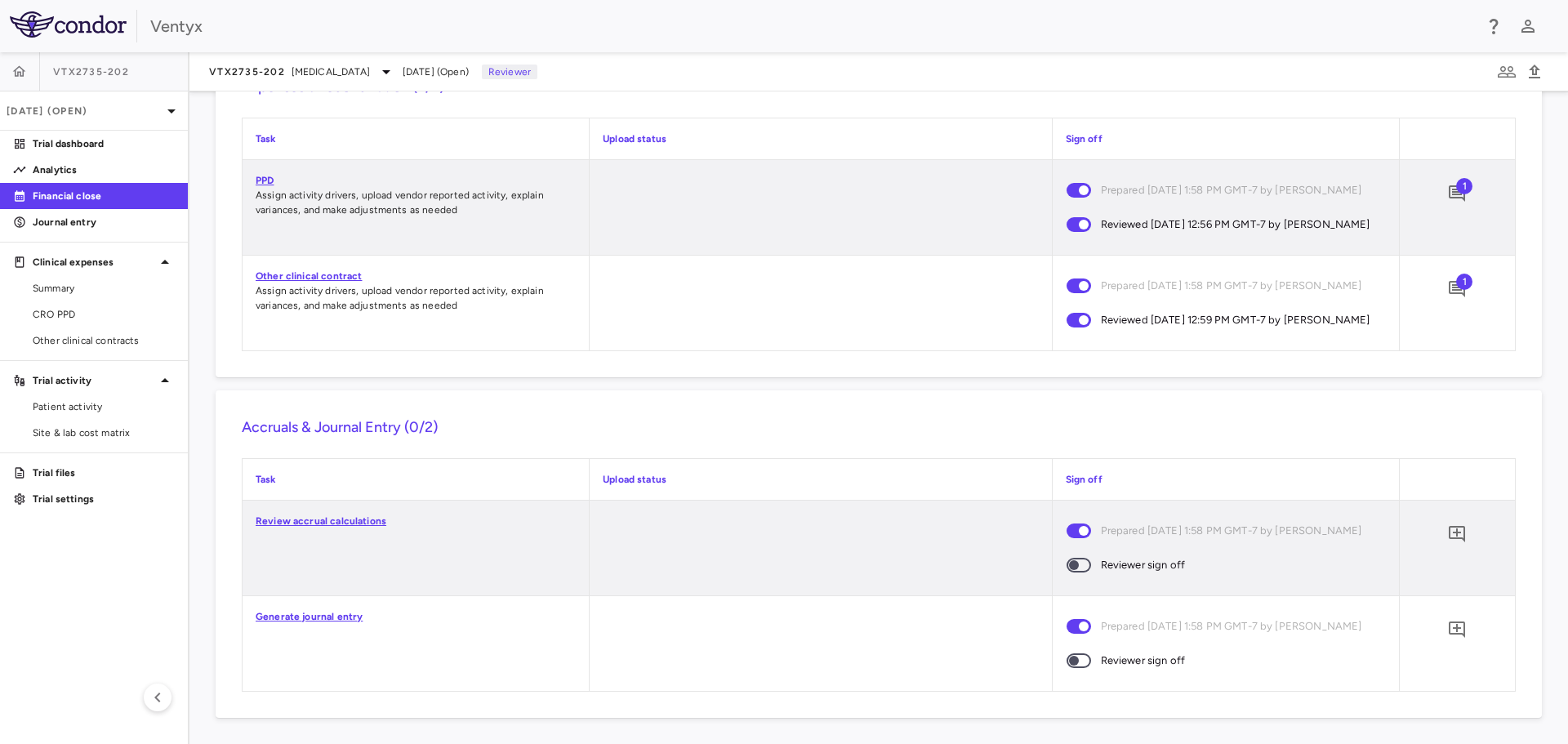
click at [326, 521] on link "Review accrual calculations" at bounding box center [320, 522] width 131 height 12
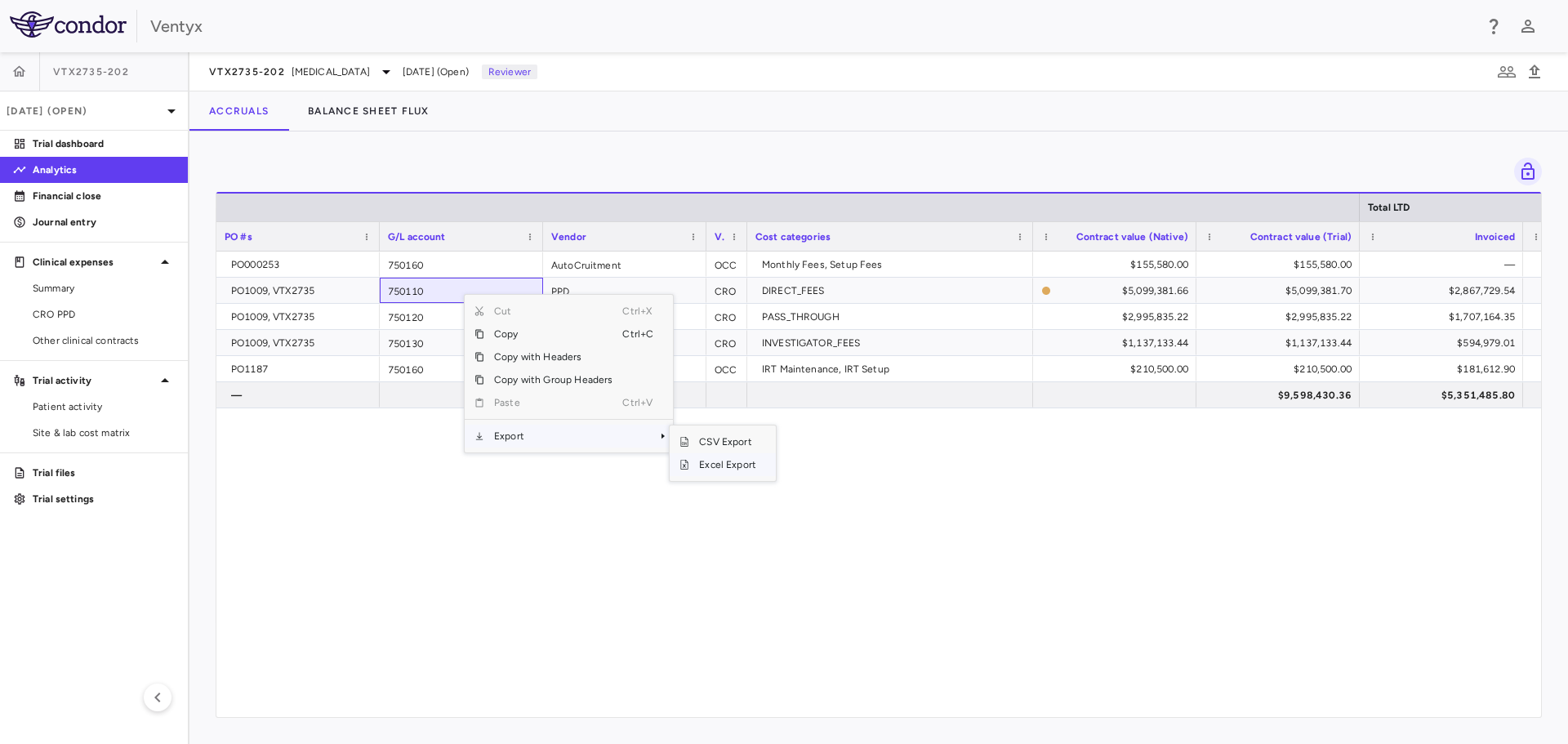
click at [737, 466] on span "Excel Export" at bounding box center [727, 464] width 77 height 23
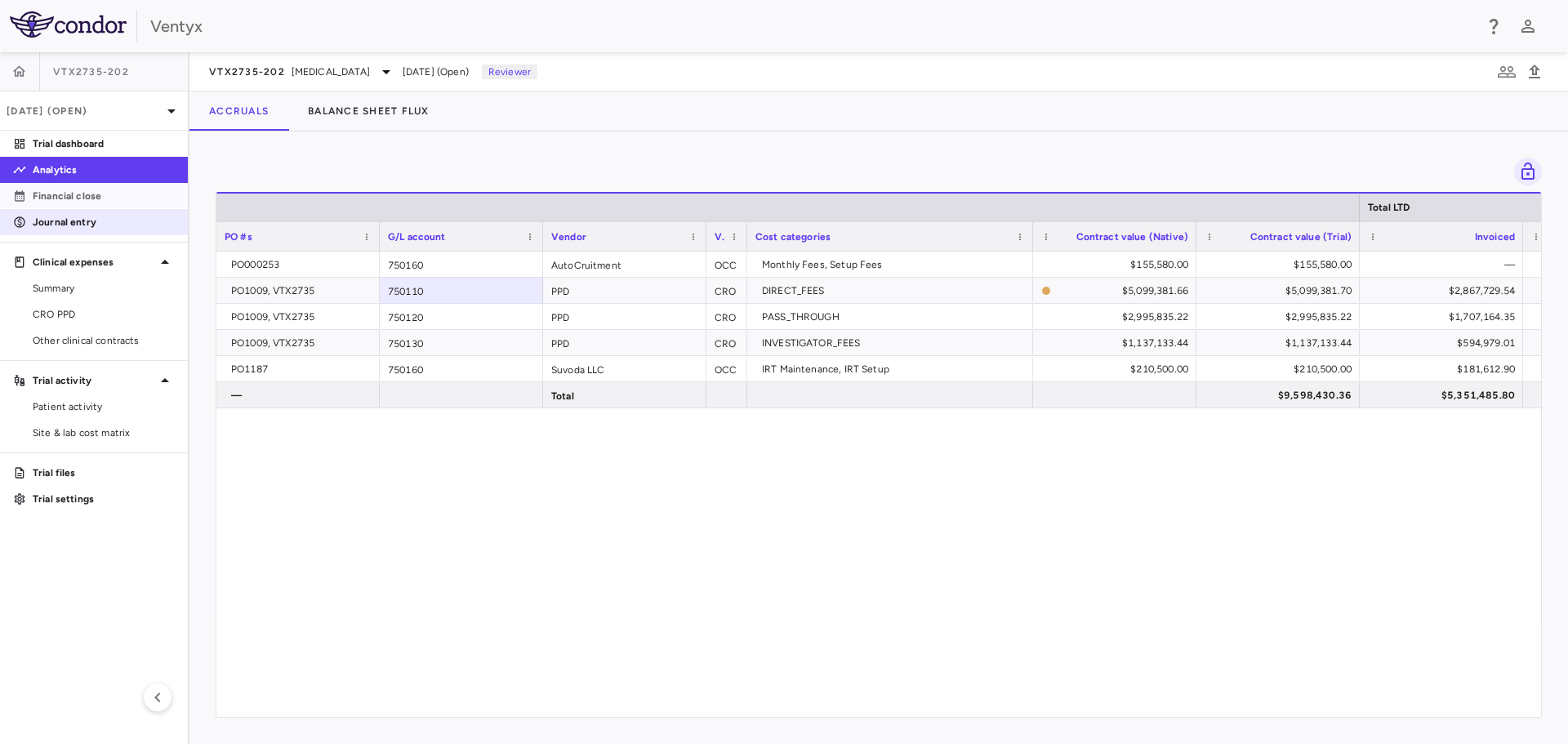
drag, startPoint x: 55, startPoint y: 189, endPoint x: 145, endPoint y: 211, distance: 92.6
click at [55, 189] on p "Financial close" at bounding box center [104, 195] width 142 height 14
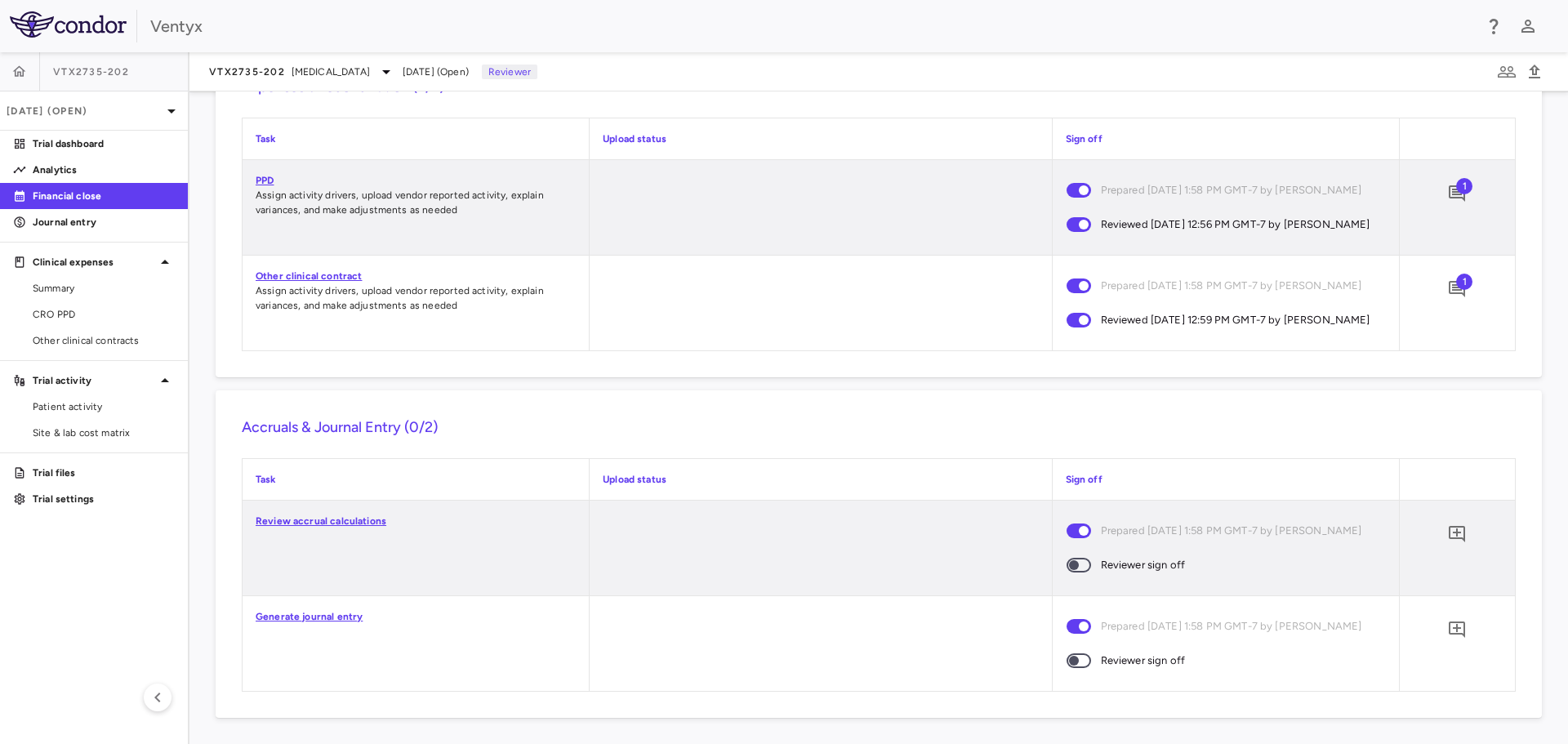
scroll to position [1442, 0]
click at [1450, 536] on icon "Add comment" at bounding box center [1456, 533] width 19 height 19
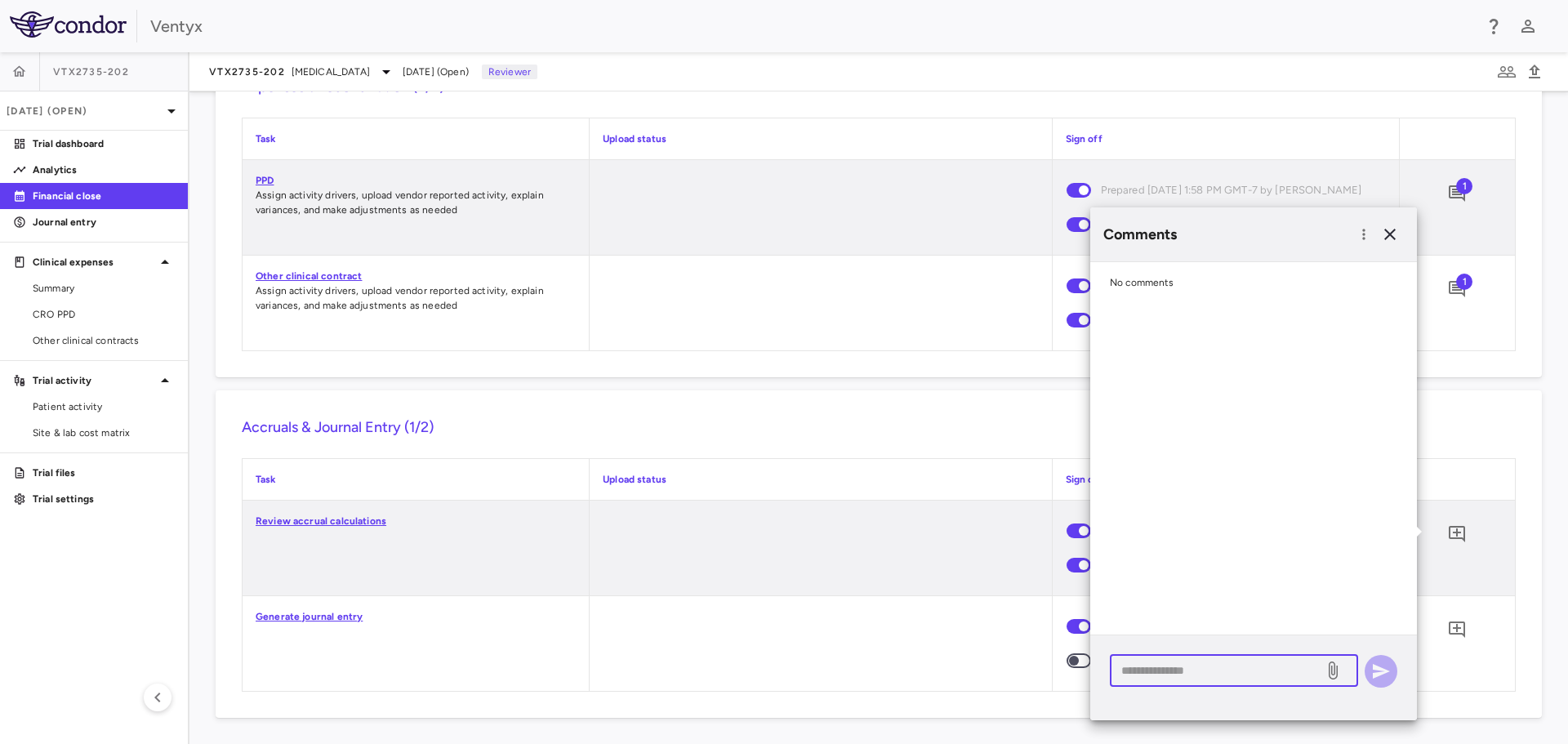
click at [1150, 662] on textarea at bounding box center [1217, 670] width 191 height 18
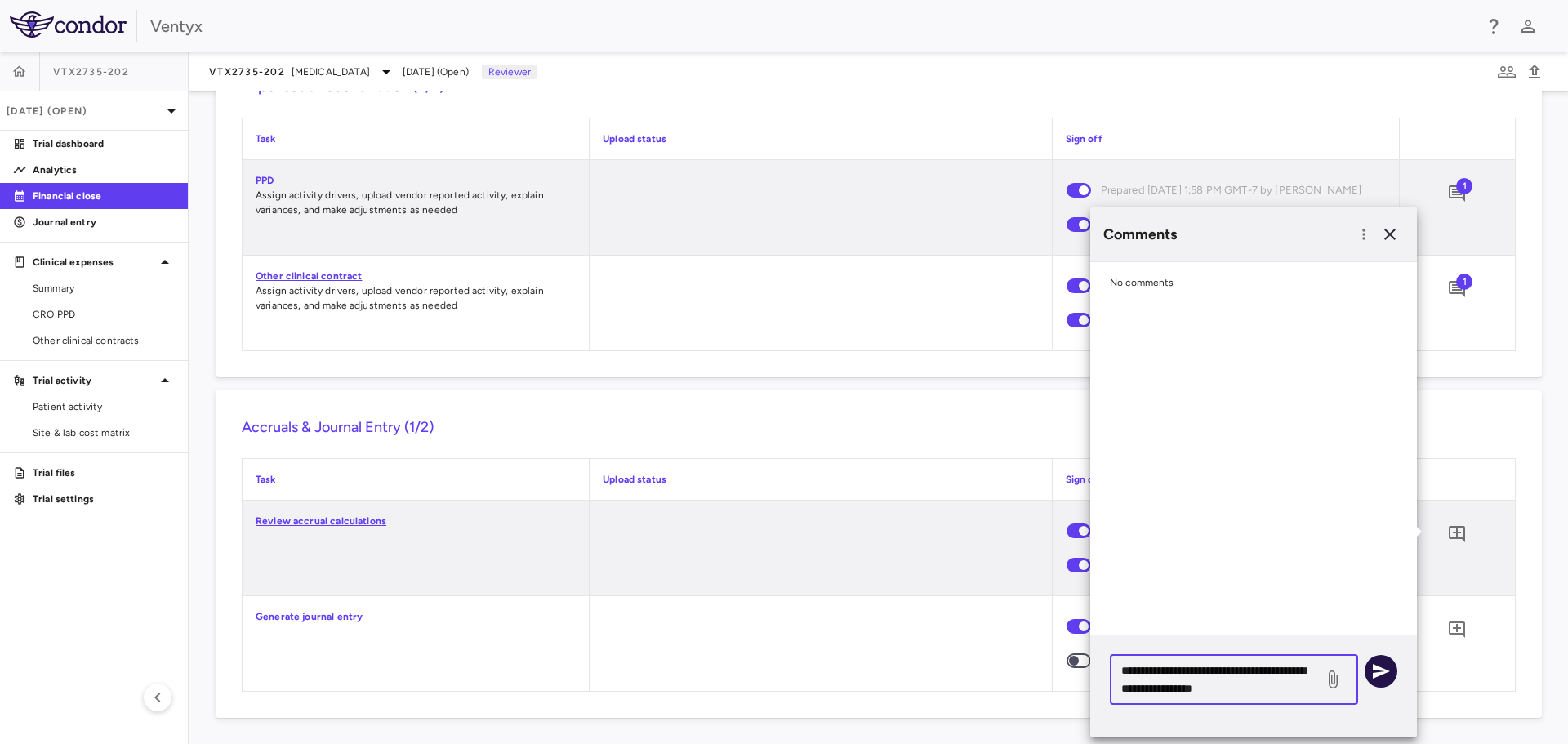
type textarea "**********"
click at [1380, 667] on icon "button" at bounding box center [1381, 671] width 17 height 14
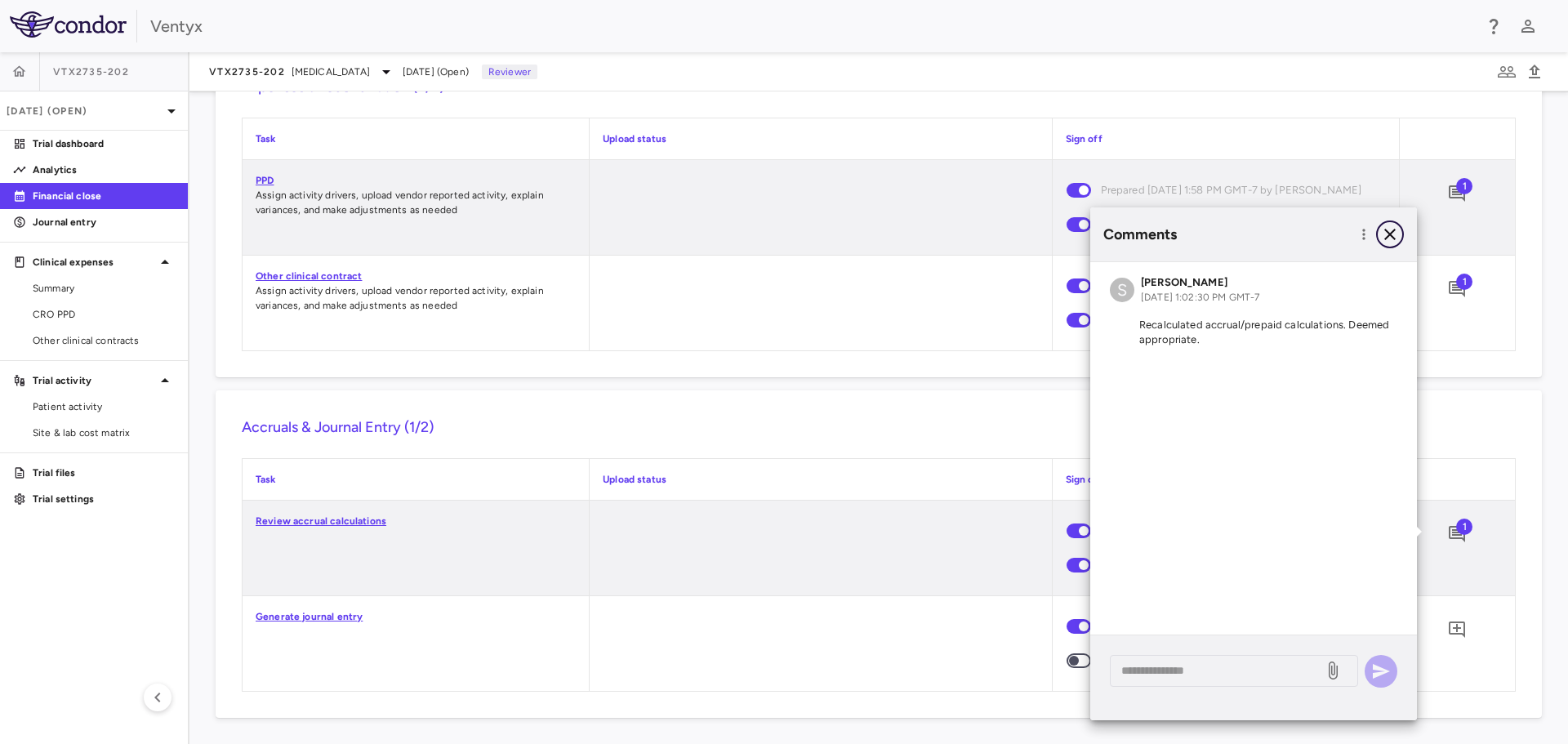
click at [1394, 236] on icon "button" at bounding box center [1390, 234] width 19 height 19
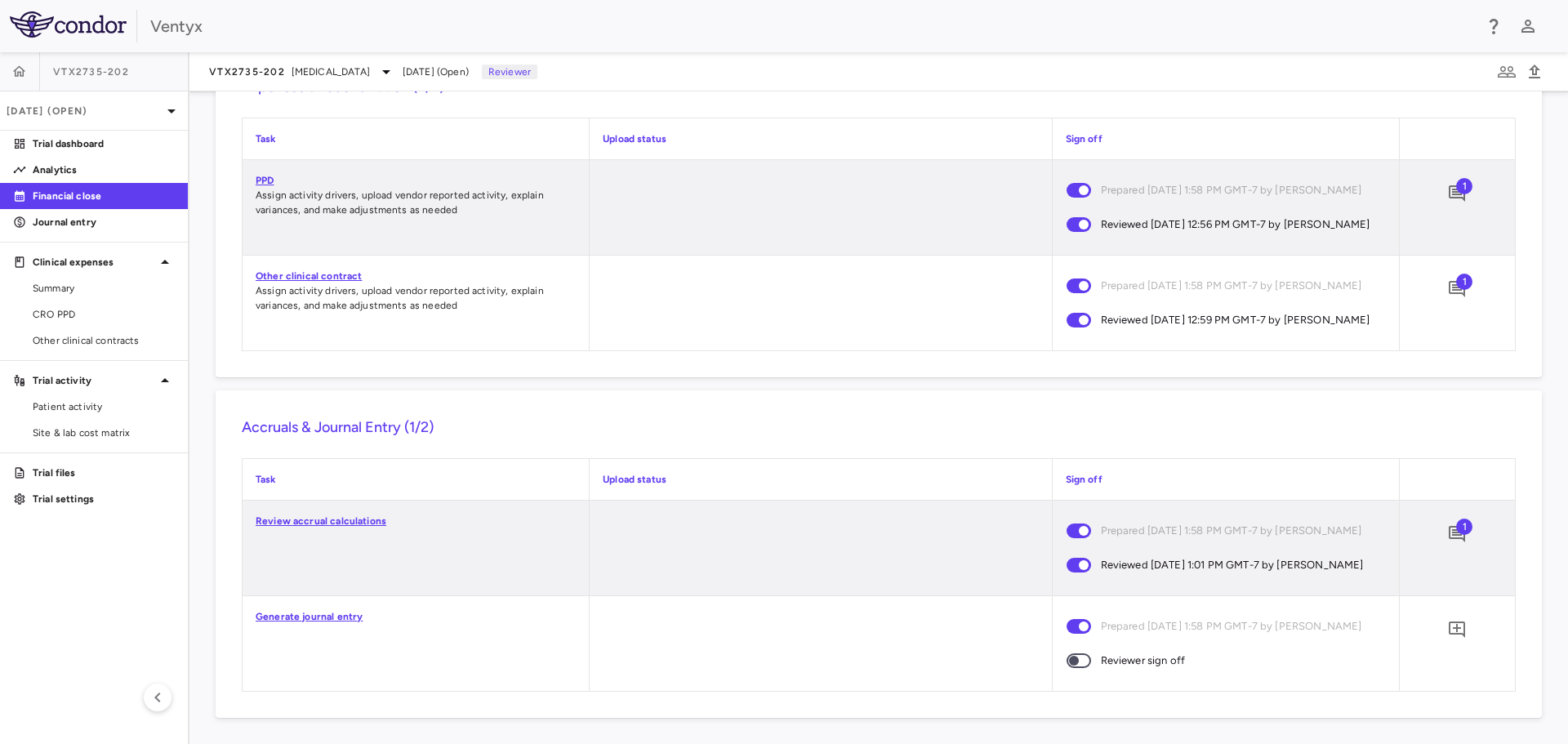
click at [285, 618] on link "Generate journal entry" at bounding box center [309, 617] width 107 height 12
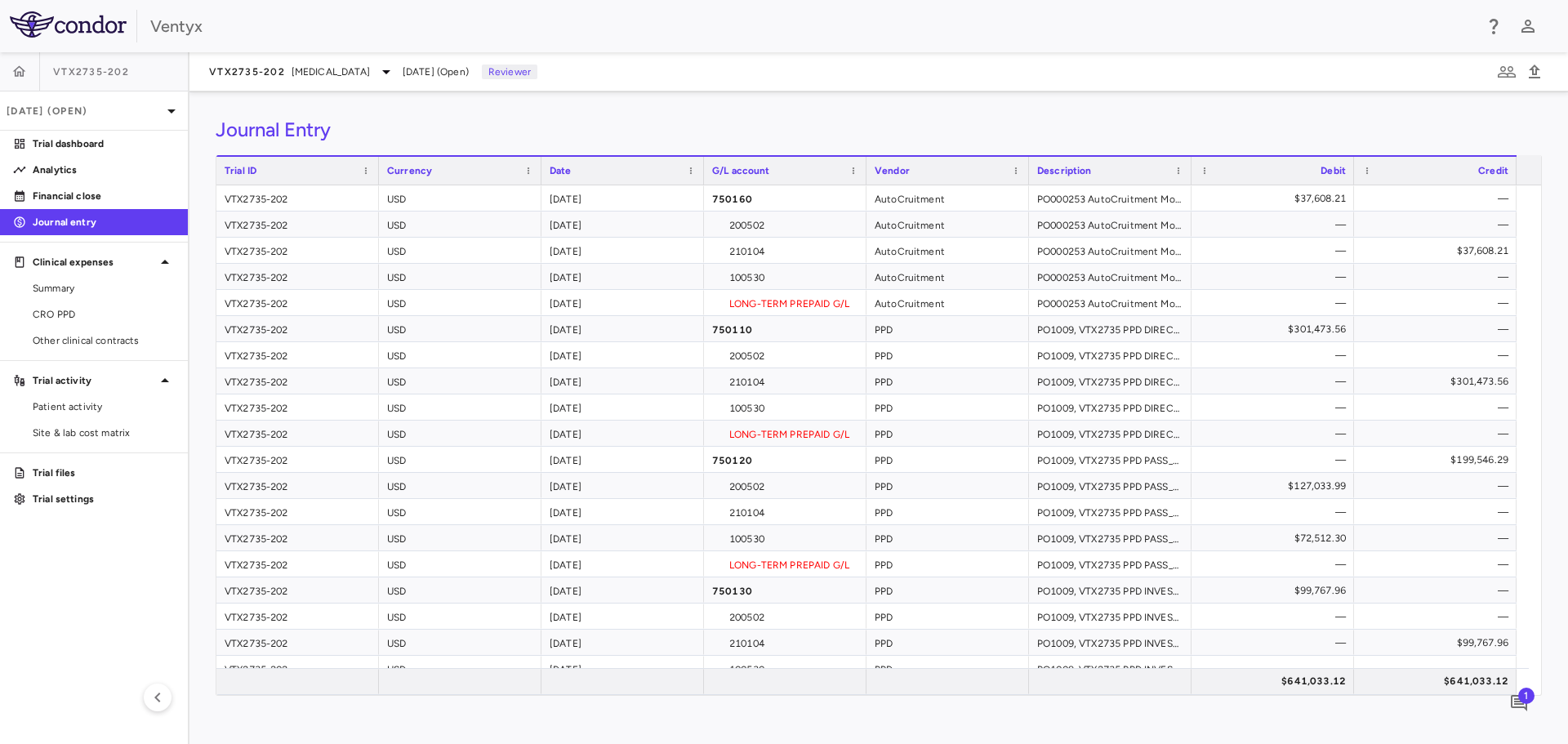
click at [1363, 118] on div "Journal Entry" at bounding box center [878, 129] width 1326 height 25
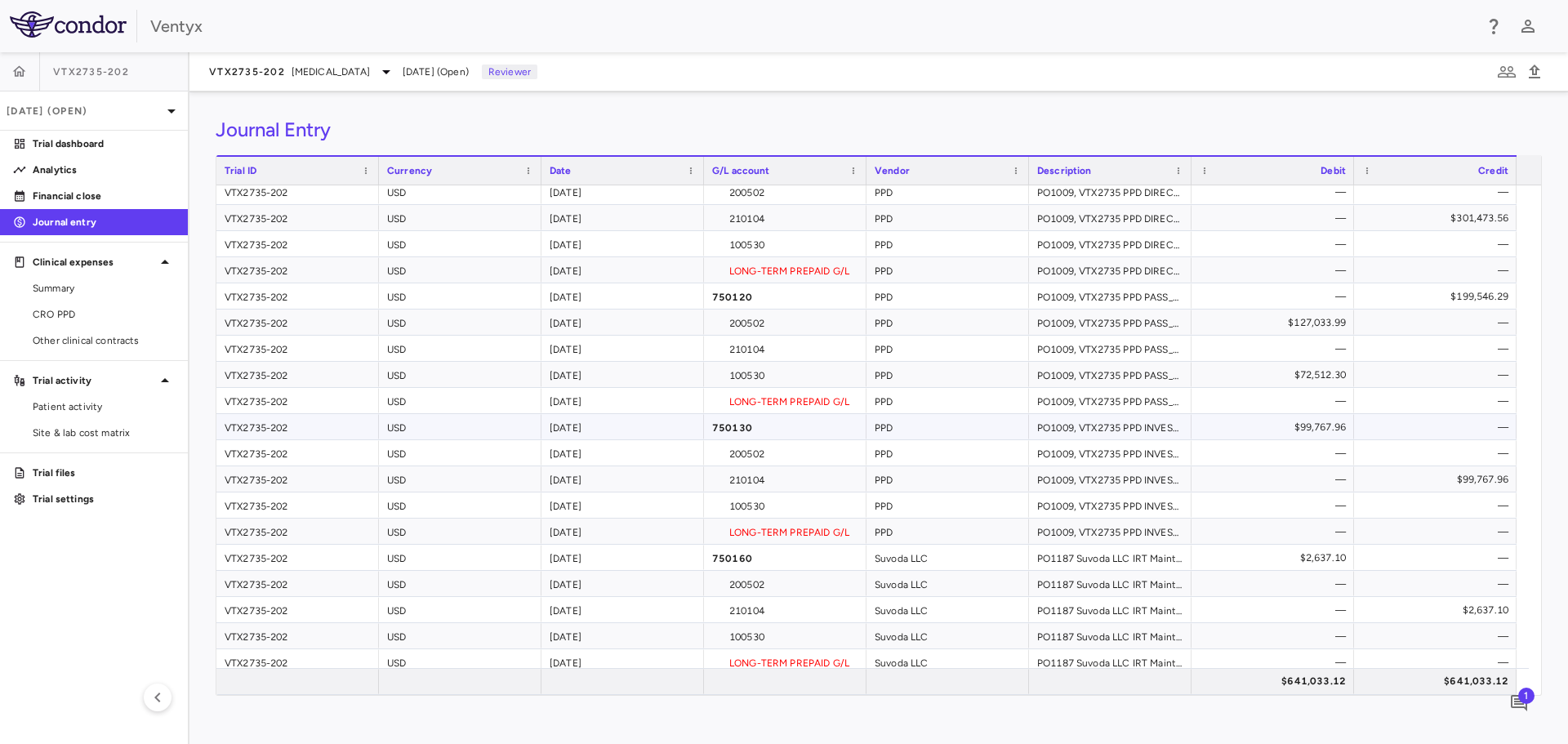
scroll to position [170, 0]
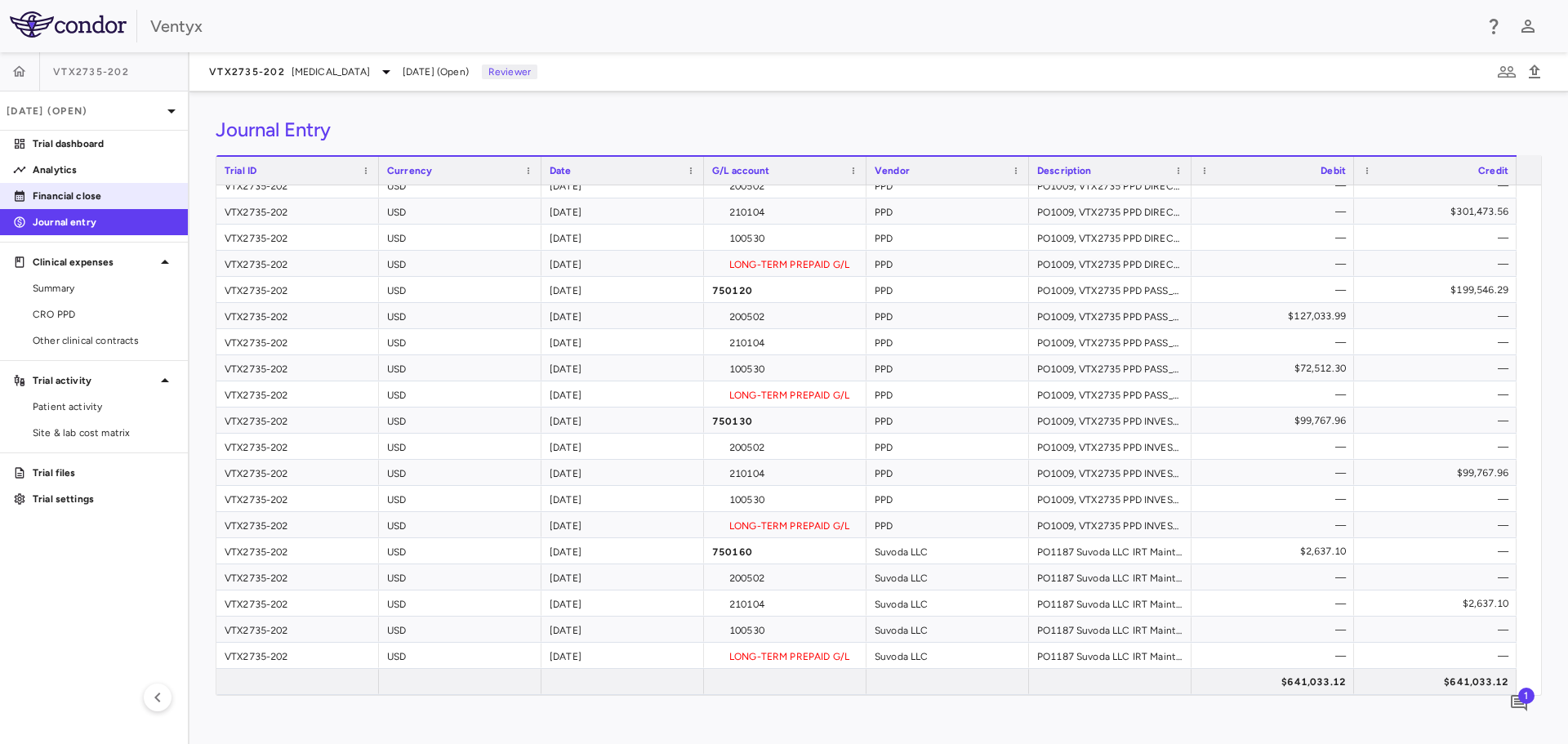
click at [79, 196] on p "Financial close" at bounding box center [104, 195] width 142 height 14
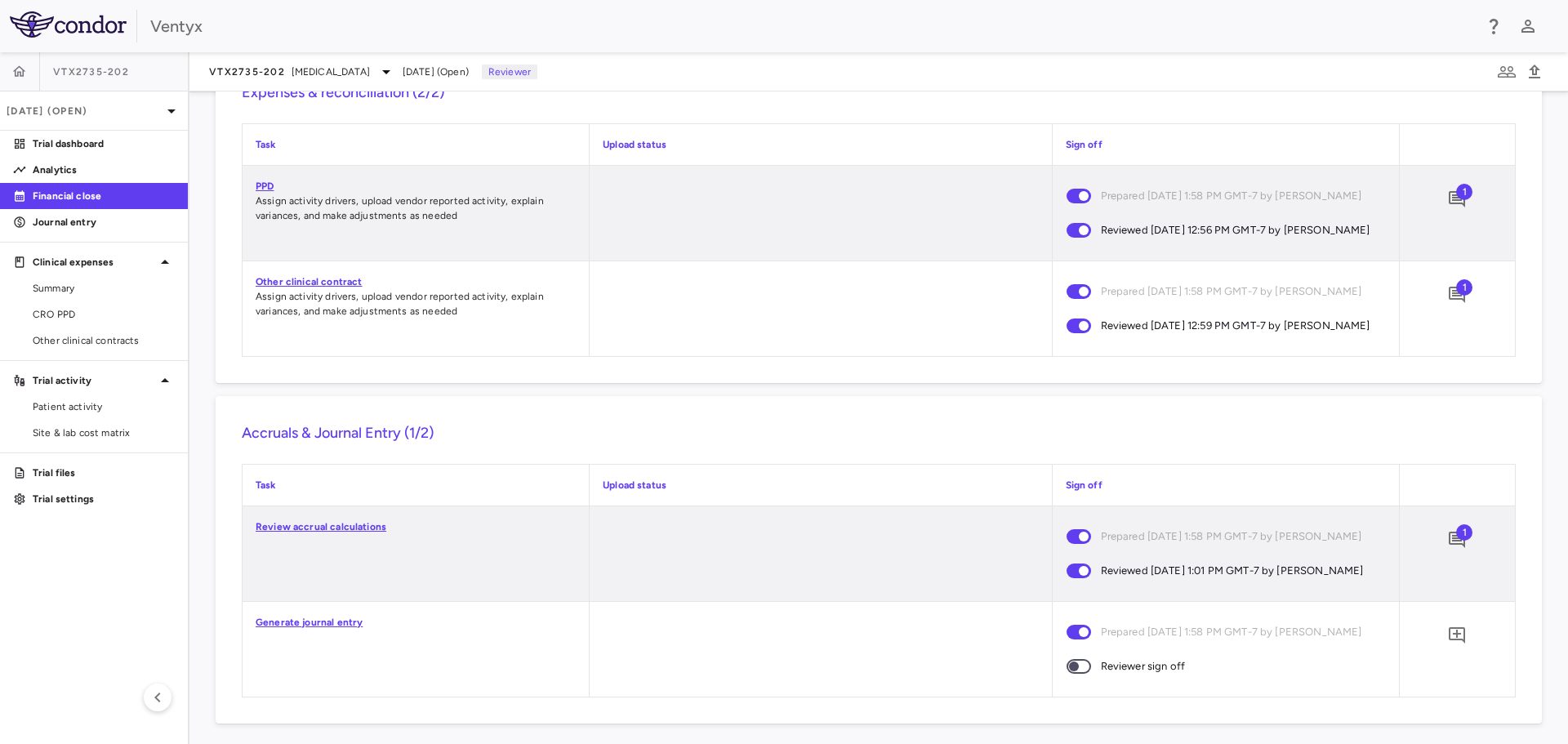
scroll to position [1442, 0]
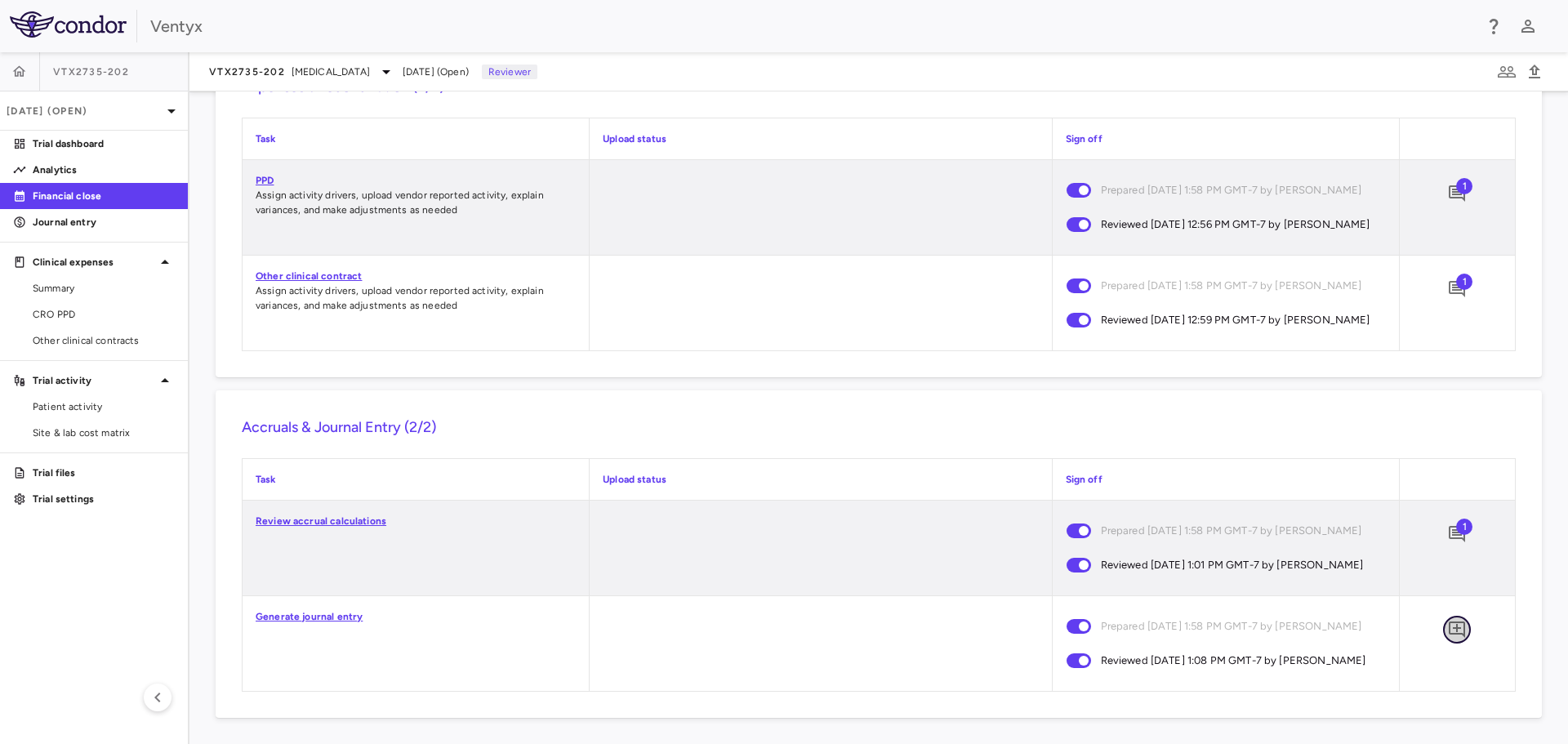
click at [1449, 628] on icon "Add comment" at bounding box center [1456, 629] width 16 height 16
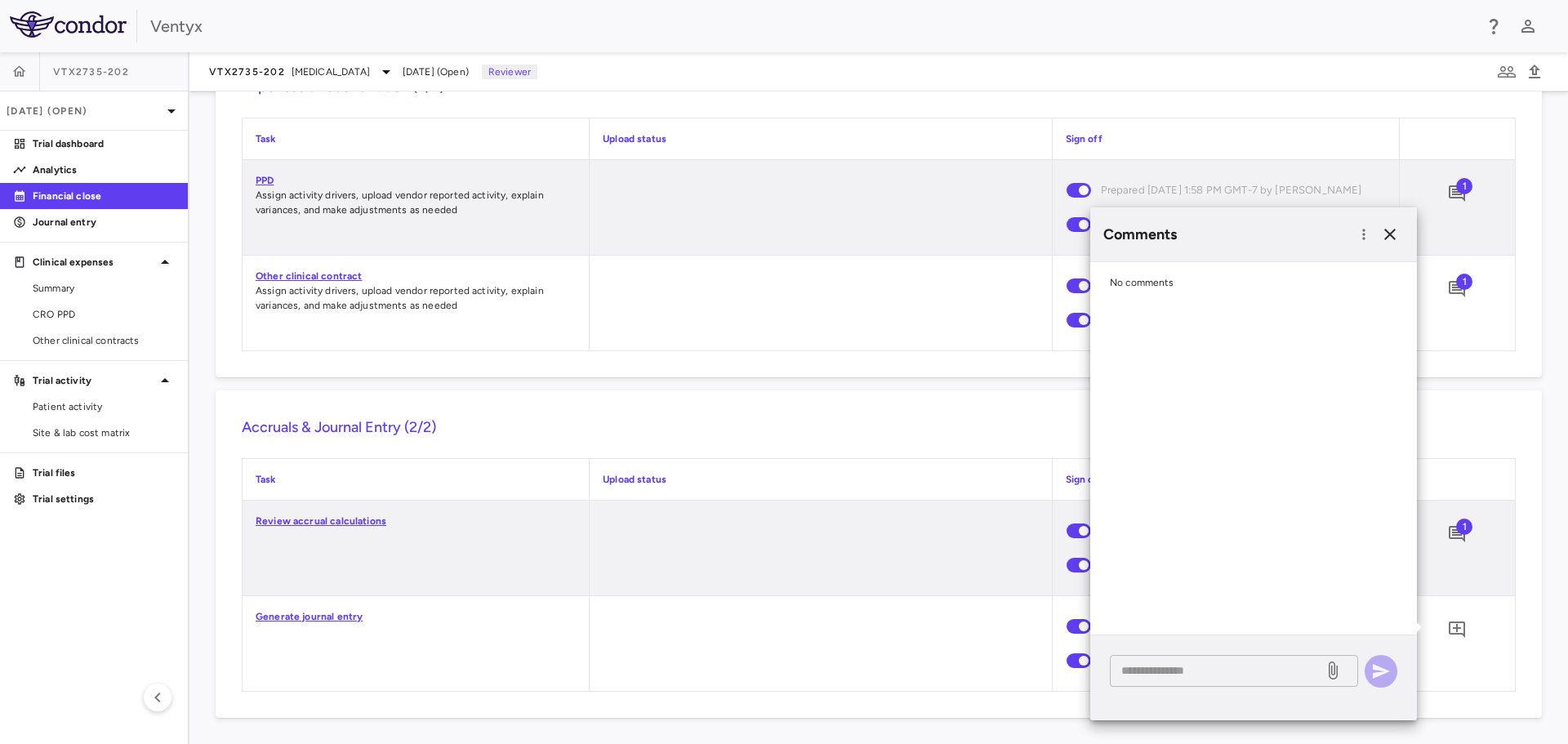
click at [1145, 676] on textarea at bounding box center [1217, 670] width 191 height 18
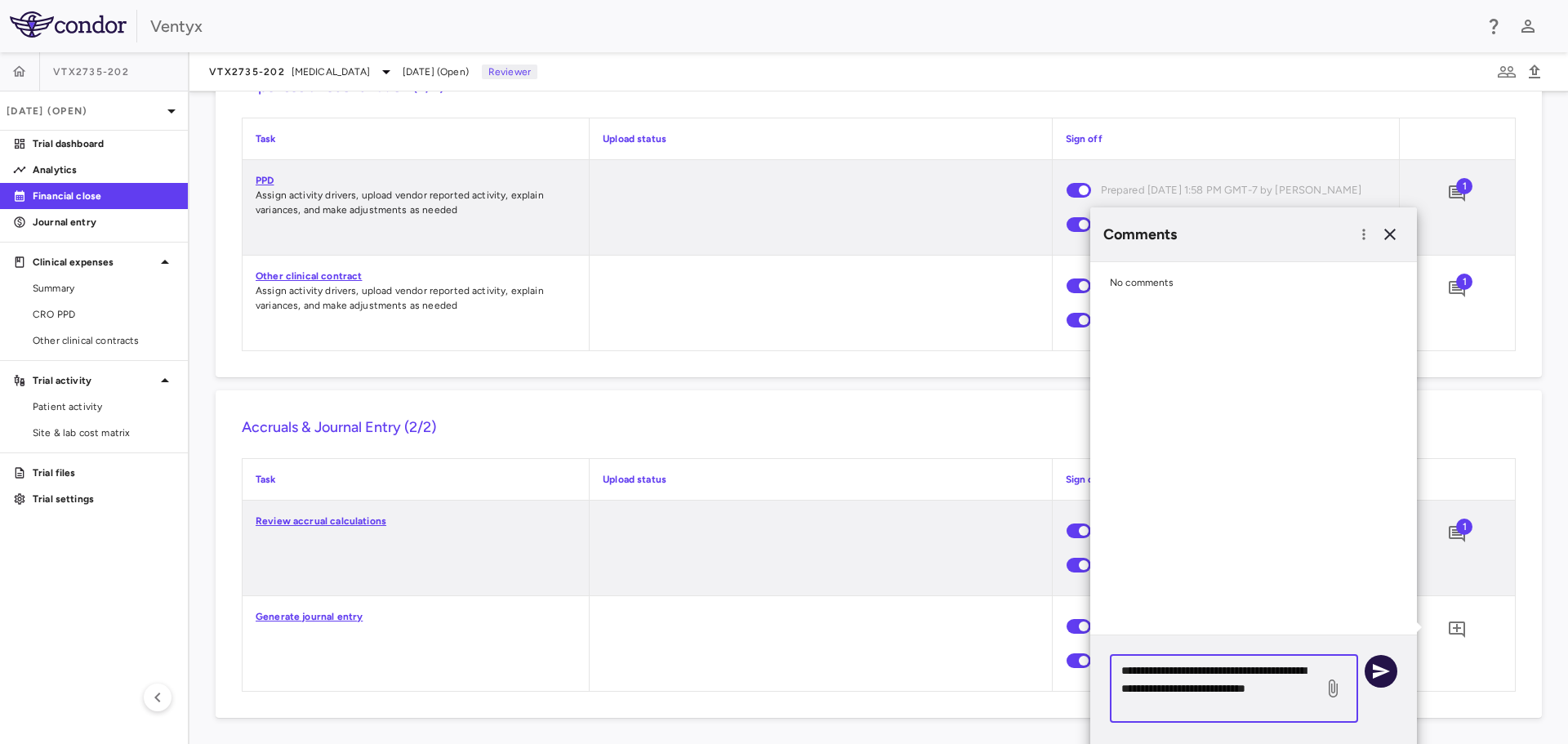
type textarea "**********"
click at [1390, 675] on icon "button" at bounding box center [1380, 671] width 19 height 19
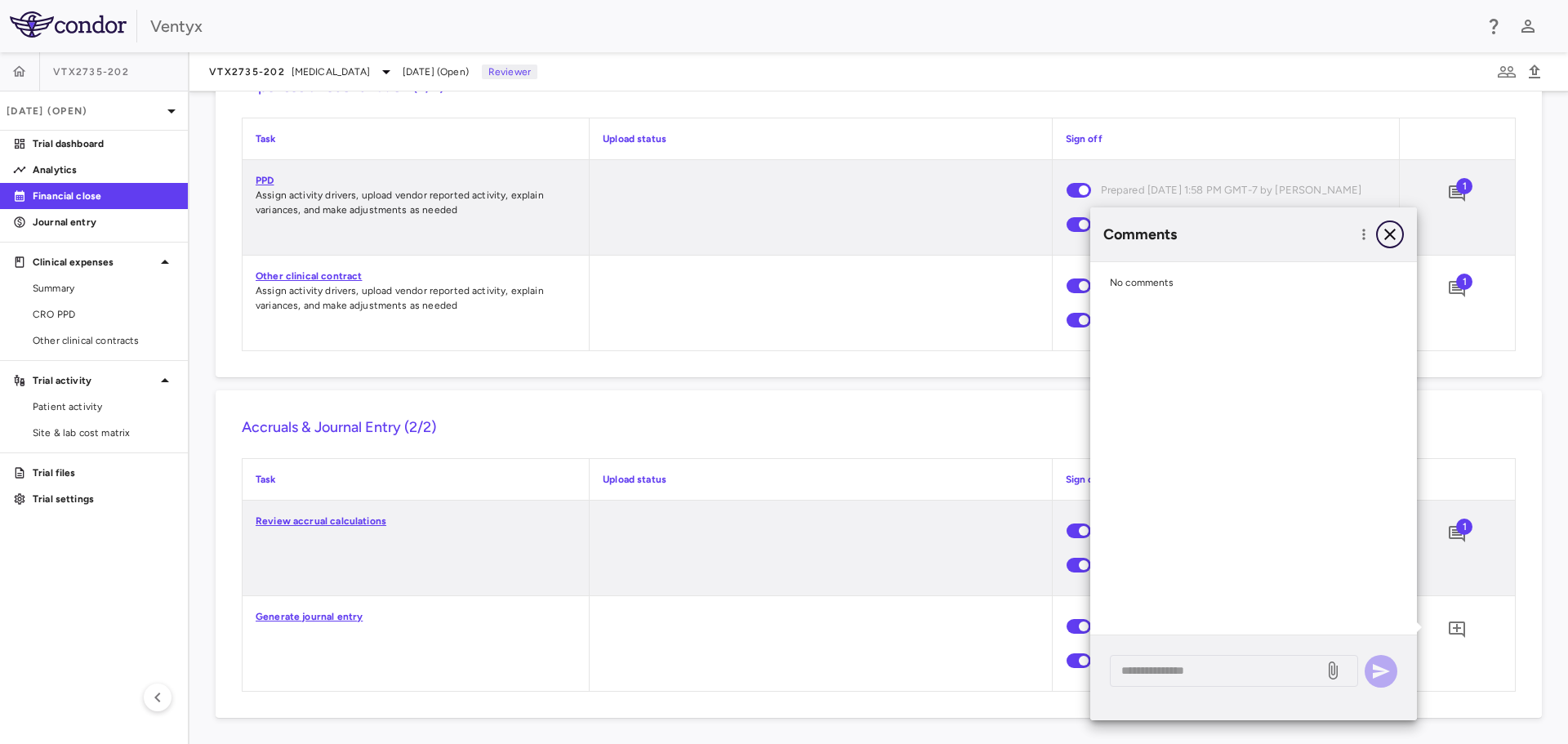
click at [1390, 231] on icon "button" at bounding box center [1390, 234] width 19 height 19
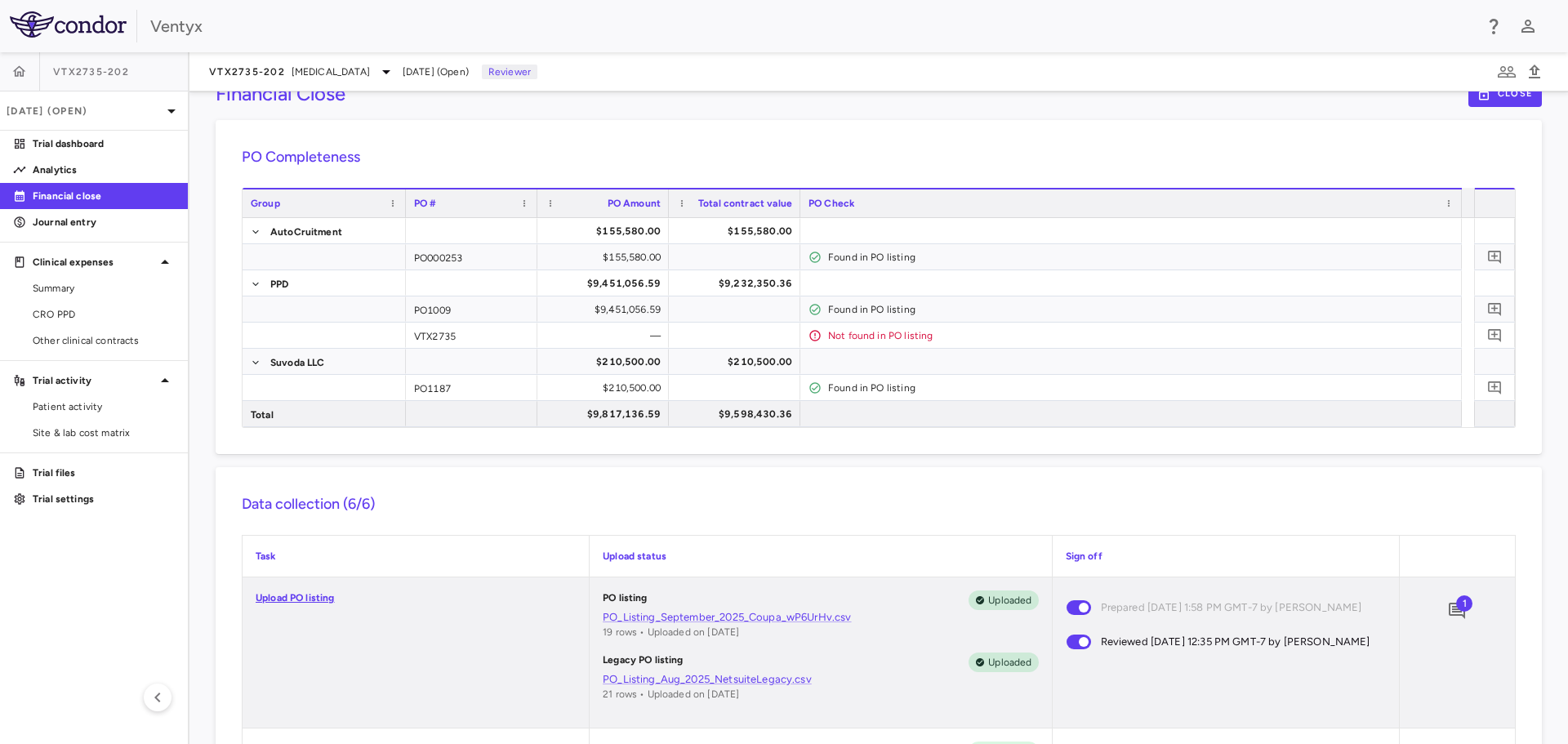
scroll to position [0, 0]
